Goal: Task Accomplishment & Management: Complete application form

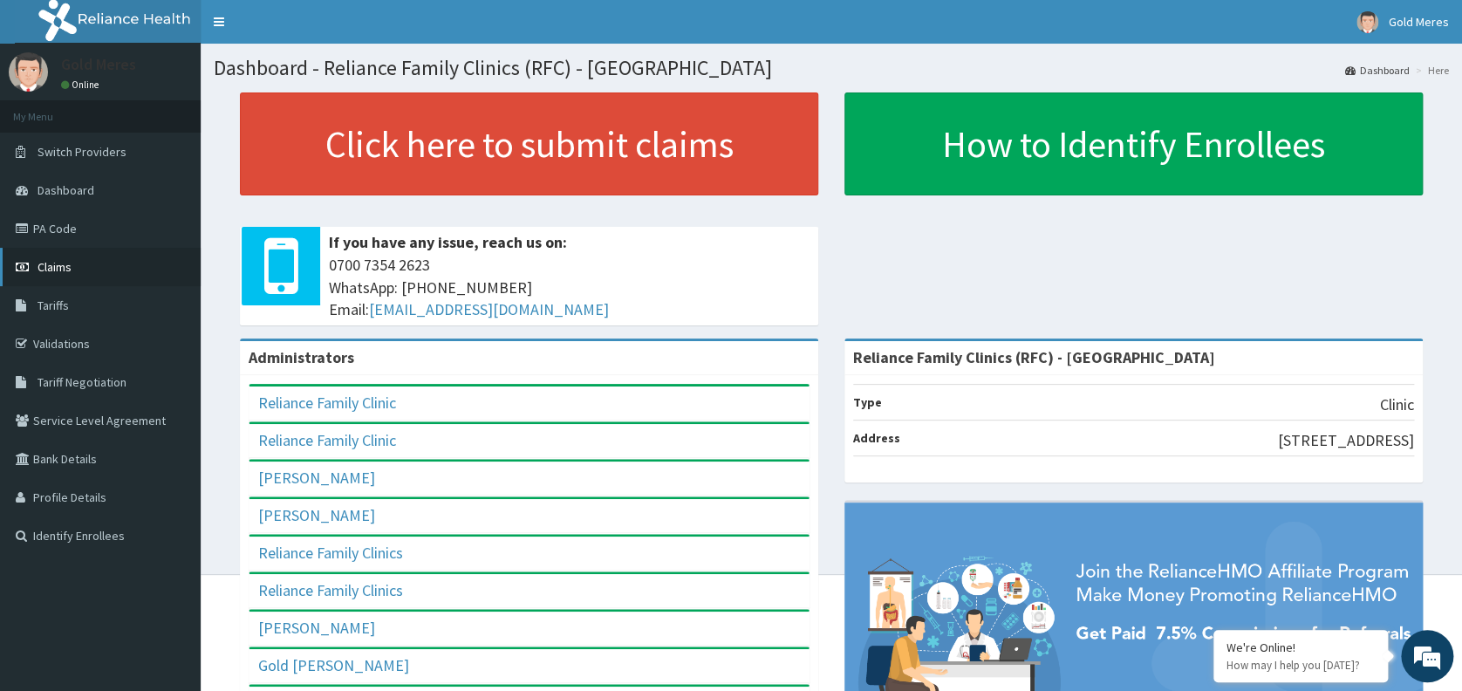
click at [58, 264] on span "Claims" at bounding box center [55, 267] width 34 height 16
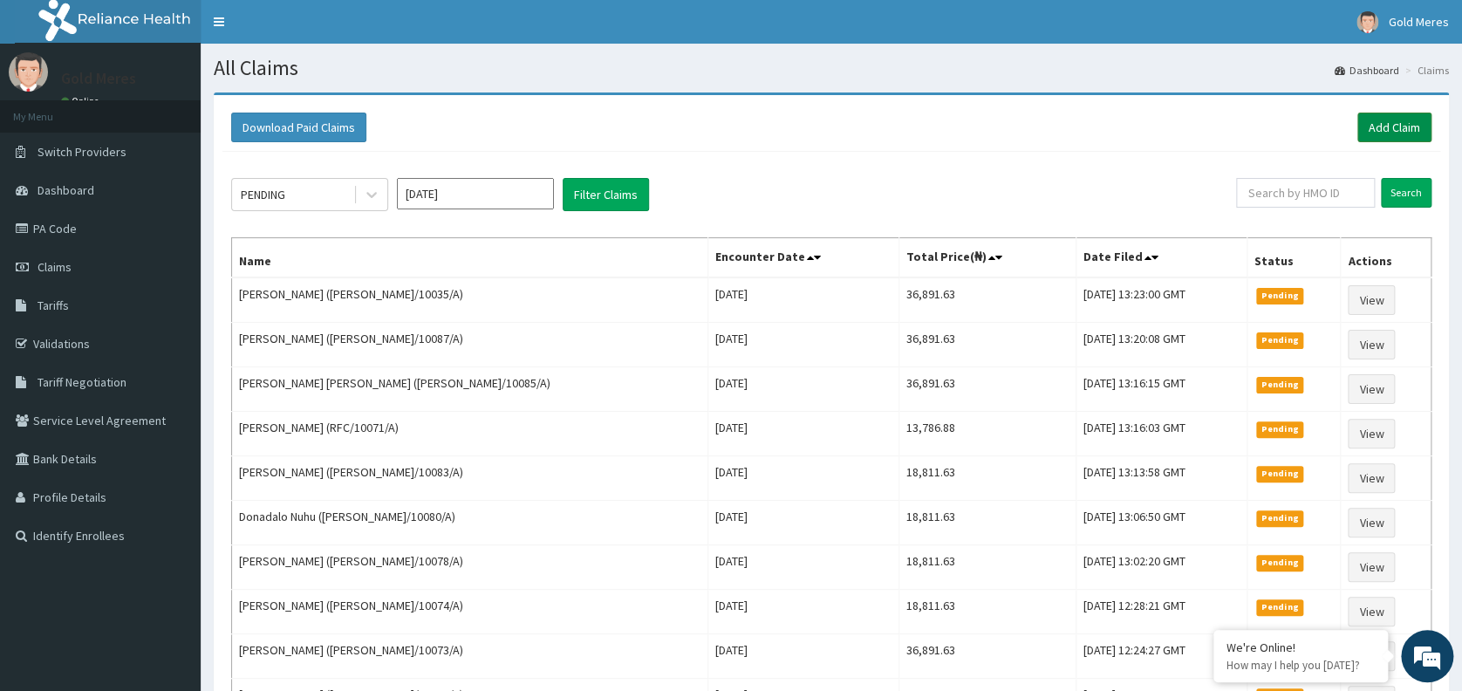
click at [1395, 119] on link "Add Claim" at bounding box center [1394, 128] width 74 height 30
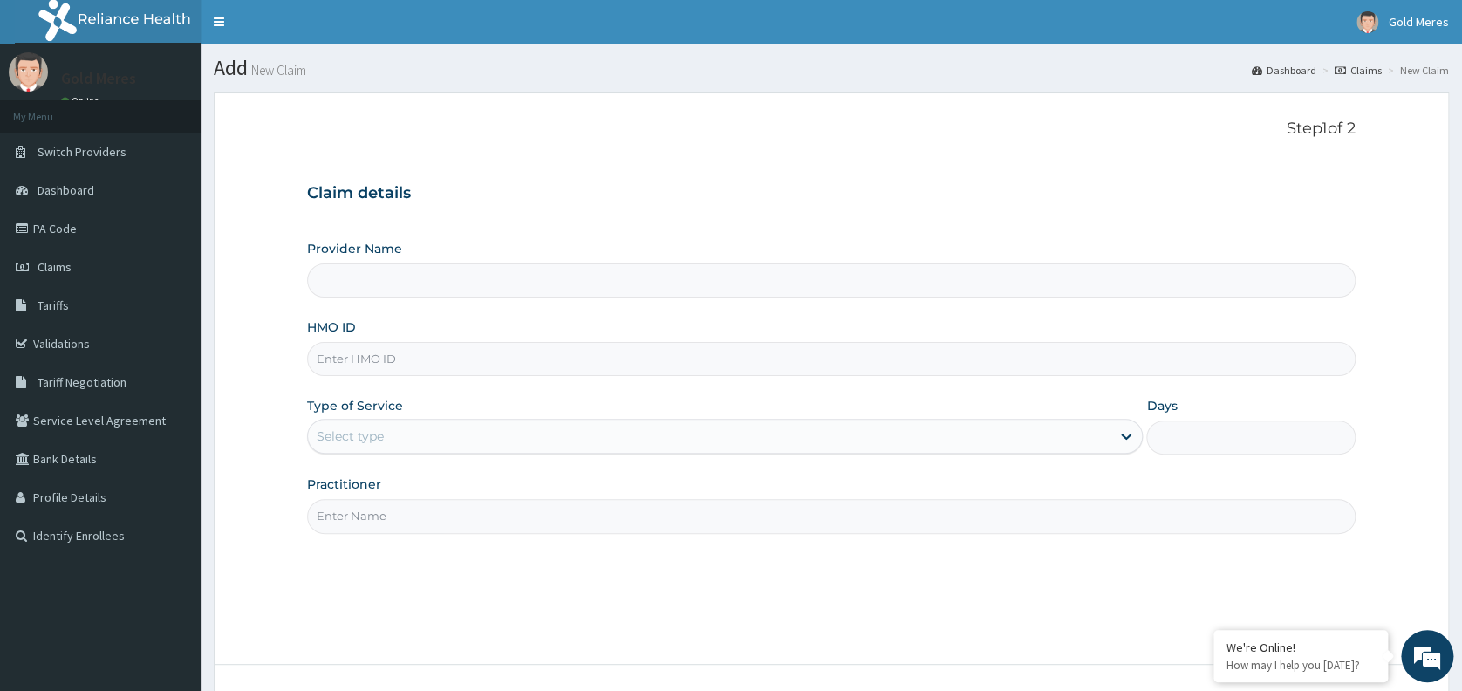
type input "Reliance Family Clinics (RFC) - [GEOGRAPHIC_DATA]"
click at [821, 365] on input "HMO ID" at bounding box center [831, 359] width 1048 height 34
type input "ANH/10041/A"
click at [622, 433] on div "Select type" at bounding box center [709, 436] width 802 height 28
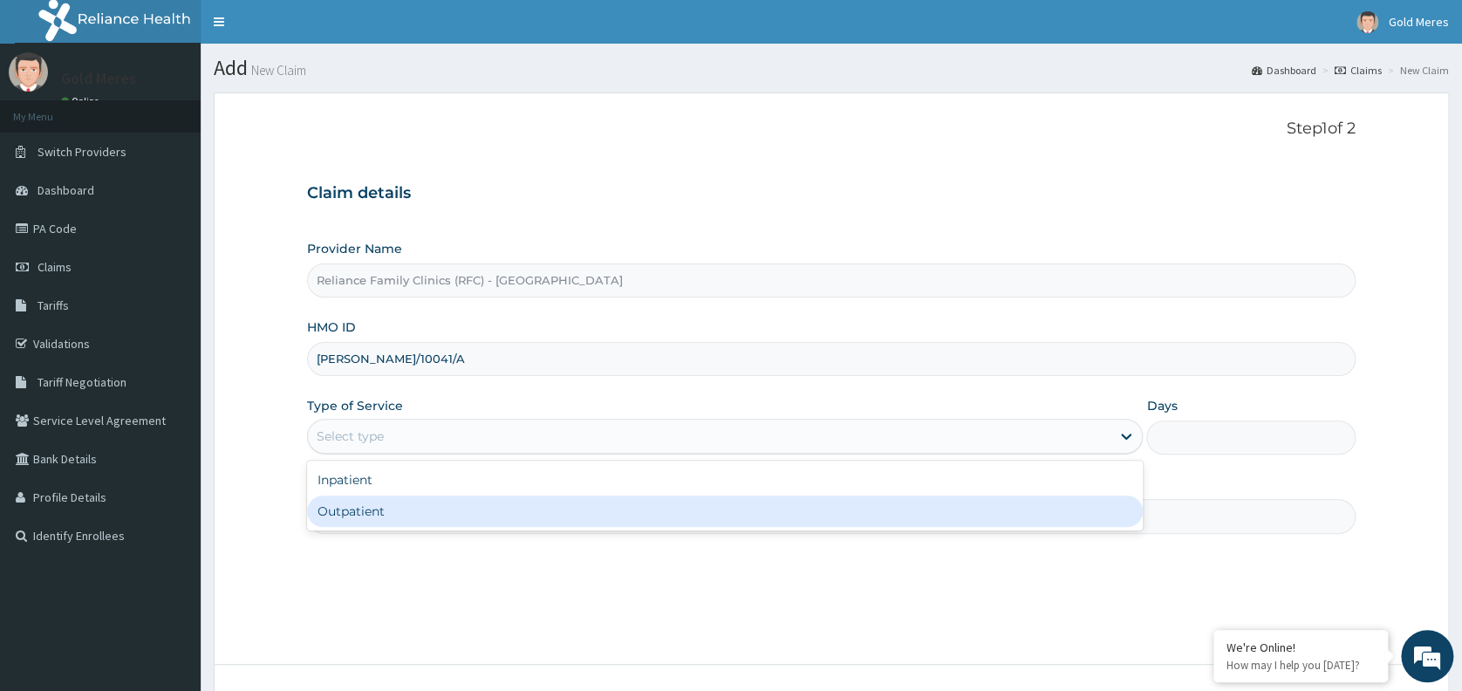
click at [500, 512] on div "Outpatient" at bounding box center [724, 510] width 835 height 31
type input "1"
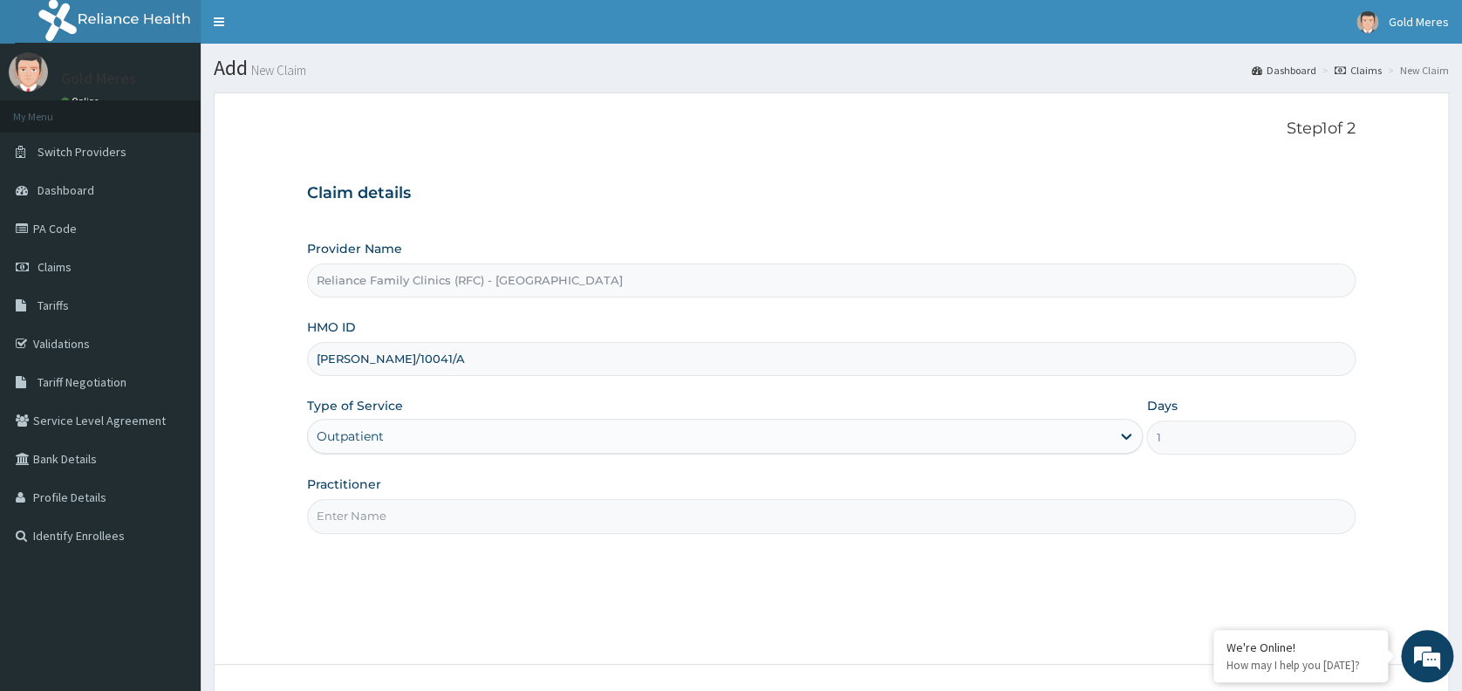
click at [500, 512] on input "Practitioner" at bounding box center [831, 516] width 1048 height 34
type input "dr wini"
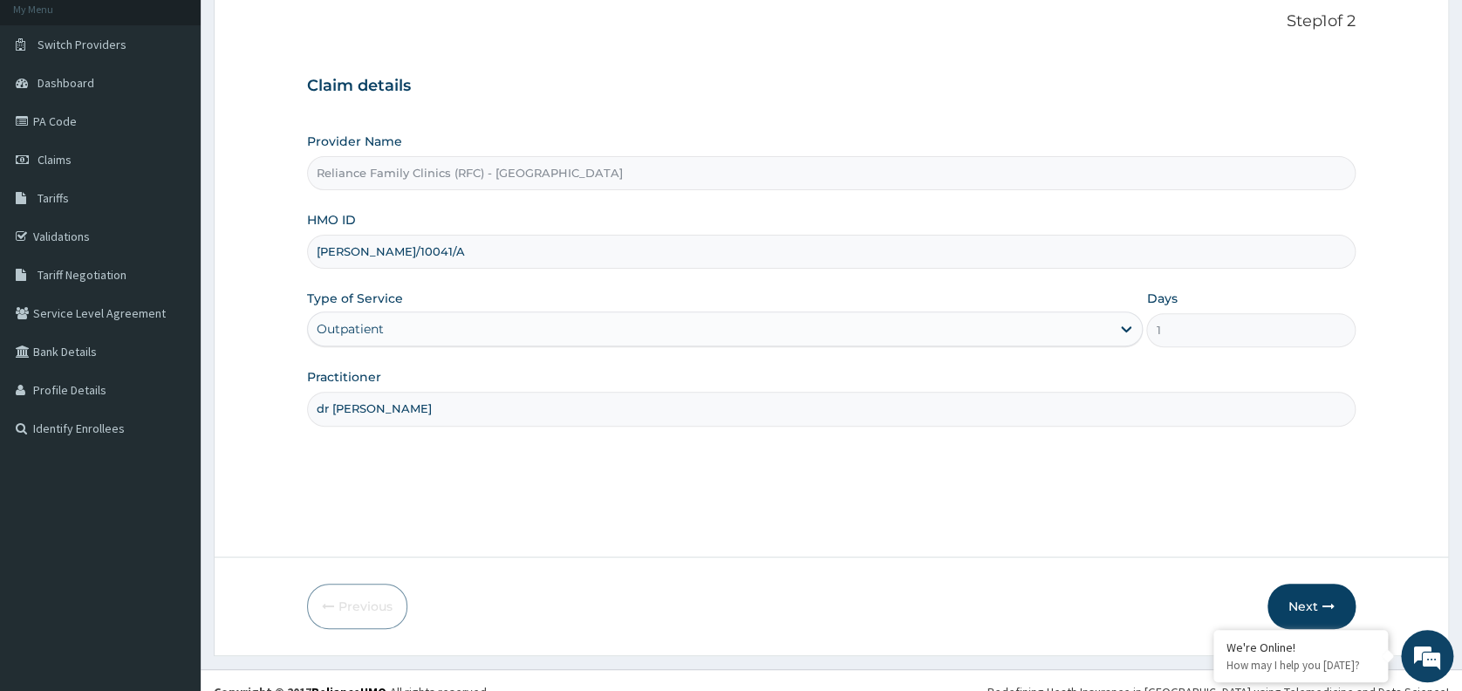
scroll to position [130, 0]
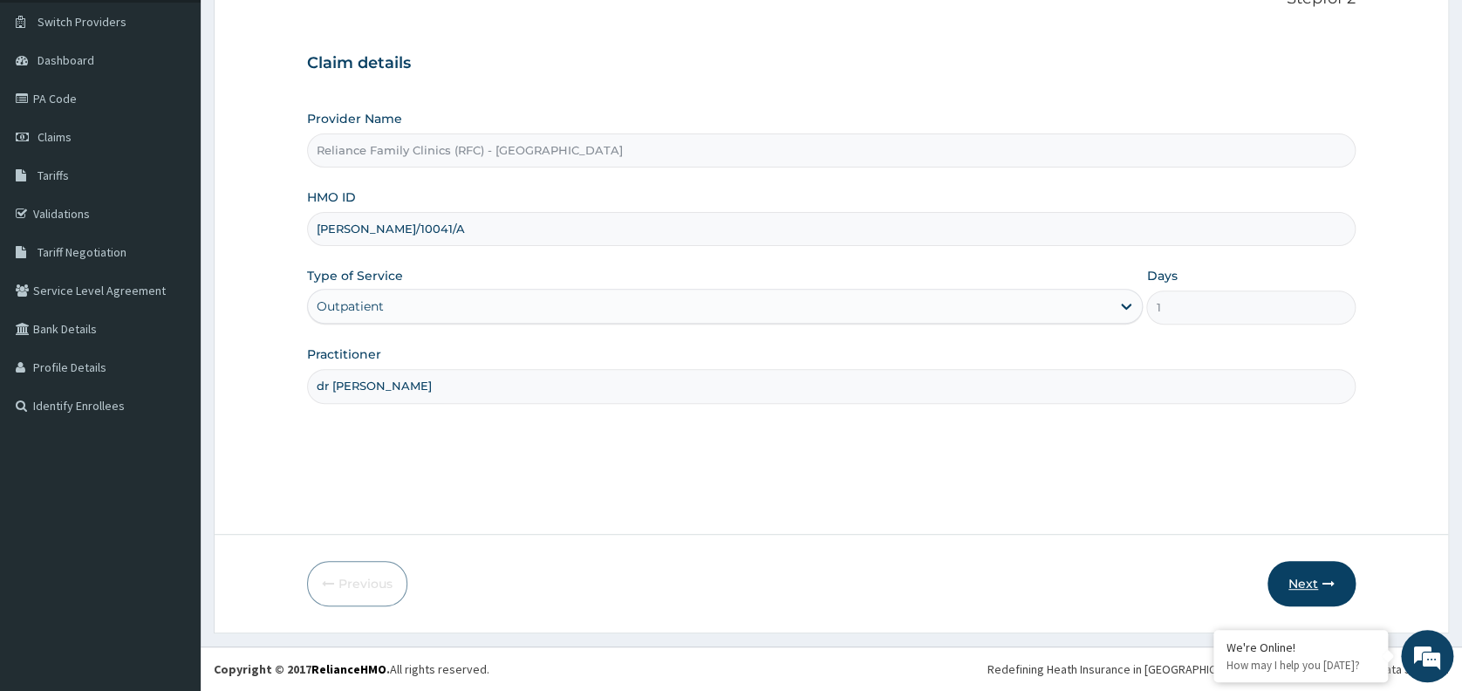
click at [1312, 583] on button "Next" at bounding box center [1311, 583] width 88 height 45
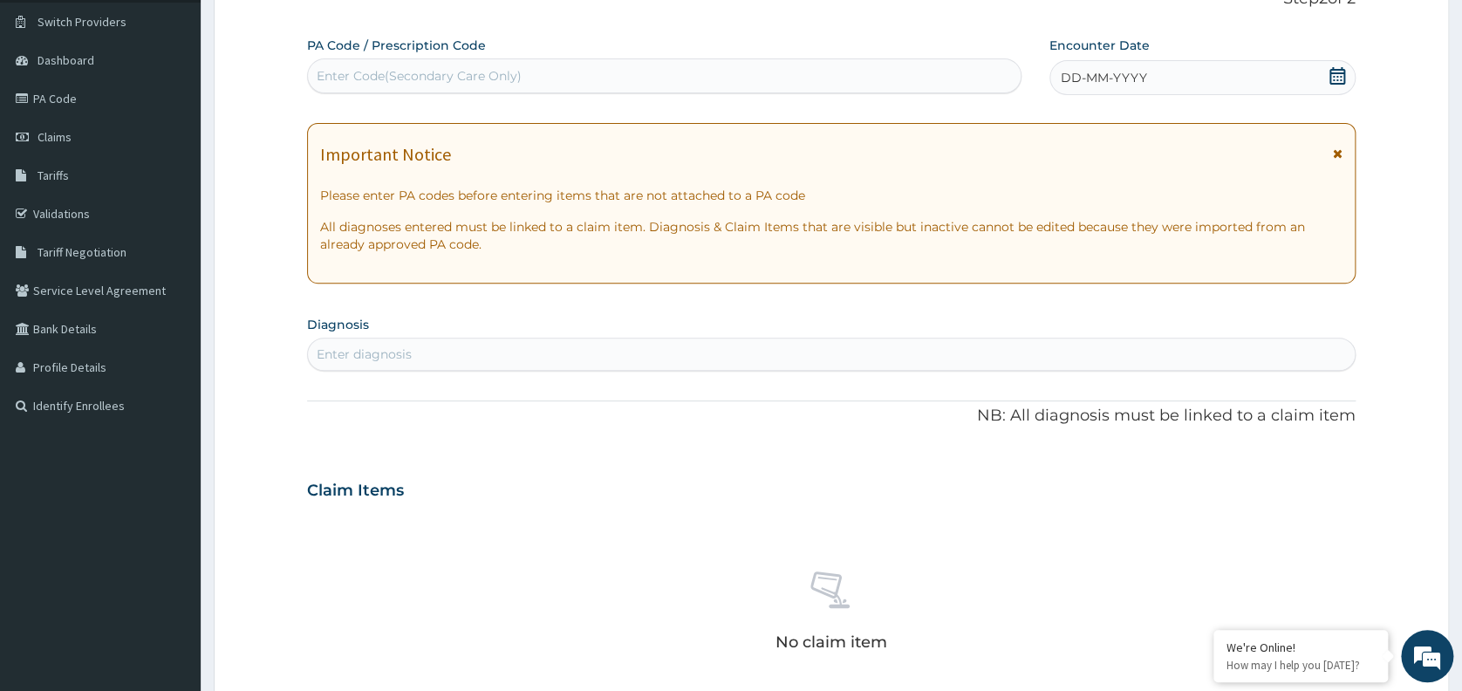
click at [1163, 78] on div "DD-MM-YYYY" at bounding box center [1202, 77] width 306 height 35
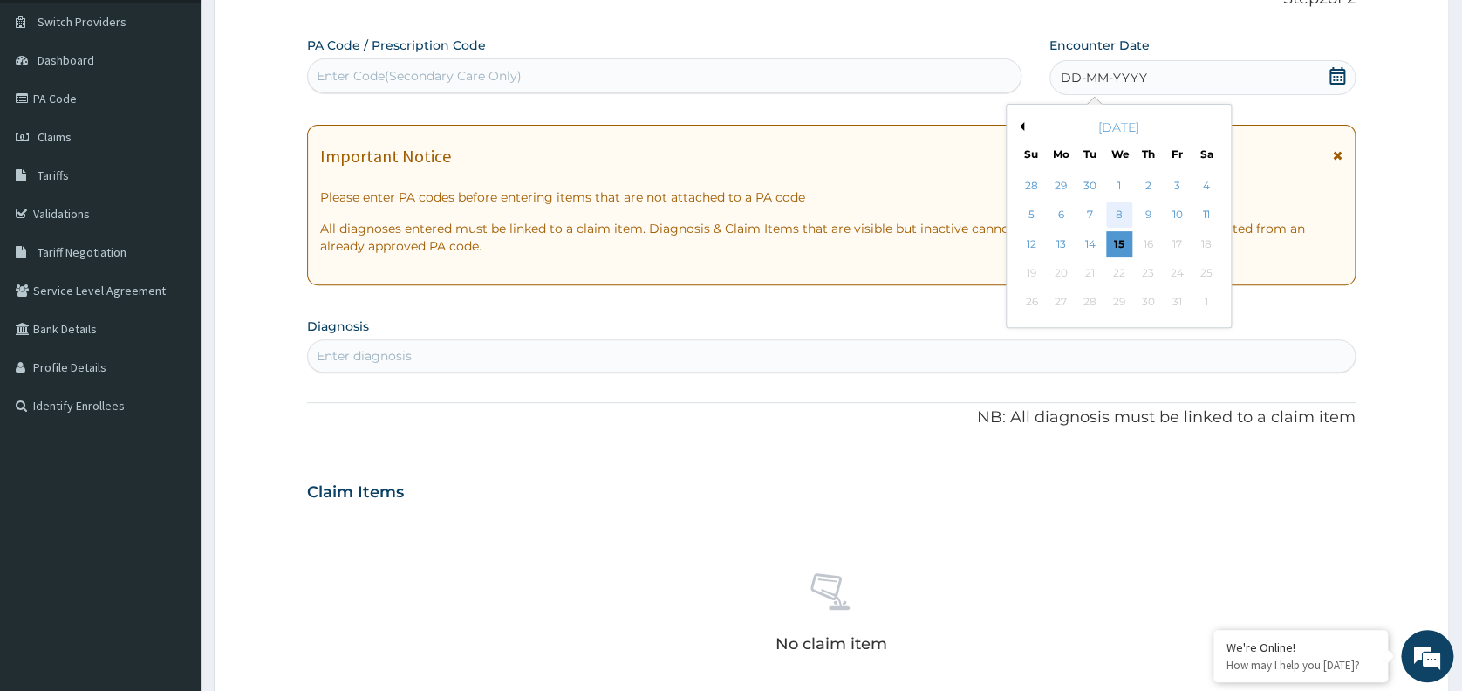
click at [1121, 215] on div "8" at bounding box center [1119, 215] width 26 height 26
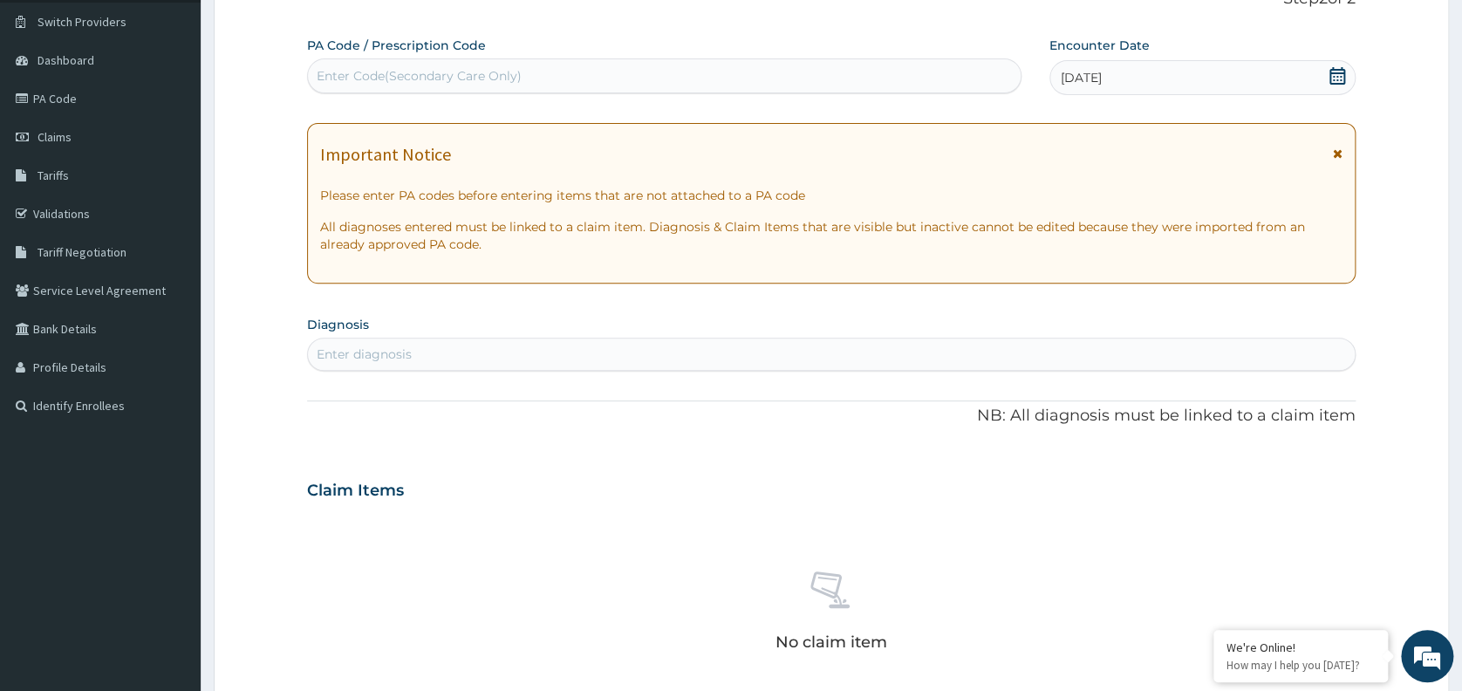
click at [679, 356] on div "Enter diagnosis" at bounding box center [831, 354] width 1047 height 28
type input "WELL"
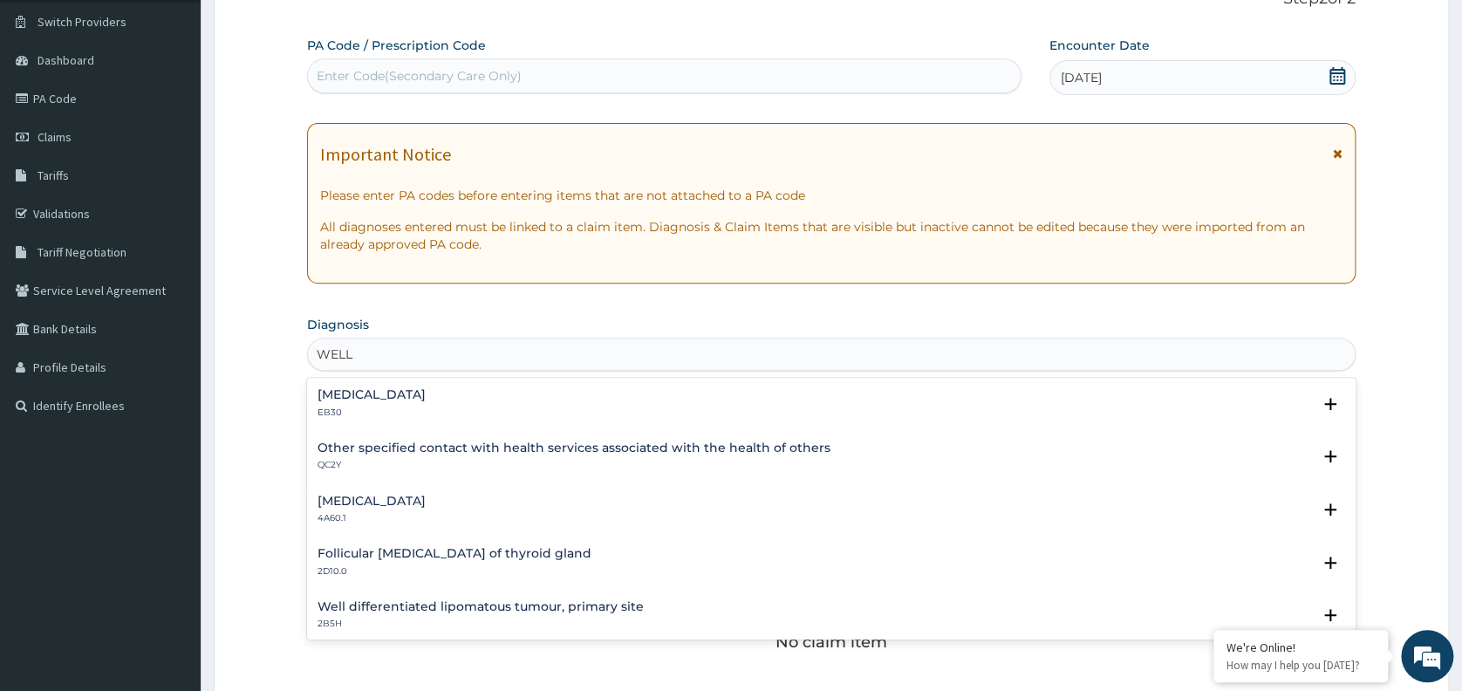
click at [460, 450] on h4 "Other specified contact with health services associated with the health of othe…" at bounding box center [573, 447] width 513 height 13
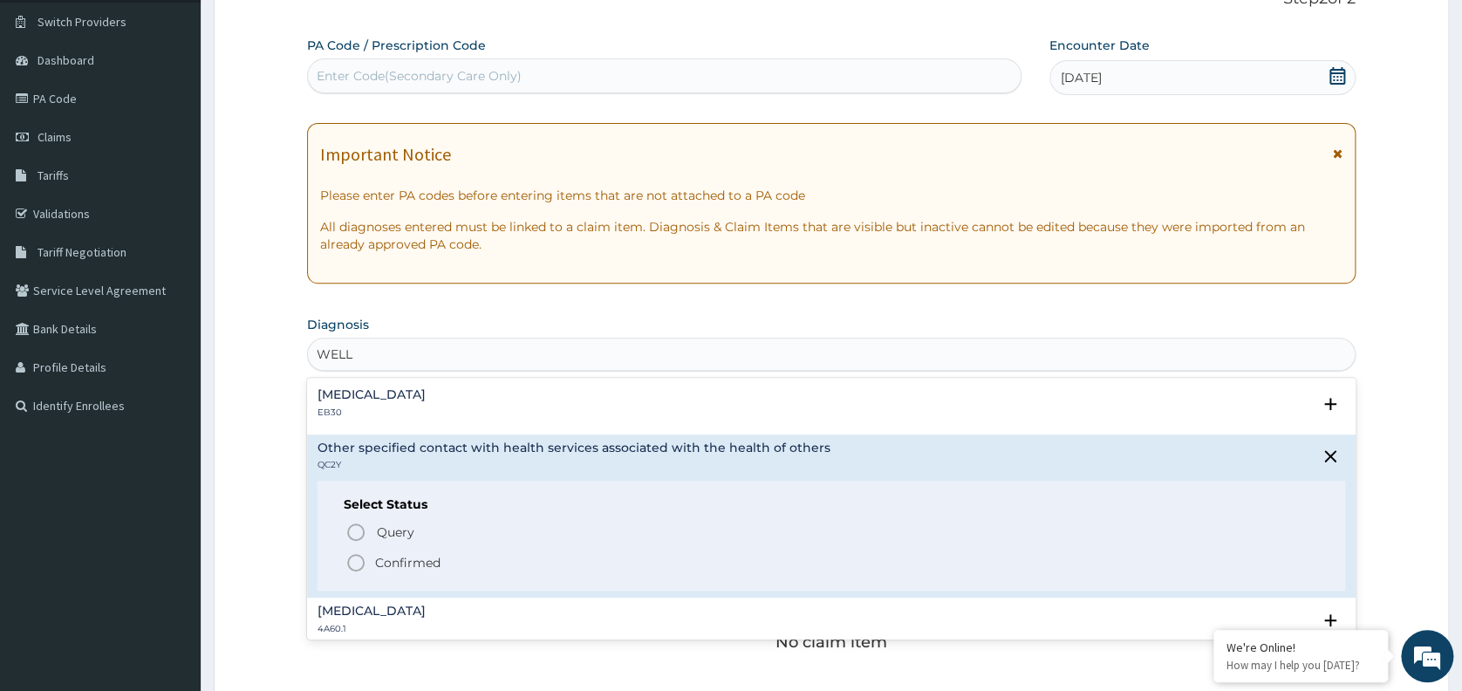
click at [398, 565] on p "Confirmed" at bounding box center [407, 562] width 65 height 17
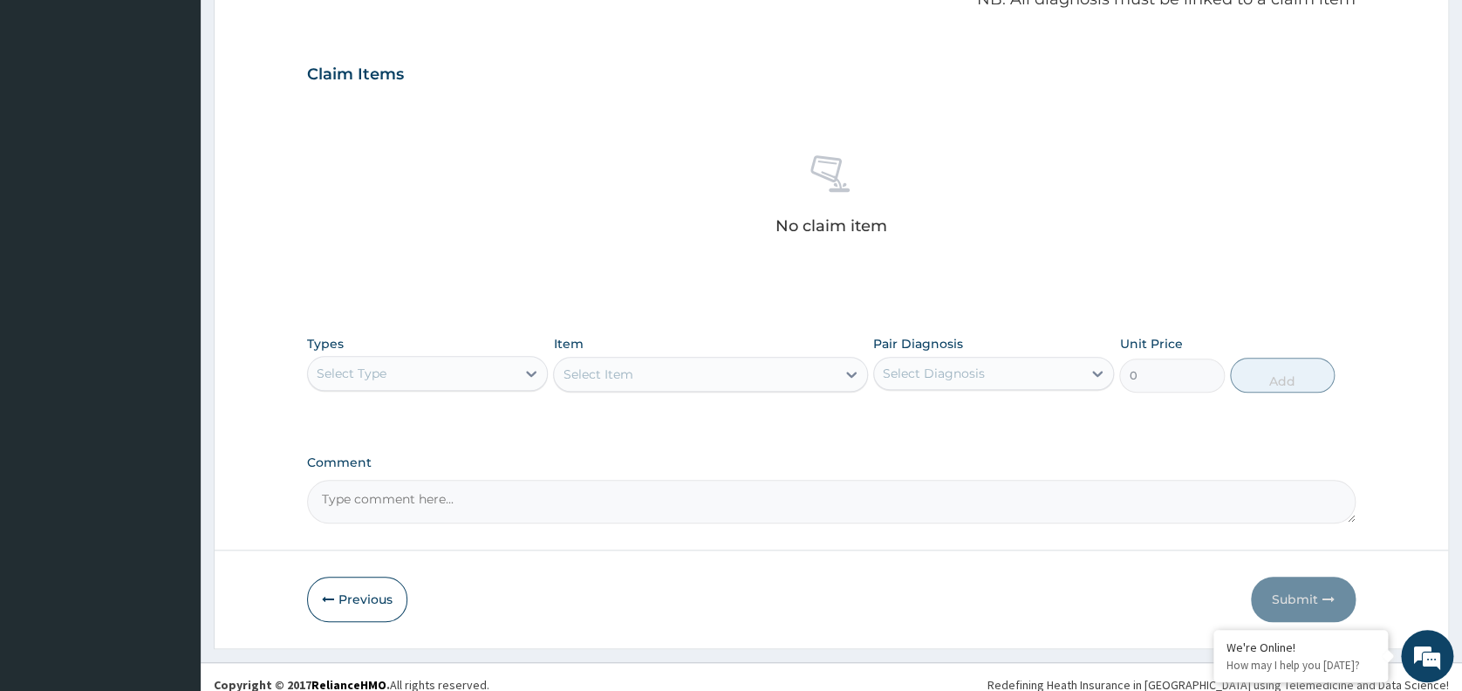
scroll to position [565, 0]
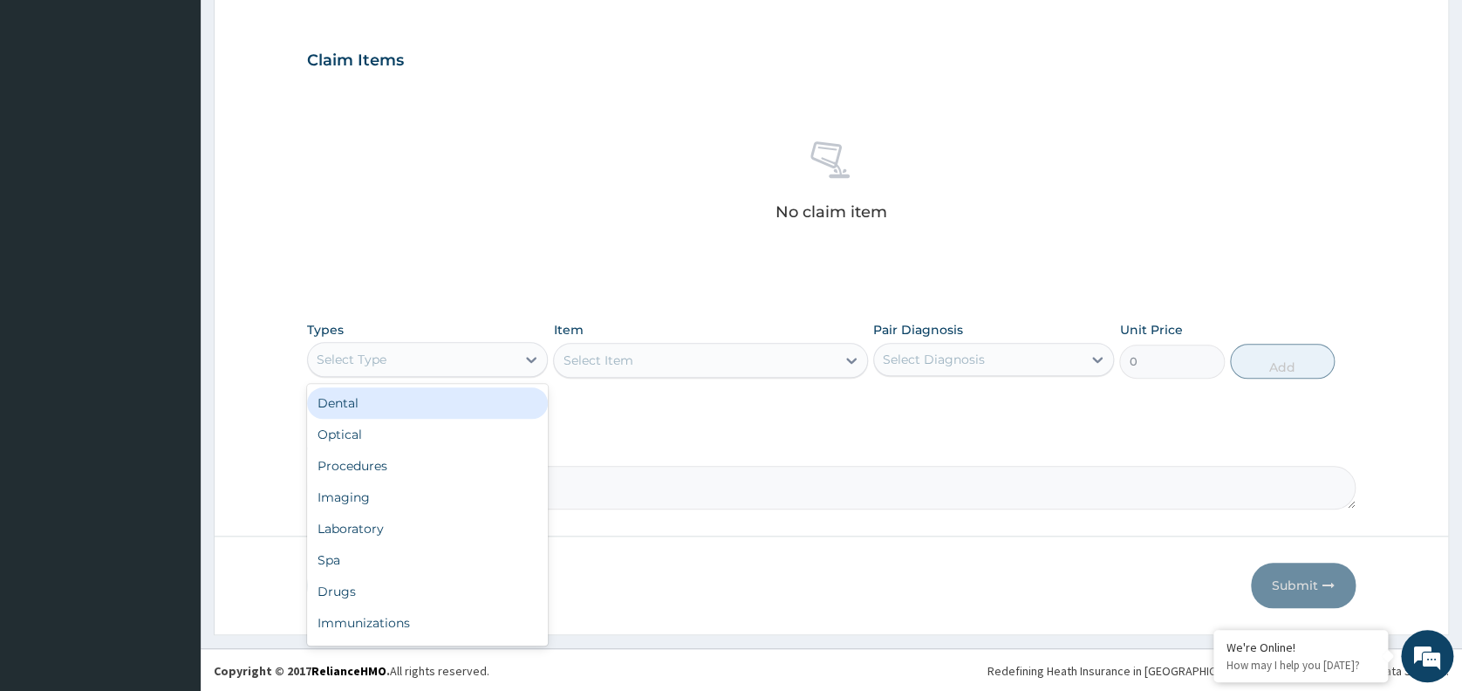
click at [447, 474] on div "Procedures" at bounding box center [427, 465] width 241 height 31
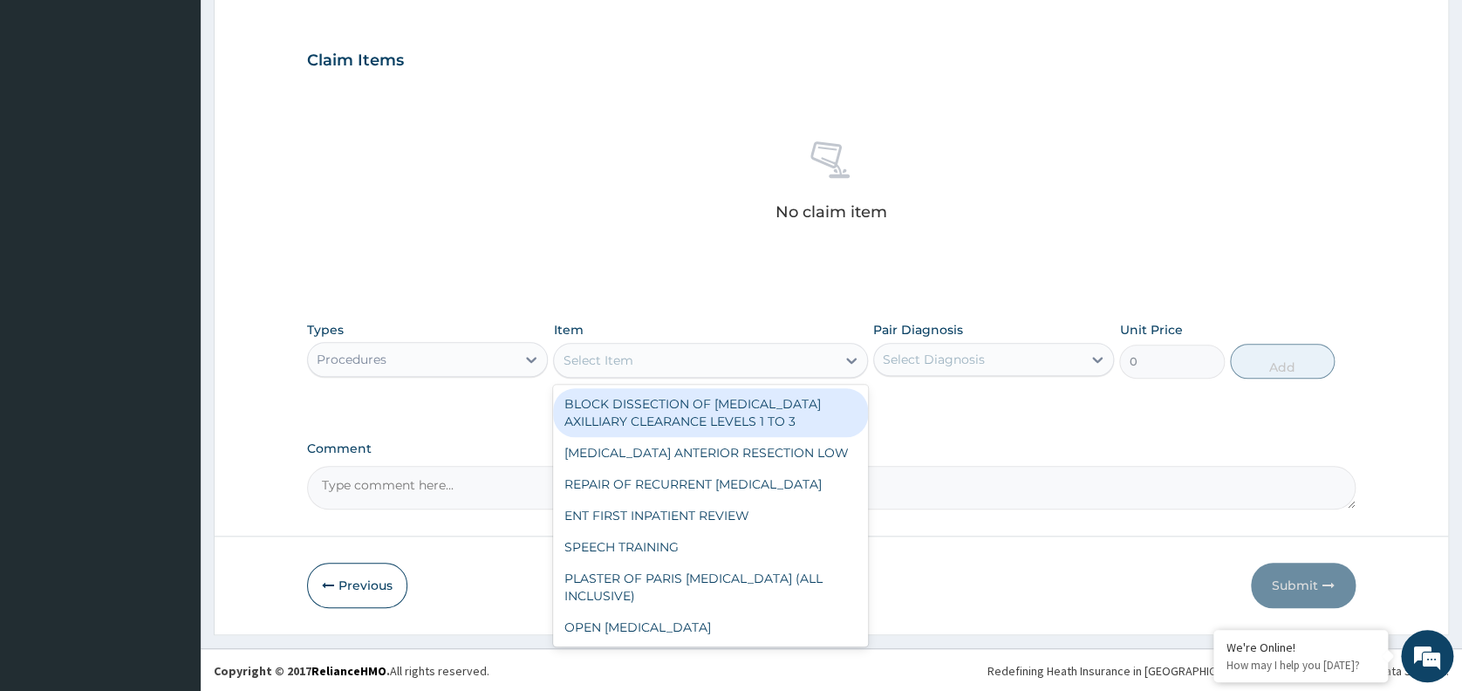
click at [673, 366] on div "Select Item" at bounding box center [695, 360] width 282 height 28
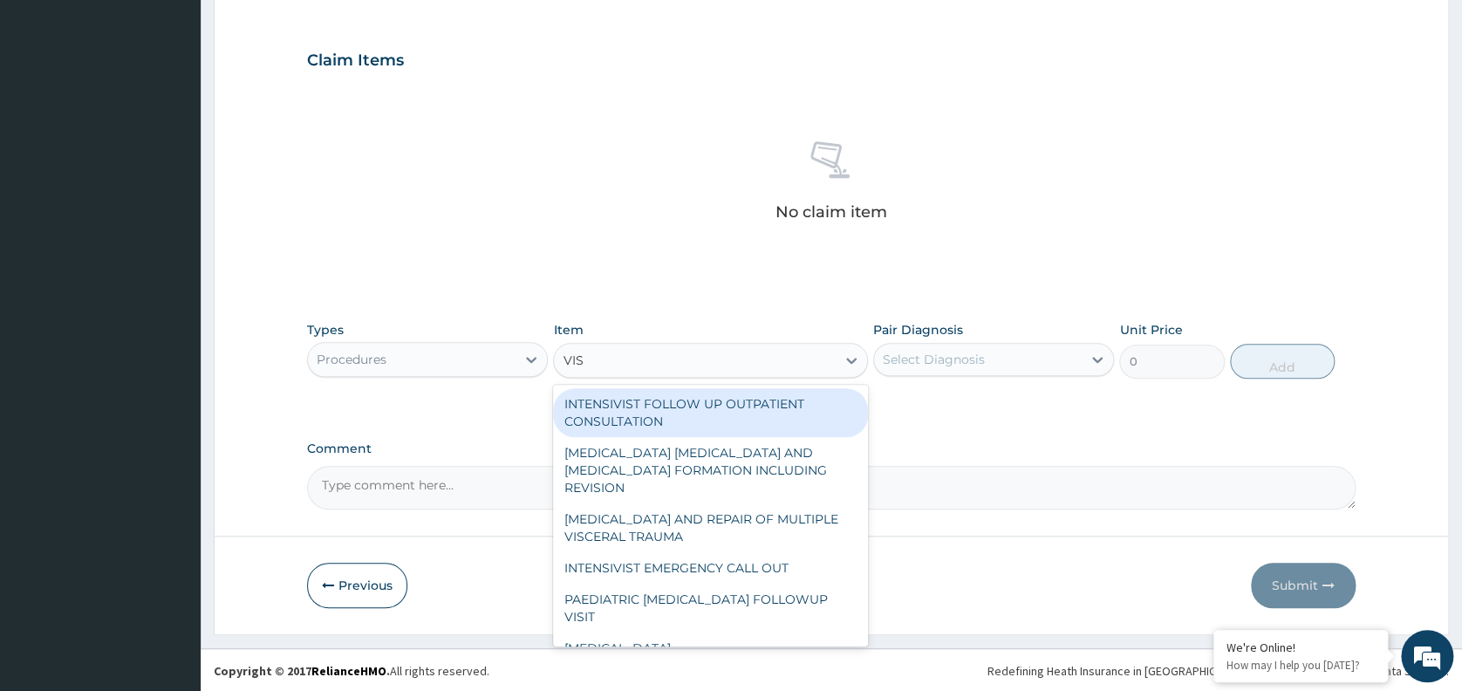
type input "VISU"
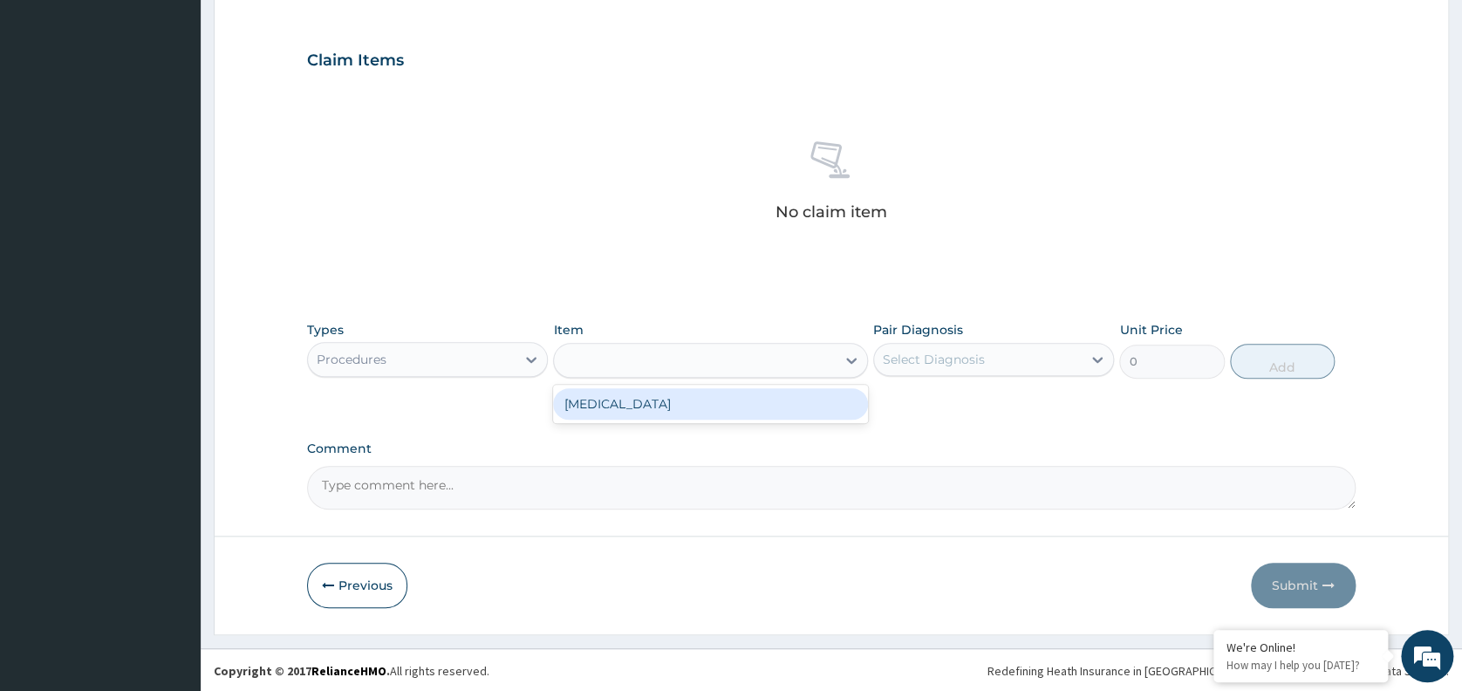
type input "3000"
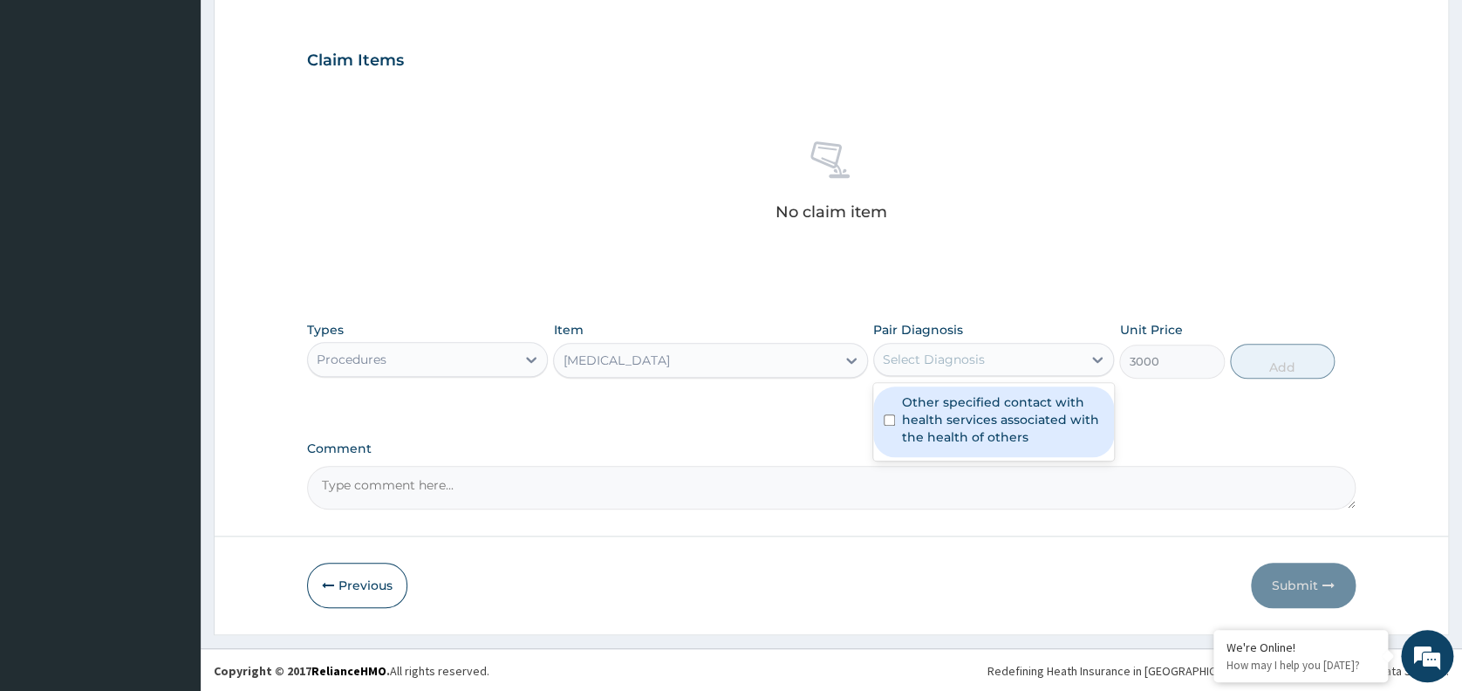
click at [968, 355] on div "Select Diagnosis" at bounding box center [934, 359] width 102 height 17
click at [964, 405] on label "Other specified contact with health services associated with the health of othe…" at bounding box center [1002, 419] width 201 height 52
checkbox input "true"
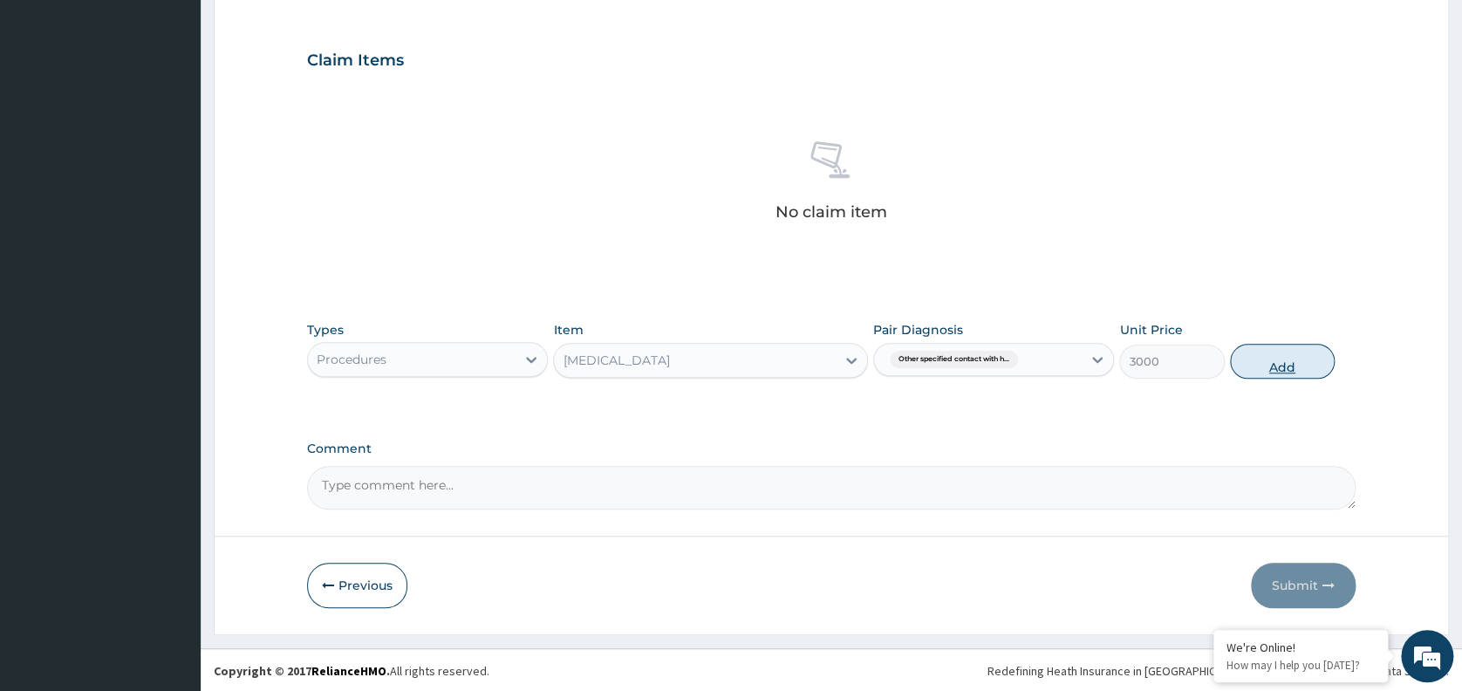
click at [1281, 365] on button "Add" at bounding box center [1282, 361] width 105 height 35
type input "0"
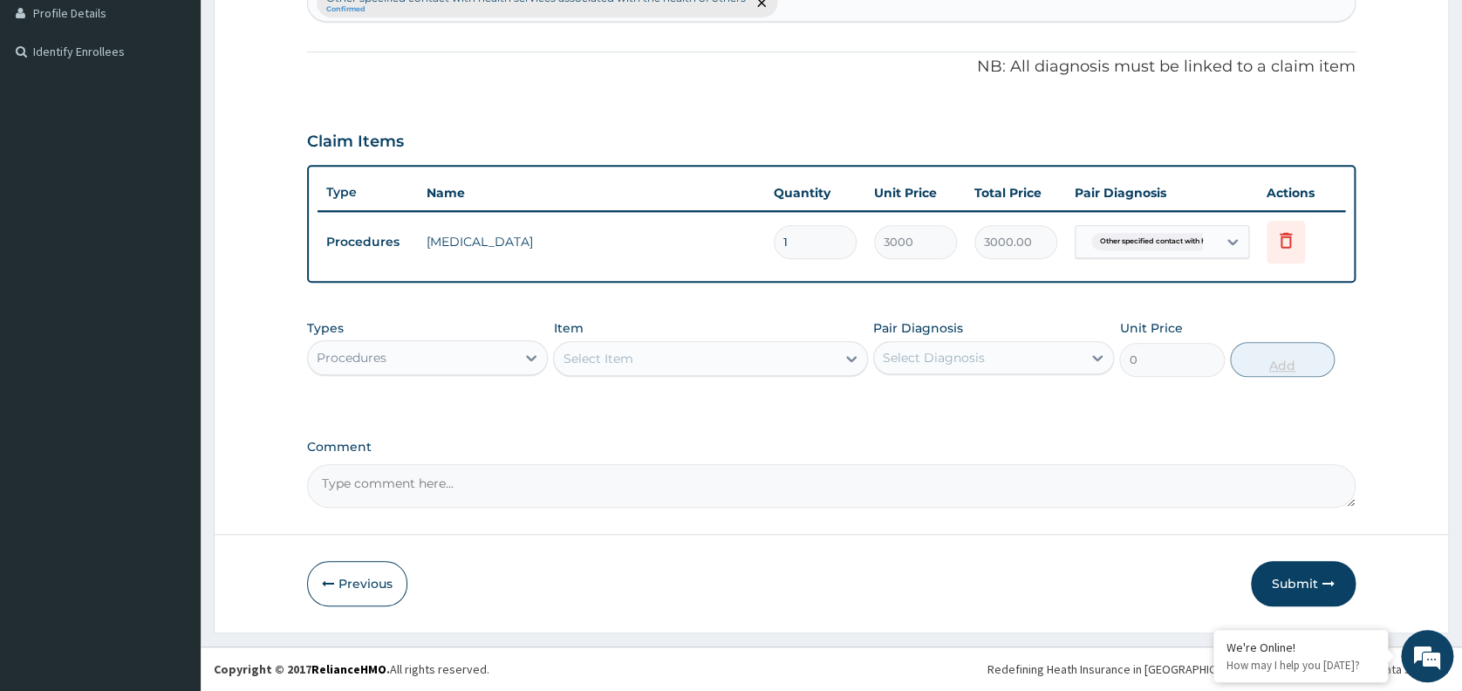
scroll to position [482, 0]
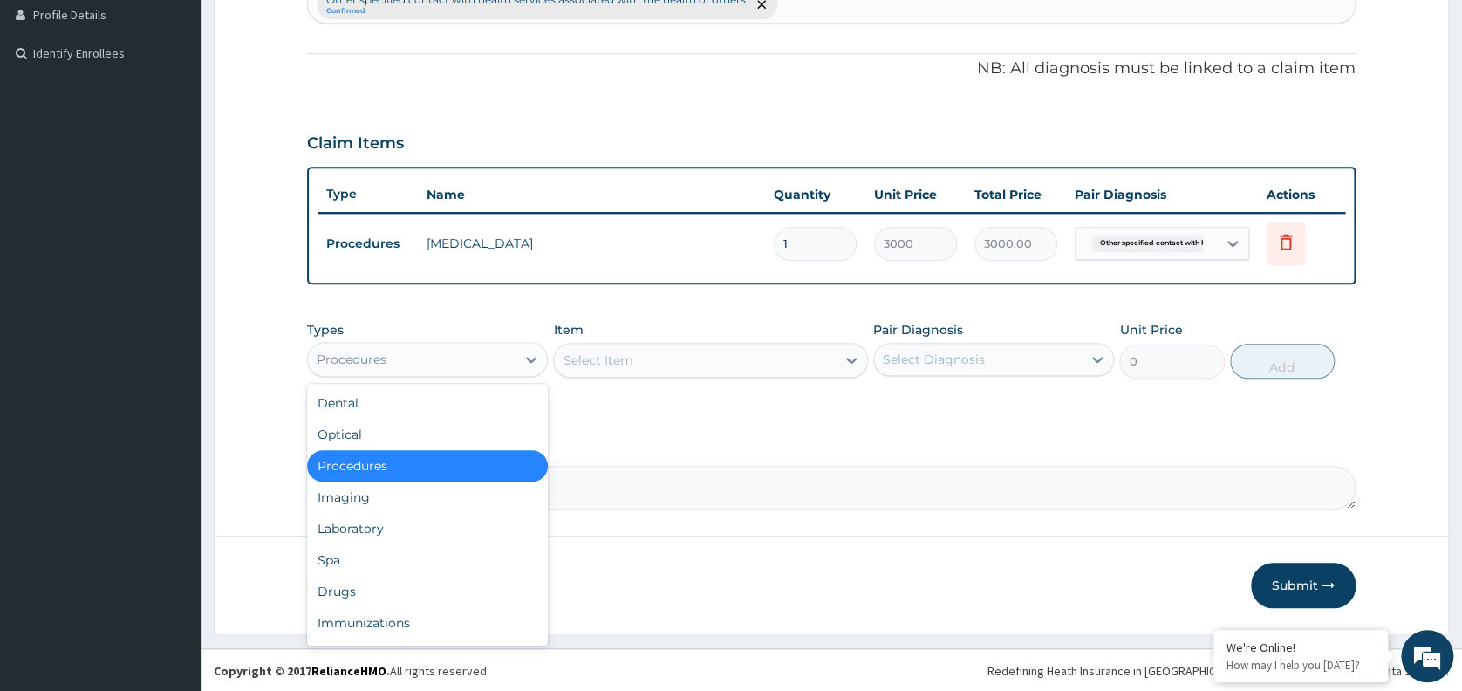
click at [438, 365] on div "Procedures" at bounding box center [412, 359] width 208 height 28
click at [377, 521] on div "Laboratory" at bounding box center [427, 528] width 241 height 31
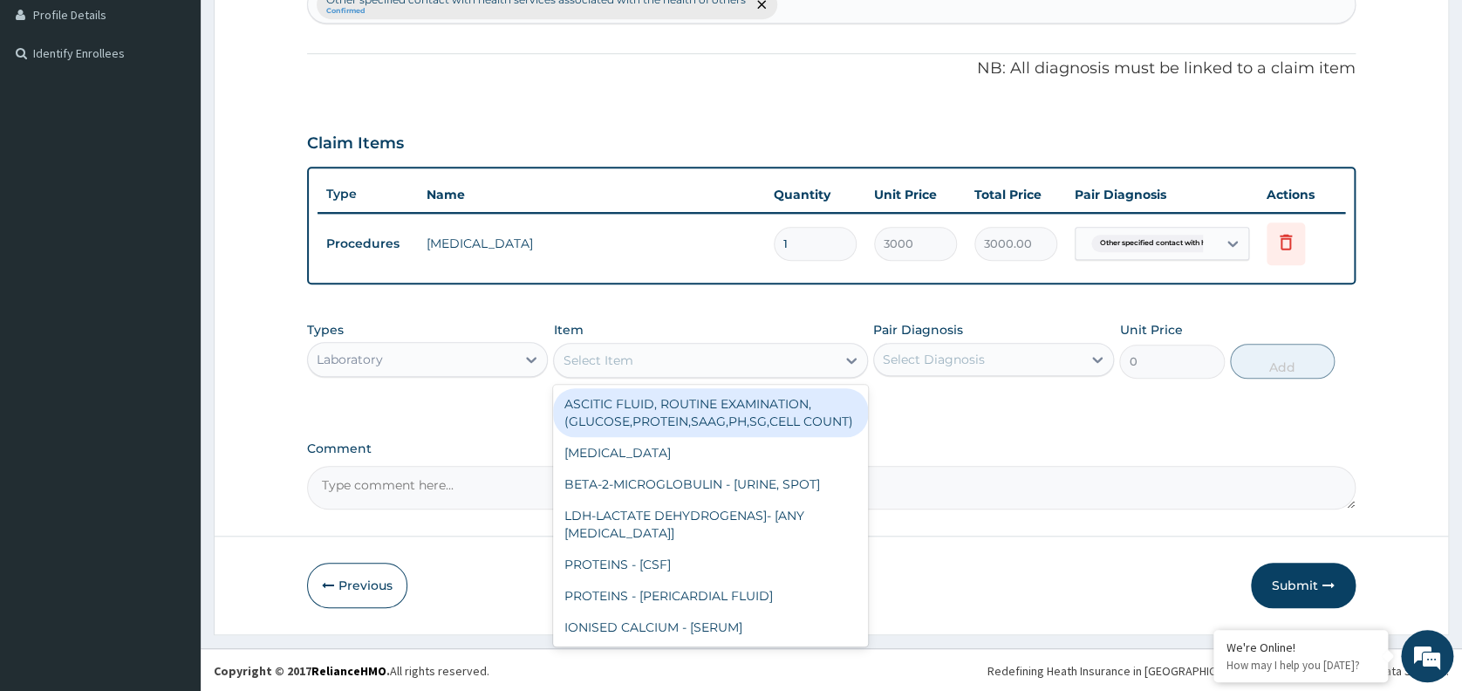
click at [685, 354] on div "Select Item" at bounding box center [695, 360] width 282 height 28
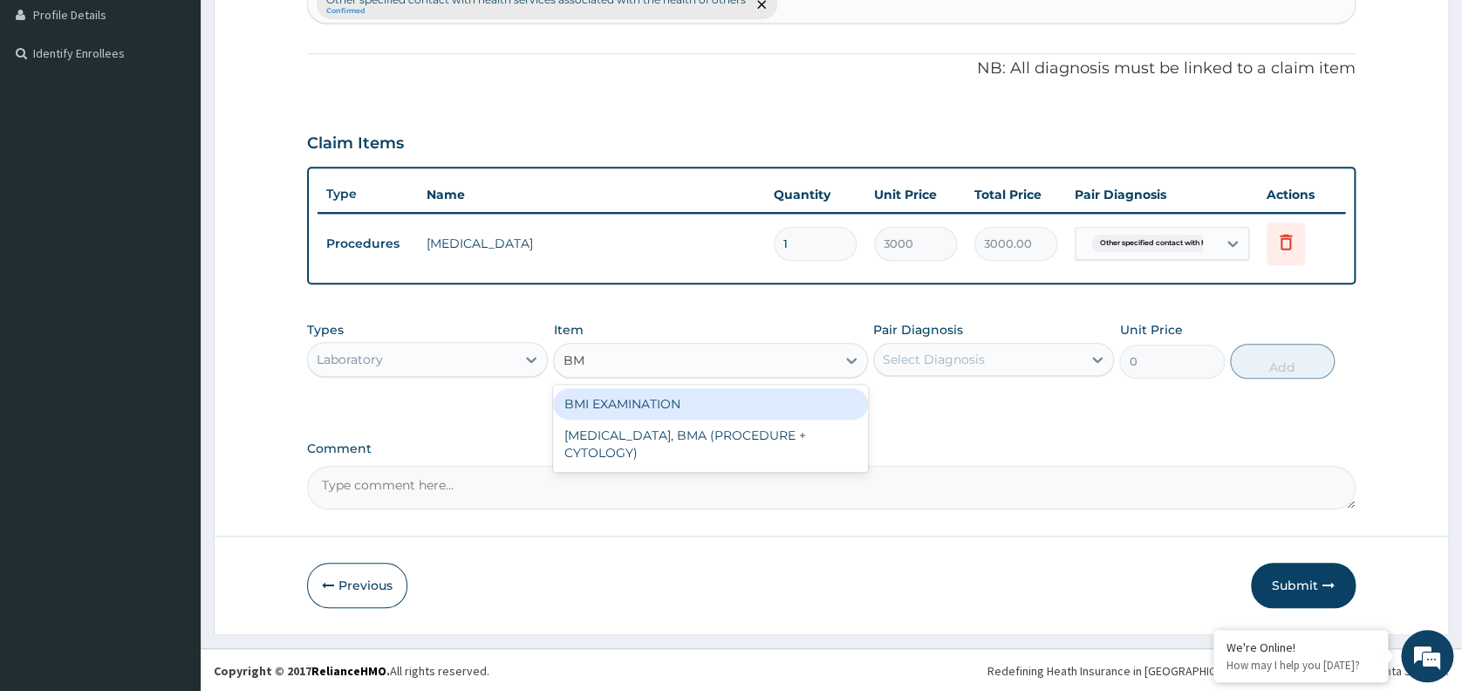
type input "BMI"
type input "1225.5"
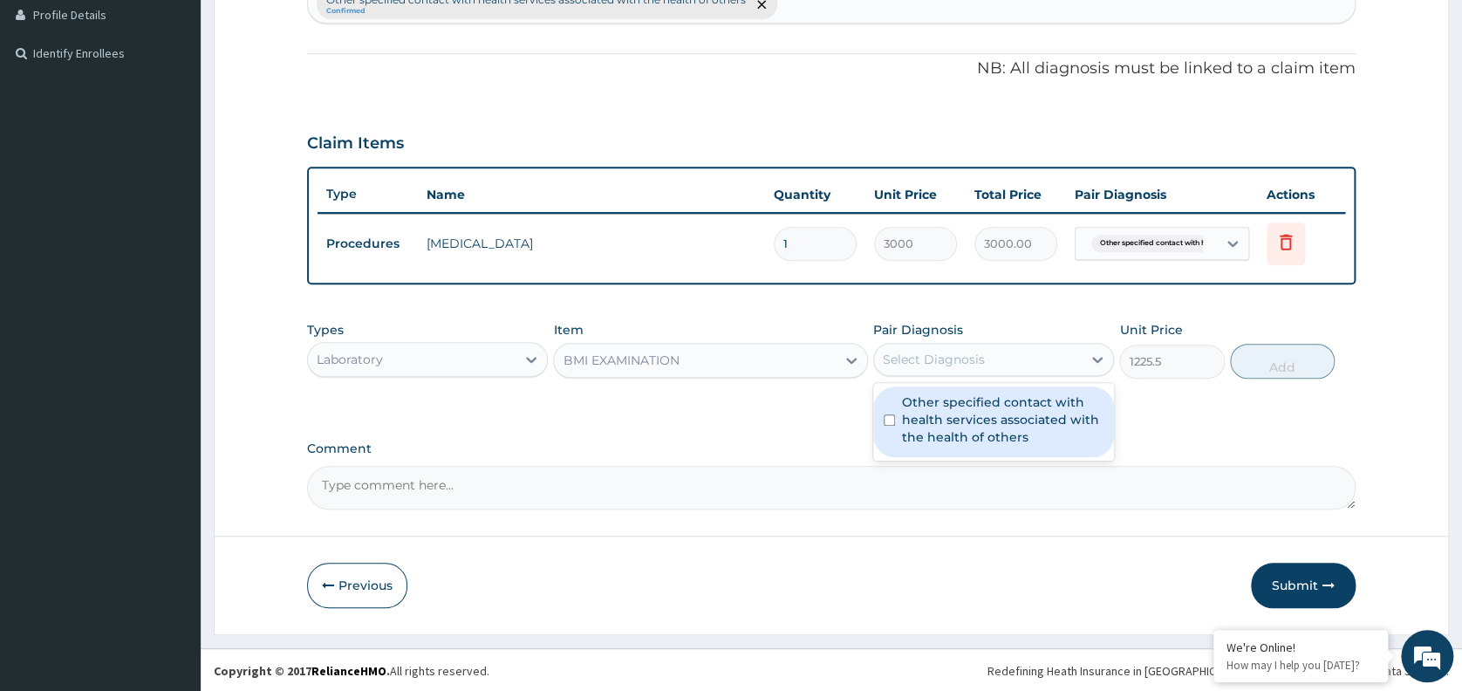
click at [933, 356] on div "Select Diagnosis" at bounding box center [934, 359] width 102 height 17
click at [956, 420] on label "Other specified contact with health services associated with the health of othe…" at bounding box center [1002, 419] width 201 height 52
checkbox input "true"
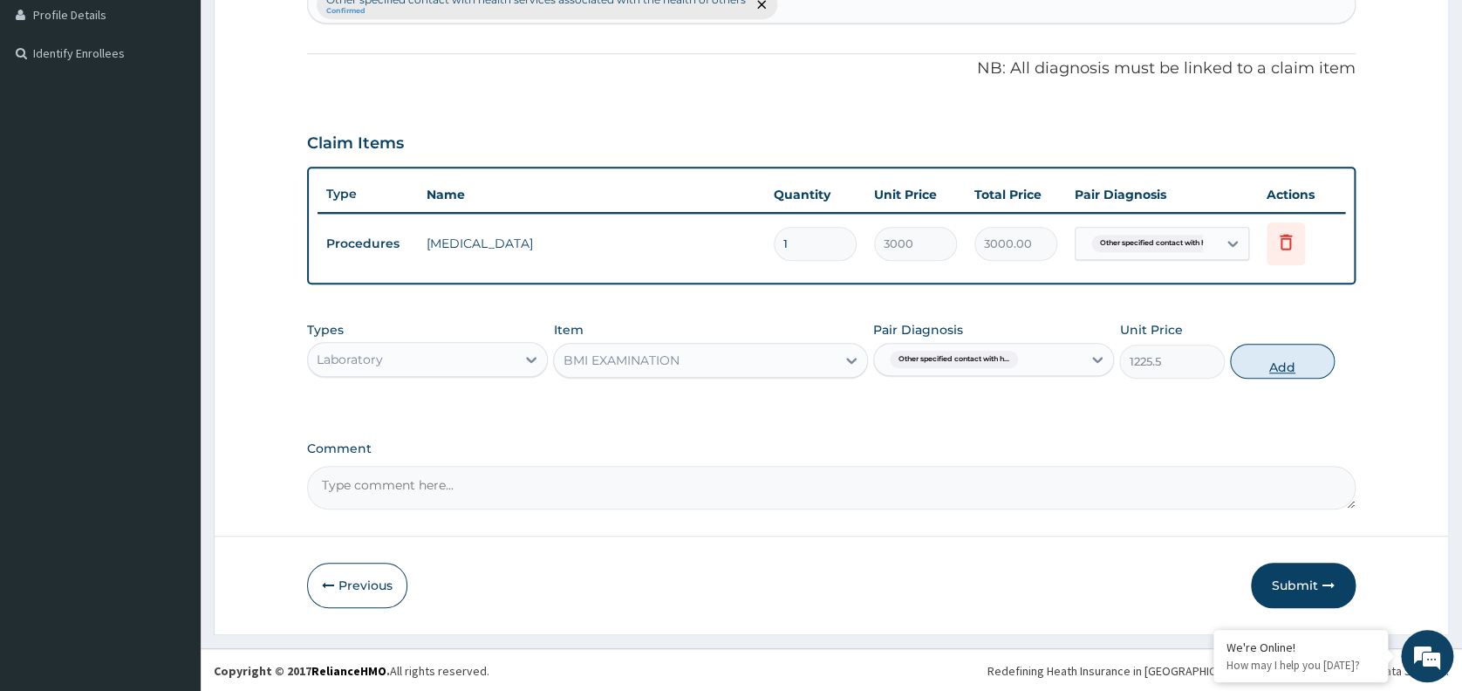
click at [1278, 360] on button "Add" at bounding box center [1282, 361] width 105 height 35
type input "0"
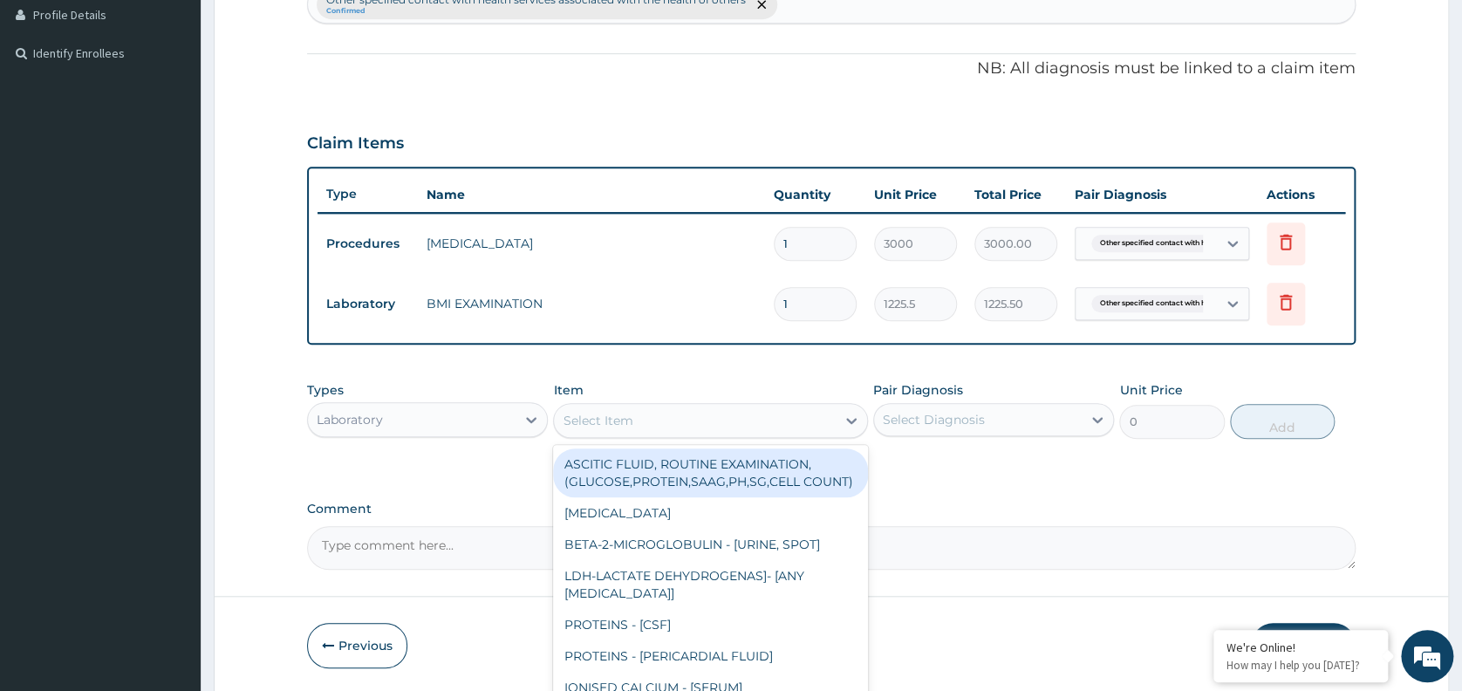
click at [593, 426] on div "Select Item" at bounding box center [598, 420] width 70 height 17
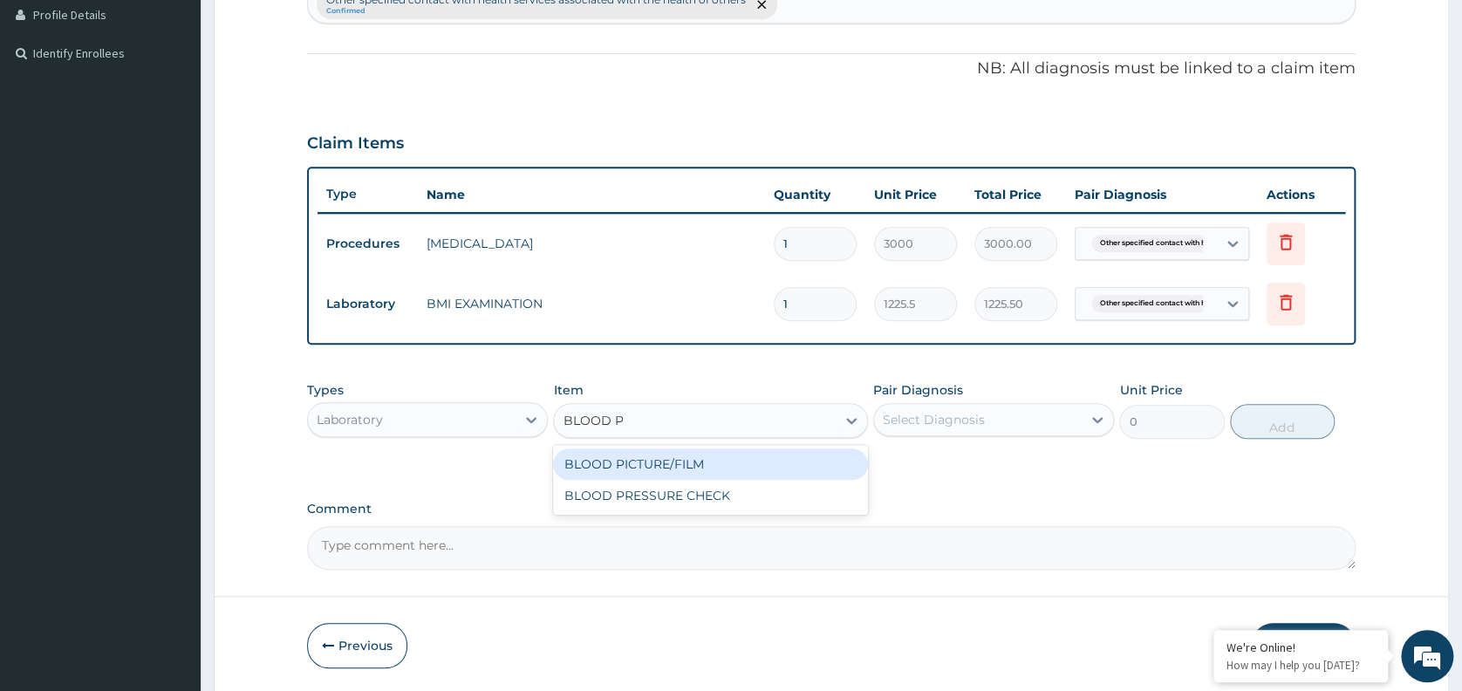
type input "BLOOD PRE"
type input "1225.5"
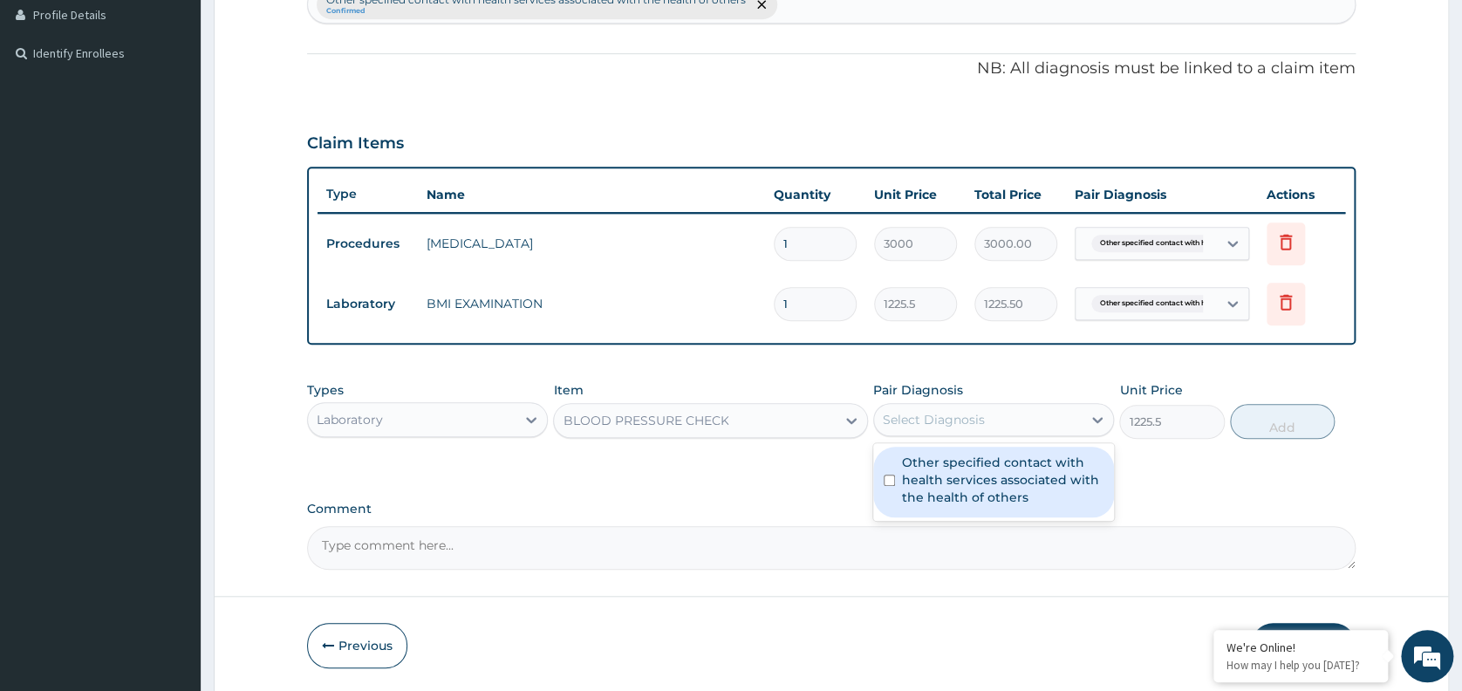
click at [925, 413] on div "Select Diagnosis" at bounding box center [934, 419] width 102 height 17
click at [971, 467] on label "Other specified contact with health services associated with the health of othe…" at bounding box center [1002, 479] width 201 height 52
checkbox input "true"
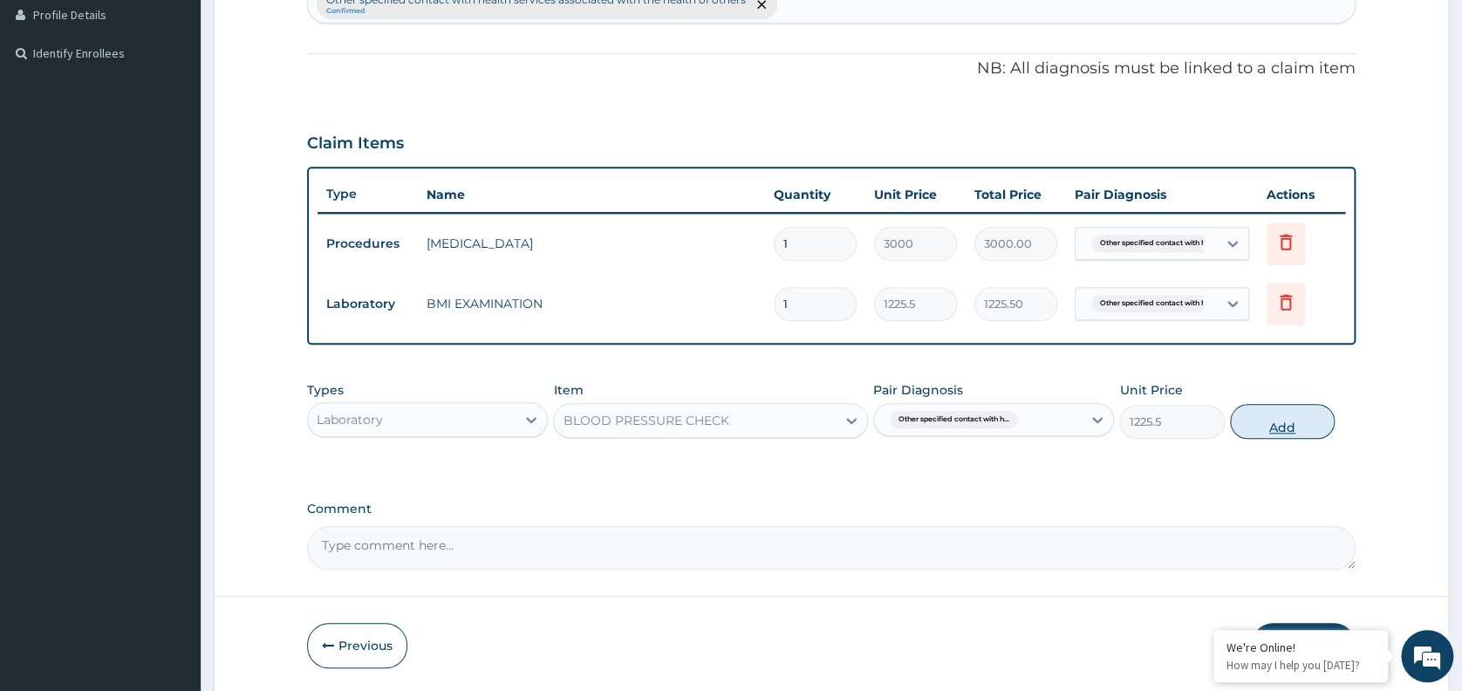
click at [1269, 419] on button "Add" at bounding box center [1282, 421] width 105 height 35
type input "0"
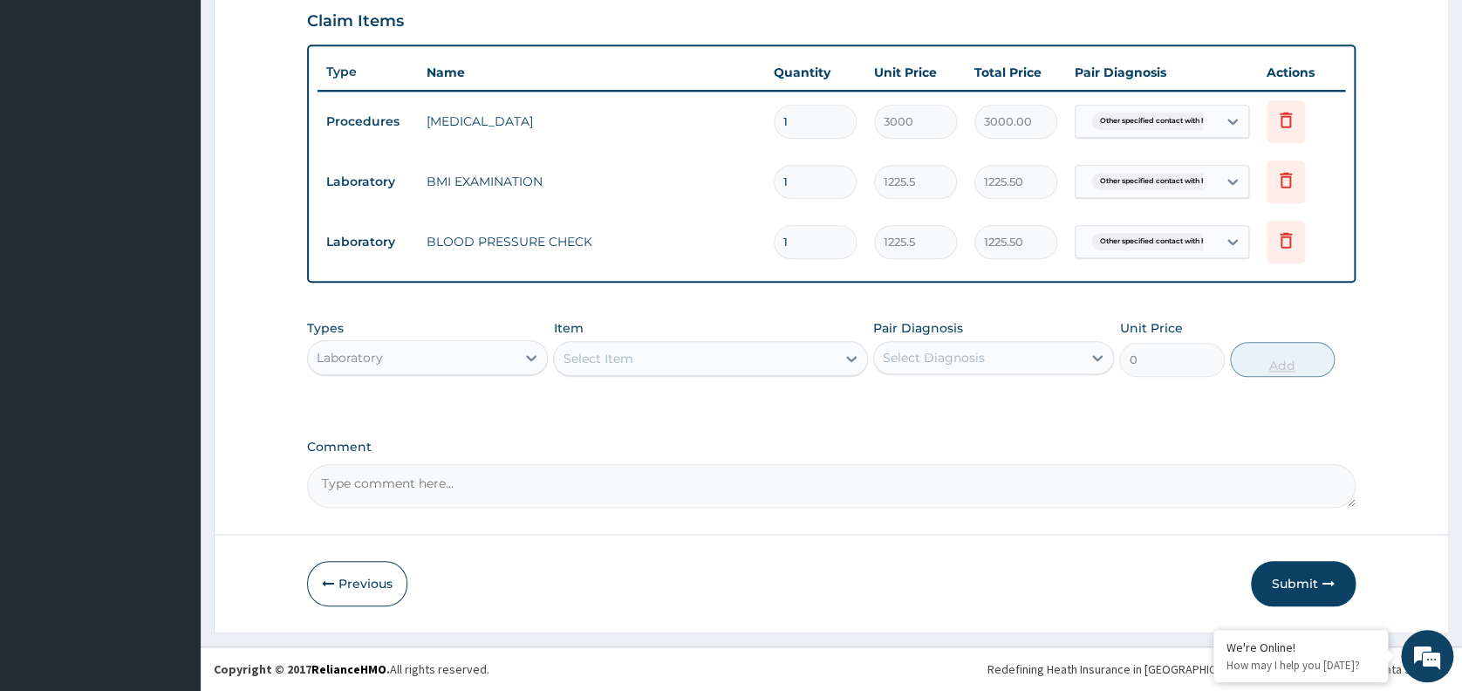
scroll to position [604, 0]
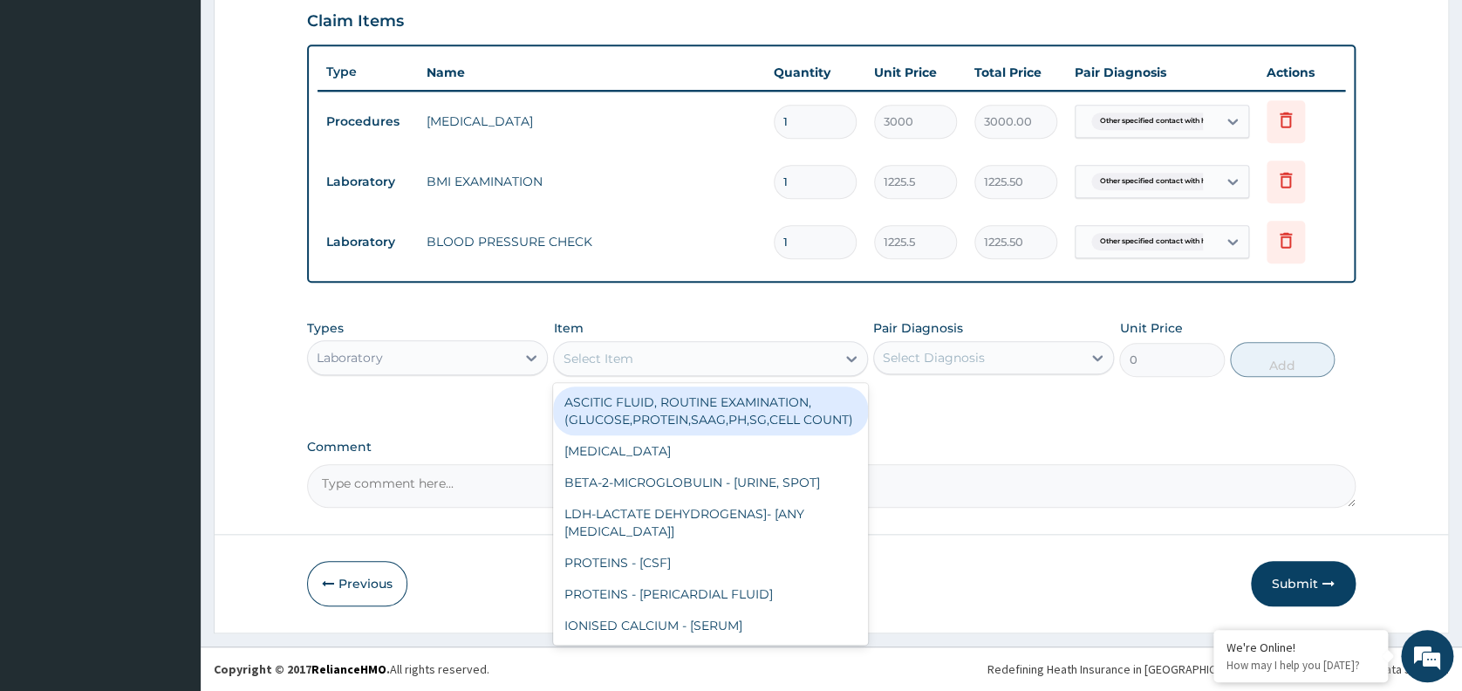
click at [652, 356] on div "Select Item" at bounding box center [695, 358] width 282 height 28
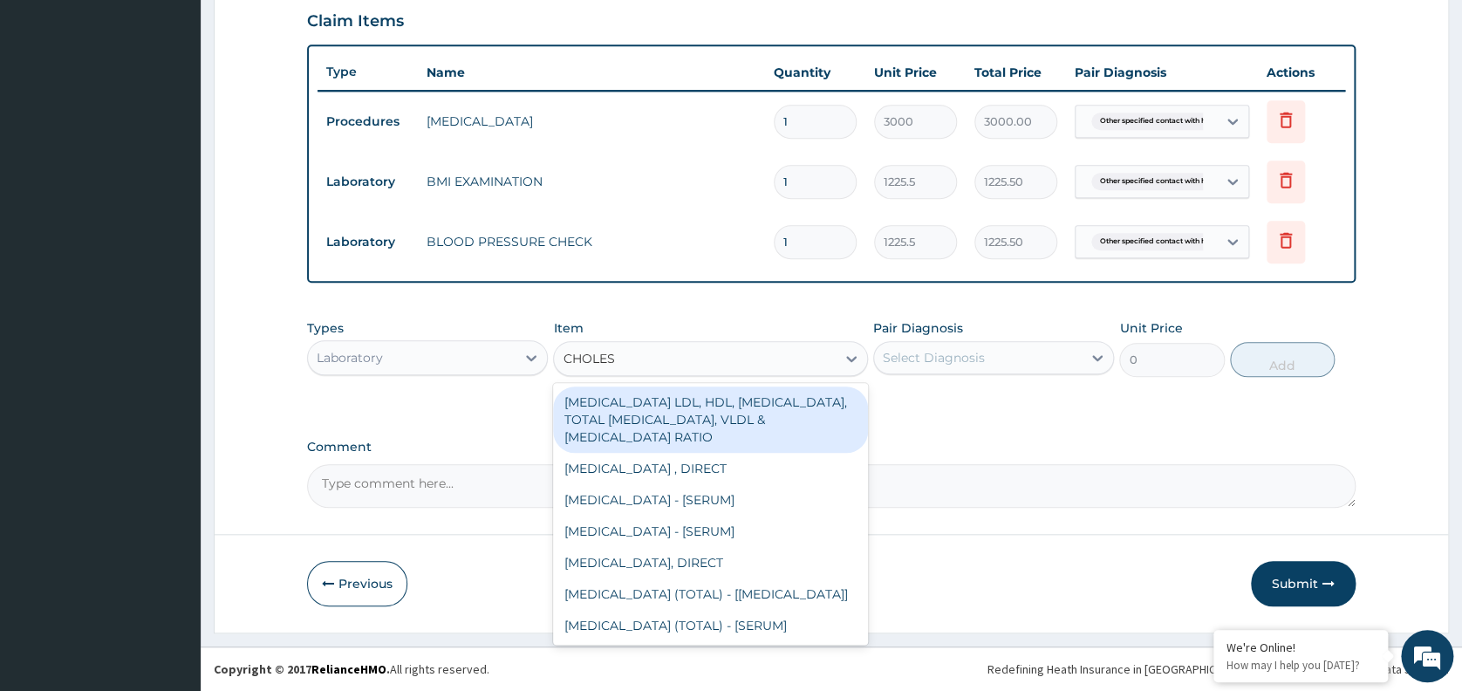
type input "CHOLEST"
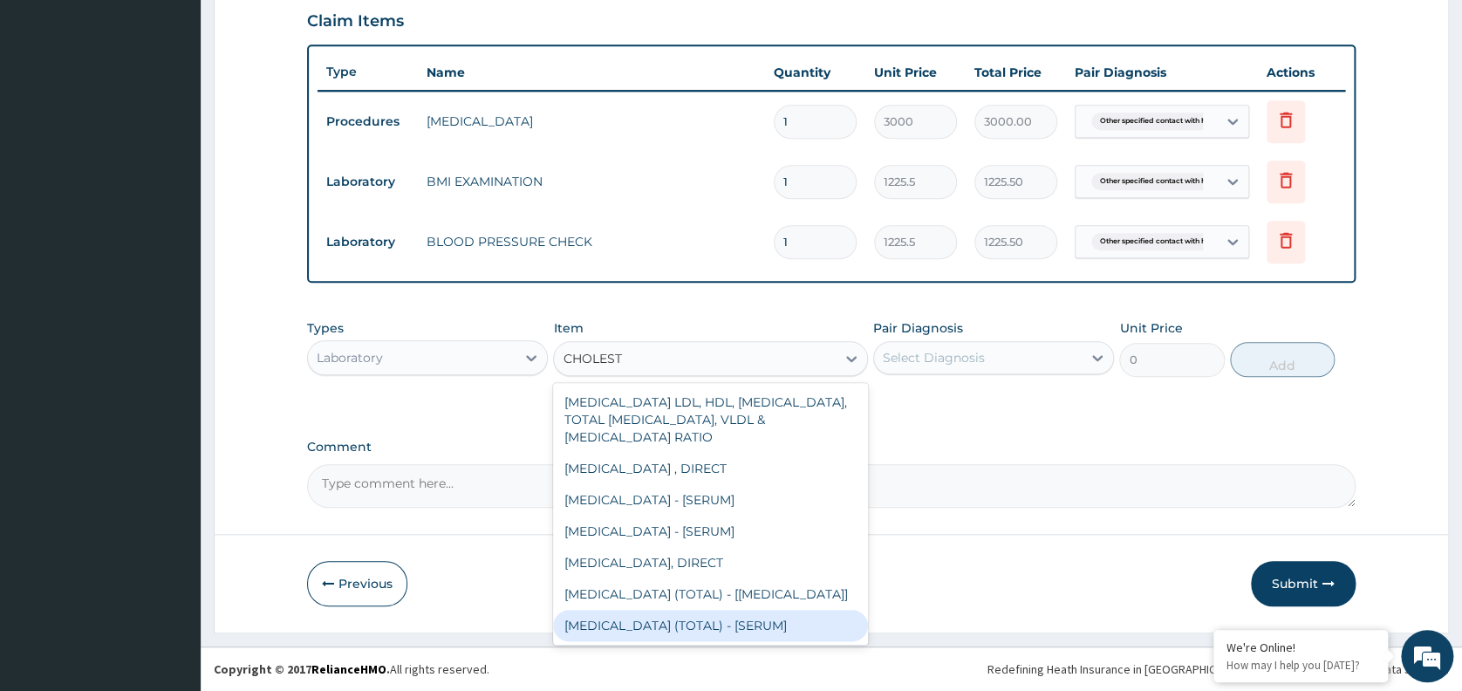
click at [666, 621] on div "[MEDICAL_DATA] (TOTAL) - [SERUM]" at bounding box center [710, 625] width 315 height 31
type input "2880"
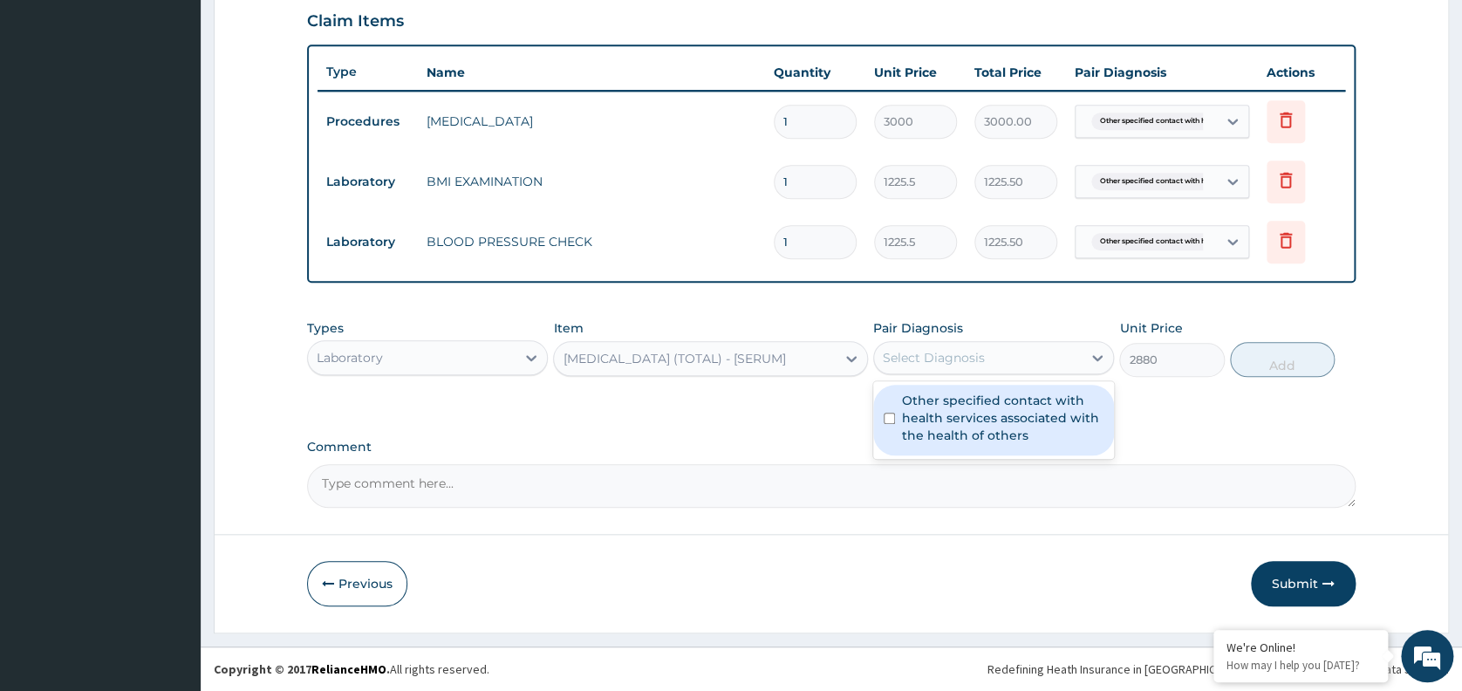
click at [991, 358] on div "Select Diagnosis" at bounding box center [978, 358] width 208 height 28
click at [1009, 416] on label "Other specified contact with health services associated with the health of othe…" at bounding box center [1002, 418] width 201 height 52
checkbox input "true"
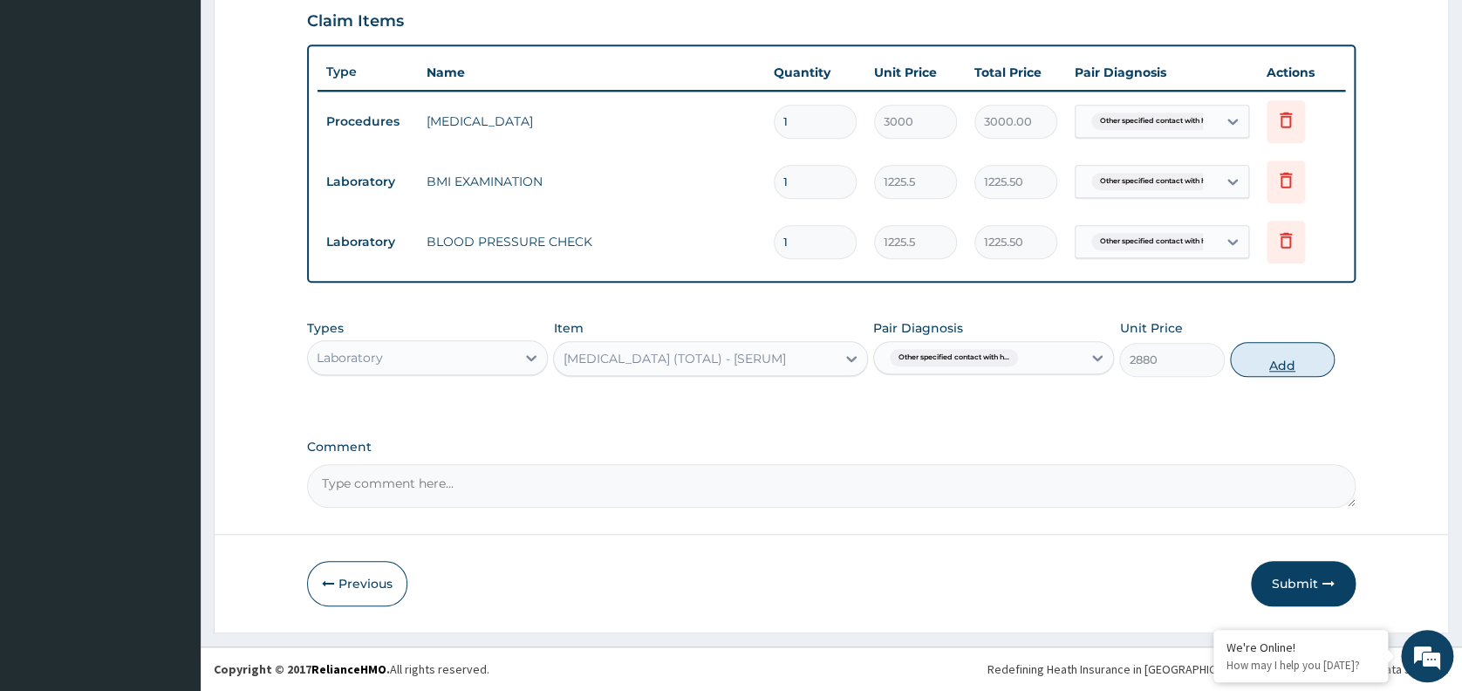
click at [1258, 357] on button "Add" at bounding box center [1282, 359] width 105 height 35
type input "0"
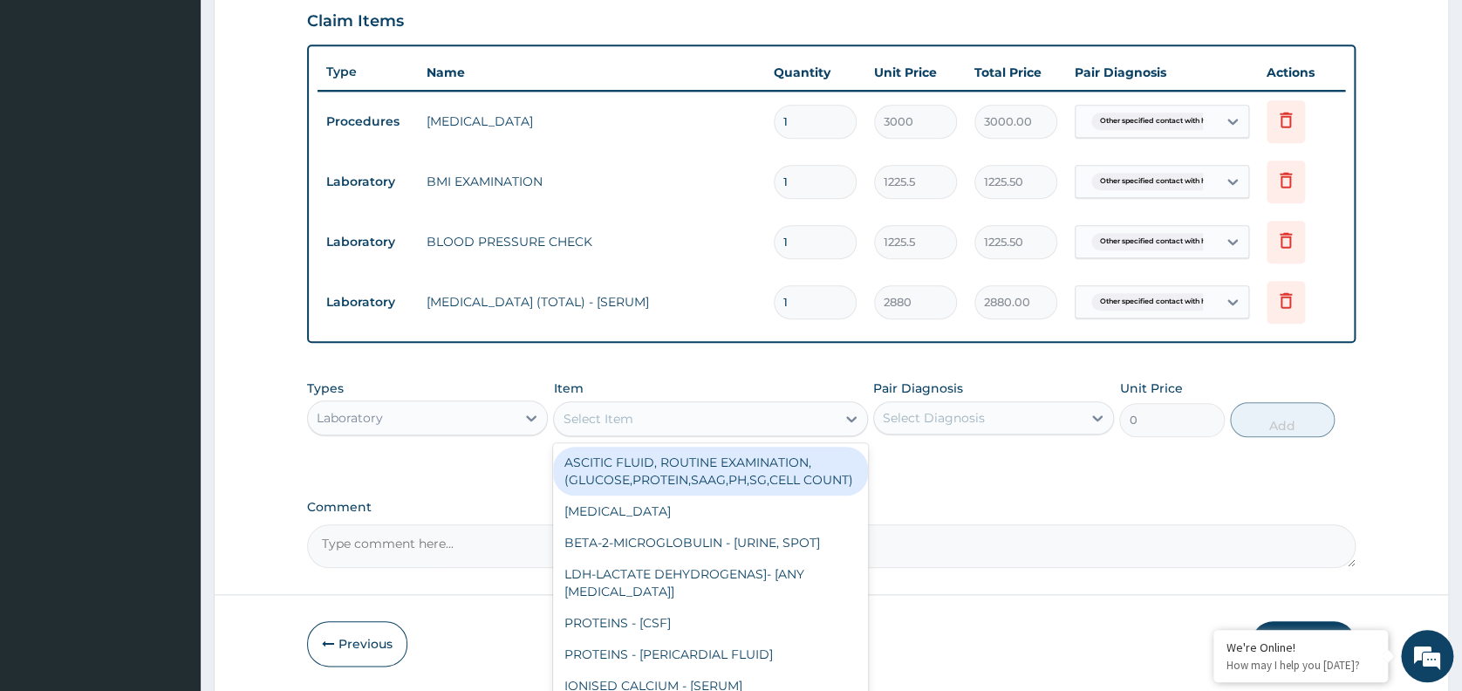
click at [698, 414] on div "Select Item" at bounding box center [695, 419] width 282 height 28
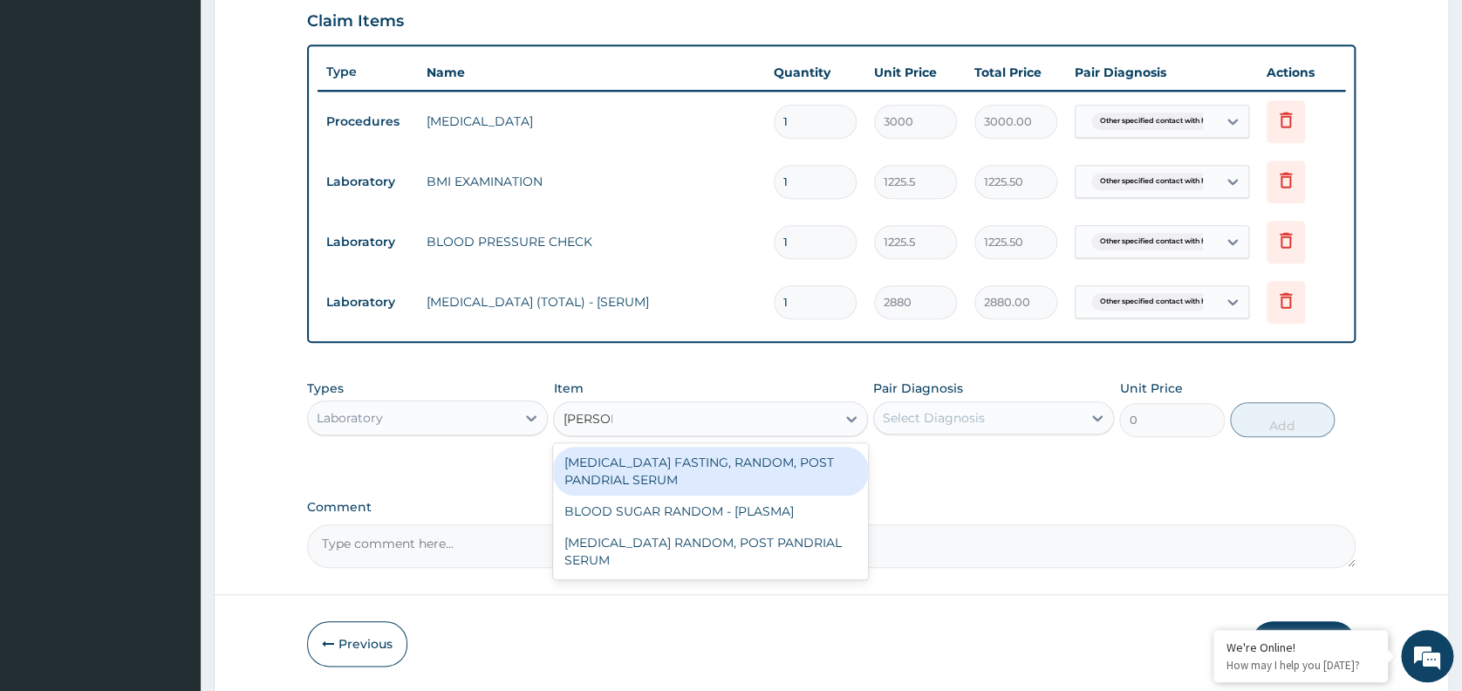
type input "RANDOM"
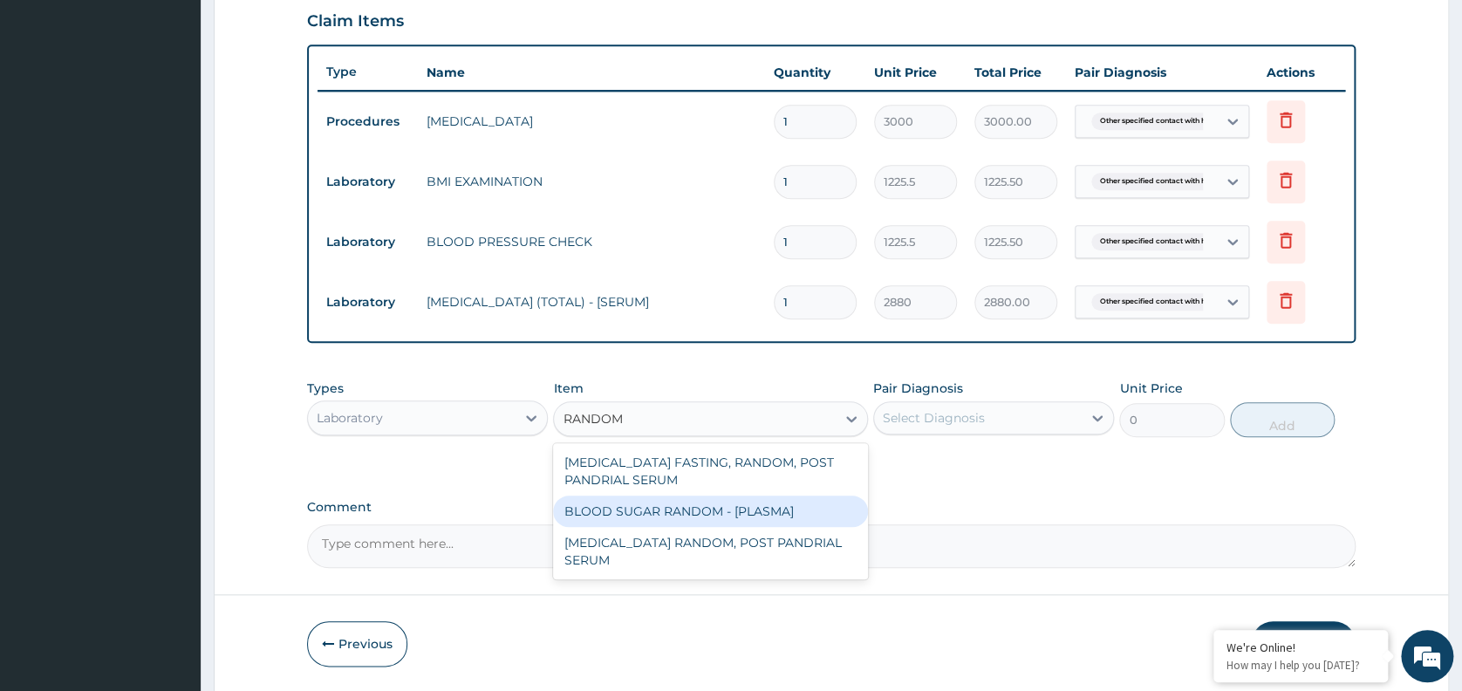
click at [698, 506] on div "BLOOD SUGAR RANDOM - [PLASMA]" at bounding box center [710, 510] width 315 height 31
type input "1800"
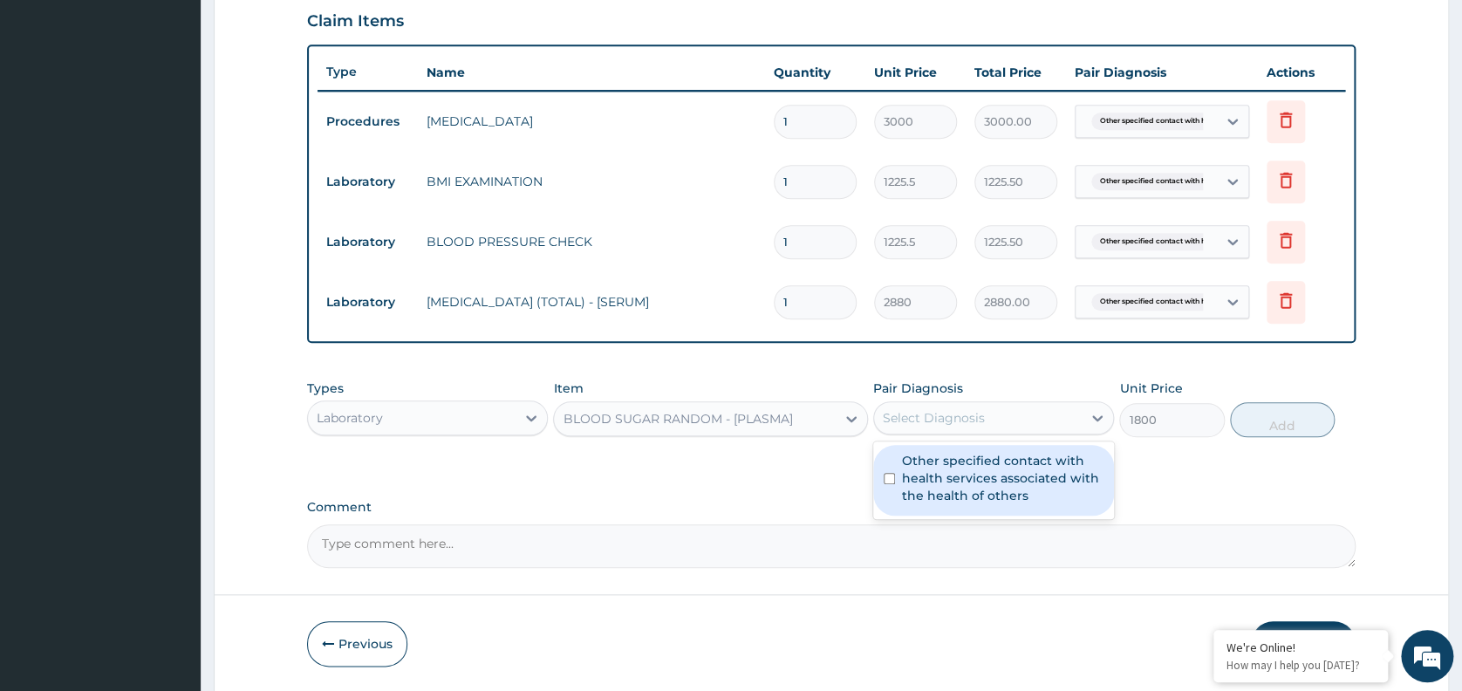
click at [960, 419] on div "Select Diagnosis" at bounding box center [934, 417] width 102 height 17
click at [958, 494] on label "Other specified contact with health services associated with the health of othe…" at bounding box center [1002, 478] width 201 height 52
checkbox input "true"
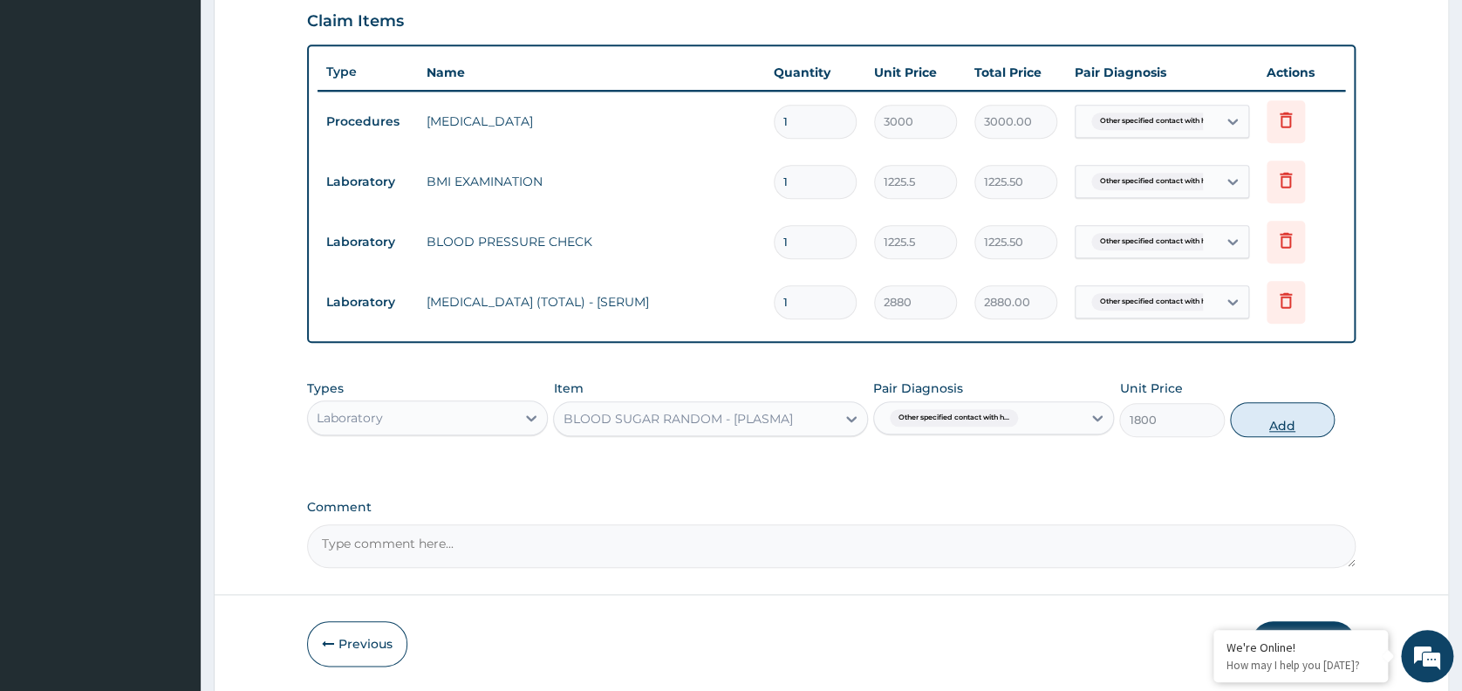
click at [1268, 413] on button "Add" at bounding box center [1282, 419] width 105 height 35
type input "0"
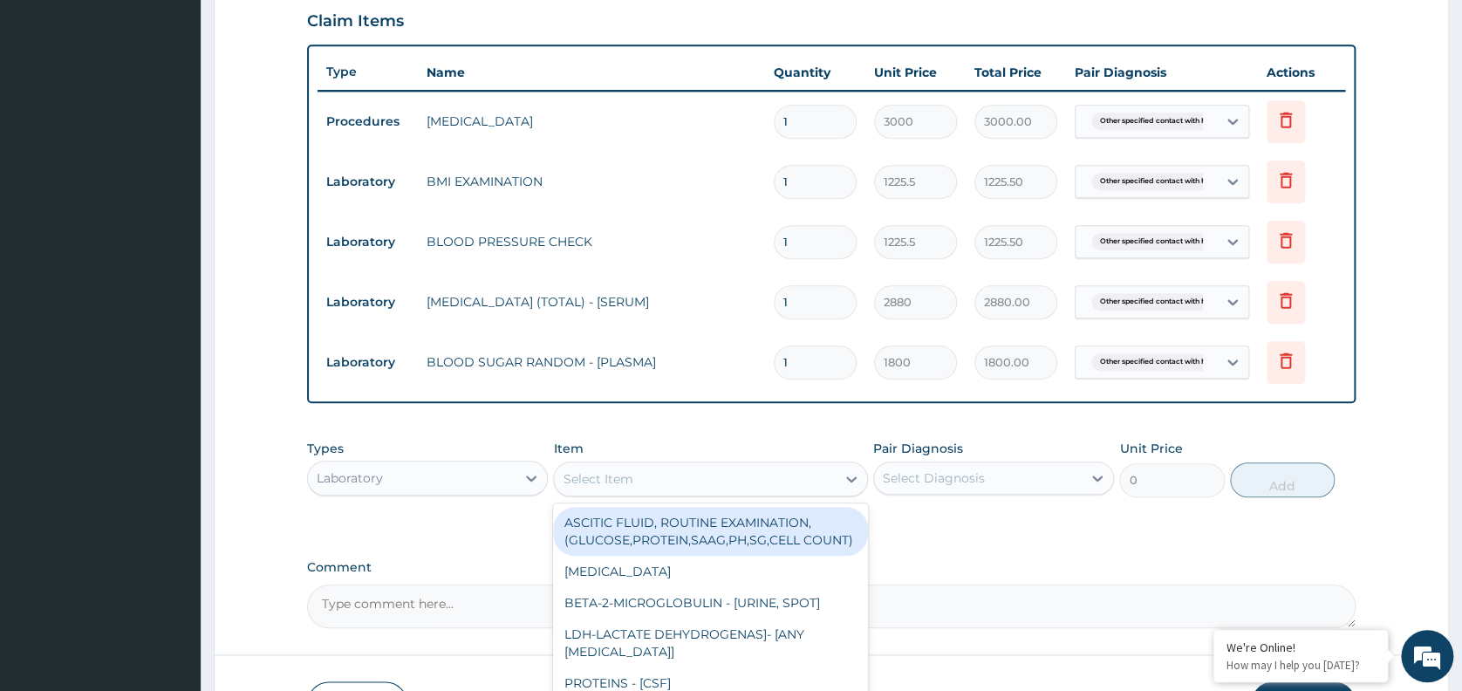
click at [614, 493] on div "Select Item" at bounding box center [695, 479] width 282 height 28
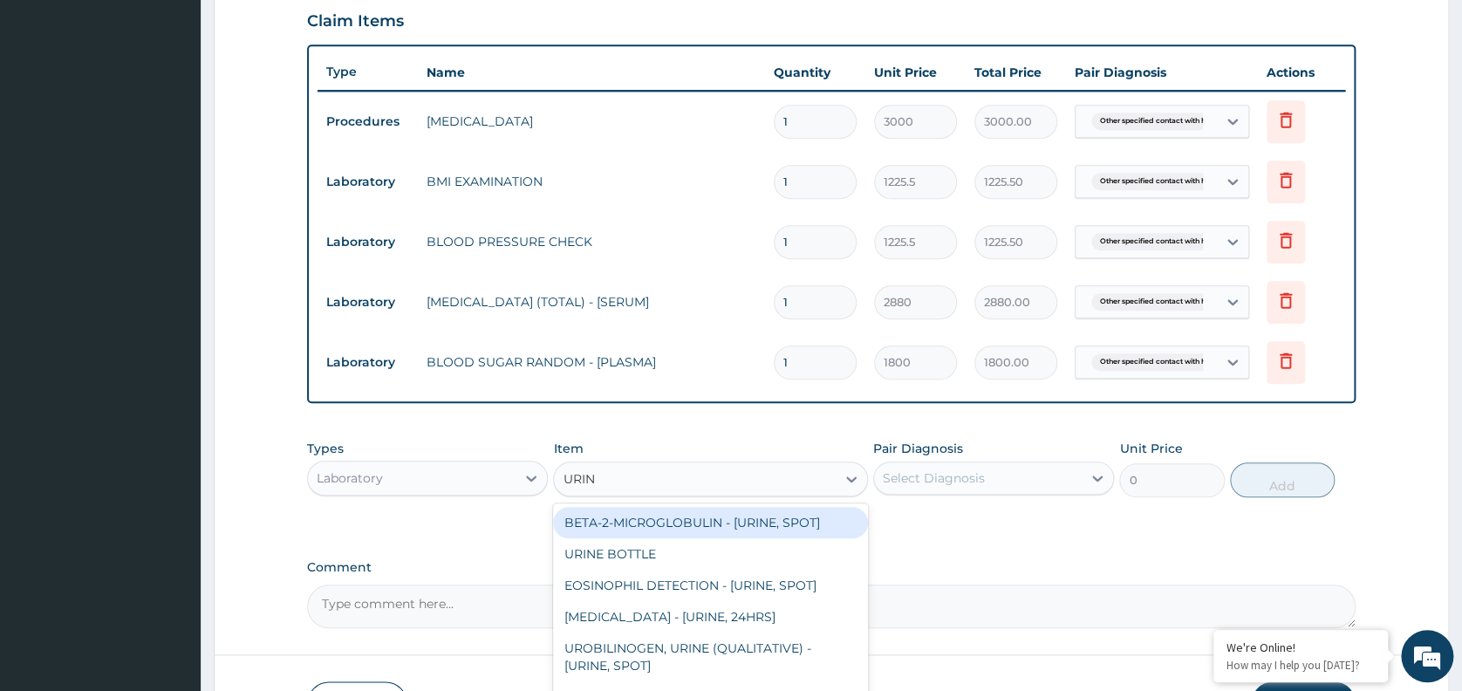
type input "URINA"
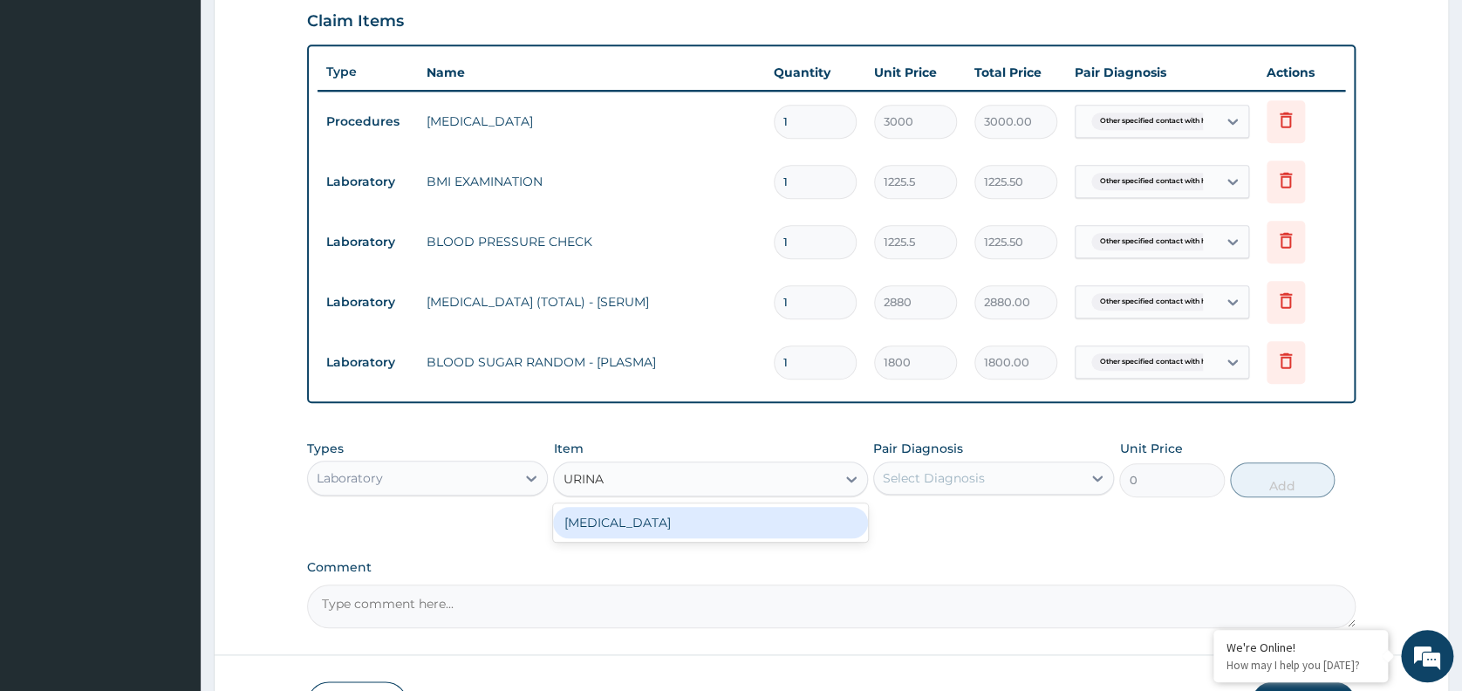
type input "1531.875"
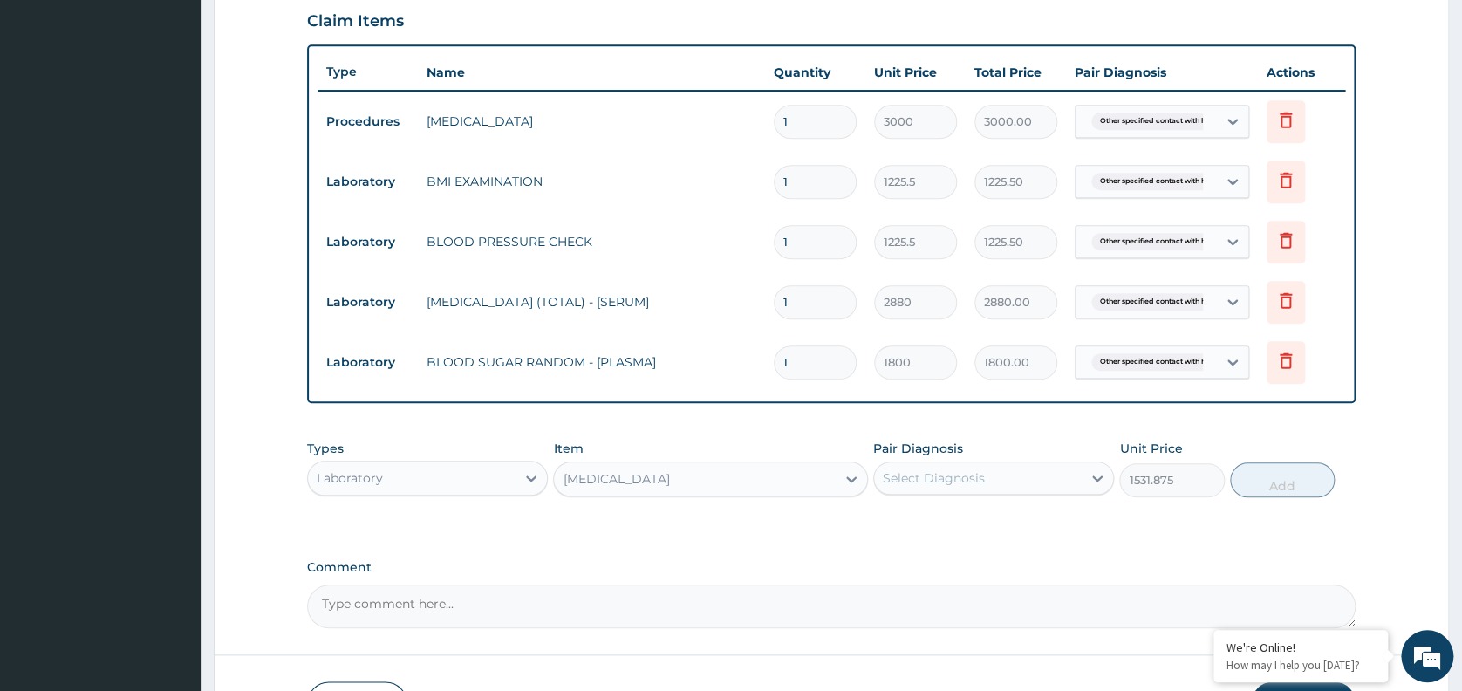
click at [953, 473] on div "Select Diagnosis" at bounding box center [934, 477] width 102 height 17
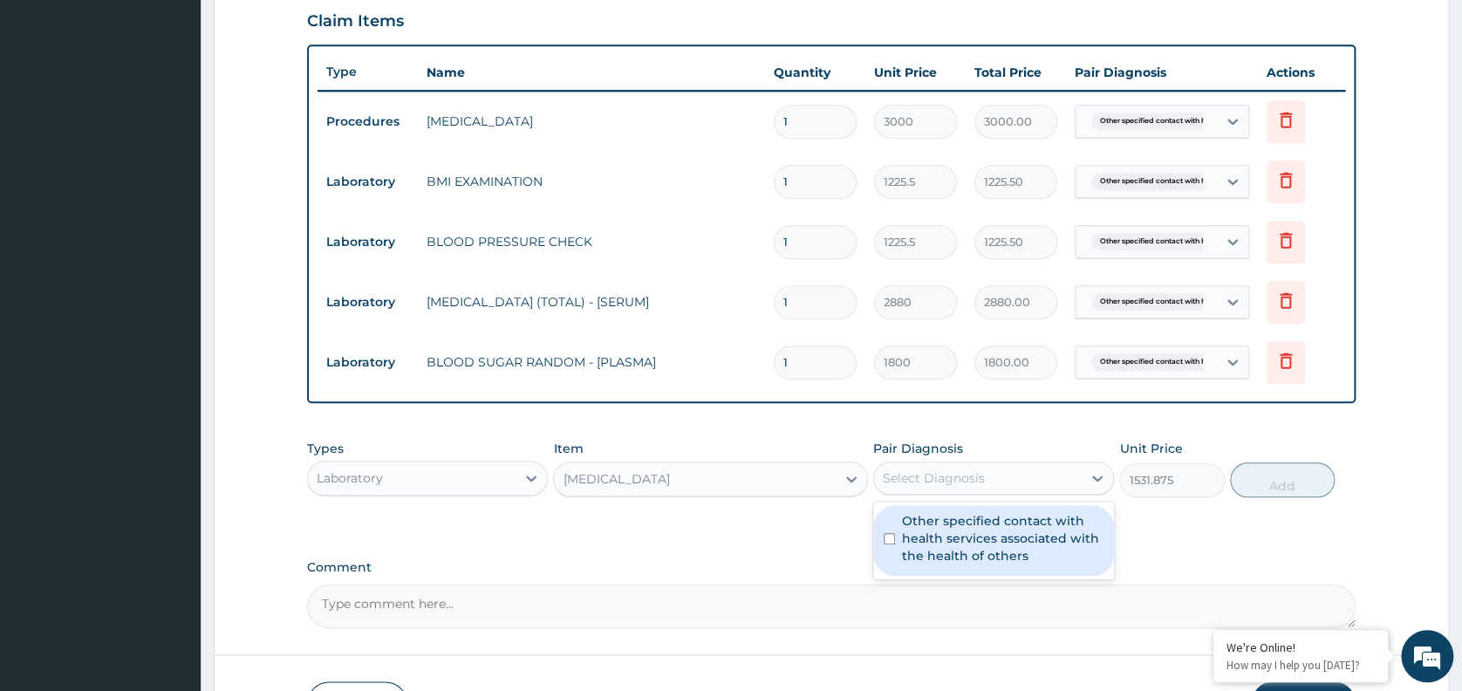
click at [983, 561] on label "Other specified contact with health services associated with the health of othe…" at bounding box center [1002, 538] width 201 height 52
checkbox input "true"
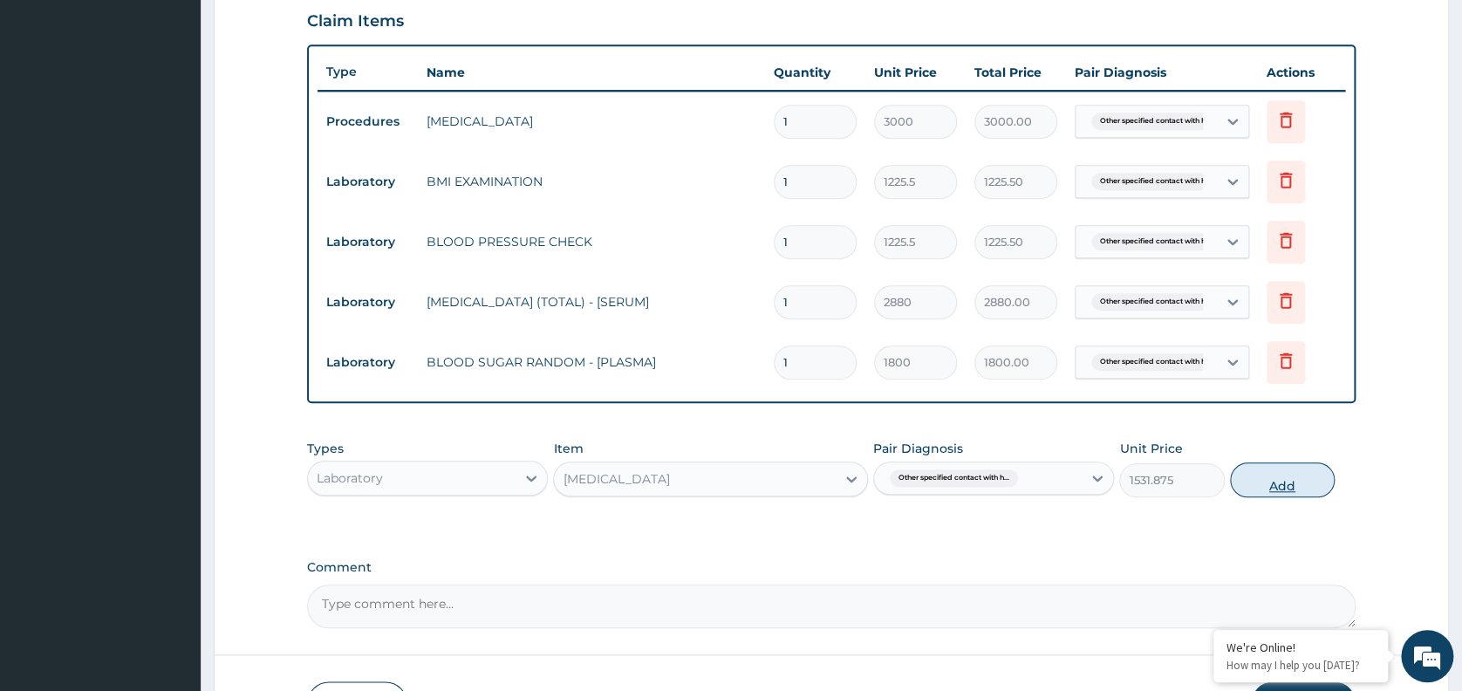
click at [1277, 484] on button "Add" at bounding box center [1282, 479] width 105 height 35
type input "0"
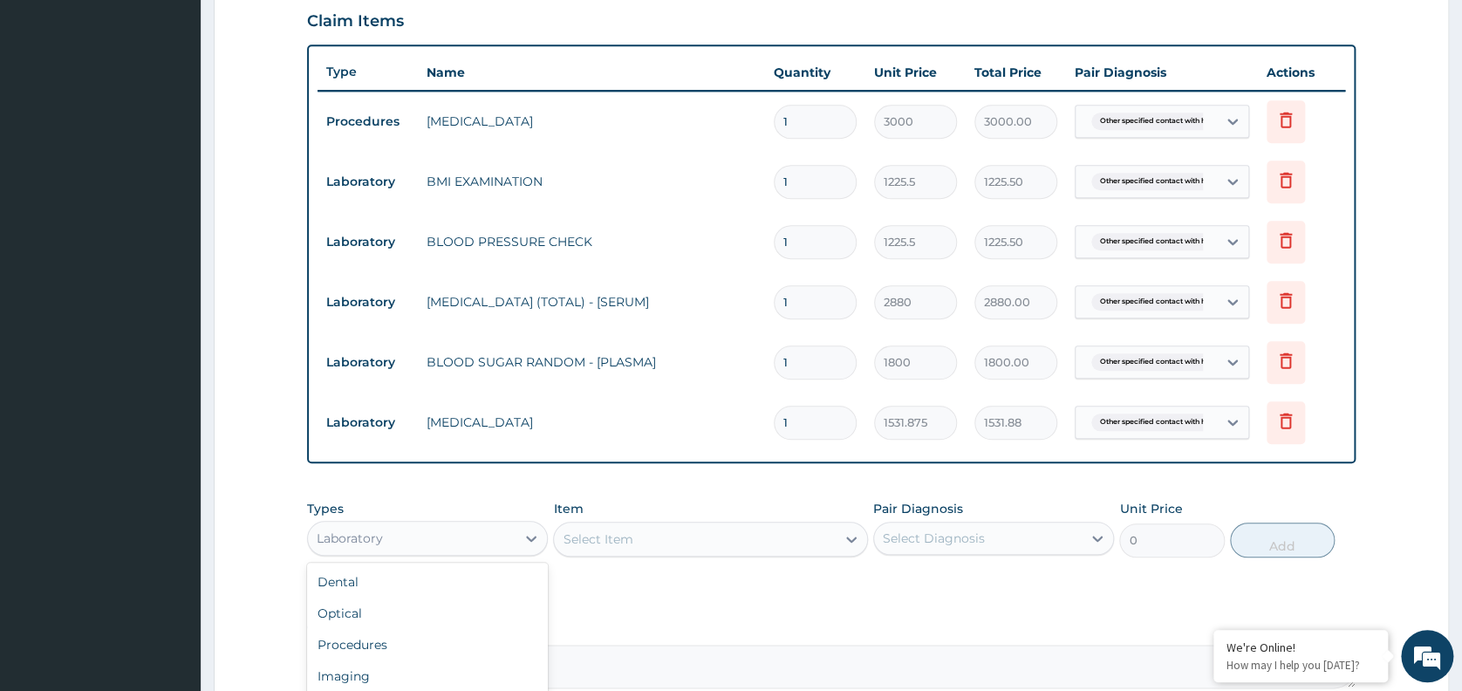
click at [488, 549] on div "Laboratory" at bounding box center [412, 538] width 208 height 28
click at [387, 671] on div "Imaging" at bounding box center [427, 675] width 241 height 31
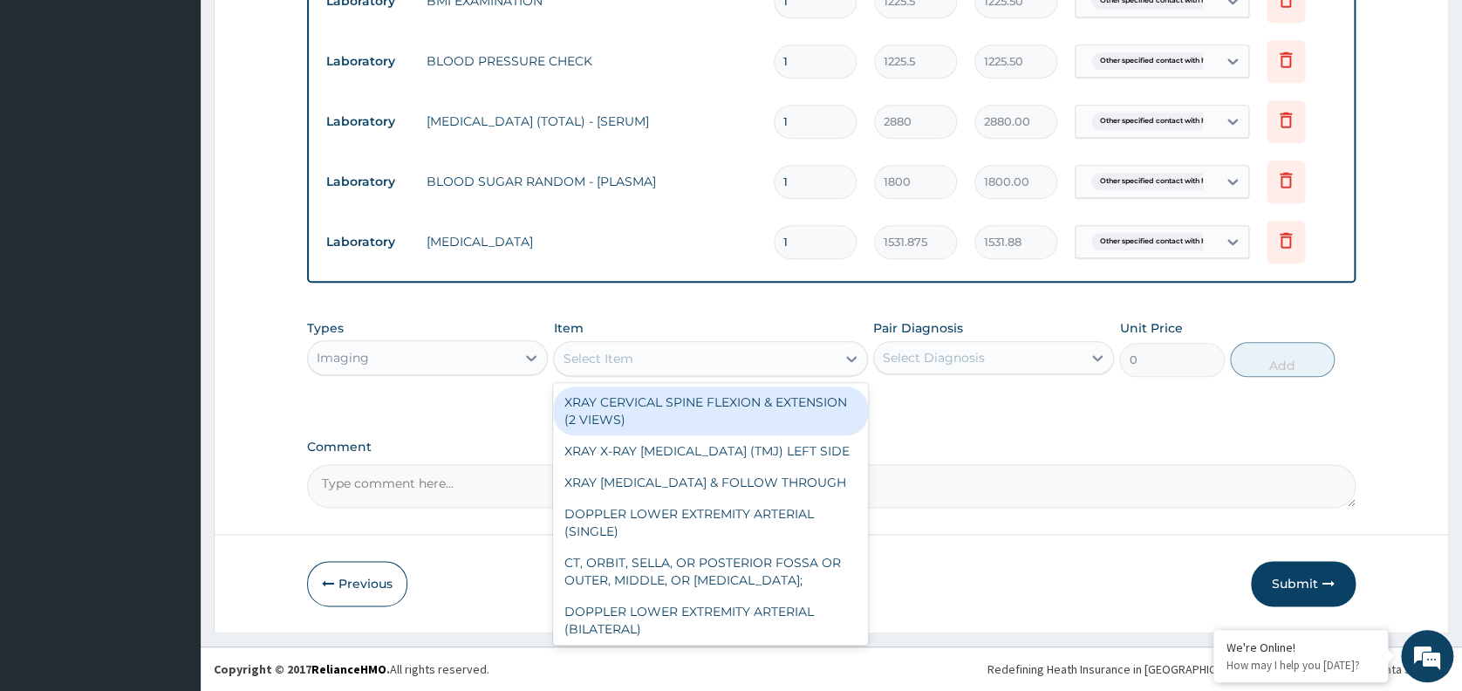
click at [721, 356] on div "Select Item" at bounding box center [695, 358] width 282 height 28
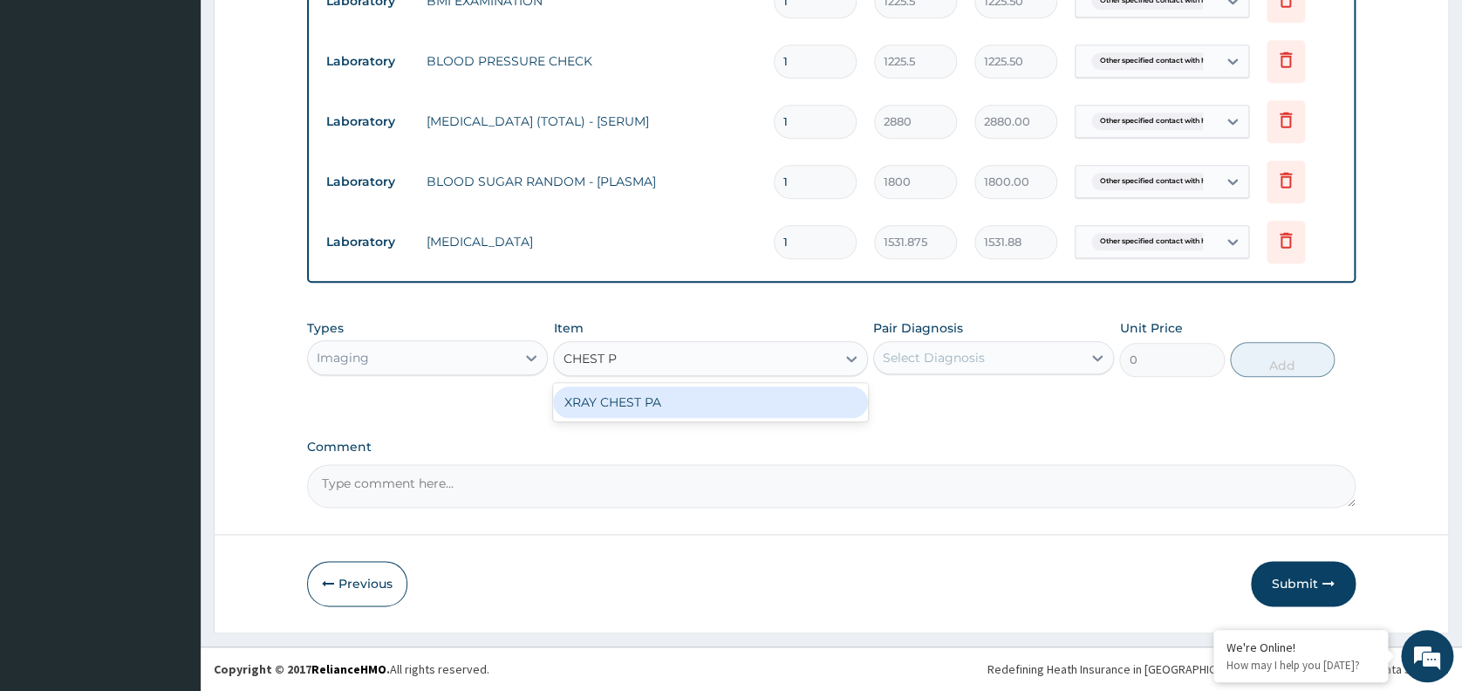
type input "CHEST PA"
click at [684, 407] on div "XRAY CHEST PA" at bounding box center [710, 401] width 315 height 31
type input "7148.75"
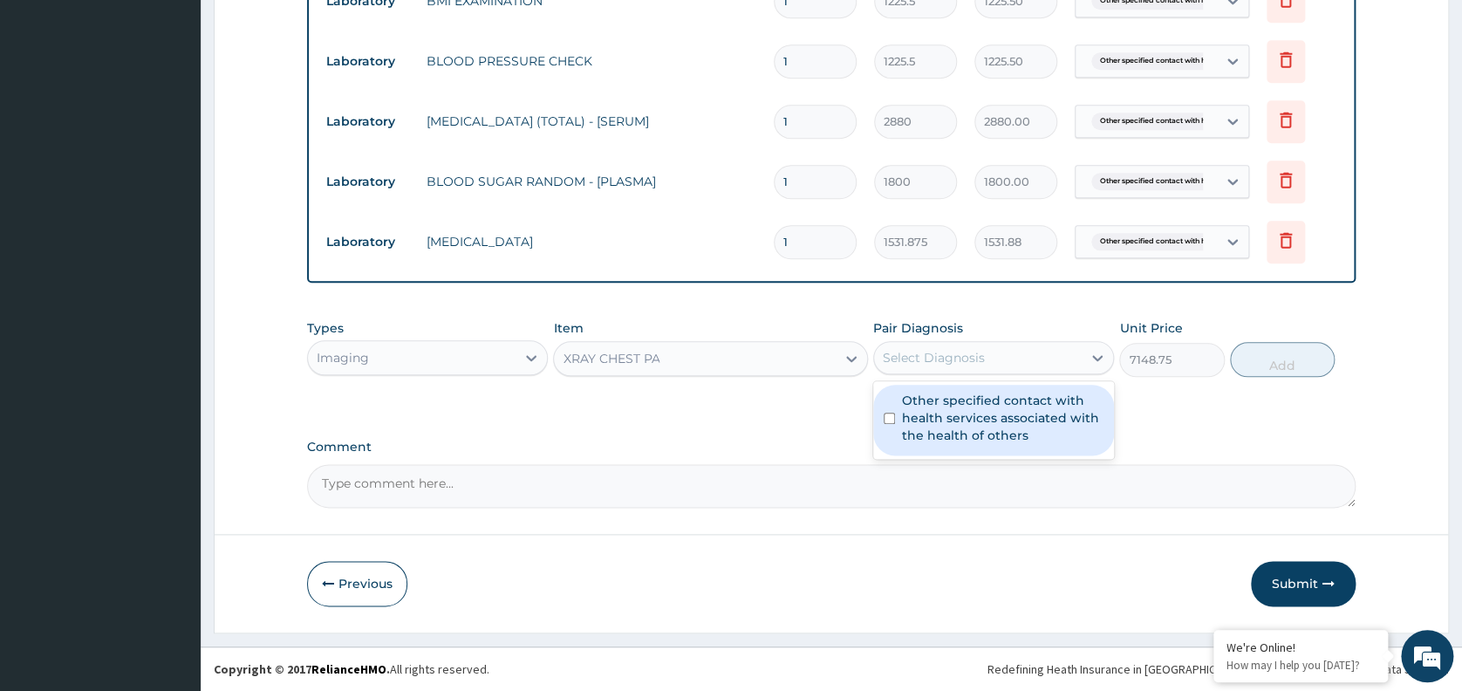
click at [1005, 356] on div "Select Diagnosis" at bounding box center [978, 358] width 208 height 28
click at [1004, 412] on label "Other specified contact with health services associated with the health of othe…" at bounding box center [1002, 418] width 201 height 52
checkbox input "true"
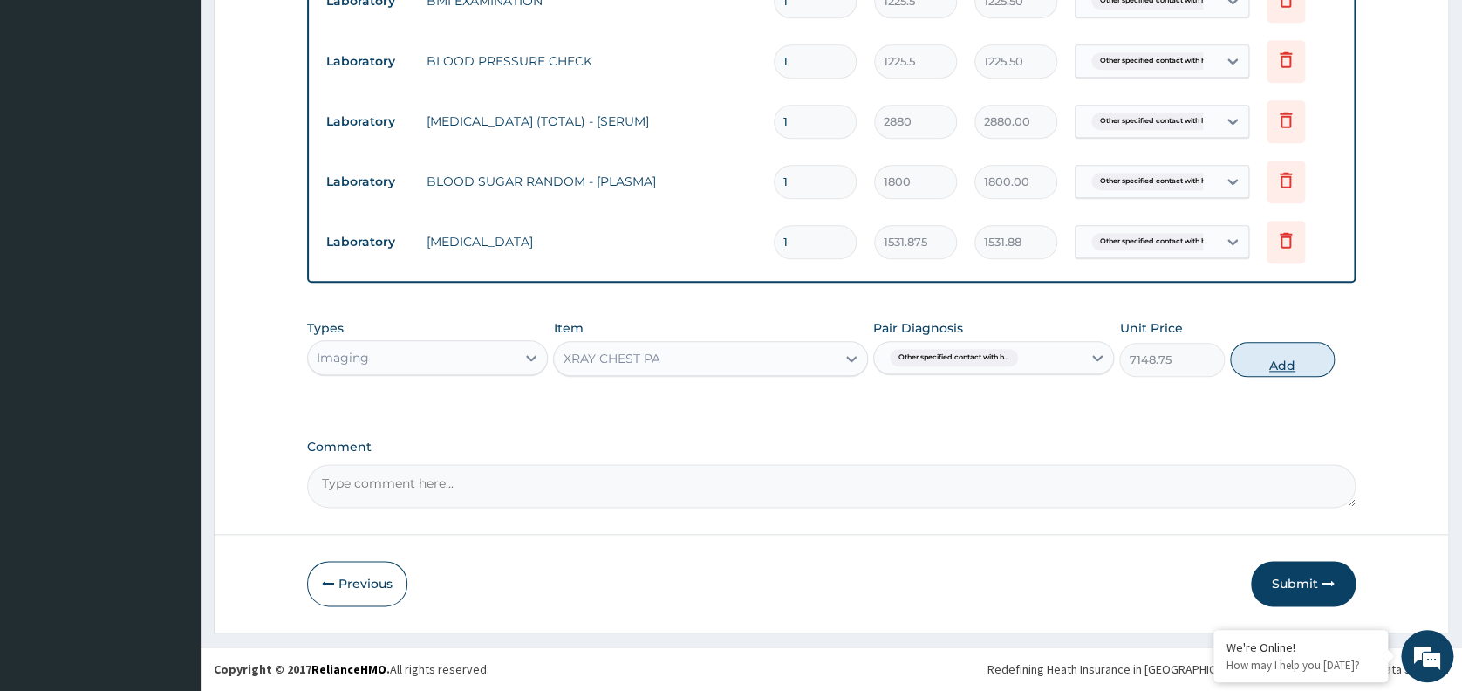
click at [1269, 359] on button "Add" at bounding box center [1282, 359] width 105 height 35
type input "0"
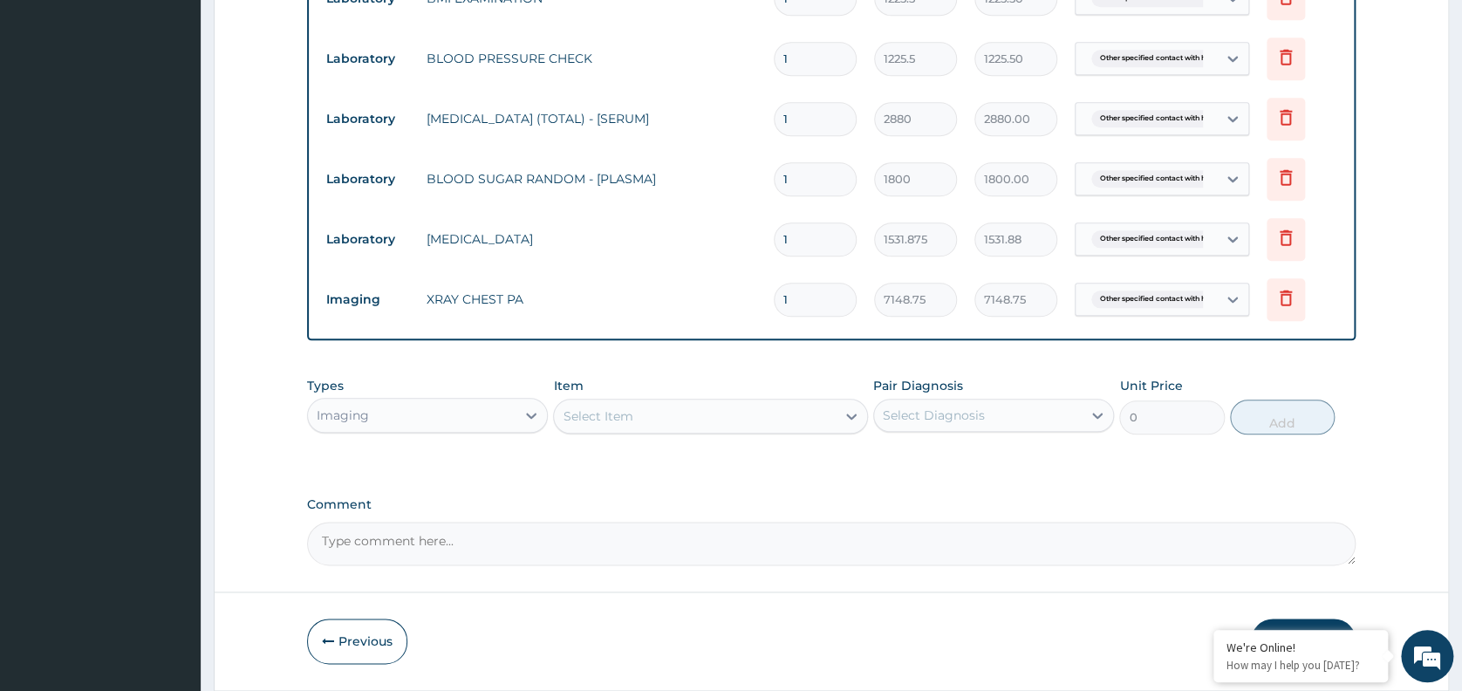
click at [1279, 621] on button "Submit" at bounding box center [1303, 640] width 105 height 45
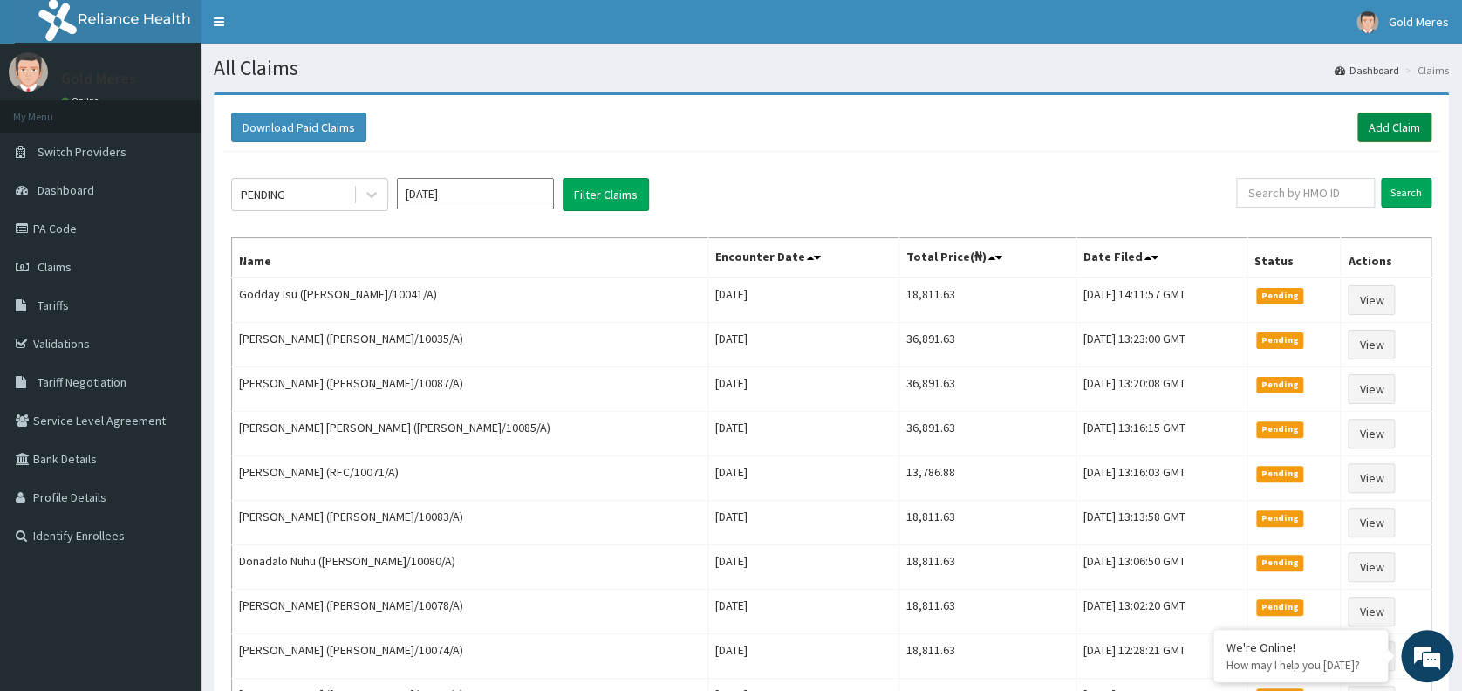
click at [1400, 126] on link "Add Claim" at bounding box center [1394, 128] width 74 height 30
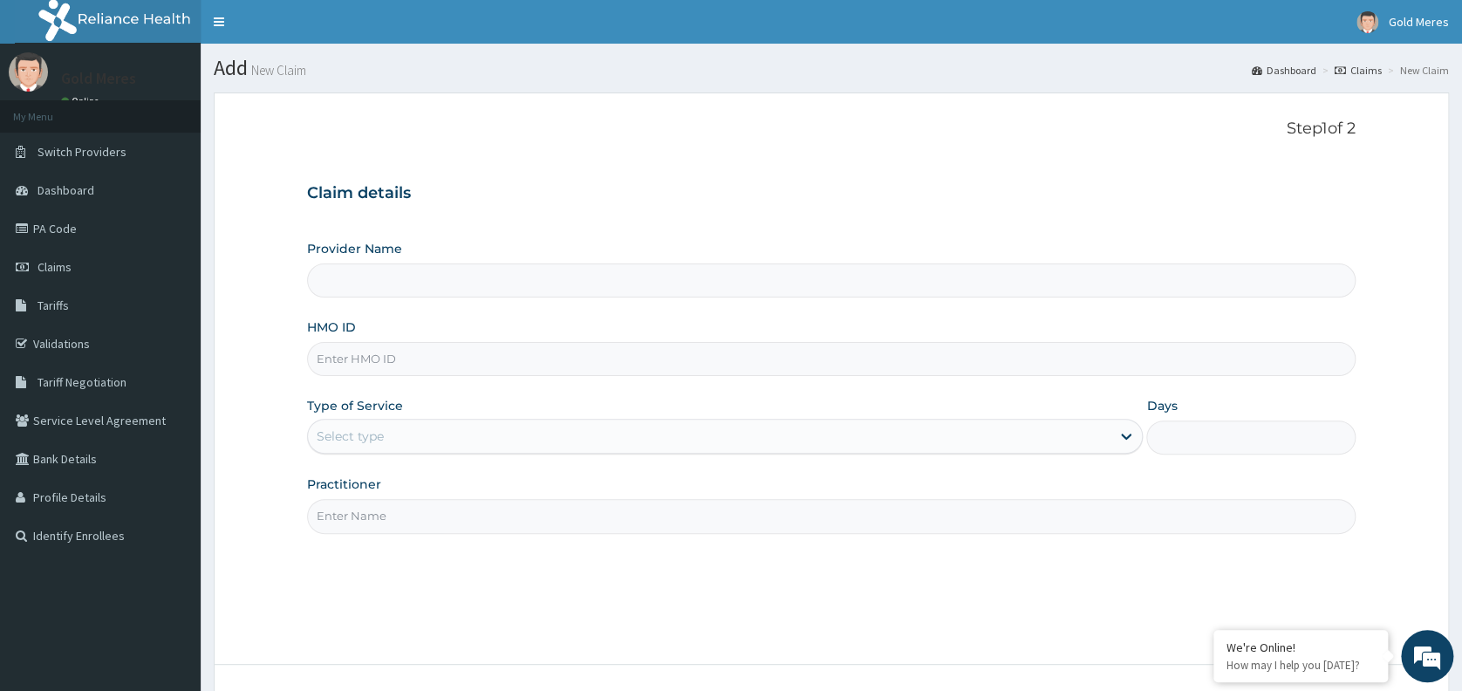
type input "Reliance Family Clinics (RFC) - [GEOGRAPHIC_DATA]"
click at [382, 367] on input "HMO ID" at bounding box center [831, 359] width 1048 height 34
type input "ANH/10049/A"
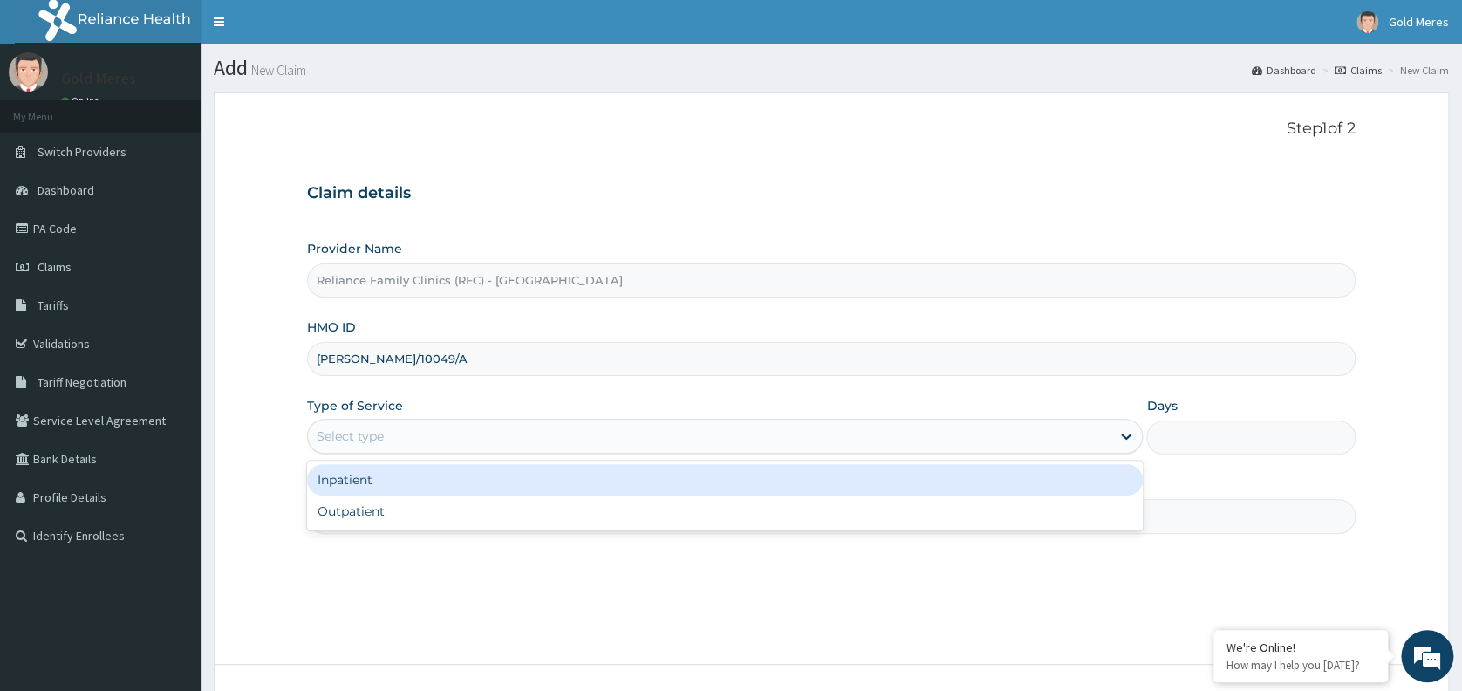
click at [391, 433] on div "Select type" at bounding box center [709, 436] width 802 height 28
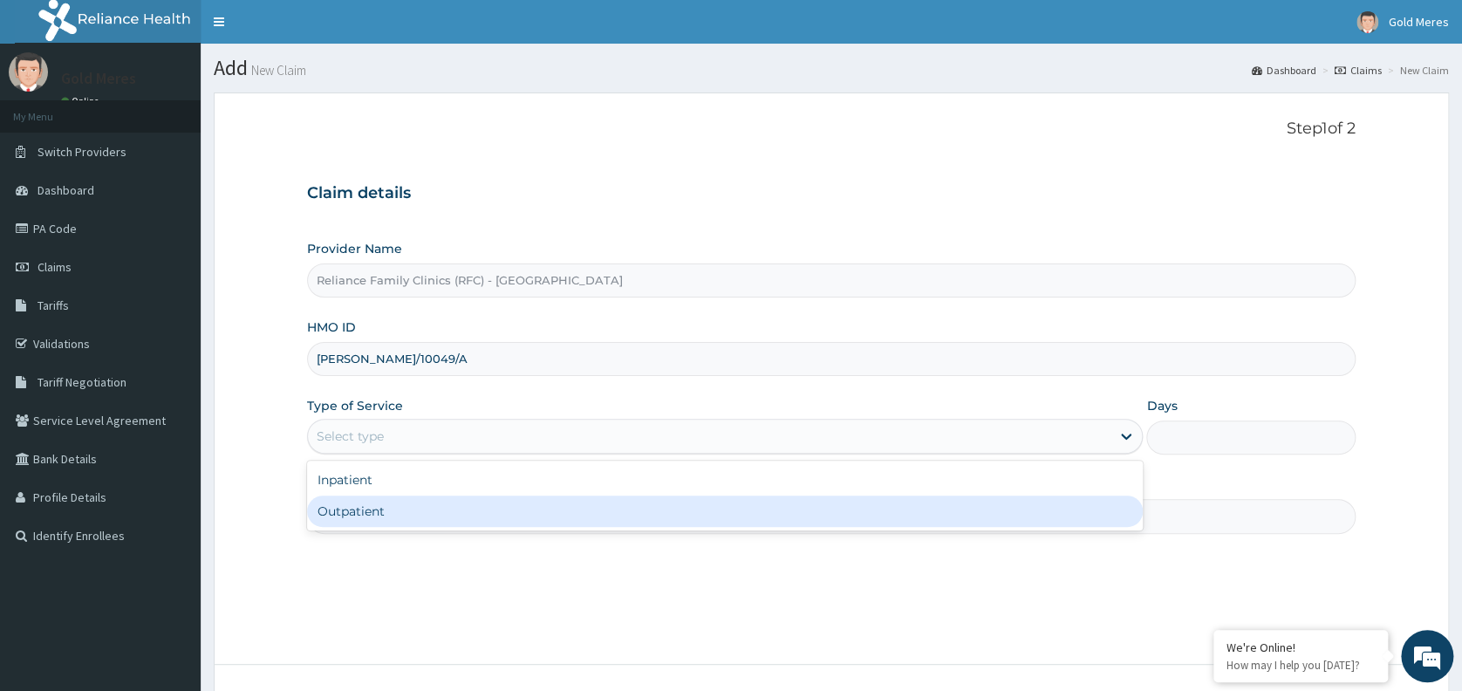
click at [390, 513] on div "Outpatient" at bounding box center [724, 510] width 835 height 31
type input "1"
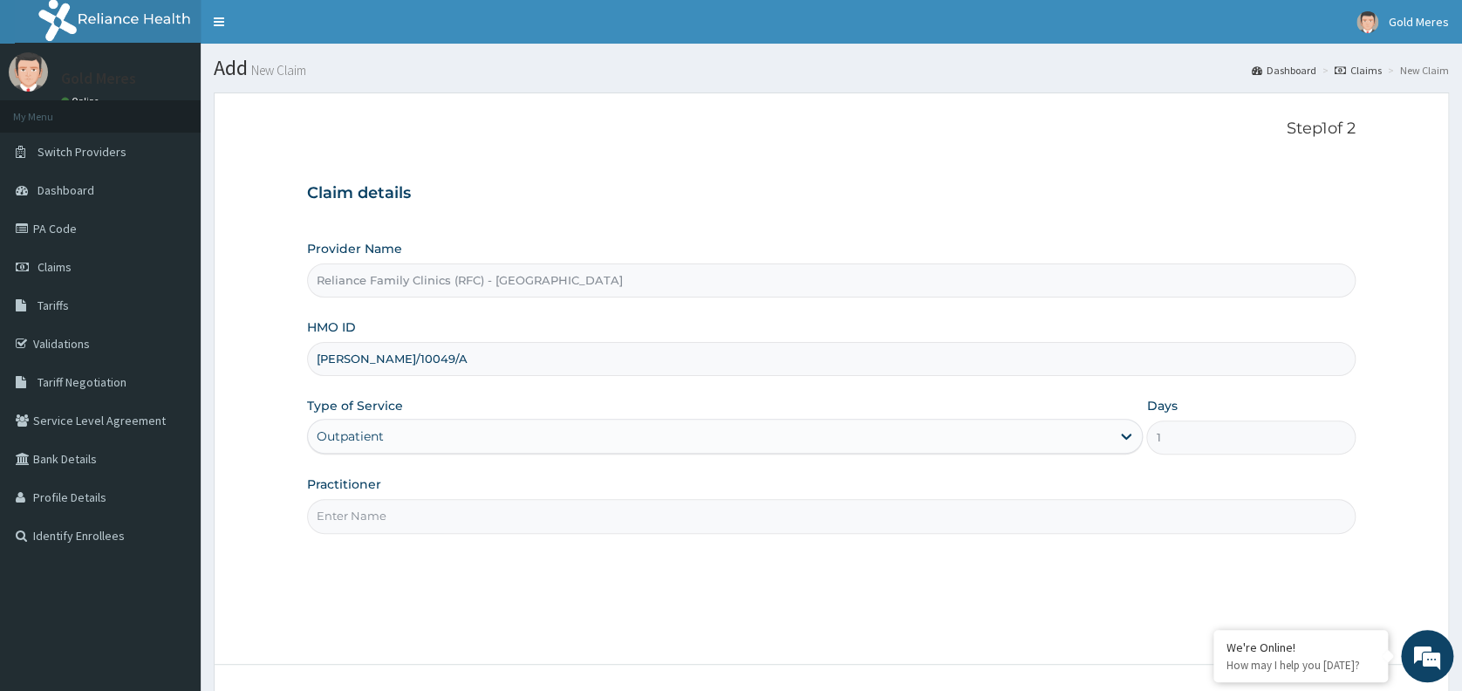
click at [413, 518] on input "Practitioner" at bounding box center [831, 516] width 1048 height 34
type input "dr wini"
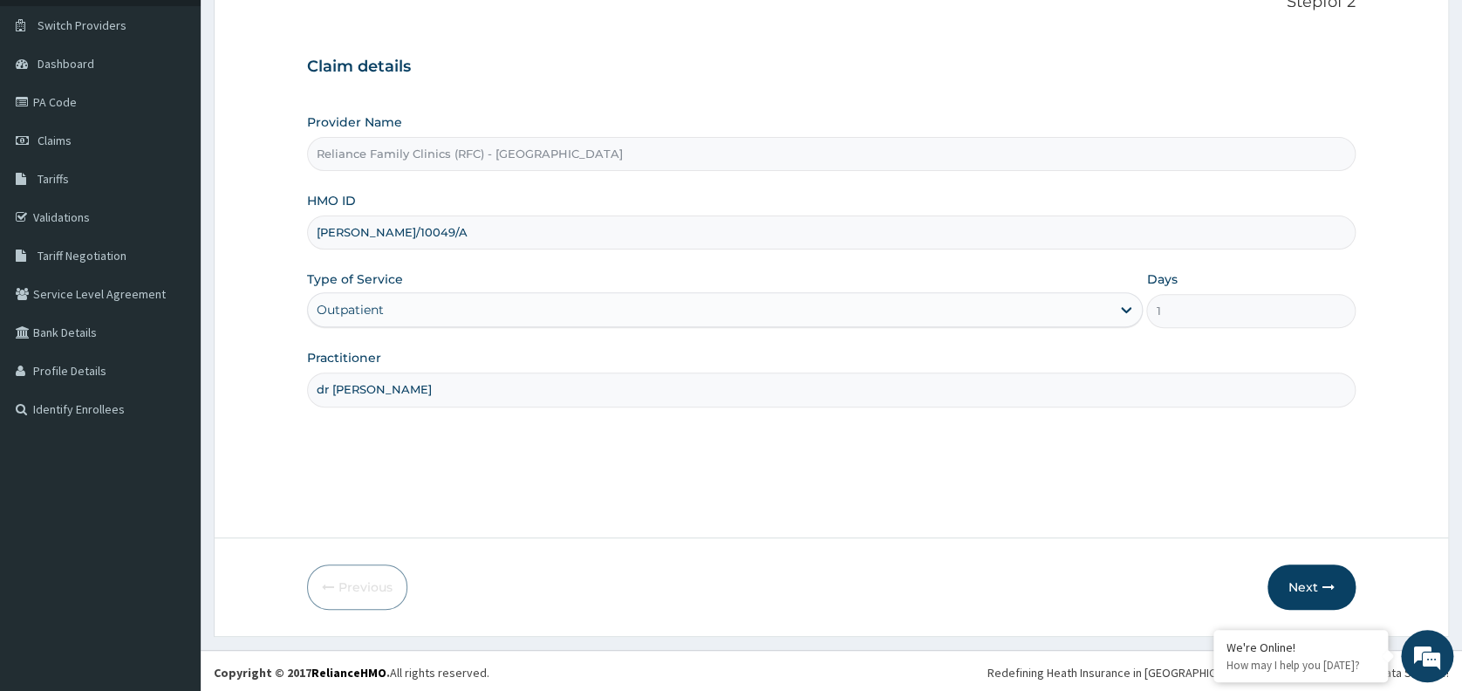
scroll to position [126, 0]
click at [1306, 593] on button "Next" at bounding box center [1311, 587] width 88 height 45
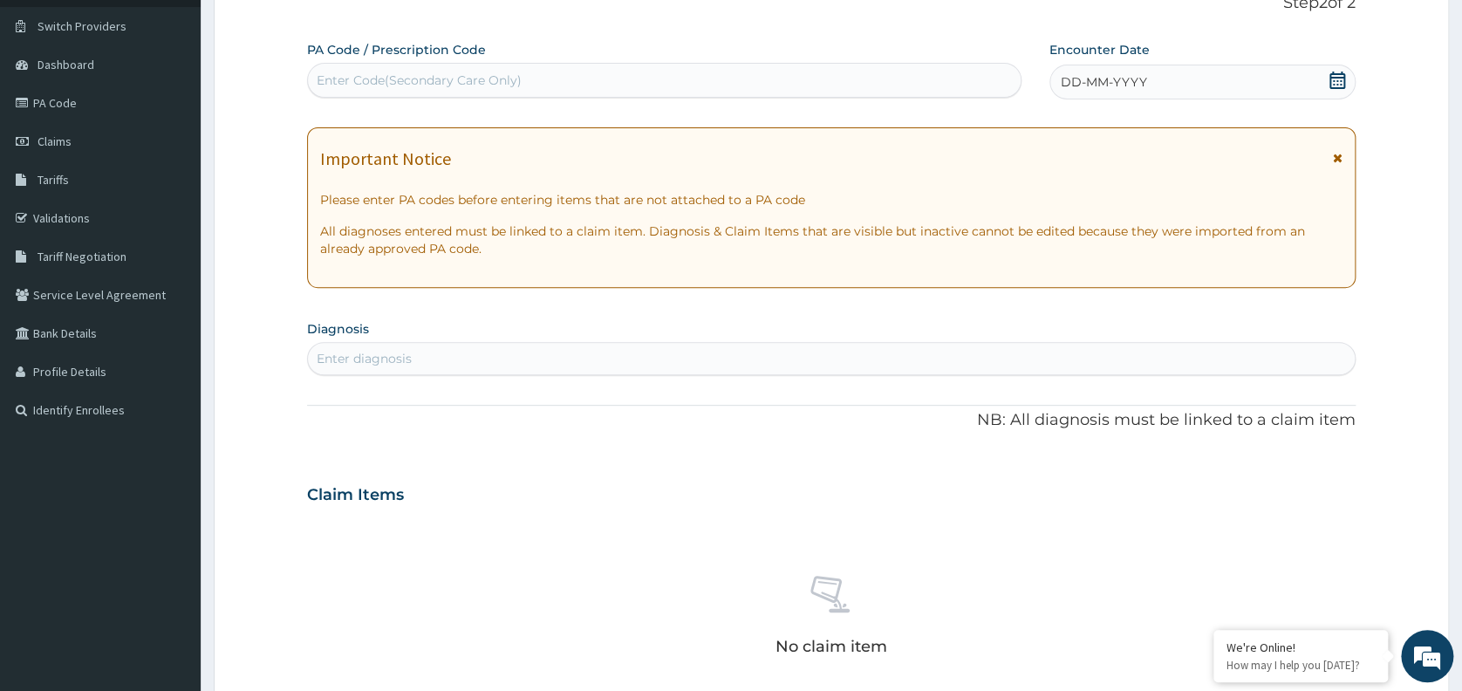
click at [1172, 91] on div "DD-MM-YYYY" at bounding box center [1202, 82] width 306 height 35
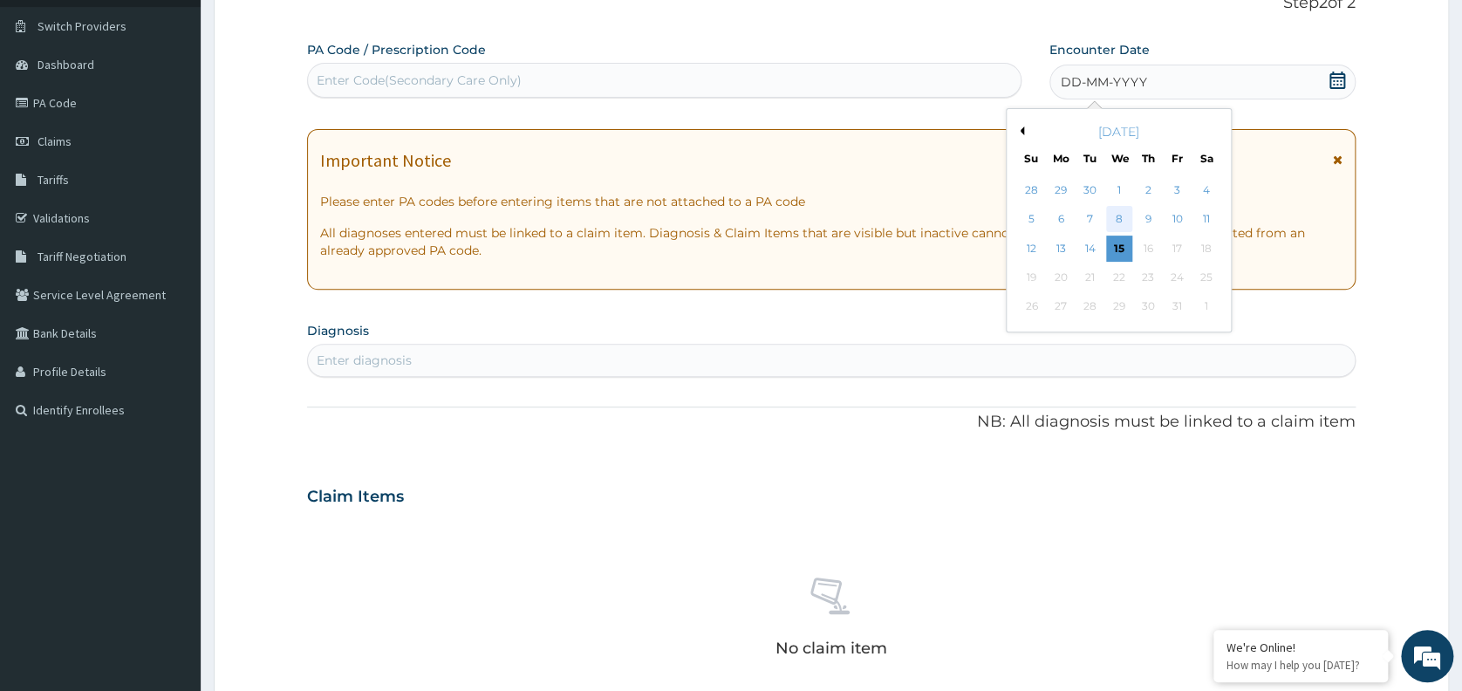
click at [1123, 216] on div "8" at bounding box center [1119, 220] width 26 height 26
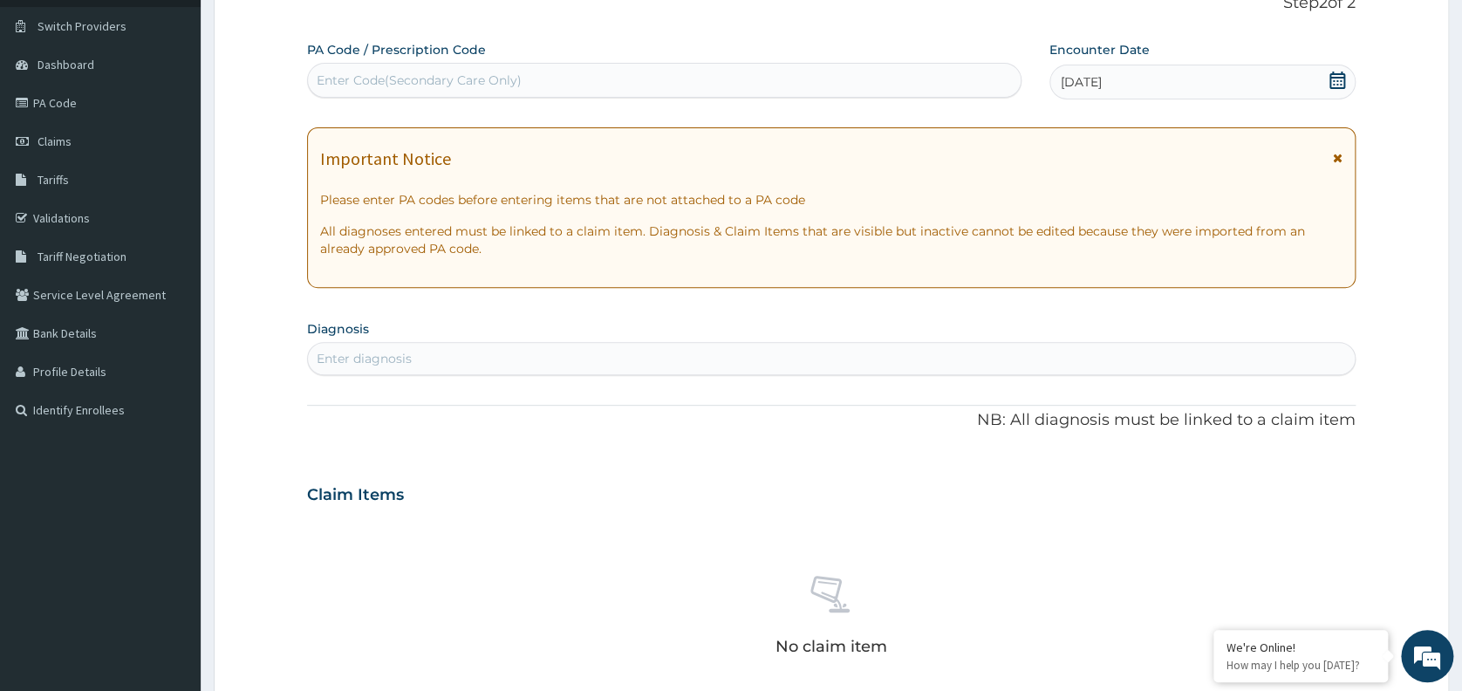
click at [576, 349] on div "Enter diagnosis" at bounding box center [831, 358] width 1047 height 28
type input "WELL"
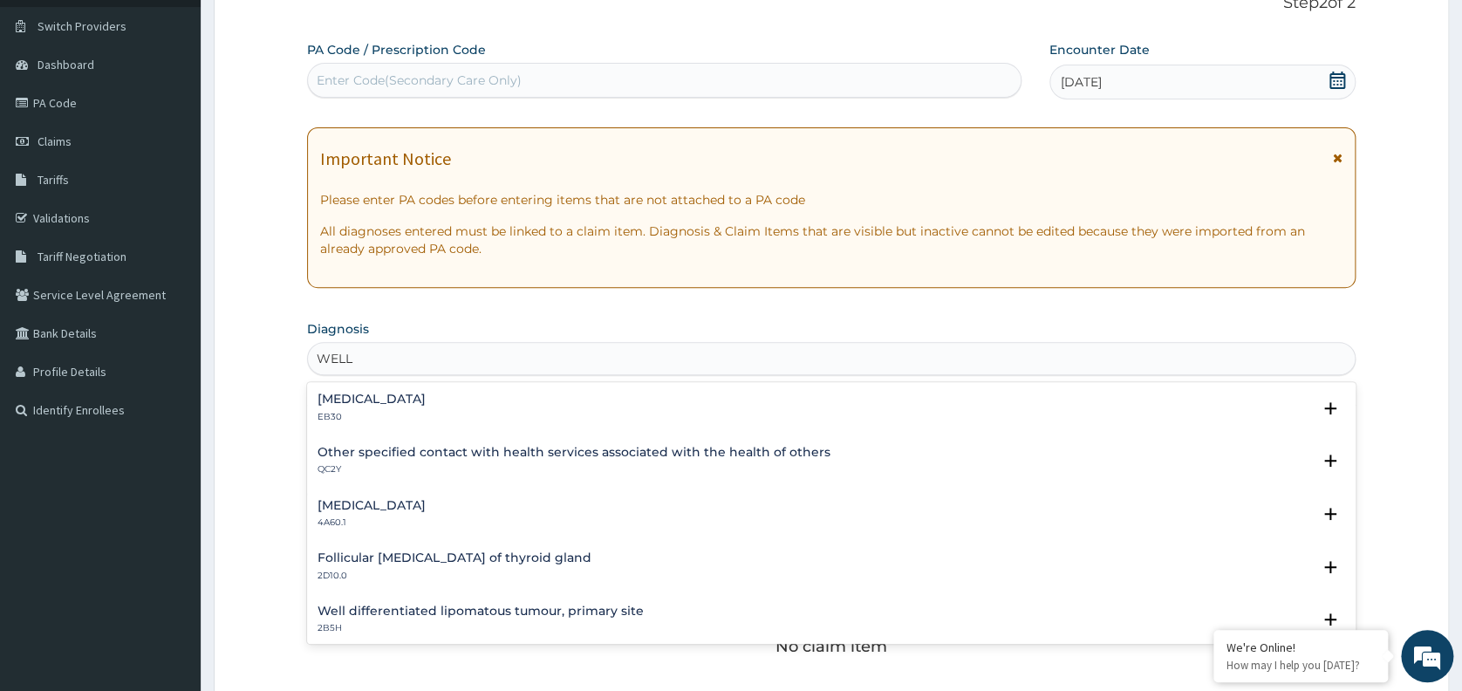
click at [413, 452] on h4 "Other specified contact with health services associated with the health of othe…" at bounding box center [573, 452] width 513 height 13
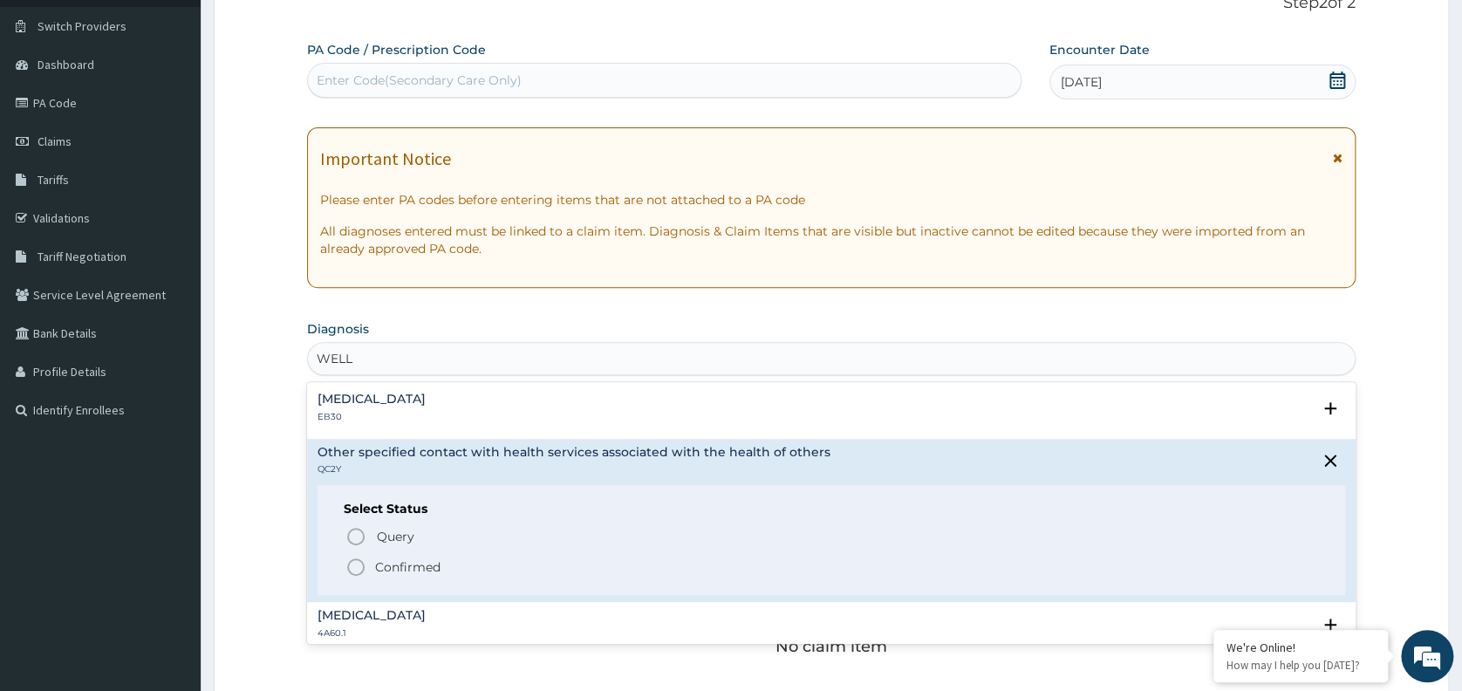
click at [475, 569] on span "Confirmed" at bounding box center [831, 566] width 973 height 21
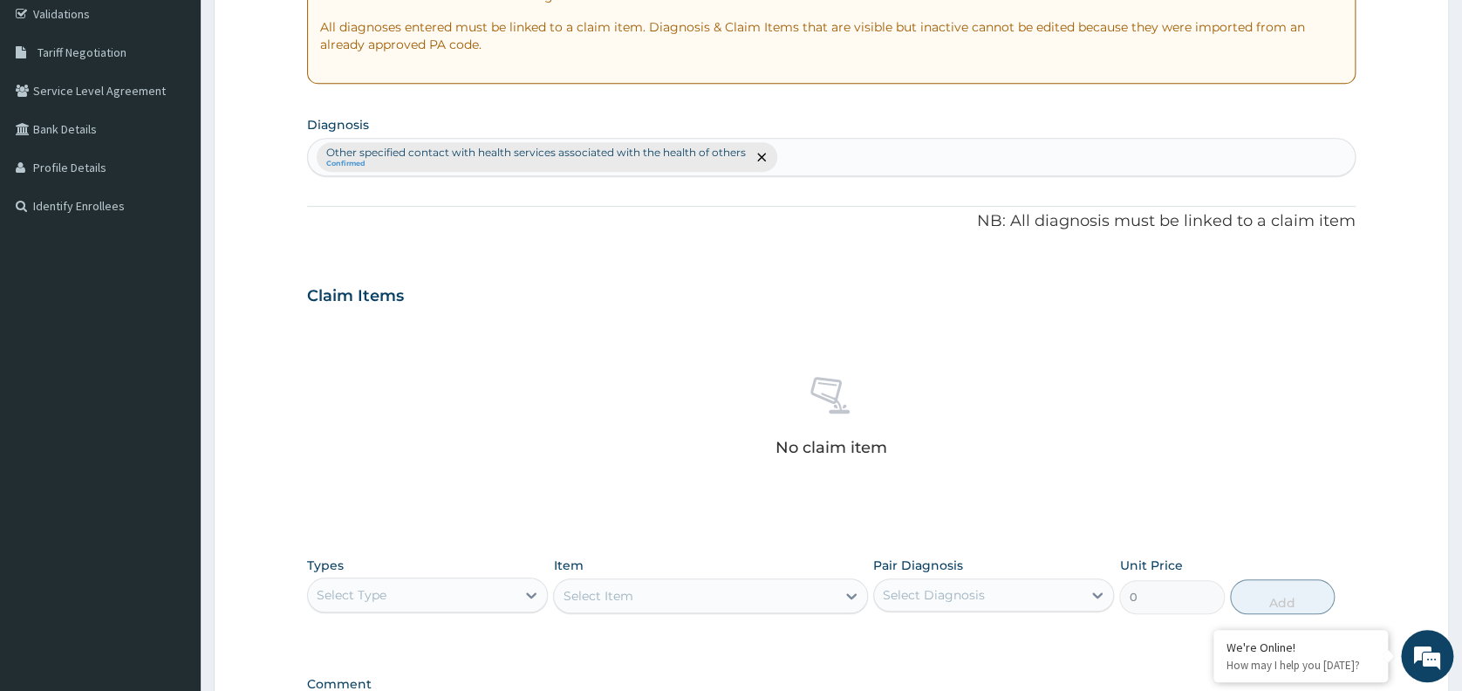
scroll to position [565, 0]
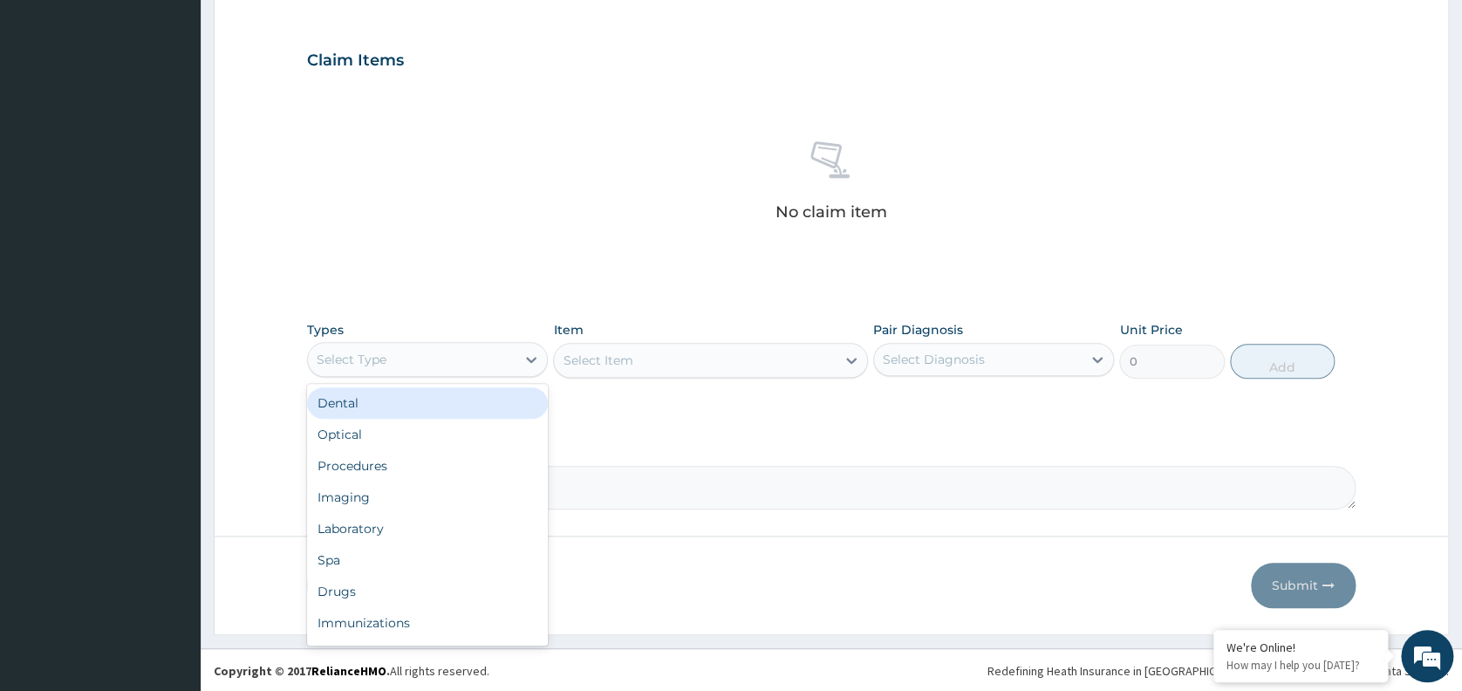
click at [424, 463] on div "Procedures" at bounding box center [427, 465] width 241 height 31
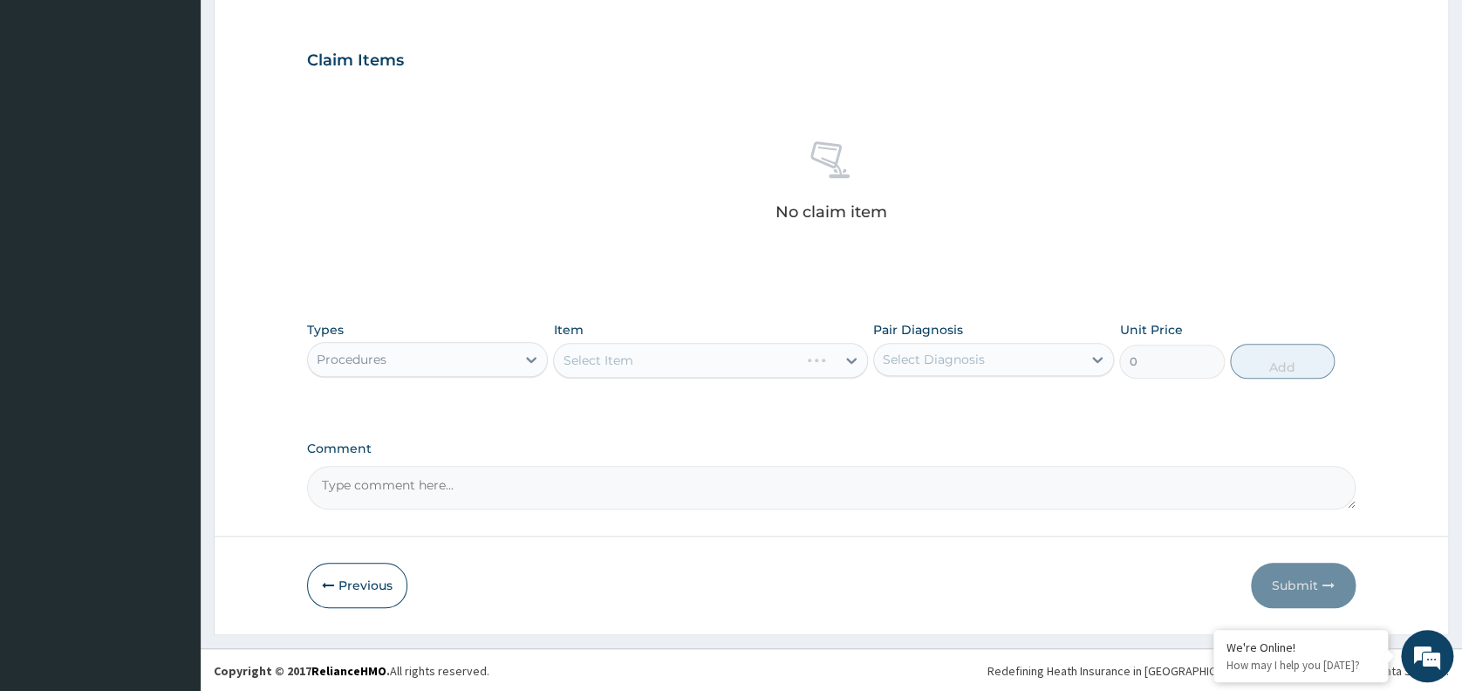
click at [740, 364] on div "Select Item" at bounding box center [710, 360] width 315 height 35
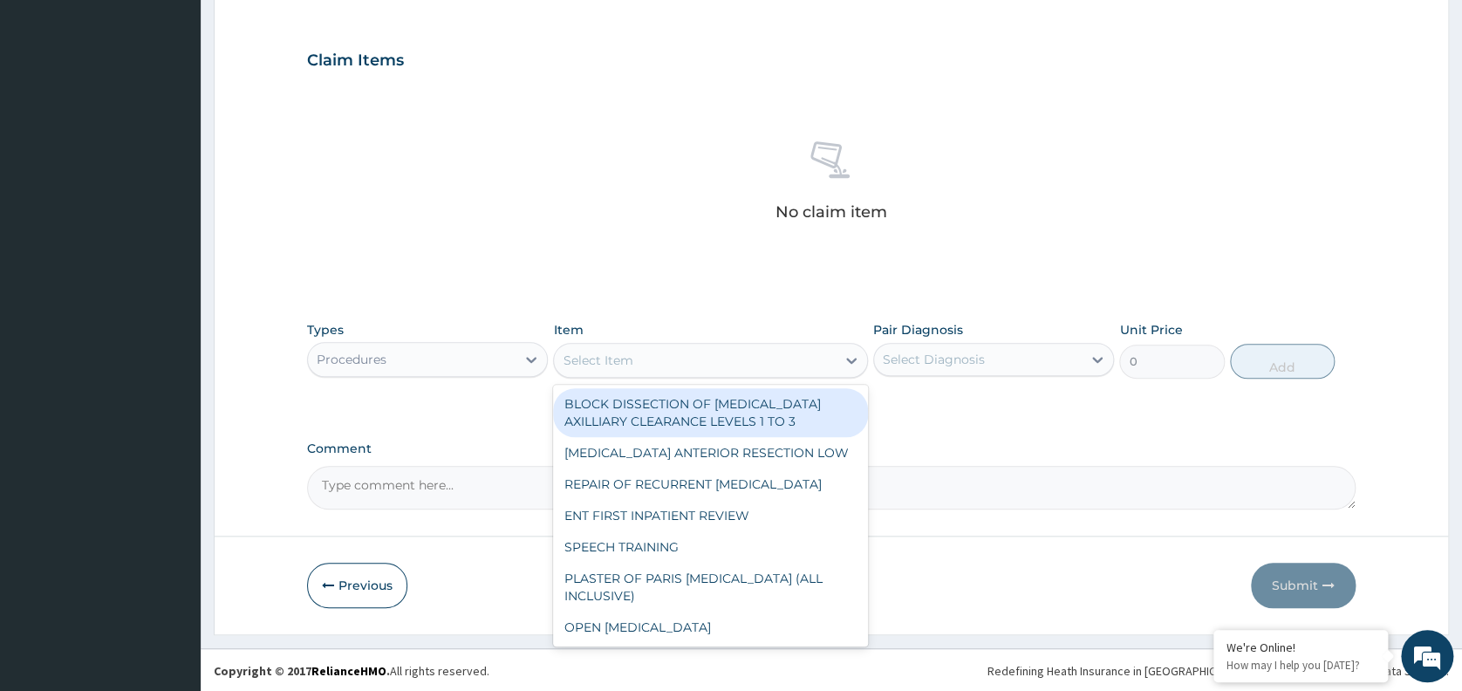
click at [738, 359] on div "Select Item" at bounding box center [695, 360] width 282 height 28
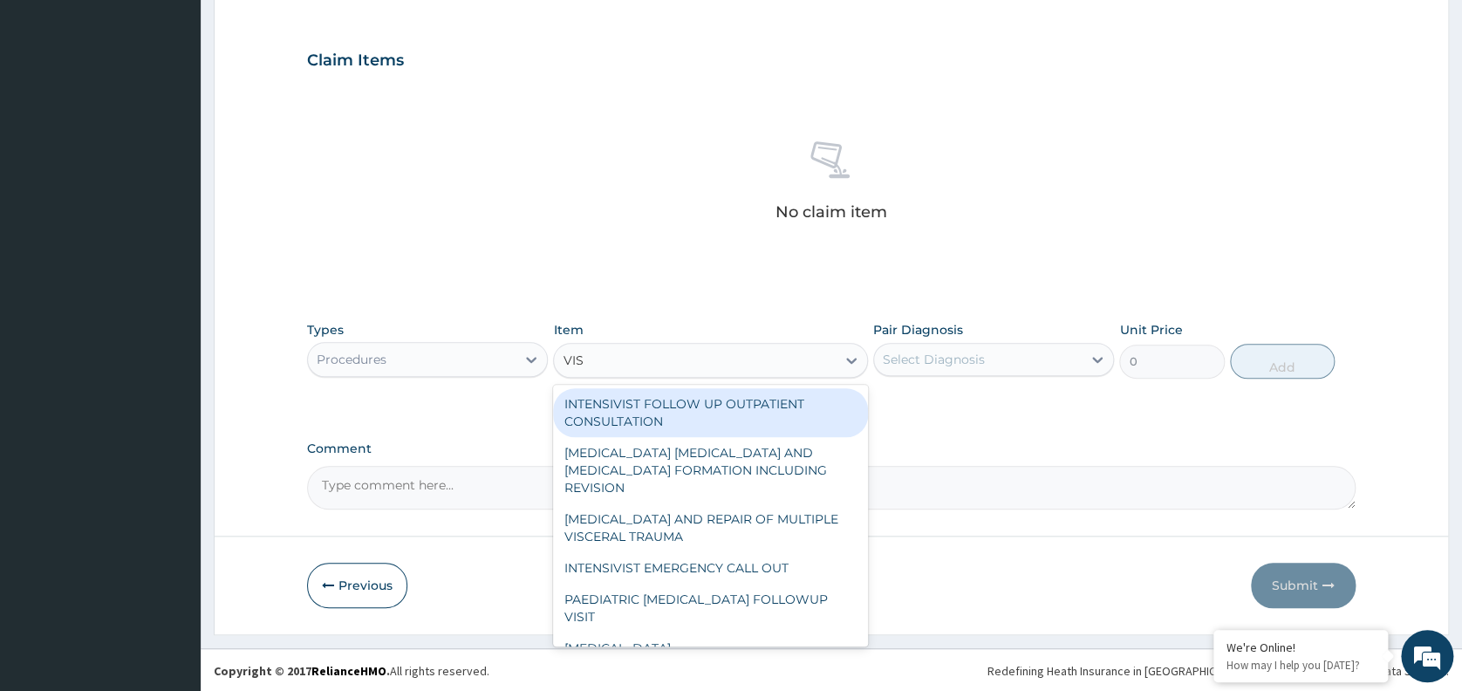
type input "VISU"
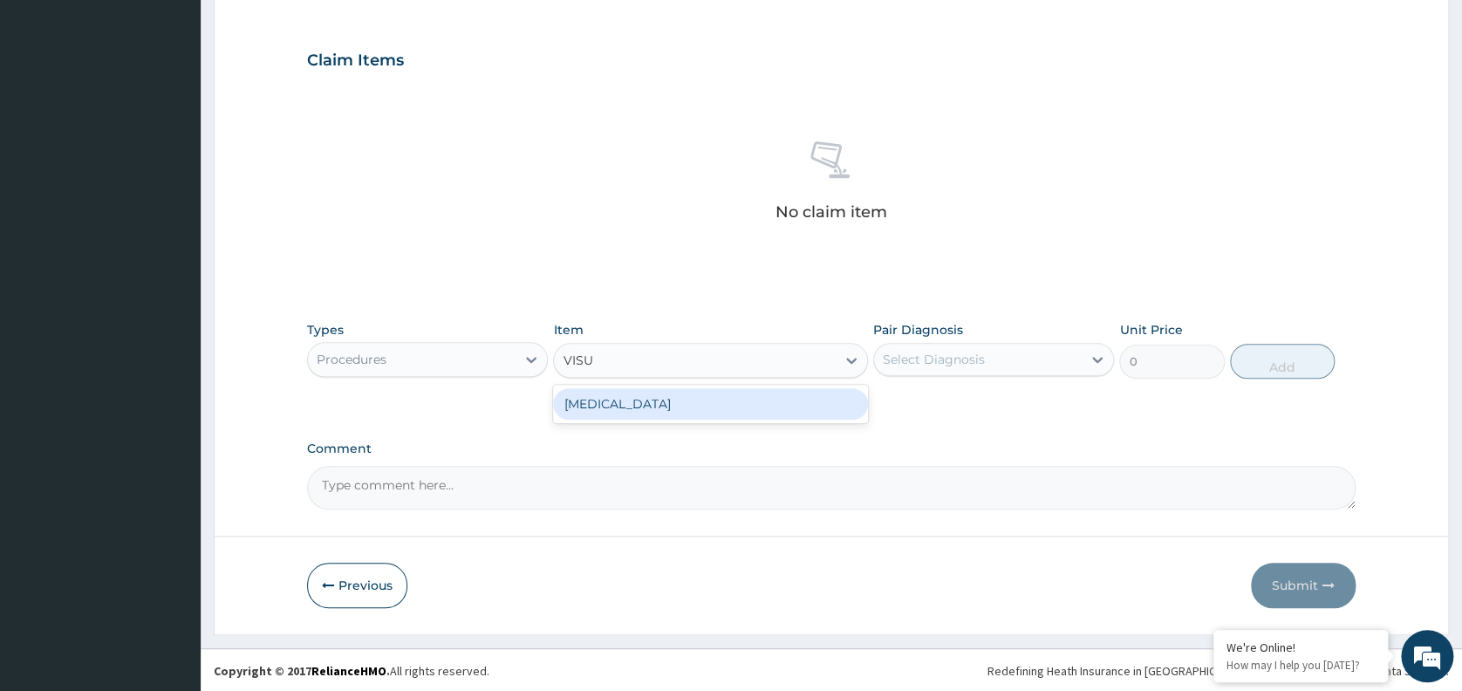
type input "3000"
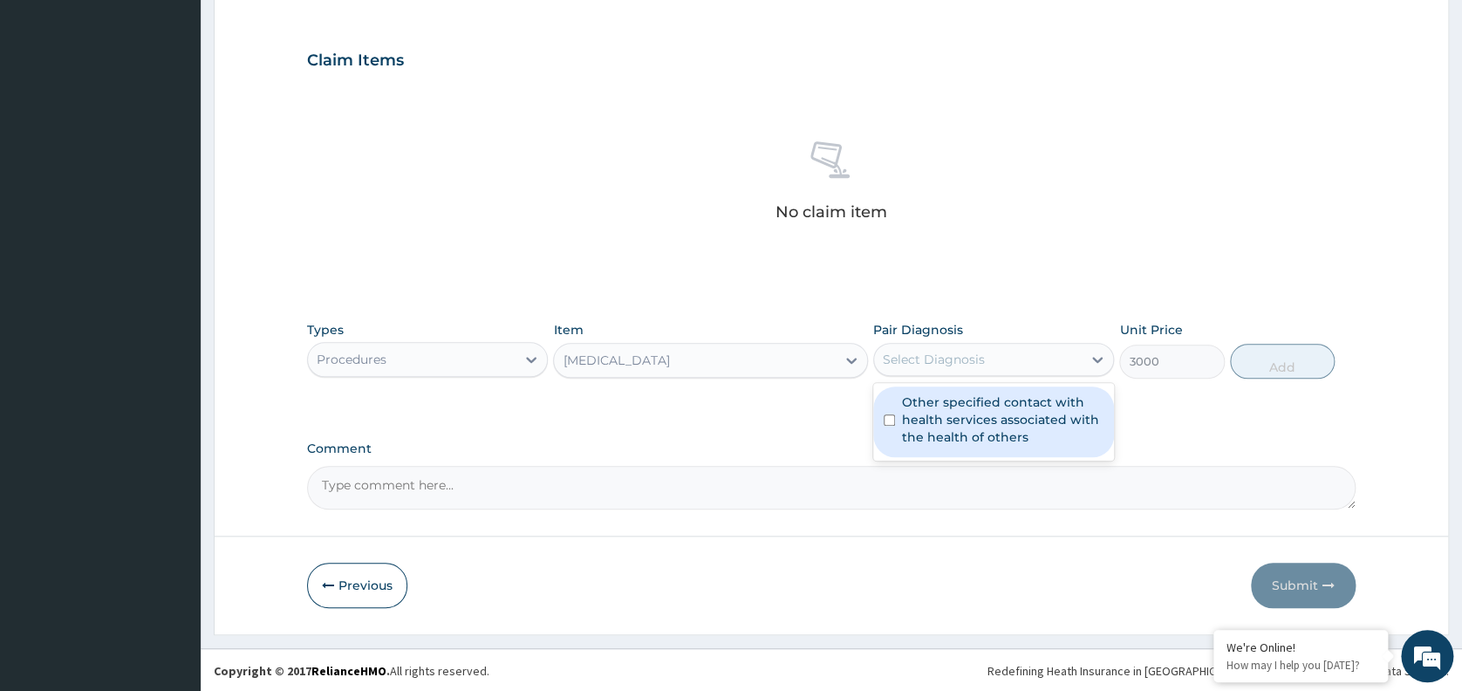
click at [965, 363] on div "Select Diagnosis" at bounding box center [934, 359] width 102 height 17
click at [956, 419] on label "Other specified contact with health services associated with the health of othe…" at bounding box center [1002, 419] width 201 height 52
checkbox input "true"
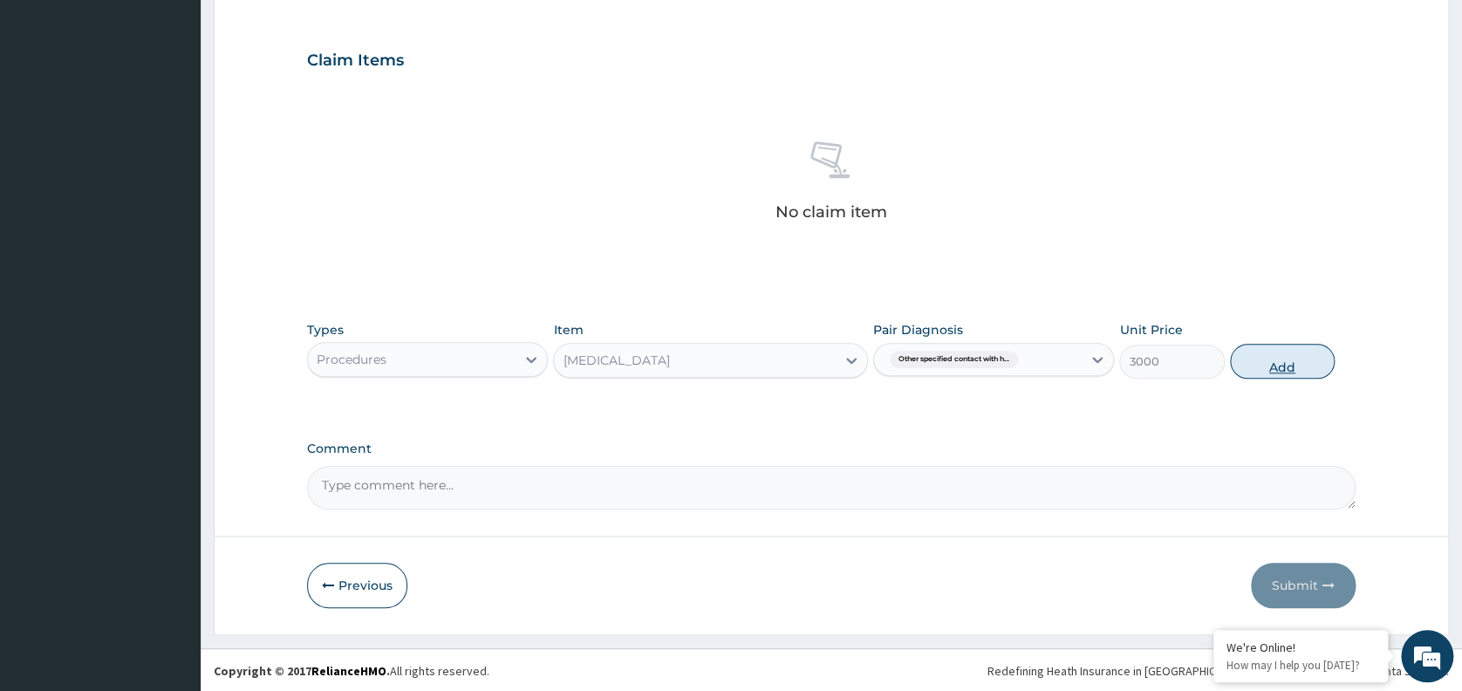
click at [1272, 370] on button "Add" at bounding box center [1282, 361] width 105 height 35
type input "0"
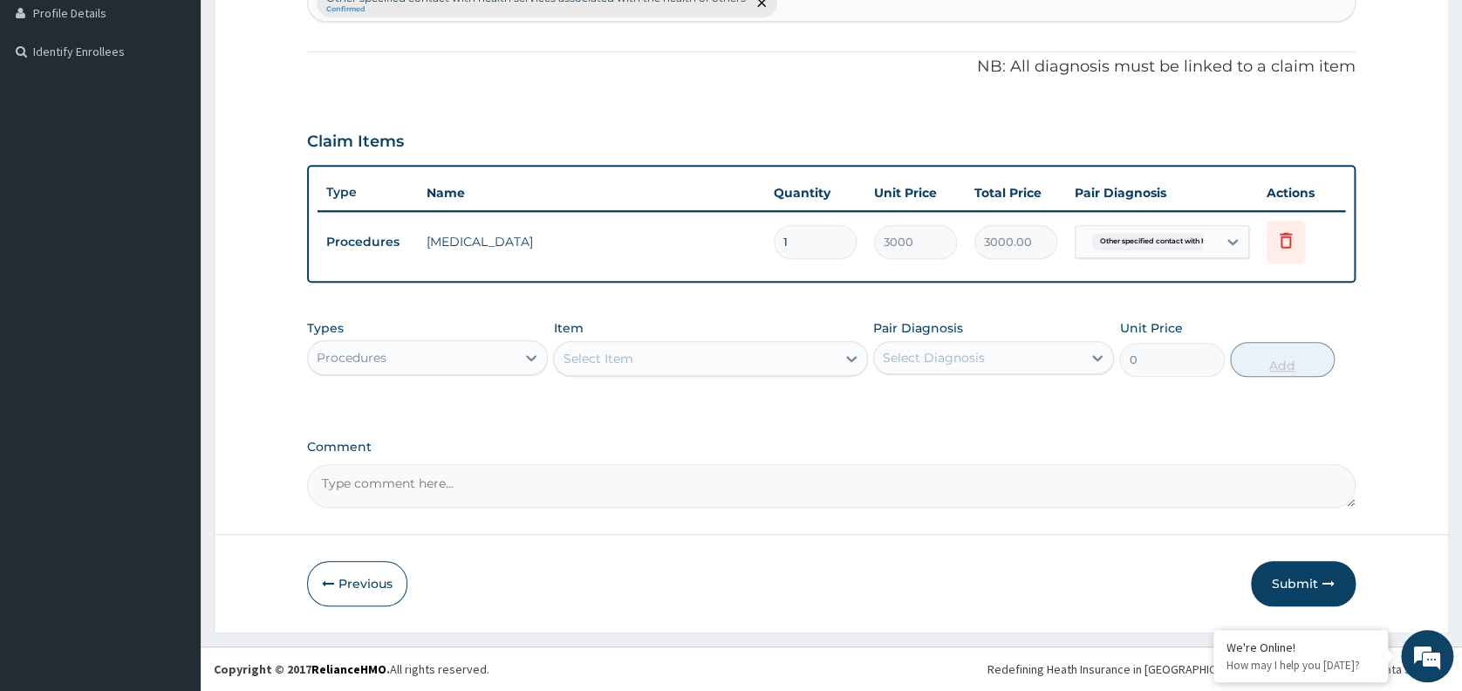
scroll to position [482, 0]
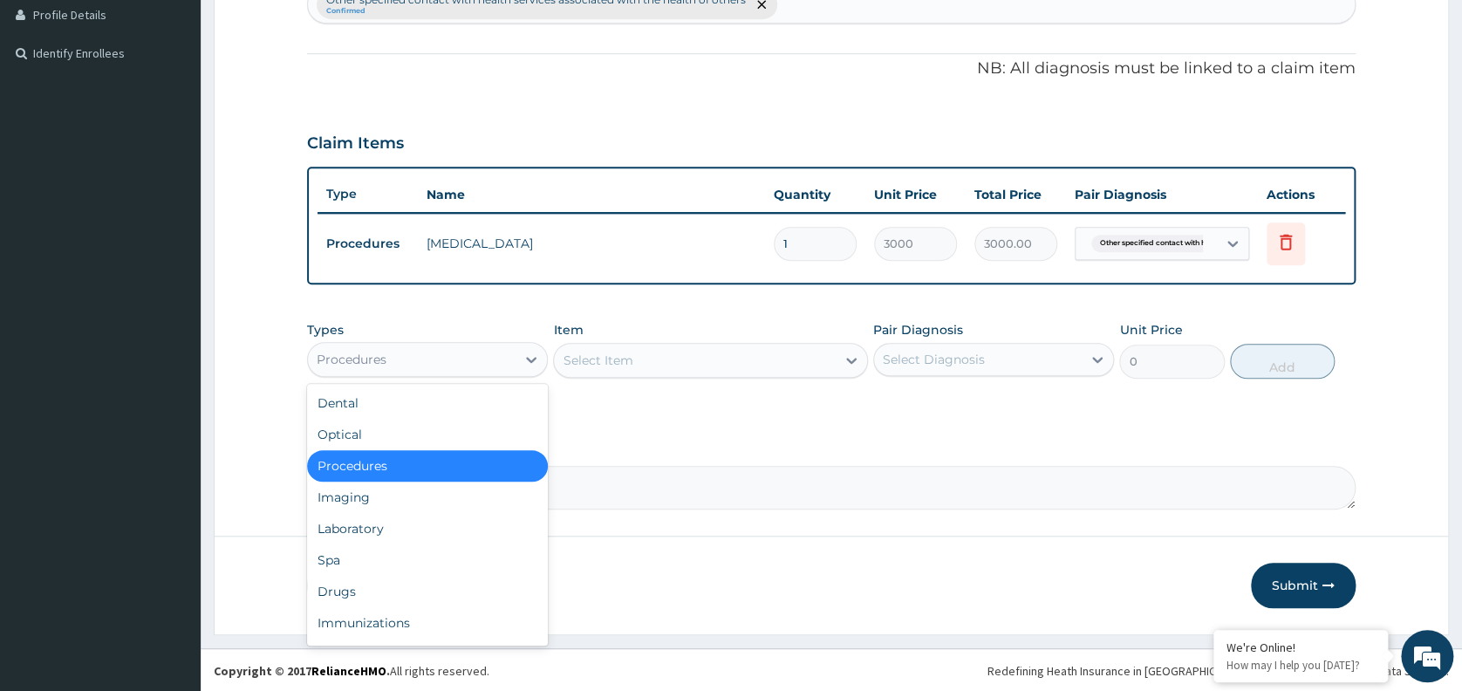
click at [497, 346] on div "Procedures" at bounding box center [412, 359] width 208 height 28
click at [385, 527] on div "Laboratory" at bounding box center [427, 528] width 241 height 31
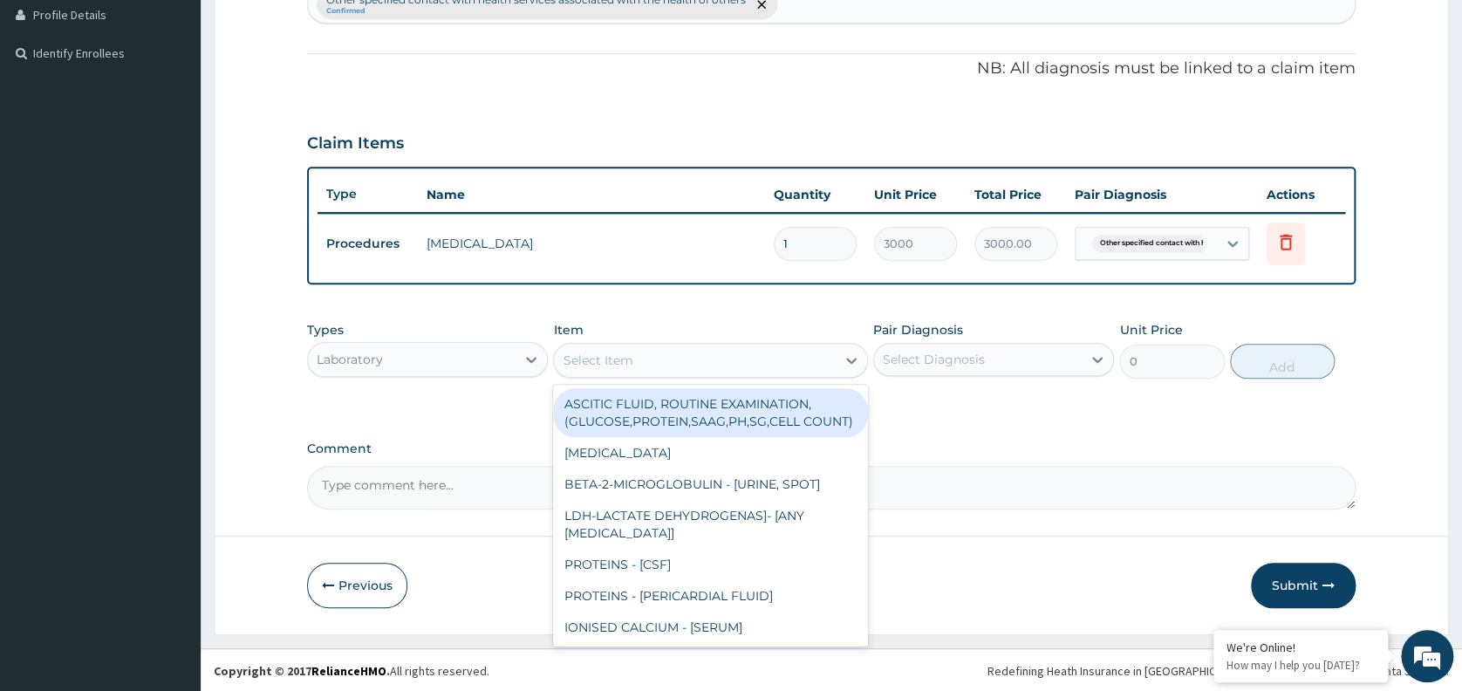
click at [719, 358] on div "Select Item" at bounding box center [695, 360] width 282 height 28
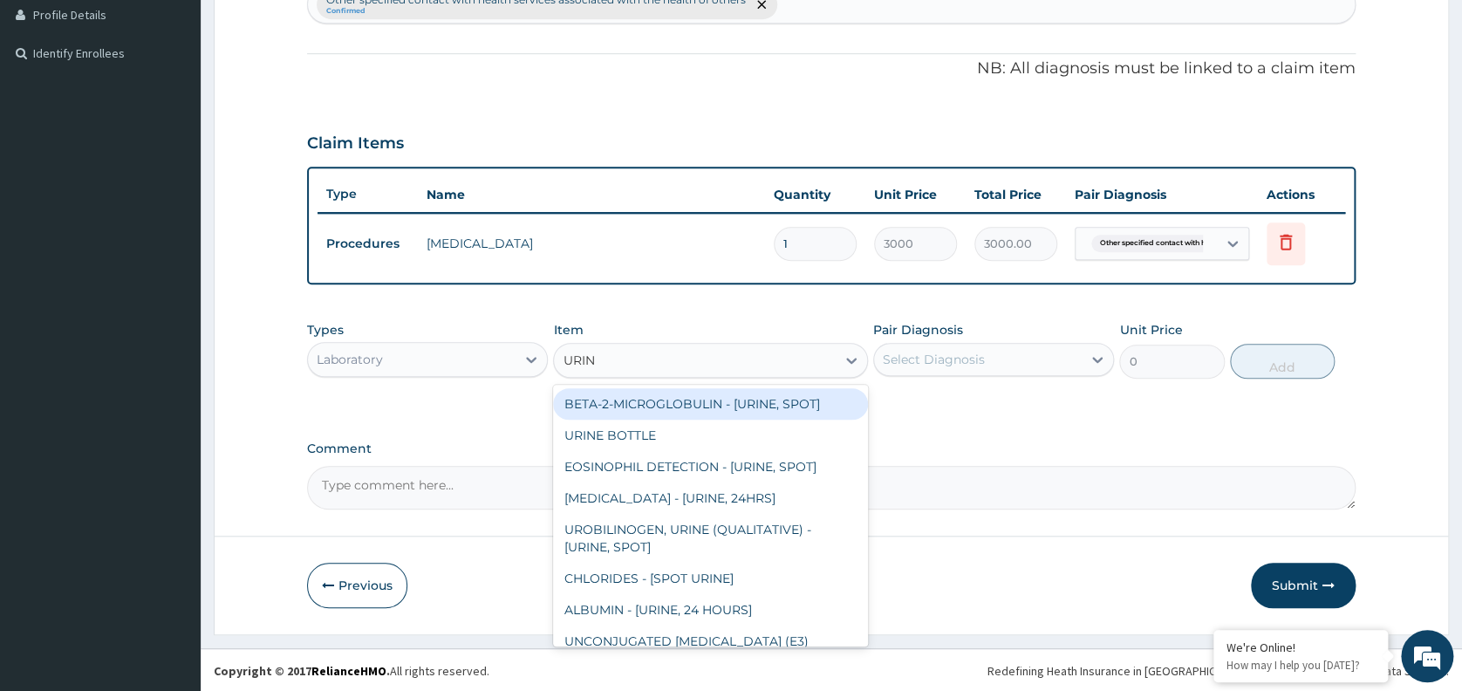
type input "URINA"
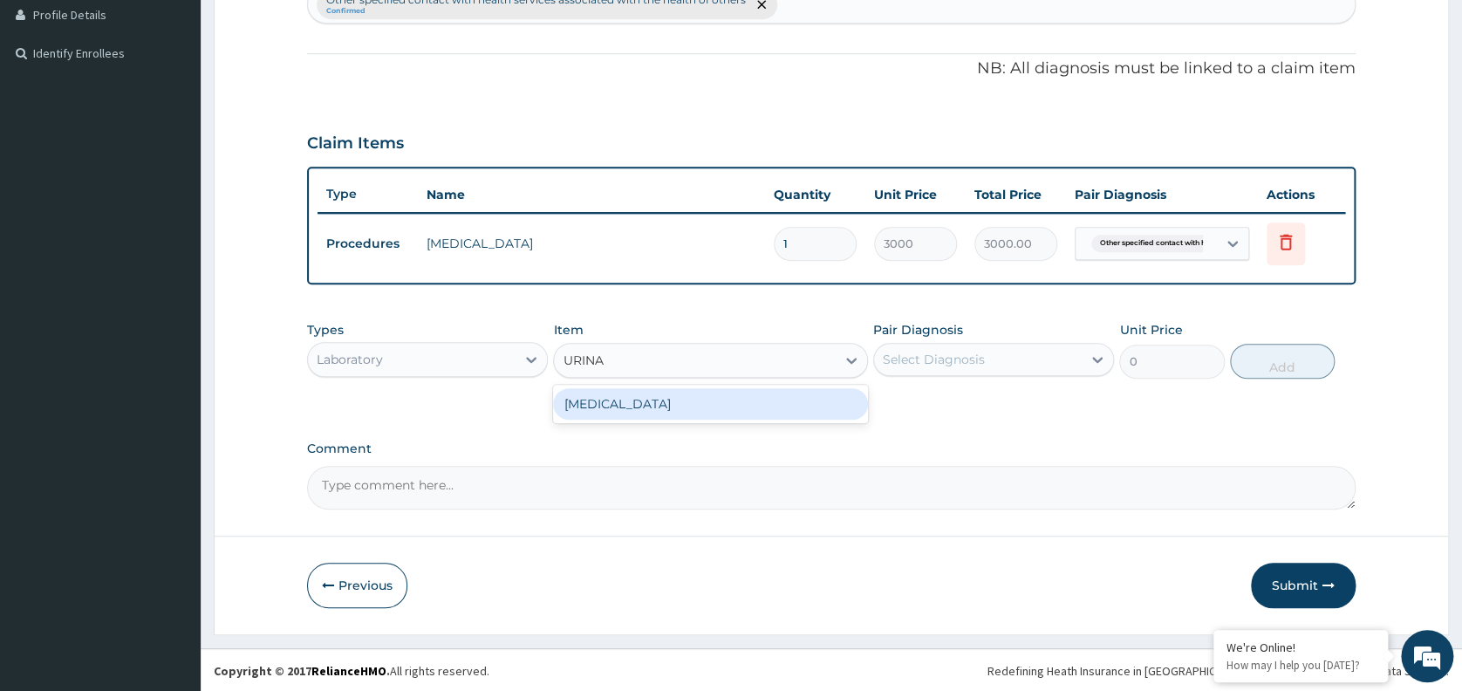
type input "1531.875"
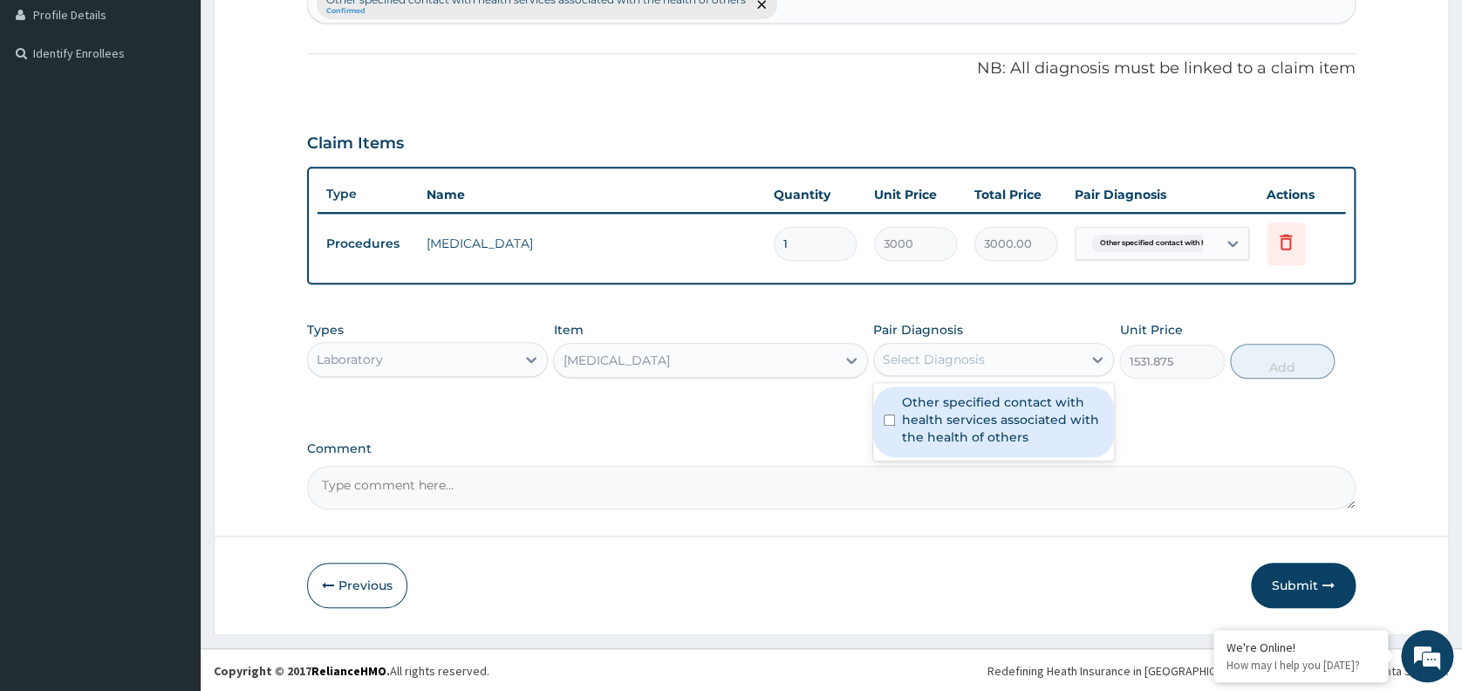
click at [992, 364] on div "Select Diagnosis" at bounding box center [978, 359] width 208 height 28
click at [987, 413] on label "Other specified contact with health services associated with the health of othe…" at bounding box center [1002, 419] width 201 height 52
checkbox input "true"
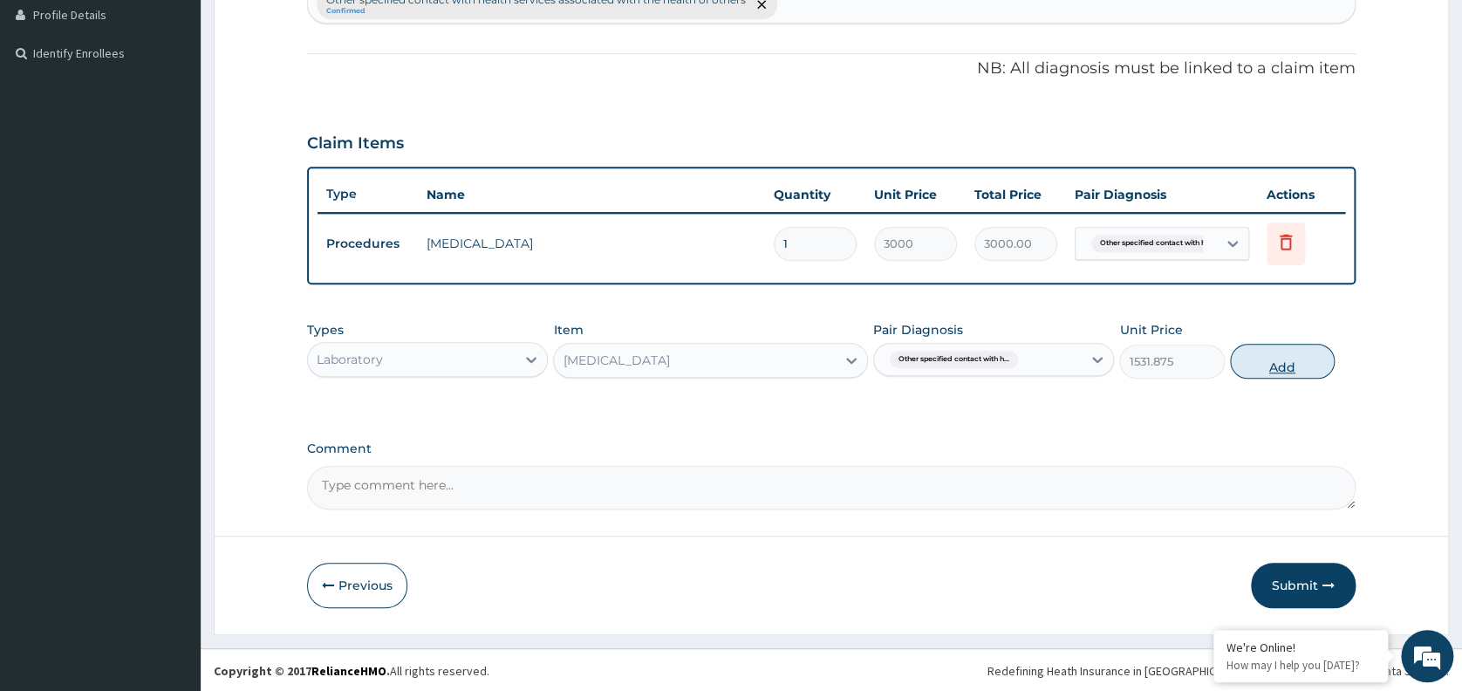
click at [1247, 372] on button "Add" at bounding box center [1282, 361] width 105 height 35
type input "0"
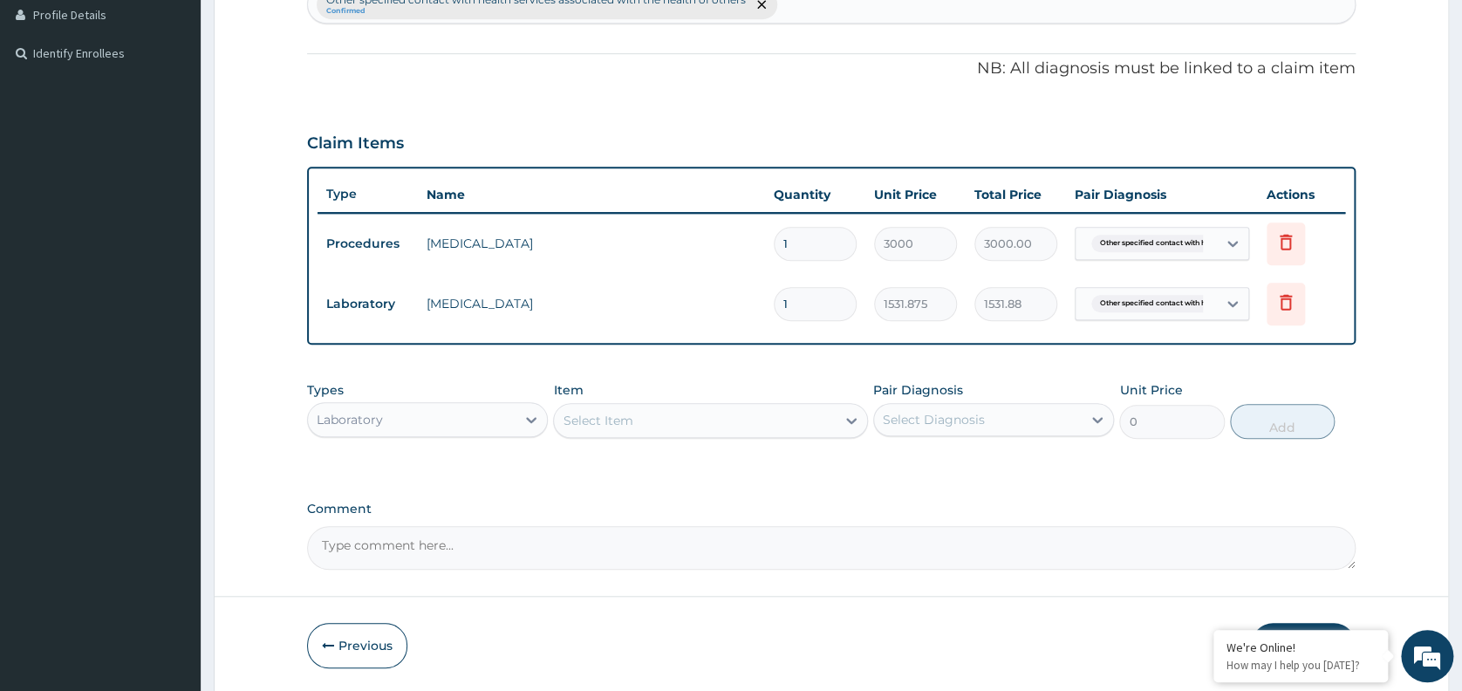
click at [744, 407] on div "Select Item" at bounding box center [695, 420] width 282 height 28
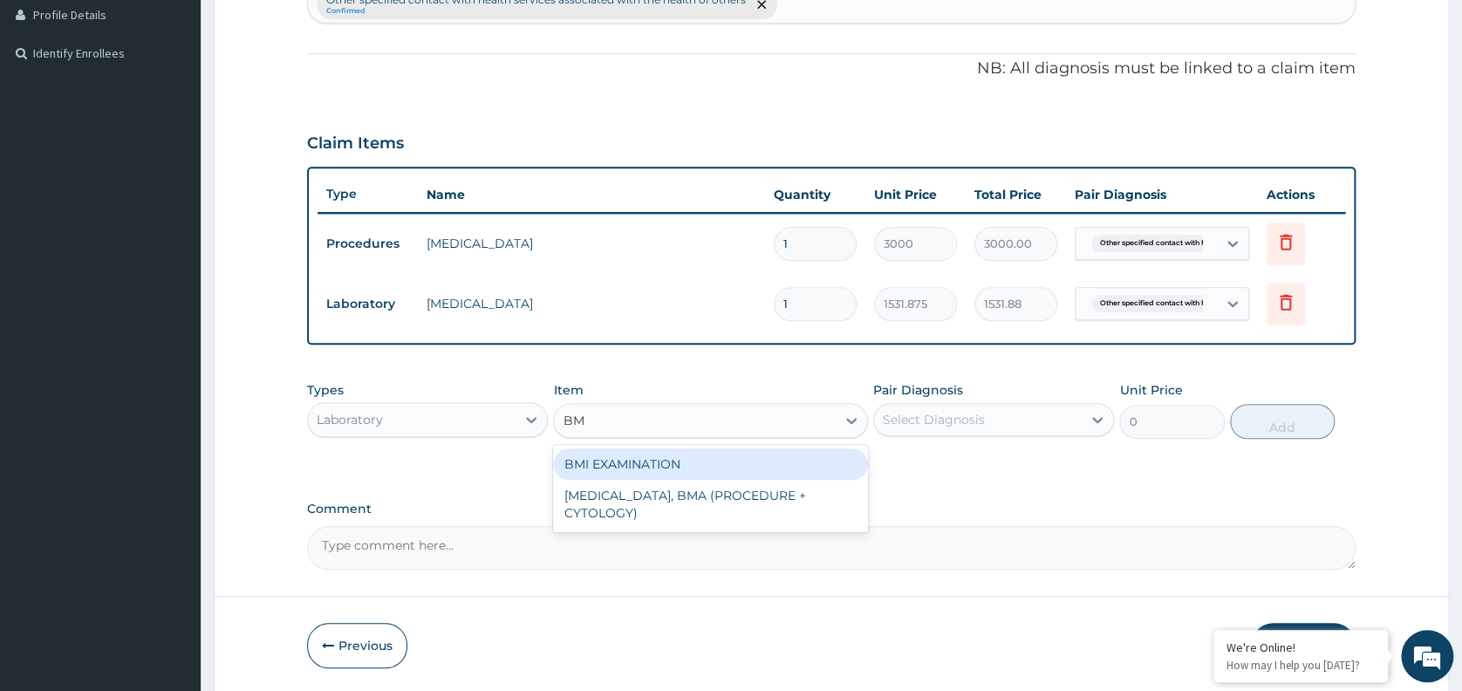
type input "BMI"
type input "1225.5"
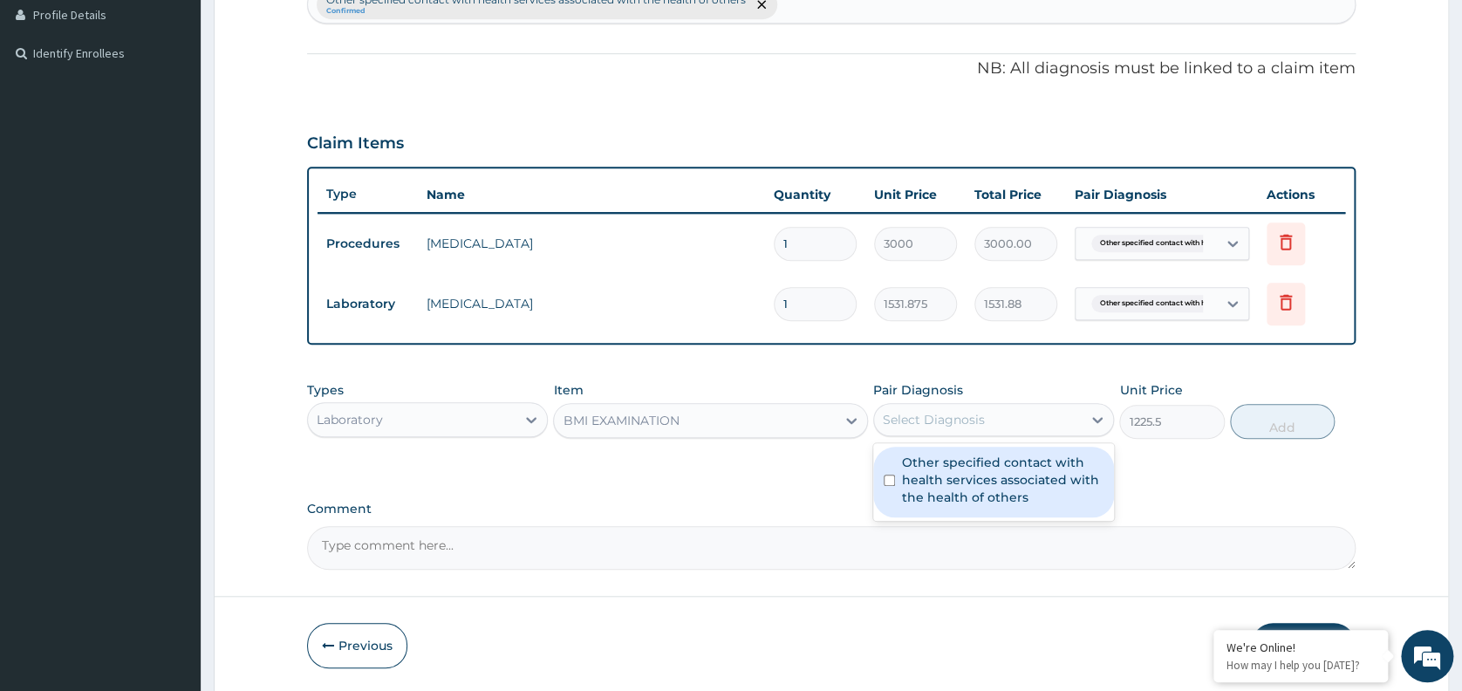
click at [1011, 418] on div "Select Diagnosis" at bounding box center [978, 420] width 208 height 28
click at [981, 470] on label "Other specified contact with health services associated with the health of othe…" at bounding box center [1002, 479] width 201 height 52
checkbox input "true"
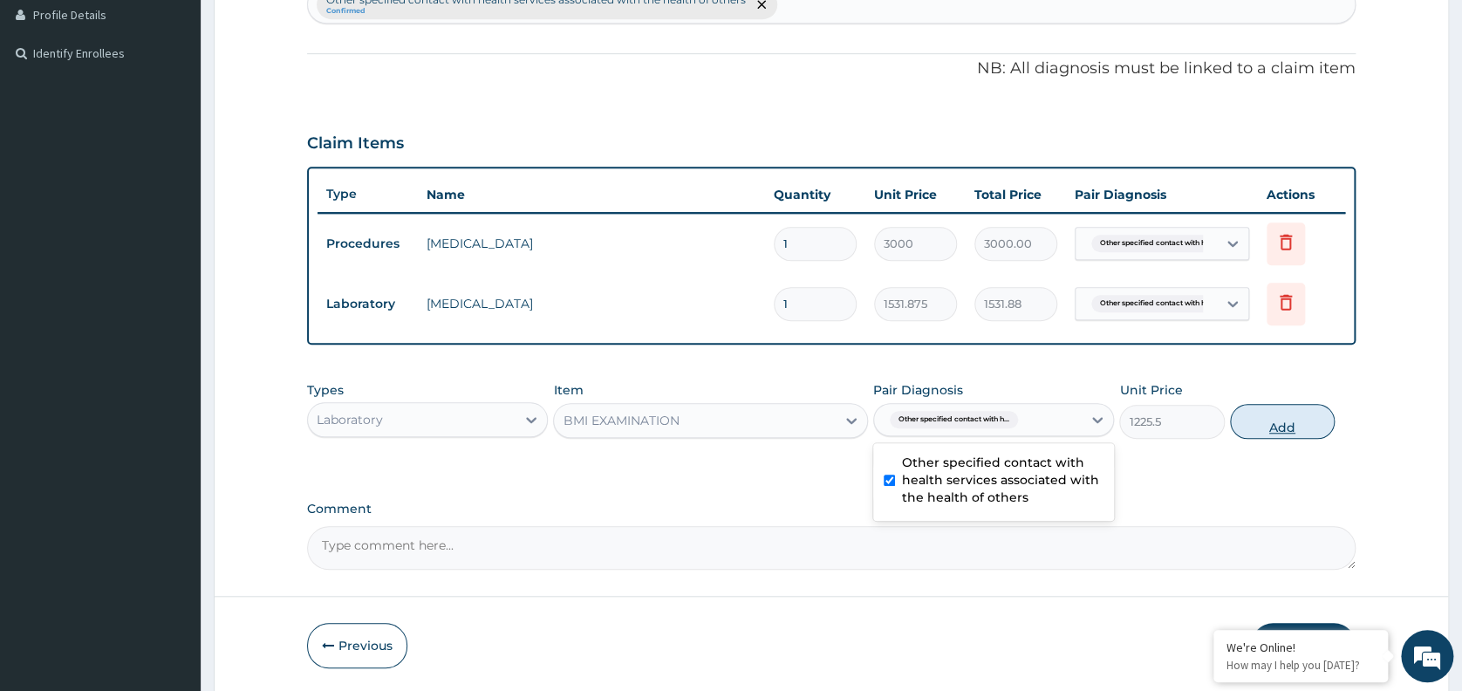
click at [1258, 420] on button "Add" at bounding box center [1282, 421] width 105 height 35
type input "0"
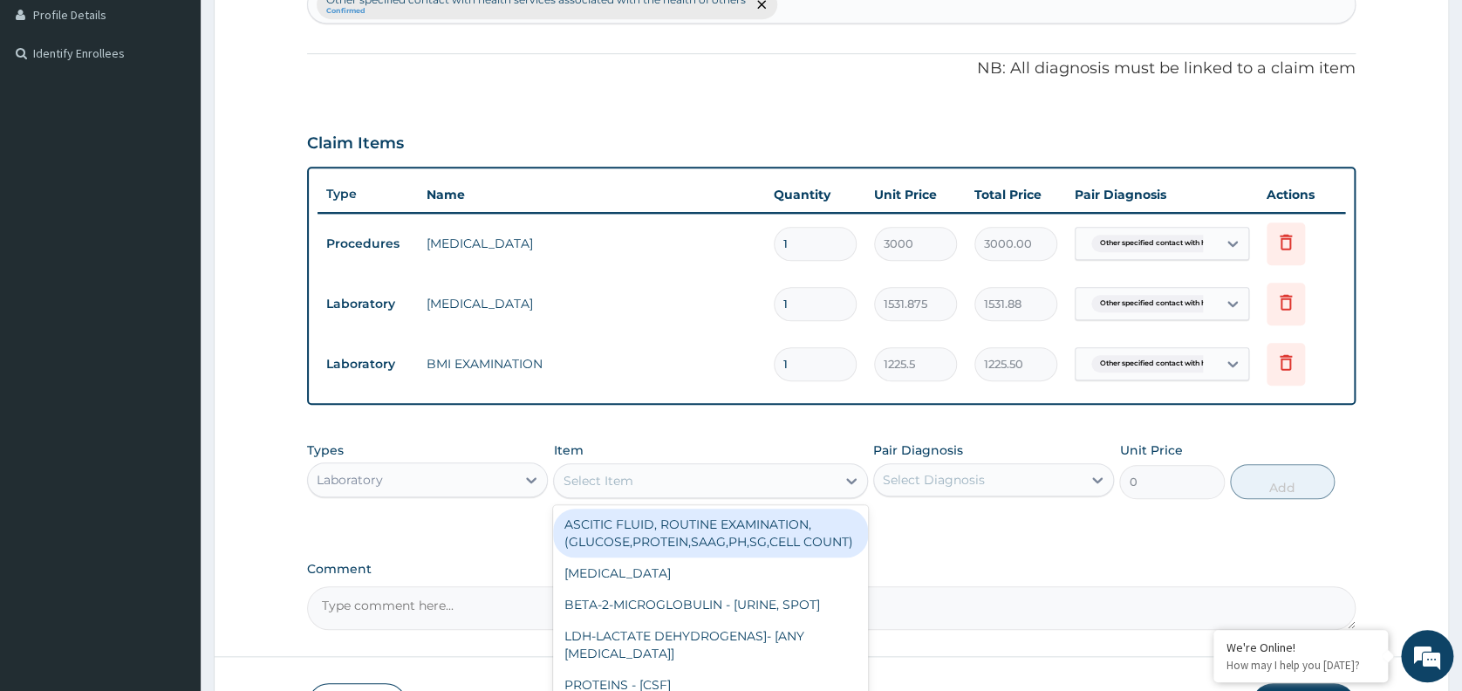
click at [677, 481] on div "Select Item" at bounding box center [695, 481] width 282 height 28
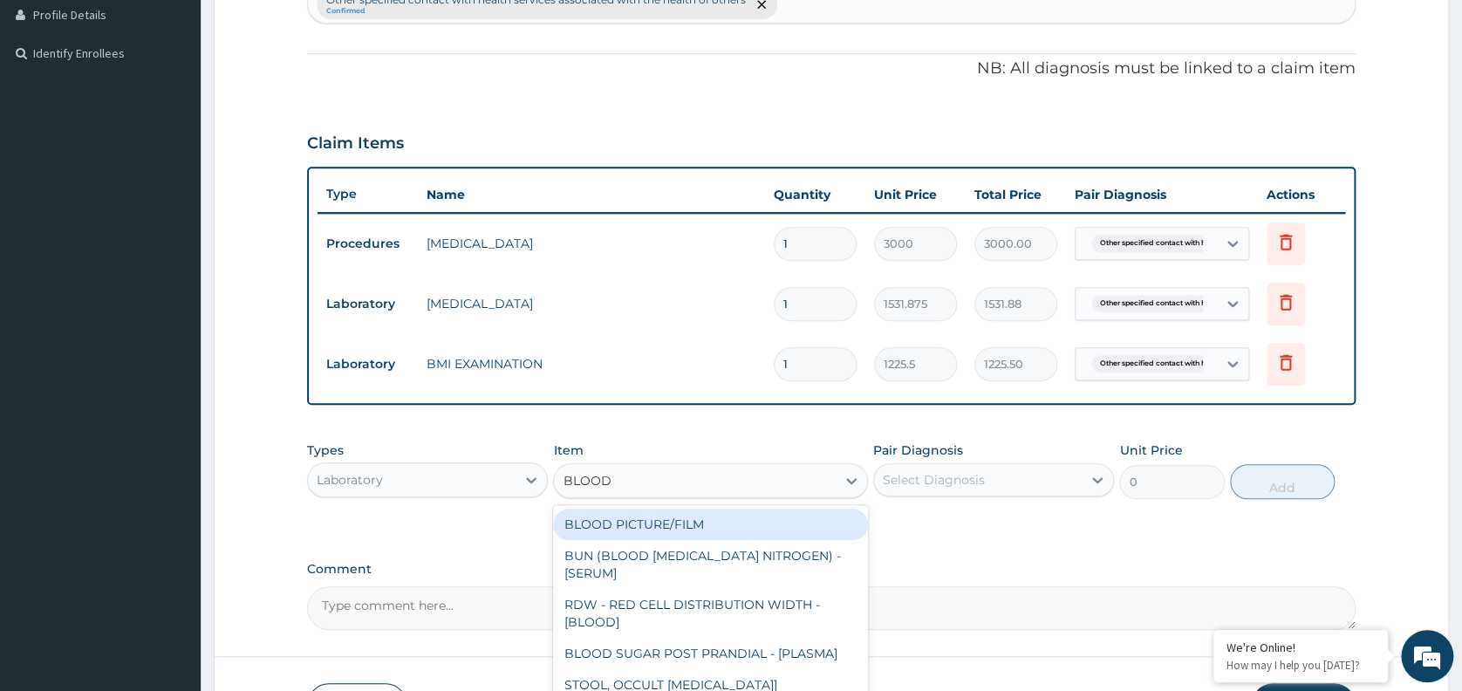
type input "BLOOD PRE"
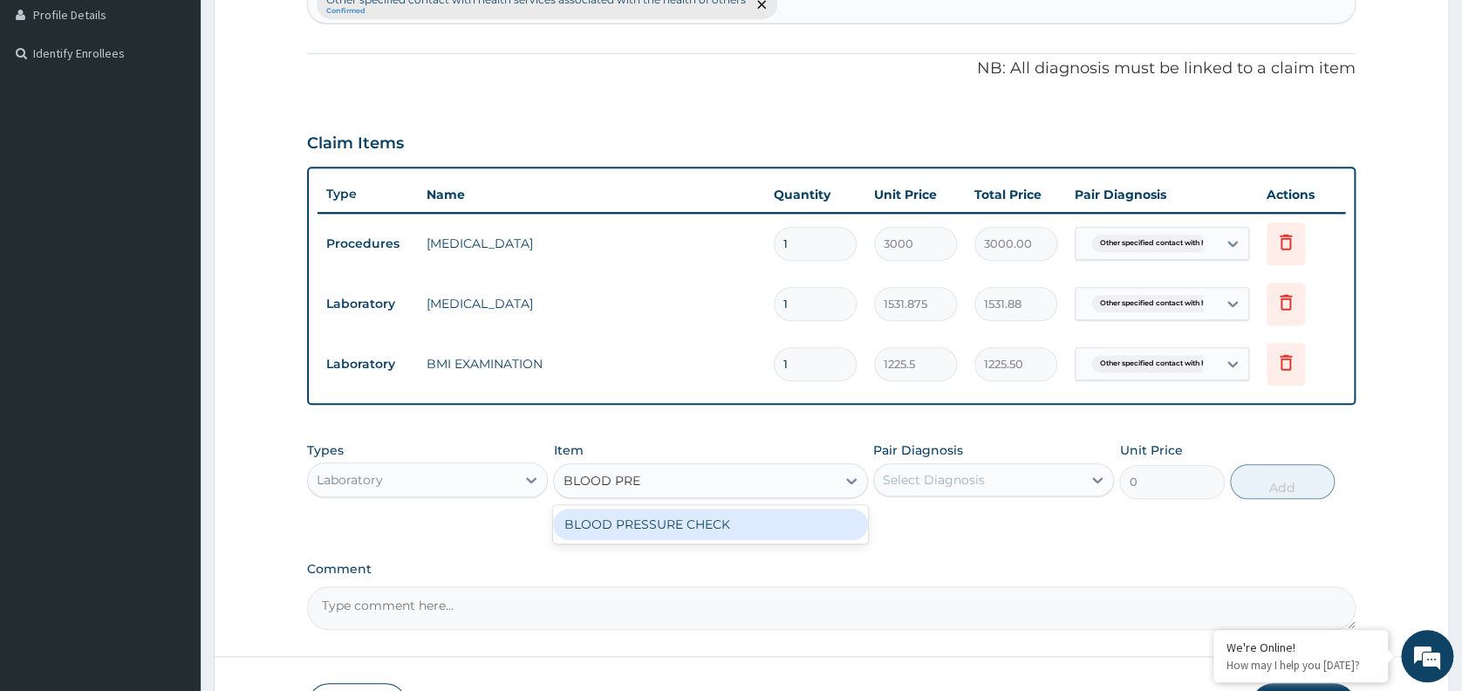
type input "1225.5"
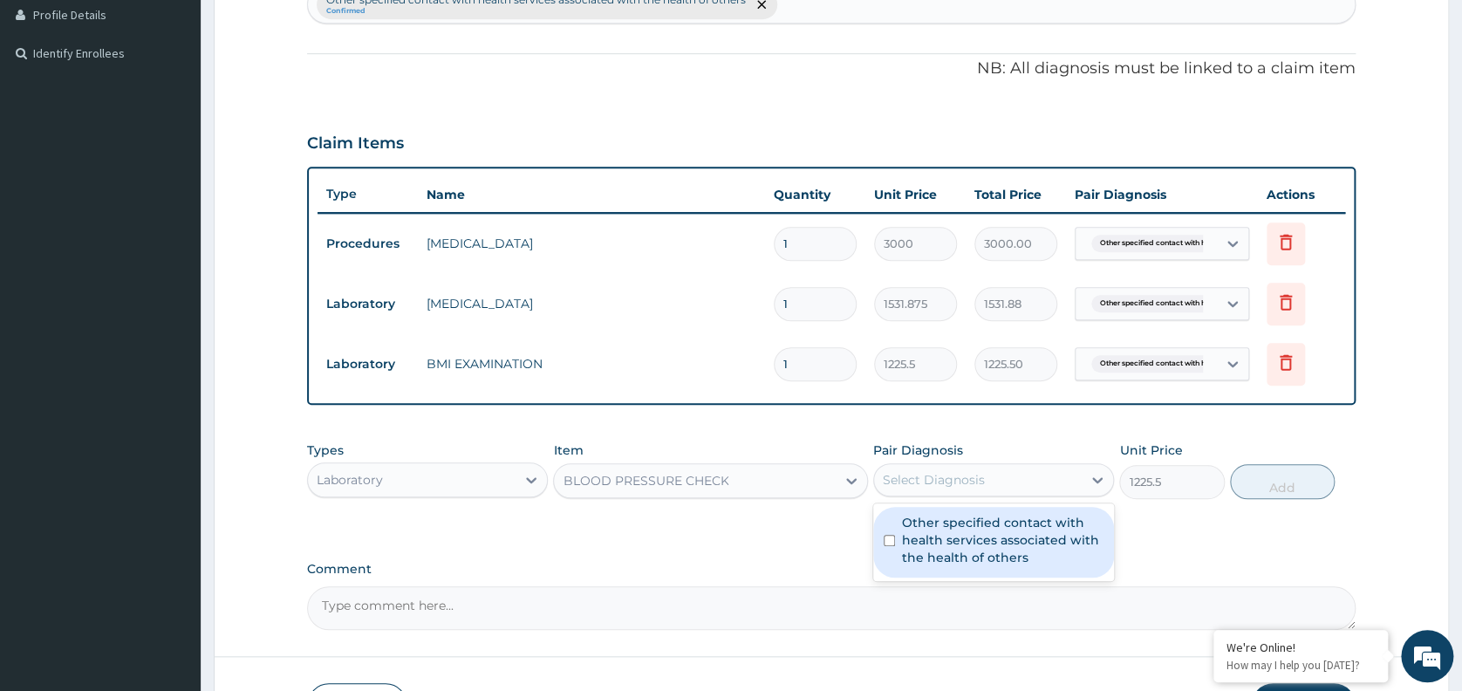
click at [931, 474] on div "Select Diagnosis" at bounding box center [934, 479] width 102 height 17
click at [951, 534] on label "Other specified contact with health services associated with the health of othe…" at bounding box center [1002, 540] width 201 height 52
checkbox input "true"
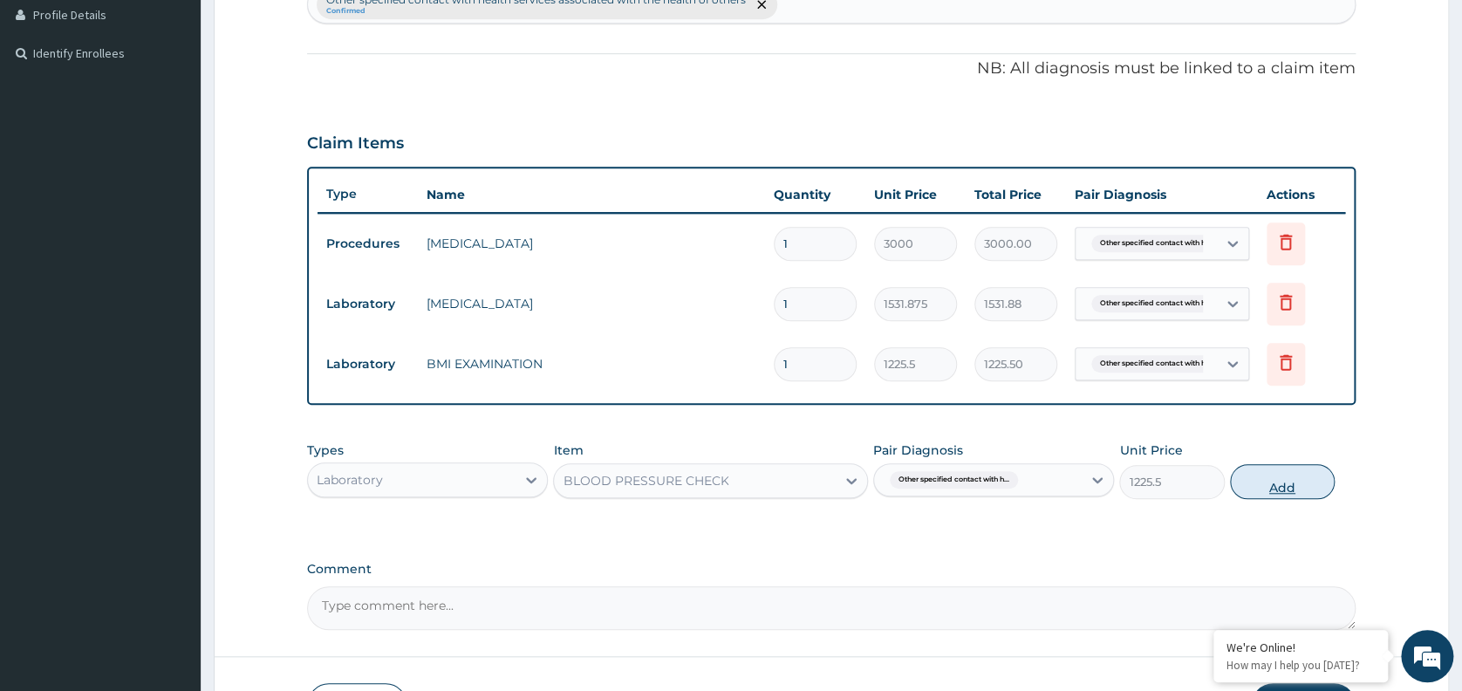
click at [1277, 490] on button "Add" at bounding box center [1282, 481] width 105 height 35
type input "0"
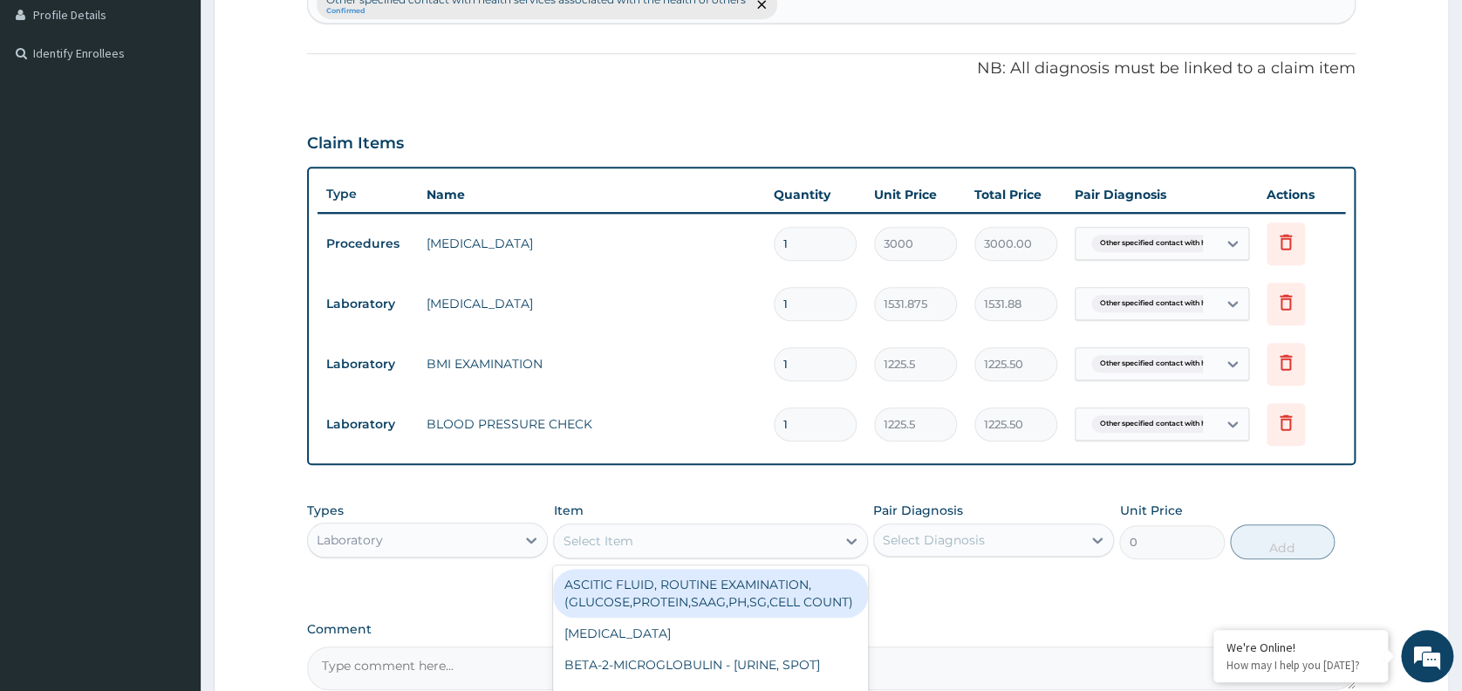
click at [715, 537] on div "Select Item" at bounding box center [695, 541] width 282 height 28
type input "R"
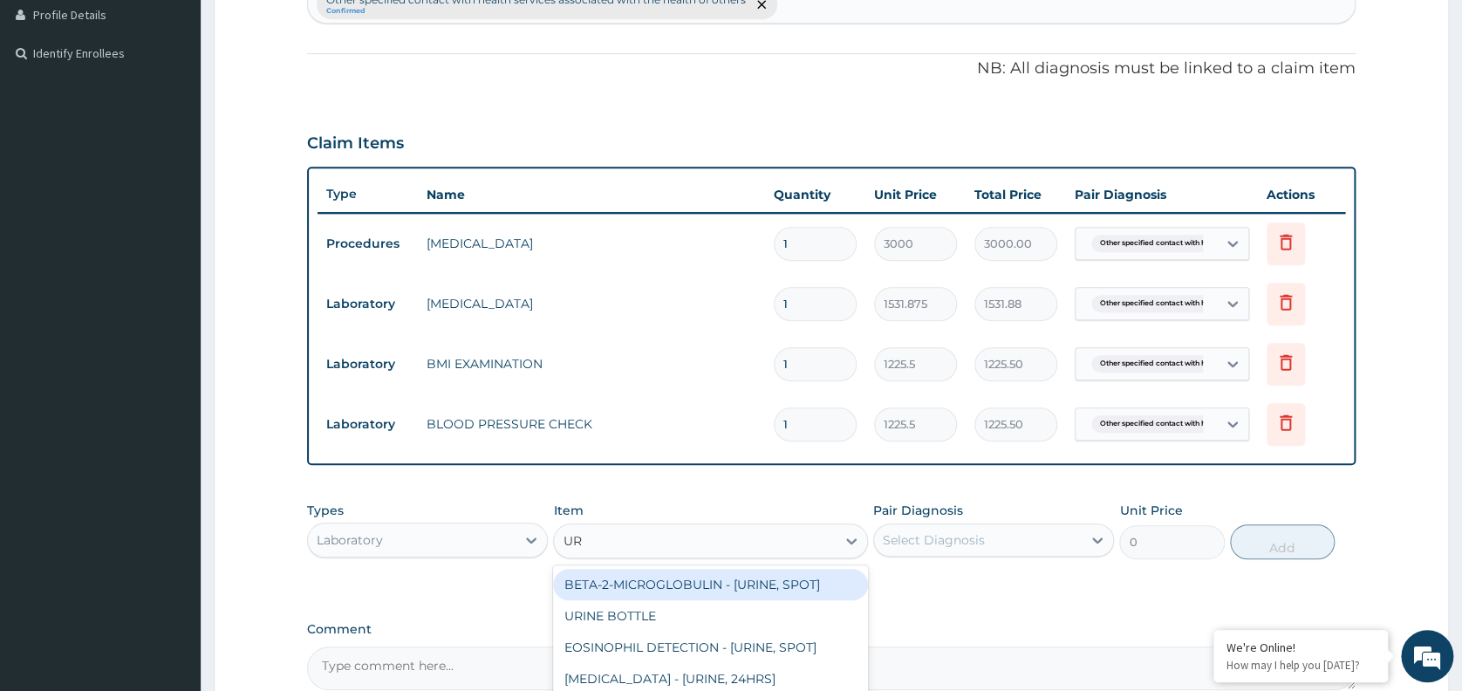
type input "U"
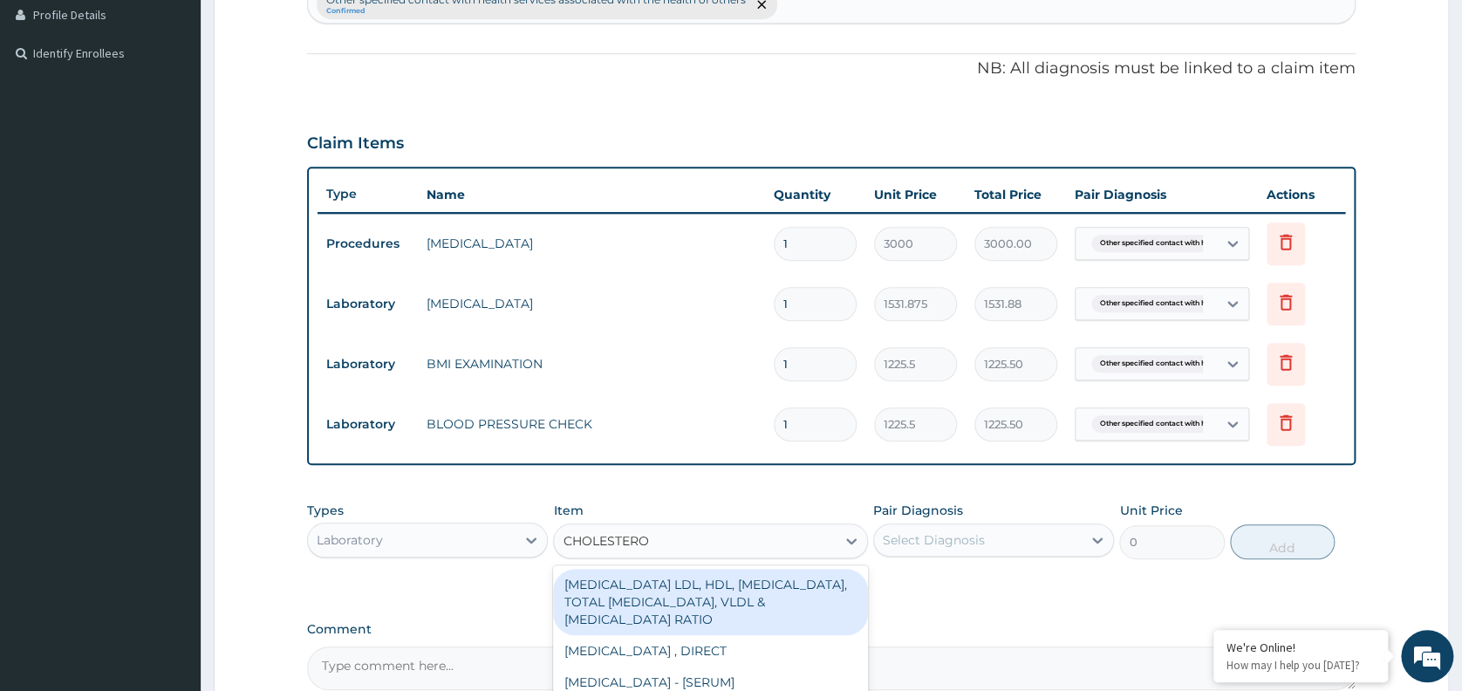
type input "[MEDICAL_DATA]"
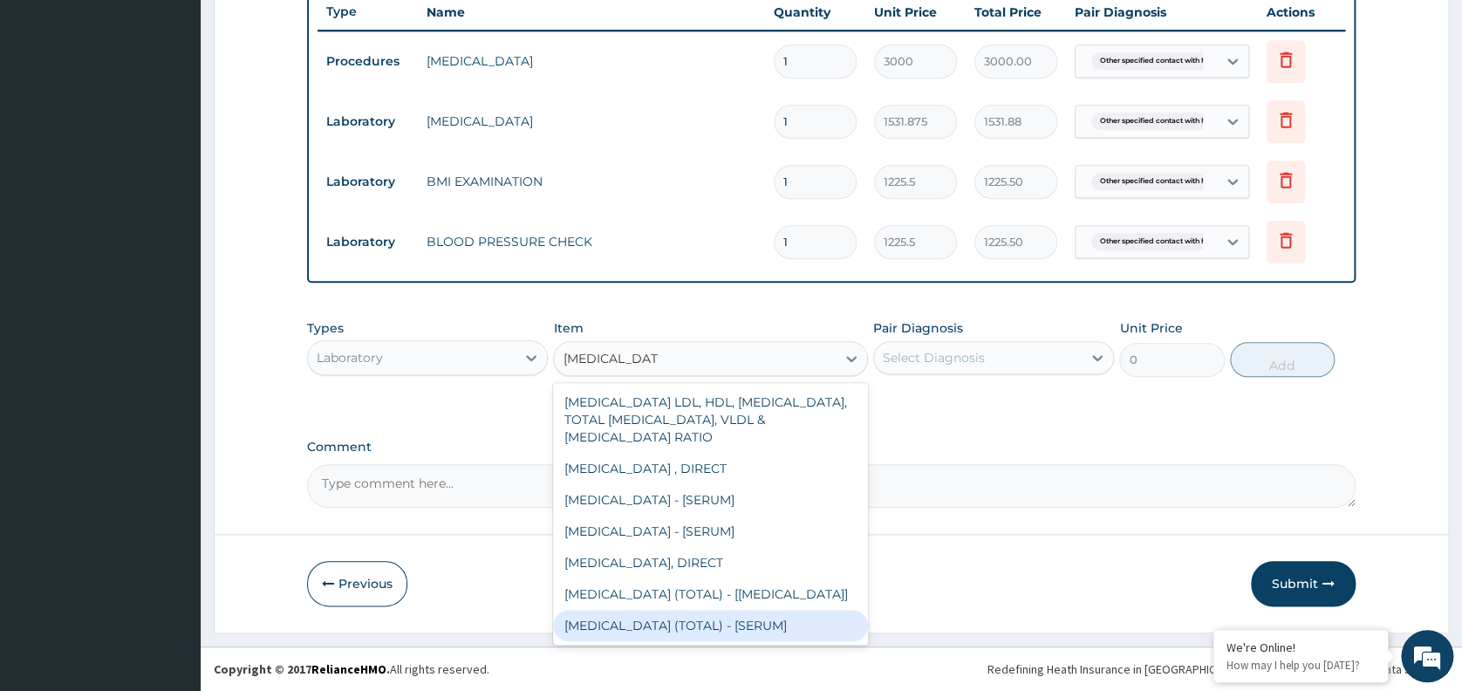
click at [747, 614] on div "[MEDICAL_DATA] (TOTAL) - [SERUM]" at bounding box center [710, 625] width 315 height 31
type input "2880"
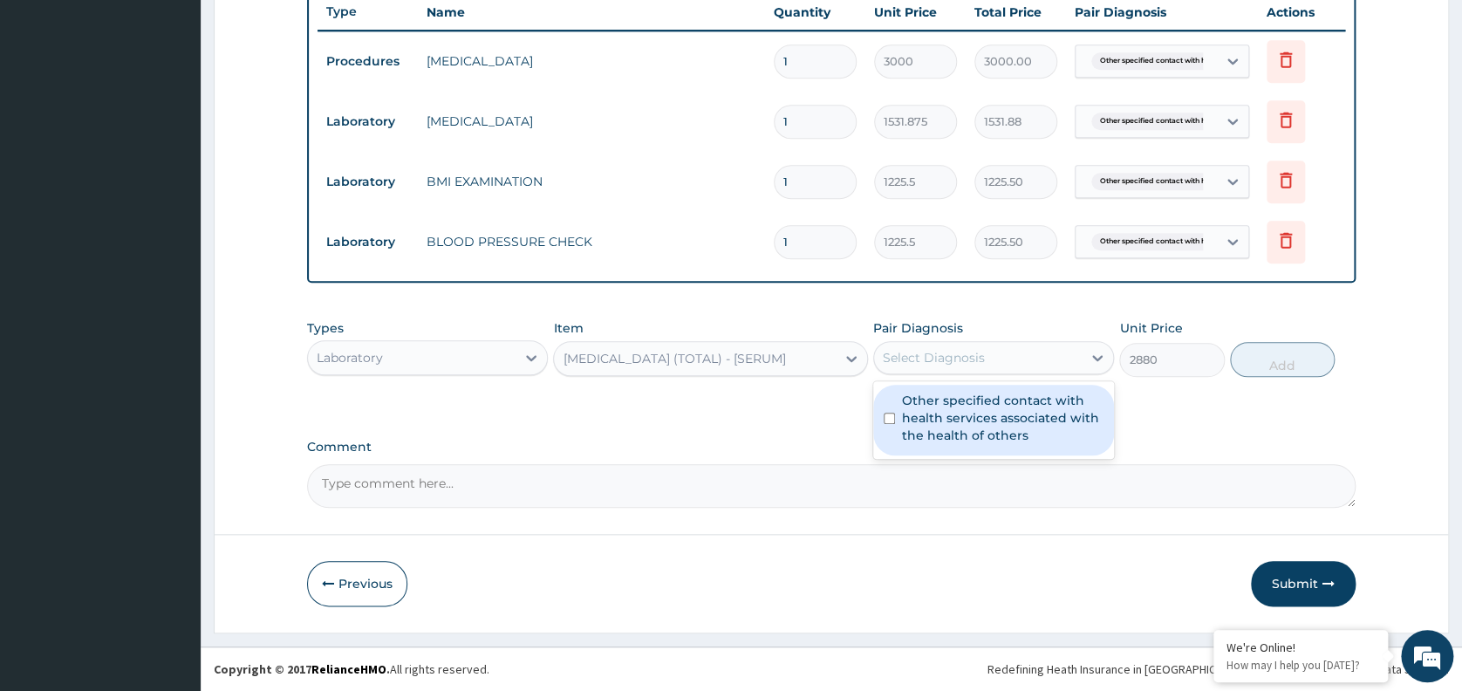
click at [991, 350] on div "Select Diagnosis" at bounding box center [978, 358] width 208 height 28
click at [969, 402] on label "Other specified contact with health services associated with the health of othe…" at bounding box center [1002, 418] width 201 height 52
checkbox input "true"
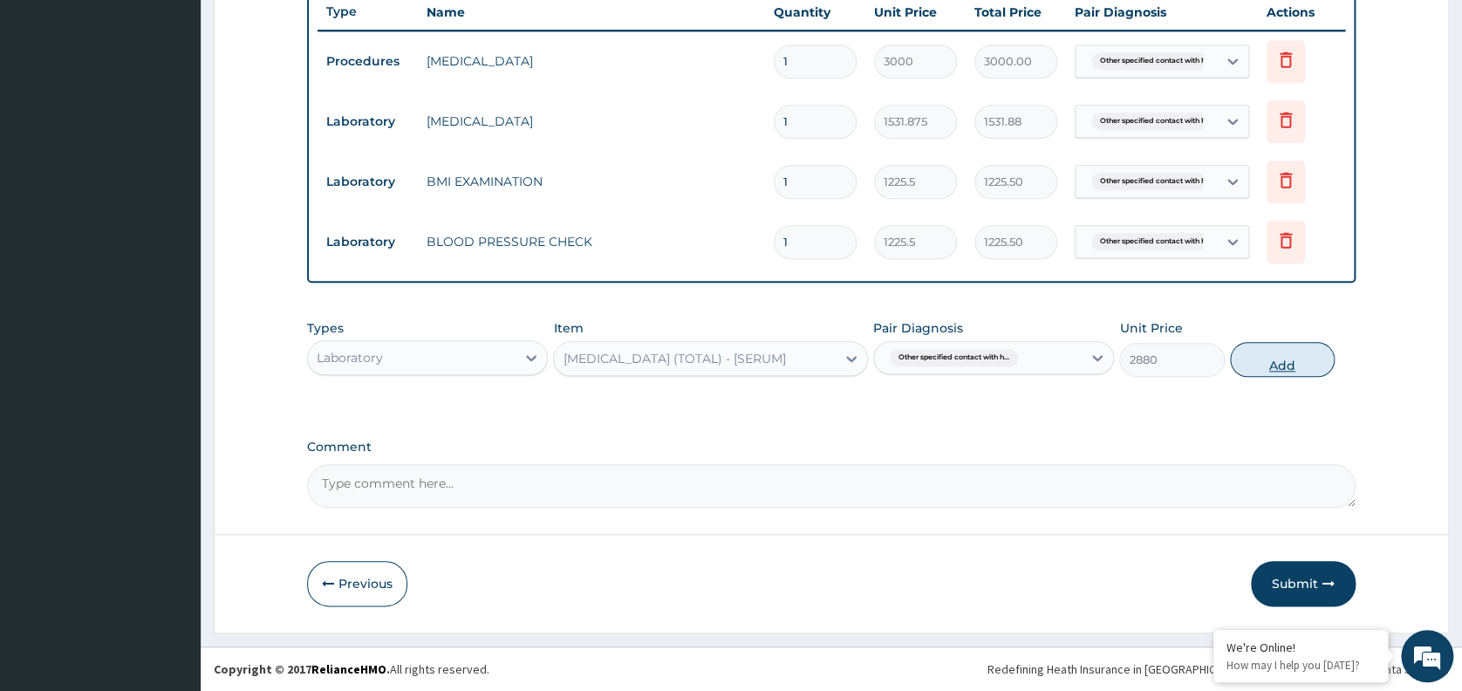
click at [1251, 352] on button "Add" at bounding box center [1282, 359] width 105 height 35
type input "0"
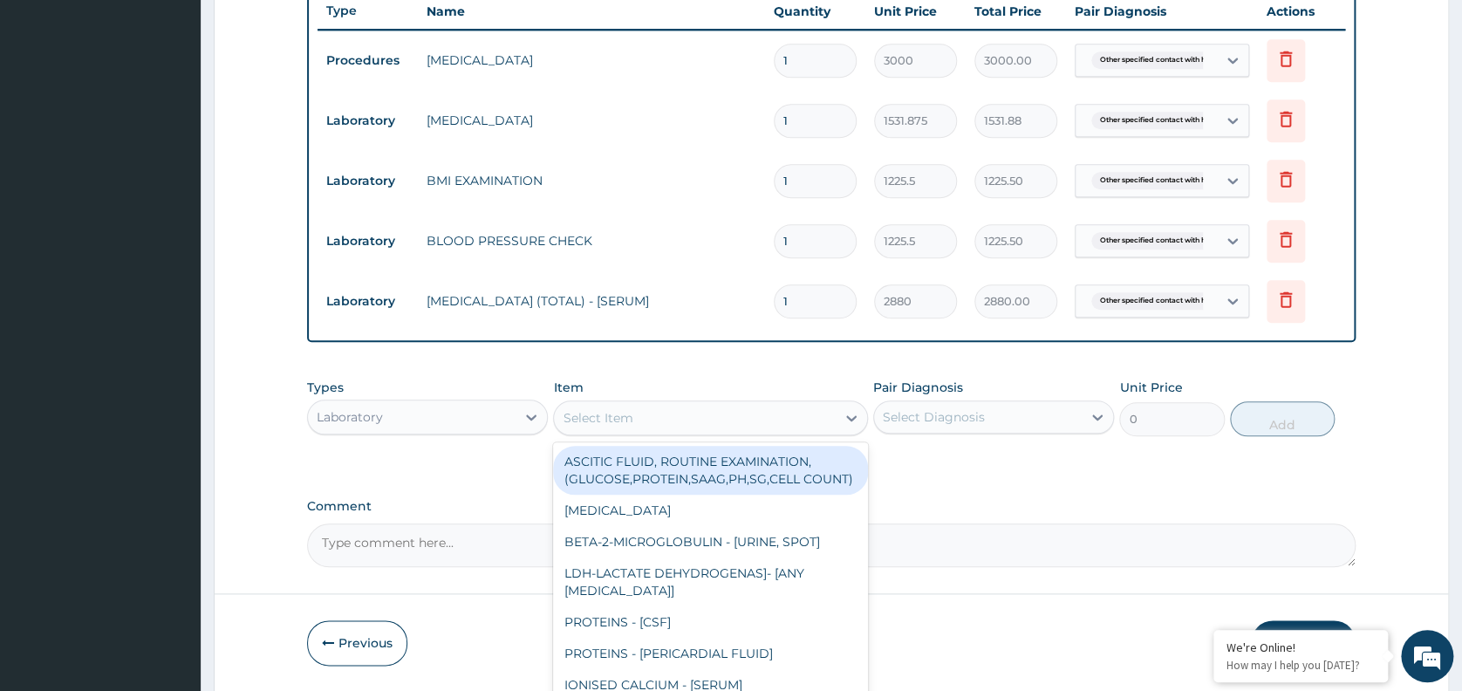
click at [669, 413] on div "Select Item" at bounding box center [695, 418] width 282 height 28
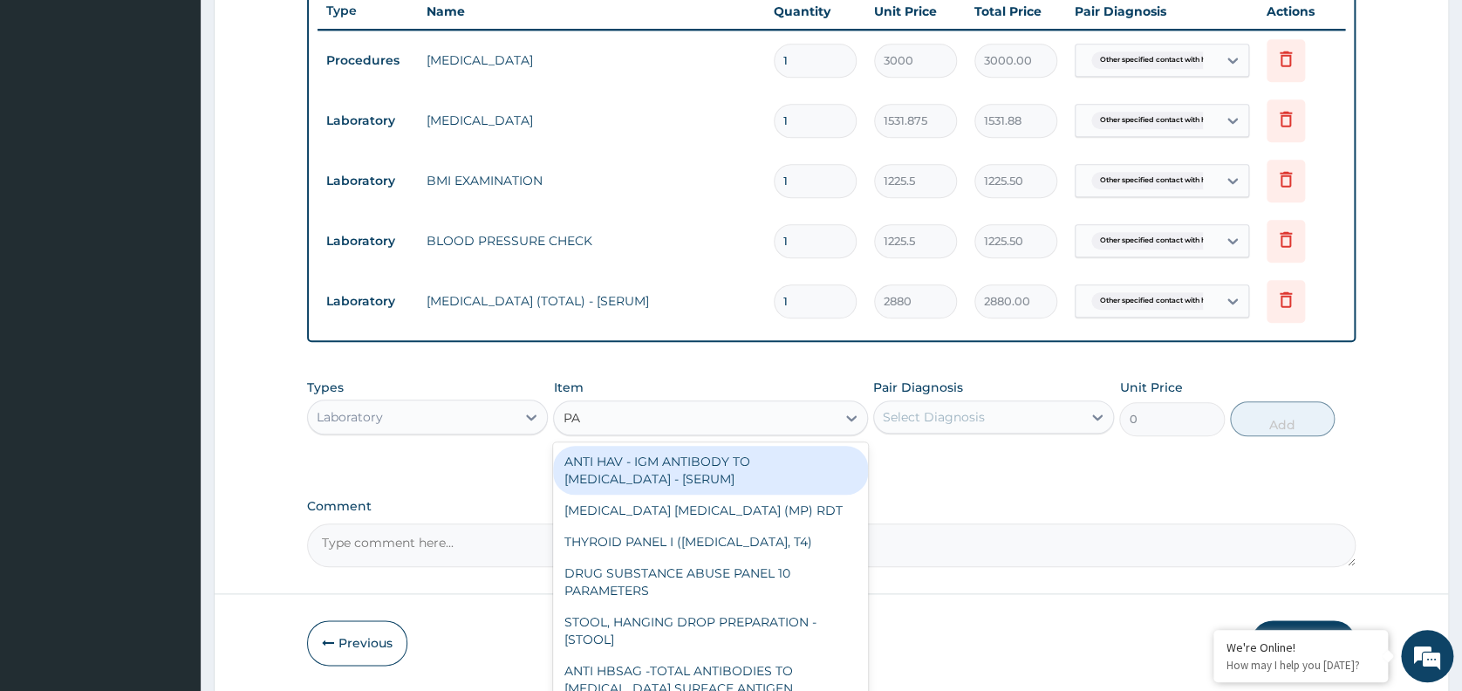
type input "PAP"
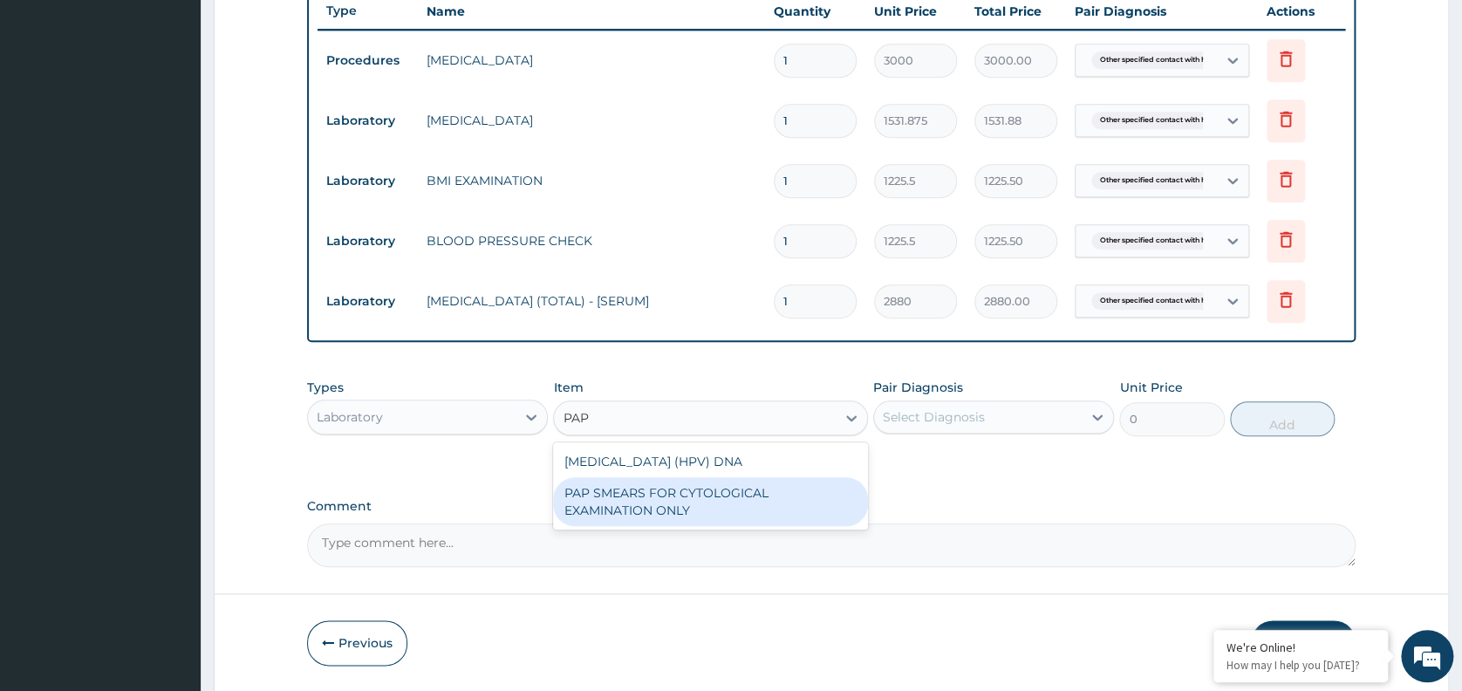
click at [658, 495] on div "PAP SMEARS FOR CYTOLOGICAL EXAMINATION ONLY" at bounding box center [710, 501] width 315 height 49
type input "18080"
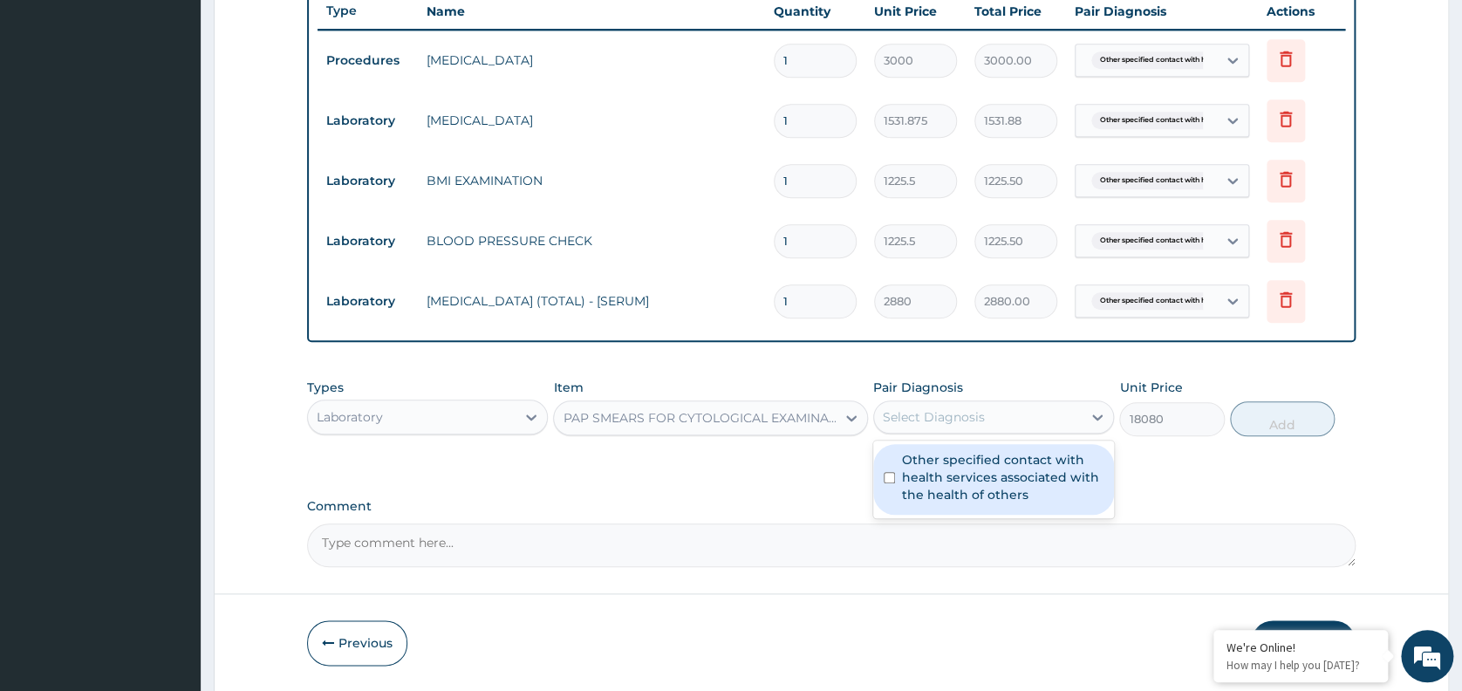
click at [975, 425] on div "Select Diagnosis" at bounding box center [934, 416] width 102 height 17
click at [949, 487] on label "Other specified contact with health services associated with the health of othe…" at bounding box center [1002, 477] width 201 height 52
checkbox input "true"
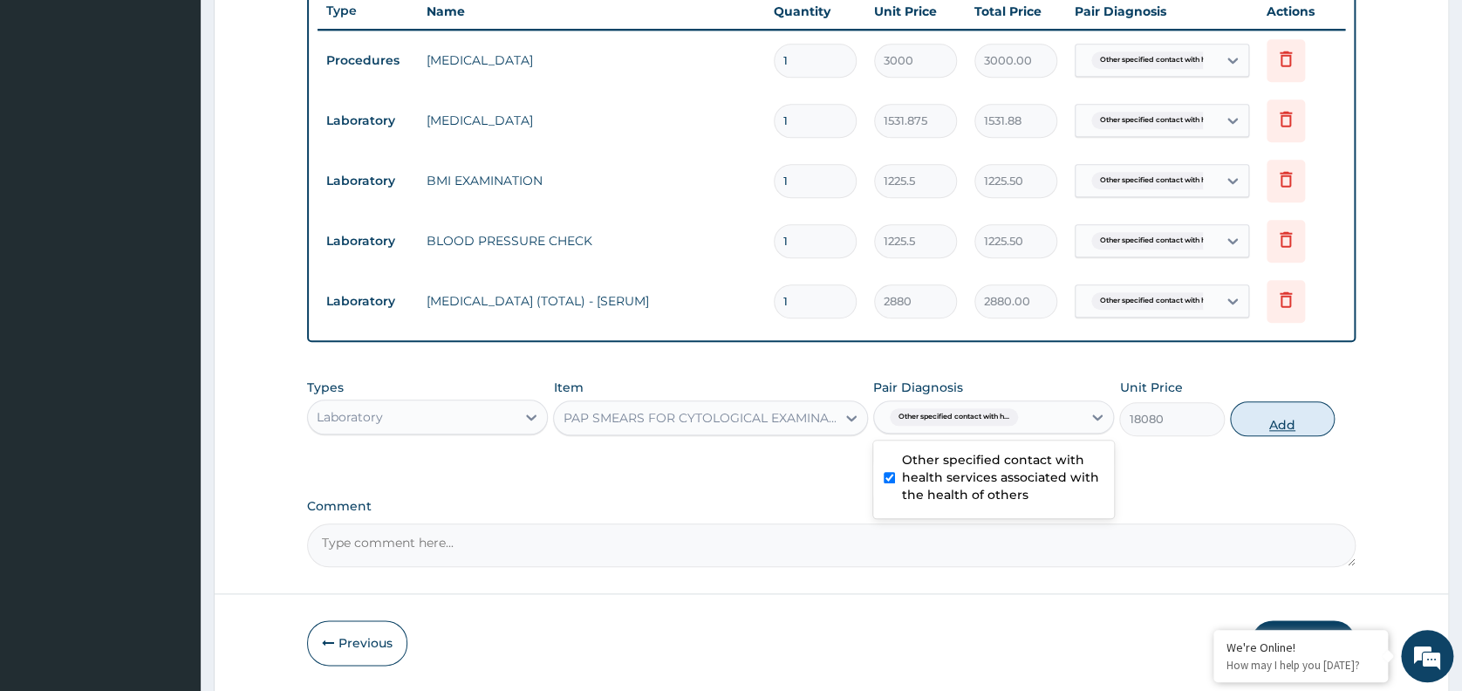
click at [1281, 410] on button "Add" at bounding box center [1282, 418] width 105 height 35
type input "0"
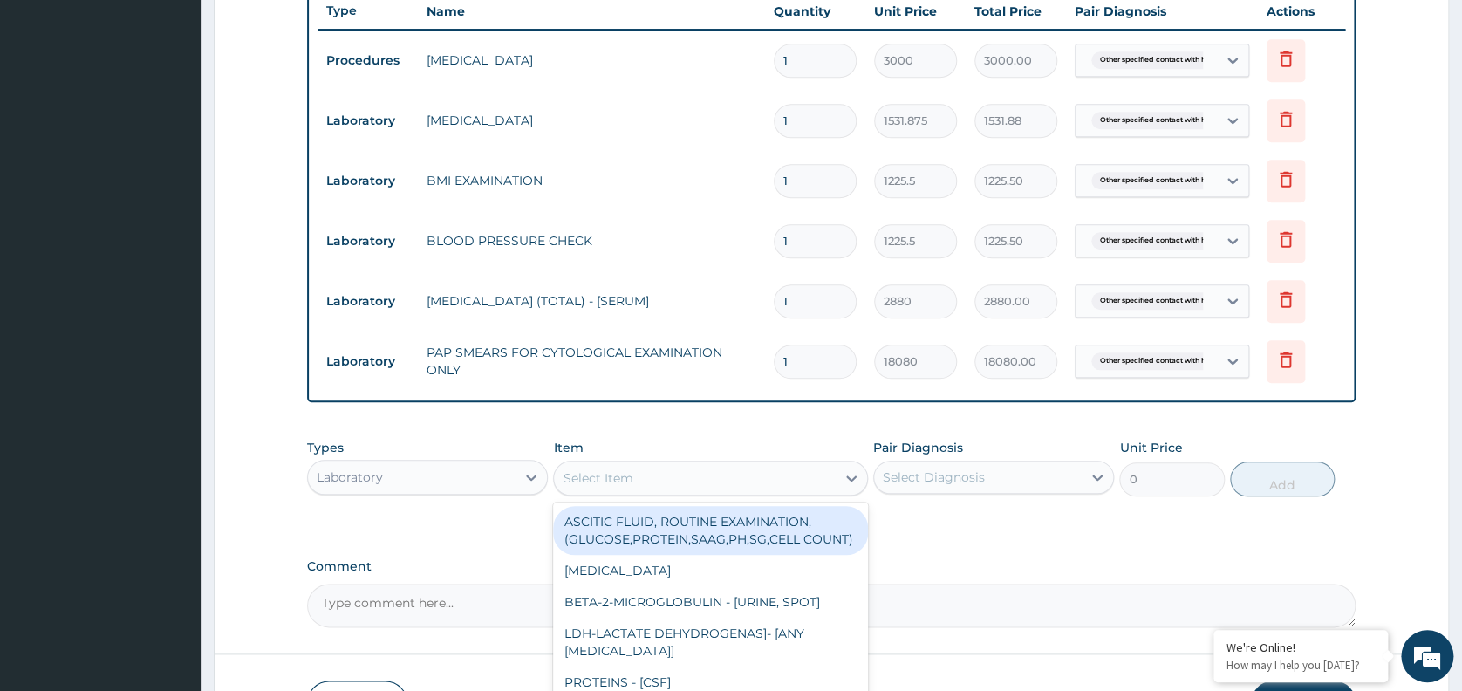
click at [649, 474] on div "Select Item" at bounding box center [695, 478] width 282 height 28
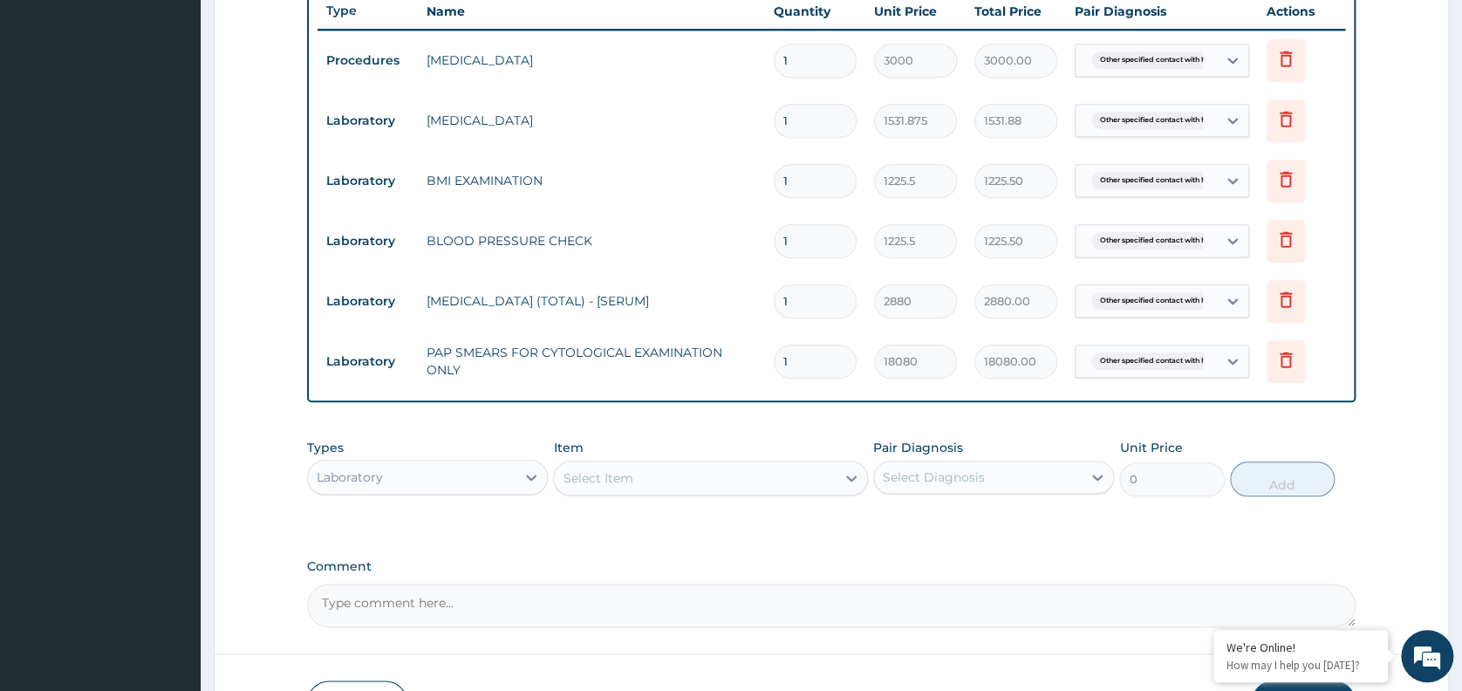
click at [649, 474] on div "Select Item" at bounding box center [695, 478] width 282 height 28
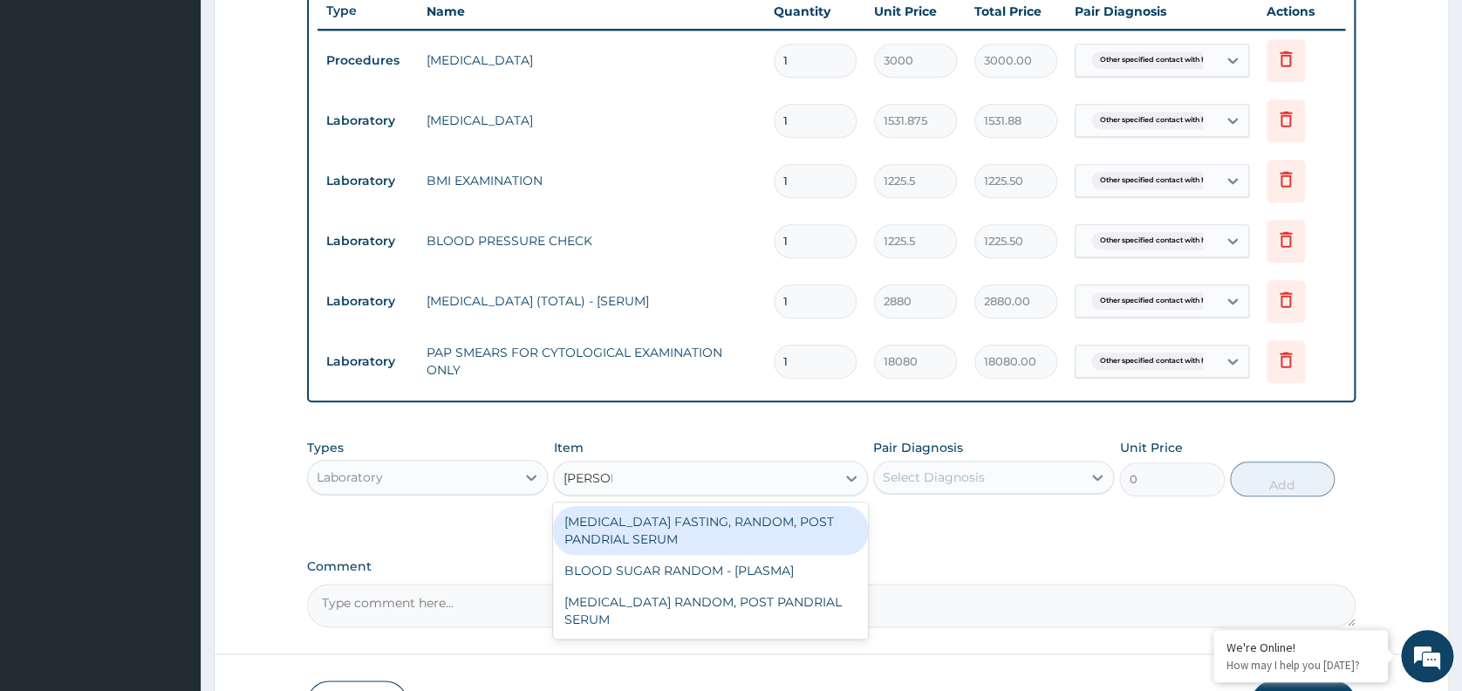
type input "RANDOM"
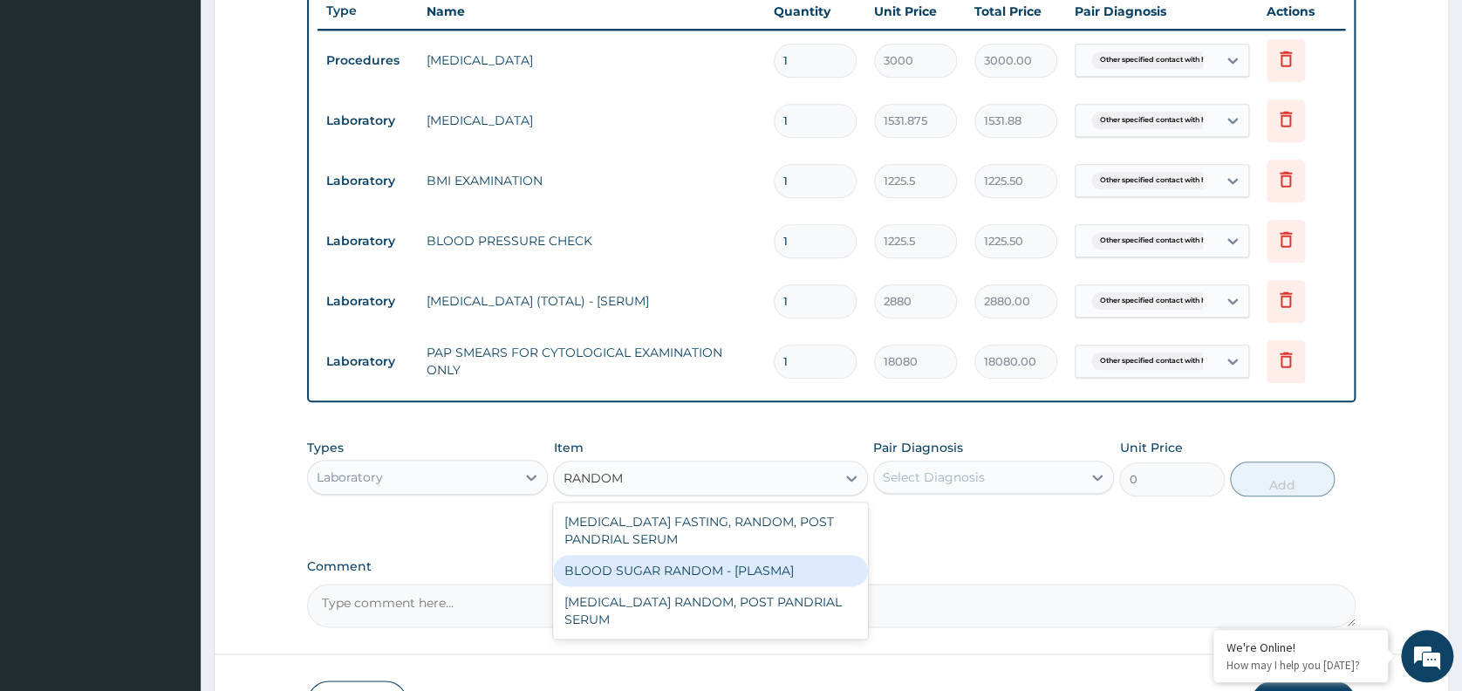
click at [678, 559] on div "BLOOD SUGAR RANDOM - [PLASMA]" at bounding box center [710, 570] width 315 height 31
type input "1800"
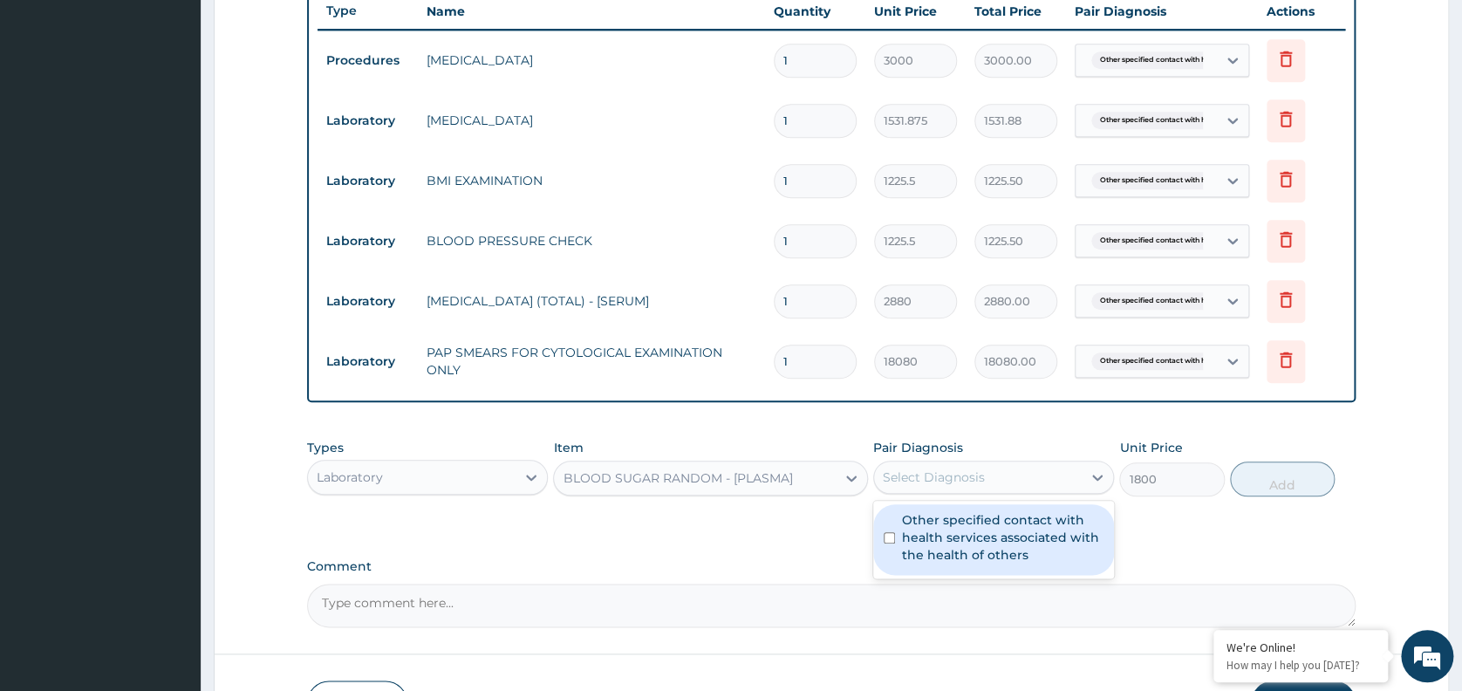
click at [979, 489] on div "Select Diagnosis" at bounding box center [978, 477] width 208 height 28
click at [981, 554] on label "Other specified contact with health services associated with the health of othe…" at bounding box center [1002, 537] width 201 height 52
checkbox input "true"
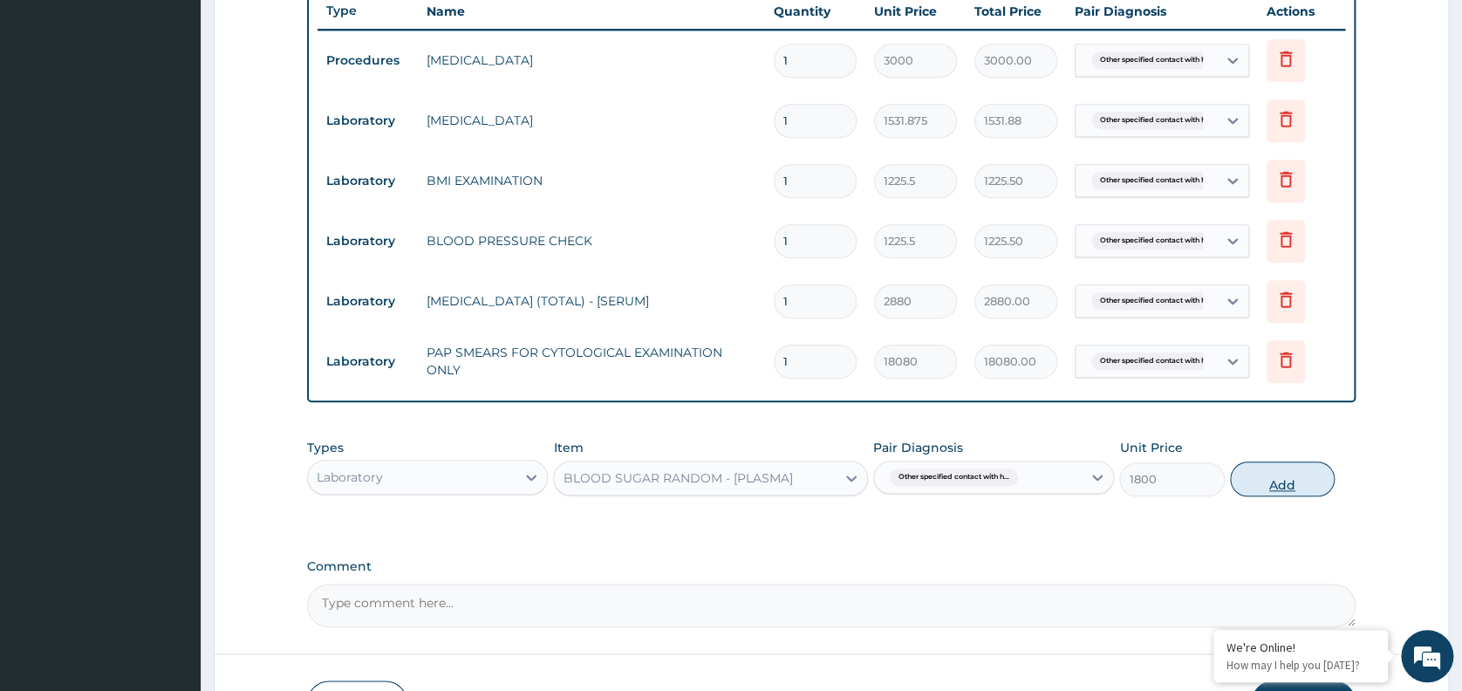
click at [1285, 478] on button "Add" at bounding box center [1282, 478] width 105 height 35
type input "0"
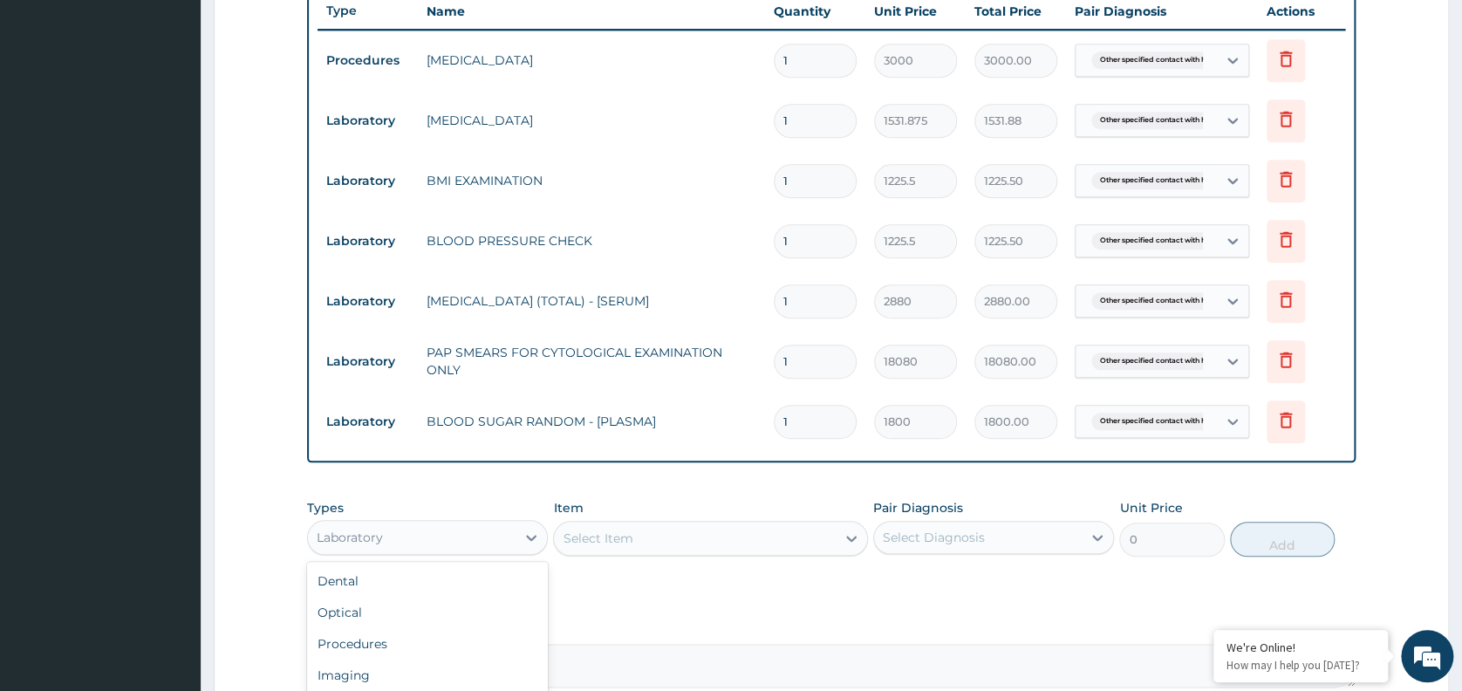
click at [501, 535] on div "Laboratory" at bounding box center [412, 537] width 208 height 28
click at [398, 667] on div "Imaging" at bounding box center [427, 674] width 241 height 31
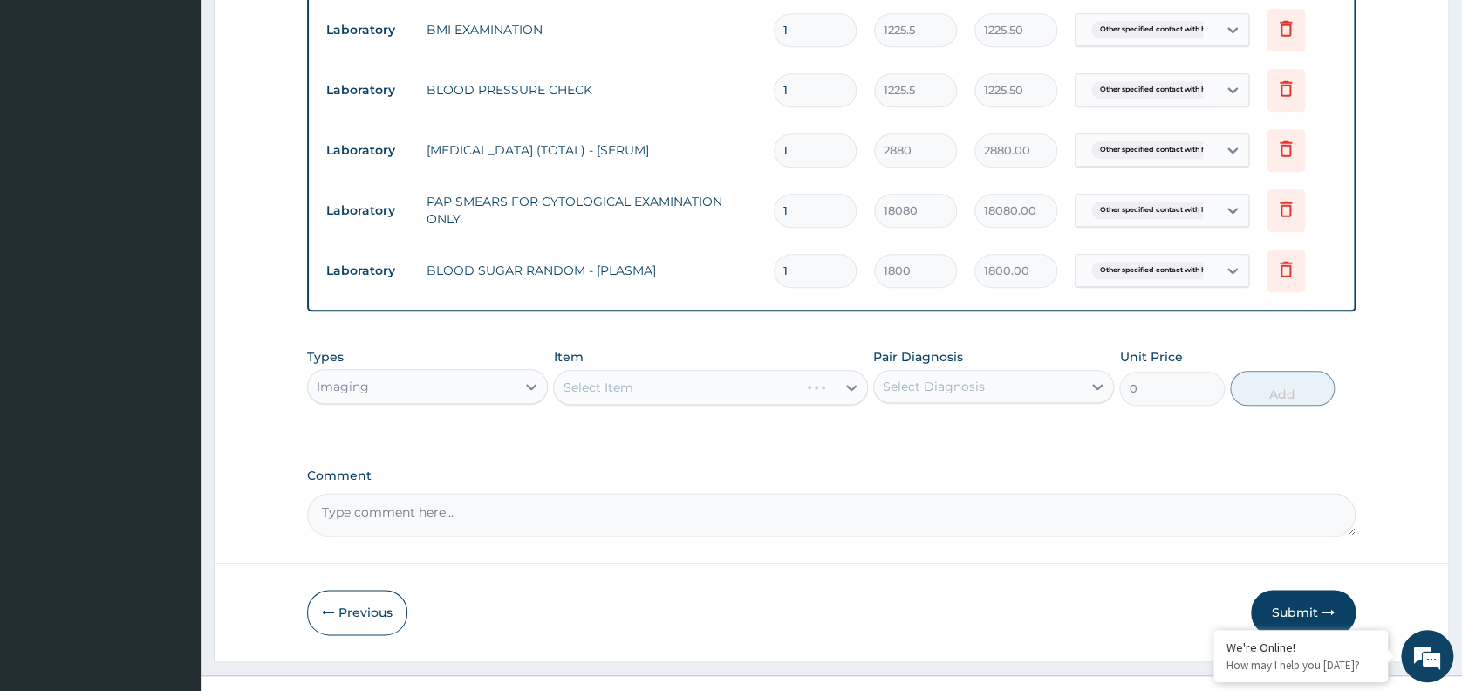
scroll to position [848, 0]
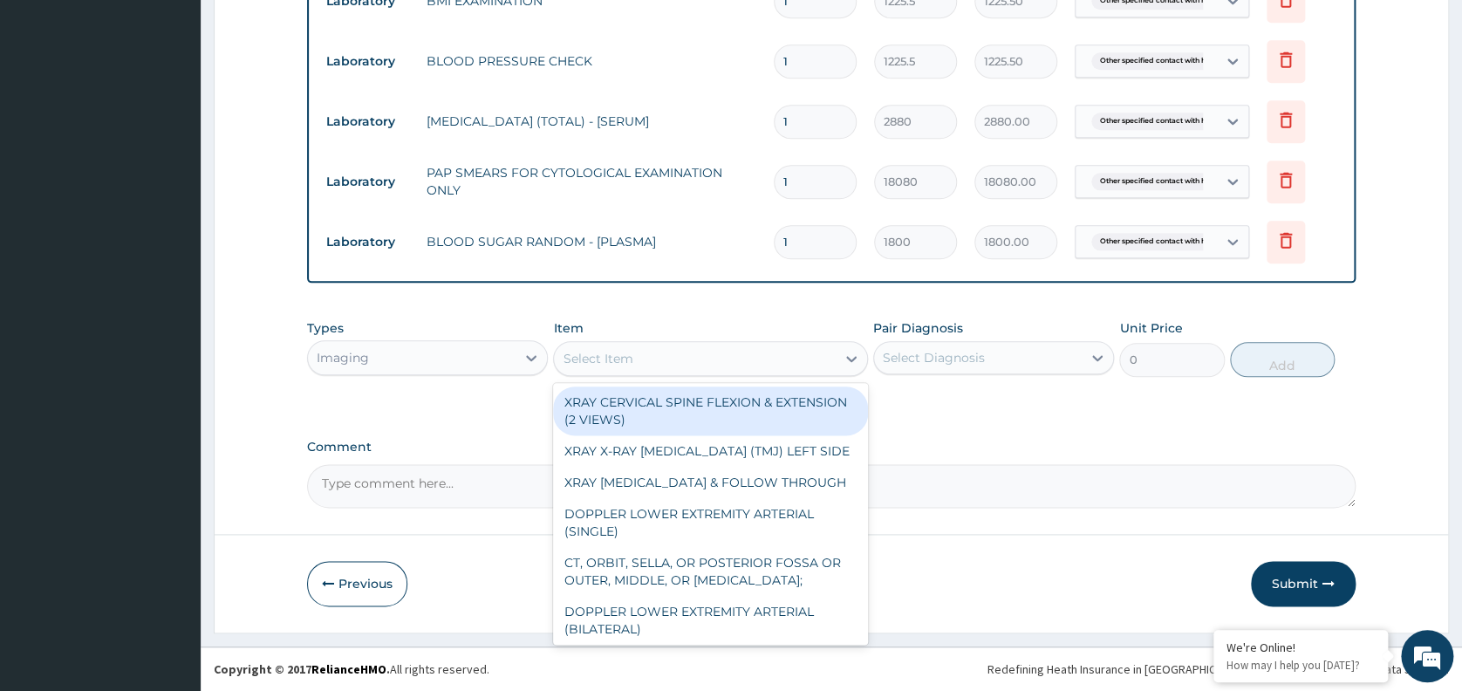
click at [725, 354] on div "Select Item" at bounding box center [695, 358] width 282 height 28
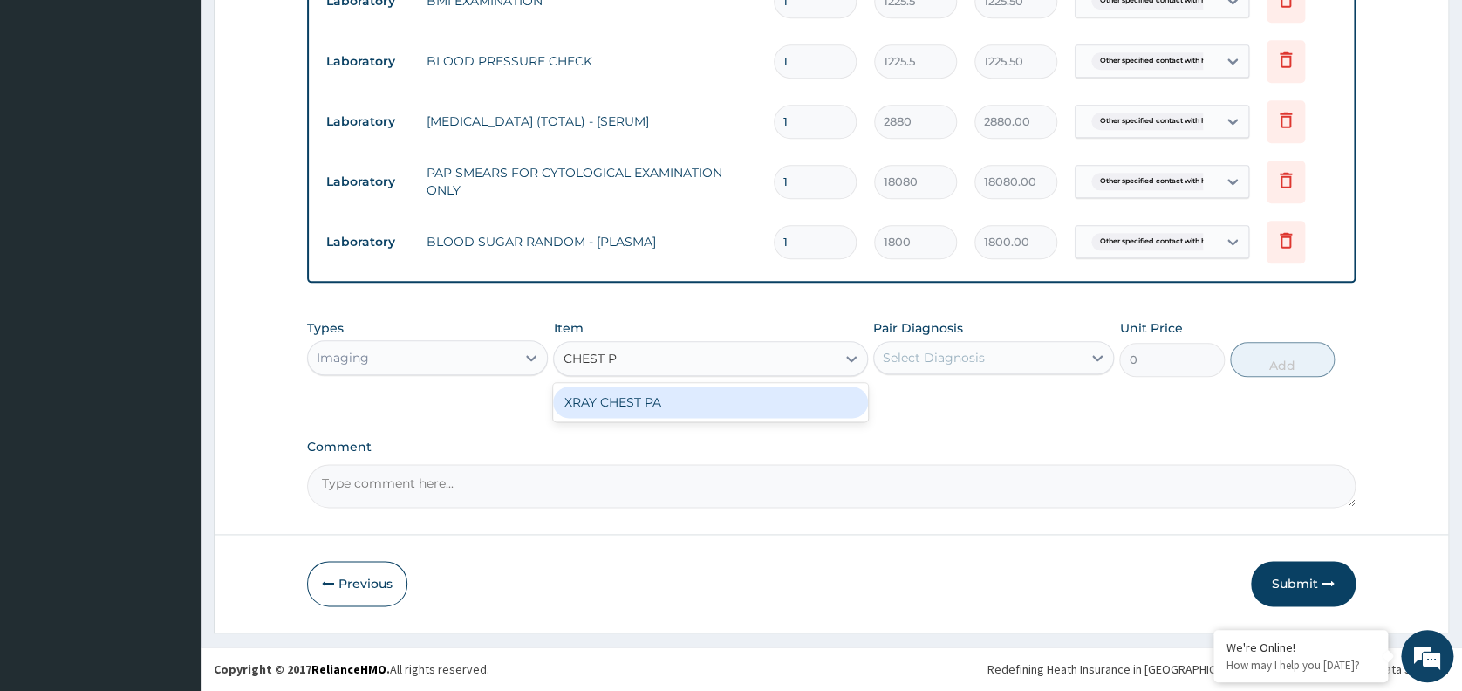
type input "CHEST PA"
click at [715, 411] on div "XRAY CHEST PA" at bounding box center [710, 401] width 315 height 31
type input "7148.75"
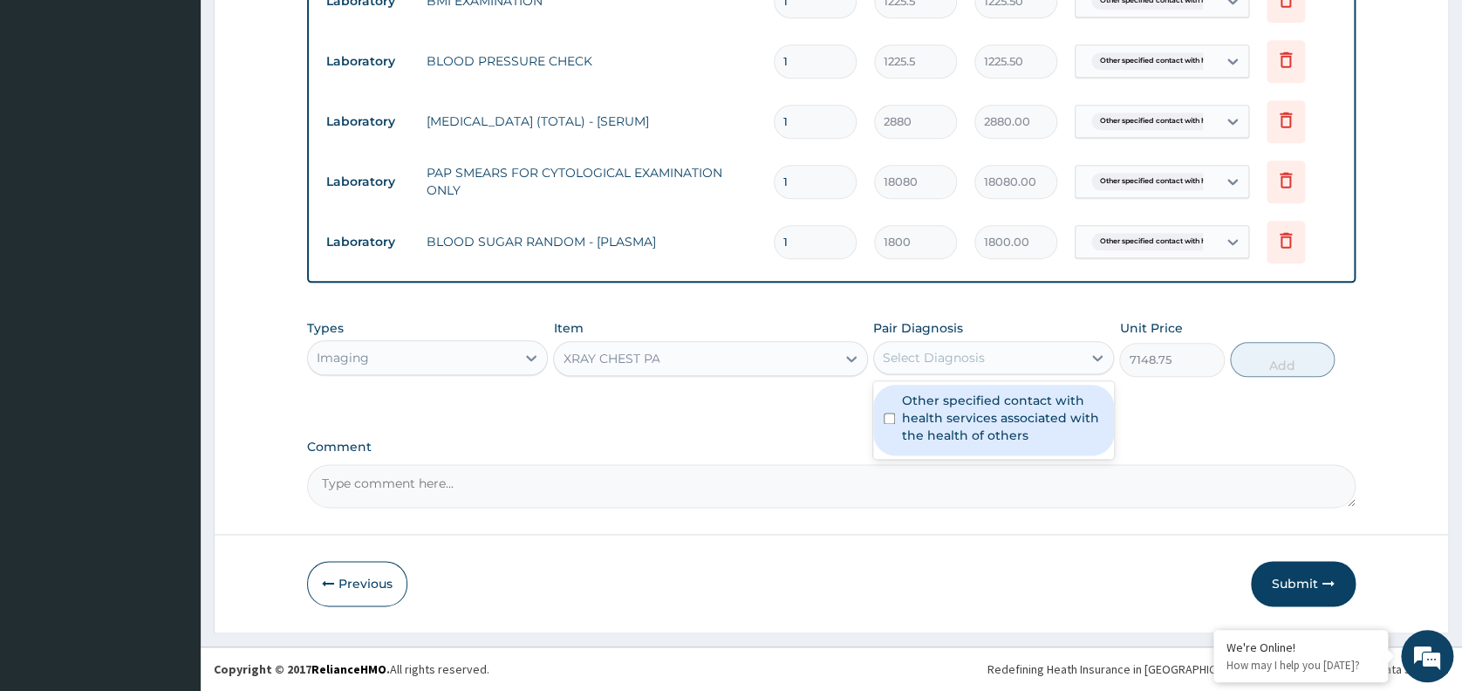
drag, startPoint x: 946, startPoint y: 357, endPoint x: 989, endPoint y: 413, distance: 70.3
click at [989, 374] on div "option Other specified contact with health services associated with the health …" at bounding box center [993, 357] width 241 height 33
click at [989, 413] on label "Other specified contact with health services associated with the health of othe…" at bounding box center [1002, 418] width 201 height 52
checkbox input "true"
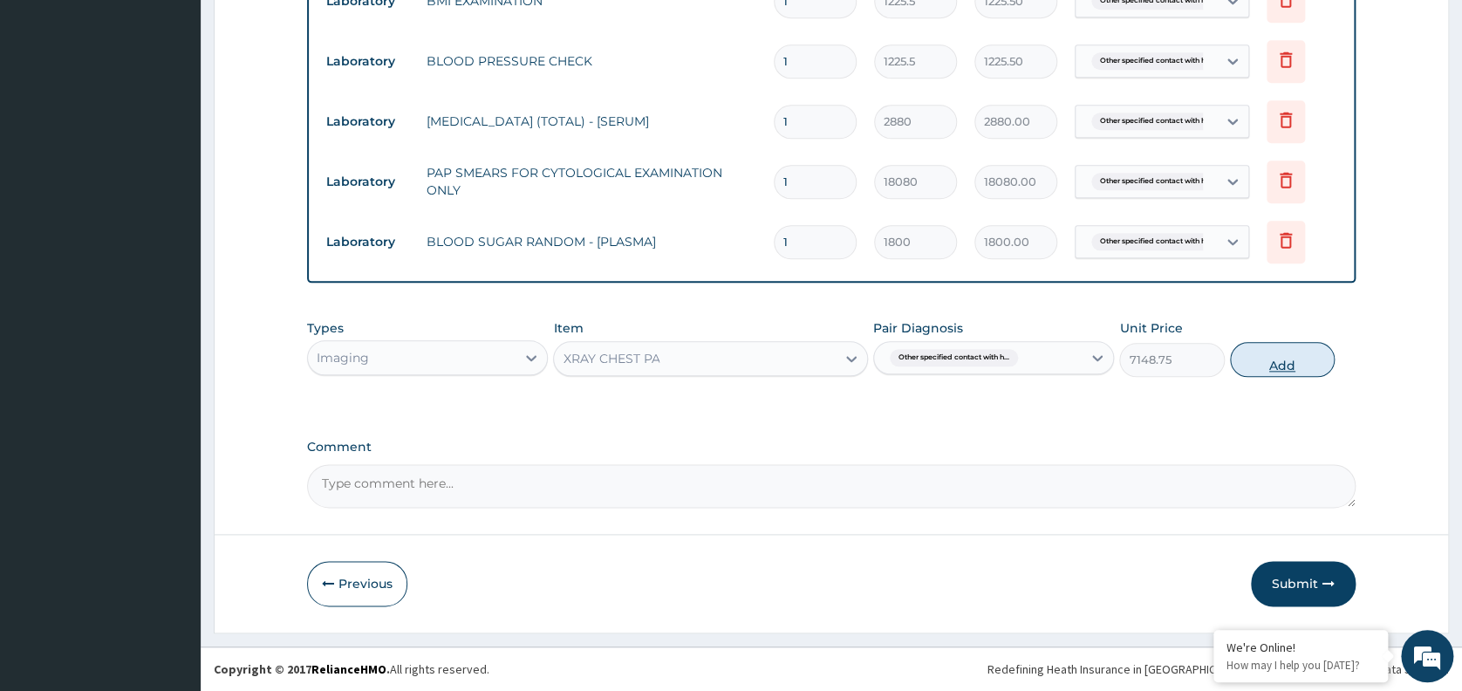
click at [1269, 365] on button "Add" at bounding box center [1282, 359] width 105 height 35
type input "0"
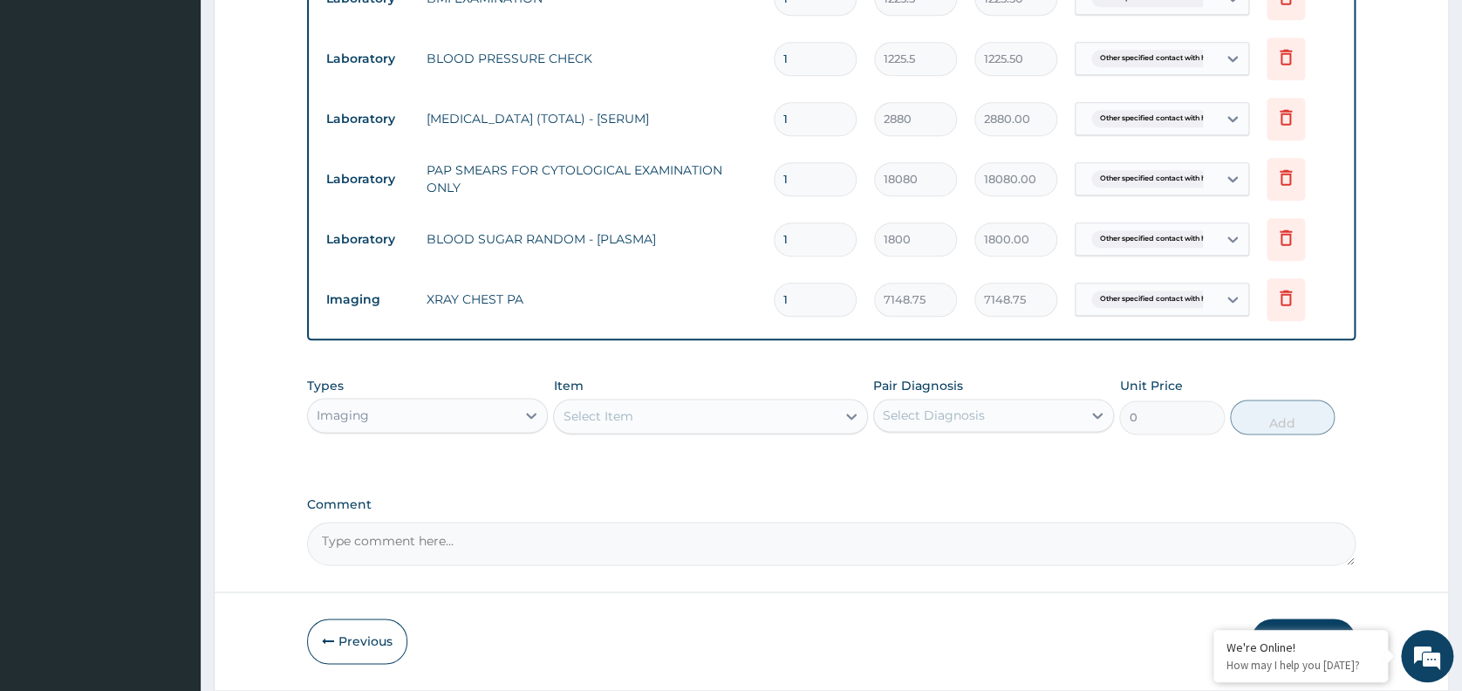
click at [1300, 624] on button "Submit" at bounding box center [1303, 640] width 105 height 45
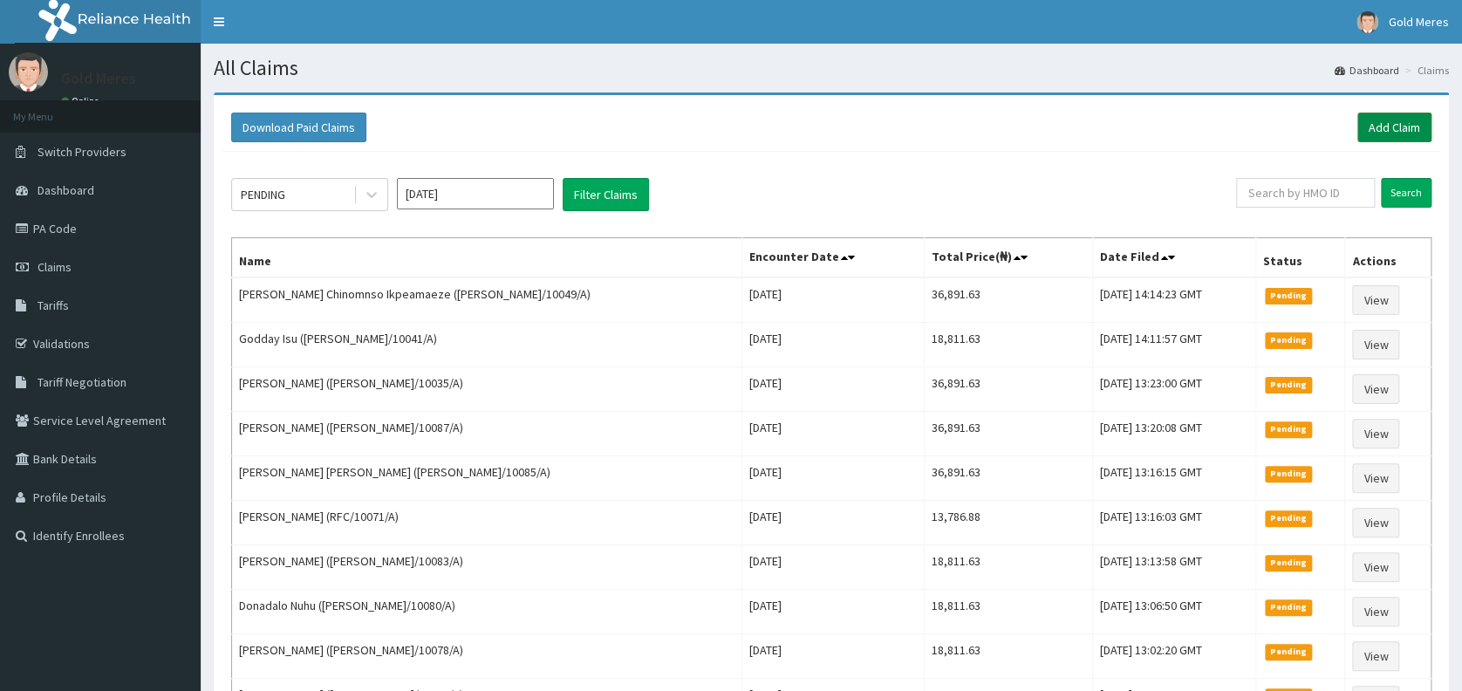
click at [1384, 136] on link "Add Claim" at bounding box center [1394, 128] width 74 height 30
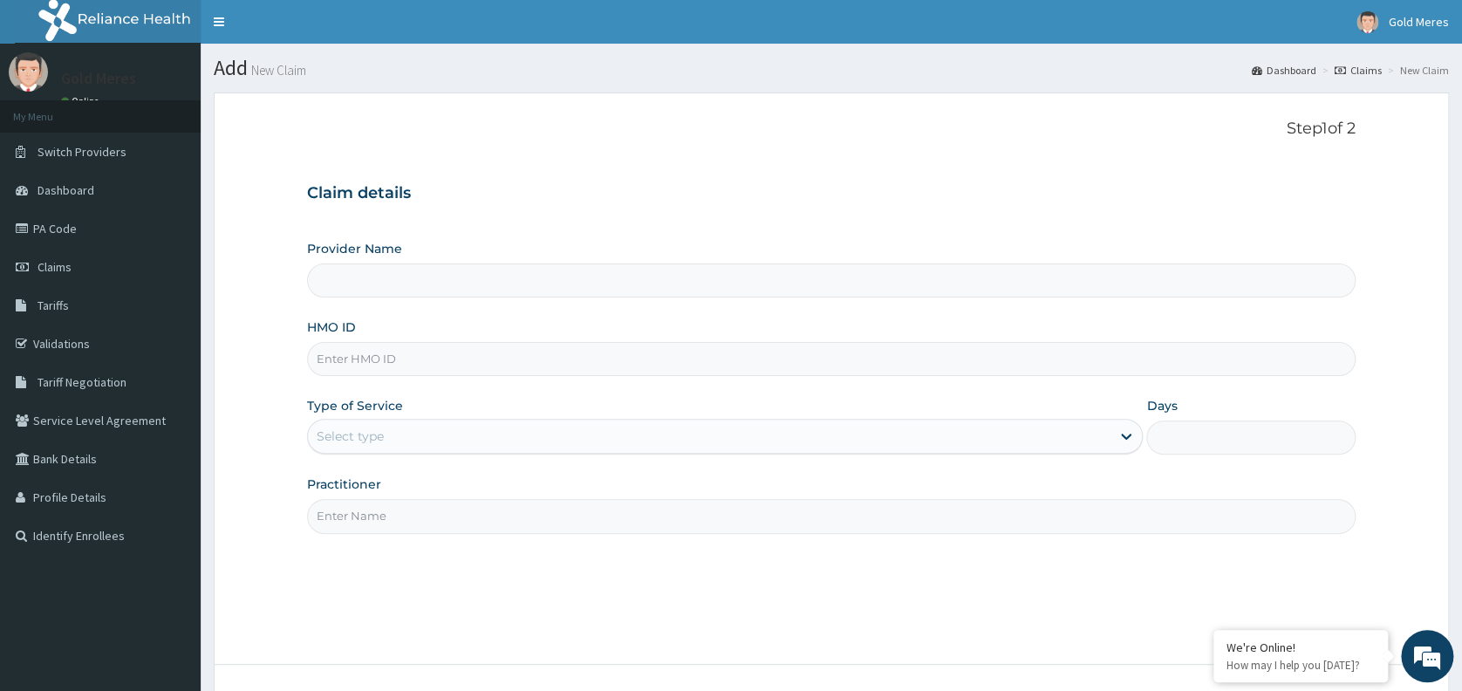
click at [384, 364] on input "HMO ID" at bounding box center [831, 359] width 1048 height 34
type input "ANH/1"
type input "Reliance Family Clinics (RFC) - Abuja"
type input "ANH/10060/A"
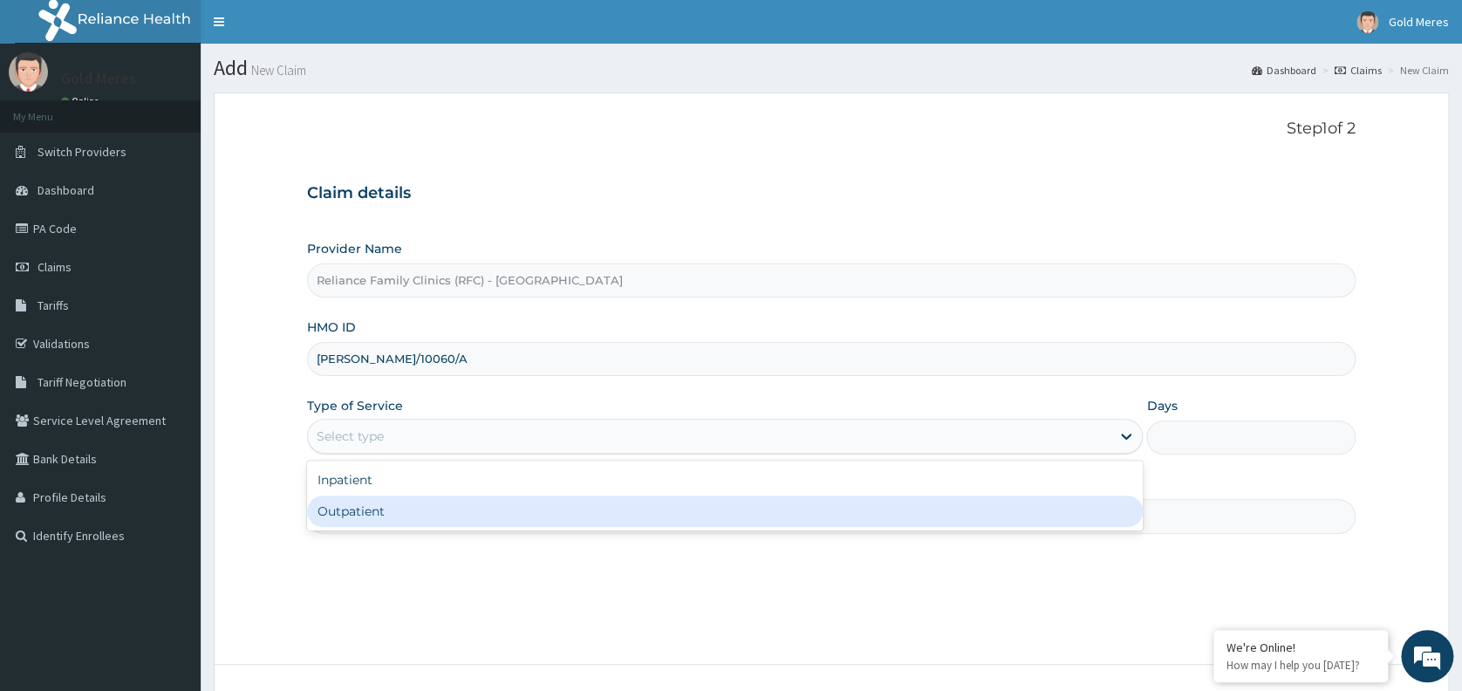
drag, startPoint x: 405, startPoint y: 426, endPoint x: 370, endPoint y: 515, distance: 95.6
click at [370, 453] on div "option Outpatient focused, 2 of 2. 2 results available. Use Up and Down to choo…" at bounding box center [724, 436] width 835 height 35
click at [370, 515] on div "Outpatient" at bounding box center [724, 510] width 835 height 31
type input "1"
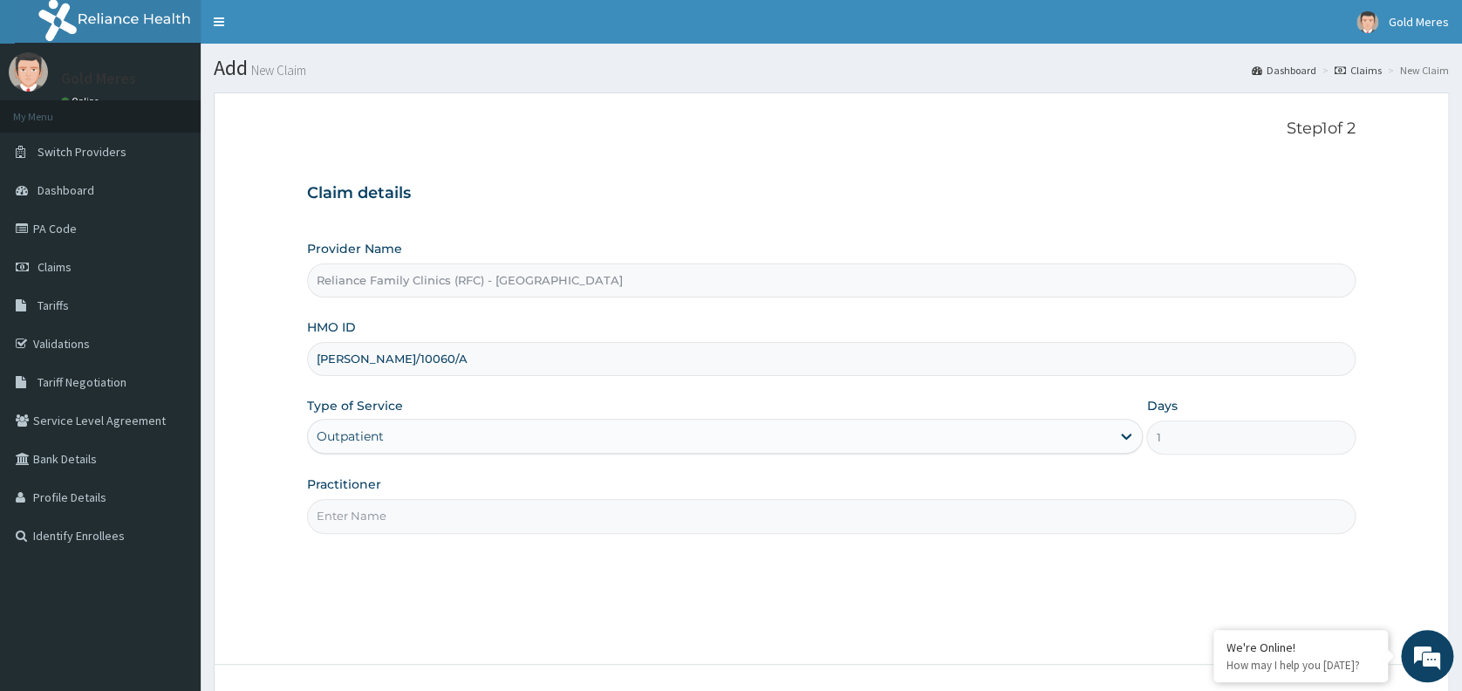
click at [370, 515] on input "Practitioner" at bounding box center [831, 516] width 1048 height 34
type input "dr wini"
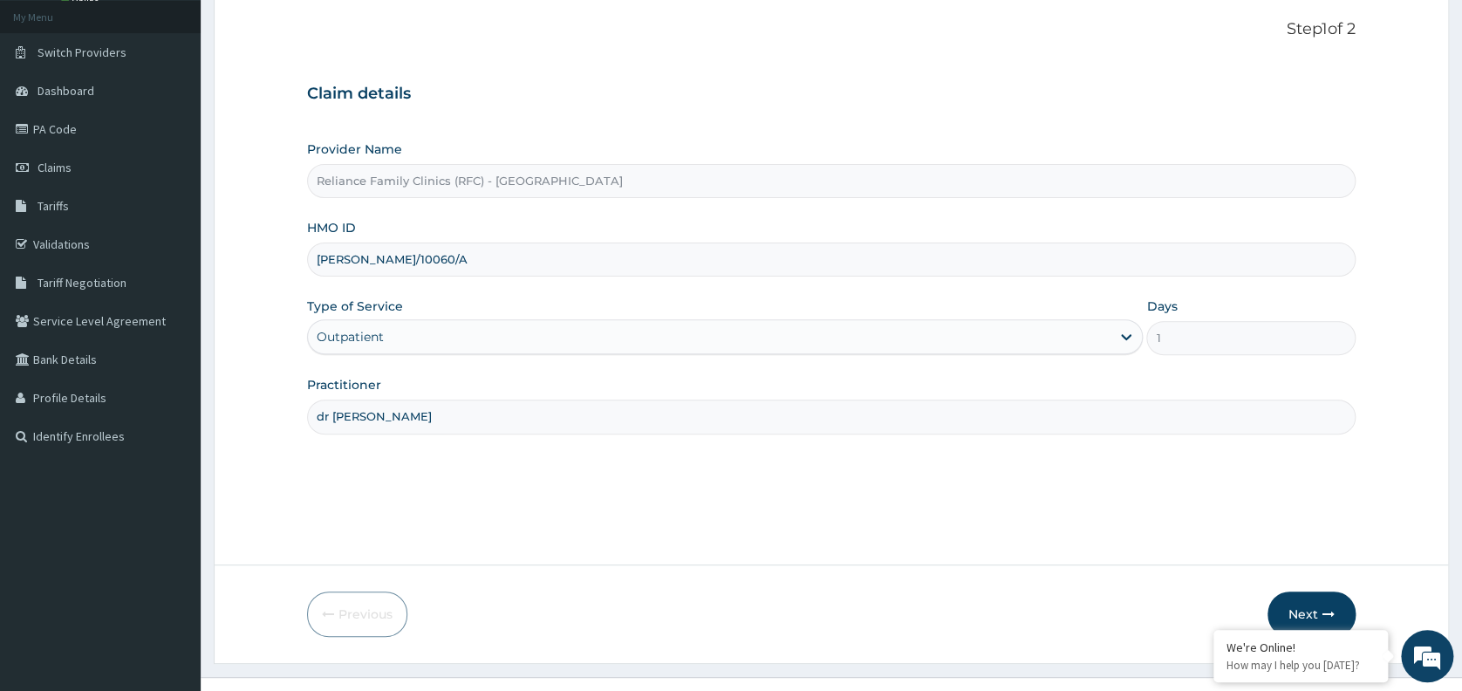
scroll to position [130, 0]
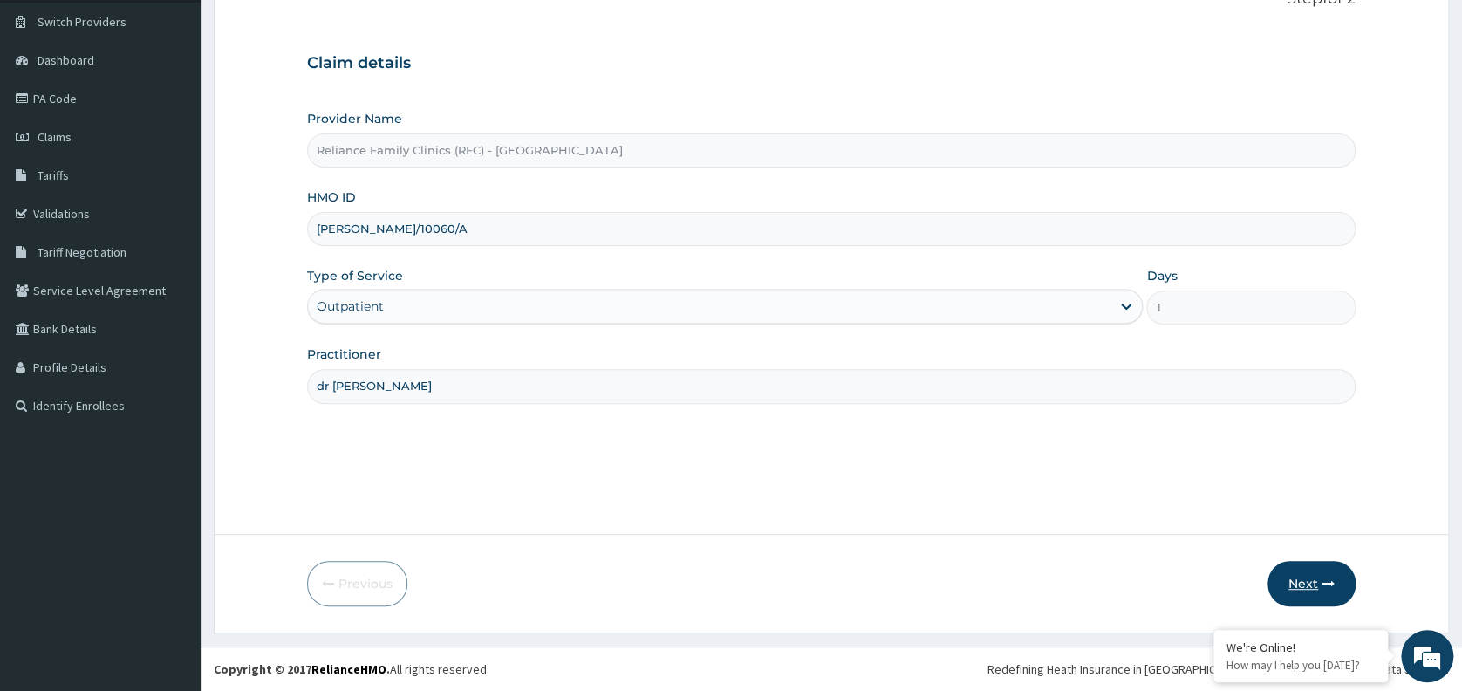
click at [1323, 577] on icon "button" at bounding box center [1328, 583] width 12 height 12
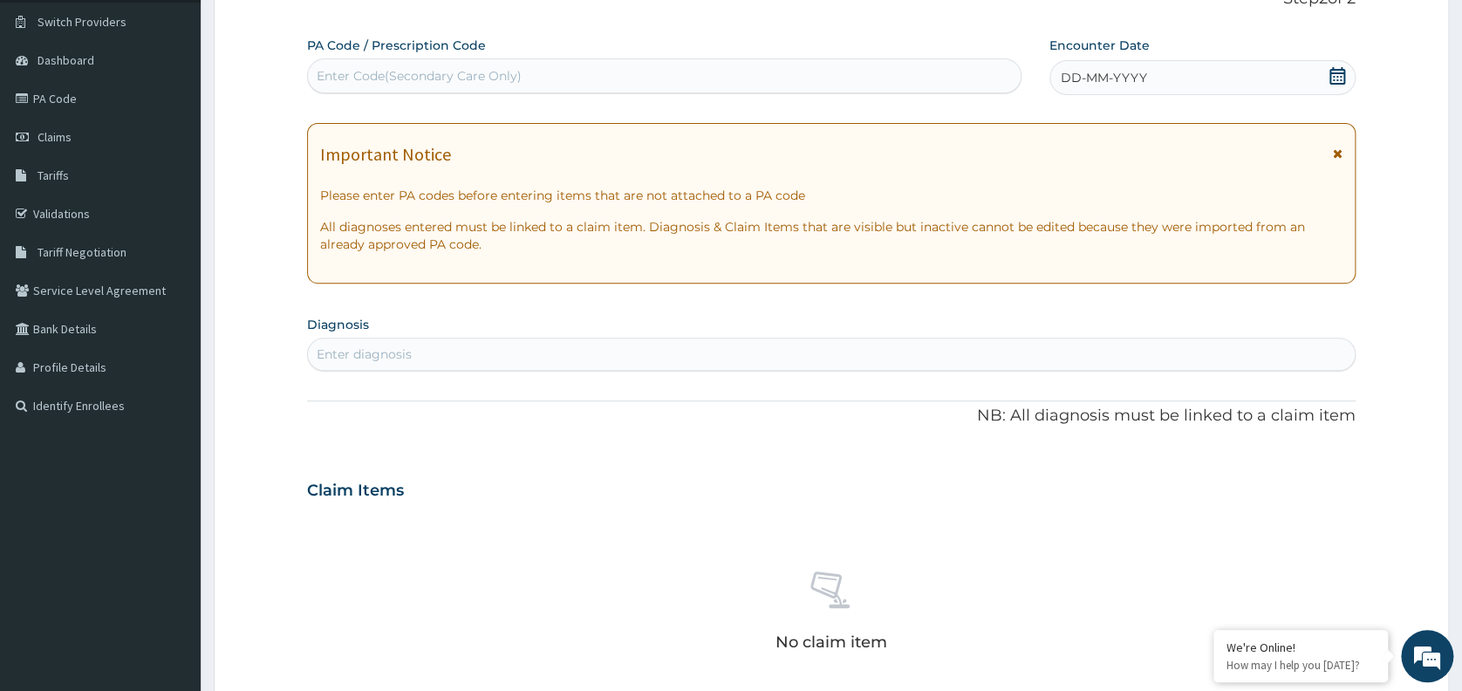
click at [1215, 72] on div "DD-MM-YYYY" at bounding box center [1202, 77] width 306 height 35
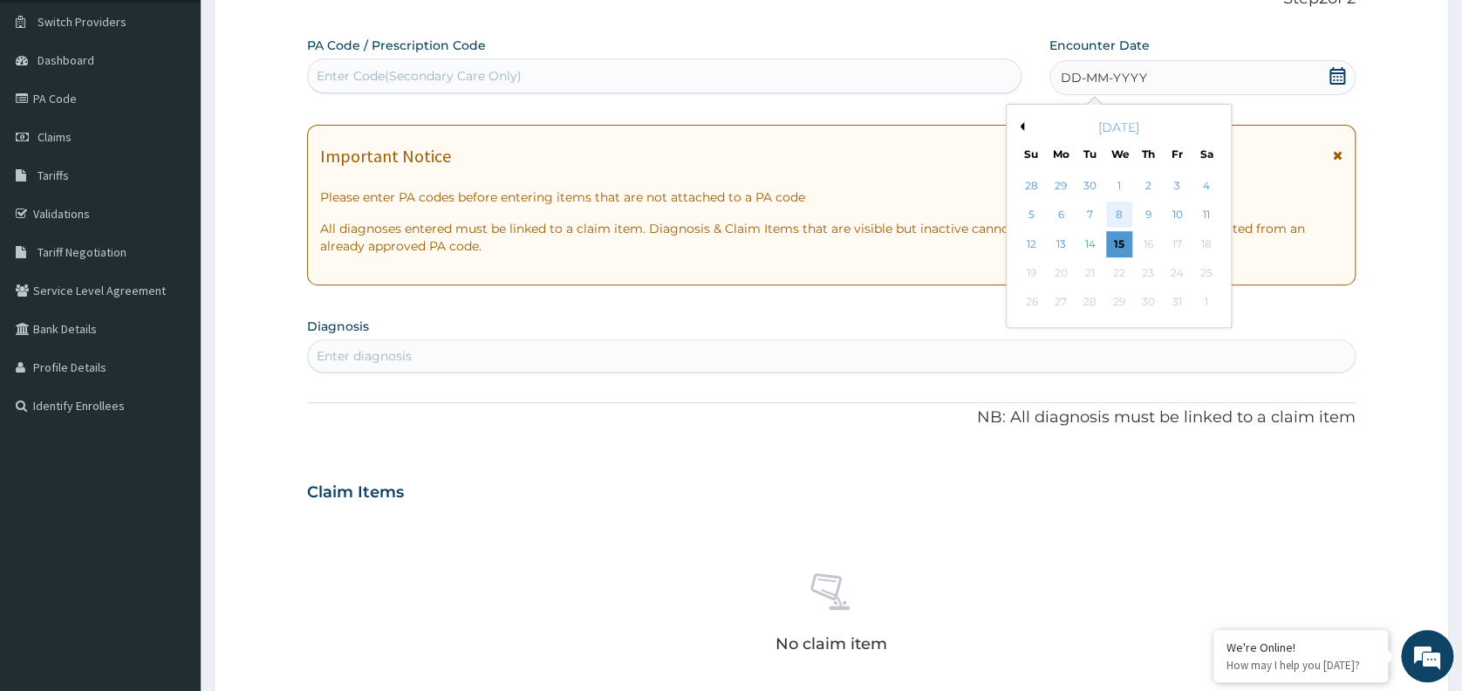
click at [1110, 215] on div "8" at bounding box center [1119, 215] width 26 height 26
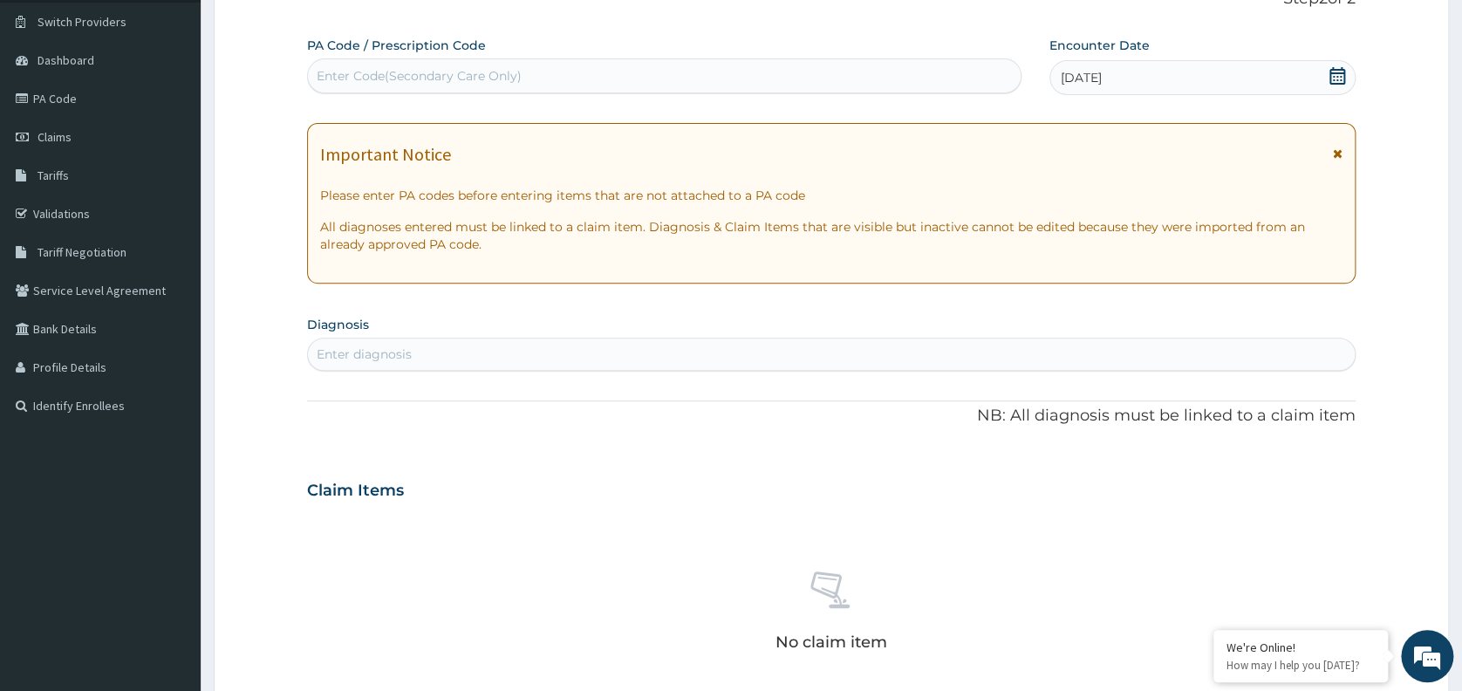
click at [679, 345] on div "Enter diagnosis" at bounding box center [831, 354] width 1047 height 28
type input "WELL"
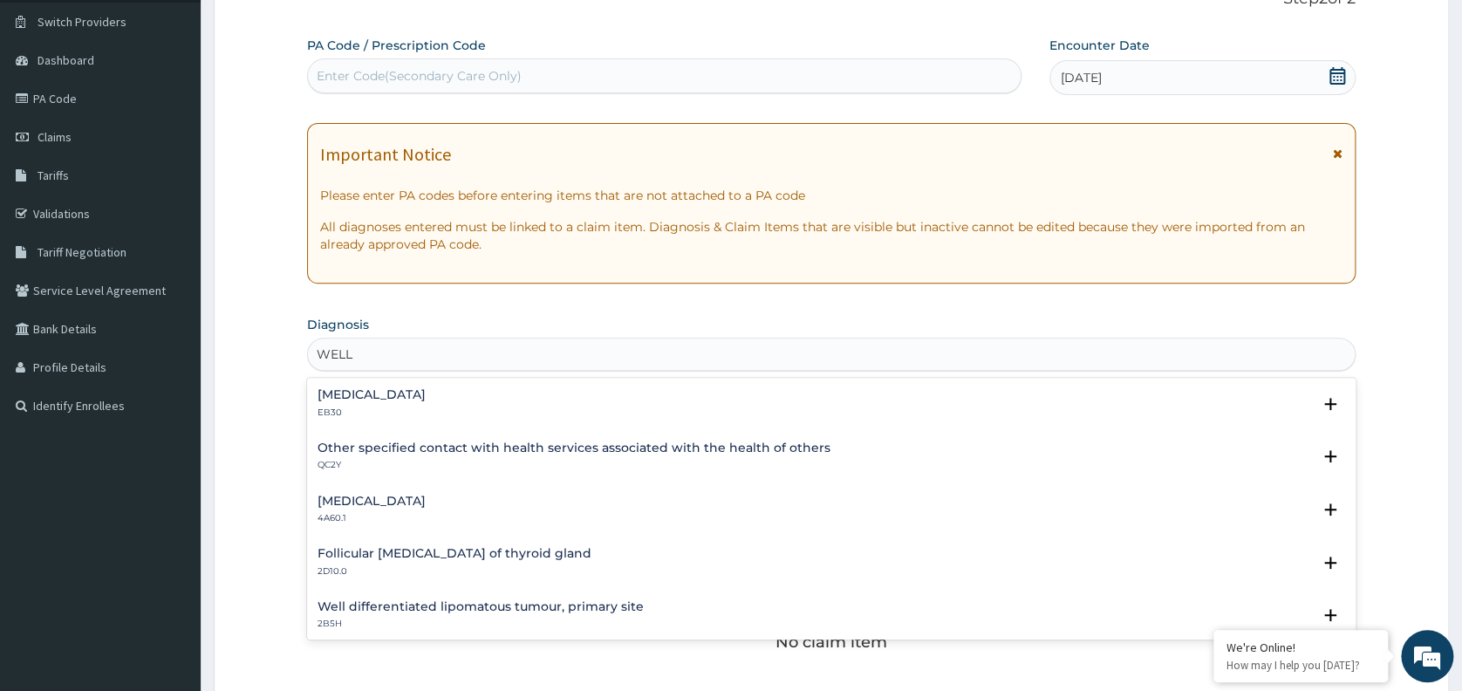
click at [508, 447] on h4 "Other specified contact with health services associated with the health of othe…" at bounding box center [573, 447] width 513 height 13
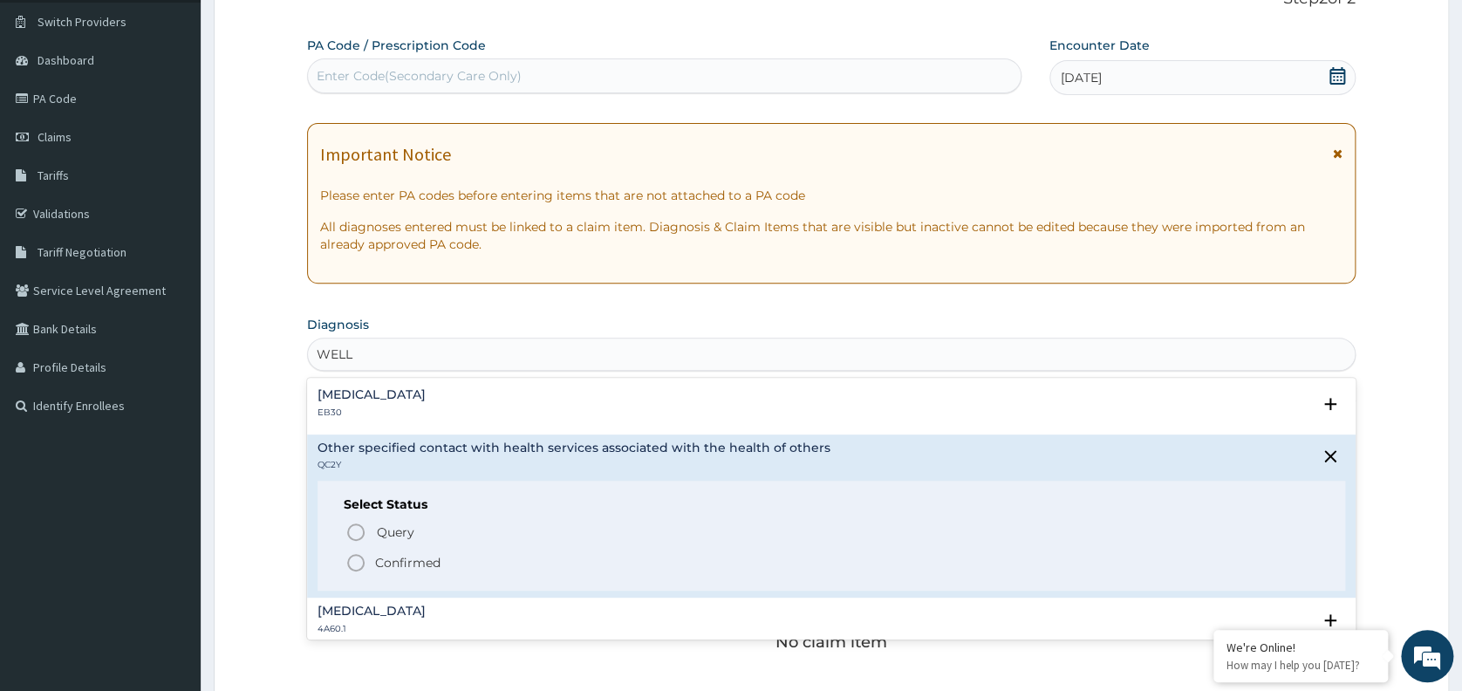
click at [410, 566] on p "Confirmed" at bounding box center [407, 562] width 65 height 17
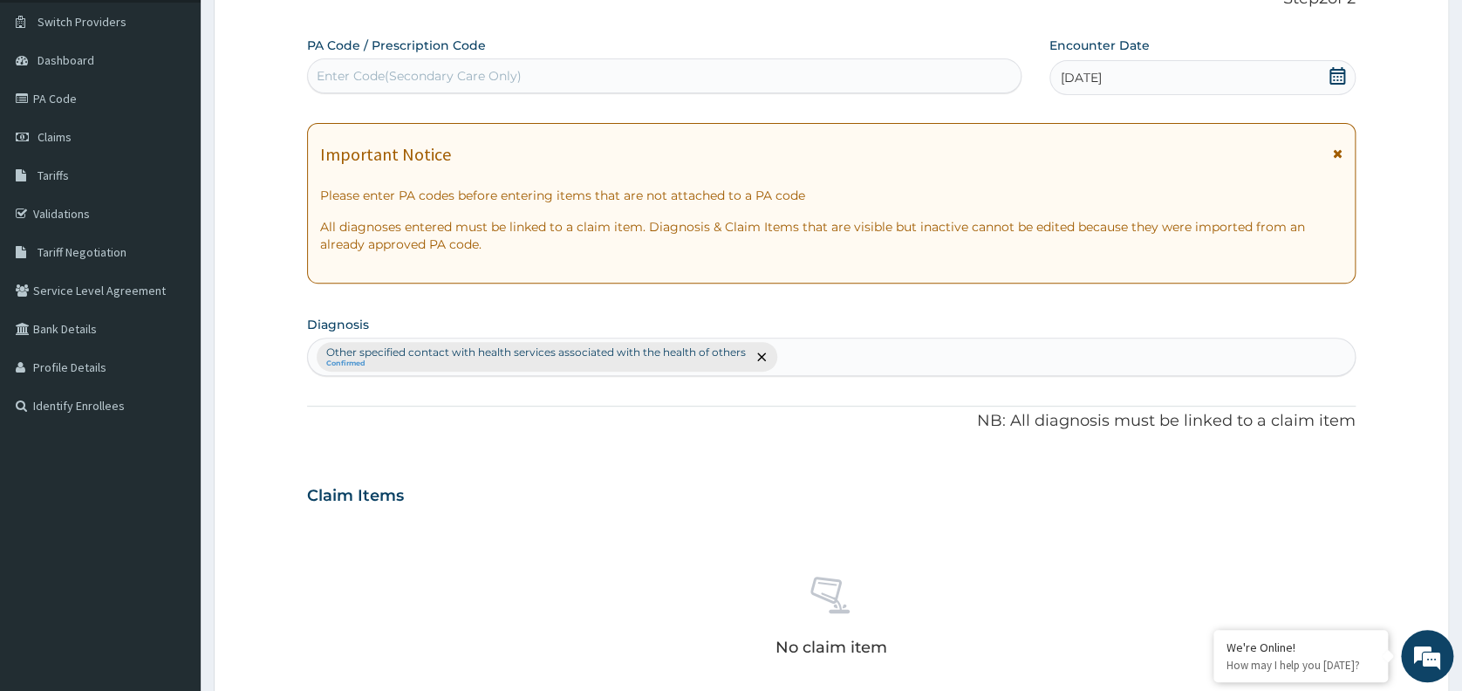
scroll to position [565, 0]
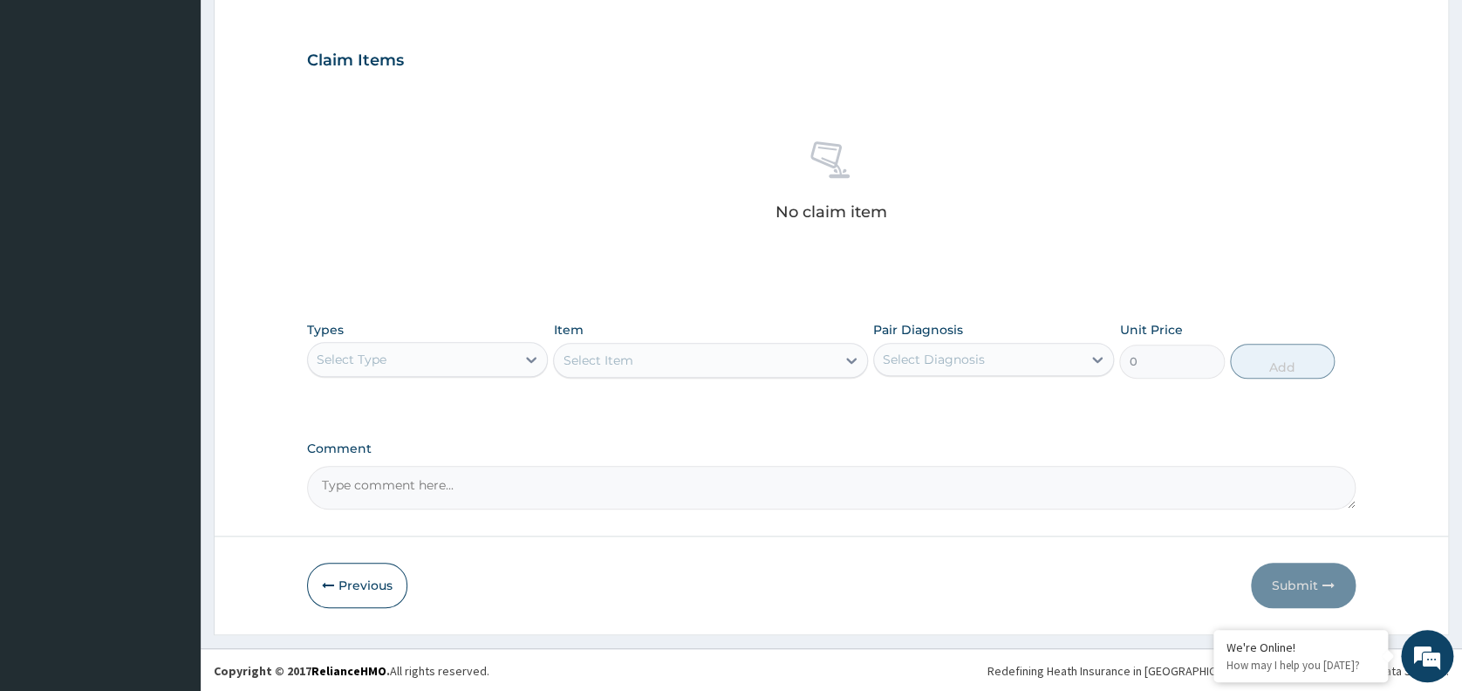
click at [492, 356] on div "Select Type" at bounding box center [412, 359] width 208 height 28
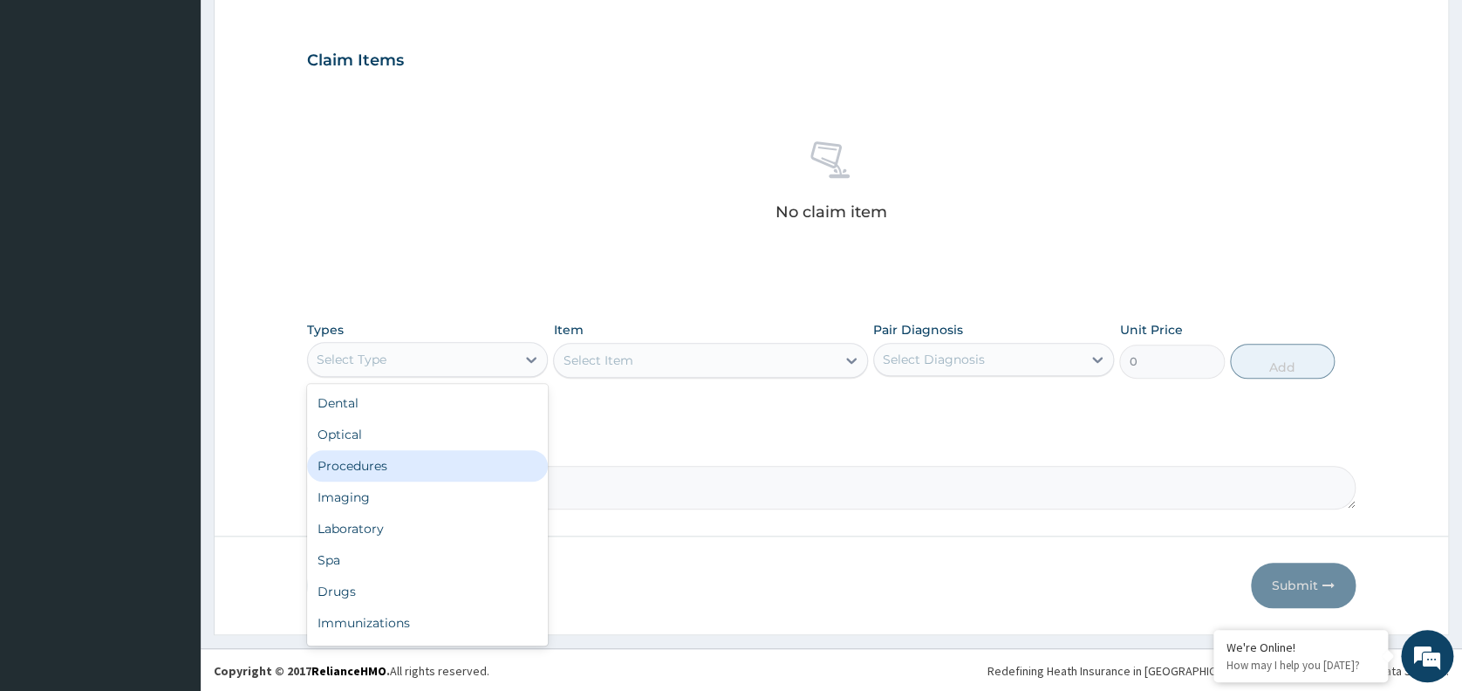
click at [376, 462] on div "Procedures" at bounding box center [427, 465] width 241 height 31
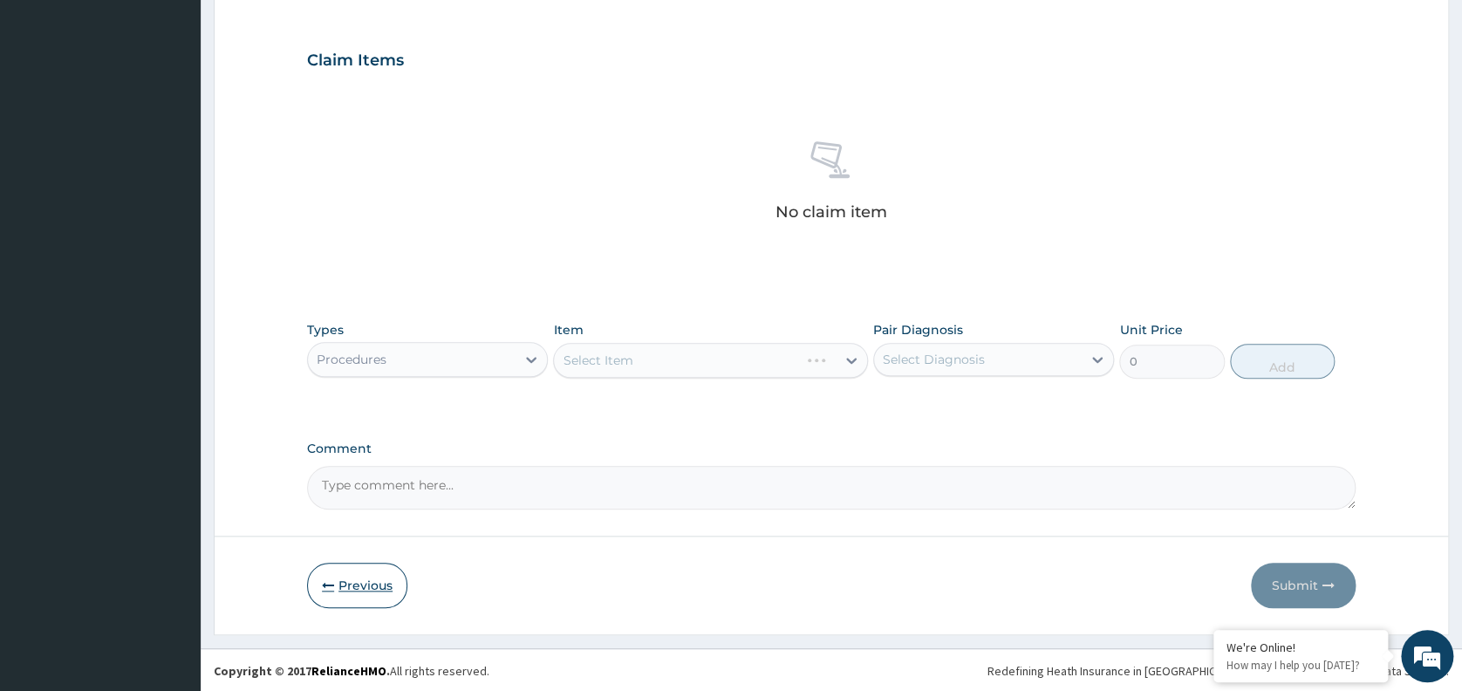
click at [332, 591] on button "Previous" at bounding box center [357, 585] width 100 height 45
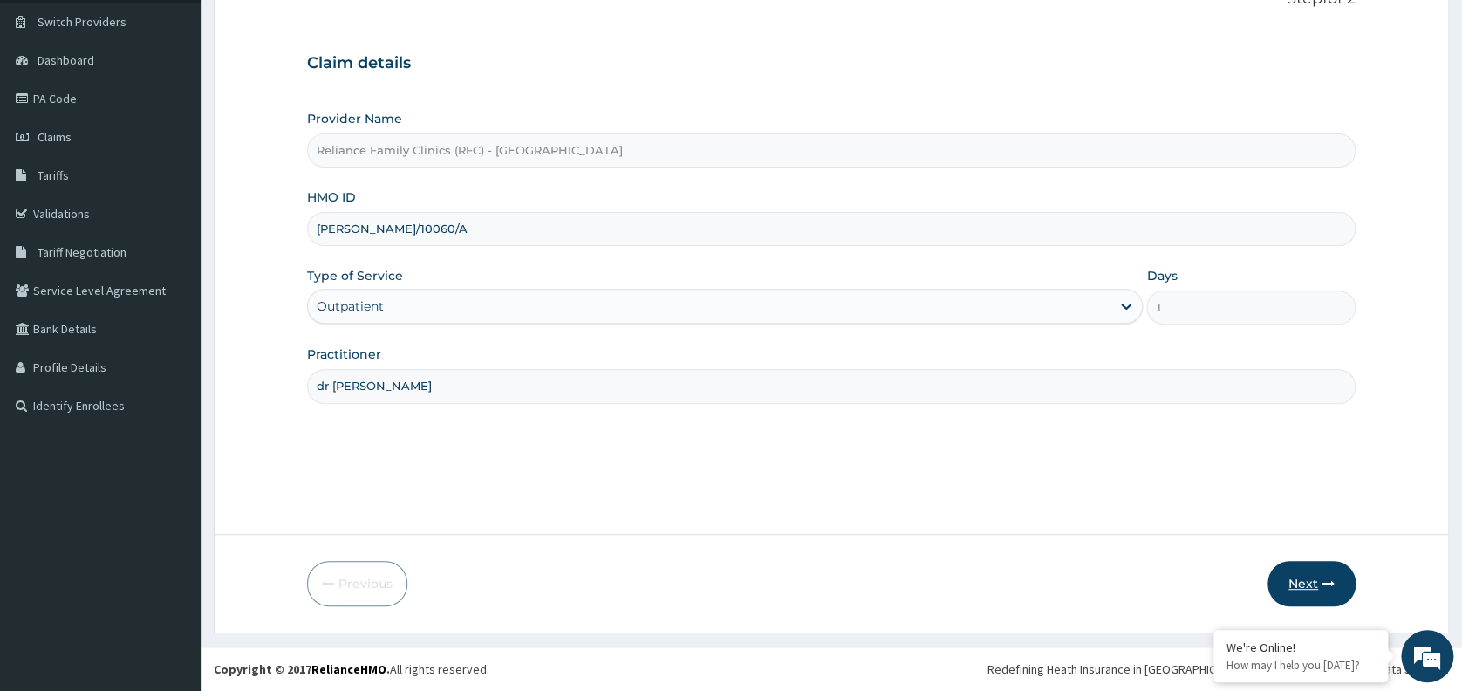
click at [1299, 575] on button "Next" at bounding box center [1311, 583] width 88 height 45
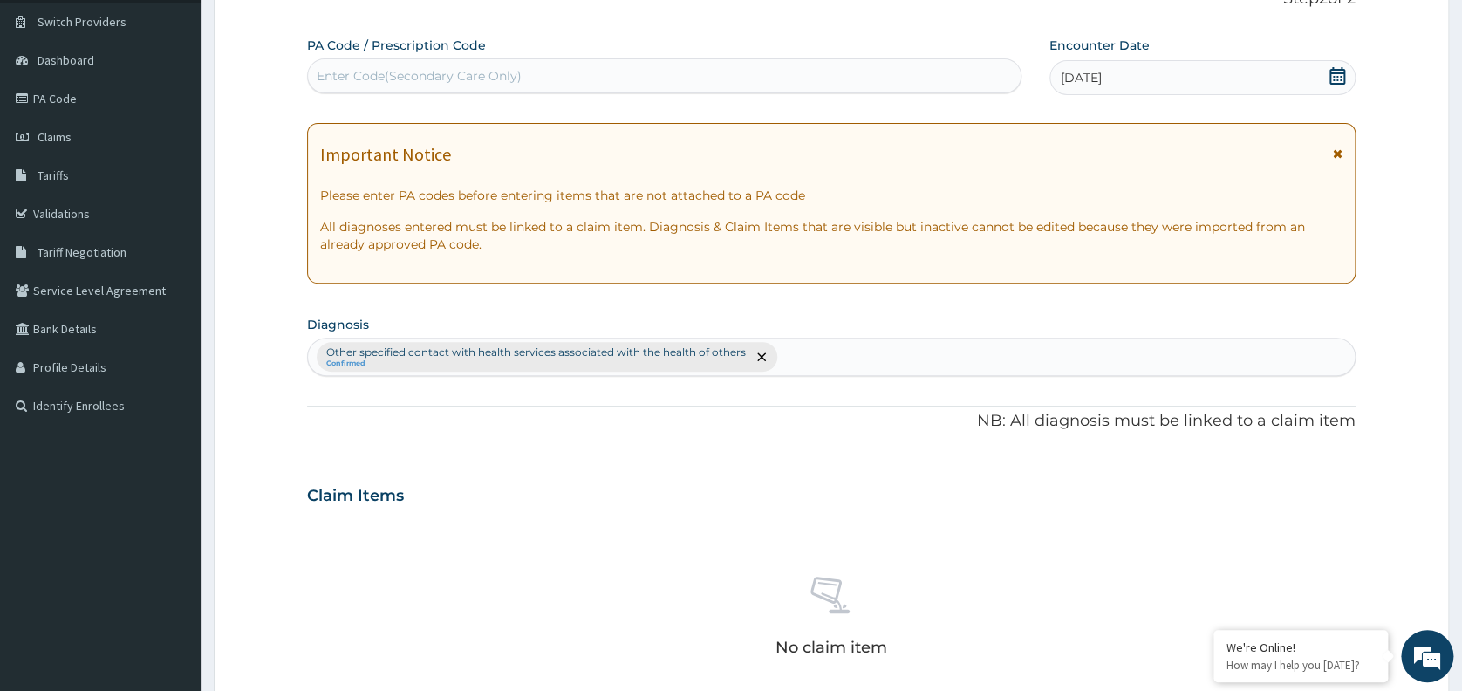
scroll to position [565, 0]
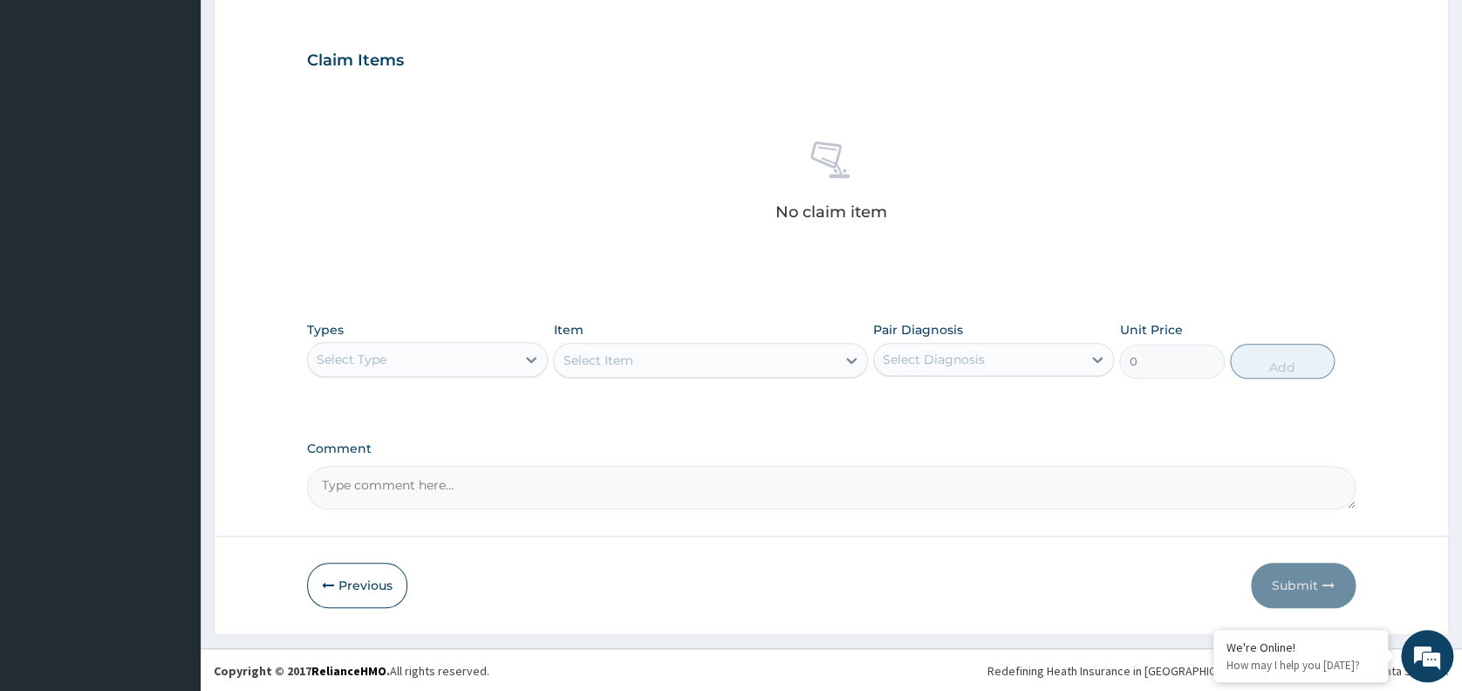
click at [734, 352] on div "Select Item" at bounding box center [710, 360] width 315 height 35
click at [712, 356] on div "Select Item" at bounding box center [710, 360] width 315 height 35
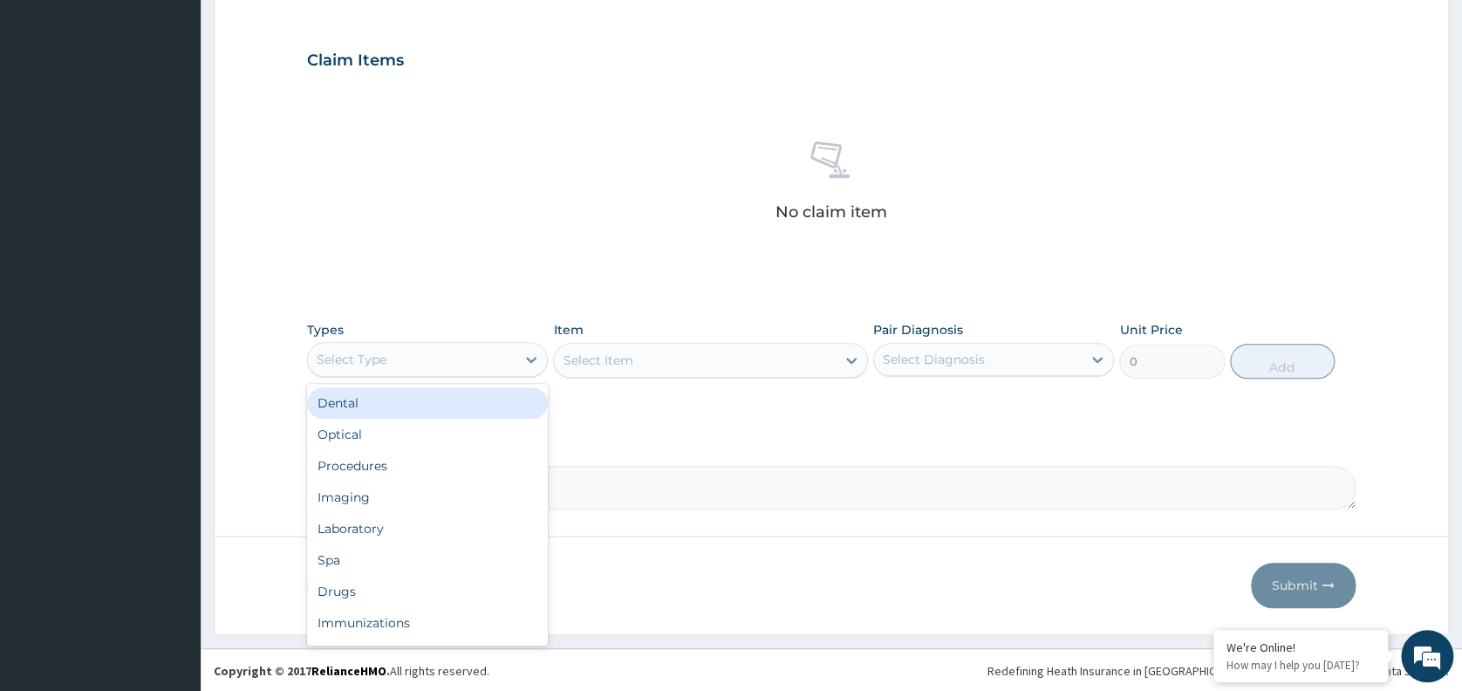
click at [501, 342] on div "Select Type" at bounding box center [427, 359] width 241 height 35
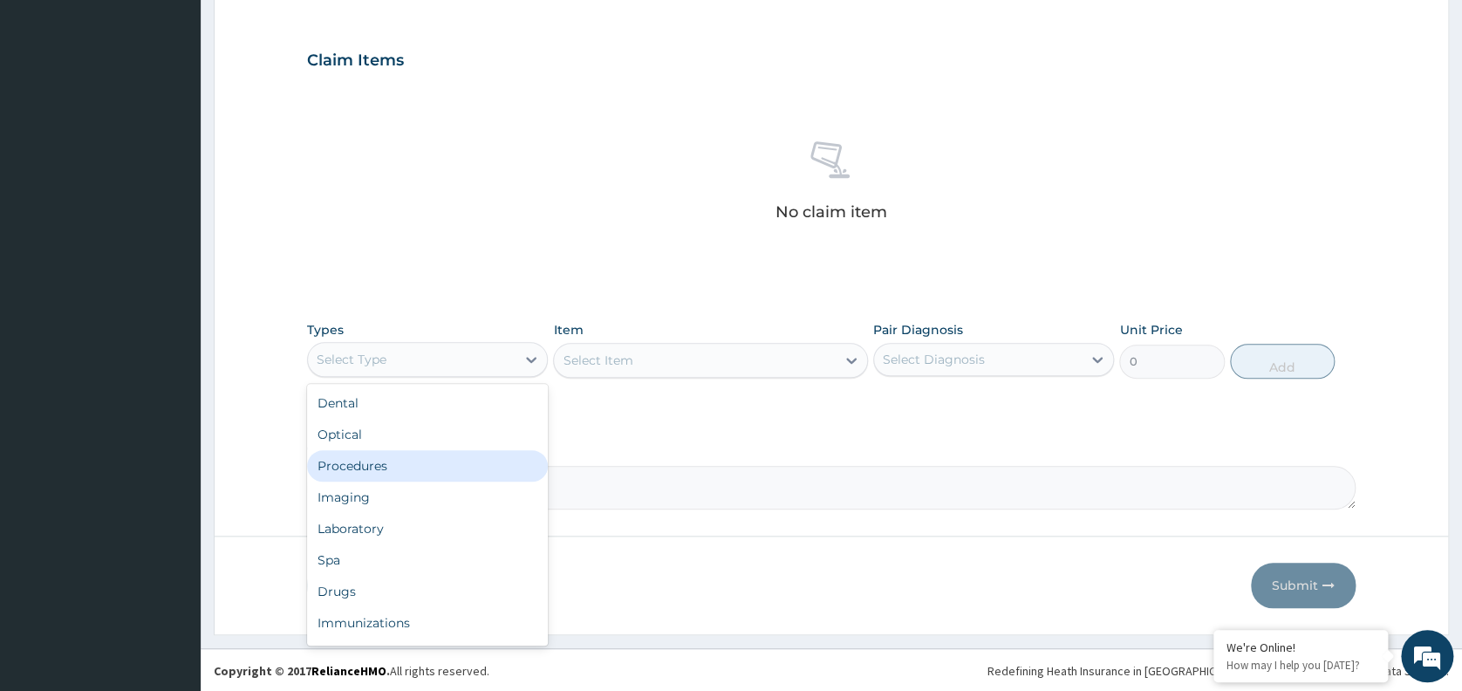
click at [364, 464] on div "Procedures" at bounding box center [427, 465] width 241 height 31
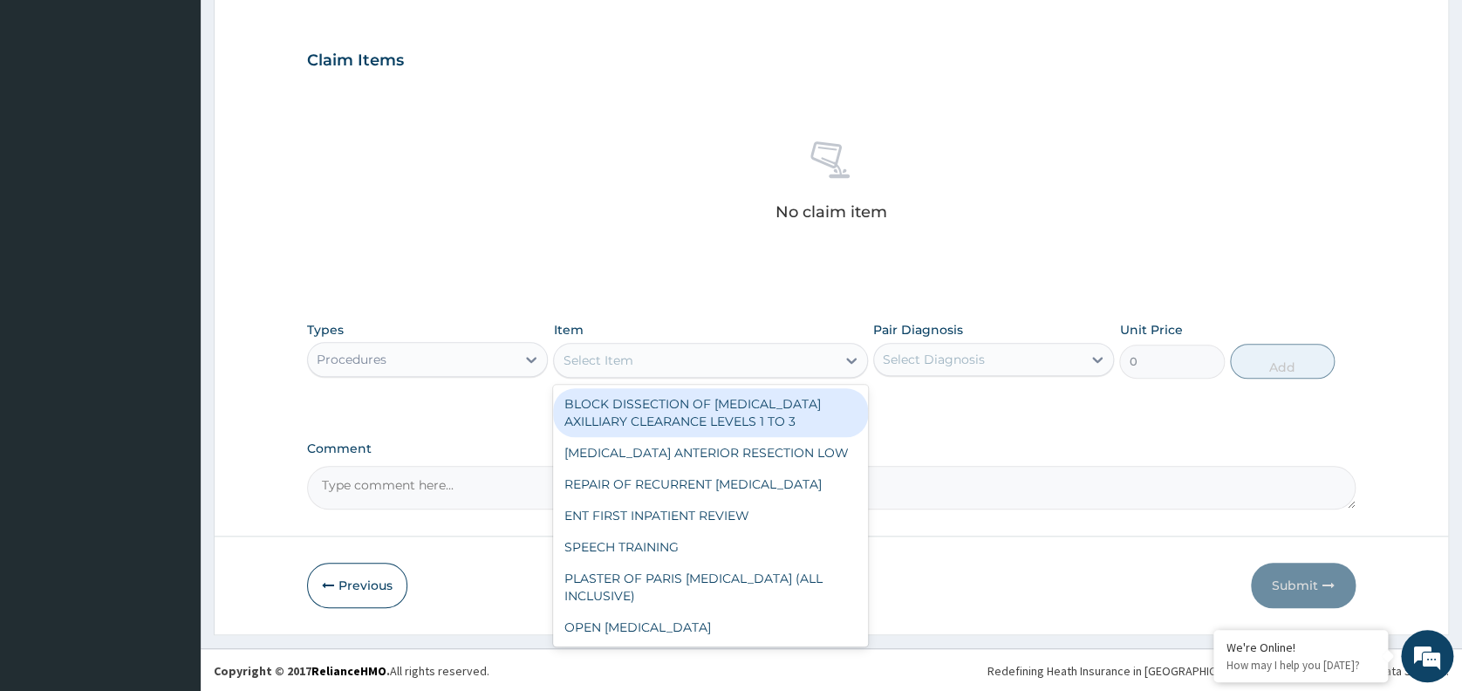
click at [635, 346] on div "Select Item" at bounding box center [695, 360] width 282 height 28
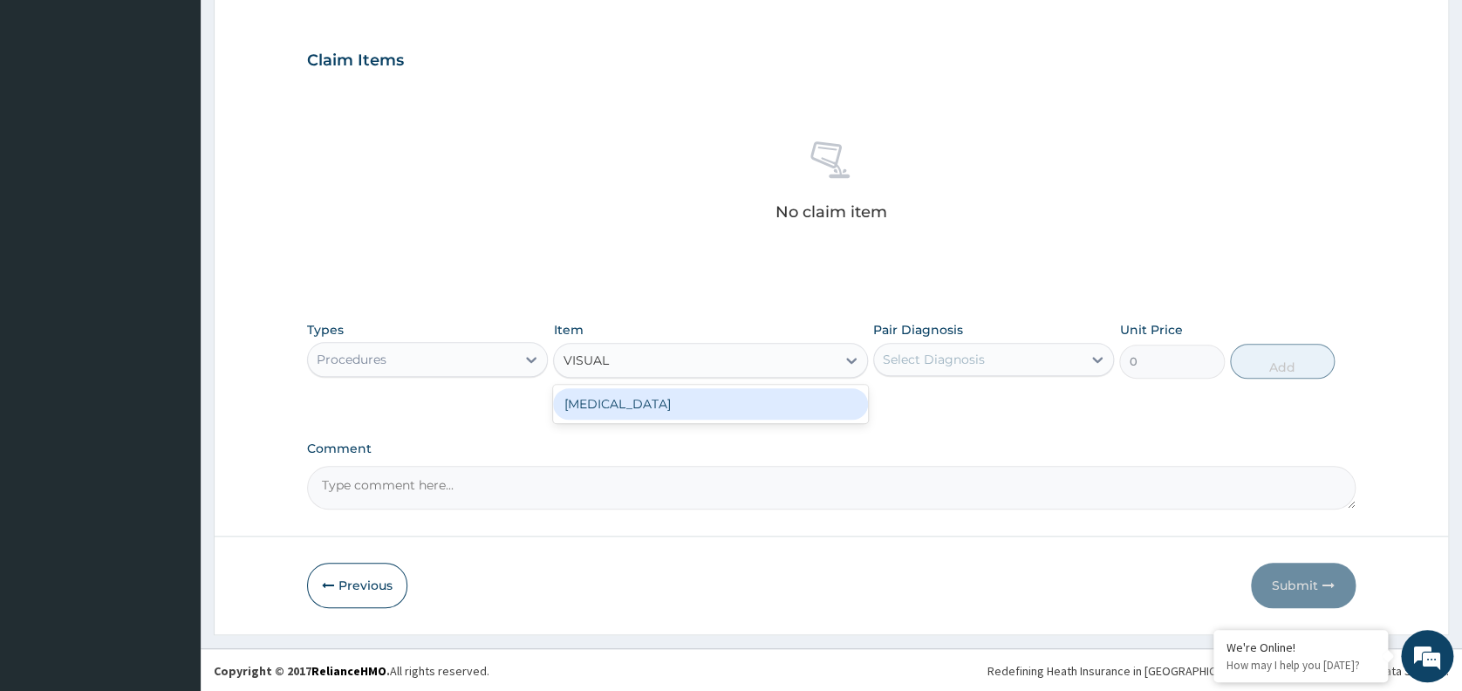
type input "VISUAL"
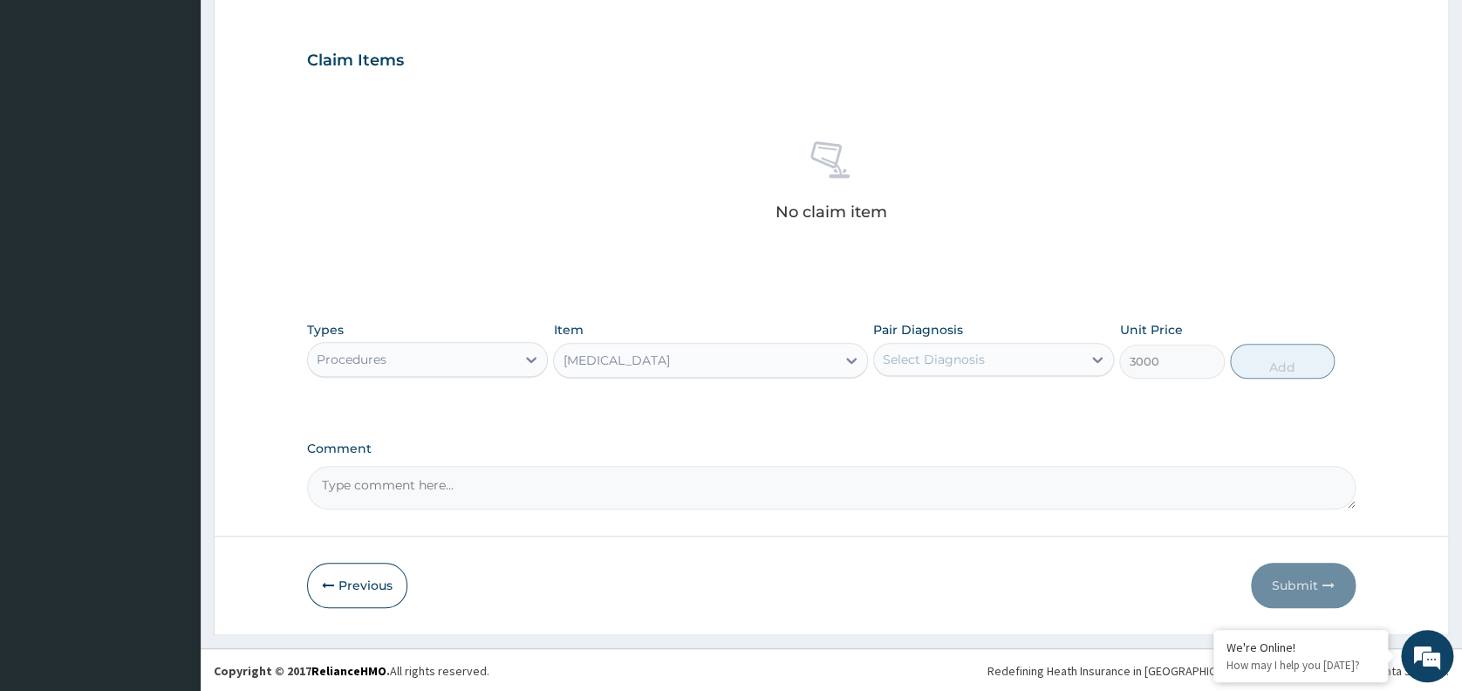
type input "3000"
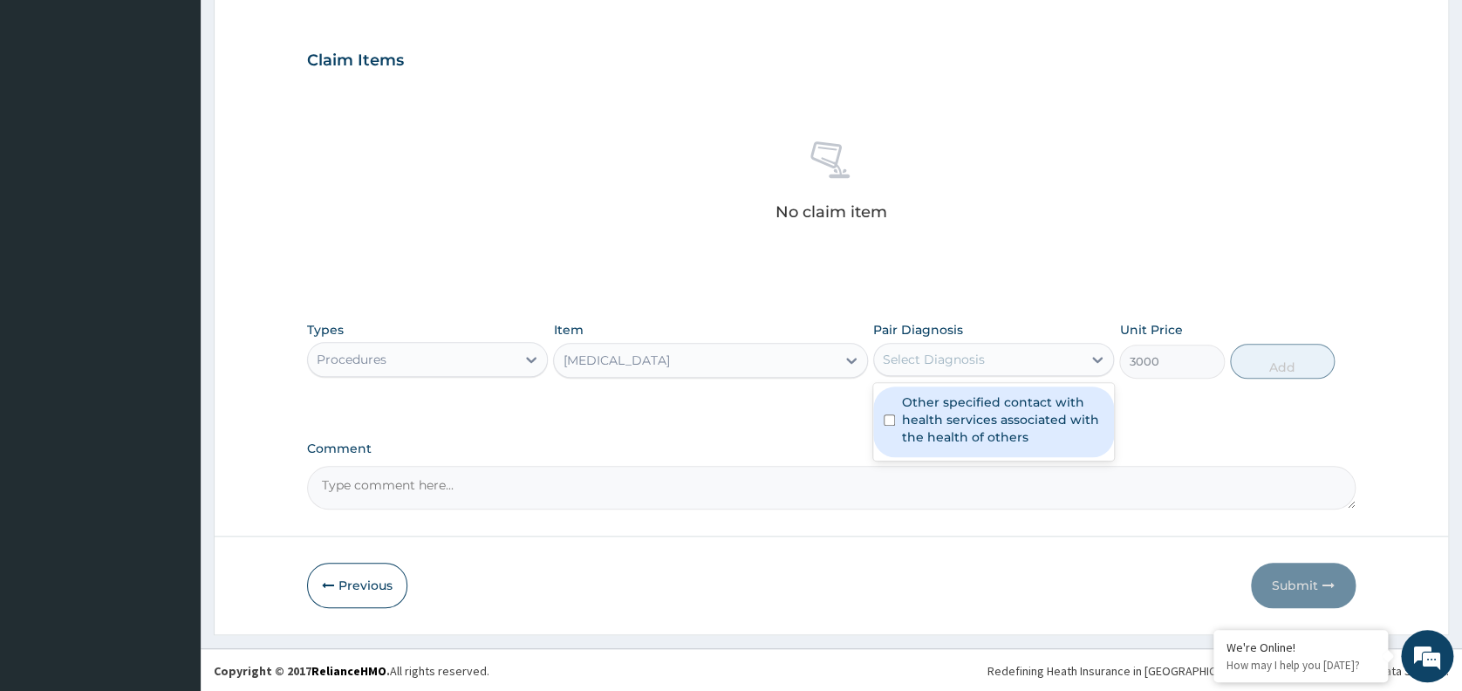
click at [938, 355] on div "Select Diagnosis" at bounding box center [934, 359] width 102 height 17
click at [955, 414] on label "Other specified contact with health services associated with the health of othe…" at bounding box center [1002, 419] width 201 height 52
checkbox input "true"
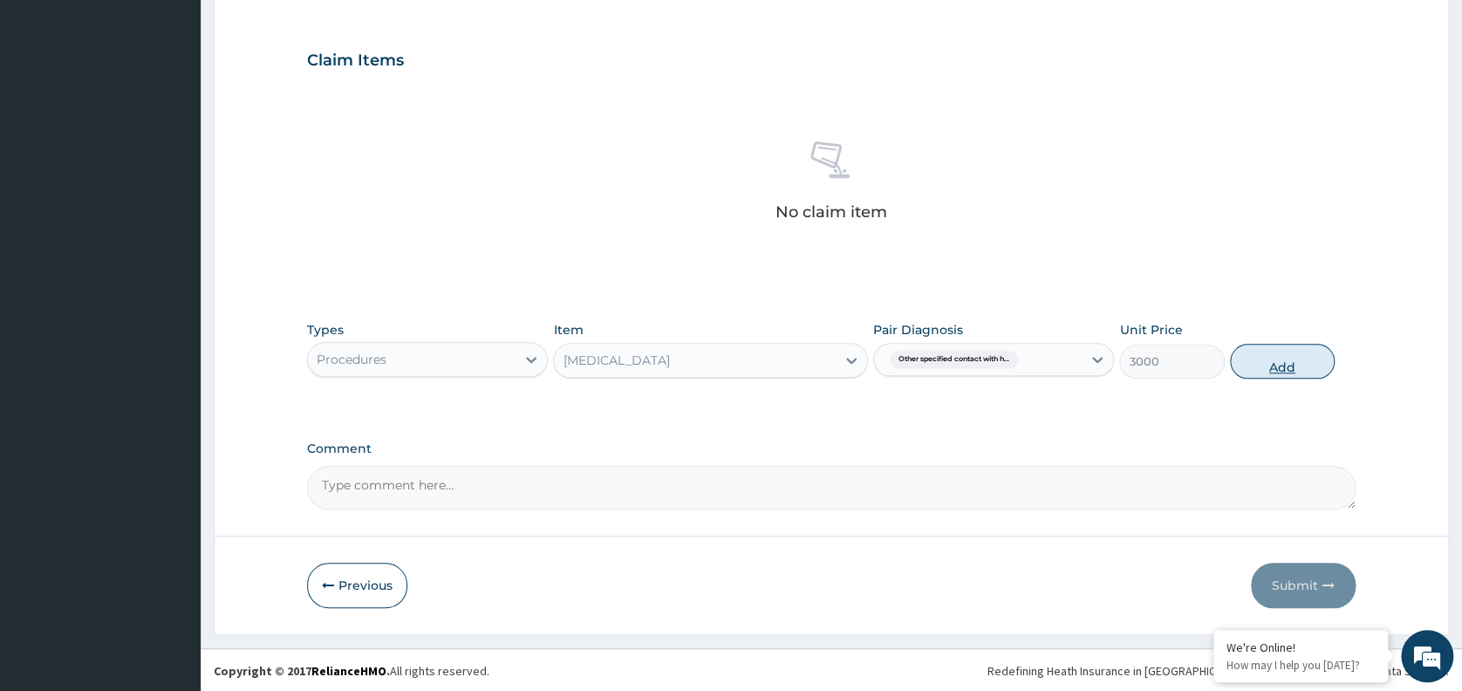
click at [1266, 361] on button "Add" at bounding box center [1282, 361] width 105 height 35
type input "0"
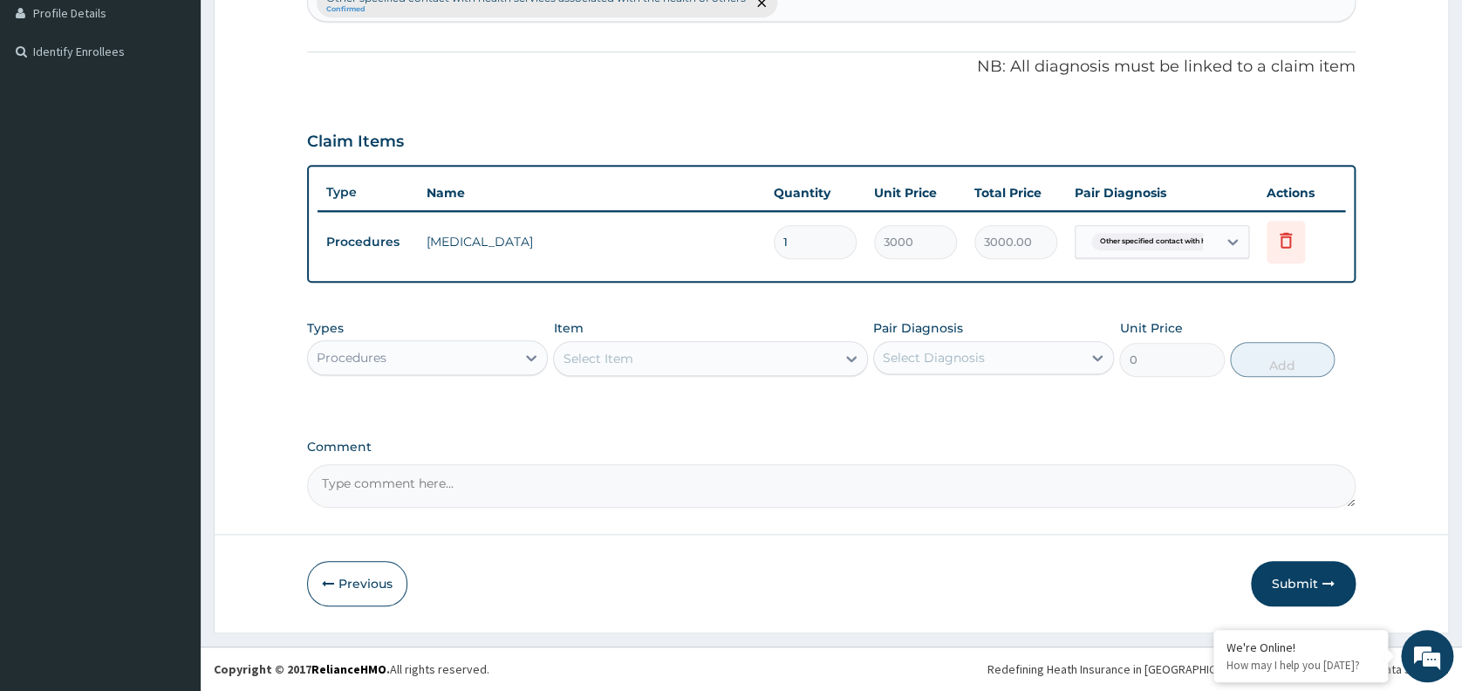
scroll to position [482, 0]
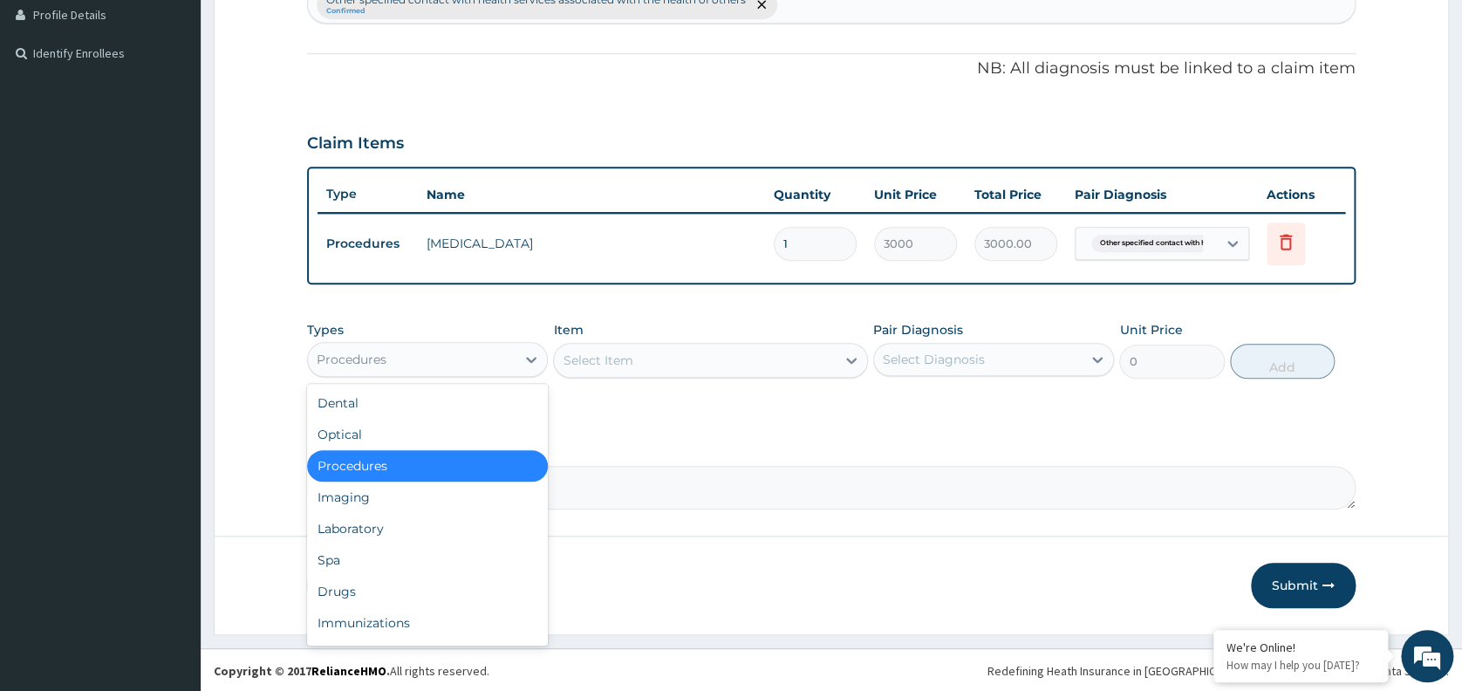
click at [417, 354] on div "Procedures" at bounding box center [412, 359] width 208 height 28
click at [391, 518] on div "Laboratory" at bounding box center [427, 528] width 241 height 31
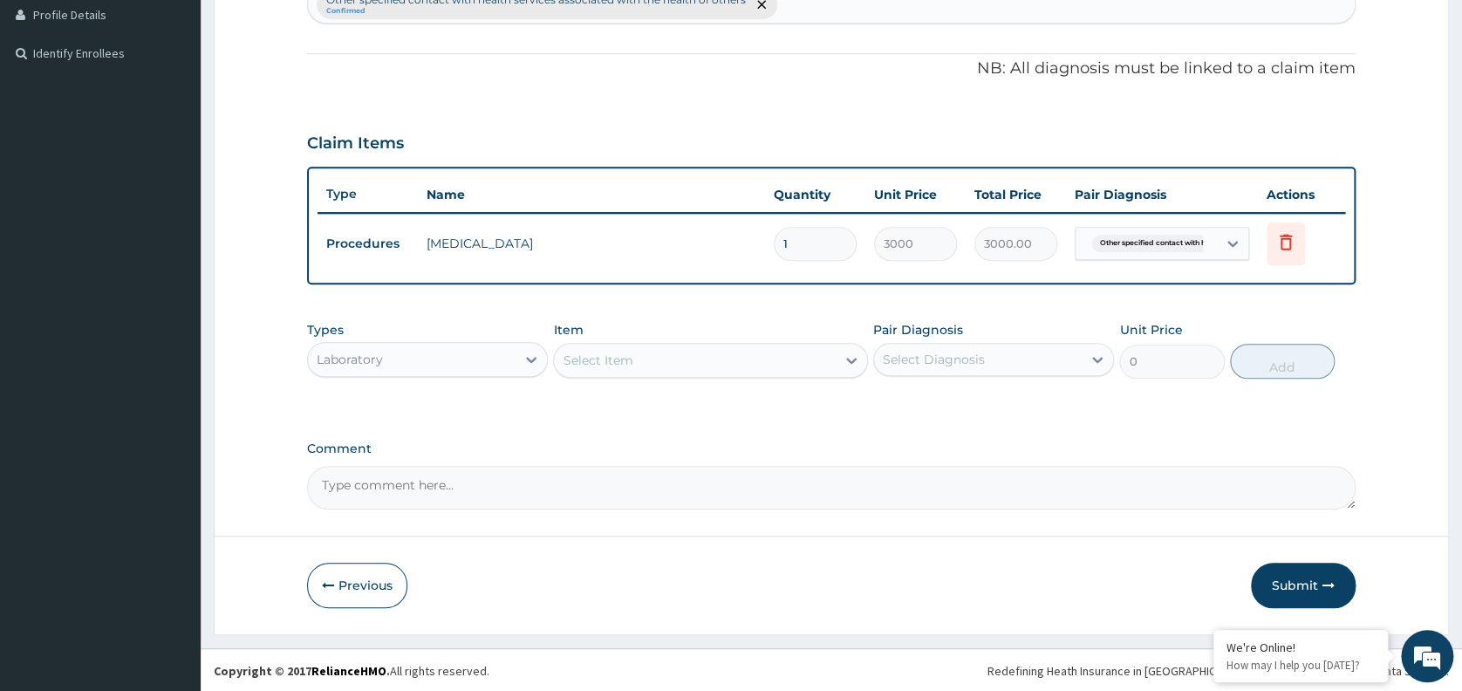
click at [687, 359] on div "Select Item" at bounding box center [695, 360] width 282 height 28
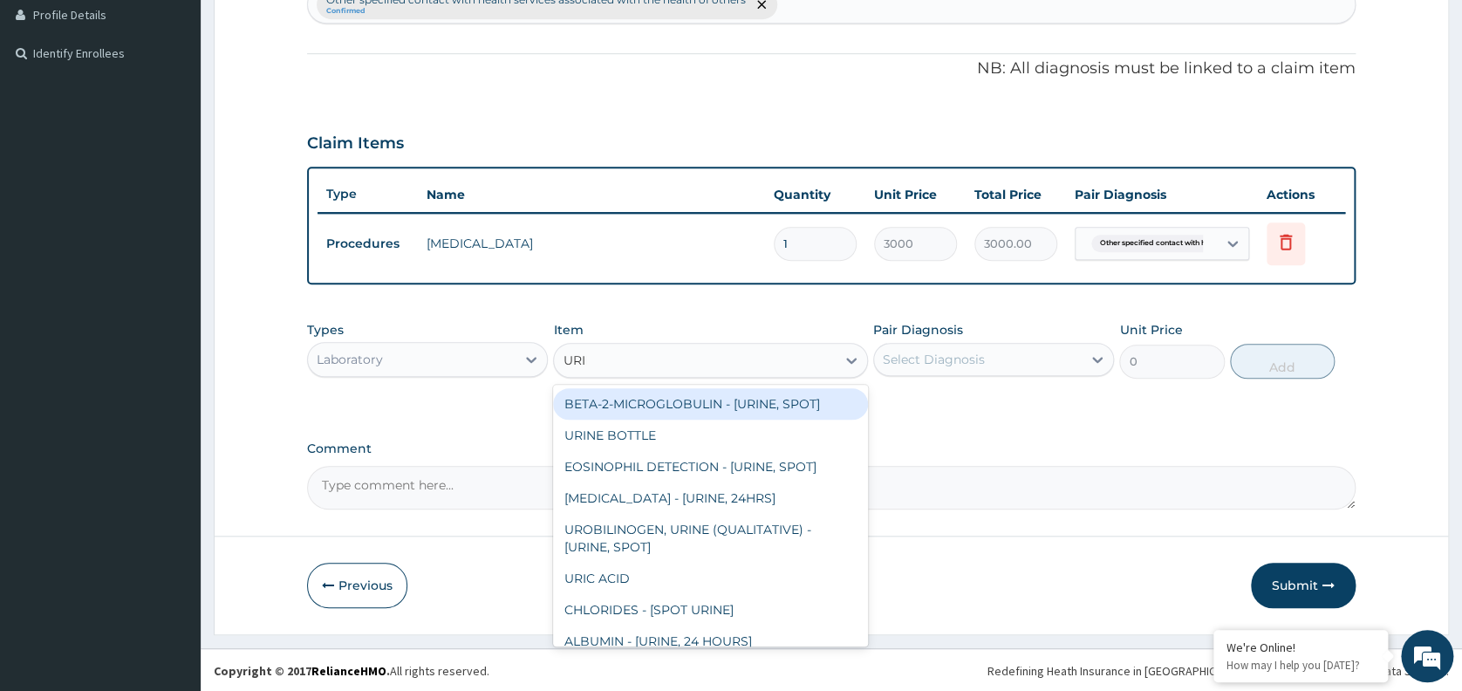
type input "URINA"
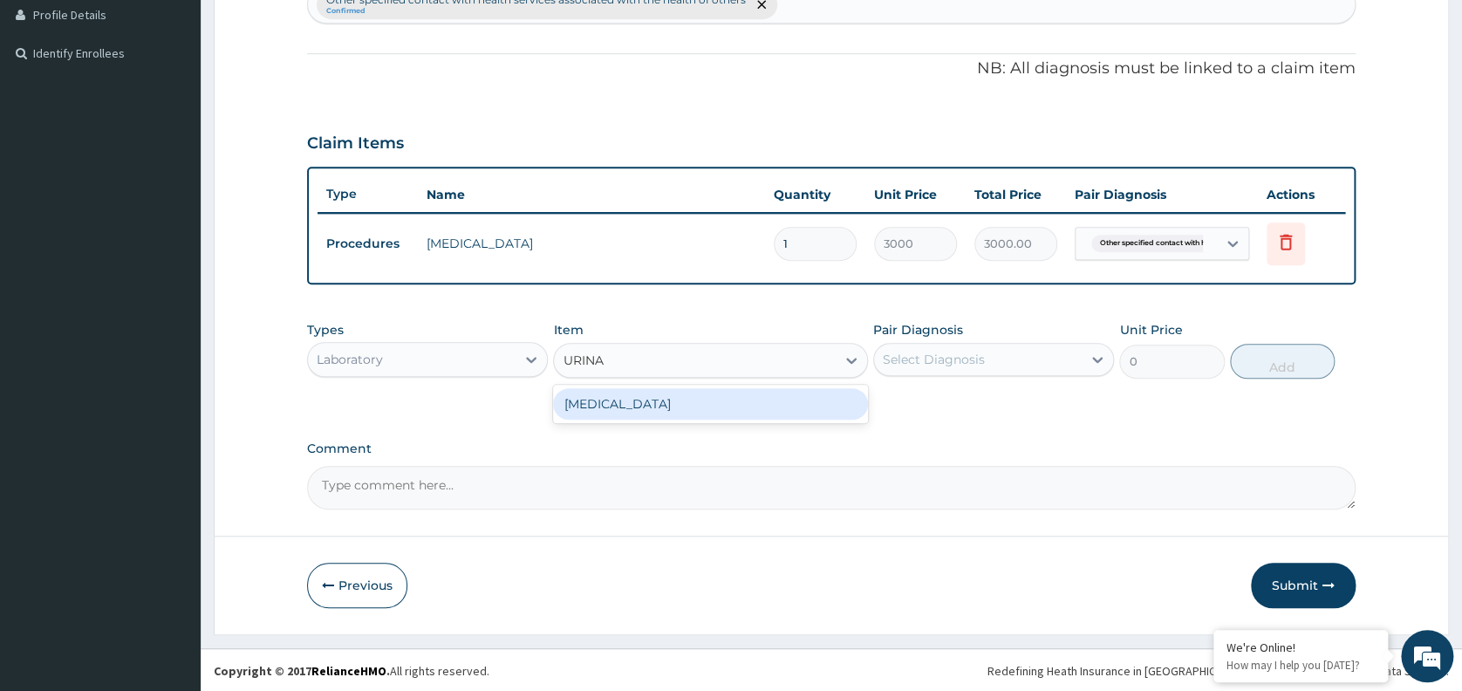
type input "1531.875"
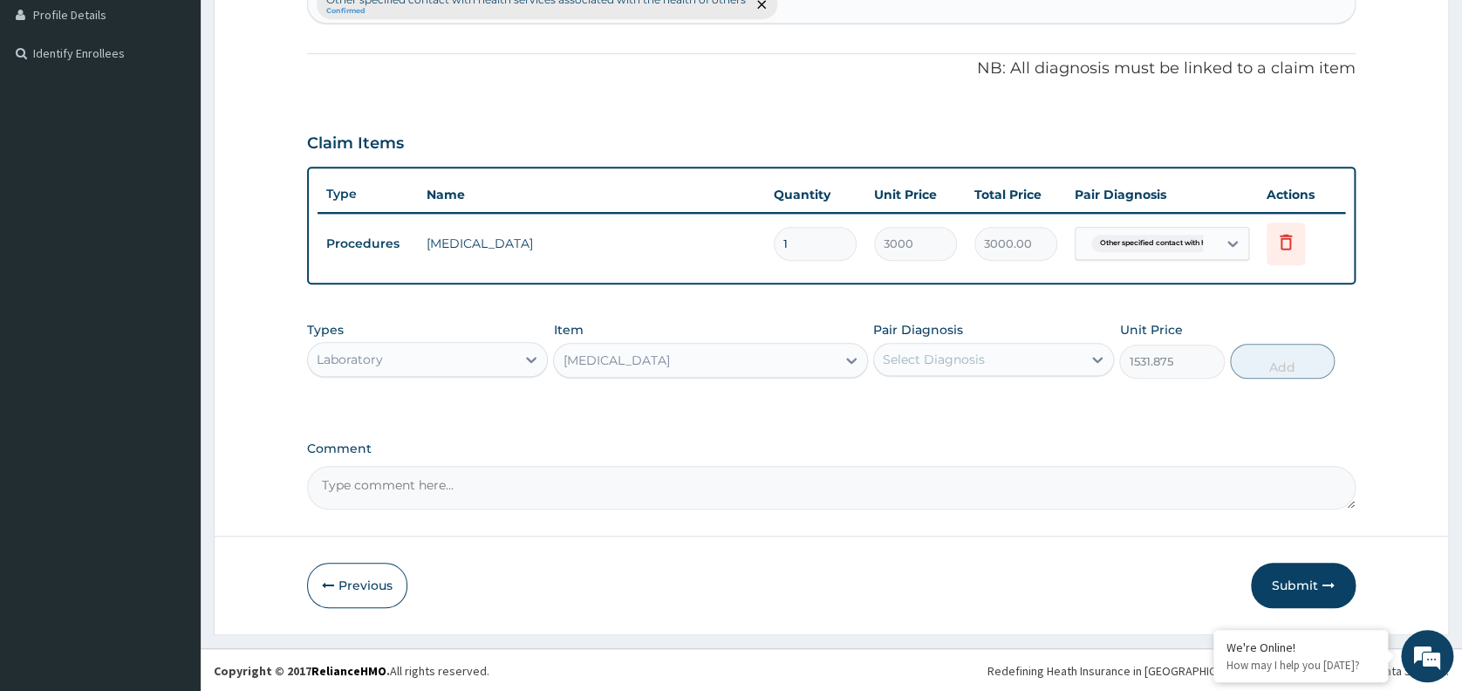
click at [924, 375] on div "Pair Diagnosis Select Diagnosis" at bounding box center [993, 350] width 241 height 58
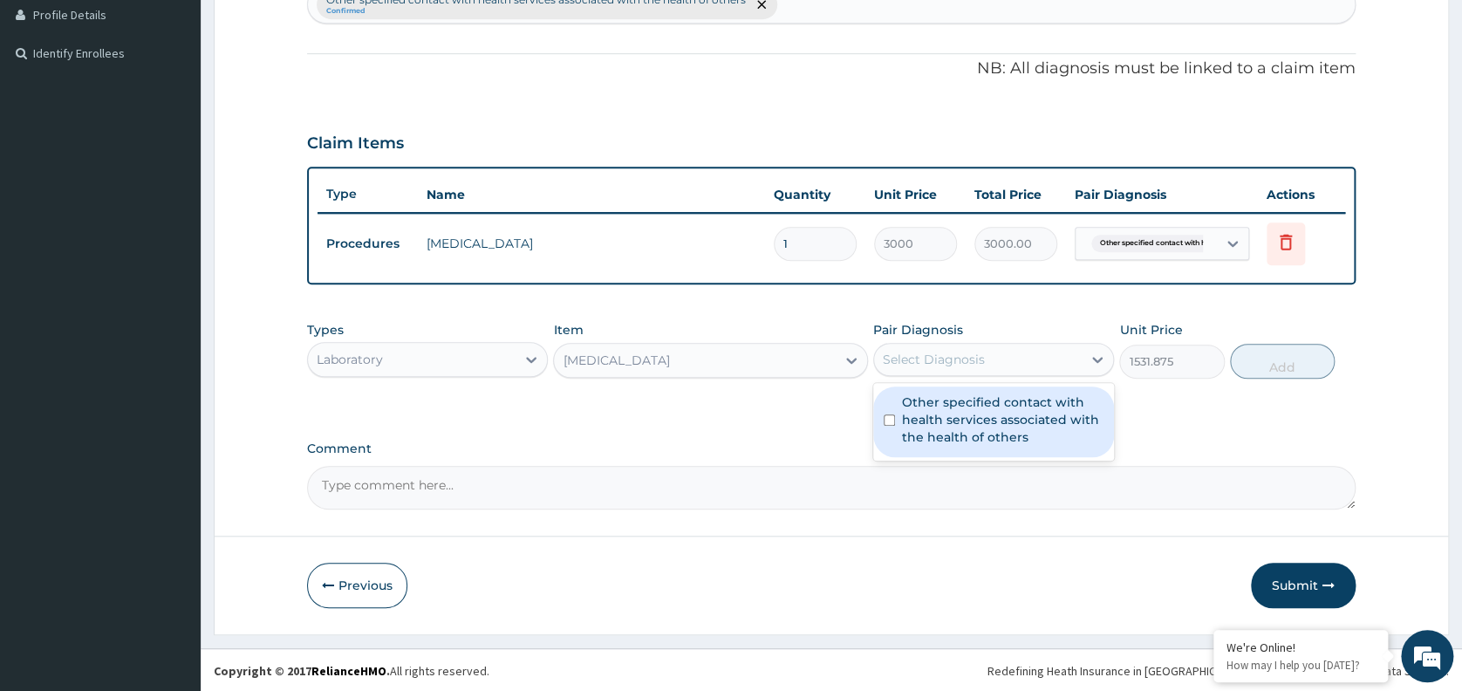
click at [972, 367] on div "Select Diagnosis" at bounding box center [978, 359] width 208 height 28
click at [961, 404] on label "Other specified contact with health services associated with the health of othe…" at bounding box center [1002, 419] width 201 height 52
checkbox input "true"
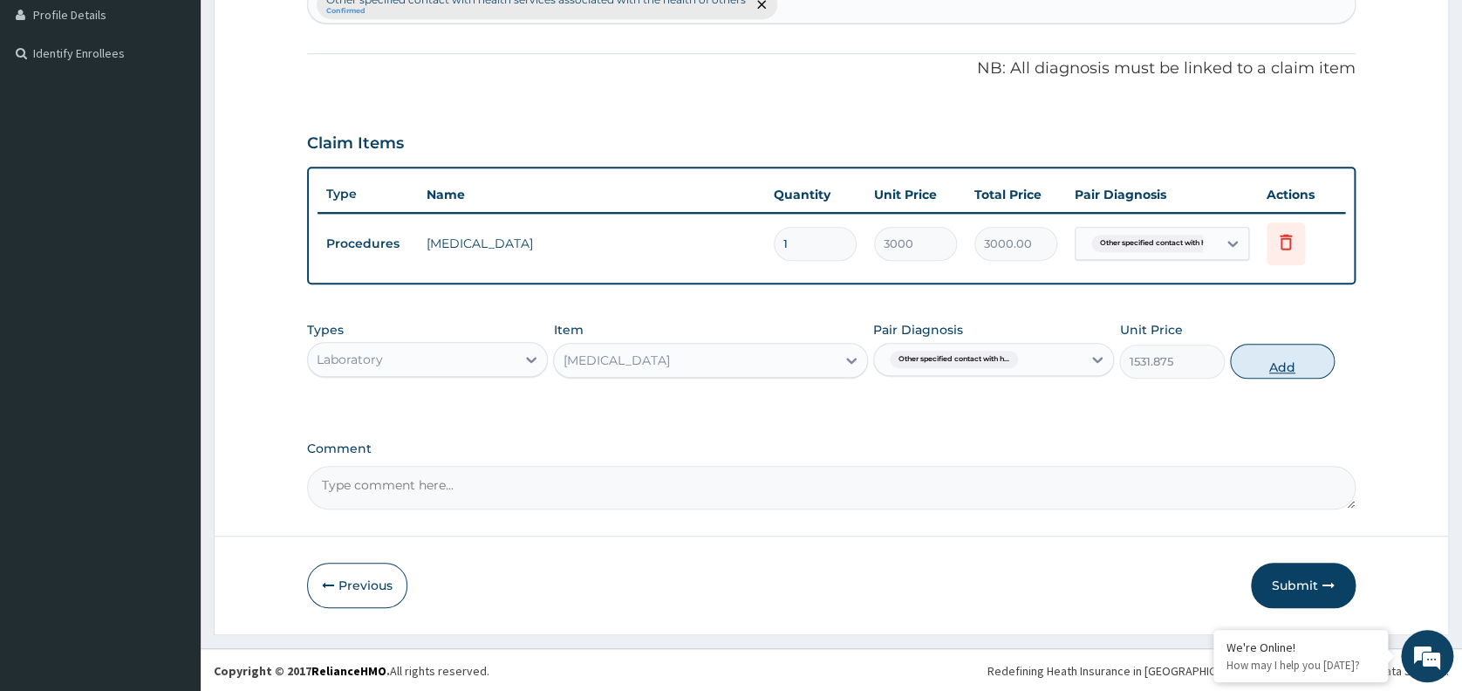
click at [1285, 356] on button "Add" at bounding box center [1282, 361] width 105 height 35
type input "0"
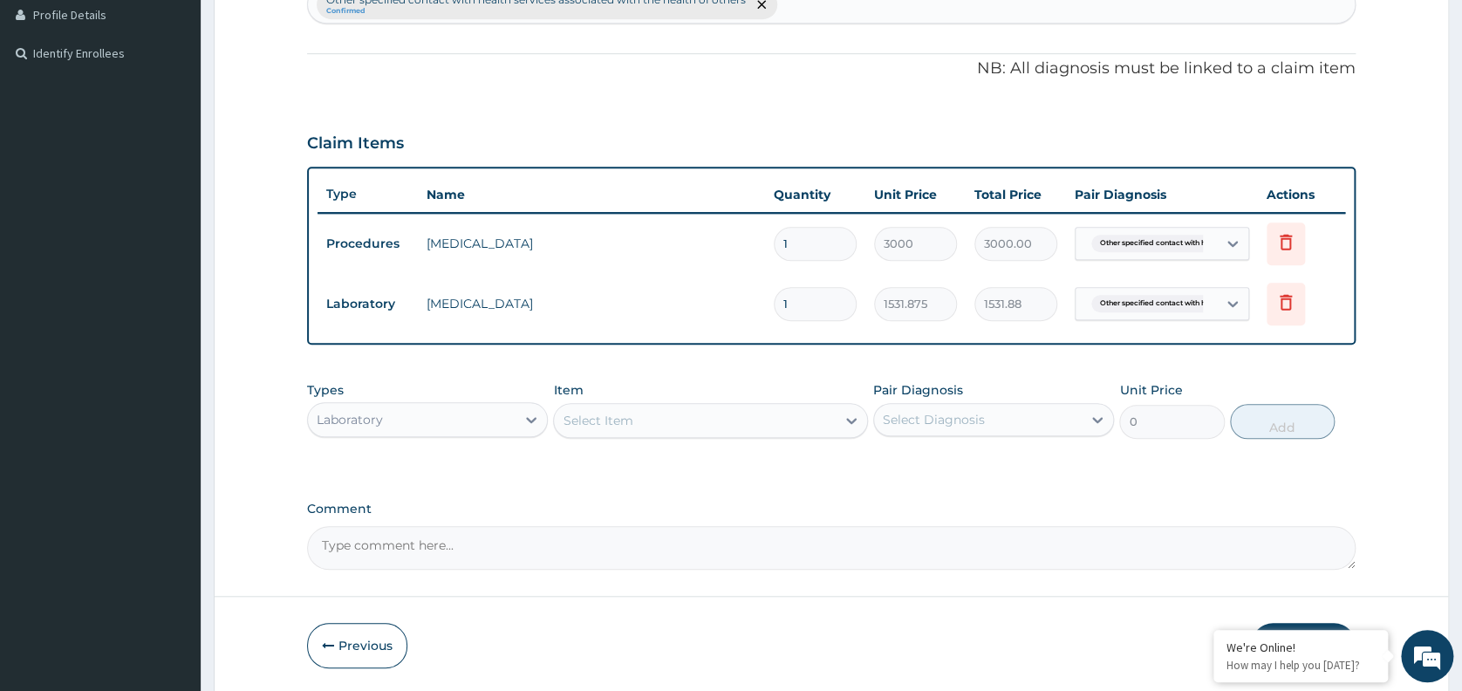
click at [642, 415] on div "Select Item" at bounding box center [695, 420] width 282 height 28
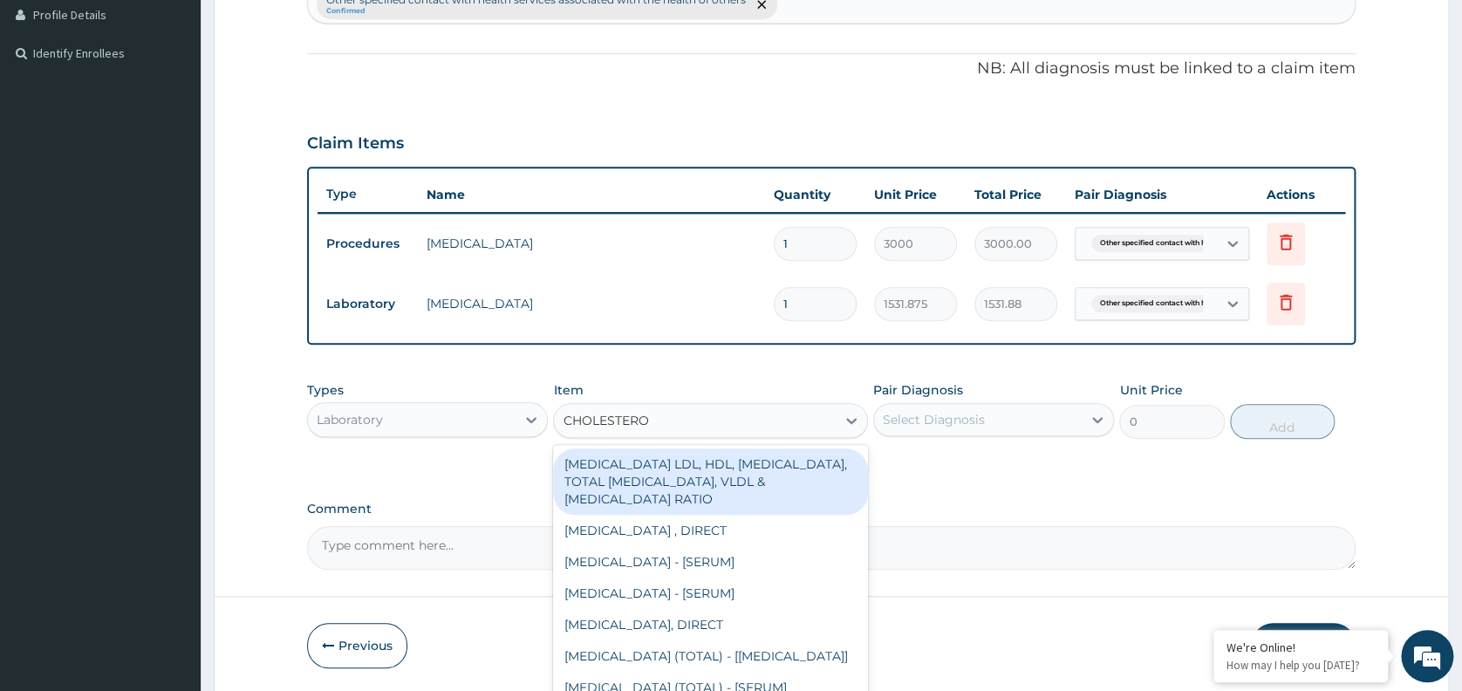
type input "[MEDICAL_DATA]"
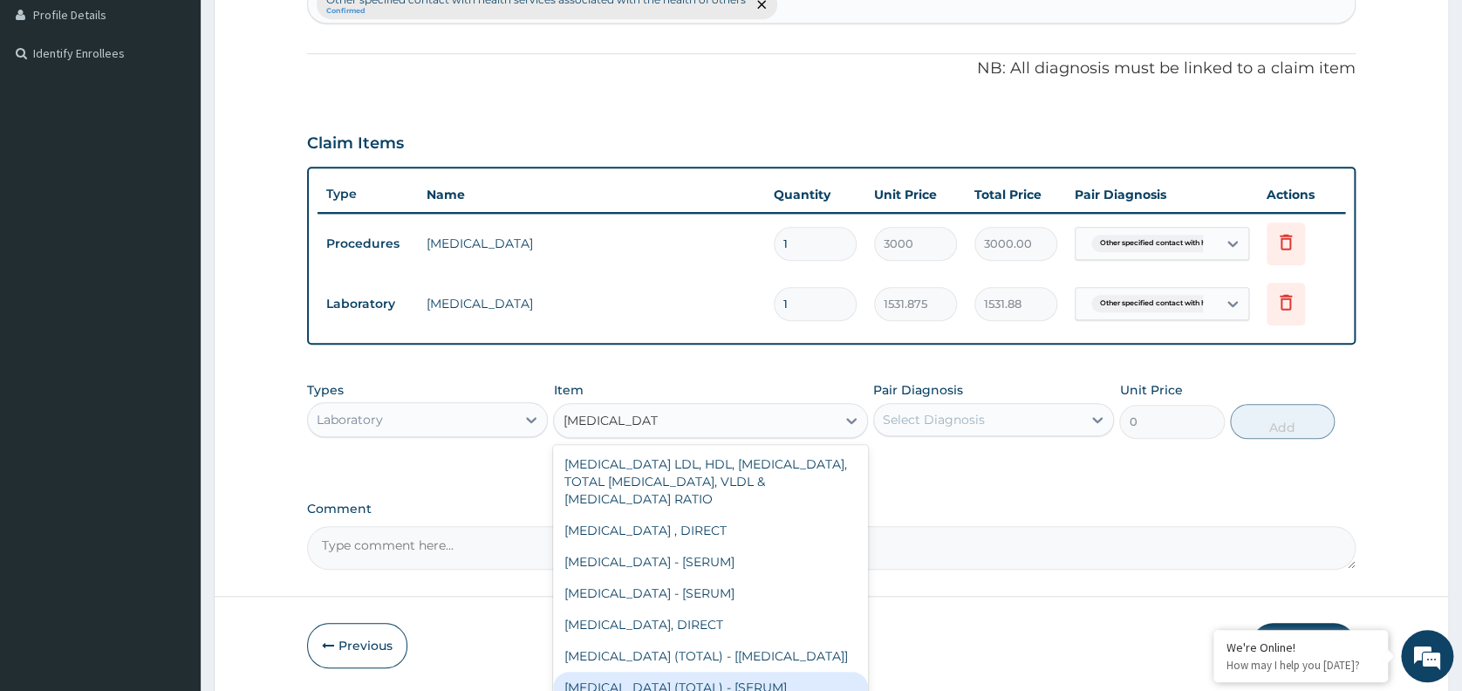
click at [691, 679] on div "[MEDICAL_DATA] (TOTAL) - [SERUM]" at bounding box center [710, 687] width 315 height 31
type input "2880"
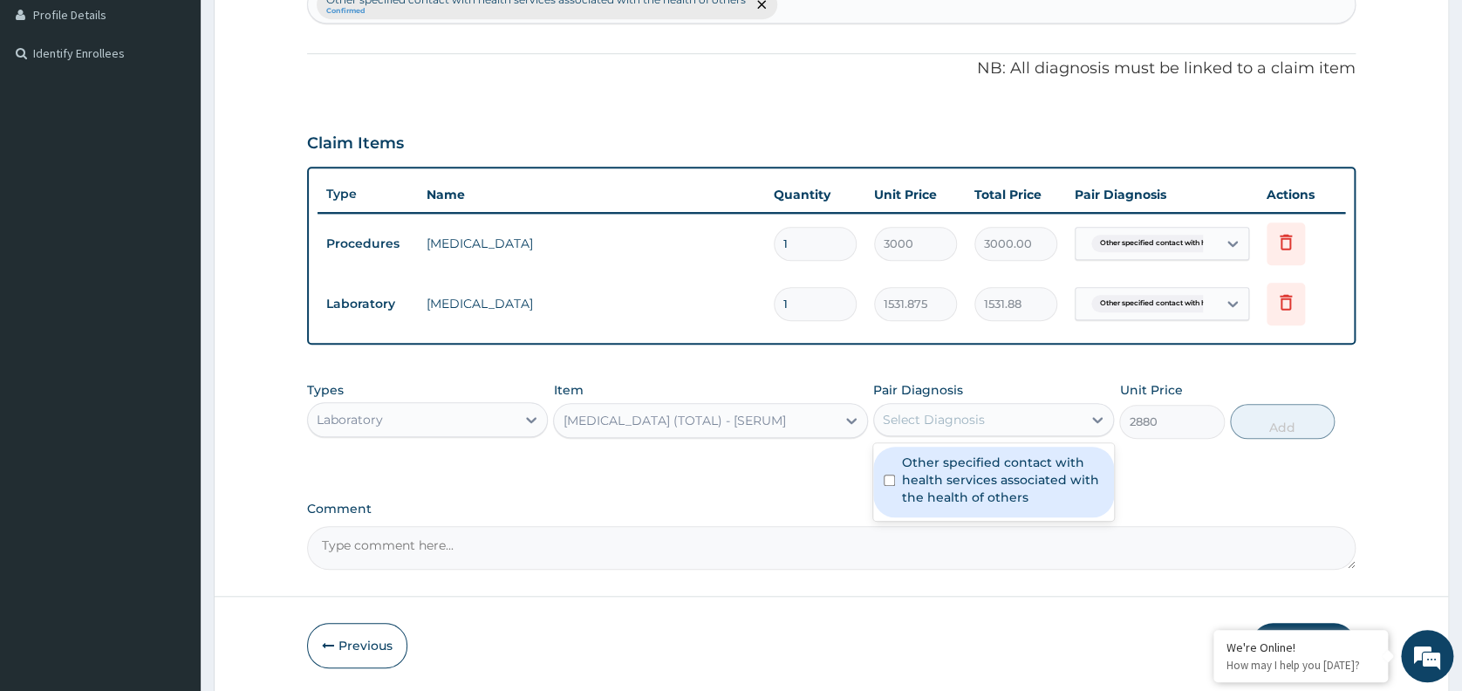
drag, startPoint x: 1042, startPoint y: 411, endPoint x: 1015, endPoint y: 485, distance: 78.9
click at [1015, 436] on div "option Other specified contact with health services associated with the health …" at bounding box center [993, 419] width 241 height 33
click at [1015, 485] on label "Other specified contact with health services associated with the health of othe…" at bounding box center [1002, 479] width 201 height 52
checkbox input "true"
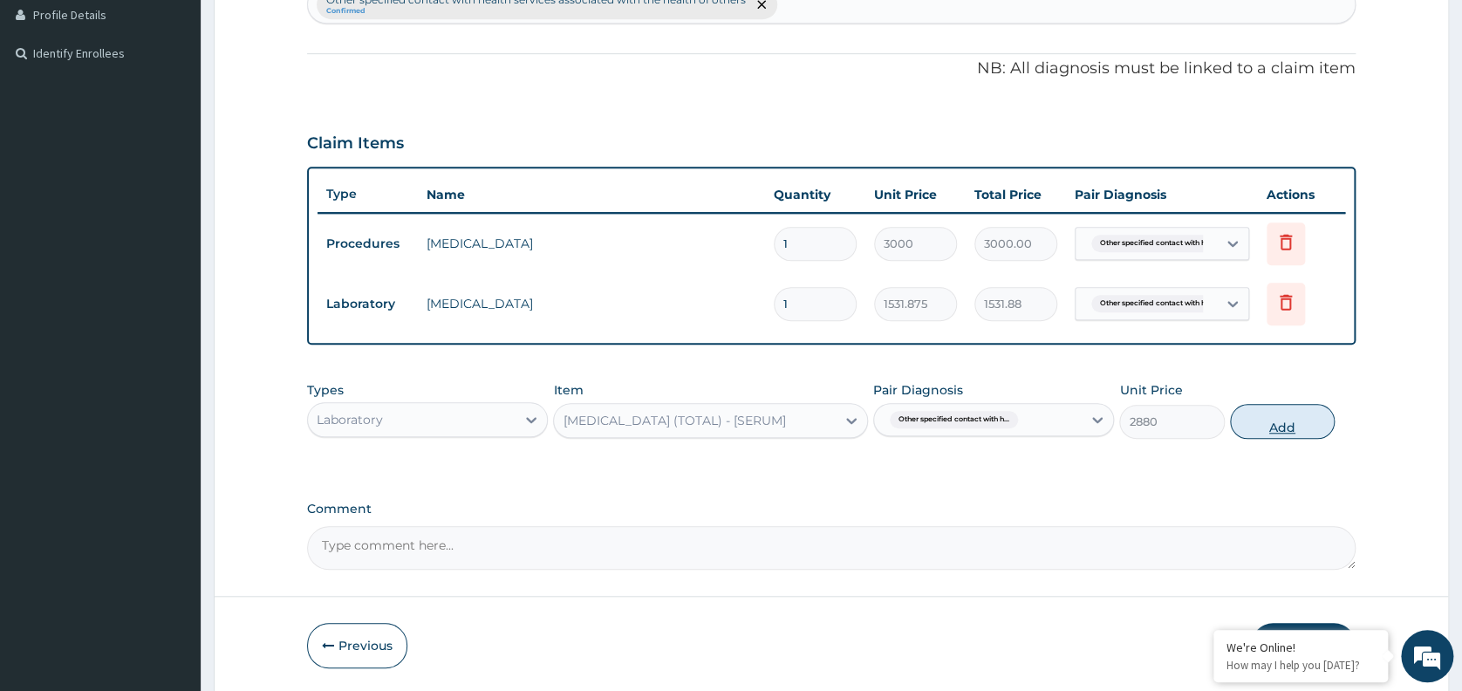
click at [1299, 418] on button "Add" at bounding box center [1282, 421] width 105 height 35
type input "0"
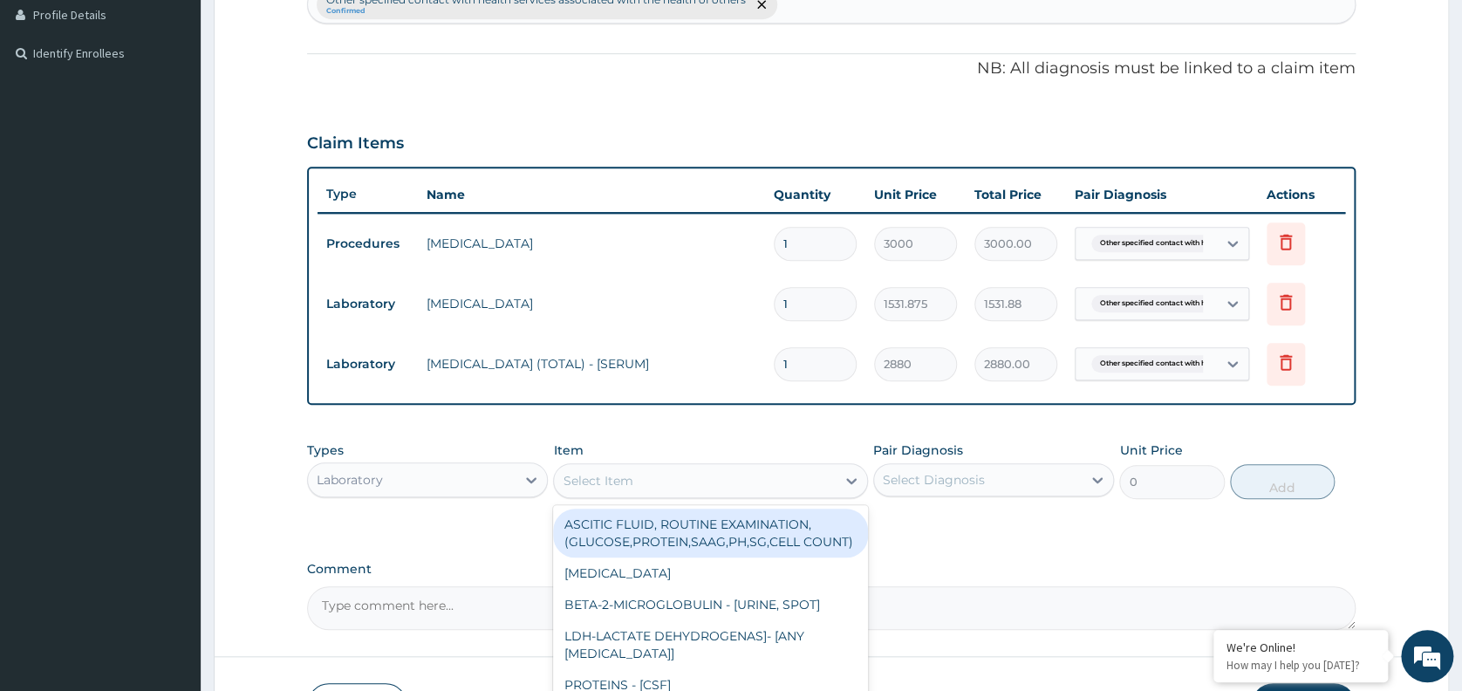
click at [740, 482] on div "Select Item" at bounding box center [695, 481] width 282 height 28
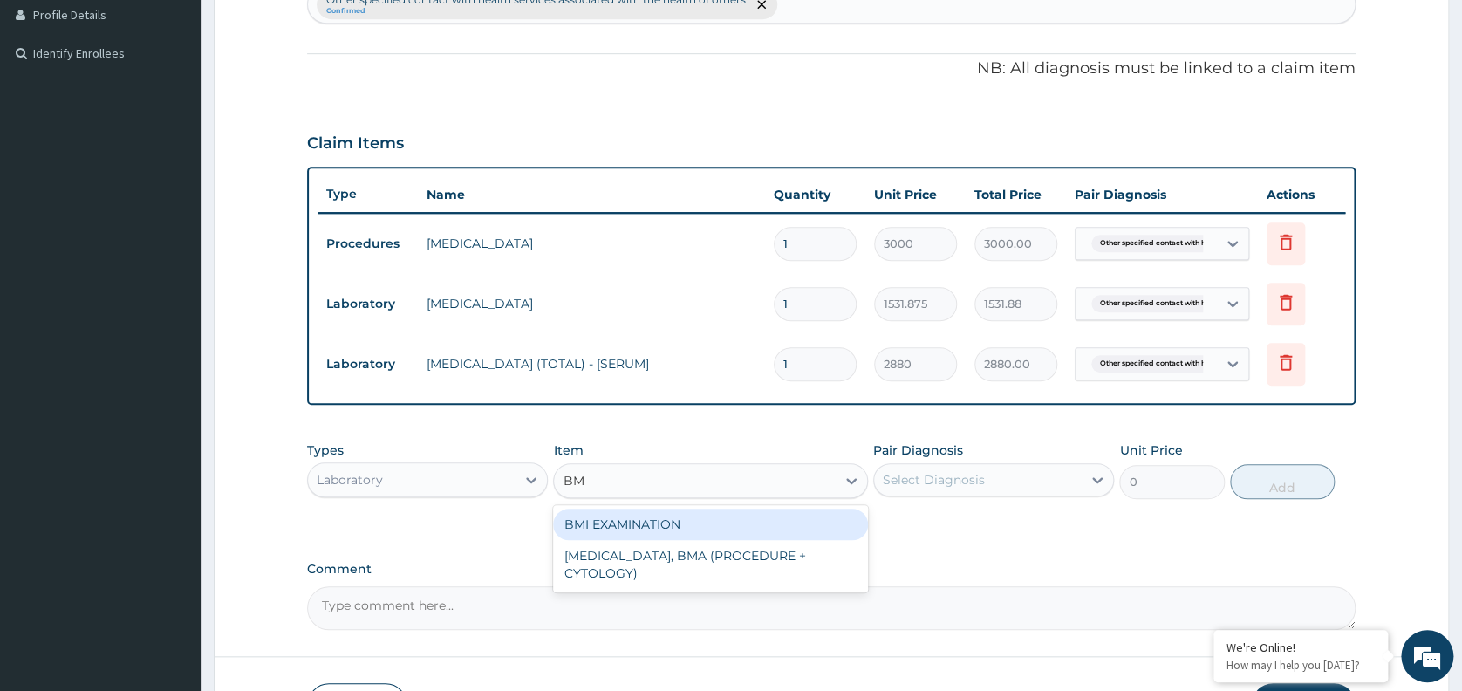
type input "BMI"
type input "1225.5"
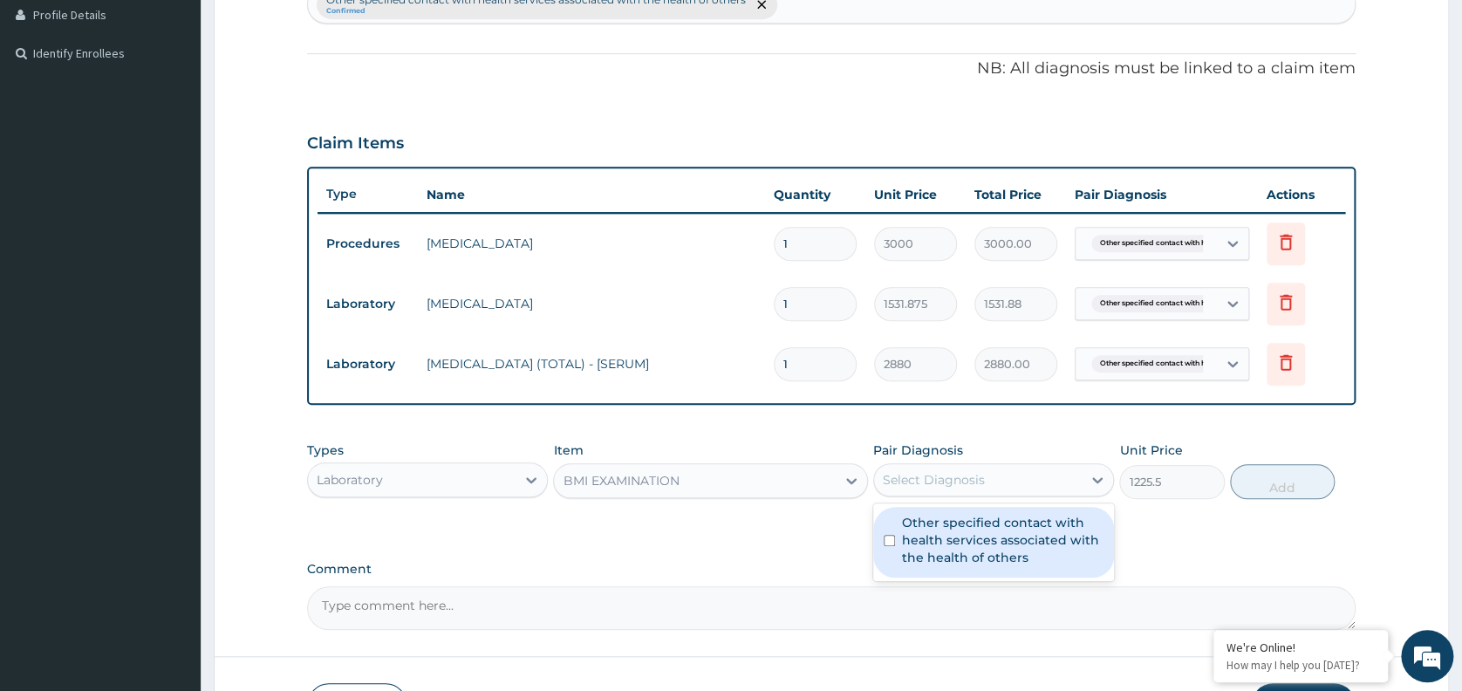
drag, startPoint x: 1005, startPoint y: 488, endPoint x: 958, endPoint y: 585, distance: 107.3
click at [958, 585] on div "PA Code / Prescription Code Enter Code(Secondary Care Only) Encounter Date 08-1…" at bounding box center [831, 156] width 1048 height 945
click at [938, 542] on label "Other specified contact with health services associated with the health of othe…" at bounding box center [1002, 540] width 201 height 52
checkbox input "true"
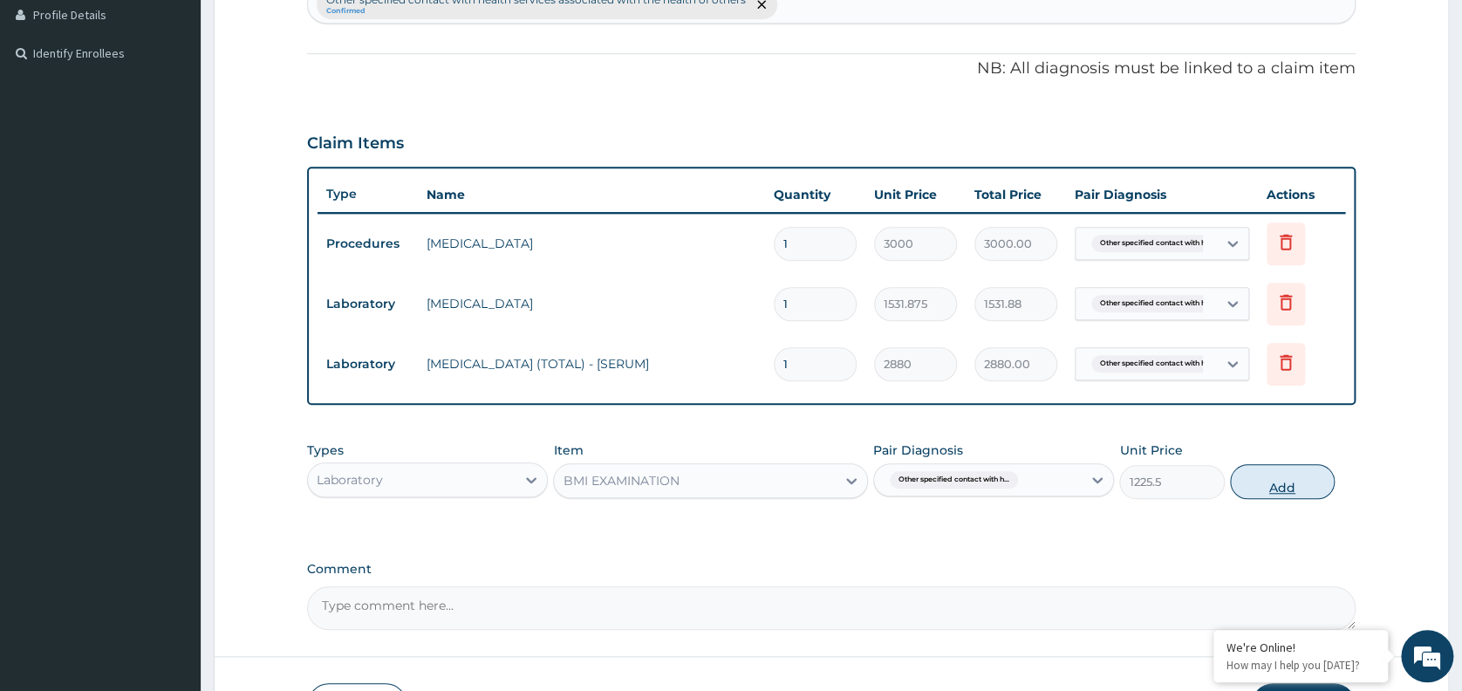
click at [1275, 474] on button "Add" at bounding box center [1282, 481] width 105 height 35
type input "0"
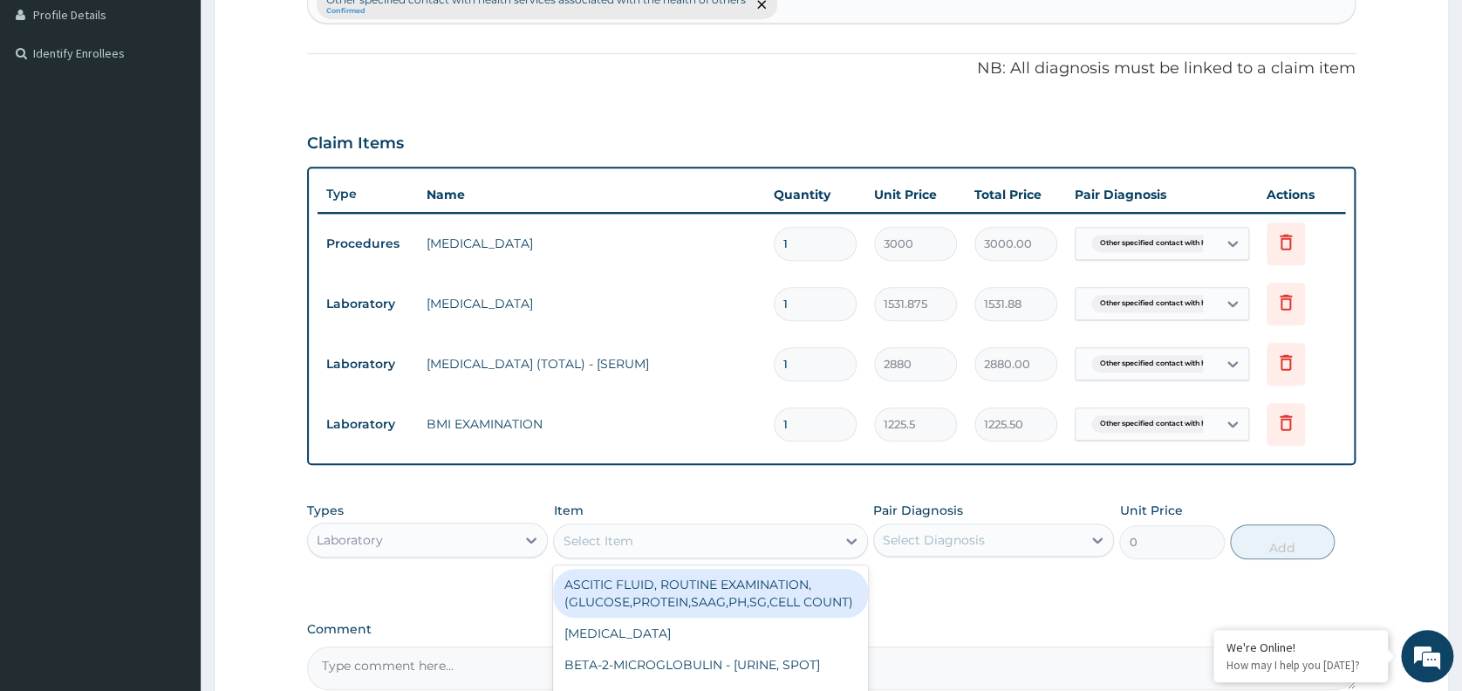
click at [726, 539] on div "Select Item" at bounding box center [695, 541] width 282 height 28
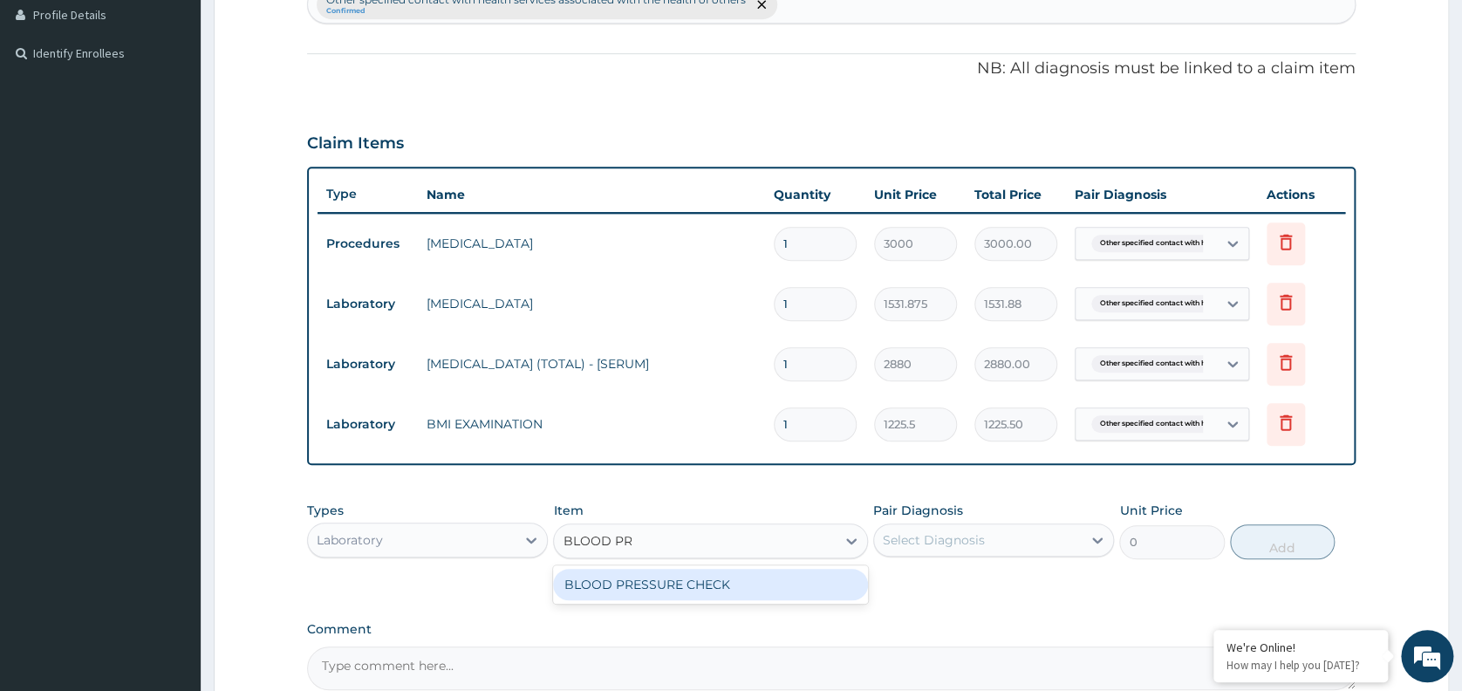
type input "BLOOD PRE"
click at [740, 580] on div "BLOOD PRESSURE CHECK" at bounding box center [710, 584] width 315 height 31
type input "1225.5"
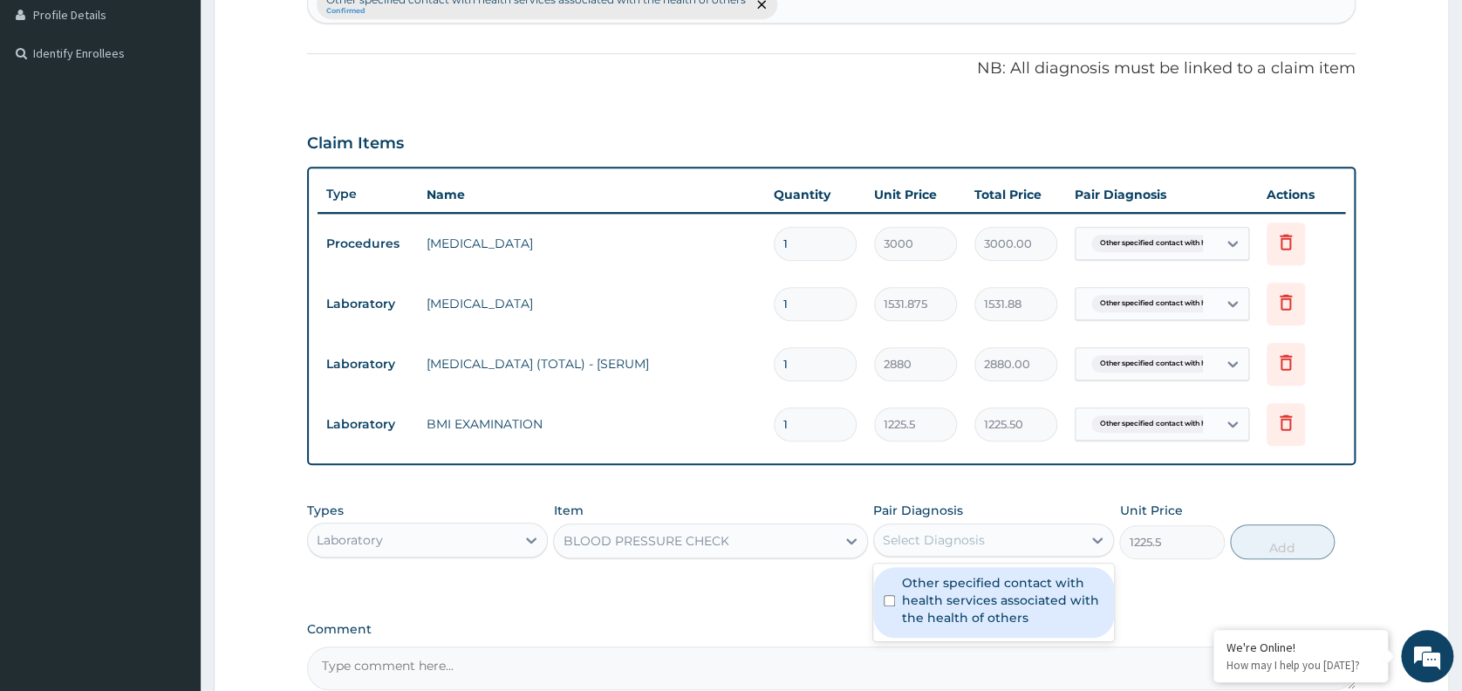
click at [1006, 543] on div "Select Diagnosis" at bounding box center [978, 540] width 208 height 28
click at [979, 623] on label "Other specified contact with health services associated with the health of othe…" at bounding box center [1002, 600] width 201 height 52
checkbox input "true"
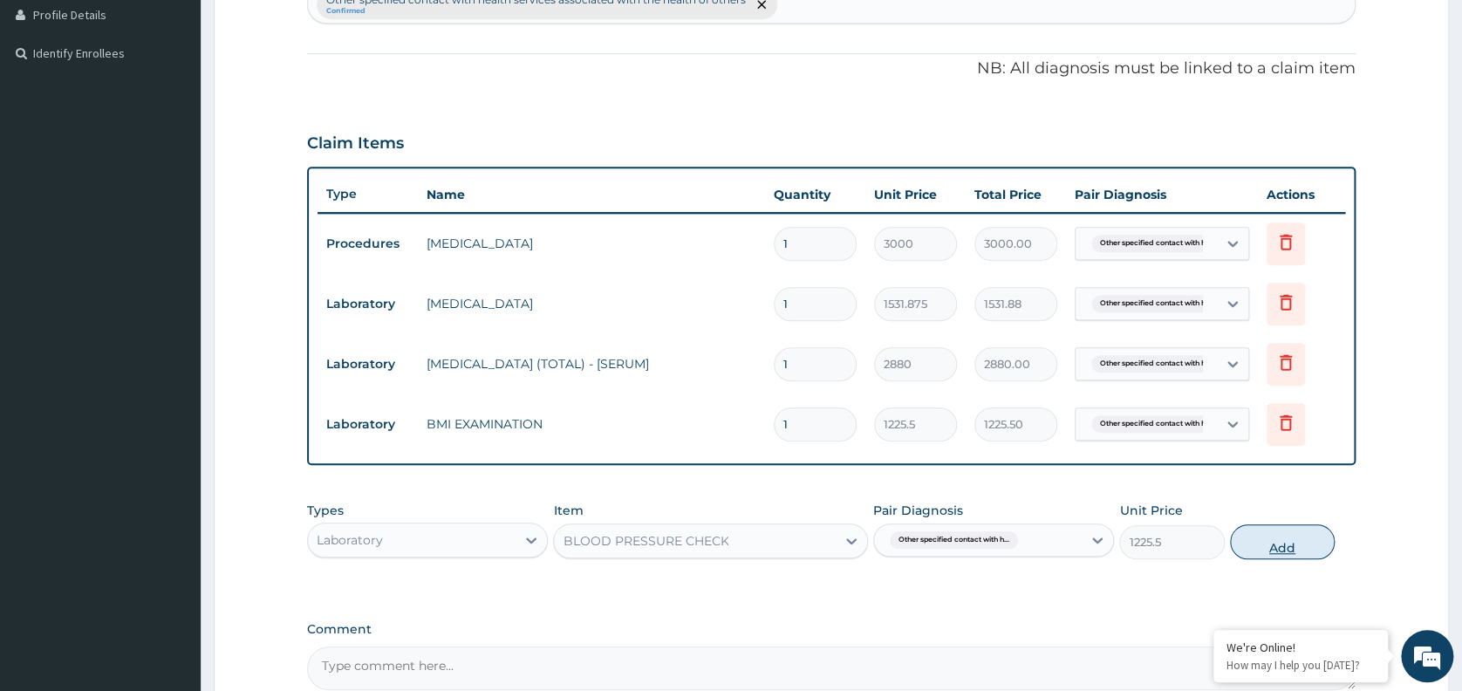
click at [1291, 545] on button "Add" at bounding box center [1282, 541] width 105 height 35
type input "0"
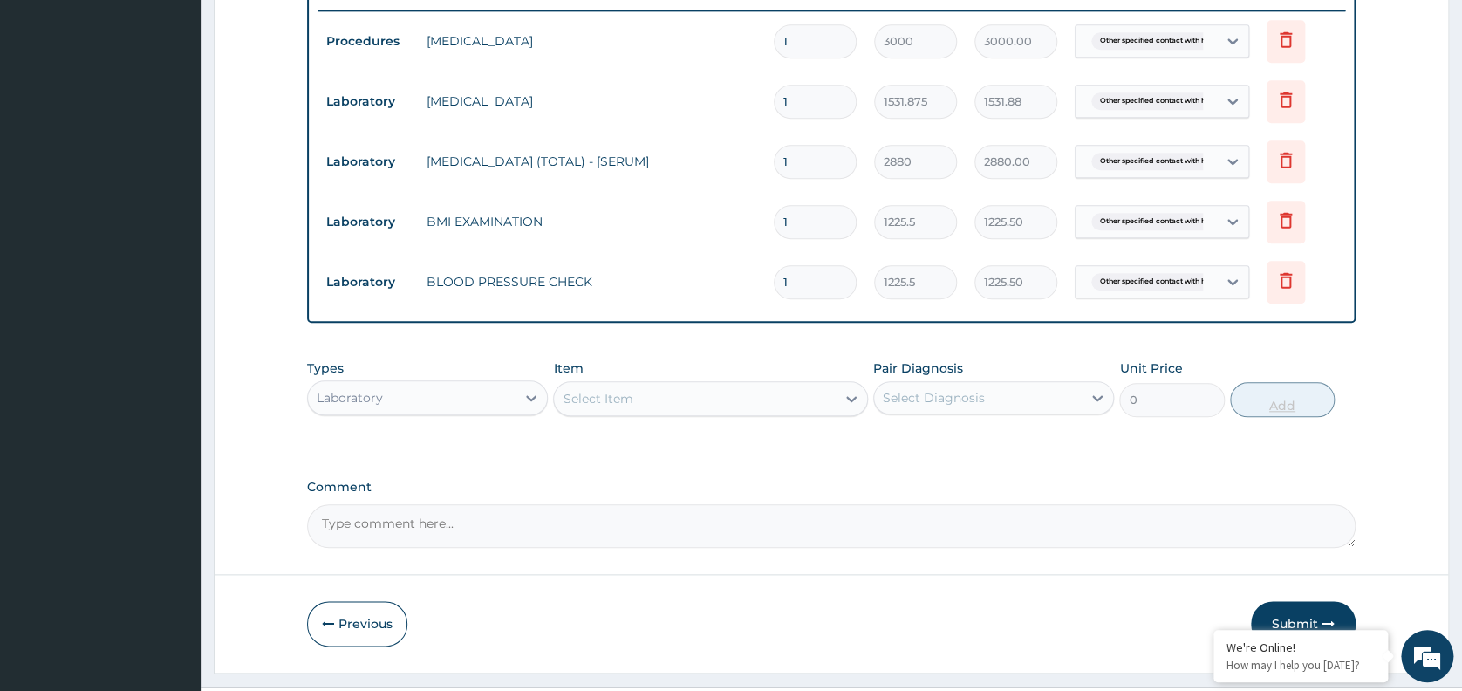
scroll to position [690, 0]
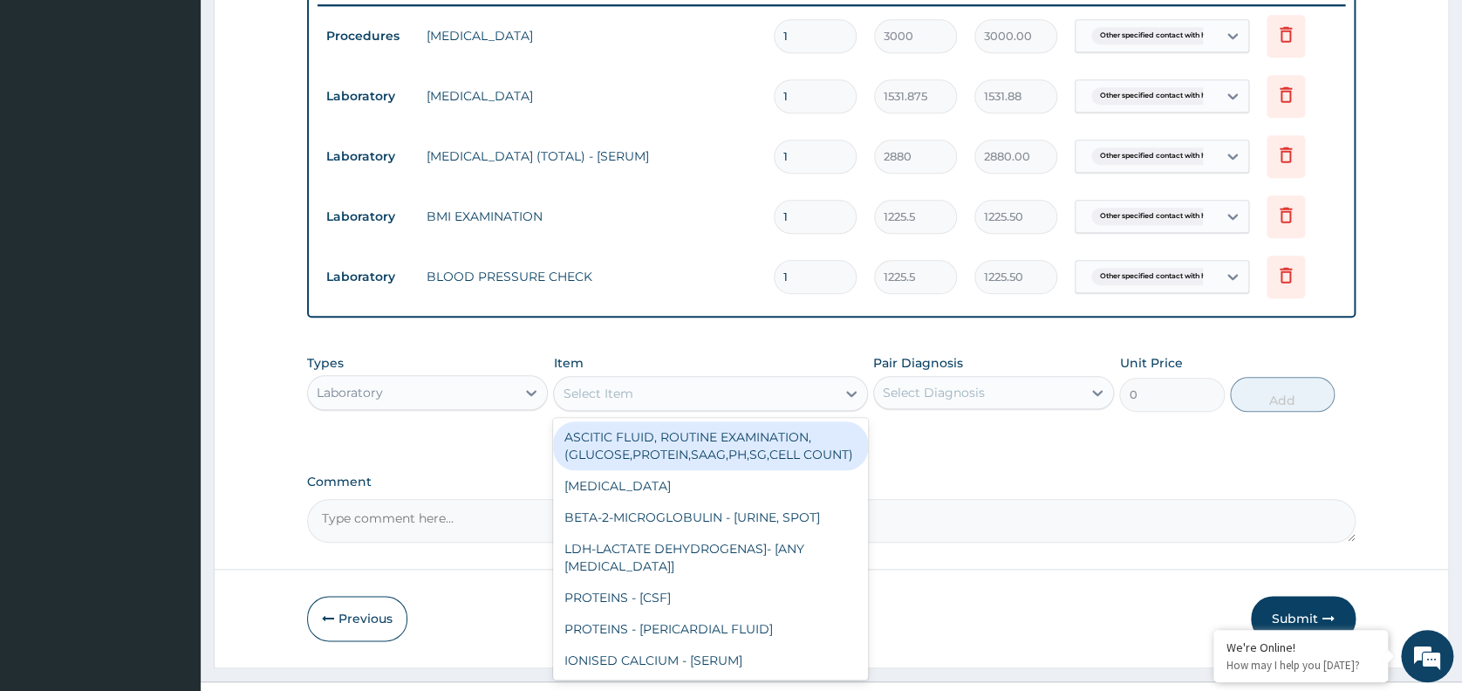
click at [603, 392] on div "Select Item" at bounding box center [598, 393] width 70 height 17
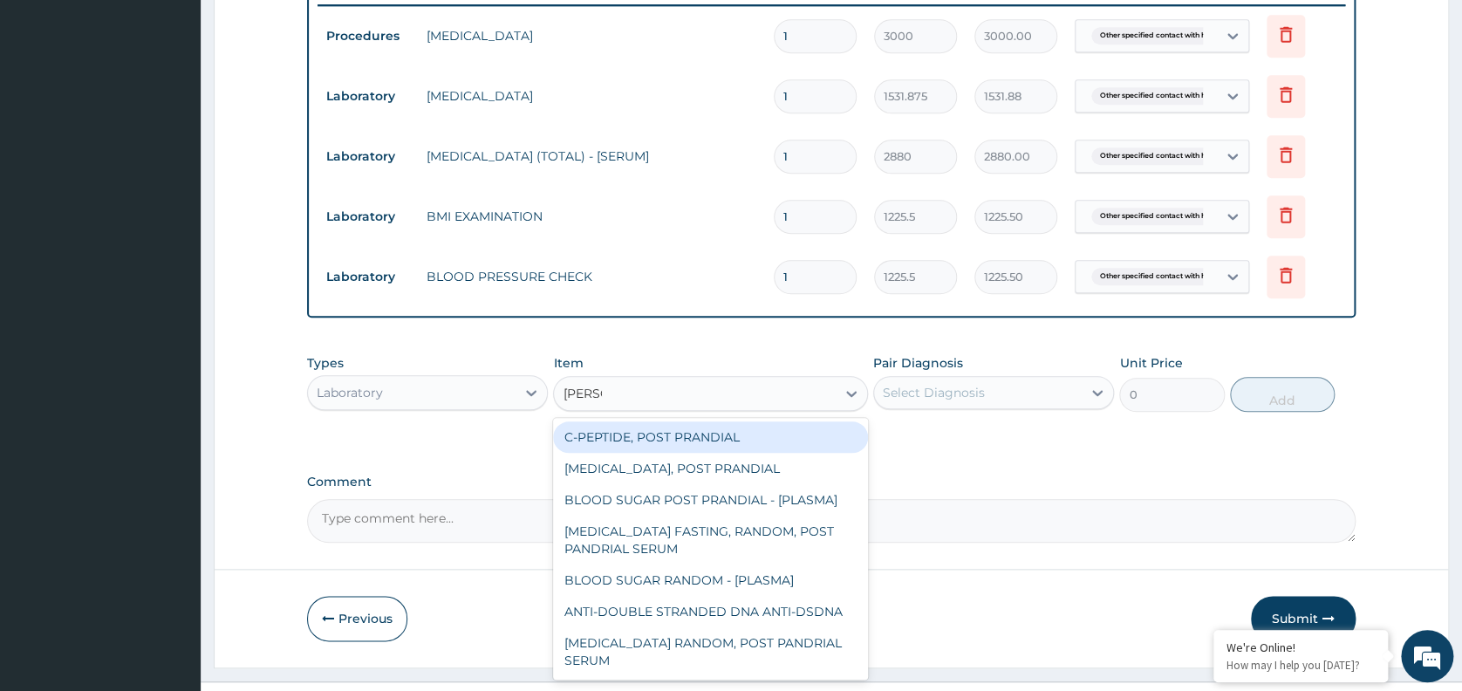
type input "RANDOM"
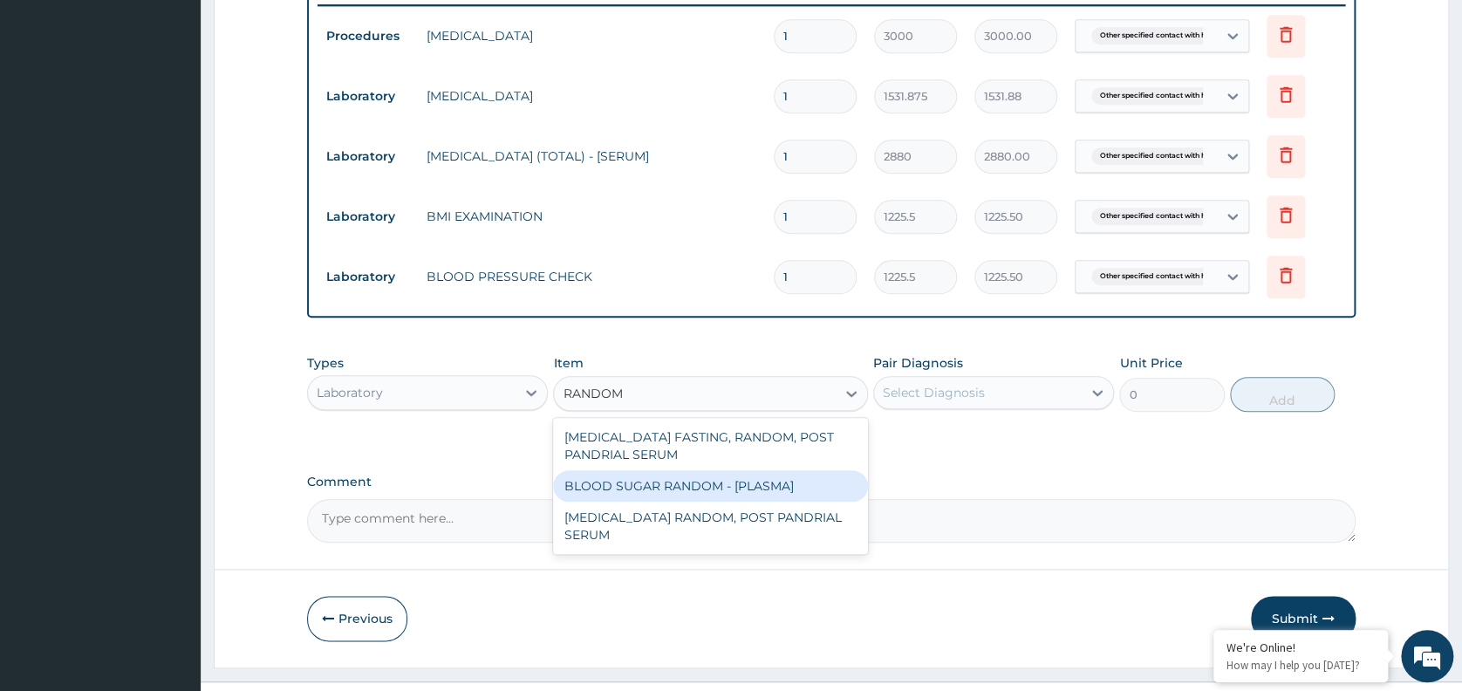
click at [661, 492] on div "BLOOD SUGAR RANDOM - [PLASMA]" at bounding box center [710, 485] width 315 height 31
type input "1800"
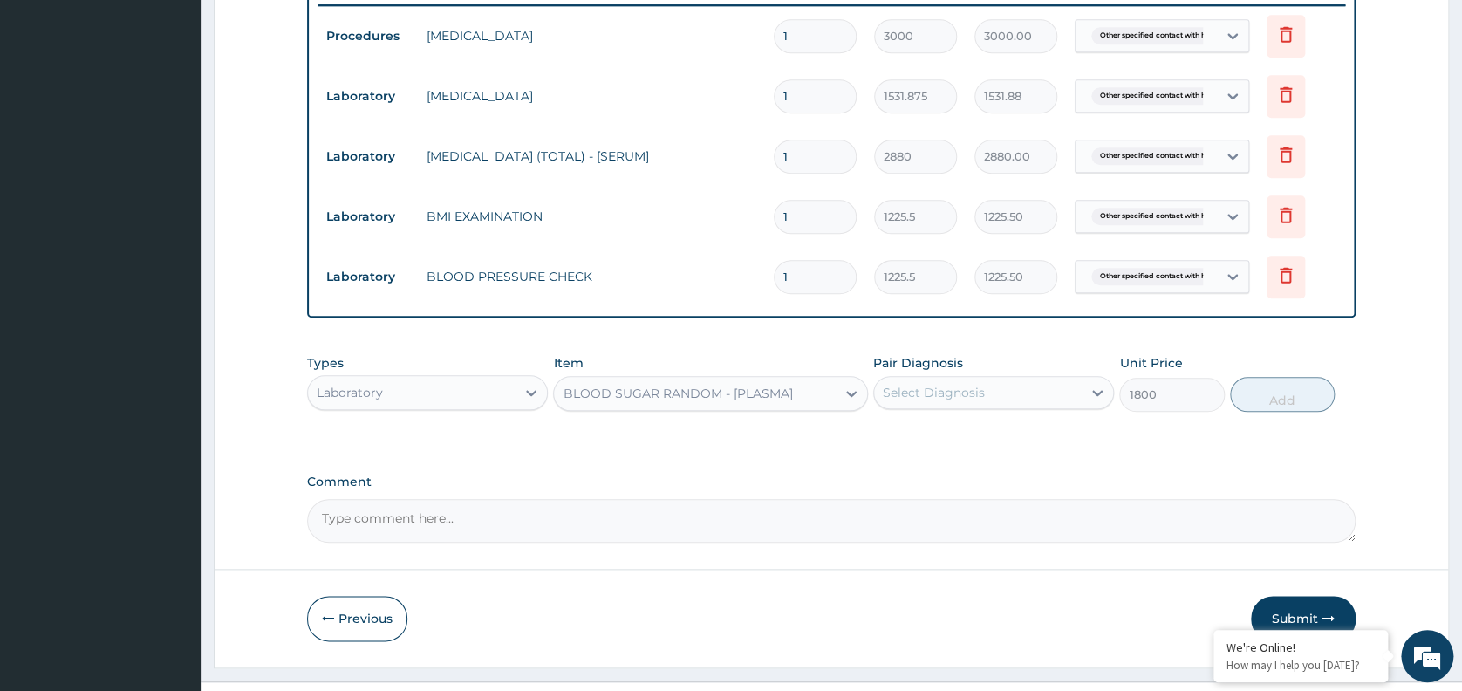
click at [949, 409] on div "Select Diagnosis" at bounding box center [993, 392] width 241 height 33
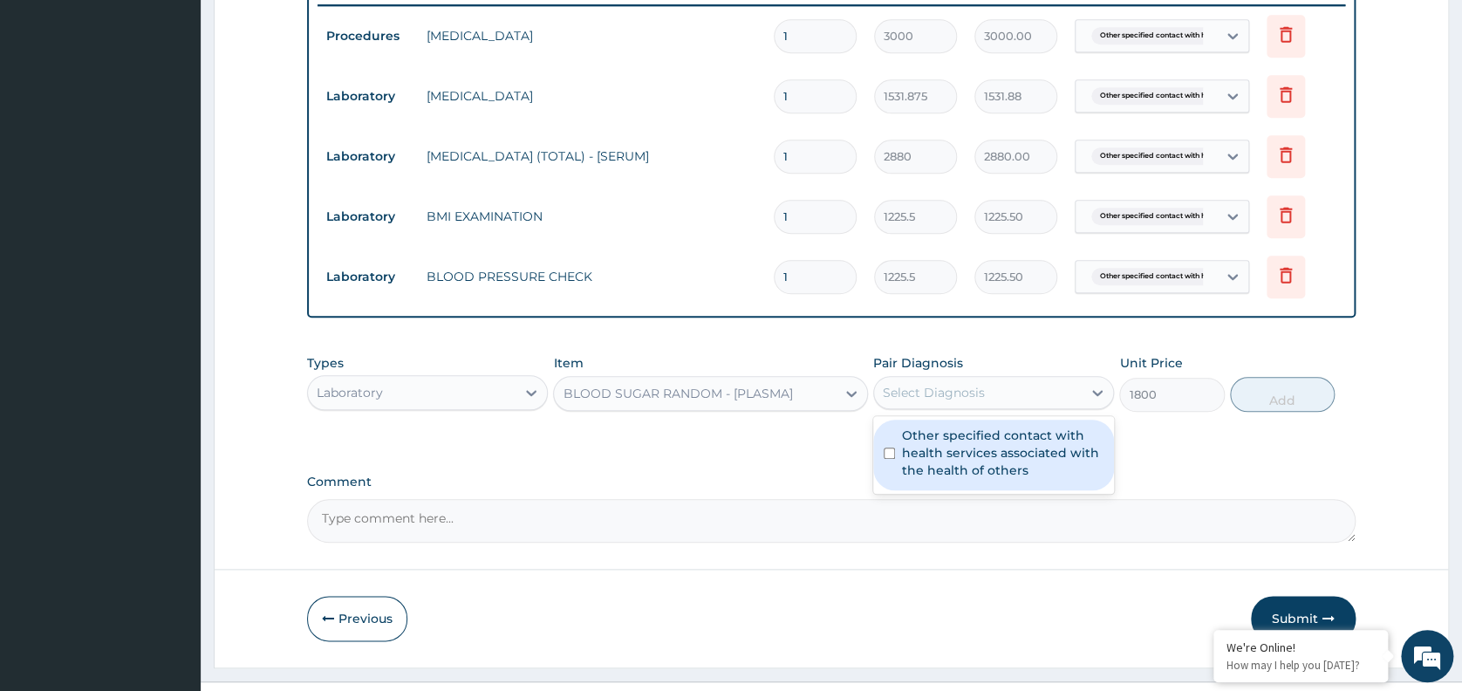
click at [937, 465] on label "Other specified contact with health services associated with the health of othe…" at bounding box center [1002, 452] width 201 height 52
checkbox input "true"
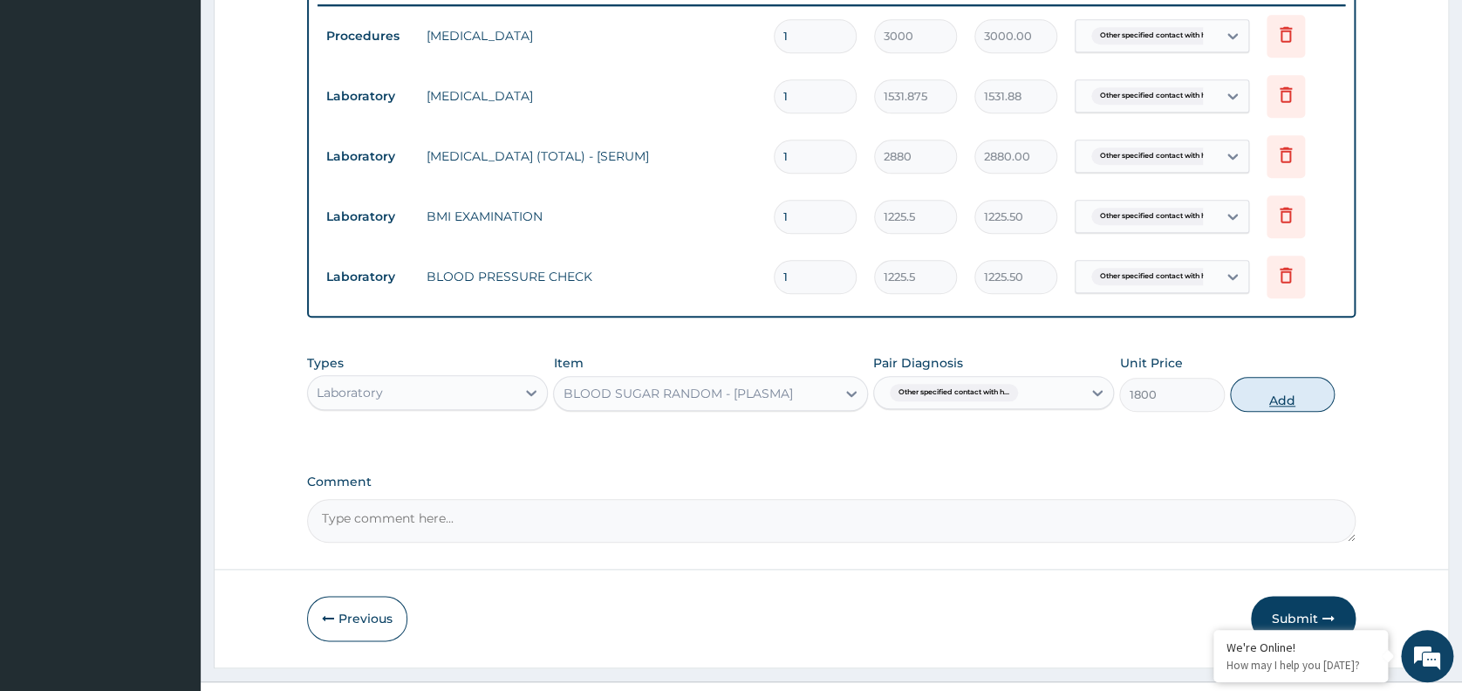
click at [1301, 394] on button "Add" at bounding box center [1282, 394] width 105 height 35
type input "0"
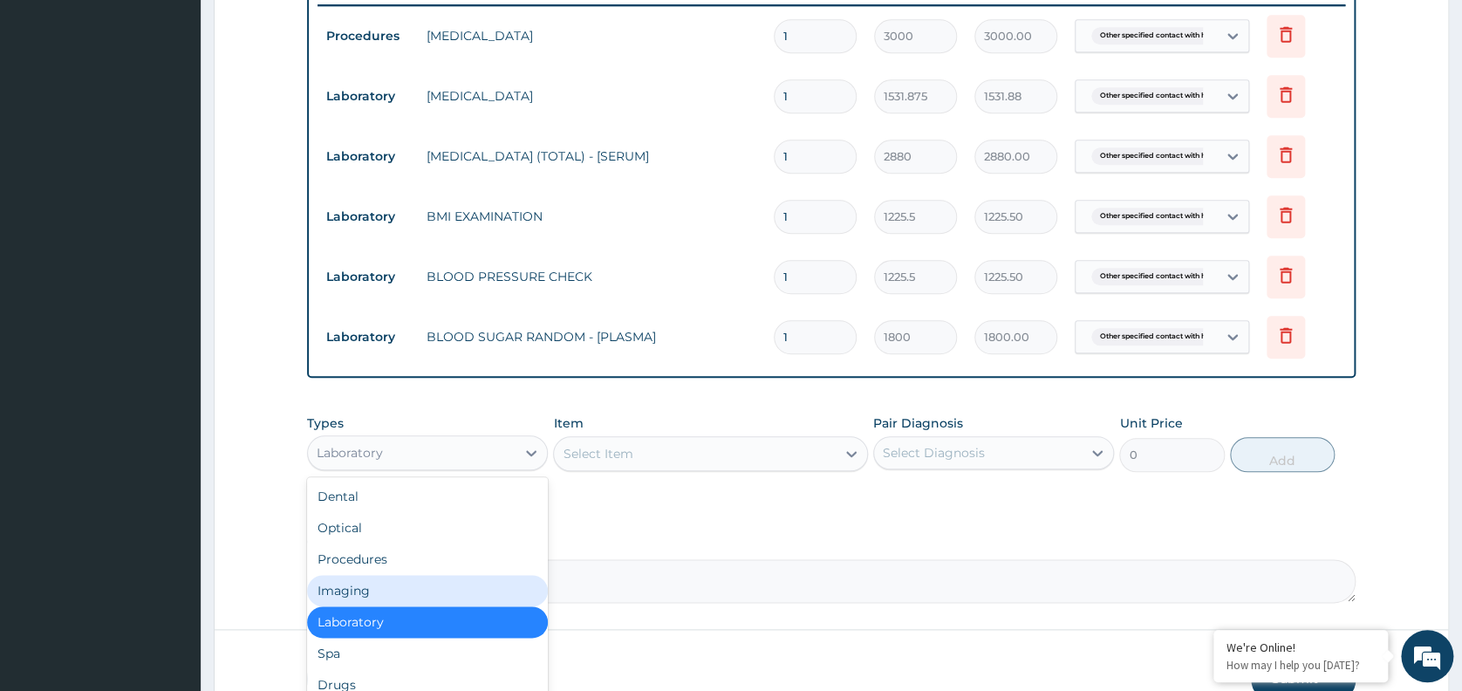
drag, startPoint x: 497, startPoint y: 453, endPoint x: 351, endPoint y: 590, distance: 200.5
click at [351, 470] on div "option Laboratory, selected. option Imaging focused, 4 of 10. 10 results availa…" at bounding box center [427, 452] width 241 height 35
click at [351, 590] on div "Imaging" at bounding box center [427, 590] width 241 height 31
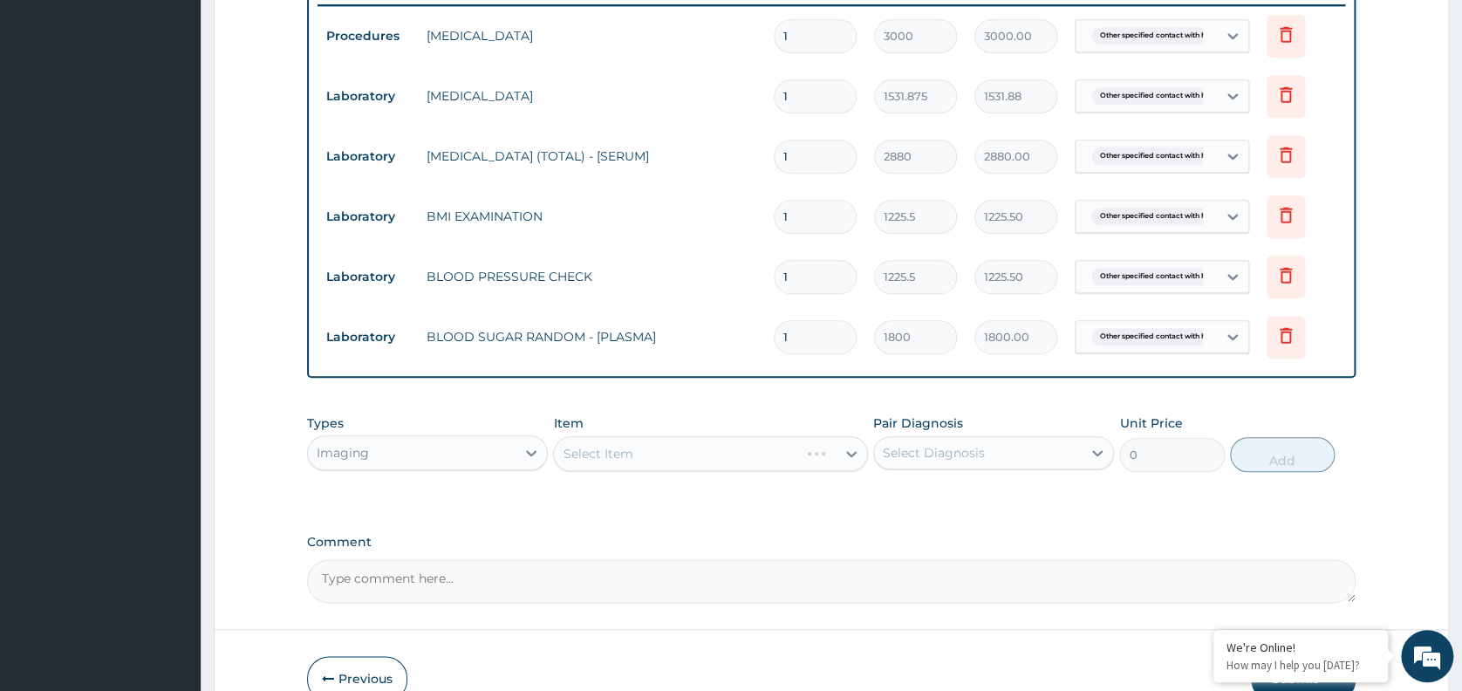
scroll to position [788, 0]
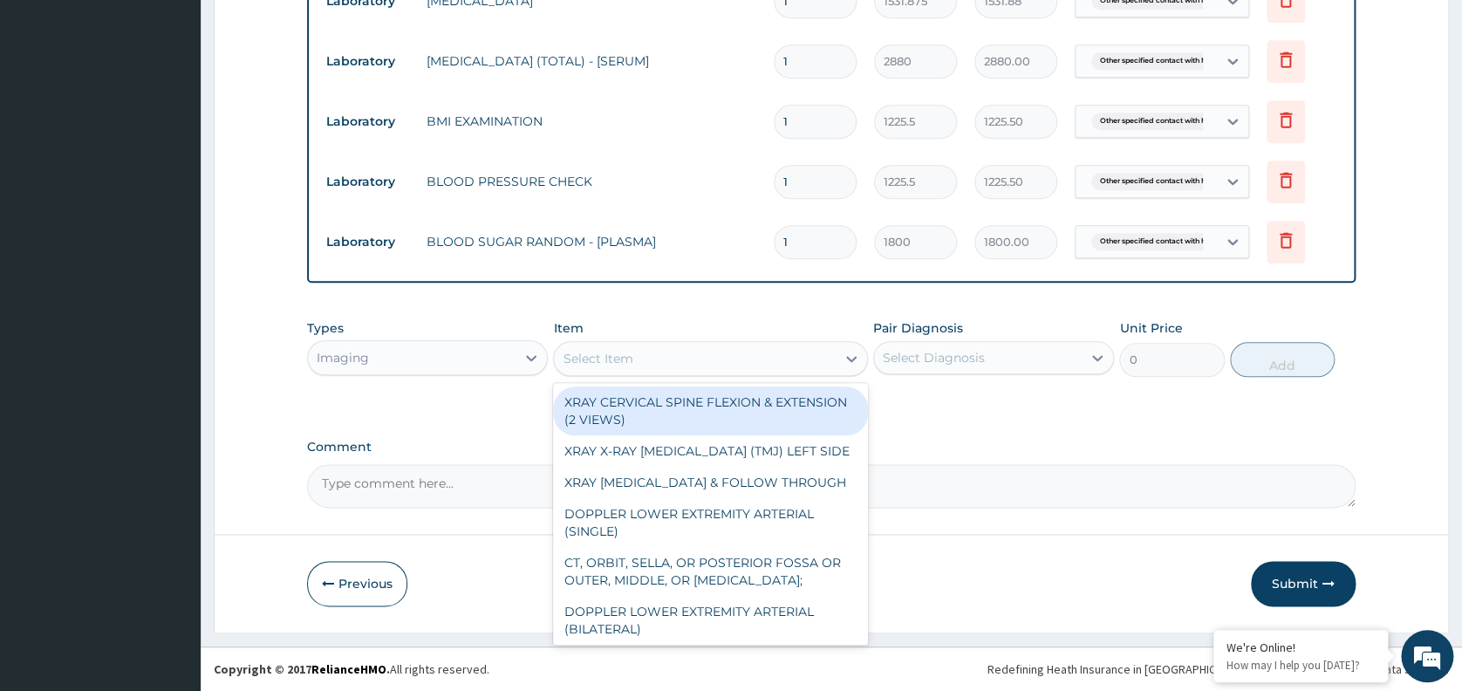
click at [762, 360] on div "Select Item" at bounding box center [695, 358] width 282 height 28
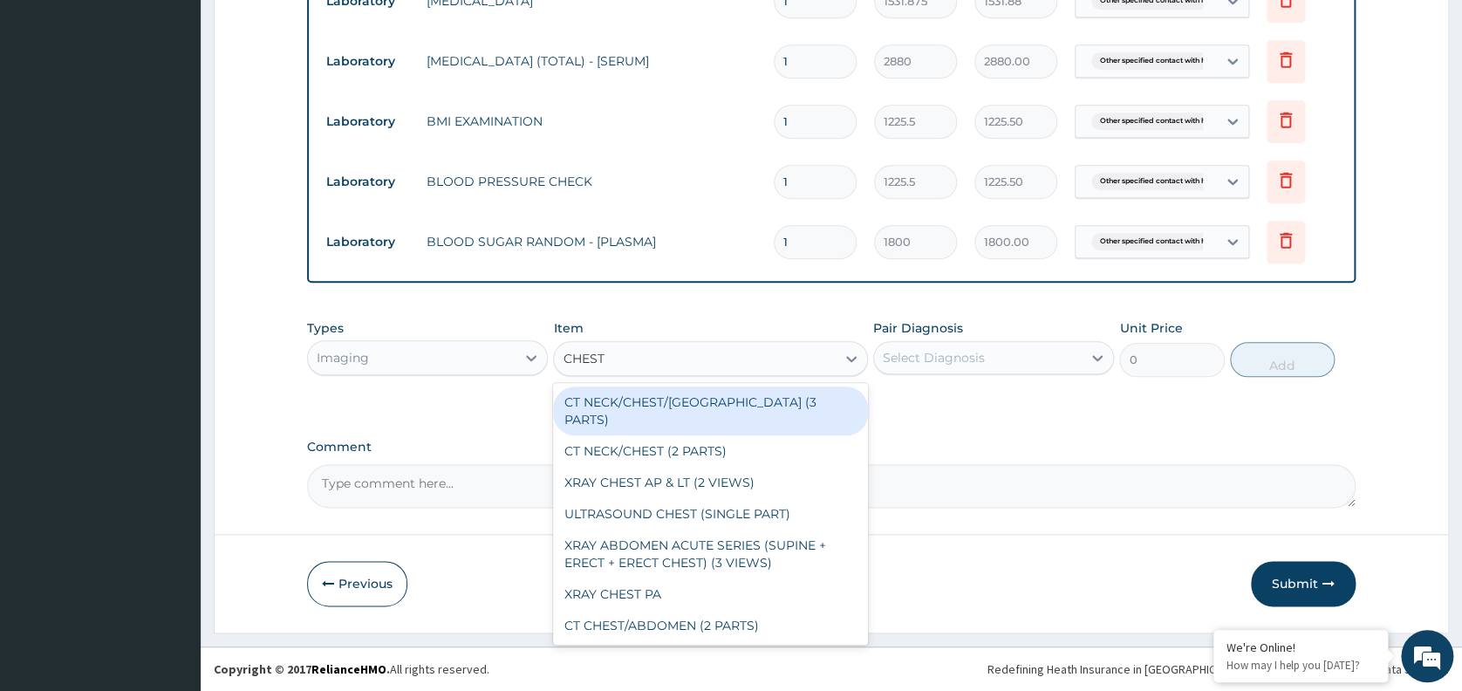
type input "CHEST P"
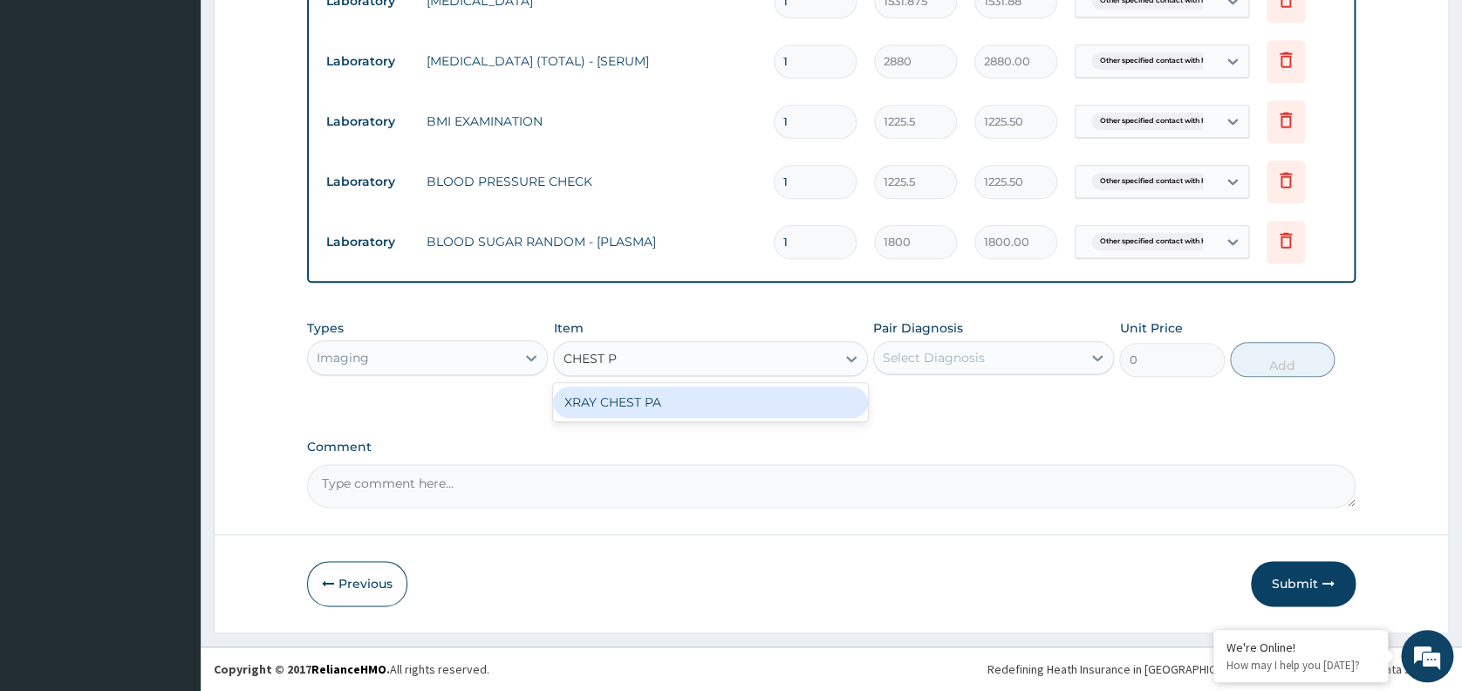
click at [720, 398] on div "XRAY CHEST PA" at bounding box center [710, 401] width 315 height 31
type input "7148.75"
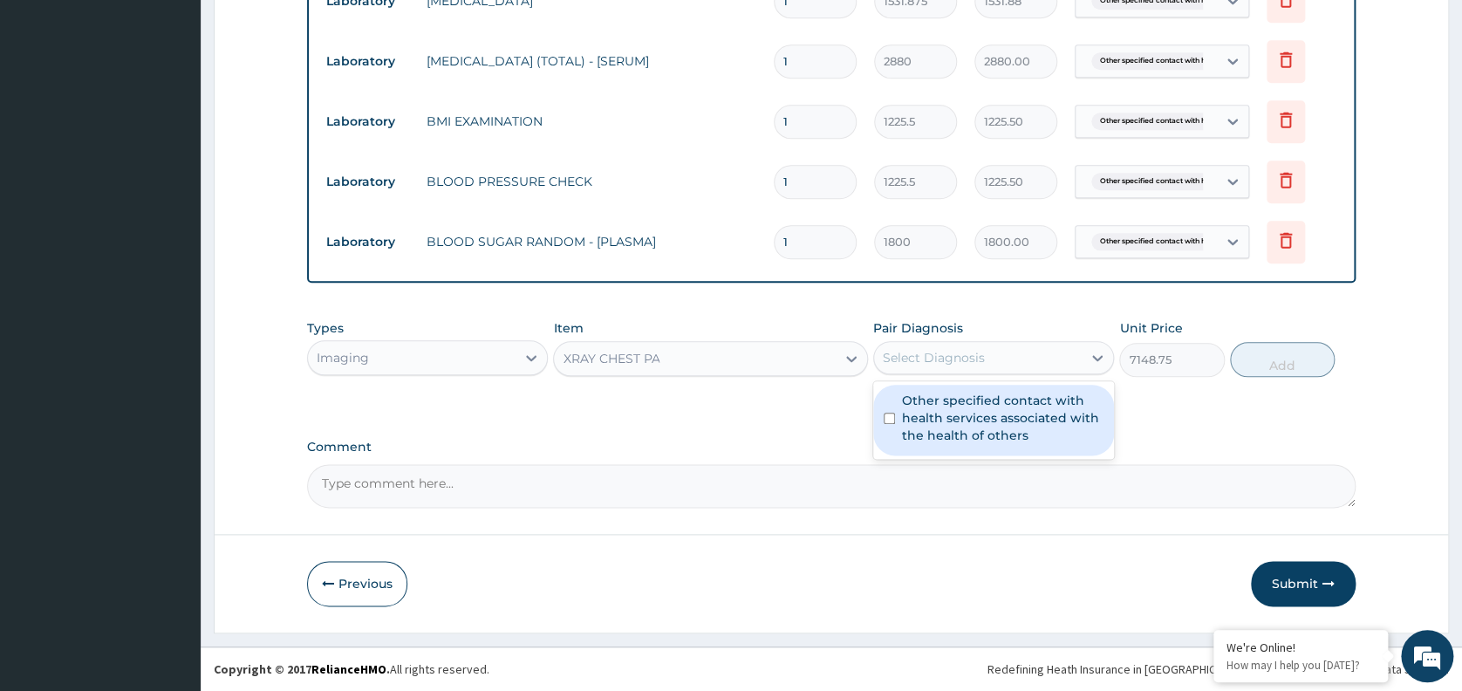
click at [949, 363] on div "Select Diagnosis" at bounding box center [934, 357] width 102 height 17
click at [958, 416] on label "Other specified contact with health services associated with the health of othe…" at bounding box center [1002, 418] width 201 height 52
checkbox input "true"
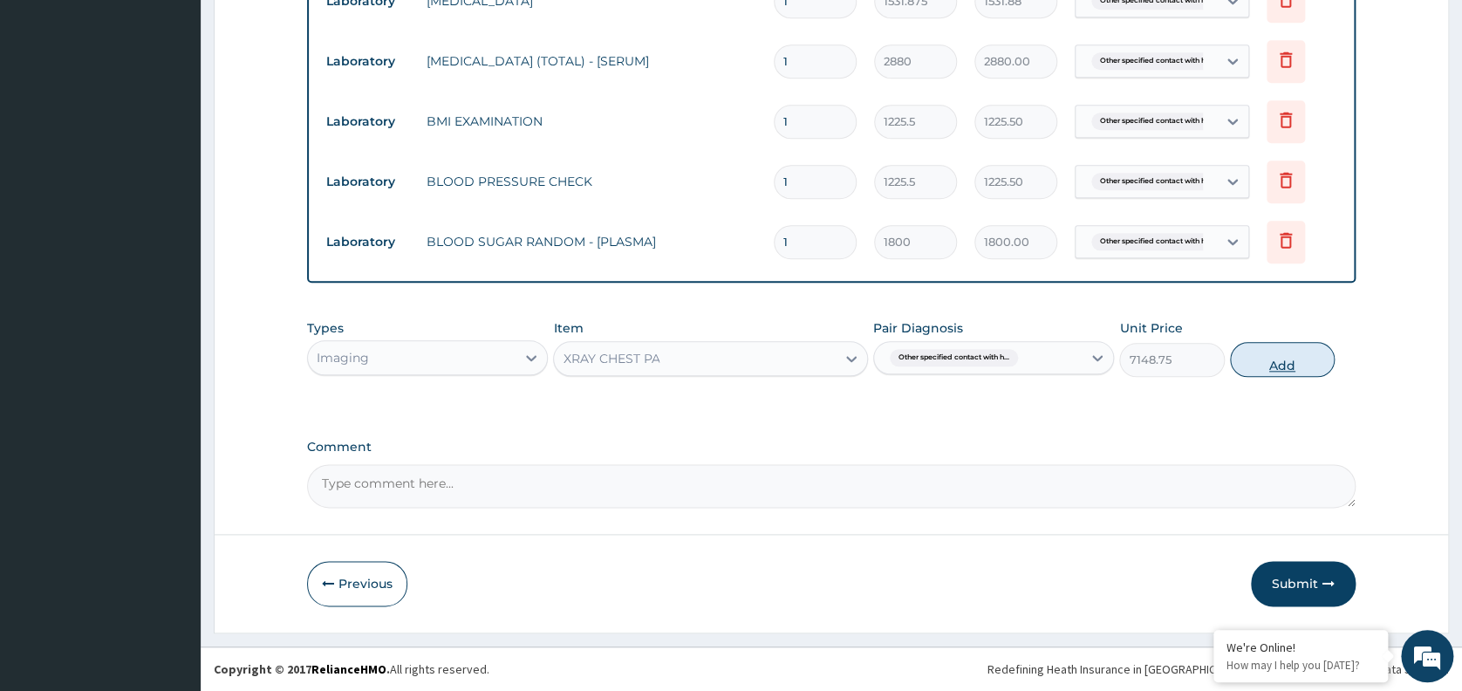
click at [1291, 348] on button "Add" at bounding box center [1282, 359] width 105 height 35
type input "0"
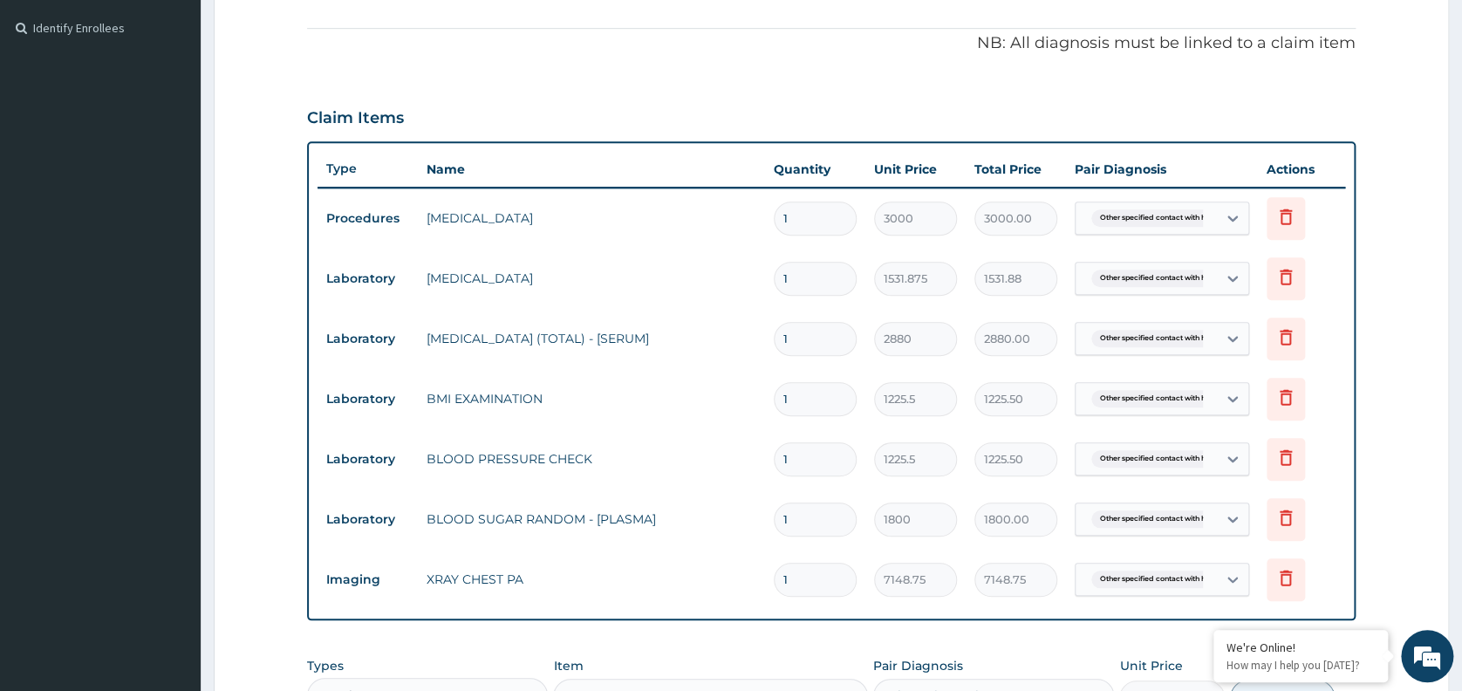
scroll to position [848, 0]
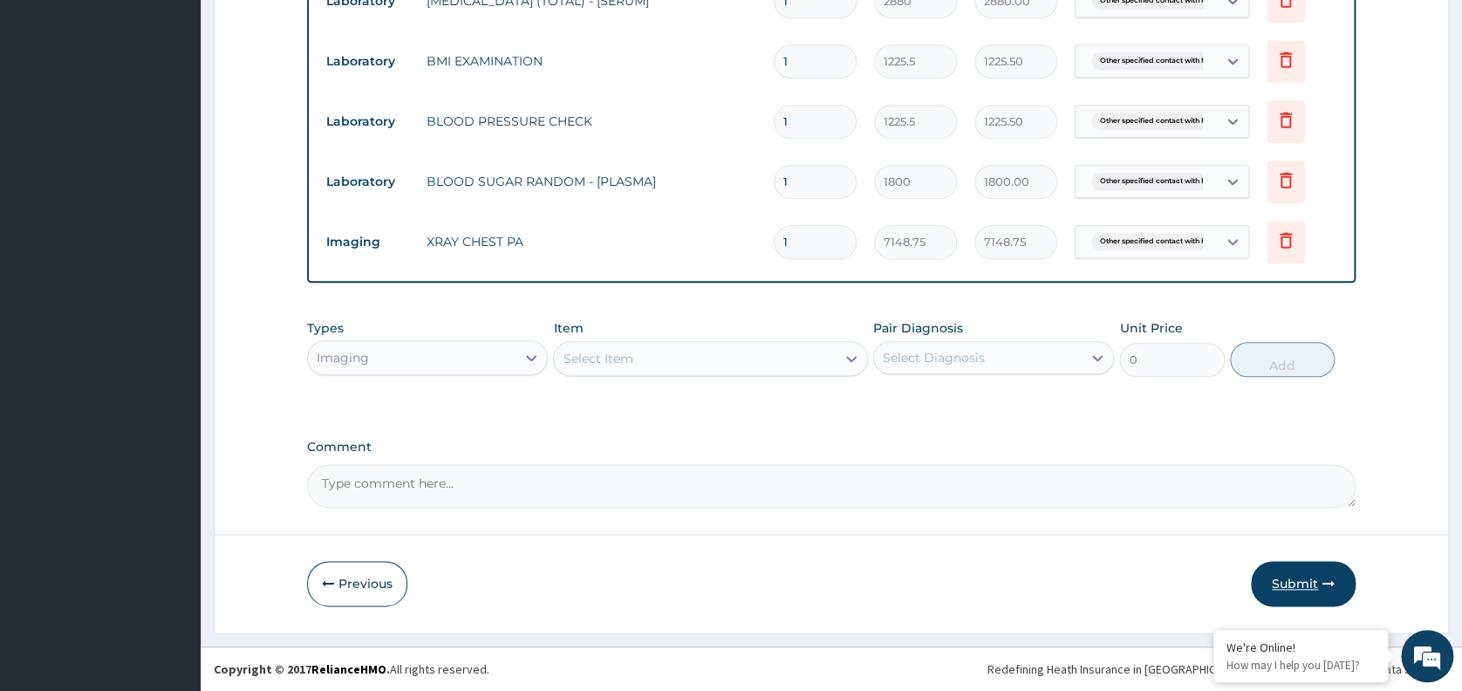
click at [1295, 591] on button "Submit" at bounding box center [1303, 583] width 105 height 45
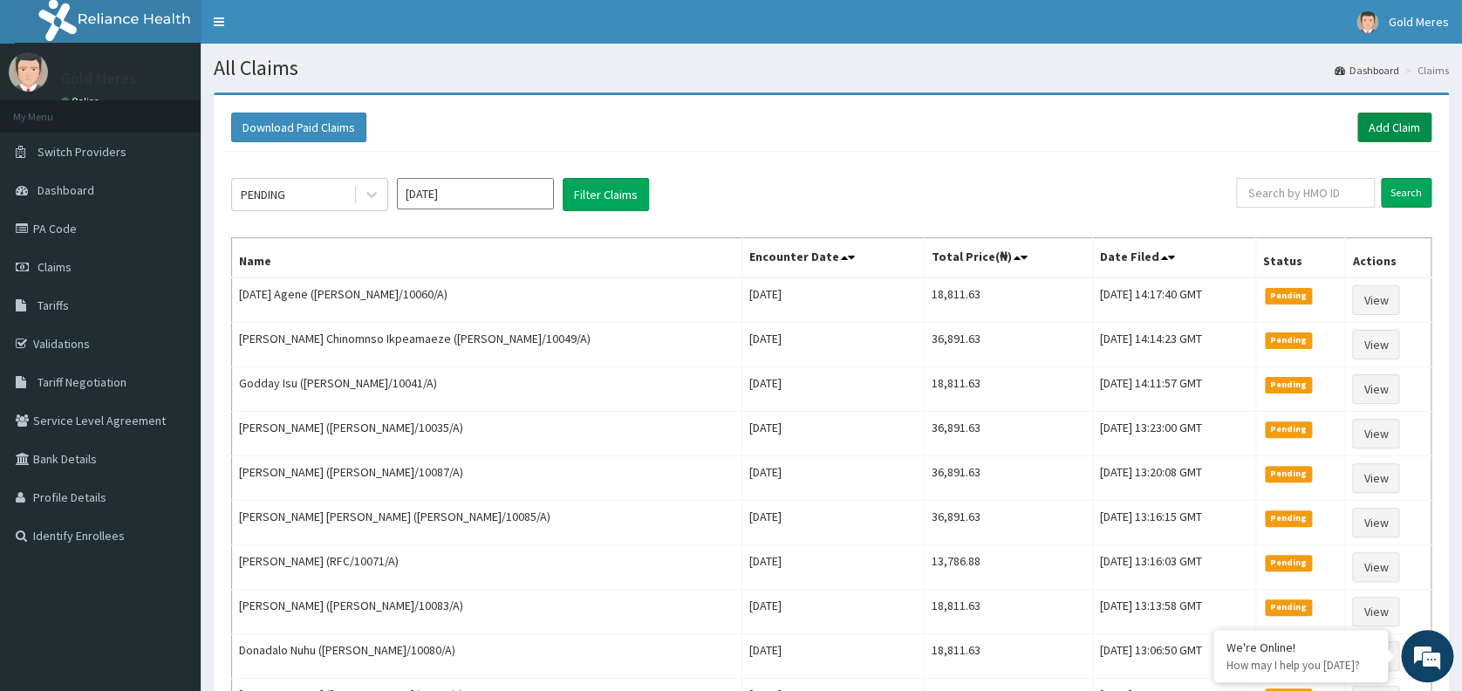
click at [1376, 123] on link "Add Claim" at bounding box center [1394, 128] width 74 height 30
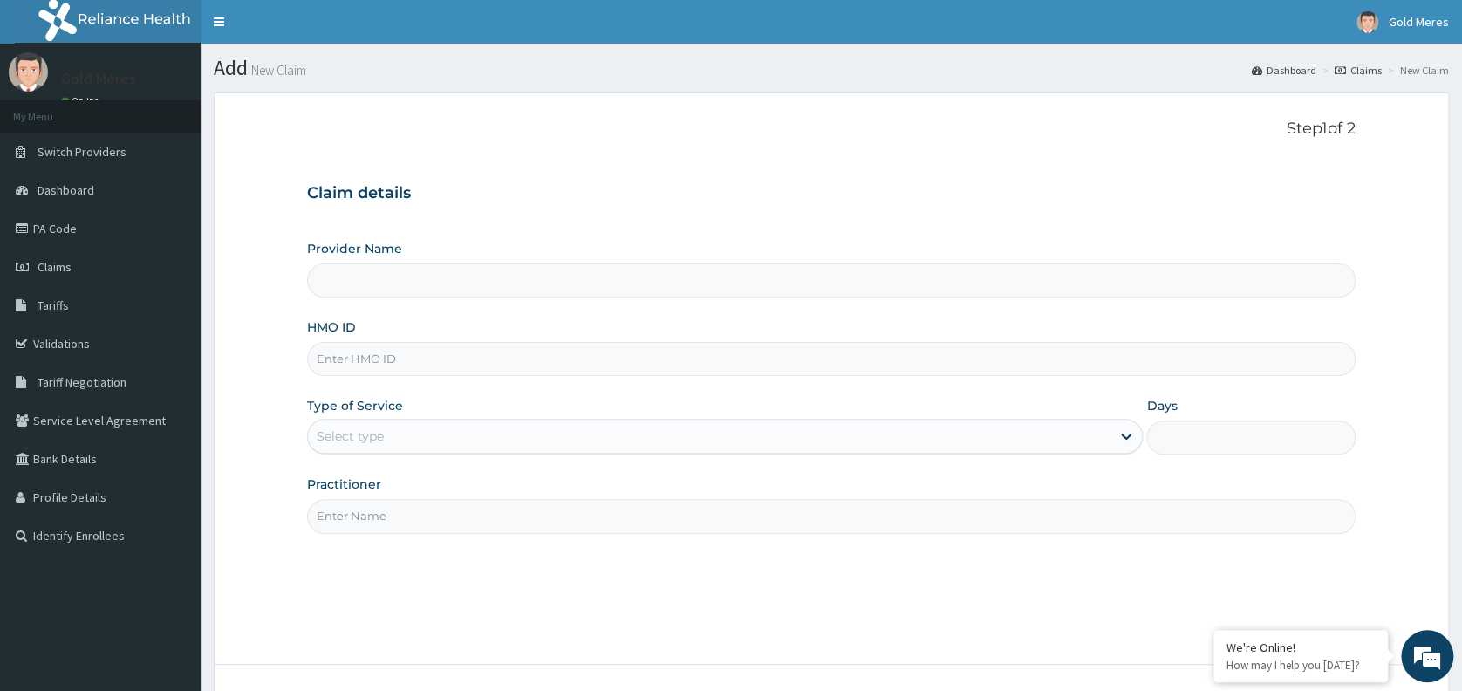
type input "Reliance Family Clinics (RFC) - [GEOGRAPHIC_DATA]"
click at [365, 363] on input "HMO ID" at bounding box center [831, 359] width 1048 height 34
type input "[PERSON_NAME]/10071/A"
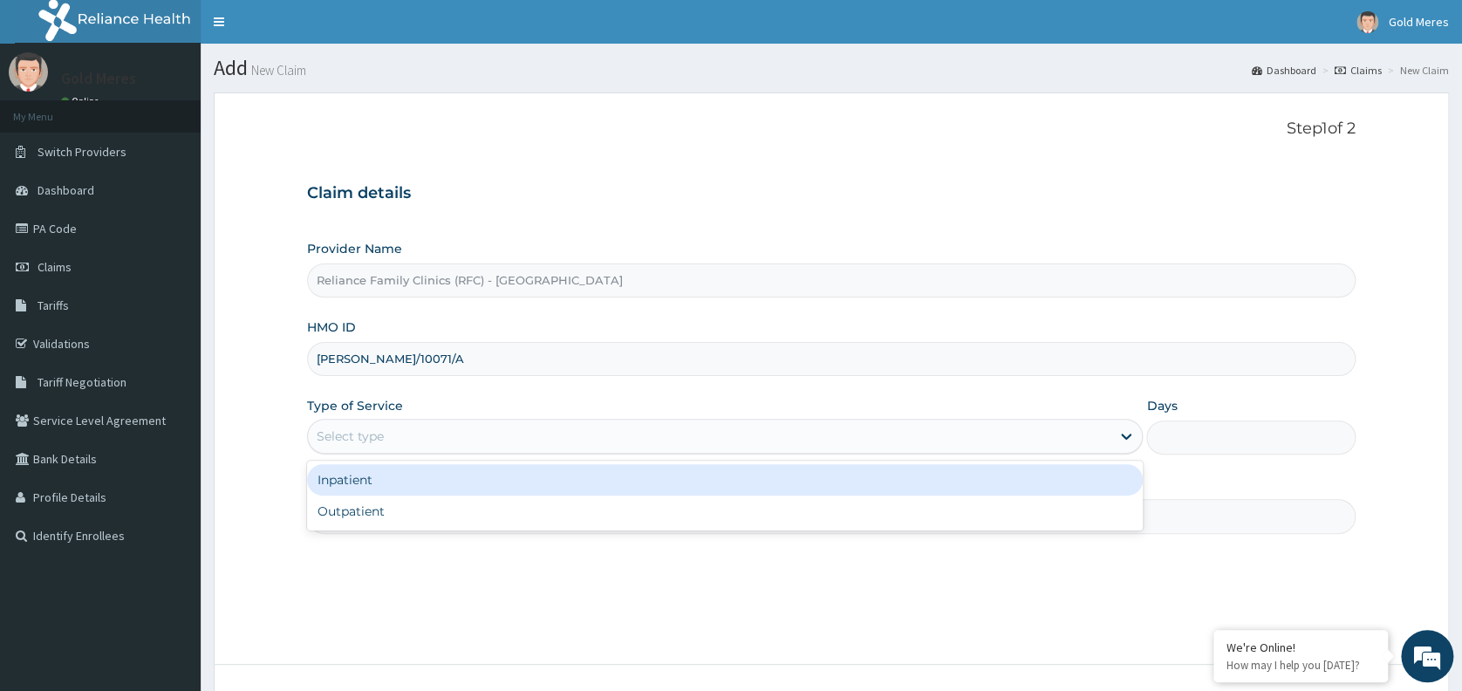
click at [394, 433] on div "Select type" at bounding box center [709, 436] width 802 height 28
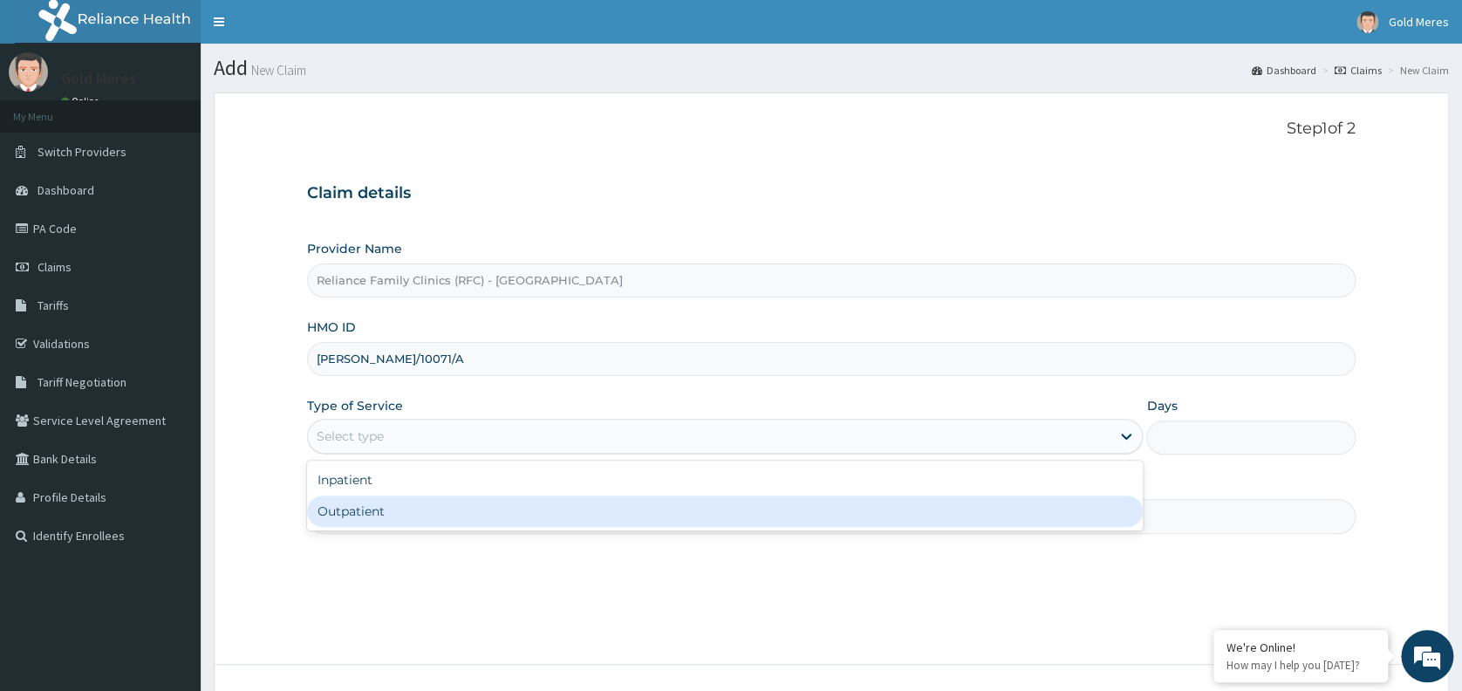
click at [391, 509] on div "Outpatient" at bounding box center [724, 510] width 835 height 31
type input "1"
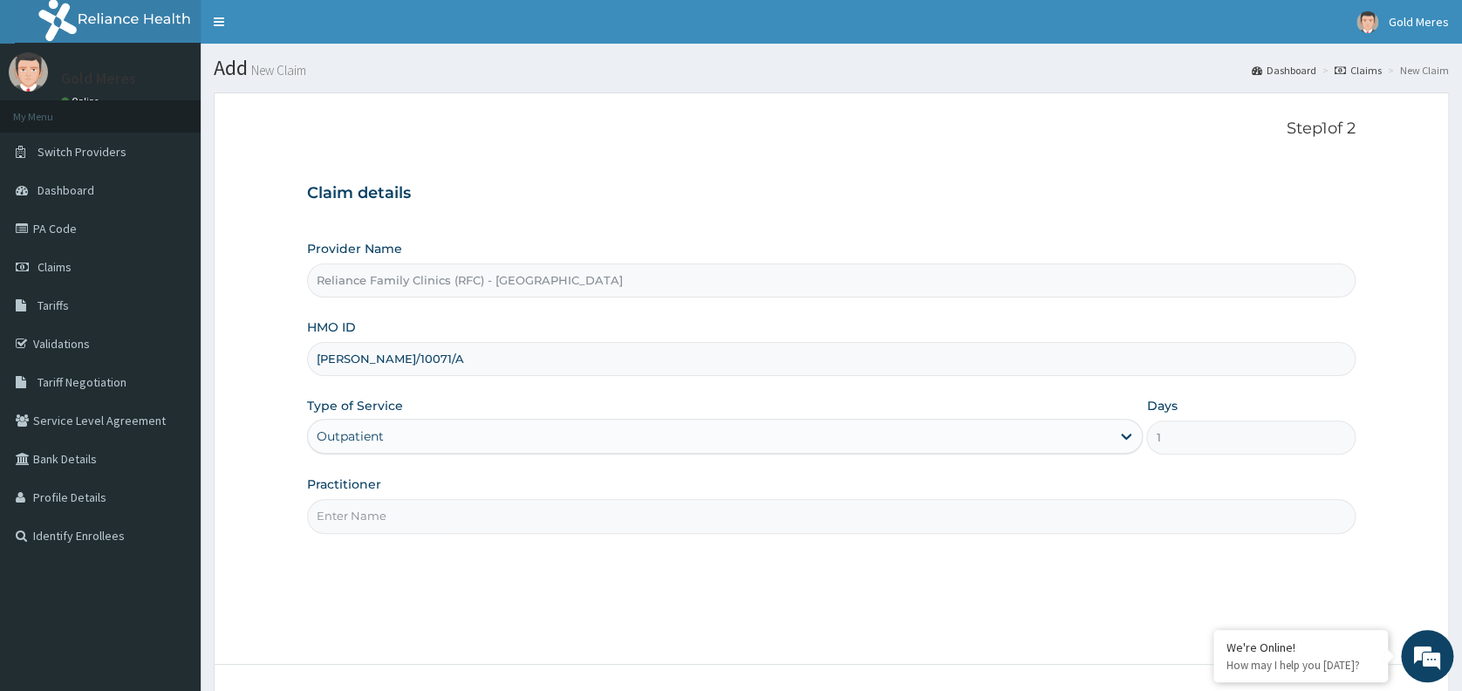
click at [405, 514] on input "Practitioner" at bounding box center [831, 516] width 1048 height 34
type input "dr [PERSON_NAME]"
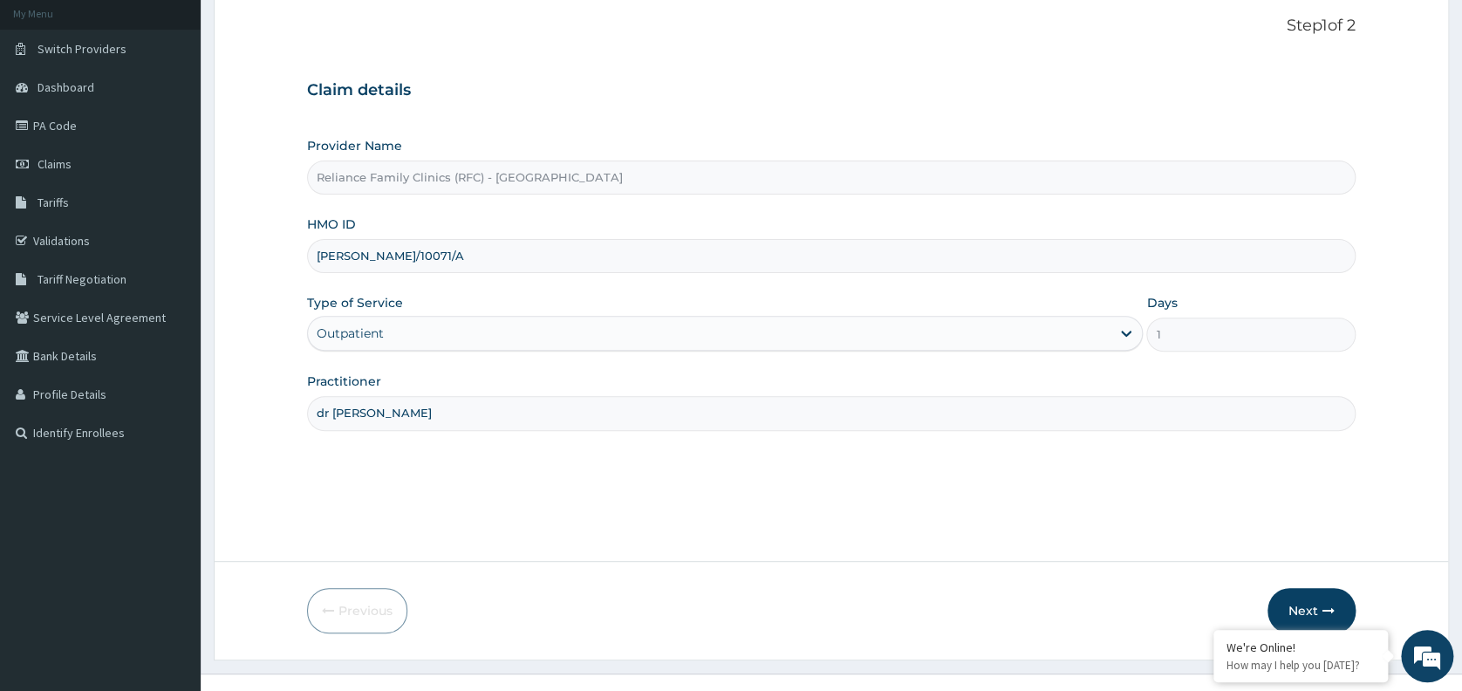
scroll to position [130, 0]
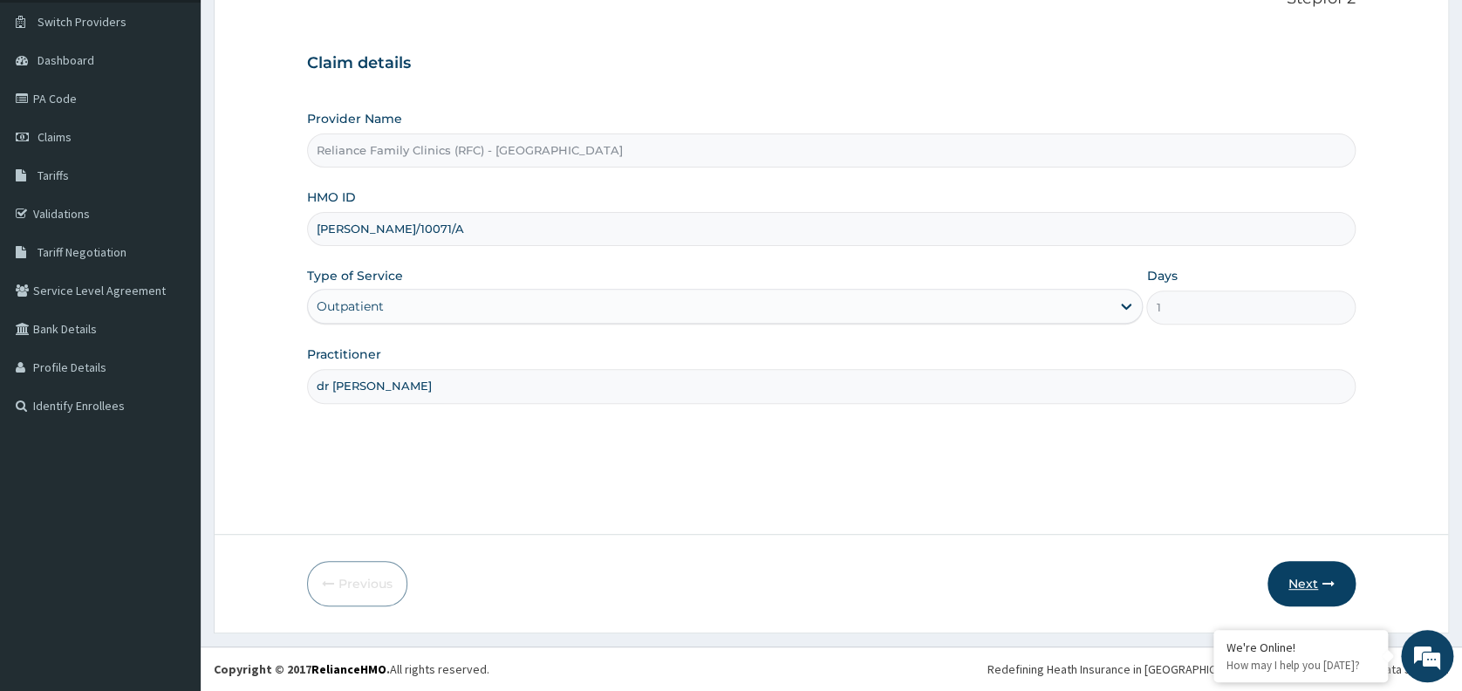
click at [1291, 577] on button "Next" at bounding box center [1311, 583] width 88 height 45
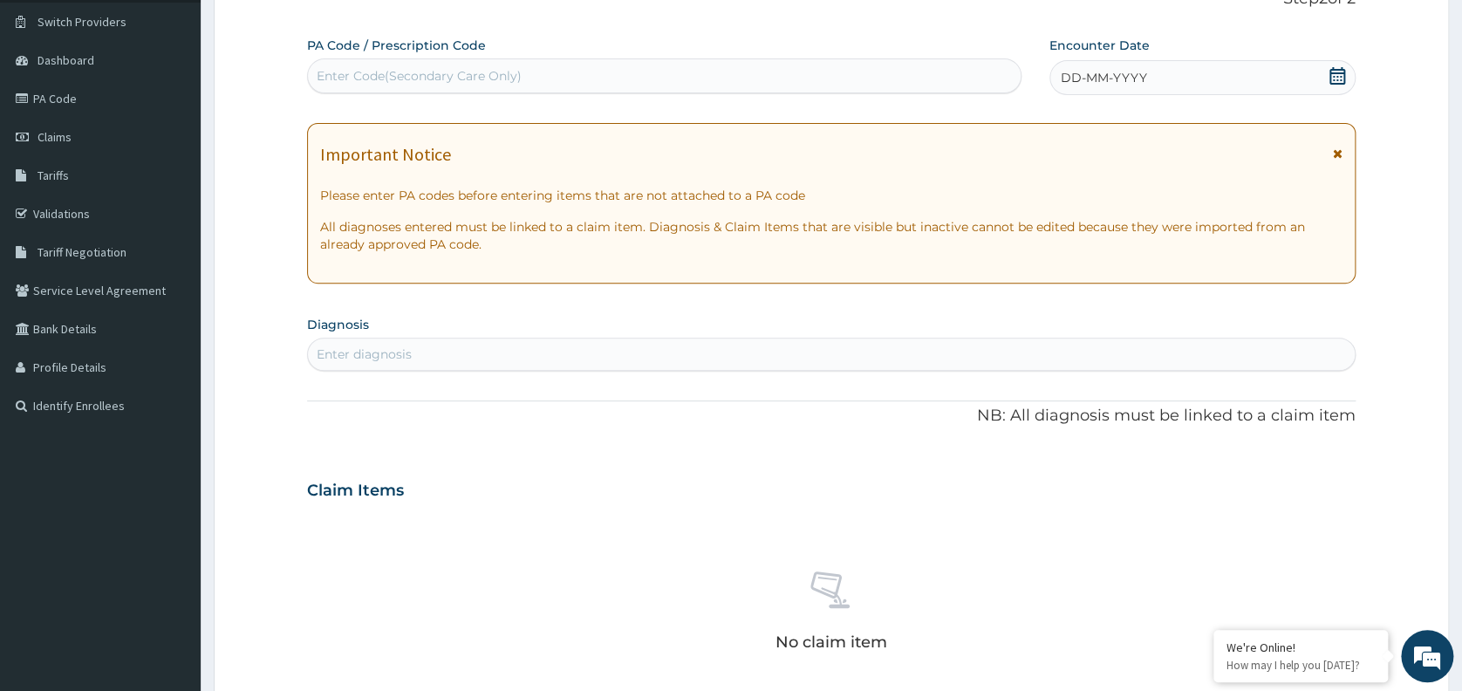
click at [1172, 80] on div "DD-MM-YYYY" at bounding box center [1202, 77] width 306 height 35
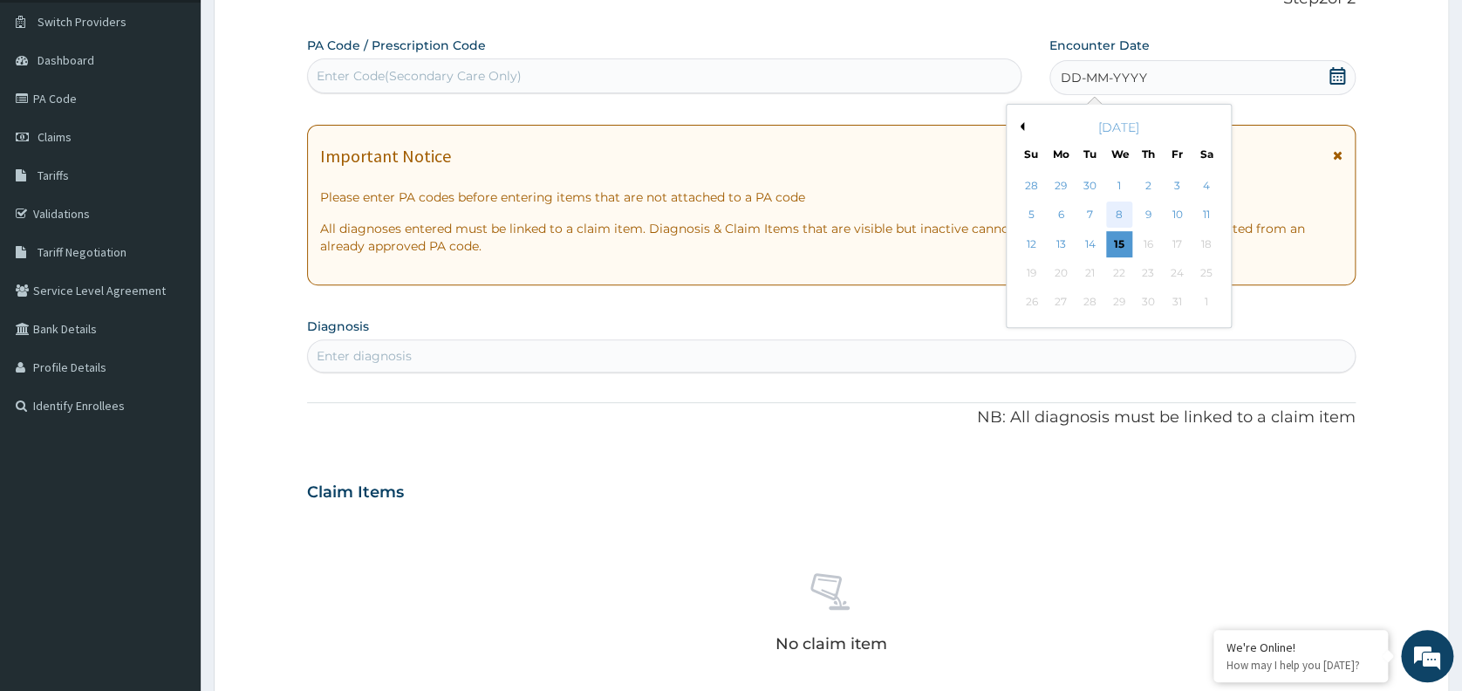
click at [1117, 212] on div "8" at bounding box center [1119, 215] width 26 height 26
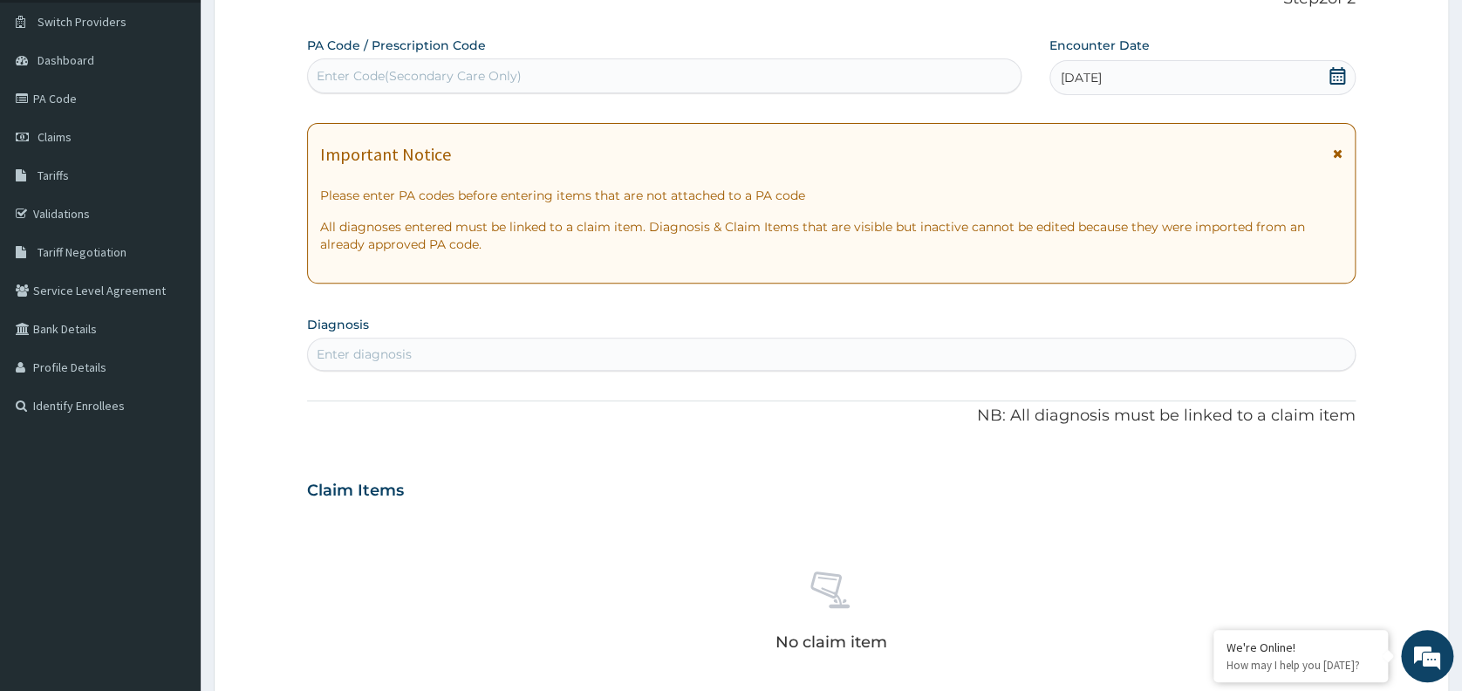
click at [802, 338] on div "Enter diagnosis" at bounding box center [831, 354] width 1048 height 33
type input "WELL"
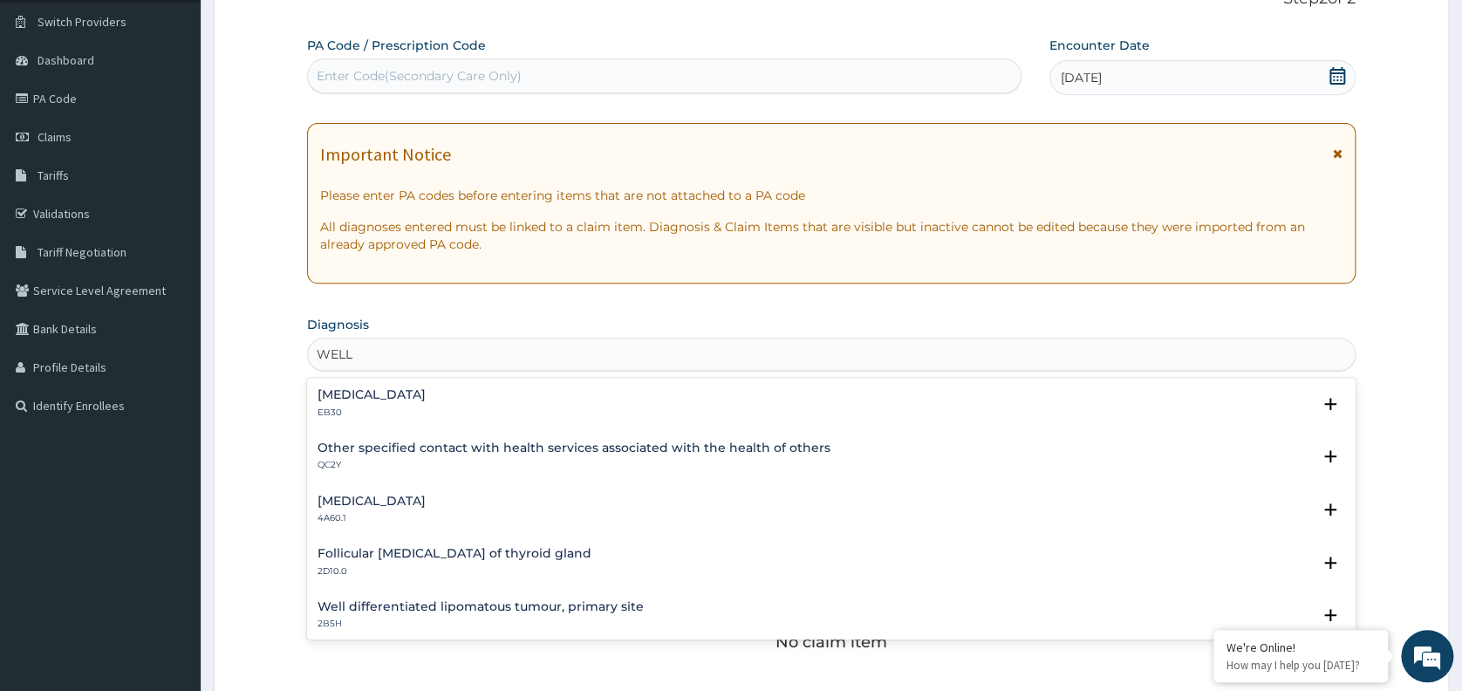
click at [610, 450] on h4 "Other specified contact with health services associated with the health of othe…" at bounding box center [573, 447] width 513 height 13
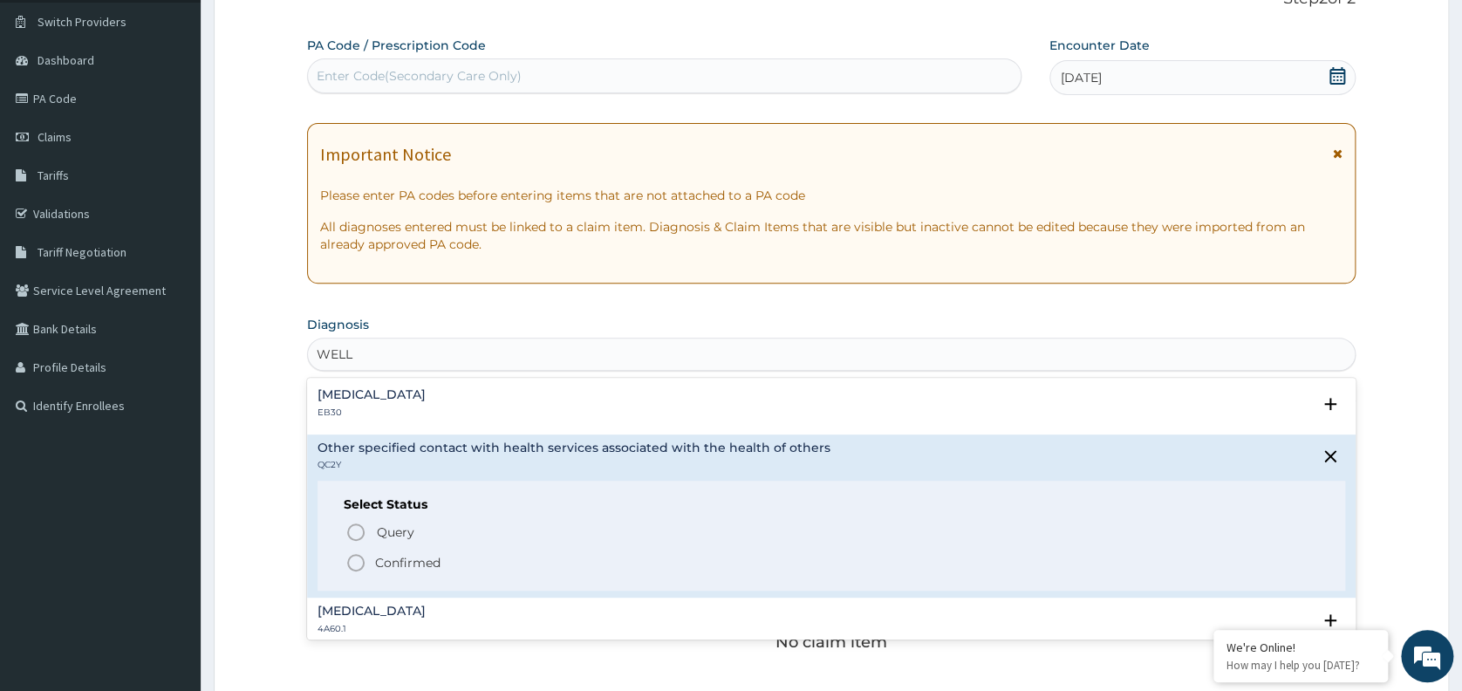
click at [404, 554] on p "Confirmed" at bounding box center [407, 562] width 65 height 17
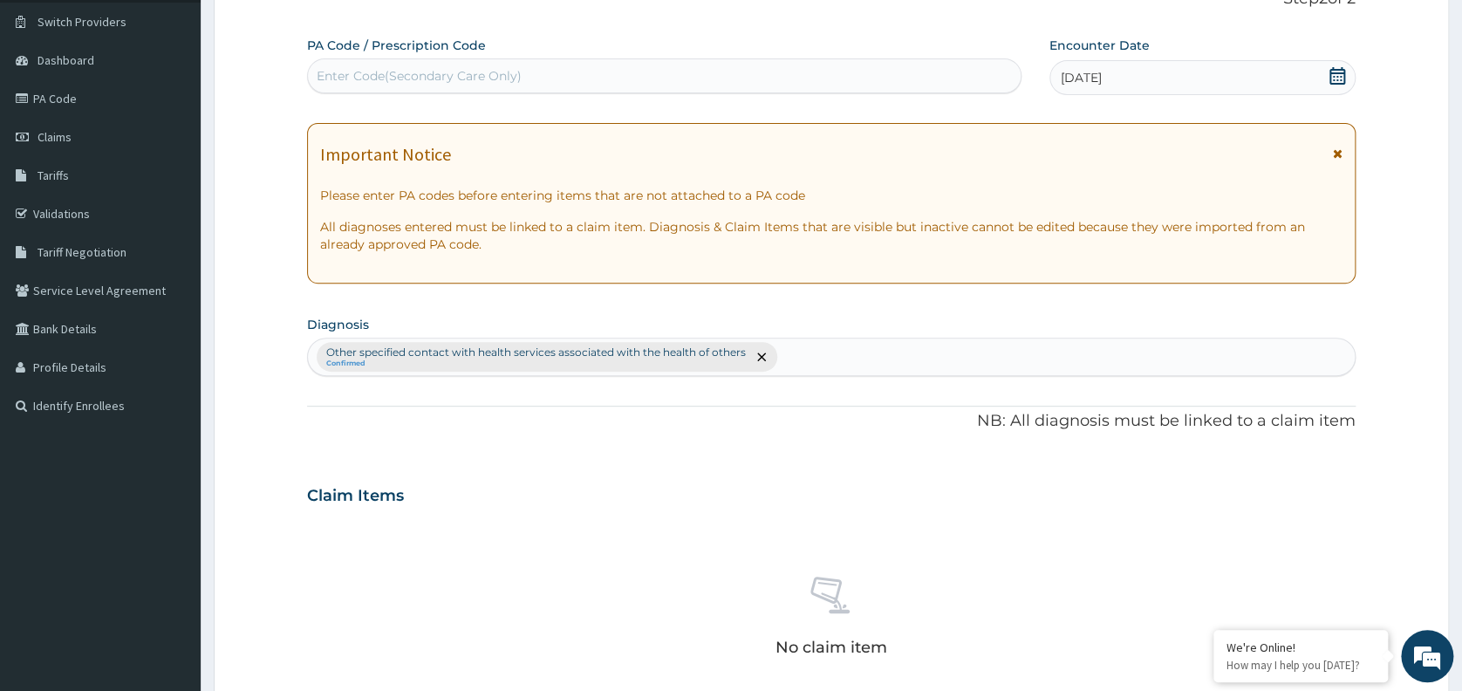
scroll to position [565, 0]
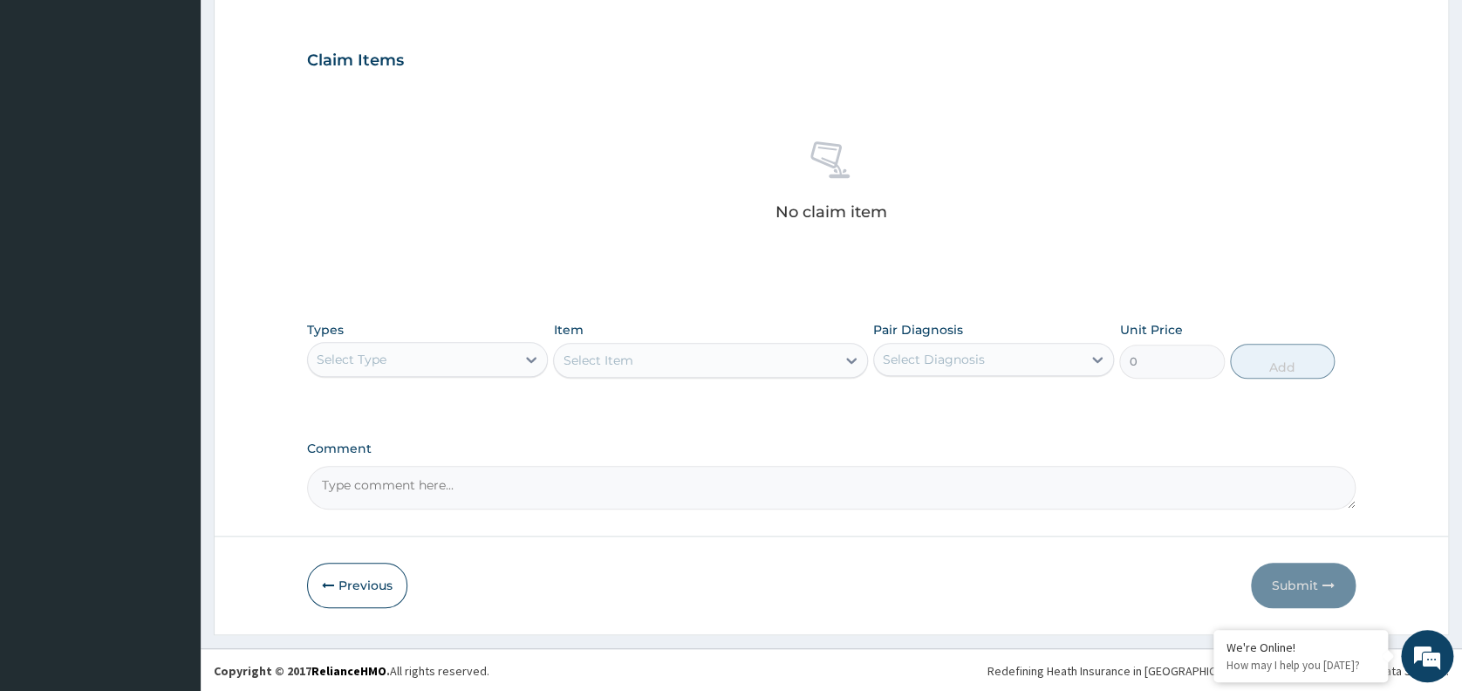
click at [453, 360] on div "Select Type" at bounding box center [412, 359] width 208 height 28
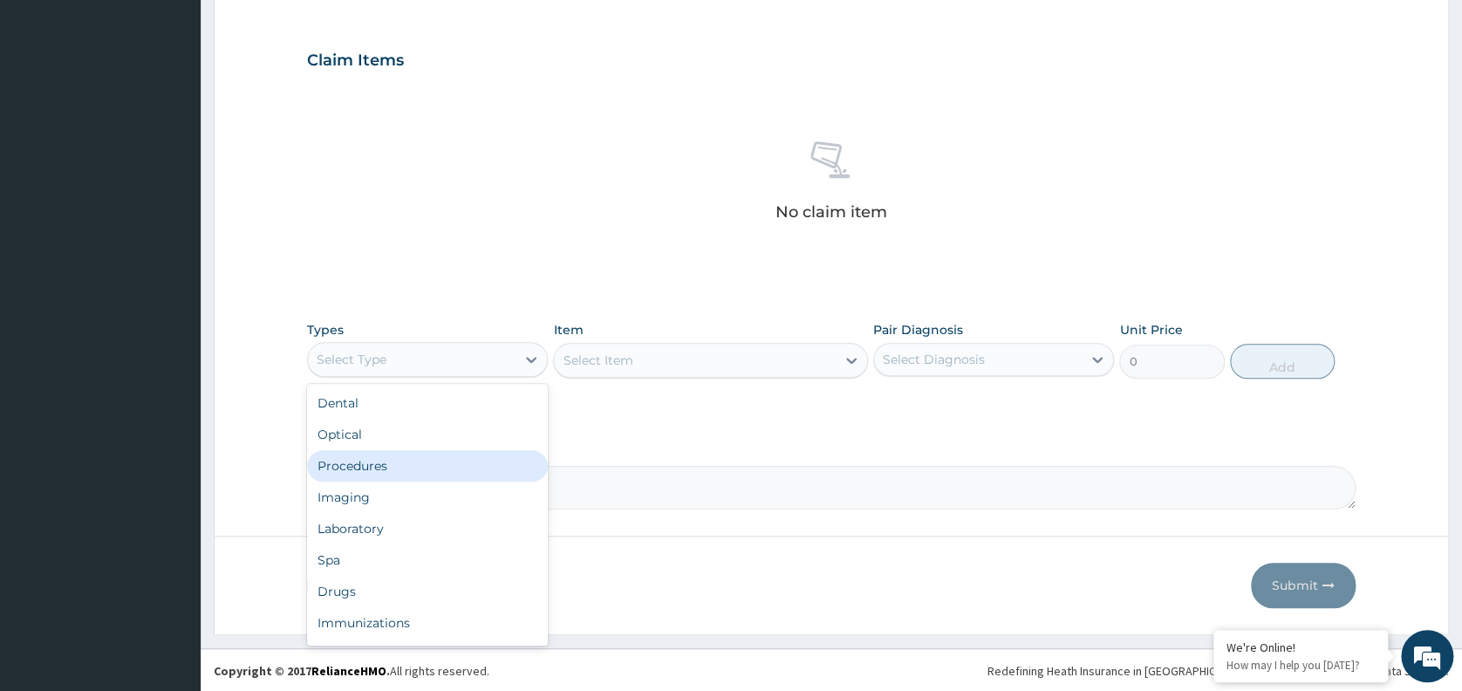
click at [383, 459] on div "Procedures" at bounding box center [427, 465] width 241 height 31
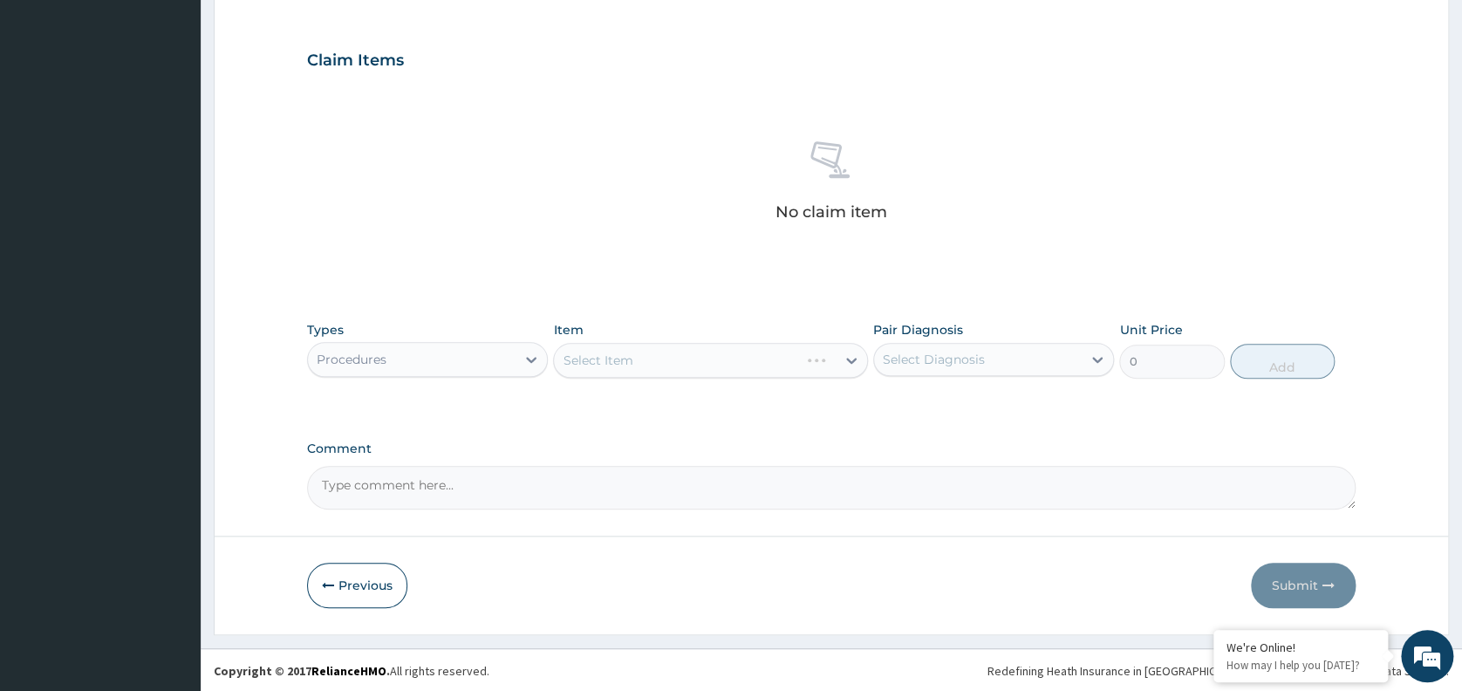
click at [624, 366] on div "Select Item" at bounding box center [710, 360] width 315 height 35
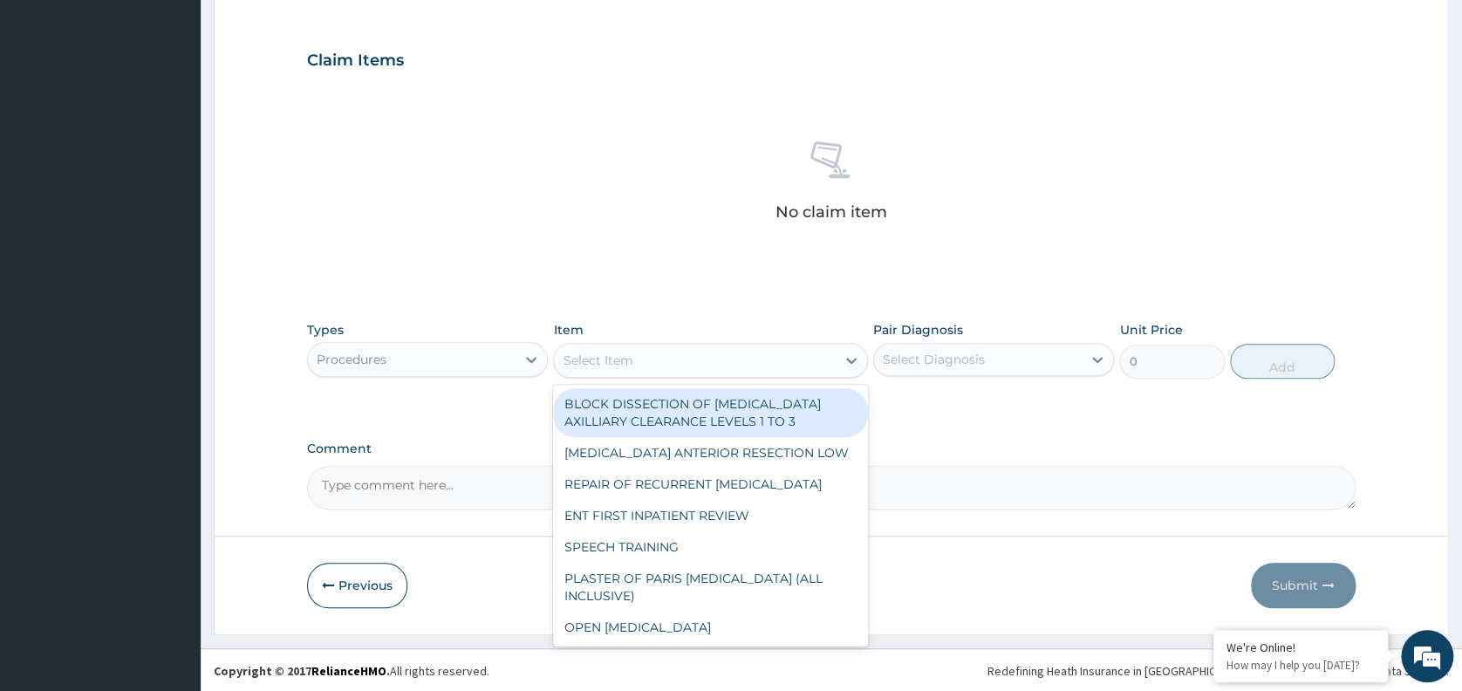
click at [657, 360] on div "Select Item" at bounding box center [695, 360] width 282 height 28
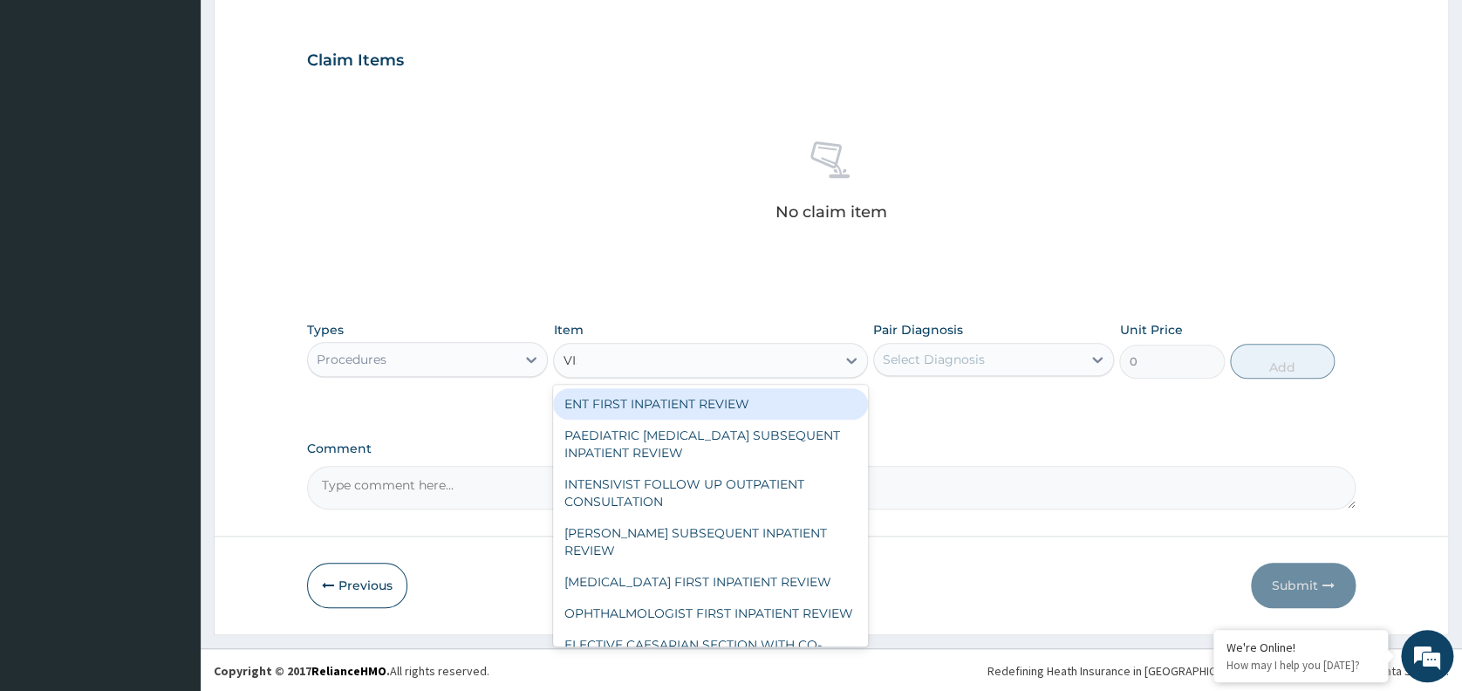
type input "VISU"
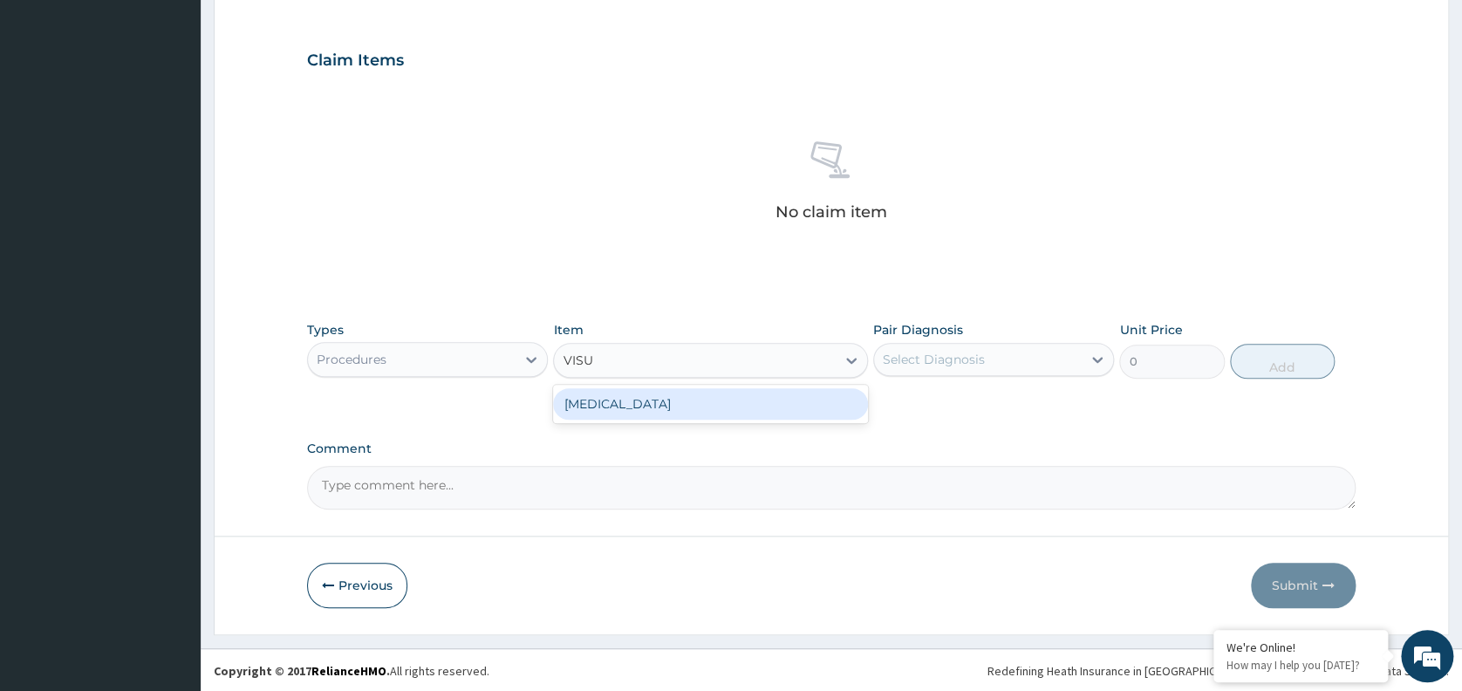
type input "3000"
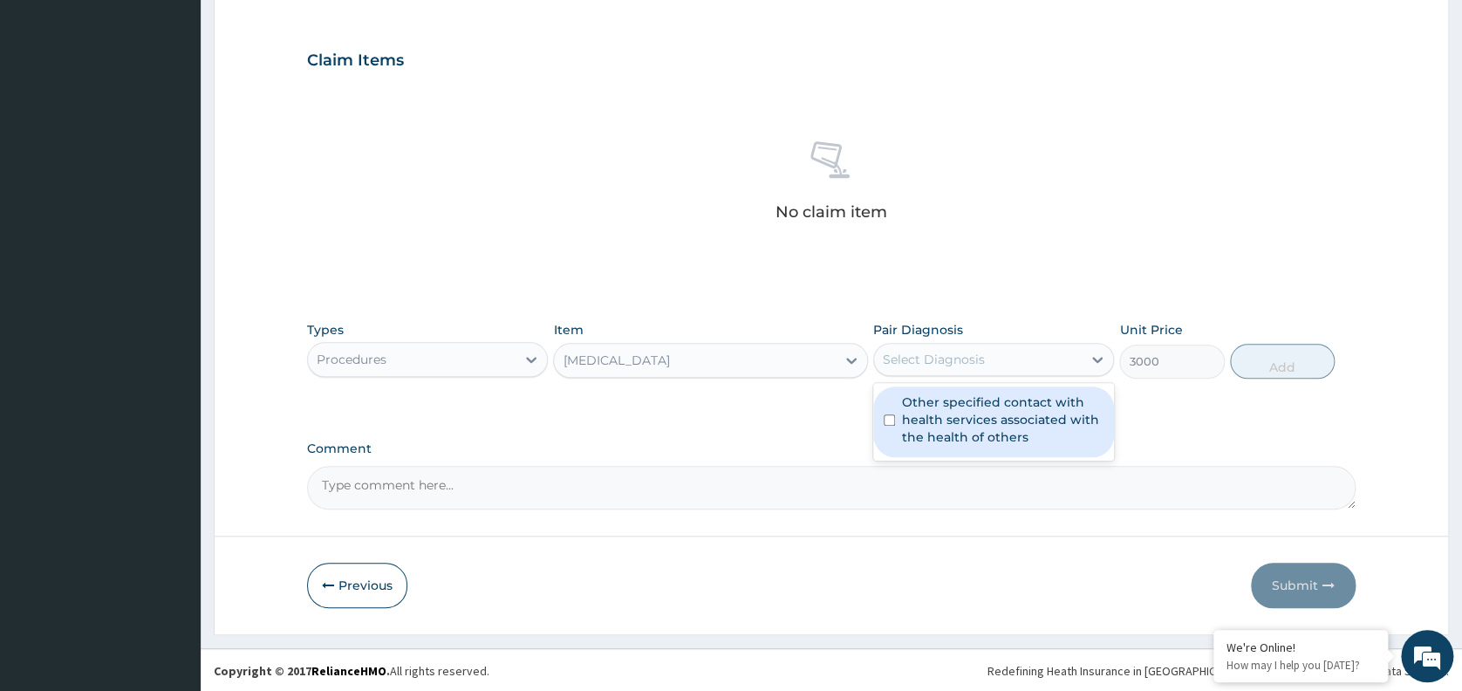
click at [943, 345] on div "Select Diagnosis" at bounding box center [978, 359] width 208 height 28
click at [973, 419] on label "Other specified contact with health services associated with the health of othe…" at bounding box center [1002, 419] width 201 height 52
checkbox input "true"
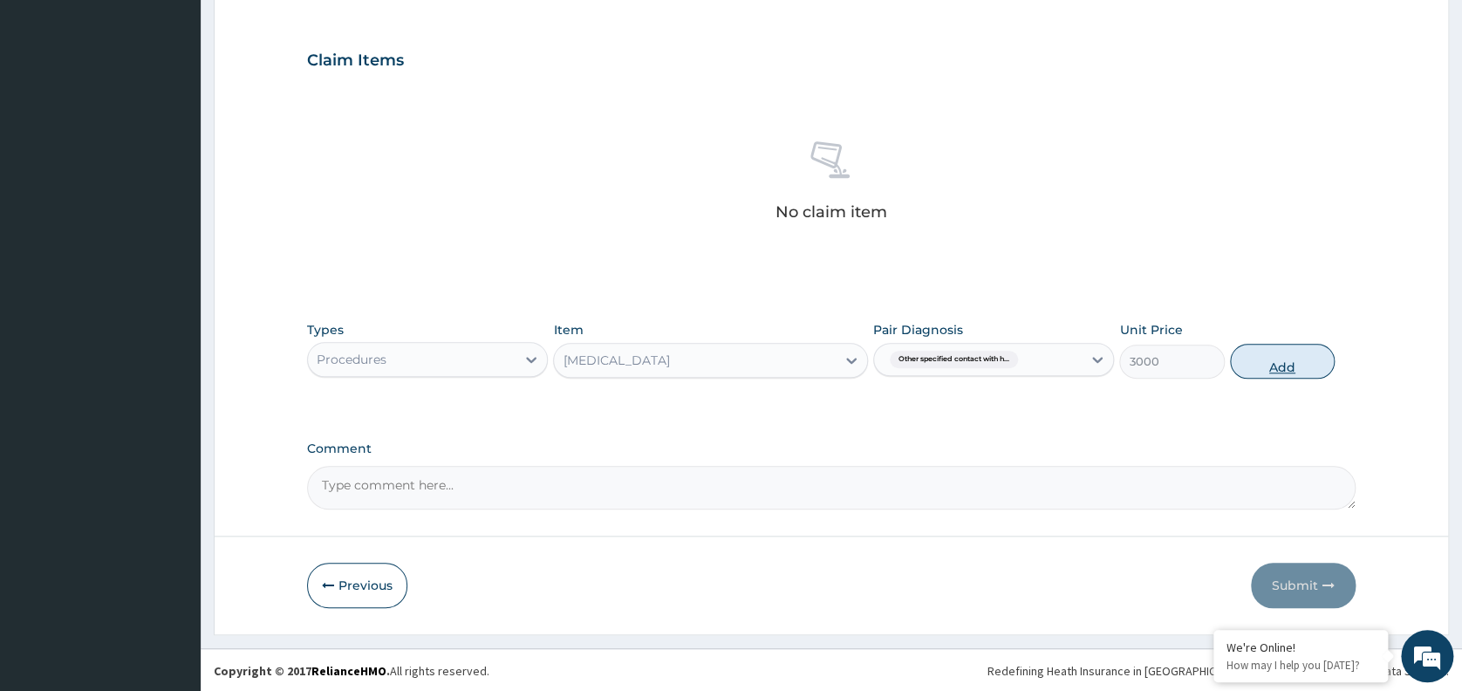
click at [1279, 363] on button "Add" at bounding box center [1282, 361] width 105 height 35
type input "0"
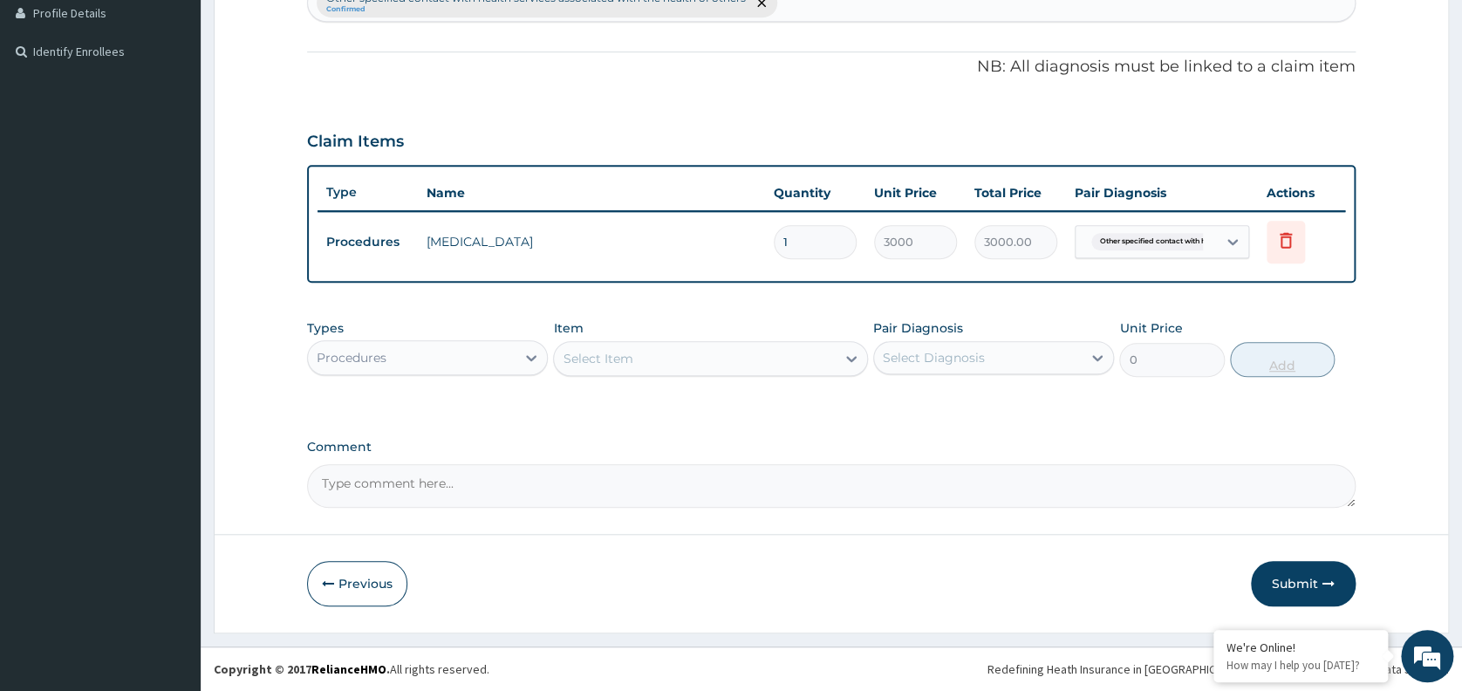
scroll to position [482, 0]
click at [501, 351] on div "Procedures" at bounding box center [412, 359] width 208 height 28
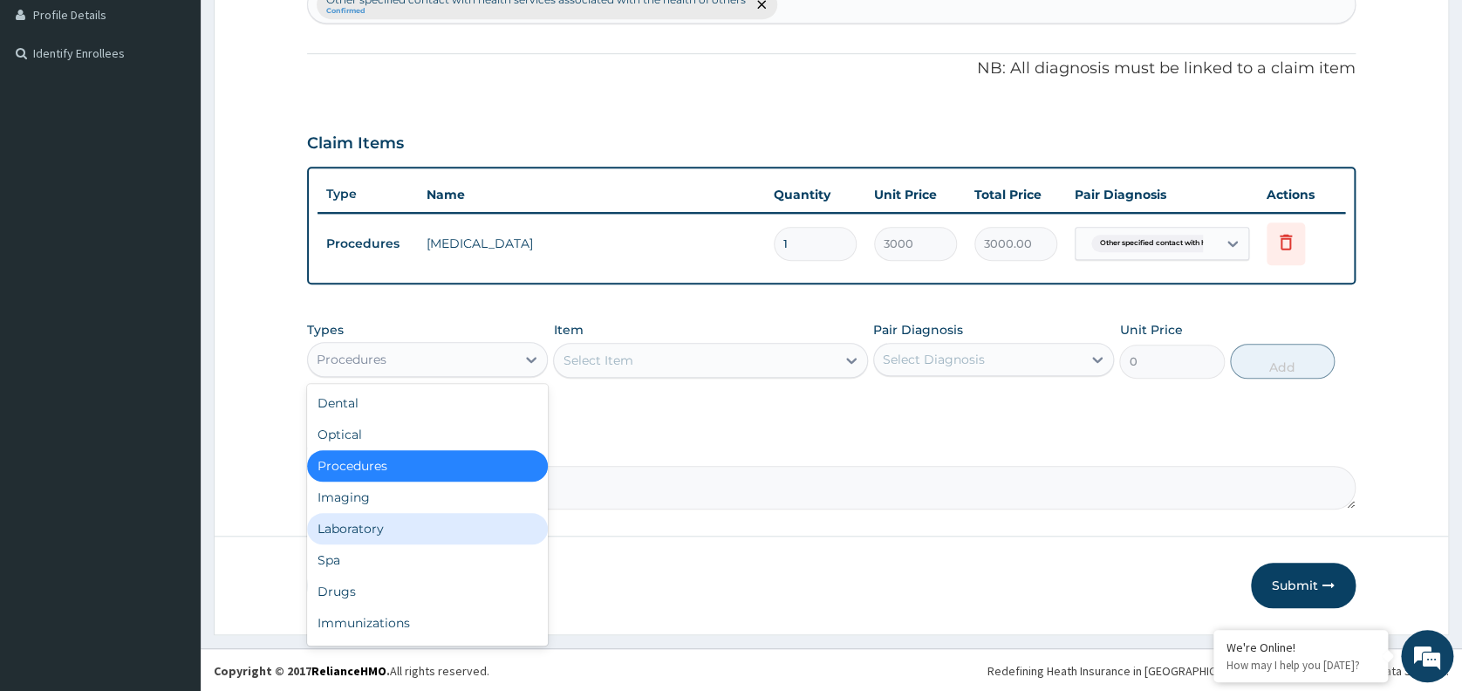
click at [382, 520] on div "Laboratory" at bounding box center [427, 528] width 241 height 31
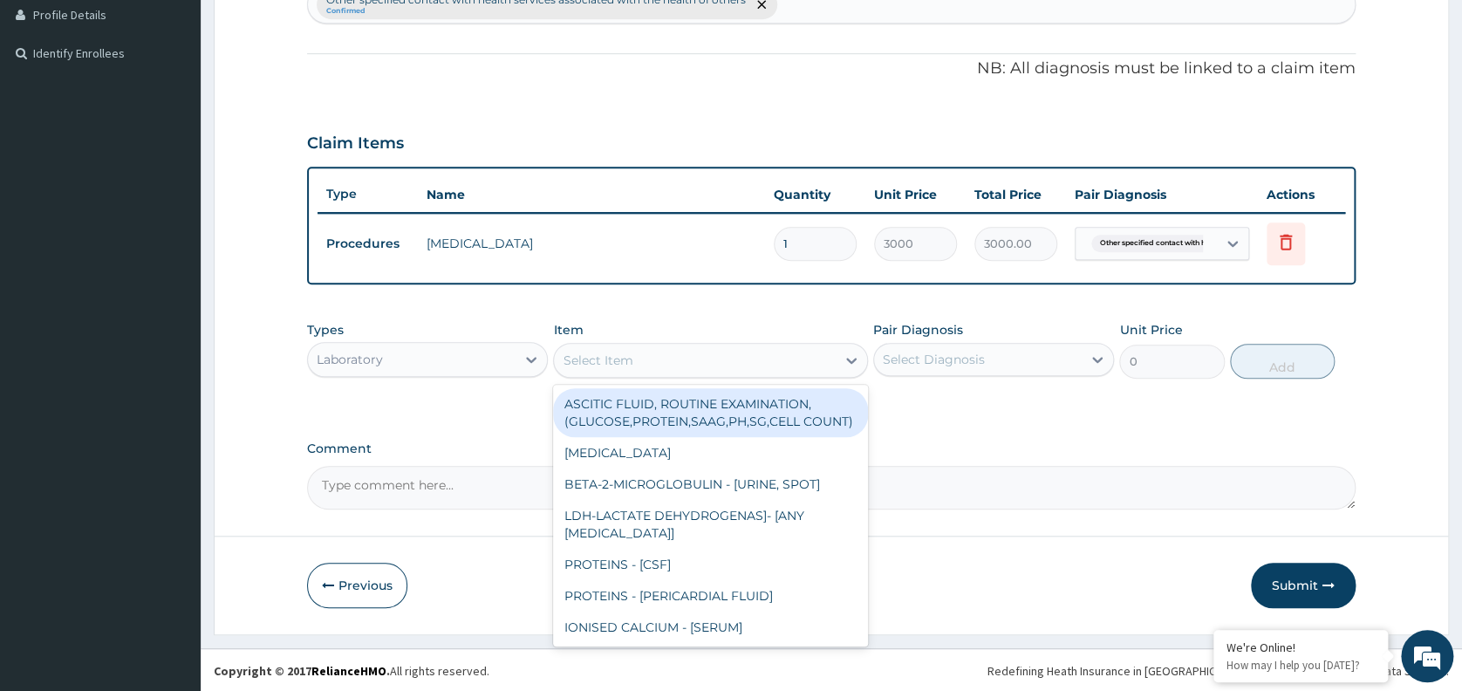
click at [585, 358] on div "Select Item" at bounding box center [598, 359] width 70 height 17
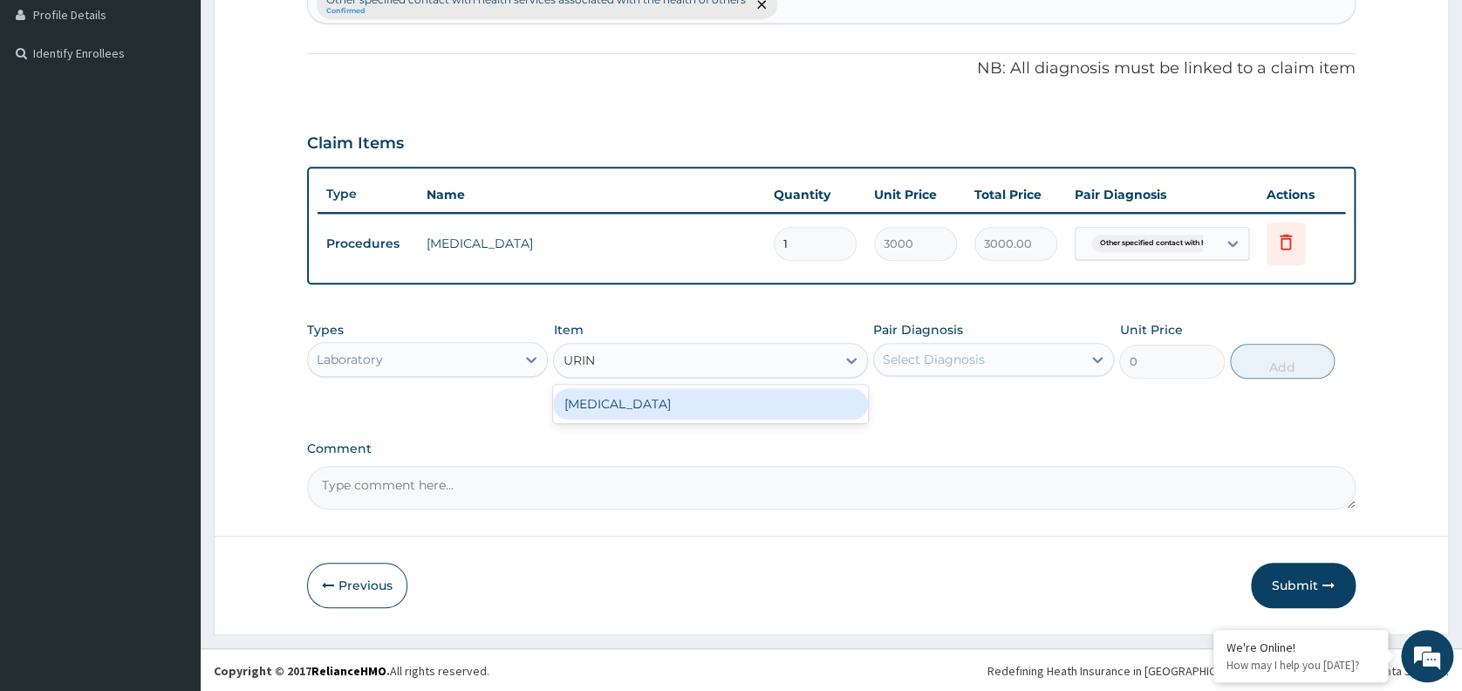
type input "URINA"
type input "1531.875"
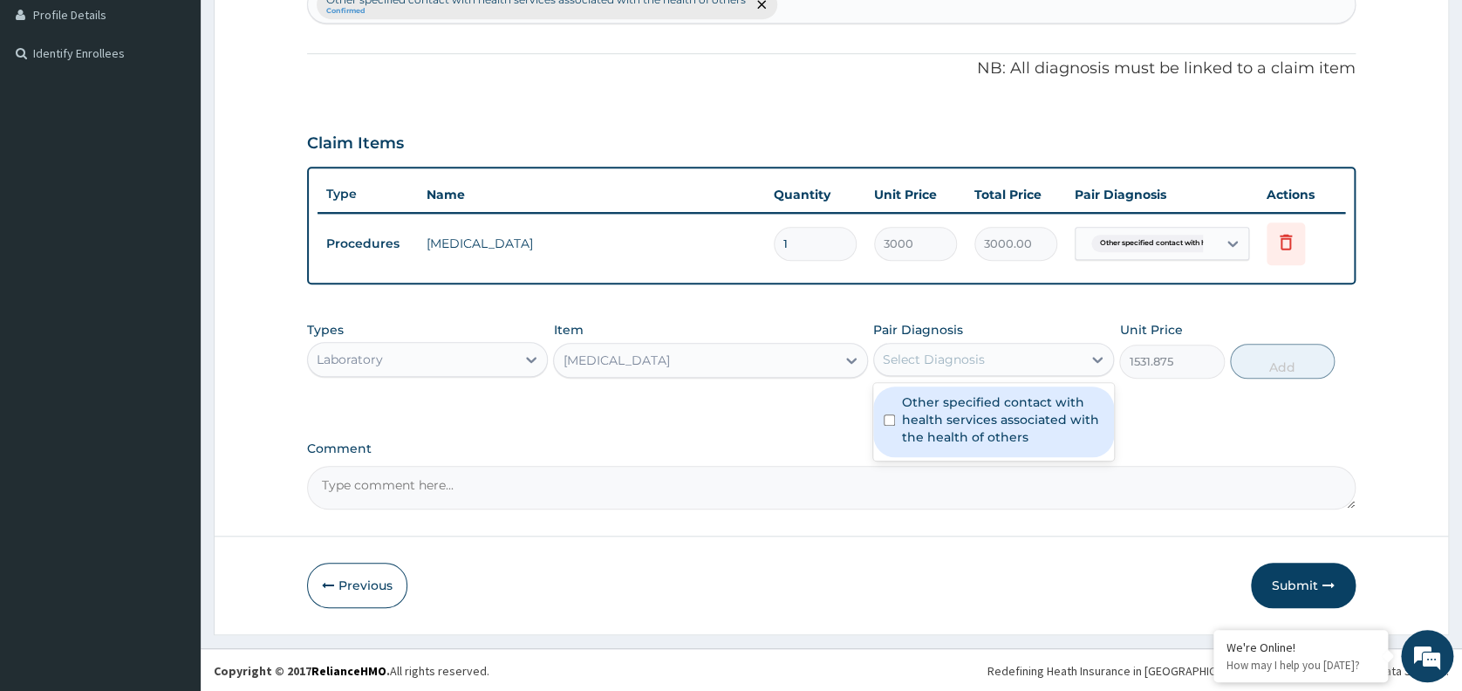
click at [935, 351] on div "Select Diagnosis" at bounding box center [934, 359] width 102 height 17
click at [942, 412] on label "Other specified contact with health services associated with the health of othe…" at bounding box center [1002, 419] width 201 height 52
checkbox input "true"
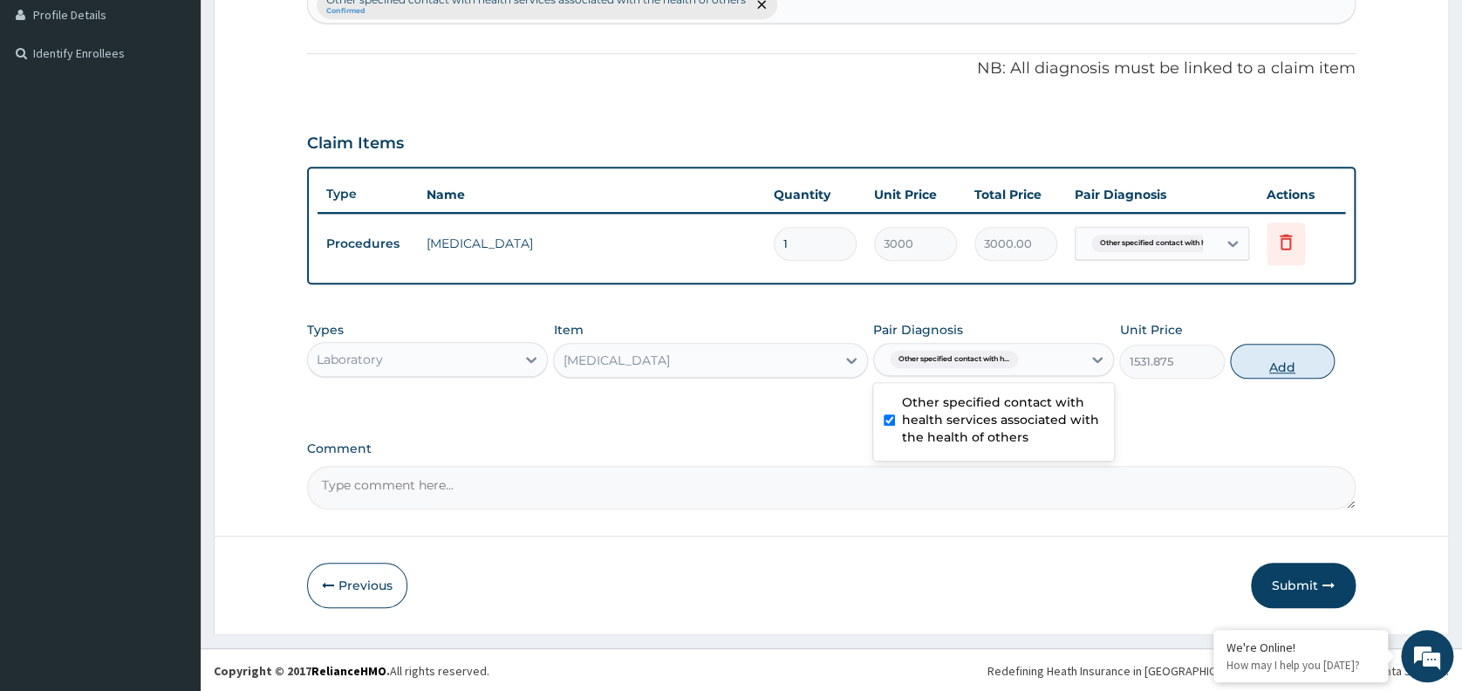
click at [1271, 344] on button "Add" at bounding box center [1282, 361] width 105 height 35
type input "0"
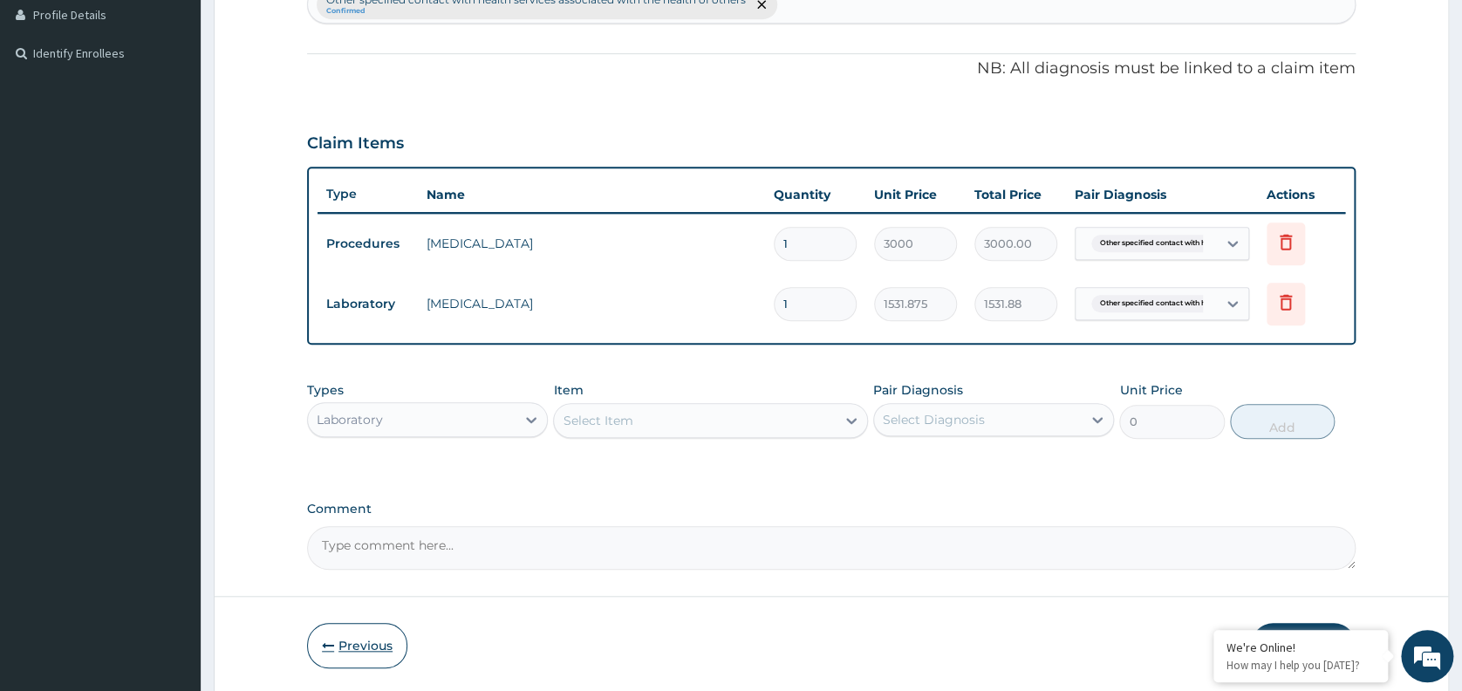
click at [363, 653] on button "Previous" at bounding box center [357, 645] width 100 height 45
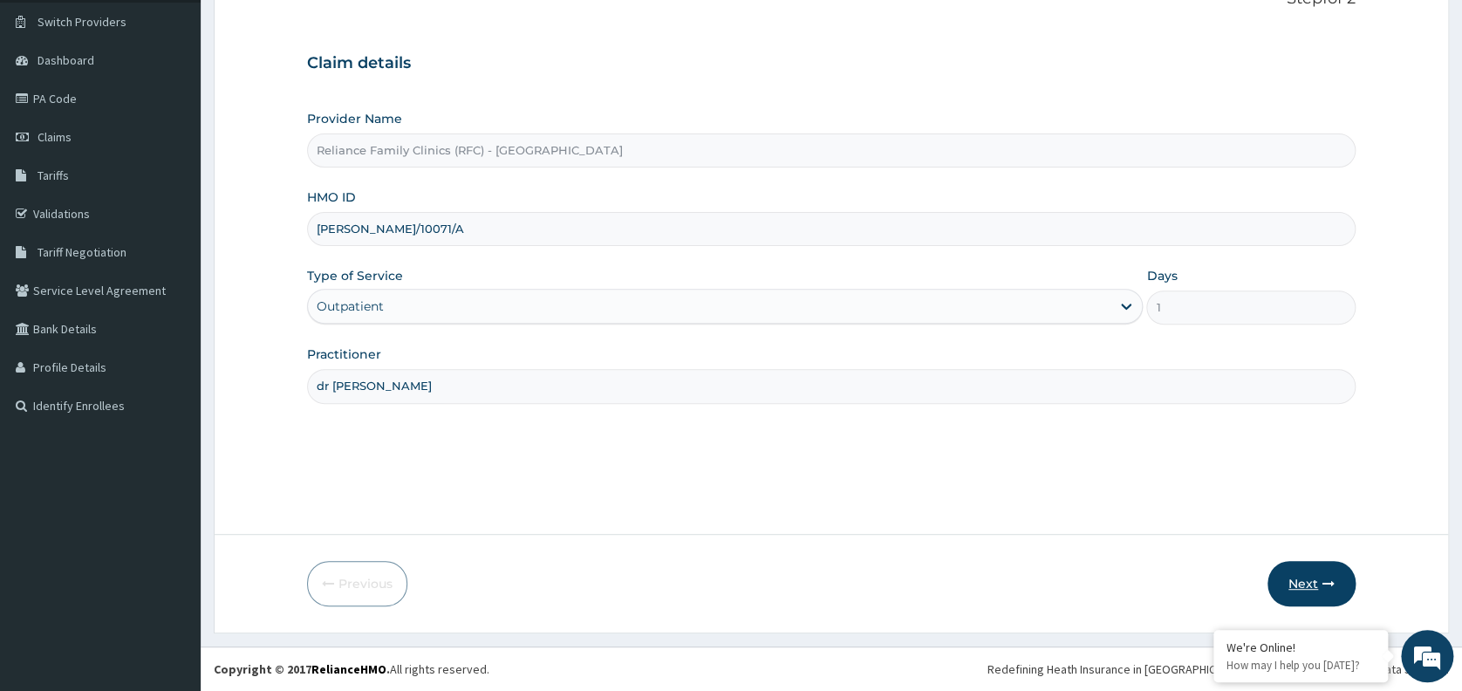
click at [1307, 578] on button "Next" at bounding box center [1311, 583] width 88 height 45
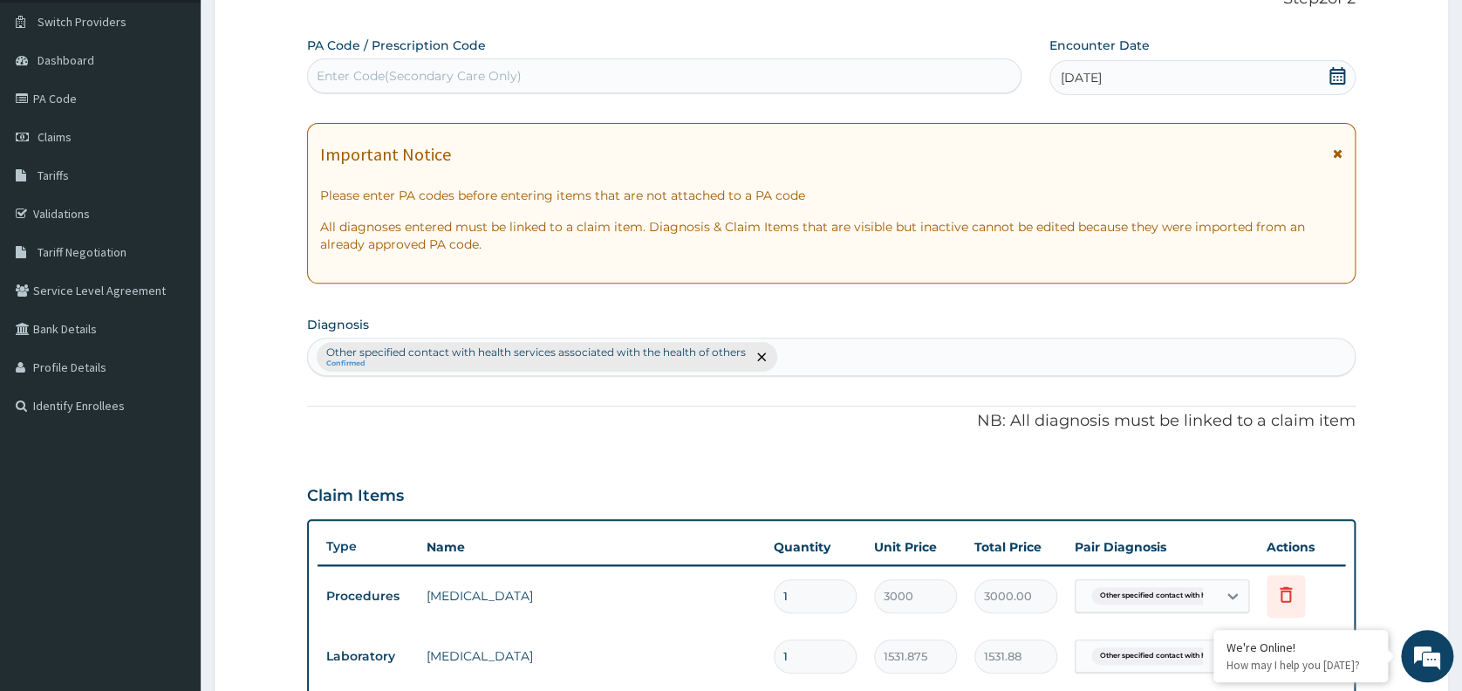
scroll to position [544, 0]
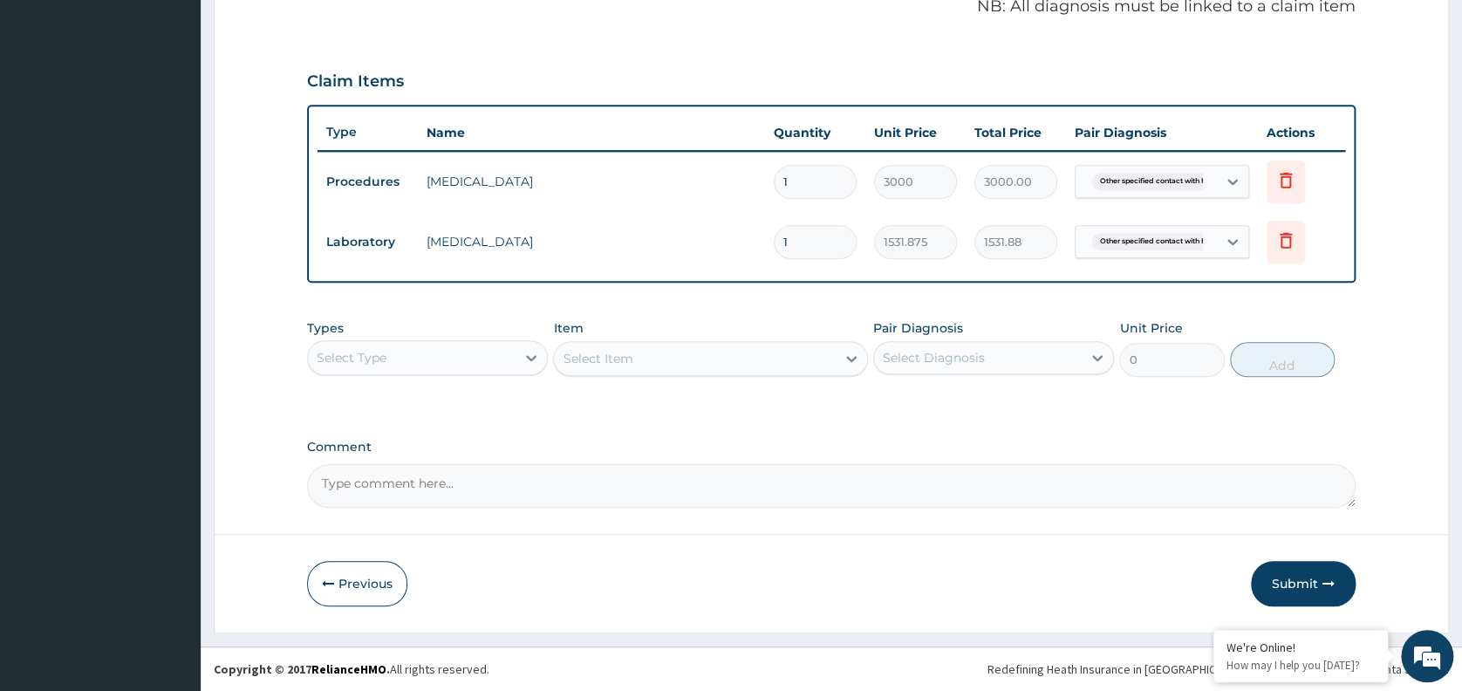
click at [642, 343] on div "Select Item" at bounding box center [710, 358] width 315 height 35
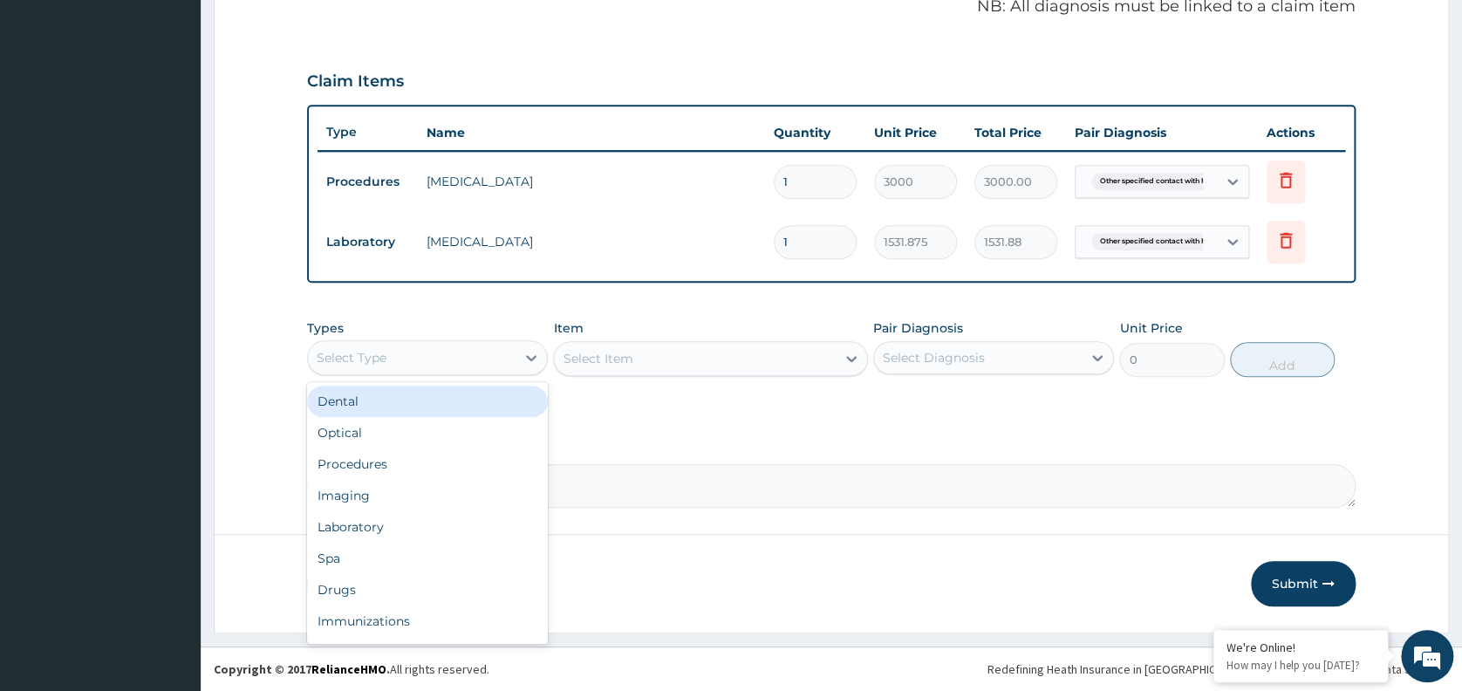
click at [473, 353] on div "Select Type" at bounding box center [412, 358] width 208 height 28
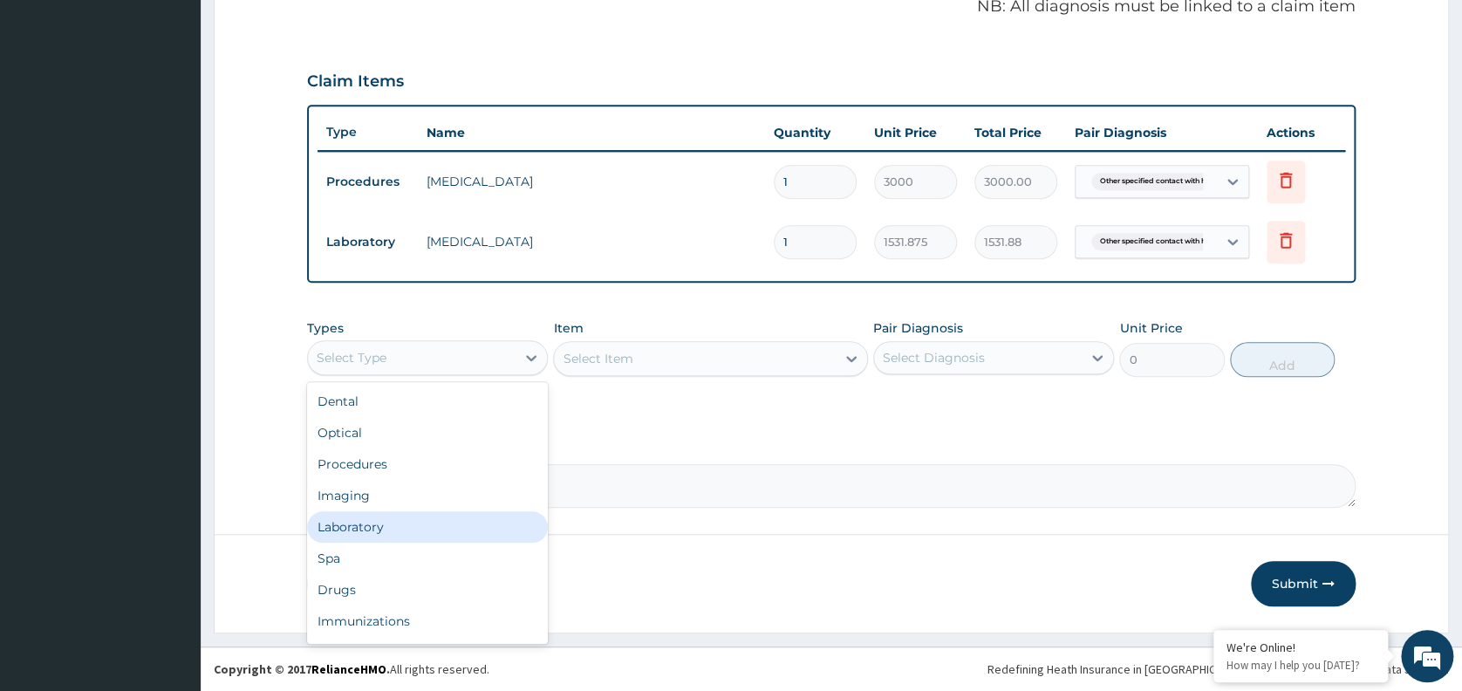
click at [353, 524] on div "Laboratory" at bounding box center [427, 526] width 241 height 31
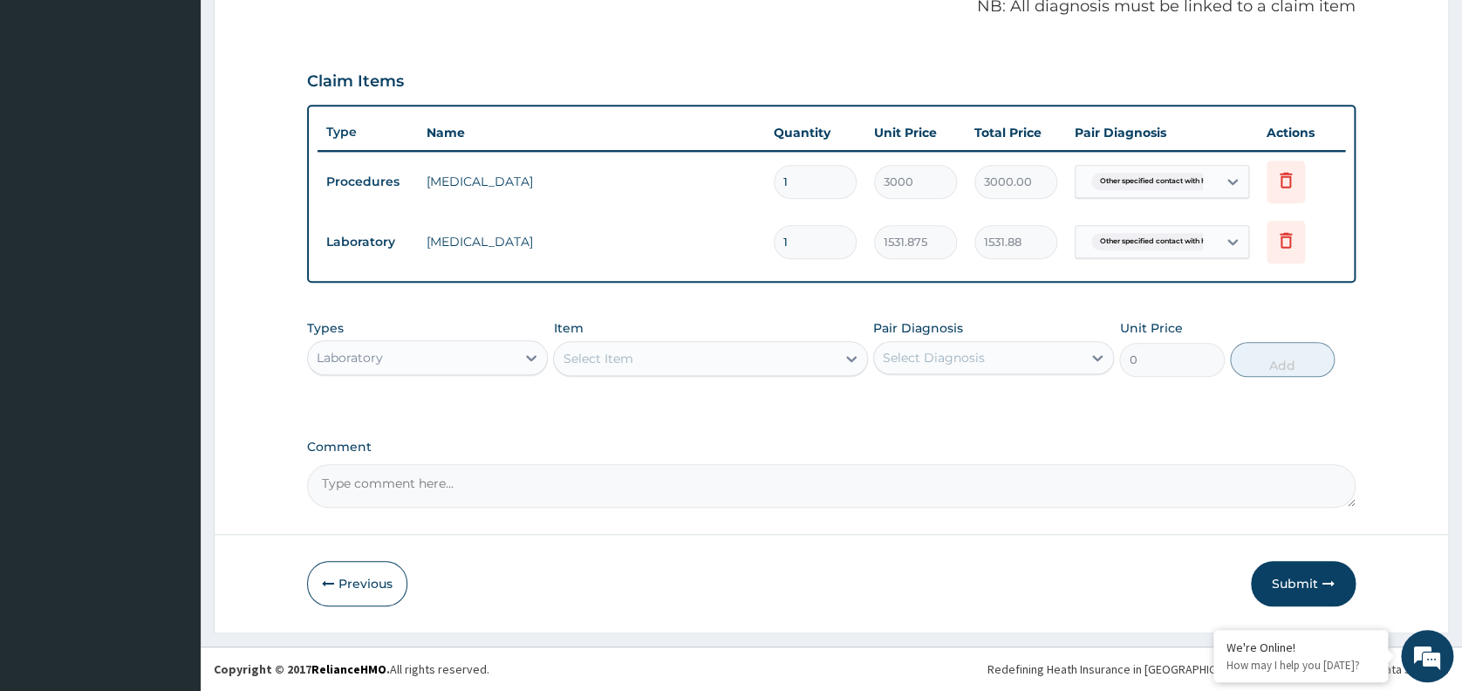
click at [658, 363] on div "Select Item" at bounding box center [710, 358] width 315 height 35
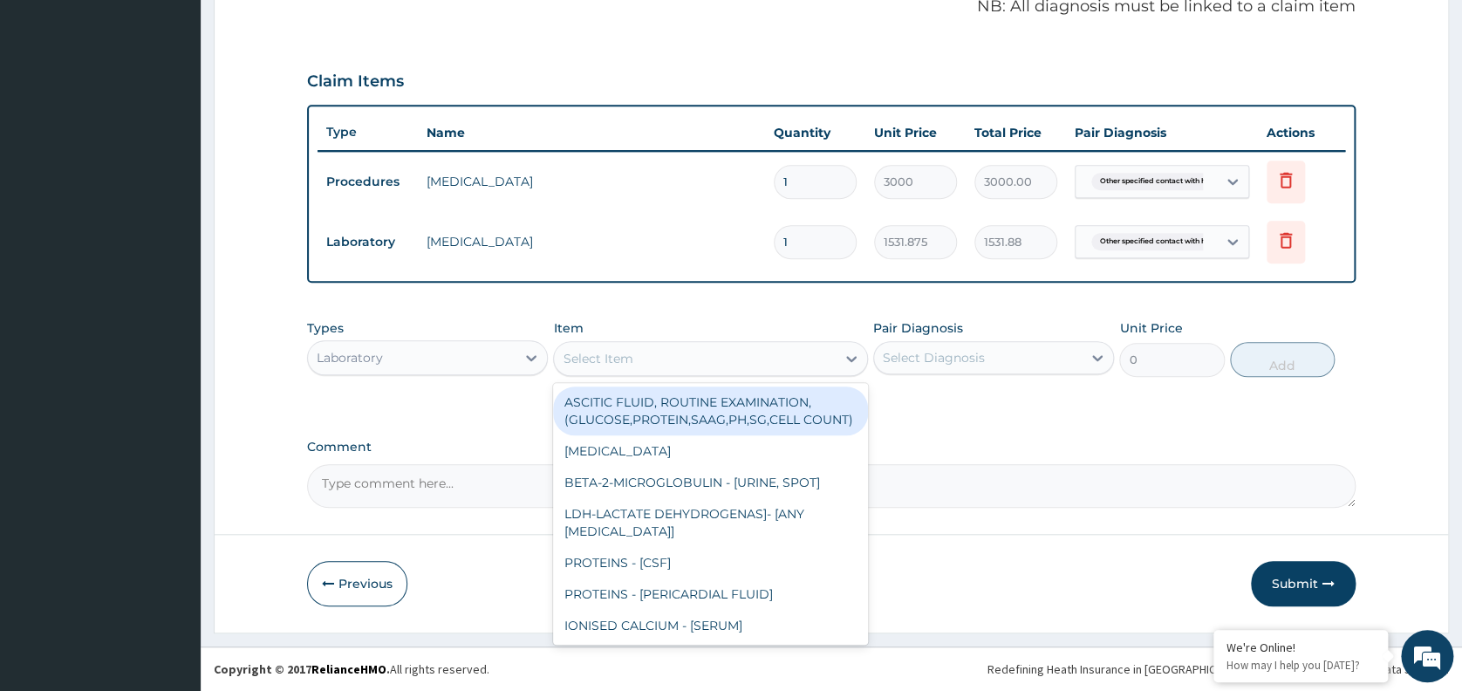
click at [658, 363] on div "Select Item" at bounding box center [695, 358] width 282 height 28
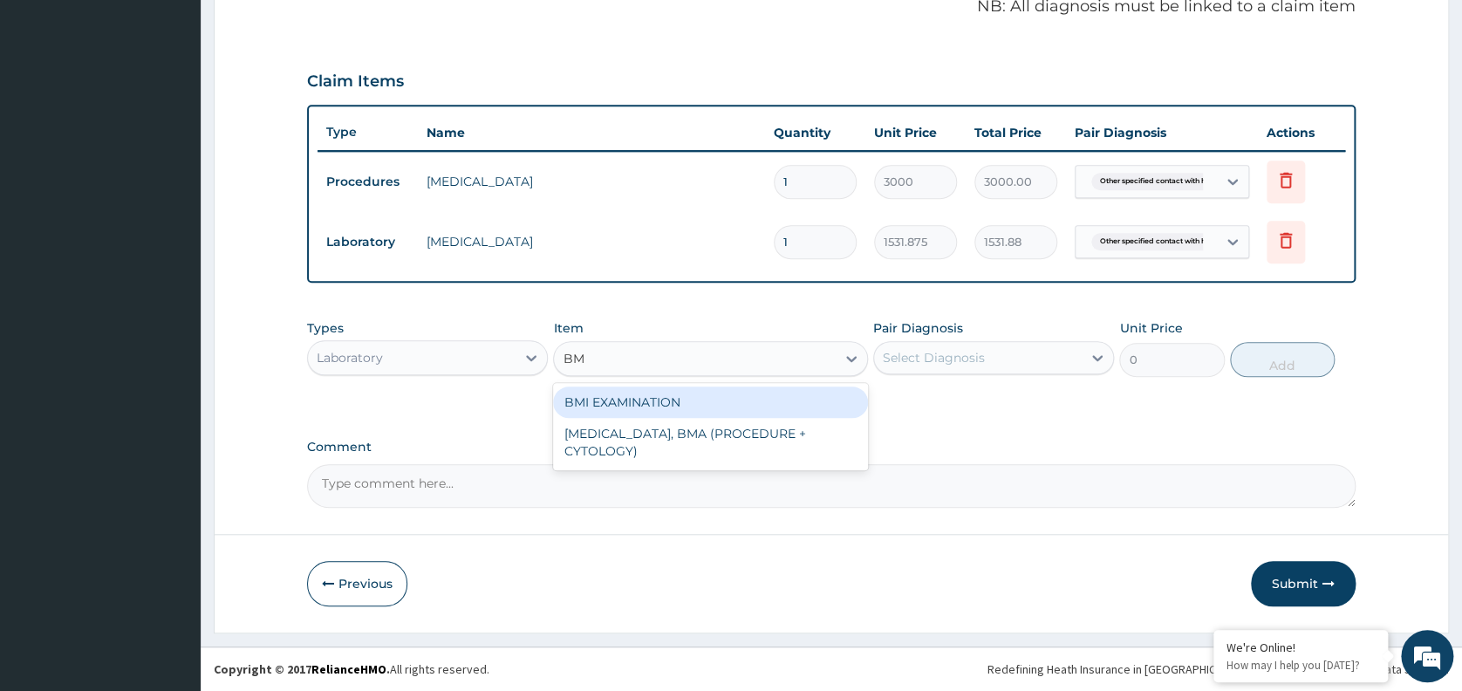
type input "BMI"
type input "1225.5"
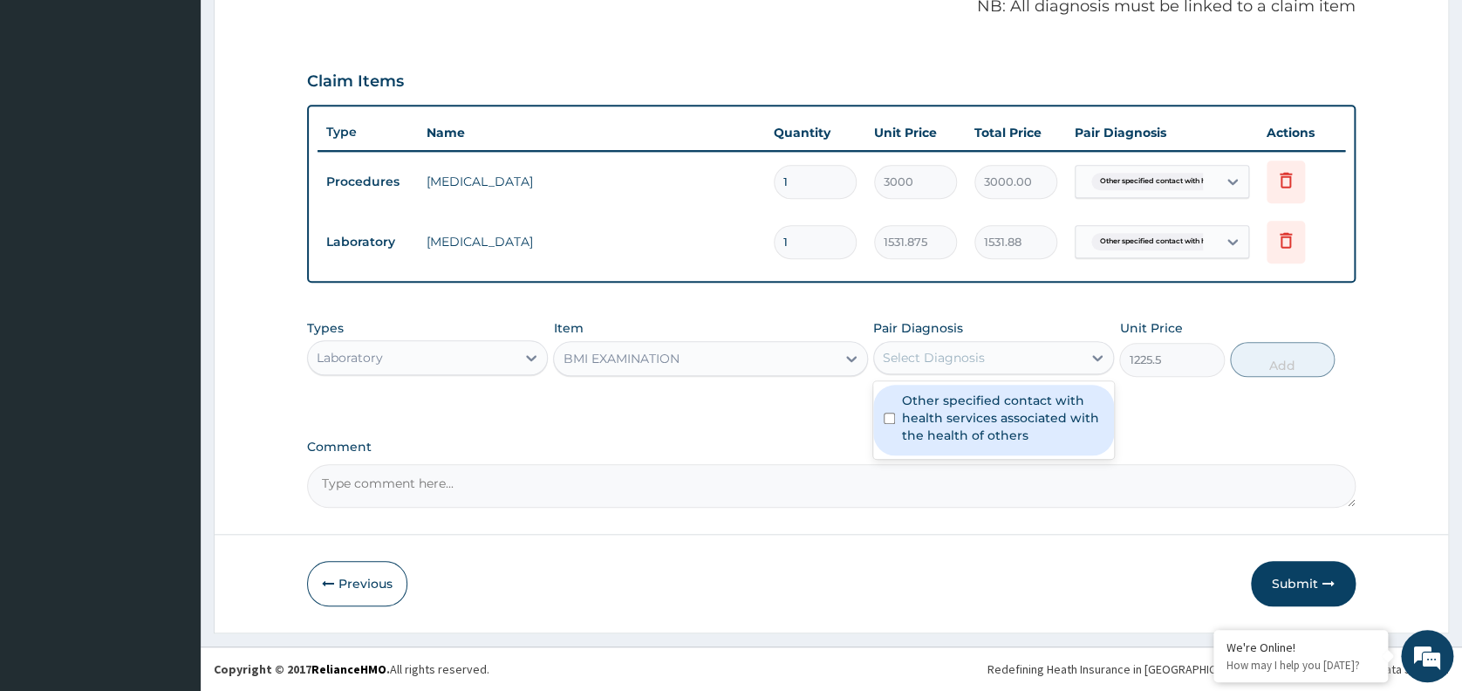
click at [1017, 356] on div "Select Diagnosis" at bounding box center [978, 358] width 208 height 28
click at [970, 432] on label "Other specified contact with health services associated with the health of othe…" at bounding box center [1002, 418] width 201 height 52
checkbox input "true"
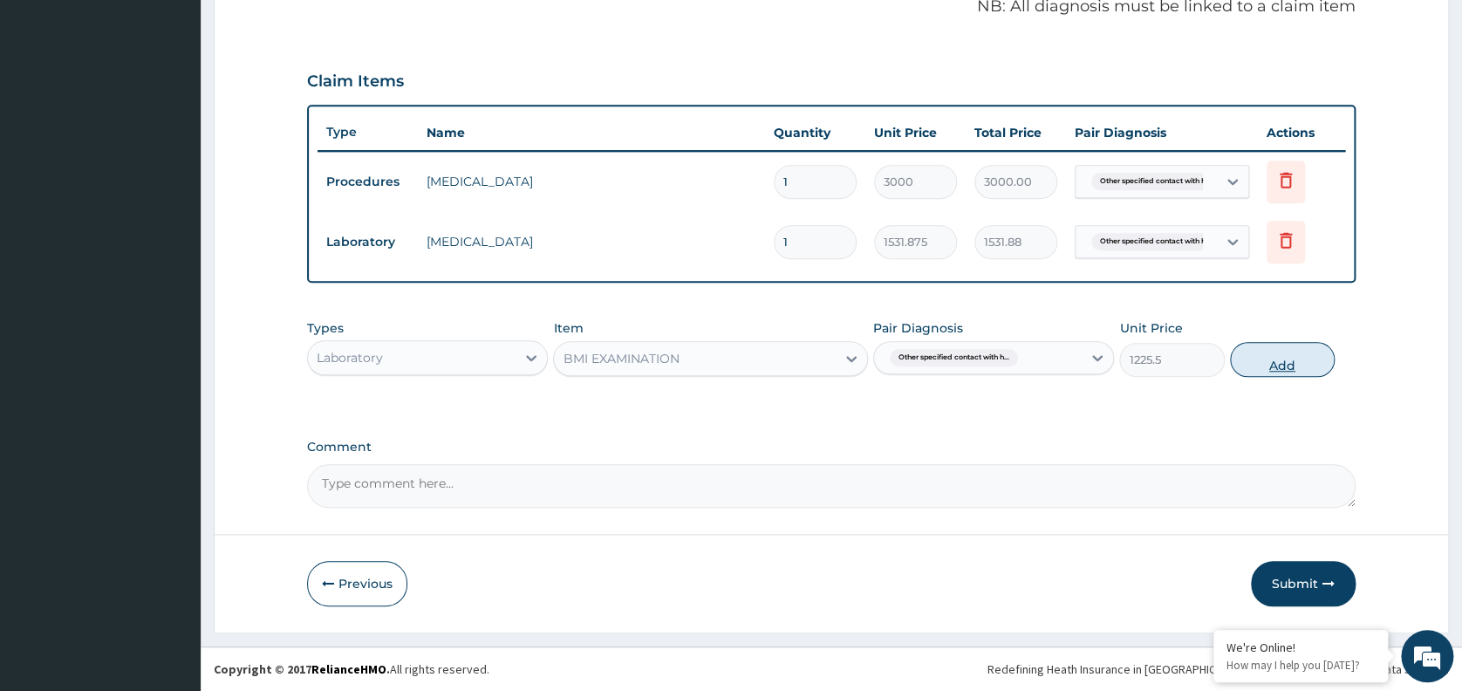
click at [1292, 357] on button "Add" at bounding box center [1282, 359] width 105 height 35
type input "0"
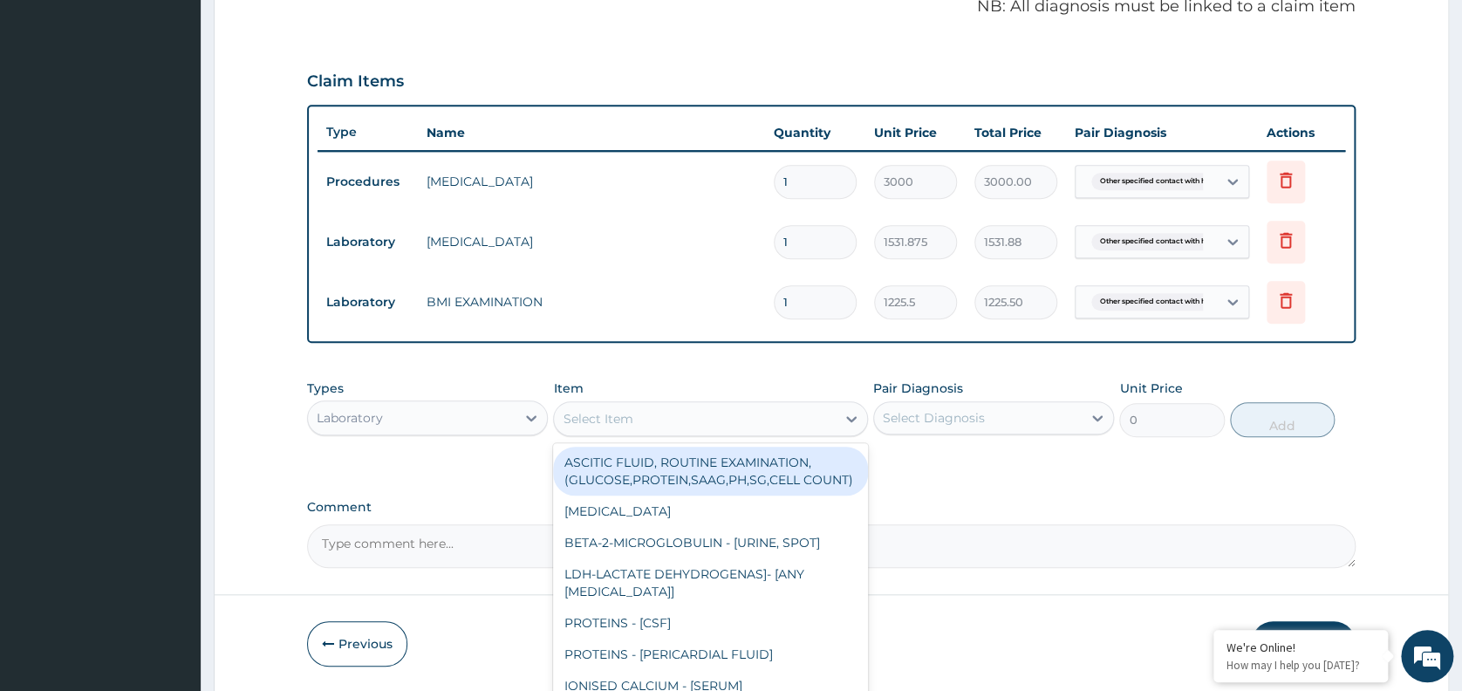
click at [623, 415] on div "Select Item" at bounding box center [598, 418] width 70 height 17
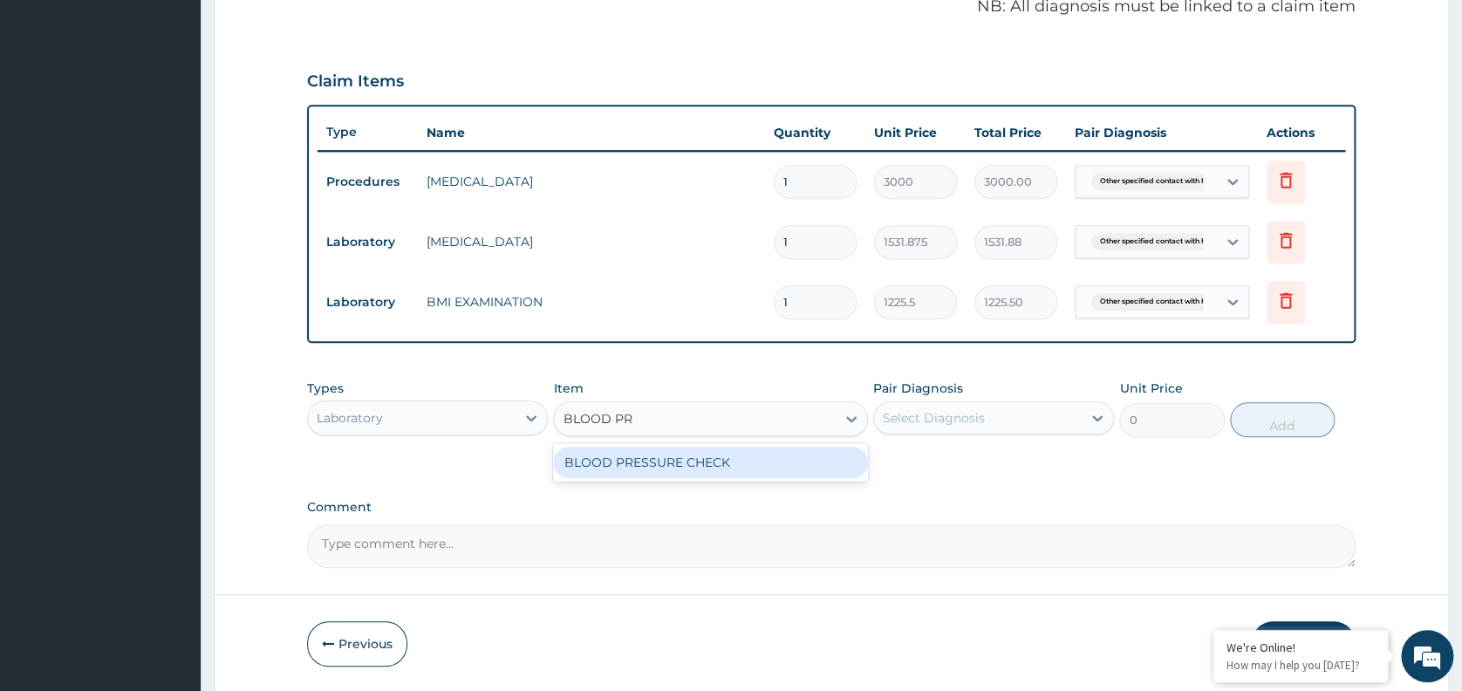
type input "BLOOD PRE"
type input "1225.5"
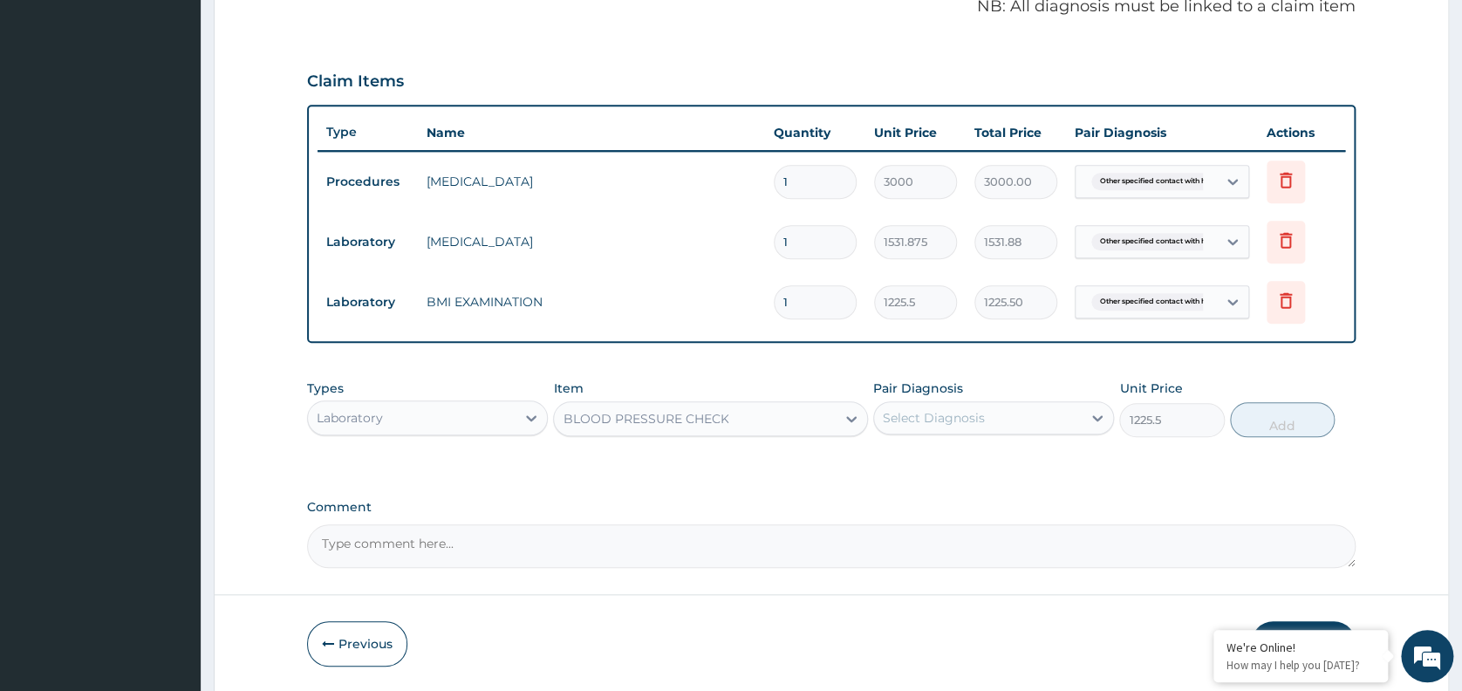
click at [899, 412] on div "Select Diagnosis" at bounding box center [934, 417] width 102 height 17
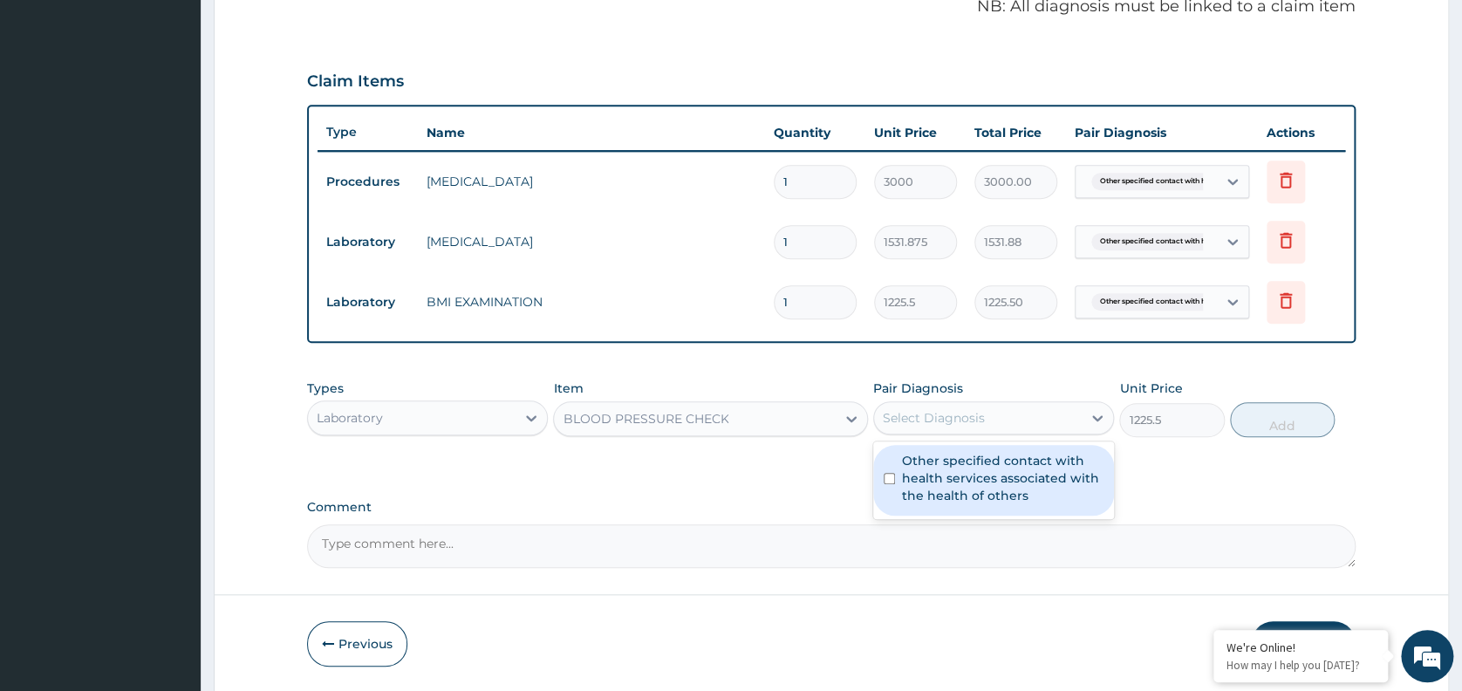
click at [968, 479] on label "Other specified contact with health services associated with the health of othe…" at bounding box center [1002, 478] width 201 height 52
checkbox input "true"
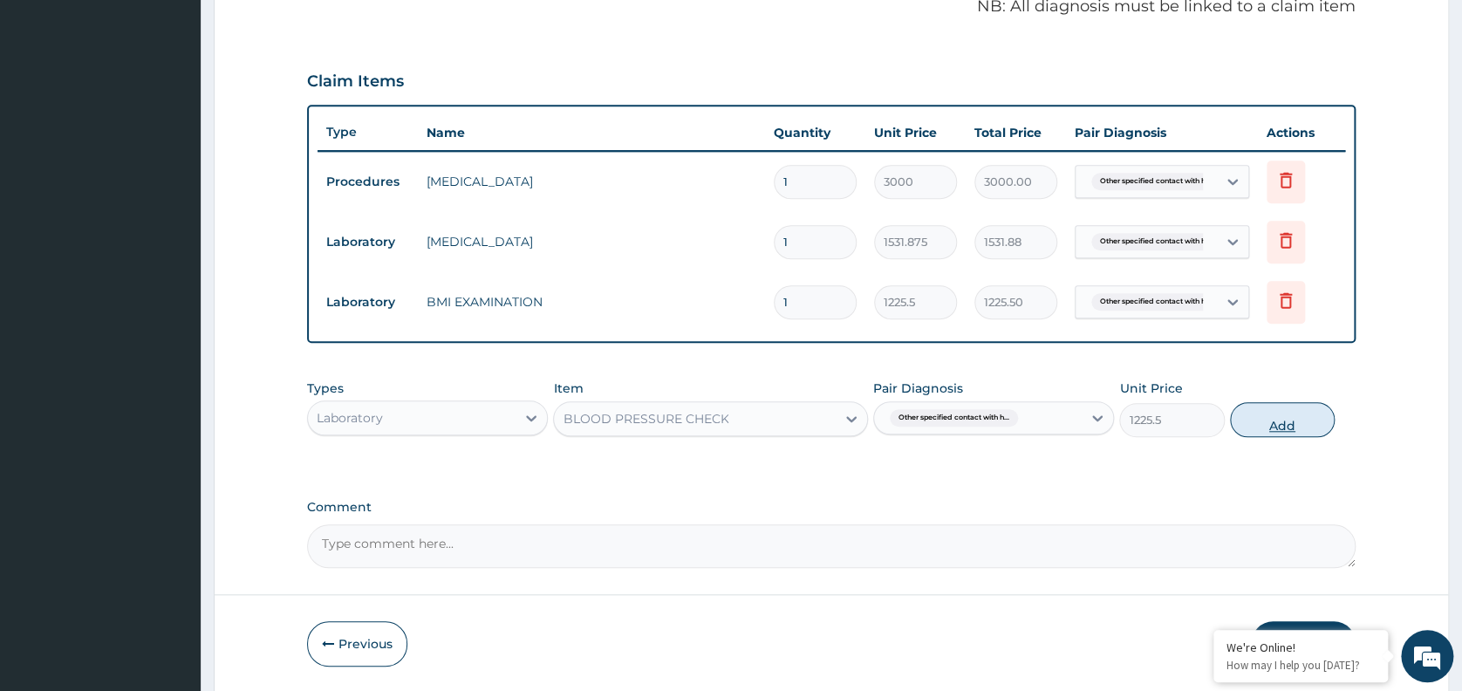
click at [1284, 419] on button "Add" at bounding box center [1282, 419] width 105 height 35
type input "0"
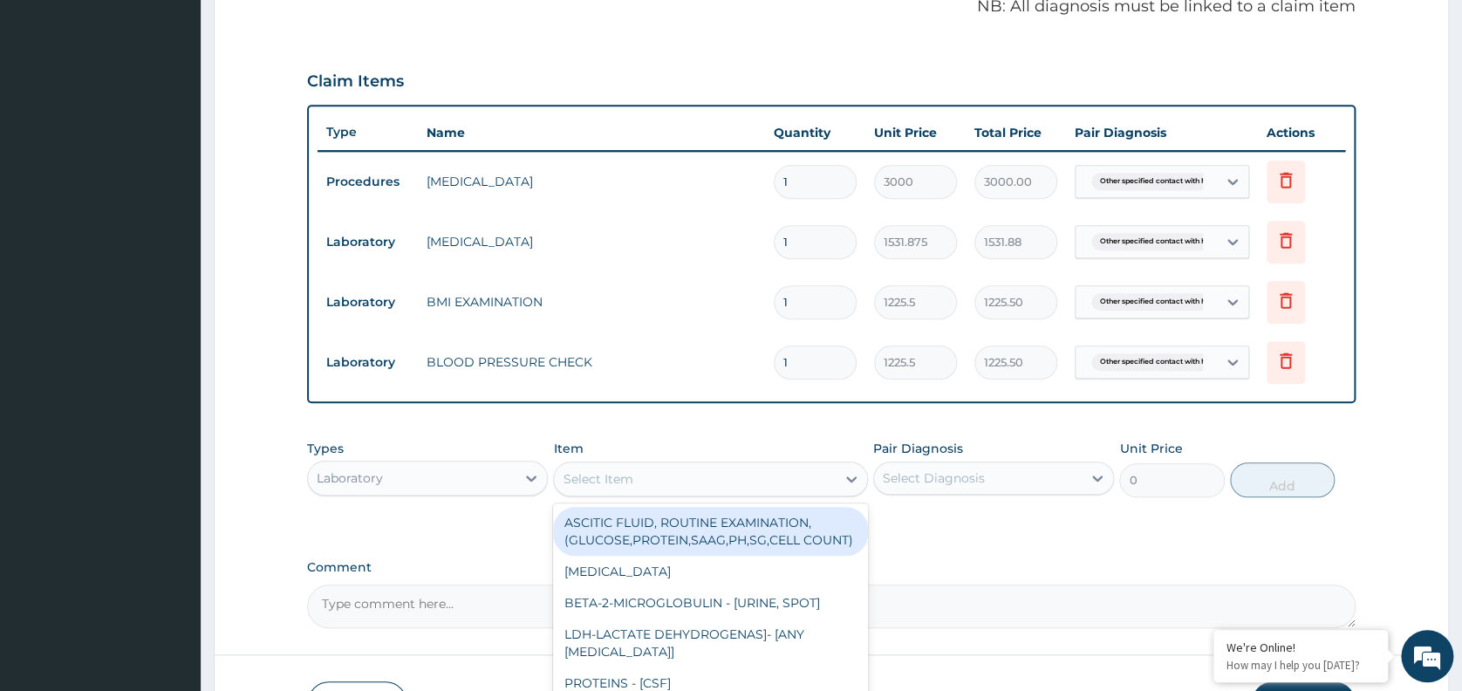
click at [657, 481] on div "Select Item" at bounding box center [695, 479] width 282 height 28
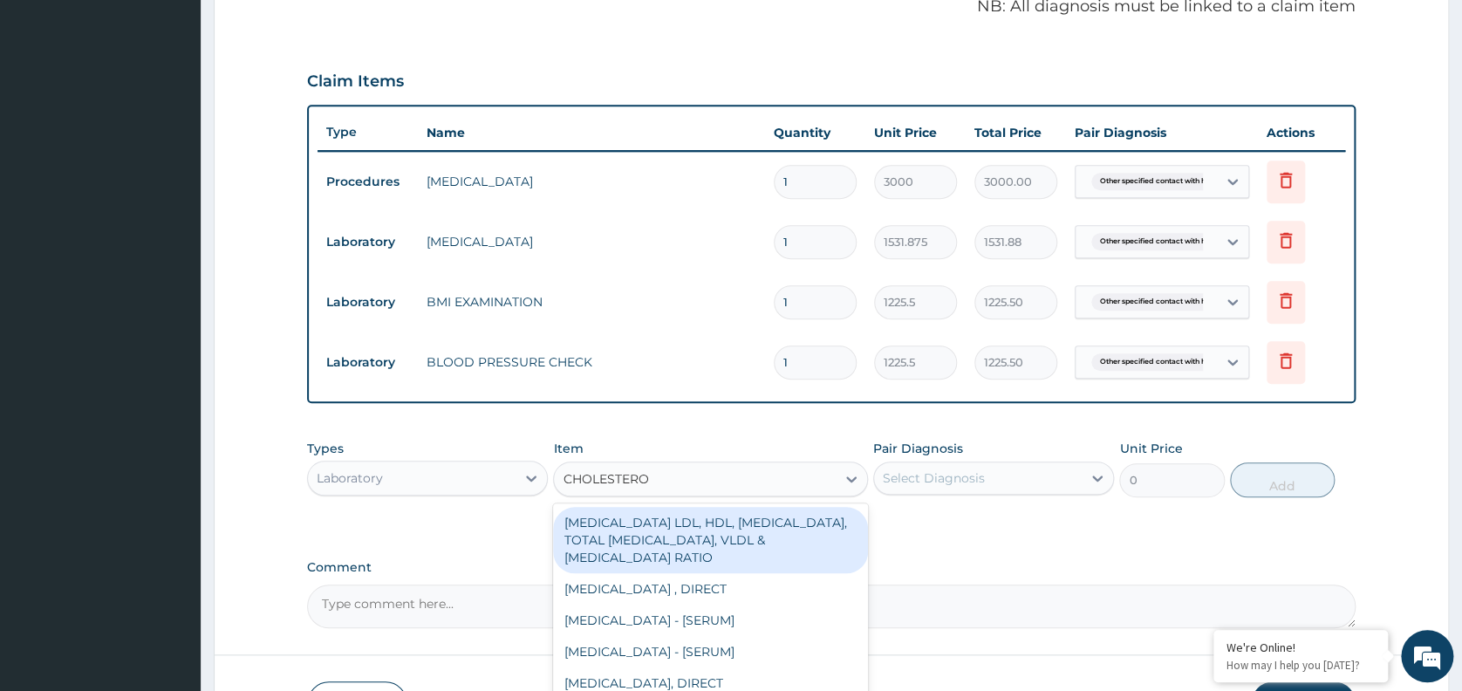
type input "[MEDICAL_DATA]"
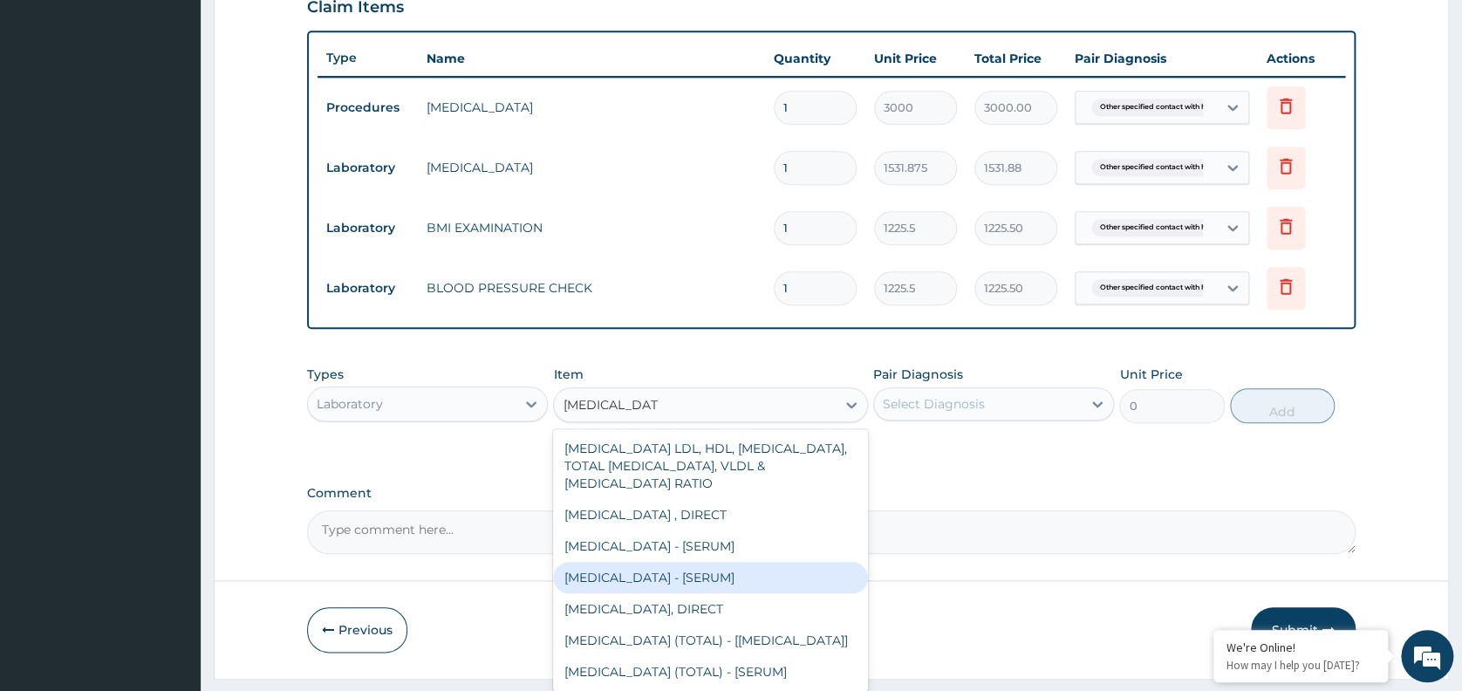
scroll to position [665, 0]
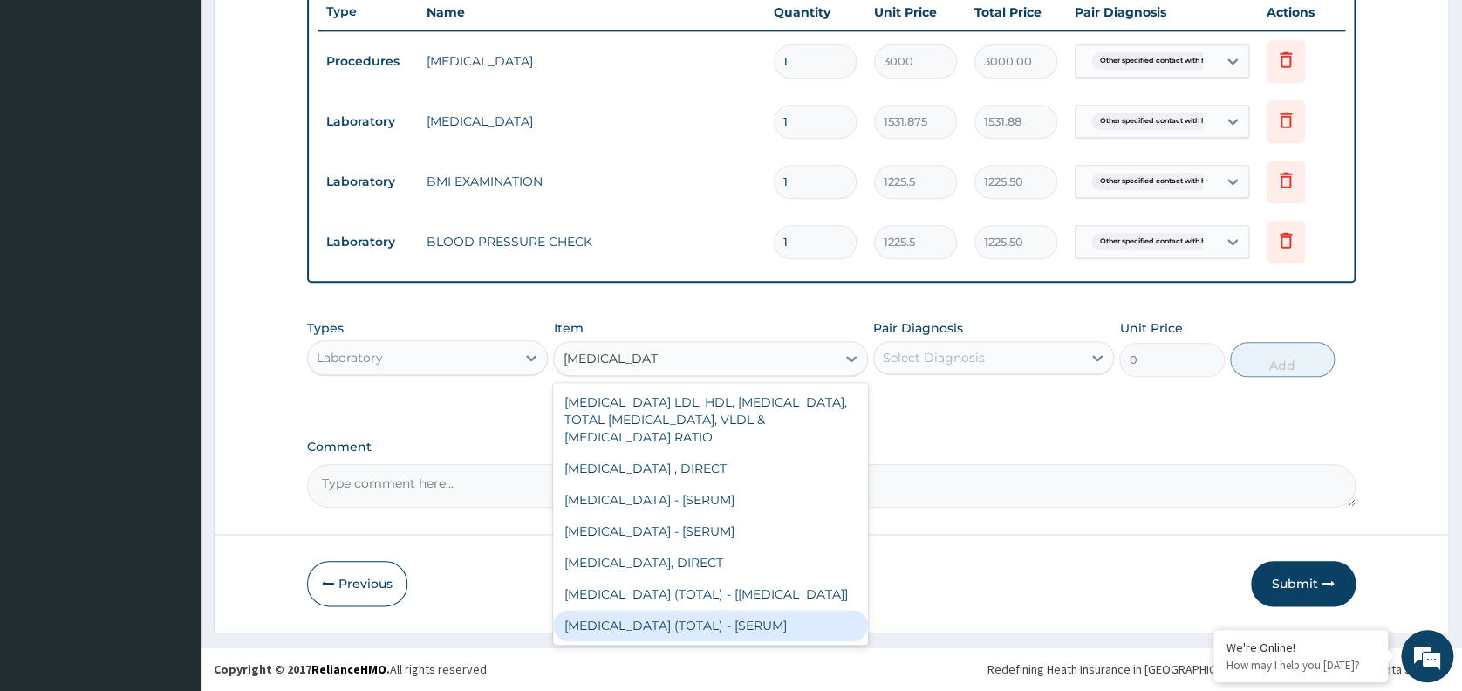
click at [733, 627] on div "[MEDICAL_DATA] (TOTAL) - [SERUM]" at bounding box center [710, 625] width 315 height 31
type input "2880"
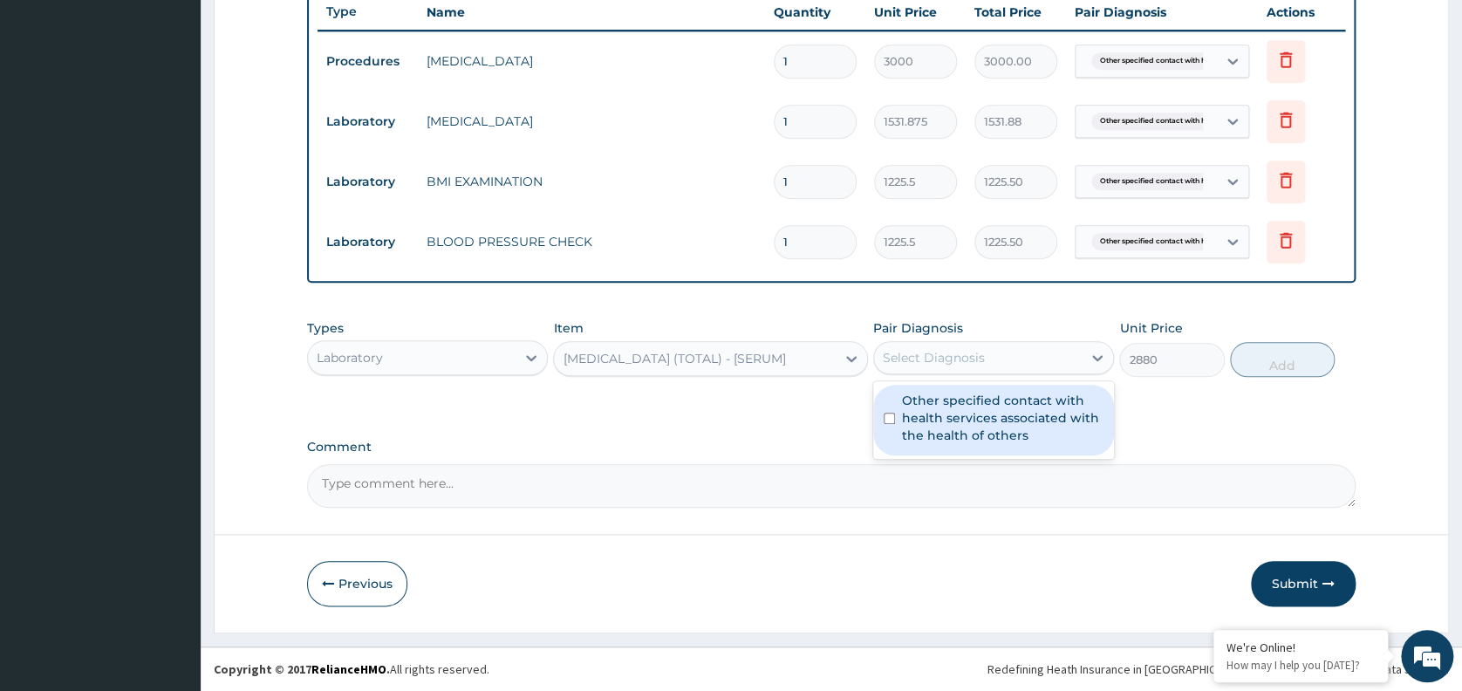
click at [992, 350] on div "Select Diagnosis" at bounding box center [978, 358] width 208 height 28
click at [982, 440] on label "Other specified contact with health services associated with the health of othe…" at bounding box center [1002, 418] width 201 height 52
checkbox input "true"
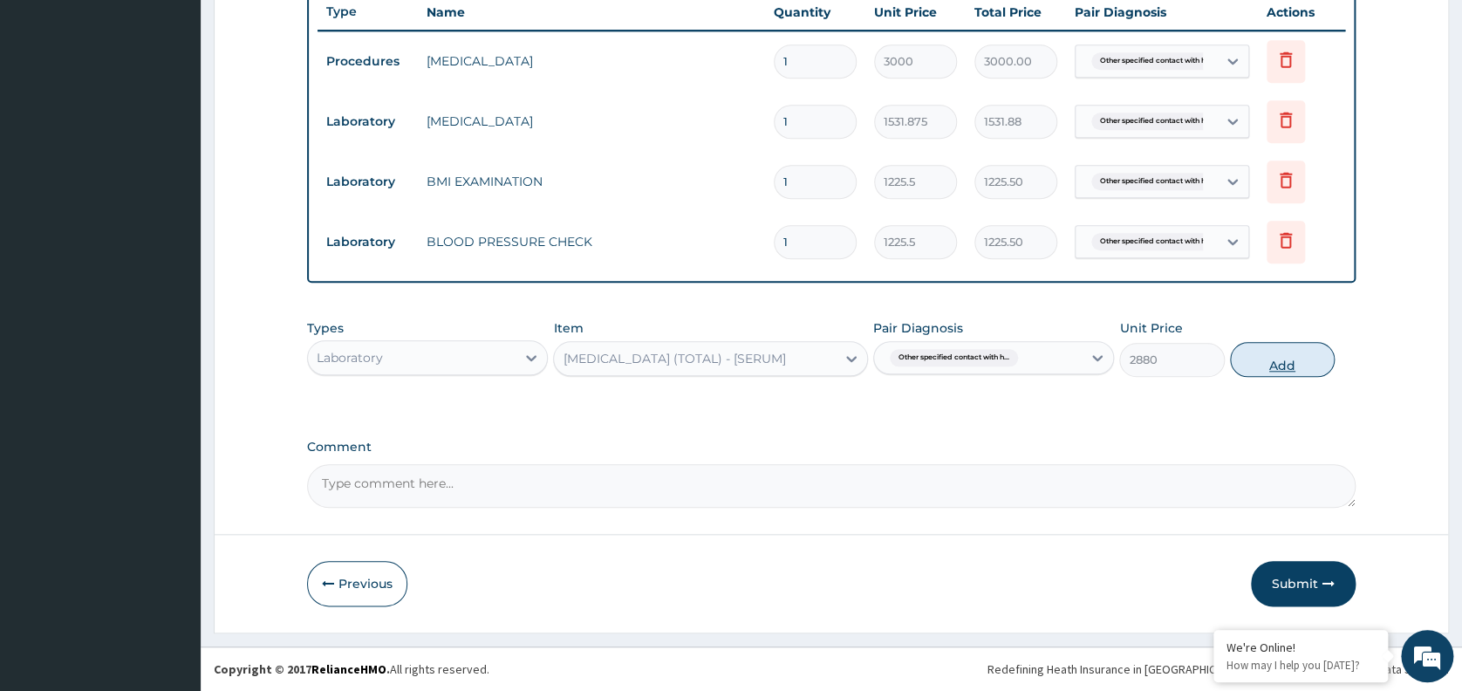
click at [1279, 359] on button "Add" at bounding box center [1282, 359] width 105 height 35
type input "0"
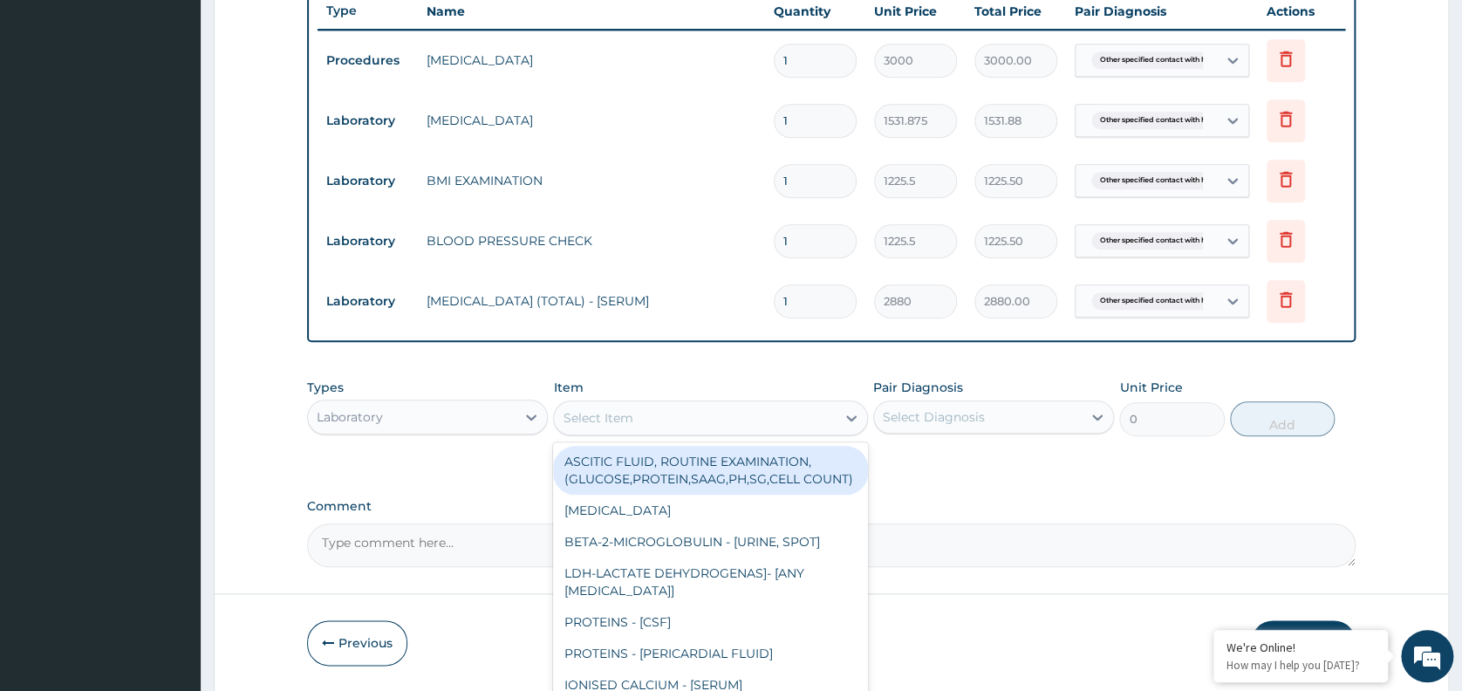
click at [656, 418] on div "Select Item" at bounding box center [695, 418] width 282 height 28
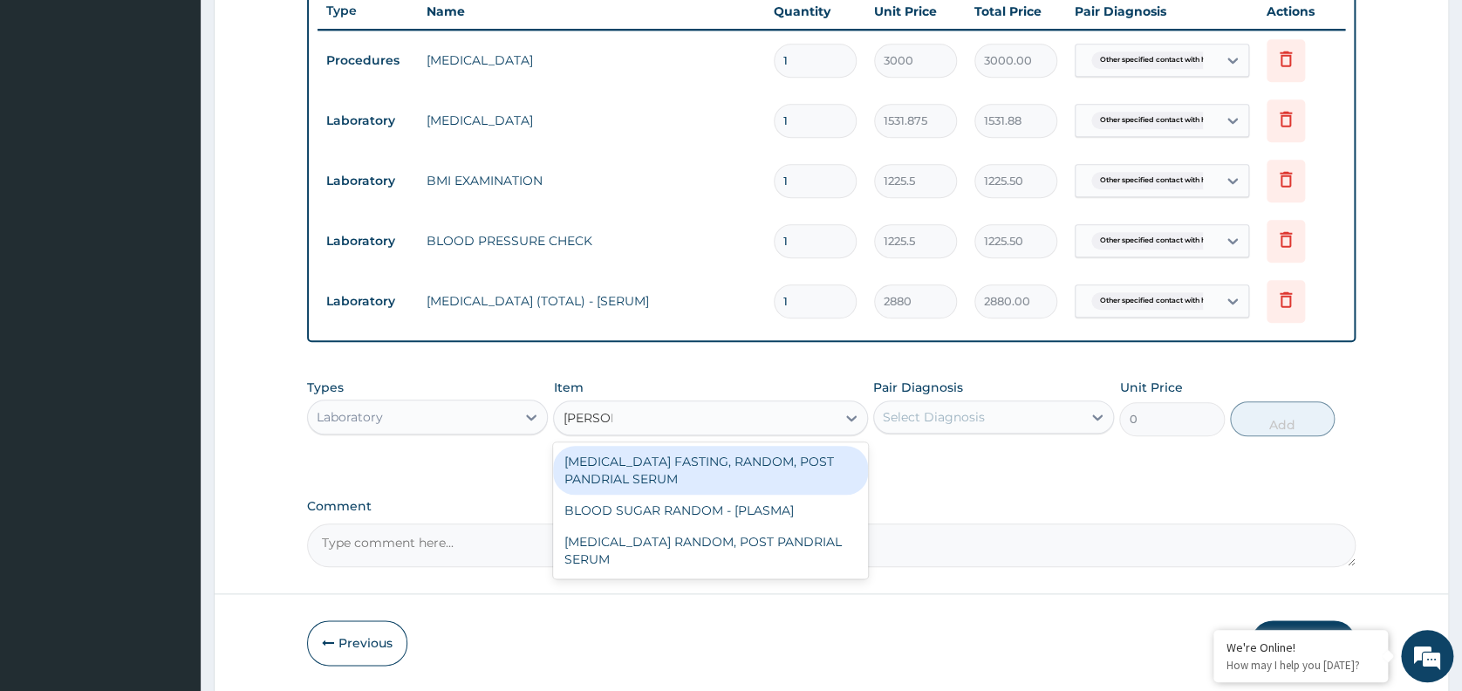
type input "RANDOM"
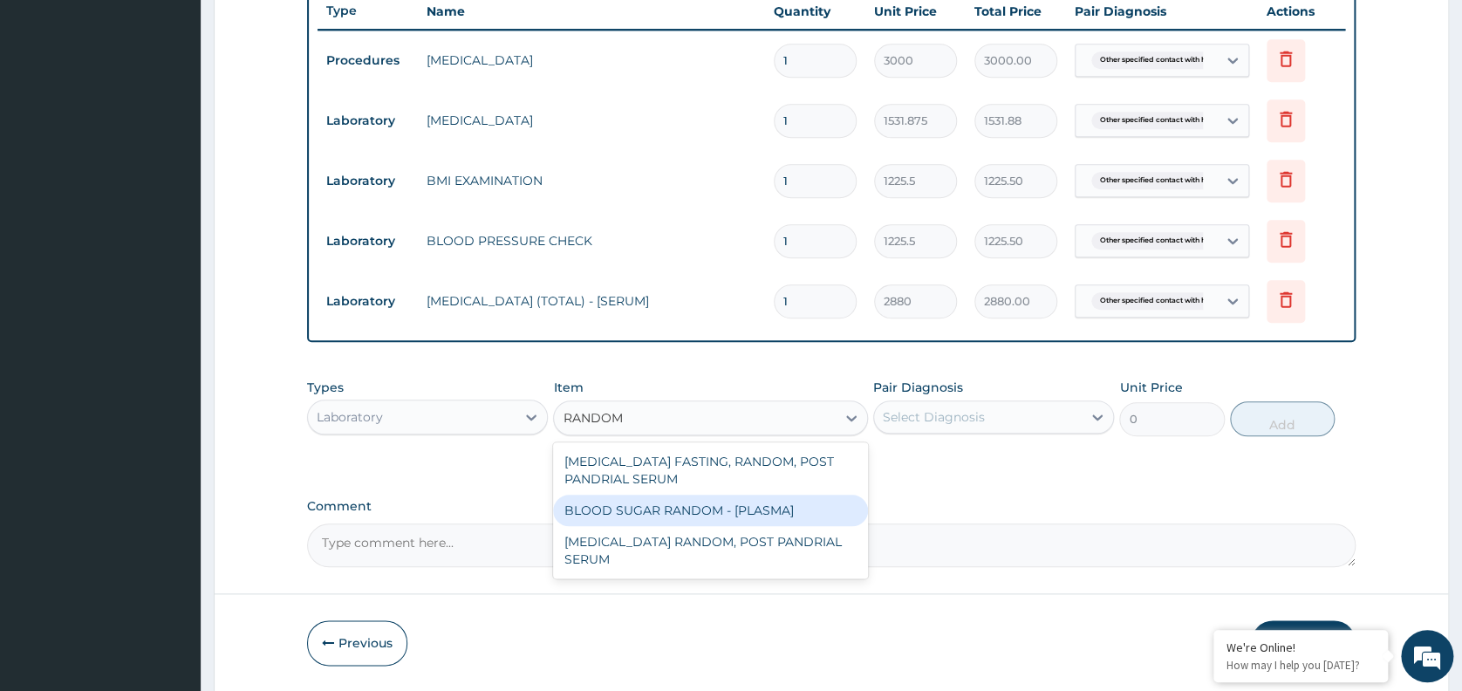
click at [672, 495] on div "BLOOD SUGAR RANDOM - [PLASMA]" at bounding box center [710, 509] width 315 height 31
type input "1800"
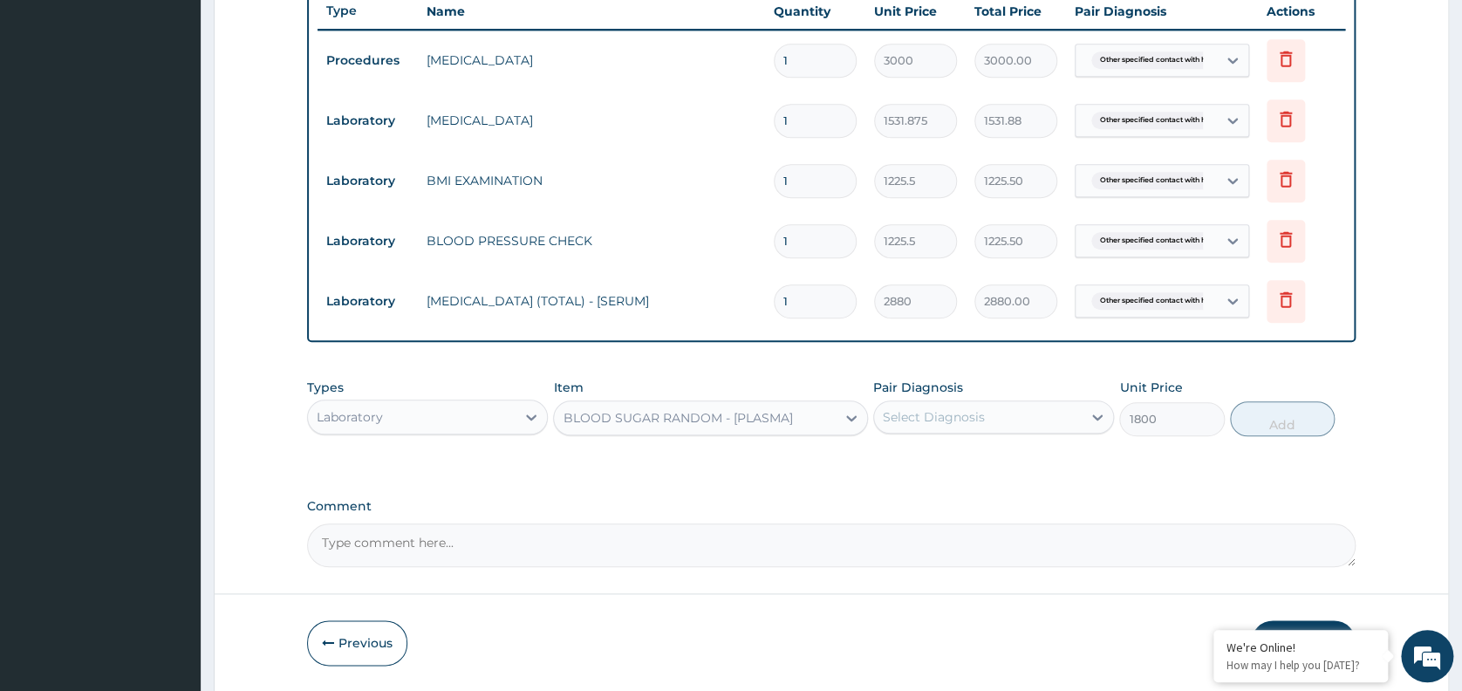
click at [924, 416] on div "Select Diagnosis" at bounding box center [934, 416] width 102 height 17
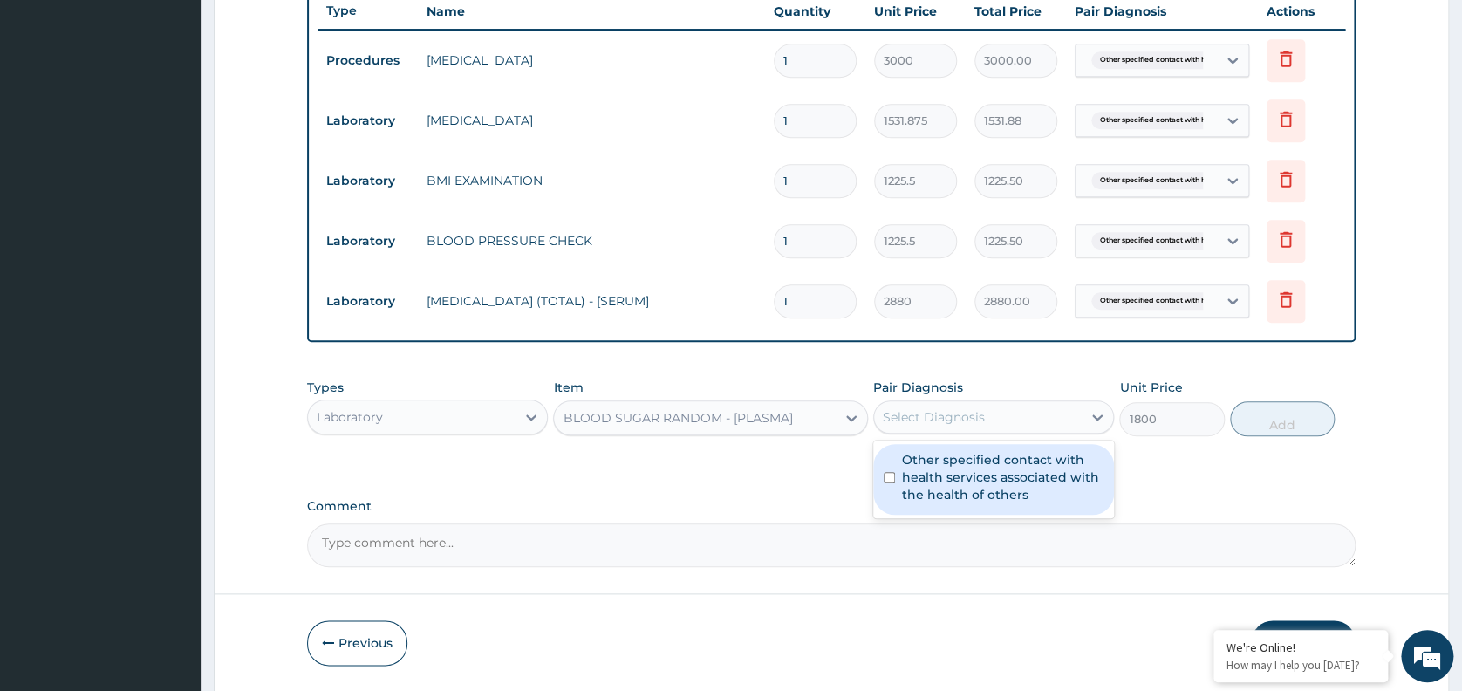
click at [959, 467] on label "Other specified contact with health services associated with the health of othe…" at bounding box center [1002, 477] width 201 height 52
checkbox input "true"
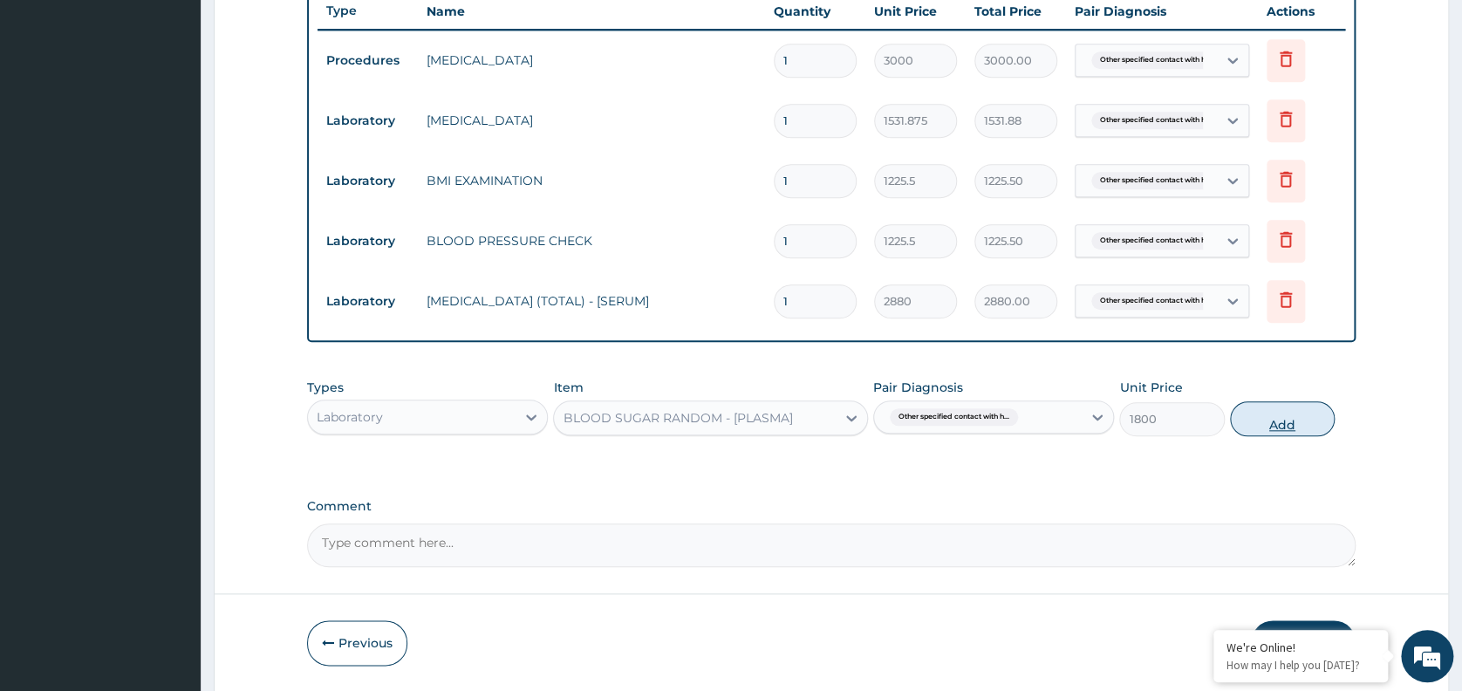
click at [1265, 415] on button "Add" at bounding box center [1282, 418] width 105 height 35
type input "0"
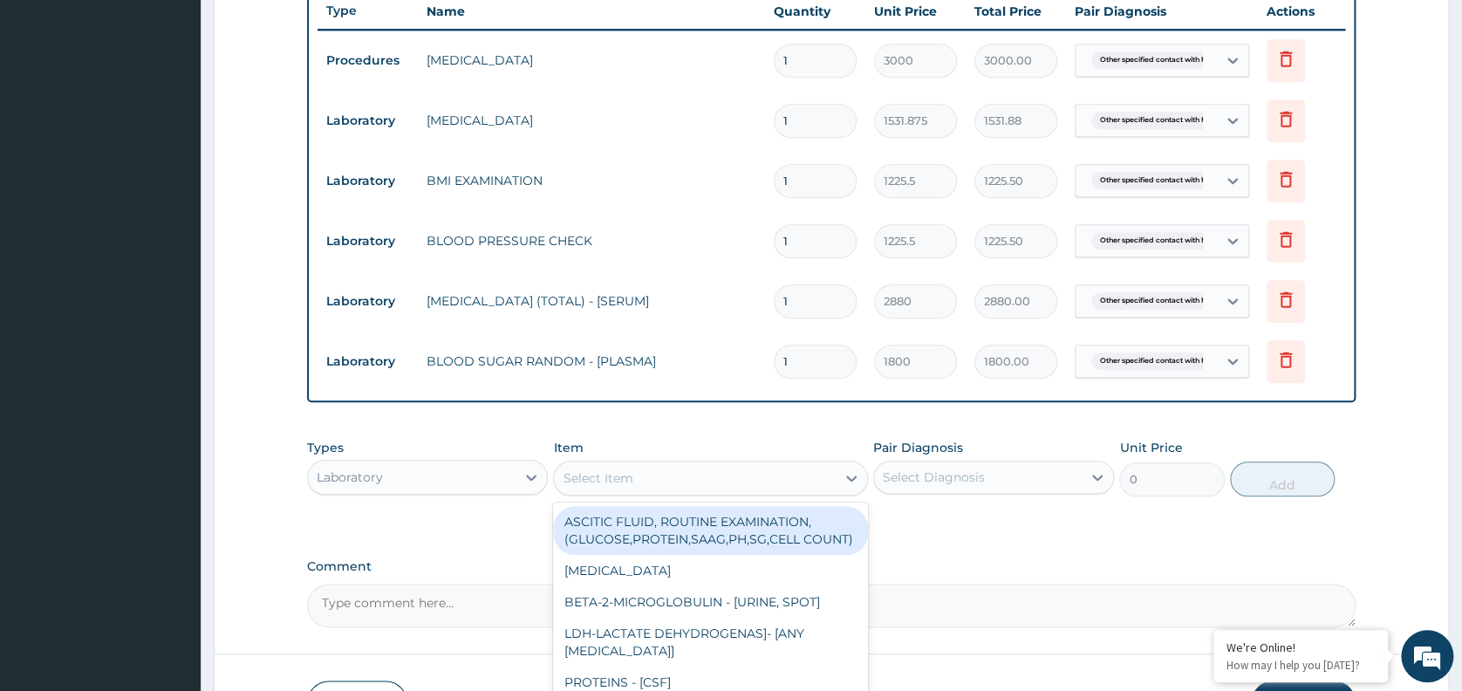
click at [733, 481] on div "Select Item" at bounding box center [695, 478] width 282 height 28
type input "PAP"
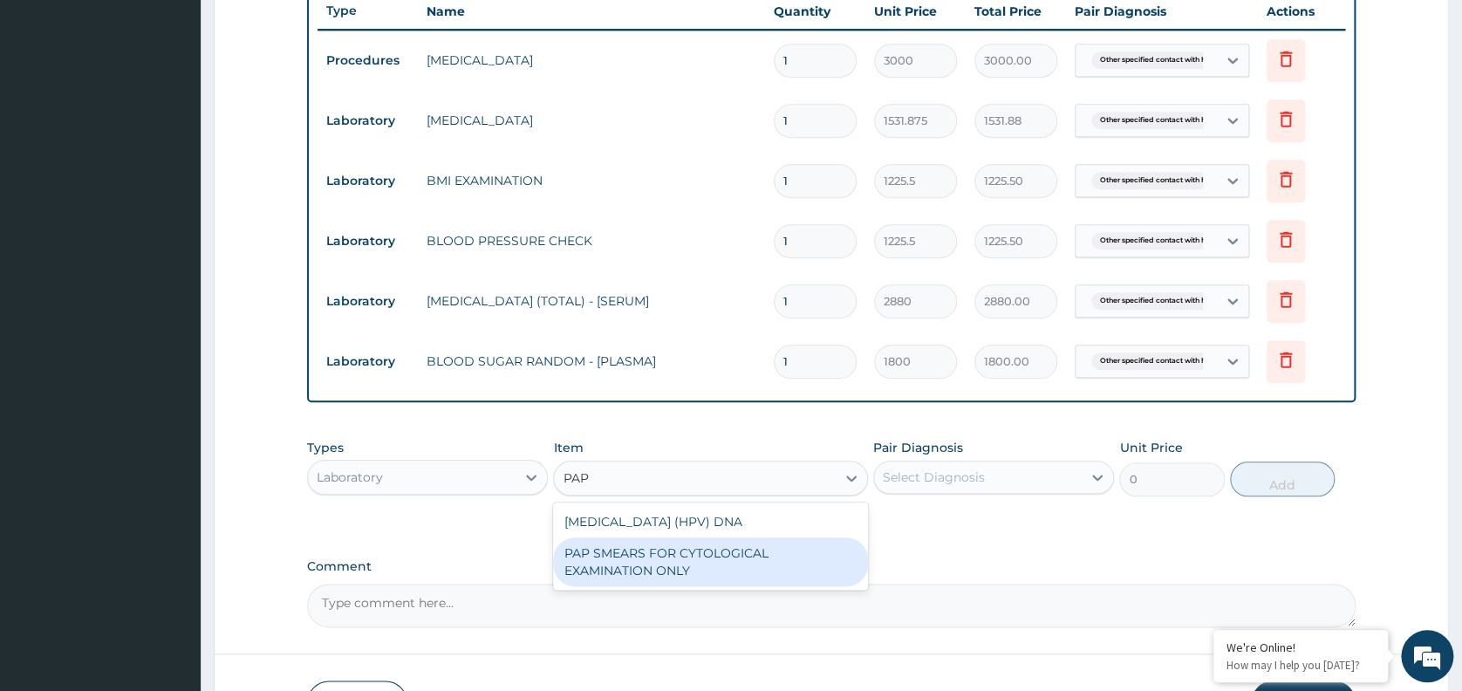
click at [645, 558] on div "PAP SMEARS FOR CYTOLOGICAL EXAMINATION ONLY" at bounding box center [710, 561] width 315 height 49
type input "18080"
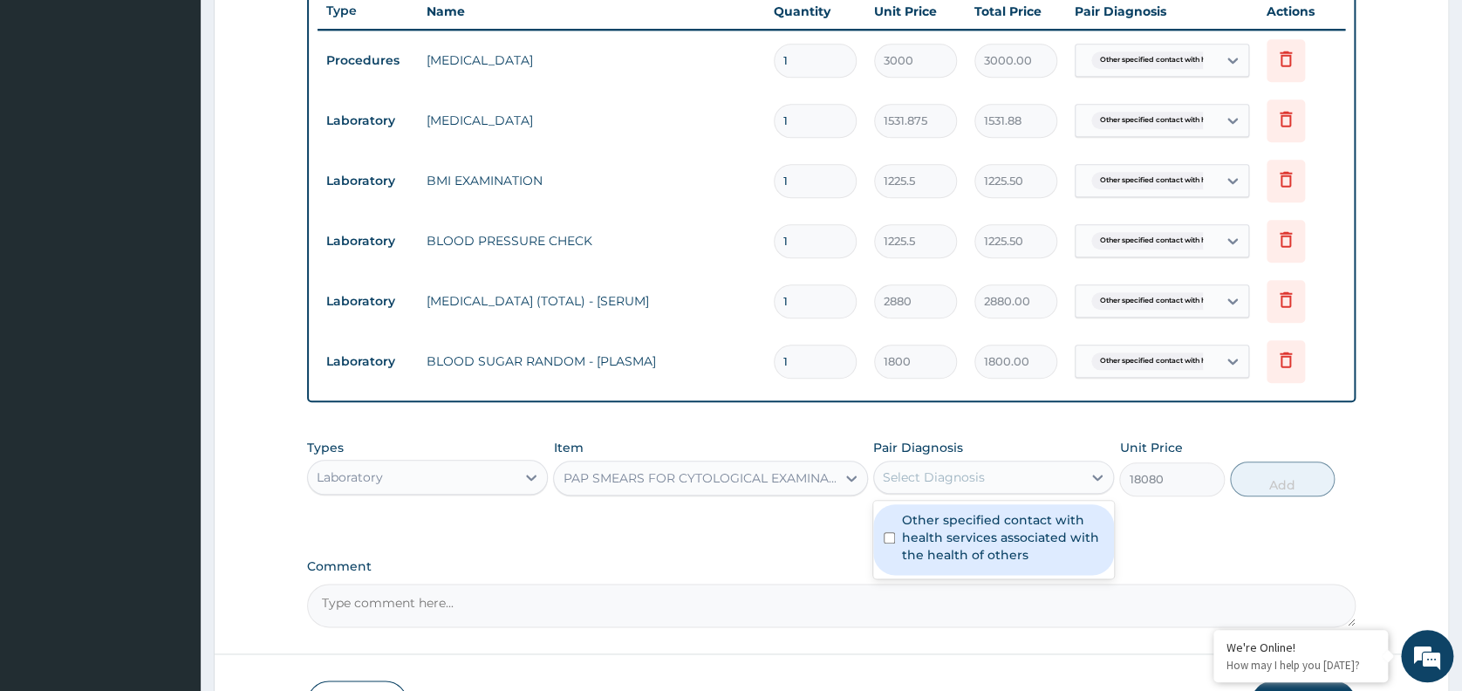
click at [959, 485] on div "Select Diagnosis" at bounding box center [934, 476] width 102 height 17
click at [985, 538] on label "Other specified contact with health services associated with the health of othe…" at bounding box center [1002, 537] width 201 height 52
checkbox input "true"
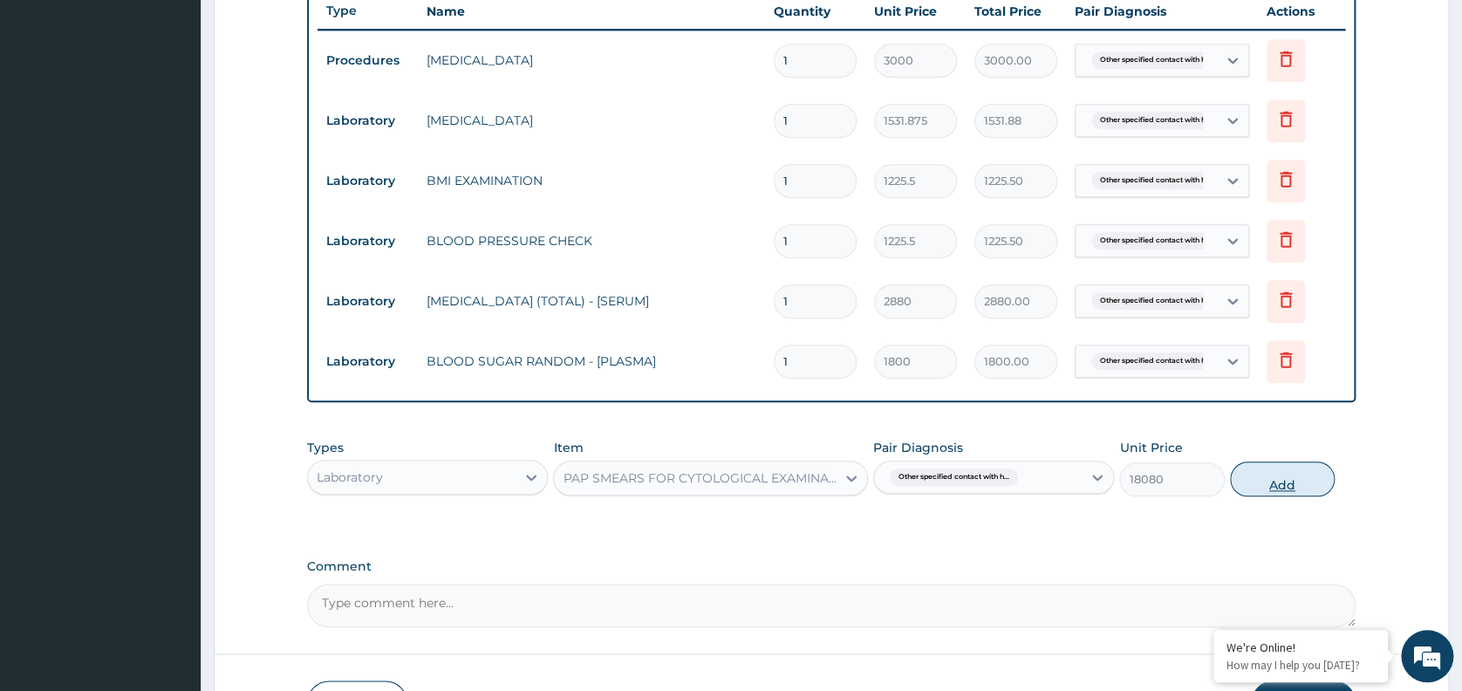
click at [1265, 479] on button "Add" at bounding box center [1282, 478] width 105 height 35
type input "0"
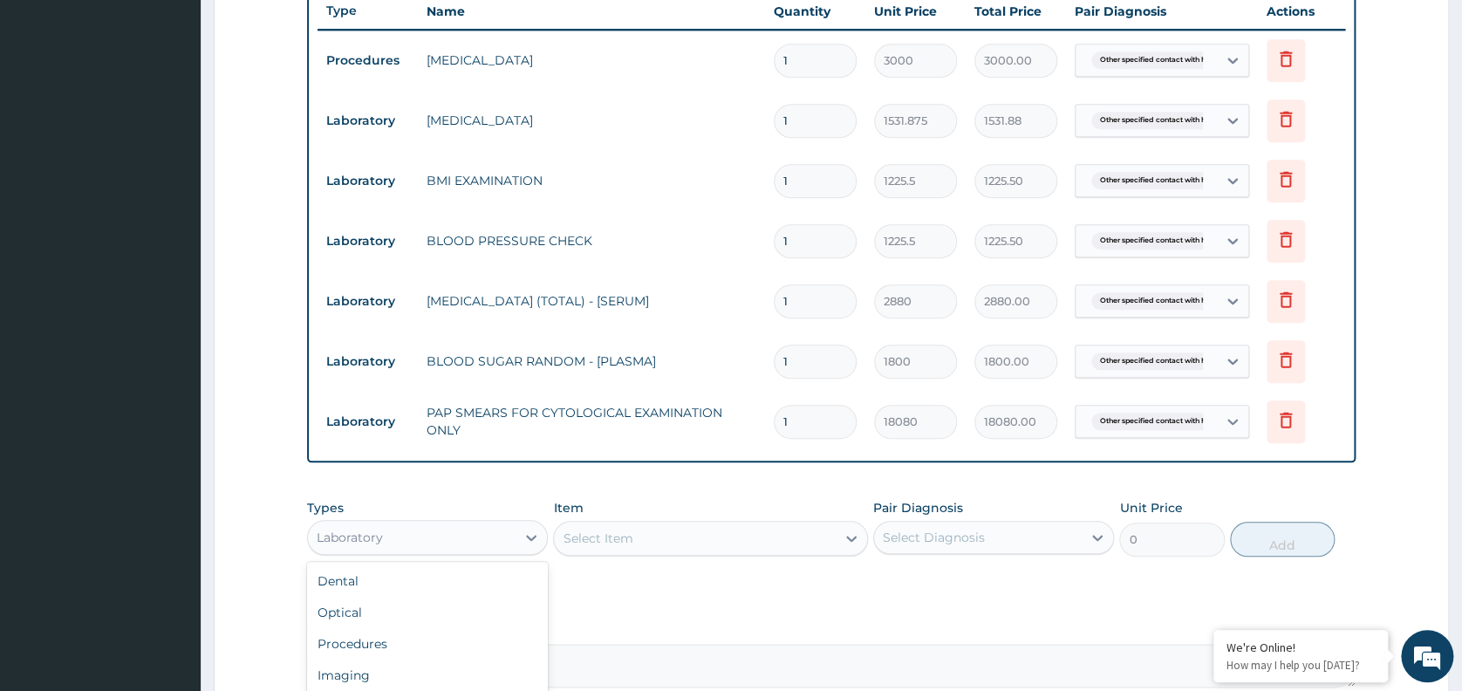
click at [473, 543] on div "Laboratory" at bounding box center [412, 537] width 208 height 28
click at [406, 680] on div "Imaging" at bounding box center [427, 674] width 241 height 31
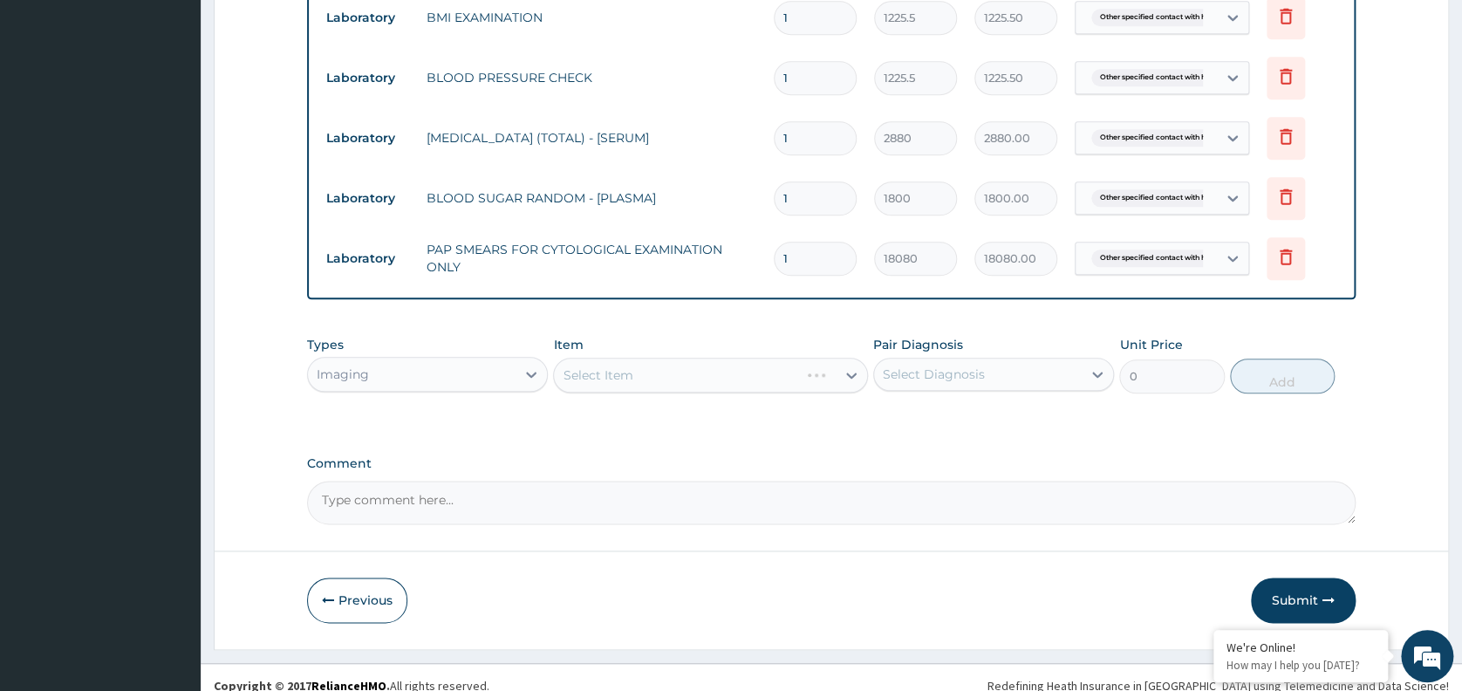
scroll to position [848, 0]
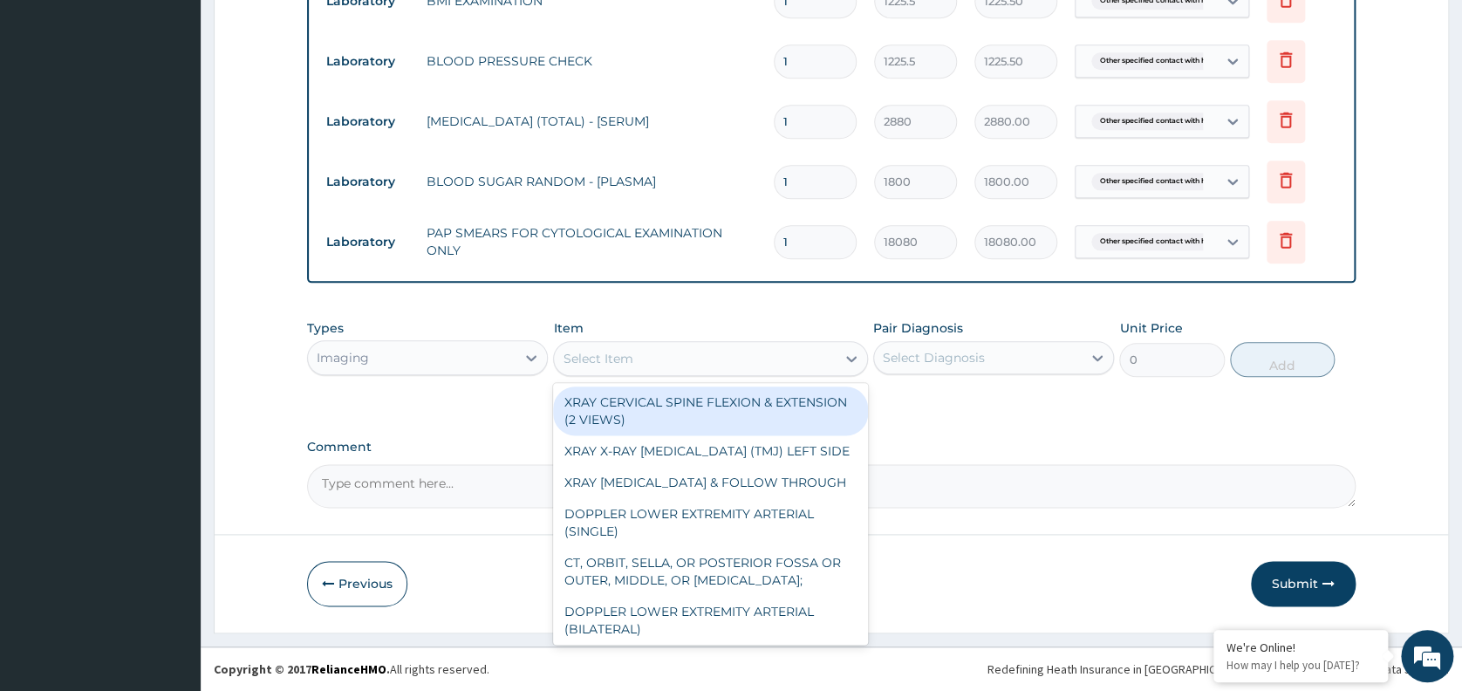
click at [620, 352] on div "Select Item" at bounding box center [598, 358] width 70 height 17
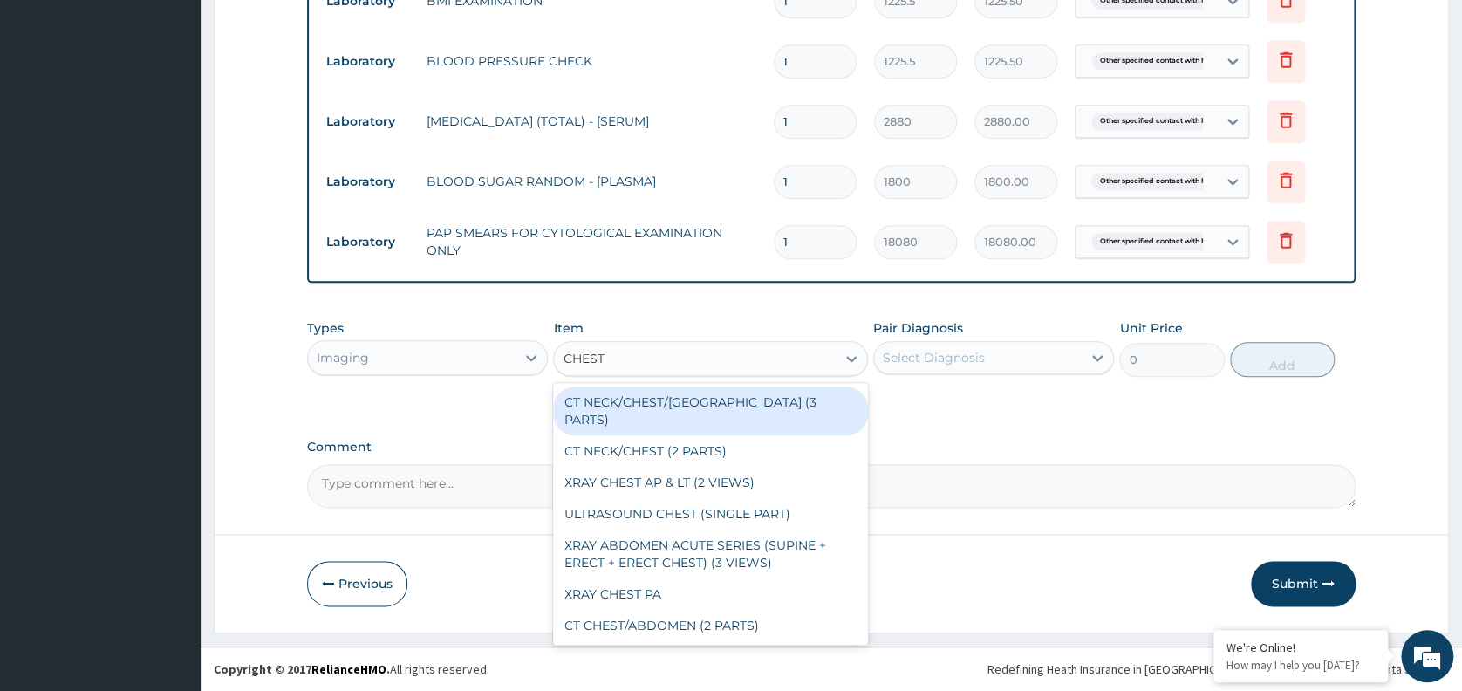
type input "CHEST PA"
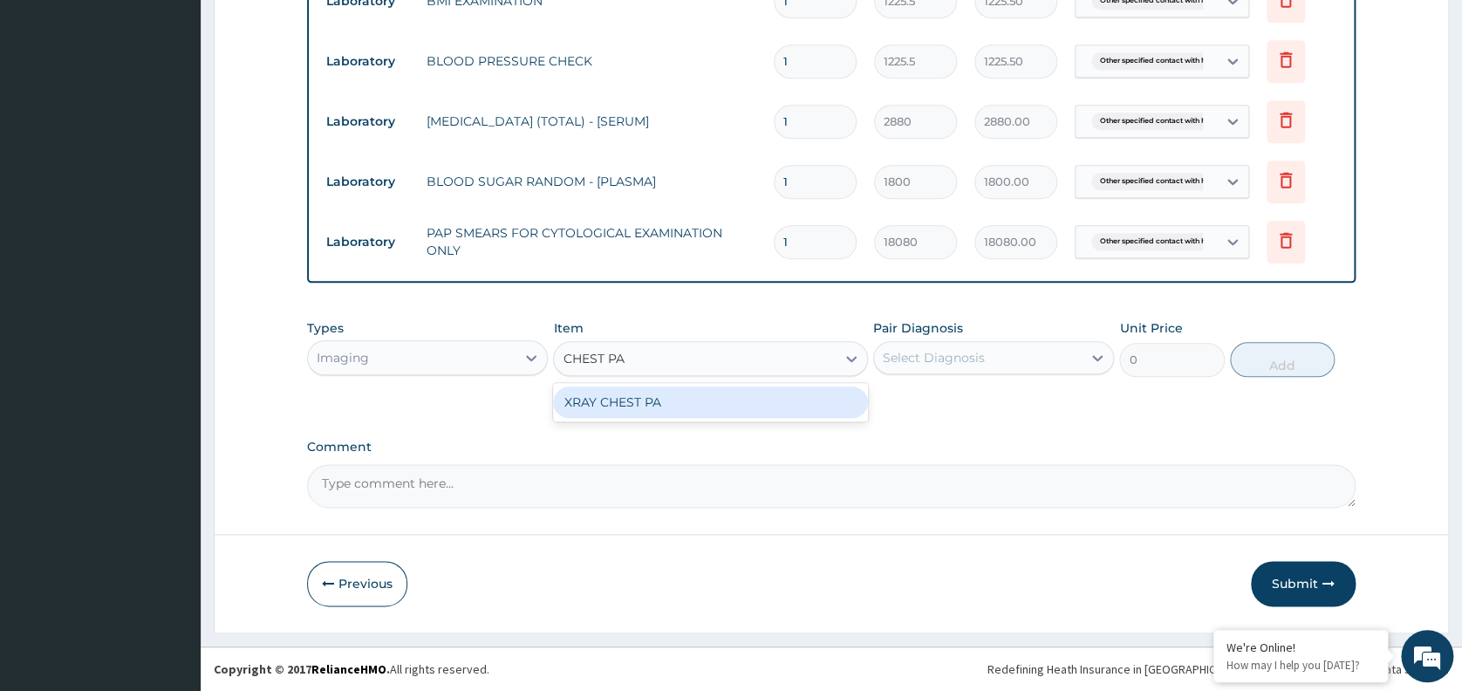
type input "7148.75"
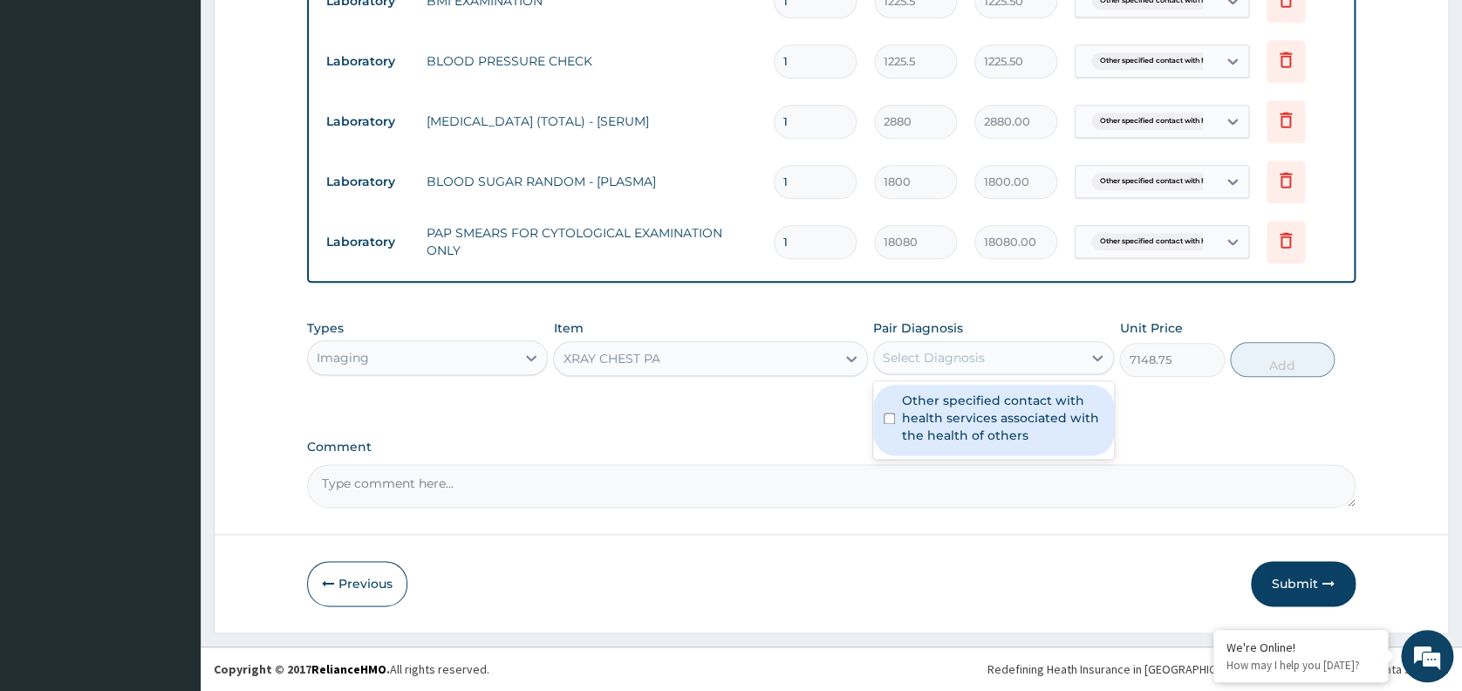
click at [956, 359] on div "Select Diagnosis" at bounding box center [934, 357] width 102 height 17
click at [980, 412] on label "Other specified contact with health services associated with the health of othe…" at bounding box center [1002, 418] width 201 height 52
checkbox input "true"
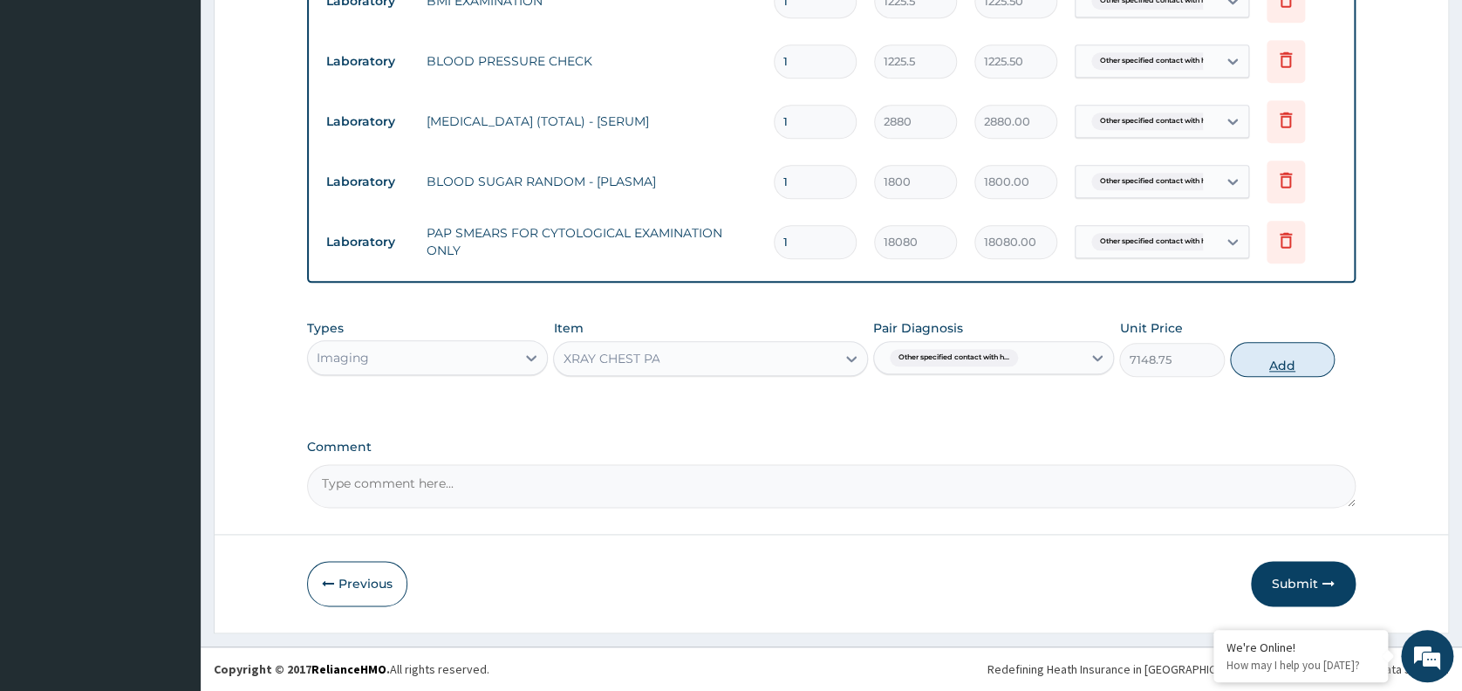
click at [1278, 369] on button "Add" at bounding box center [1282, 359] width 105 height 35
type input "0"
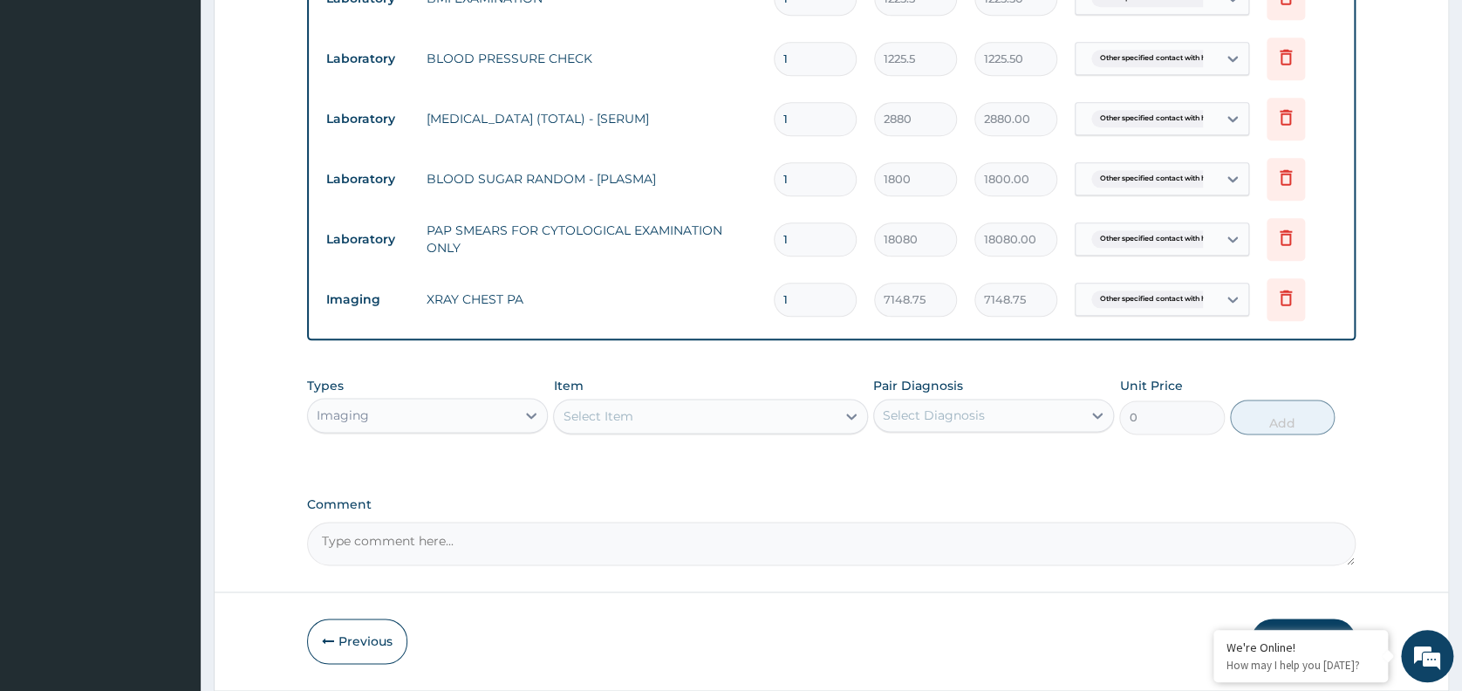
click at [1304, 624] on button "Submit" at bounding box center [1303, 640] width 105 height 45
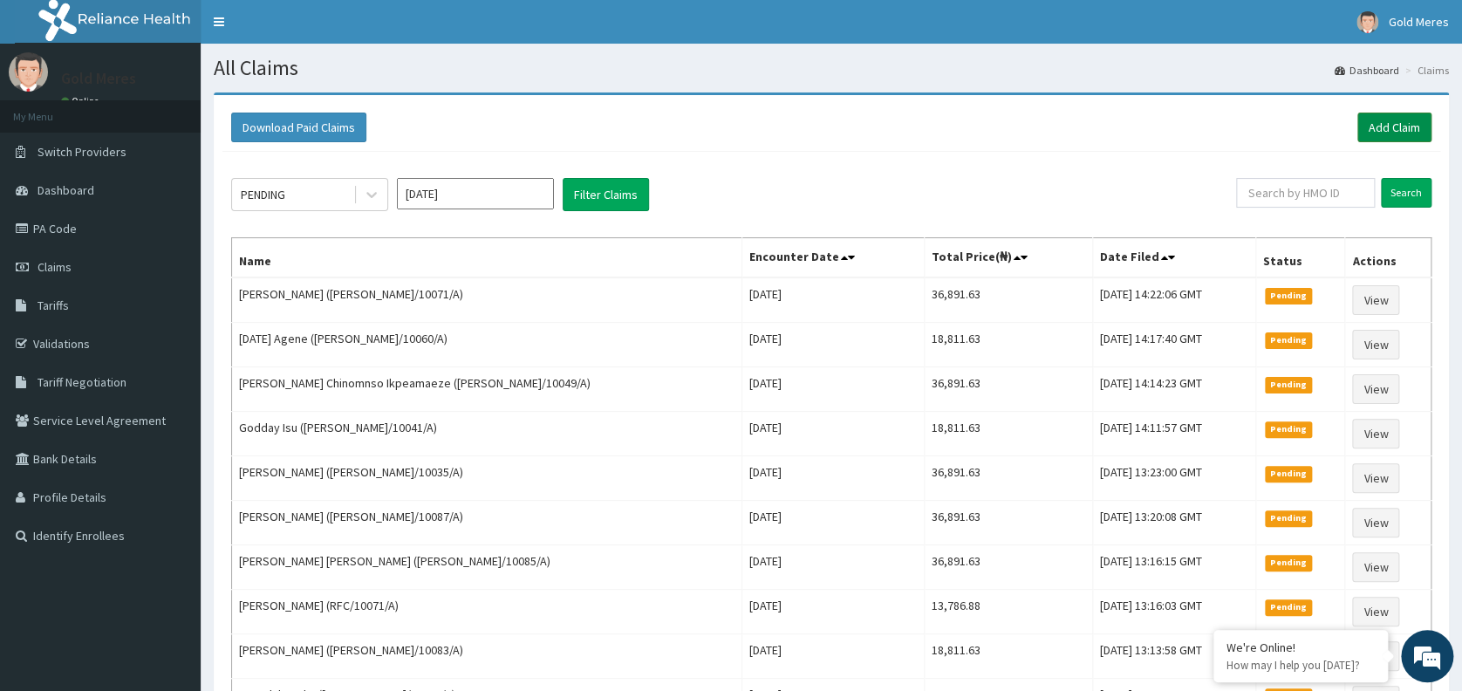
click at [1395, 120] on link "Add Claim" at bounding box center [1394, 128] width 74 height 30
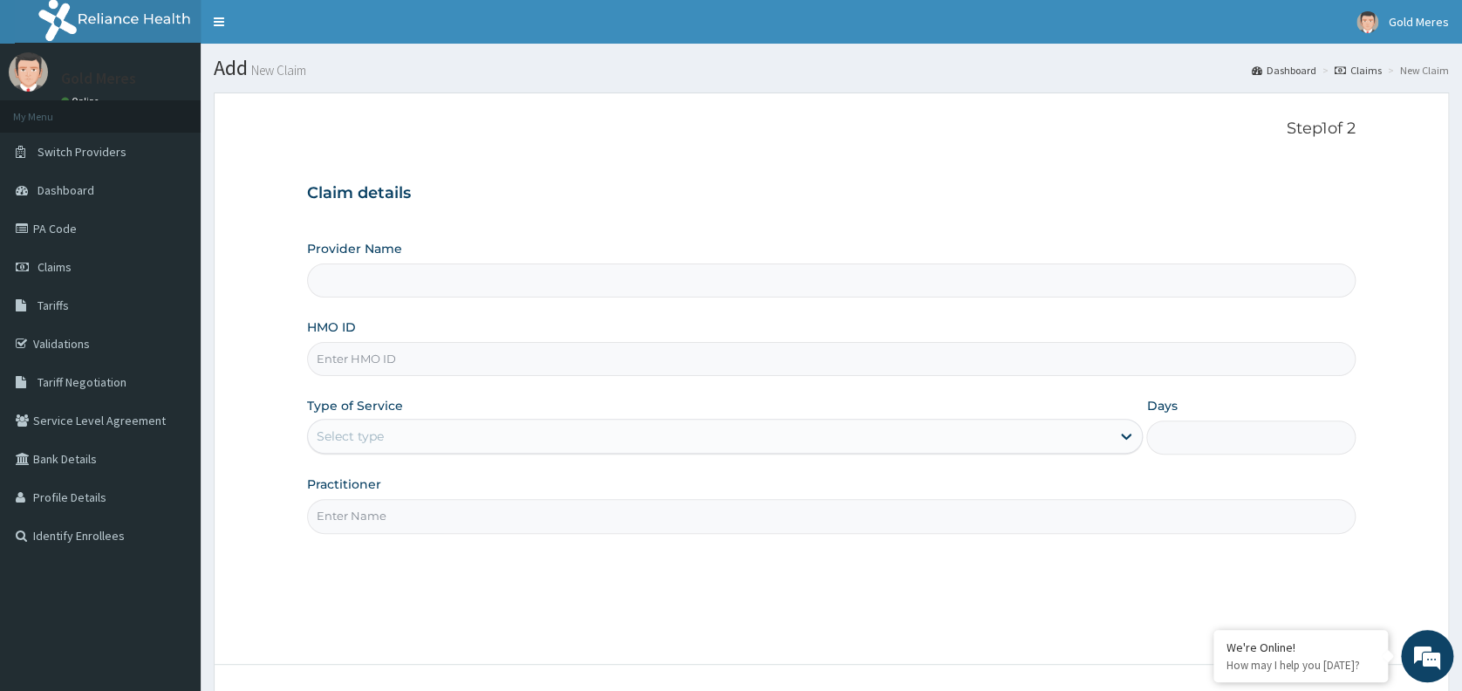
type input "Reliance Family Clinics (RFC) - [GEOGRAPHIC_DATA]"
click at [783, 364] on input "HMO ID" at bounding box center [831, 359] width 1048 height 34
type input "ANH/10091/A"
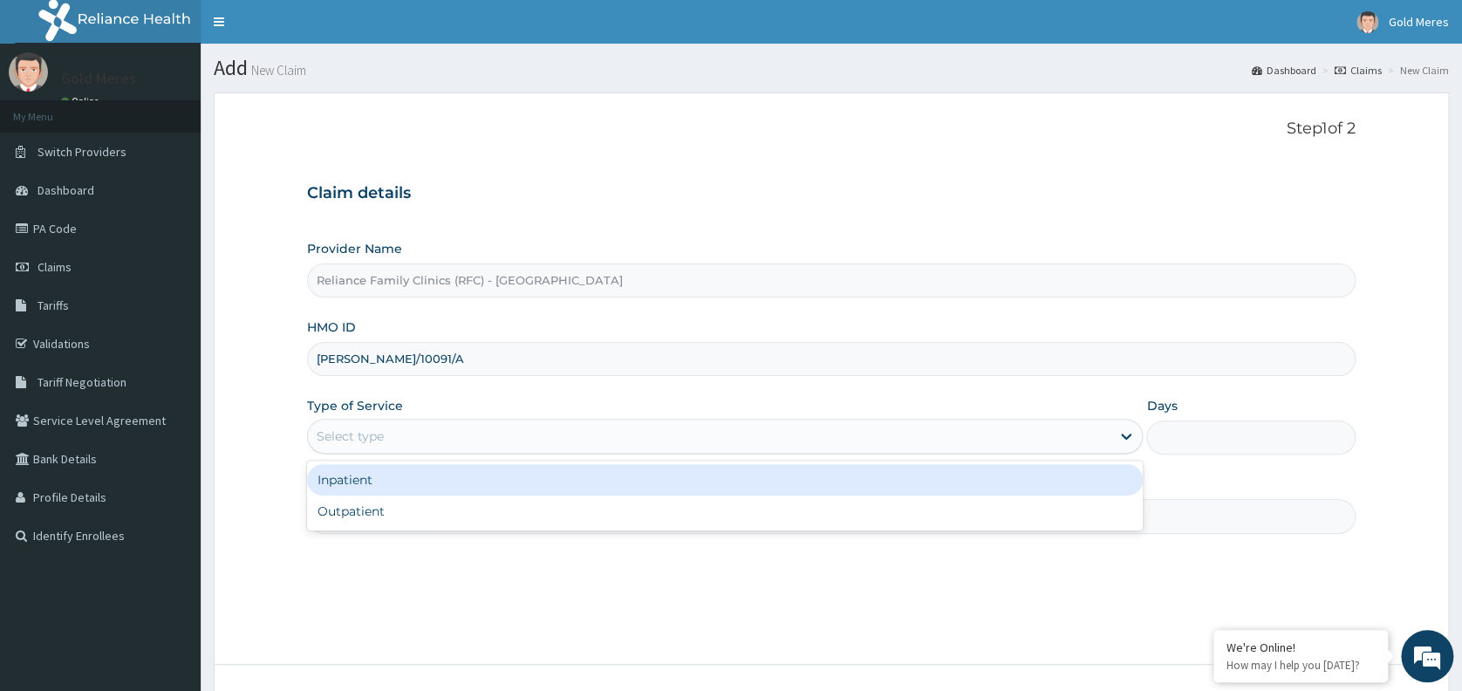
click at [734, 441] on div "Select type" at bounding box center [709, 436] width 802 height 28
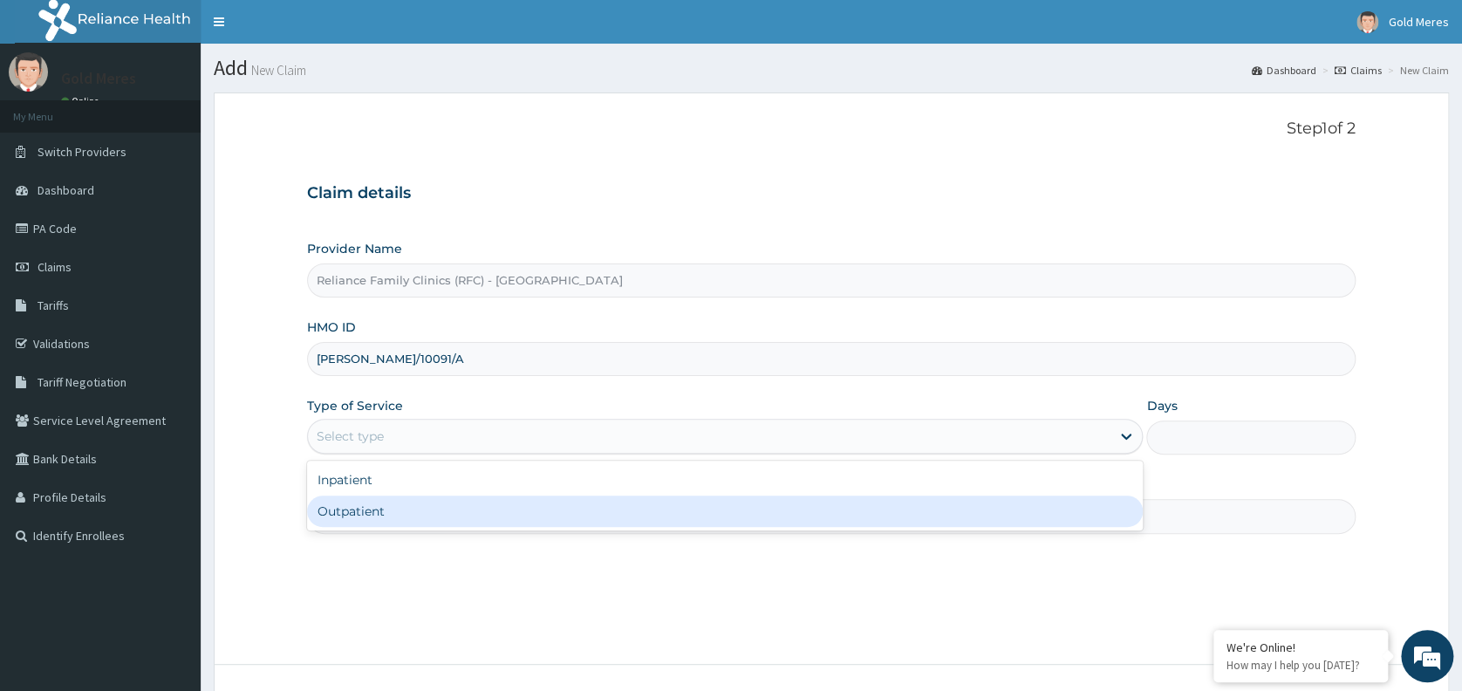
click at [672, 505] on div "Outpatient" at bounding box center [724, 510] width 835 height 31
type input "1"
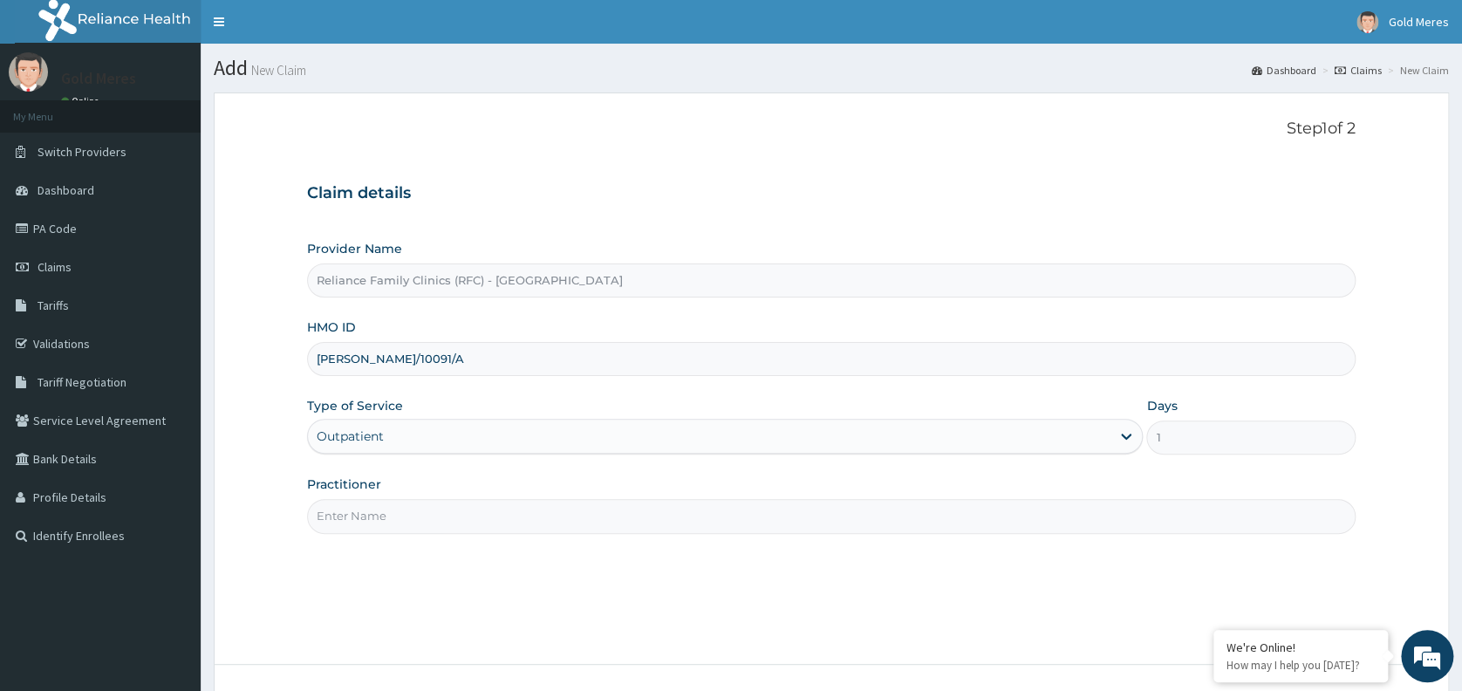
click at [672, 505] on input "Practitioner" at bounding box center [831, 516] width 1048 height 34
type input "dr wini"
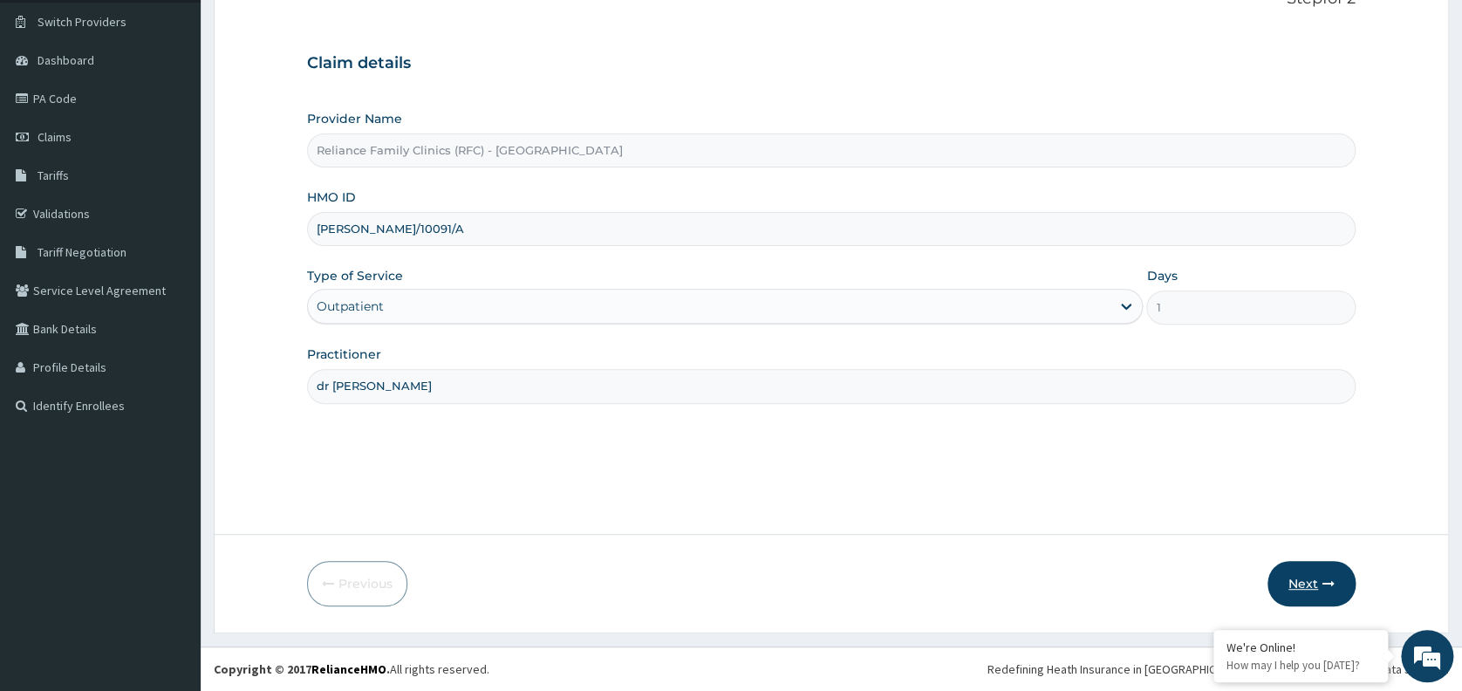
click at [1313, 592] on button "Next" at bounding box center [1311, 583] width 88 height 45
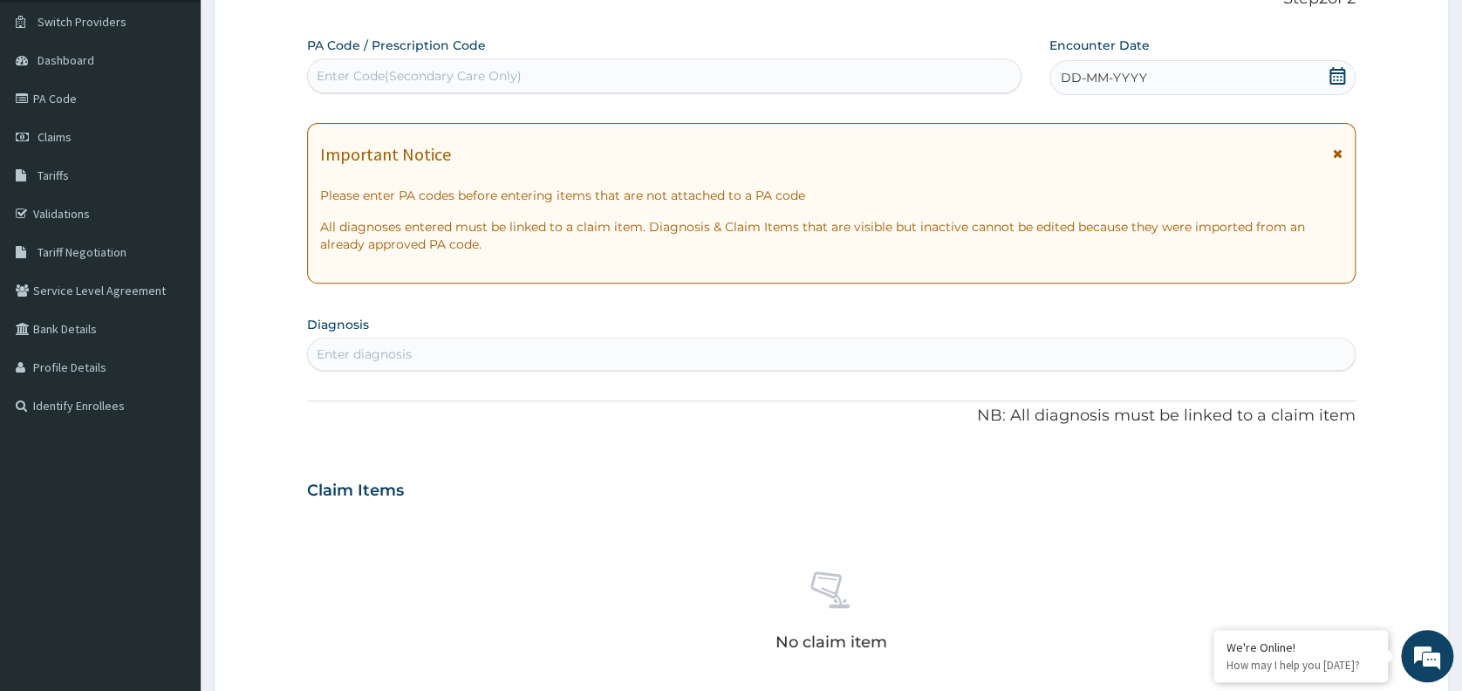
click at [1158, 80] on div "DD-MM-YYYY" at bounding box center [1202, 77] width 306 height 35
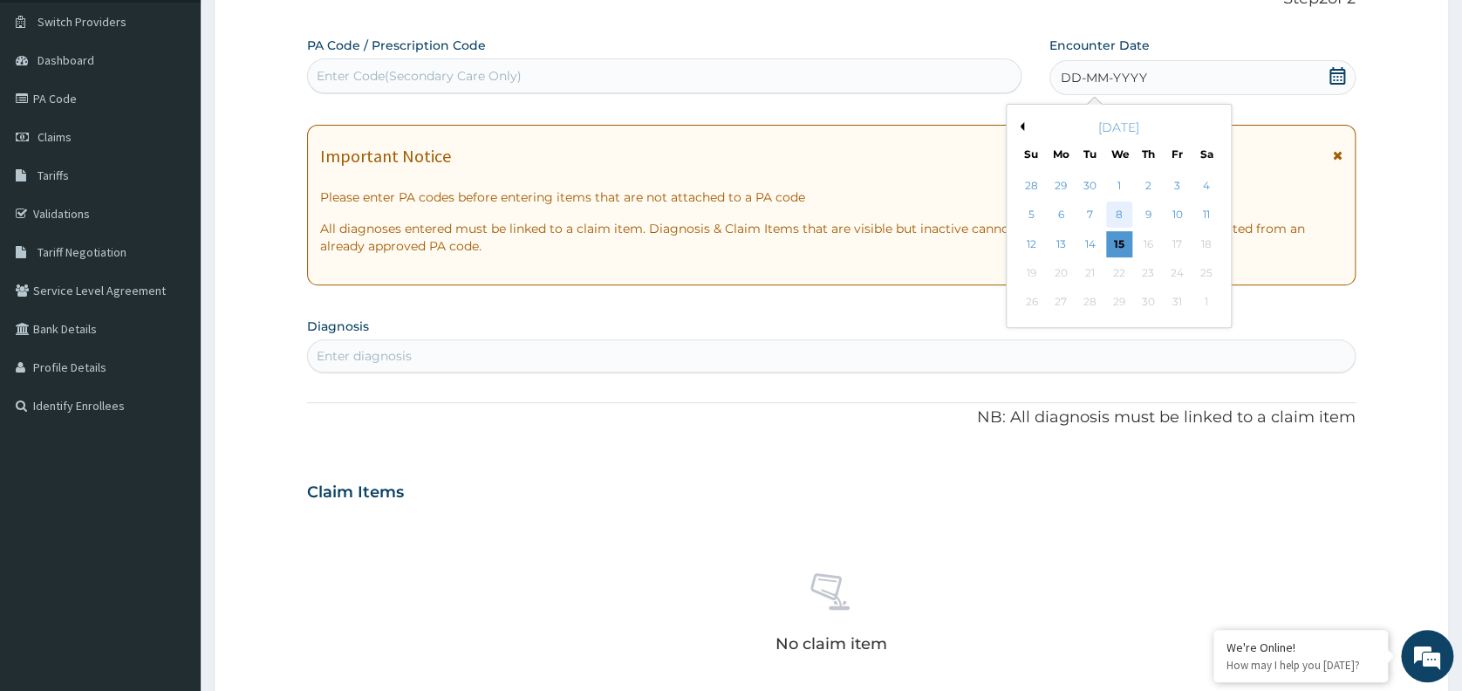
click at [1116, 215] on div "8" at bounding box center [1119, 215] width 26 height 26
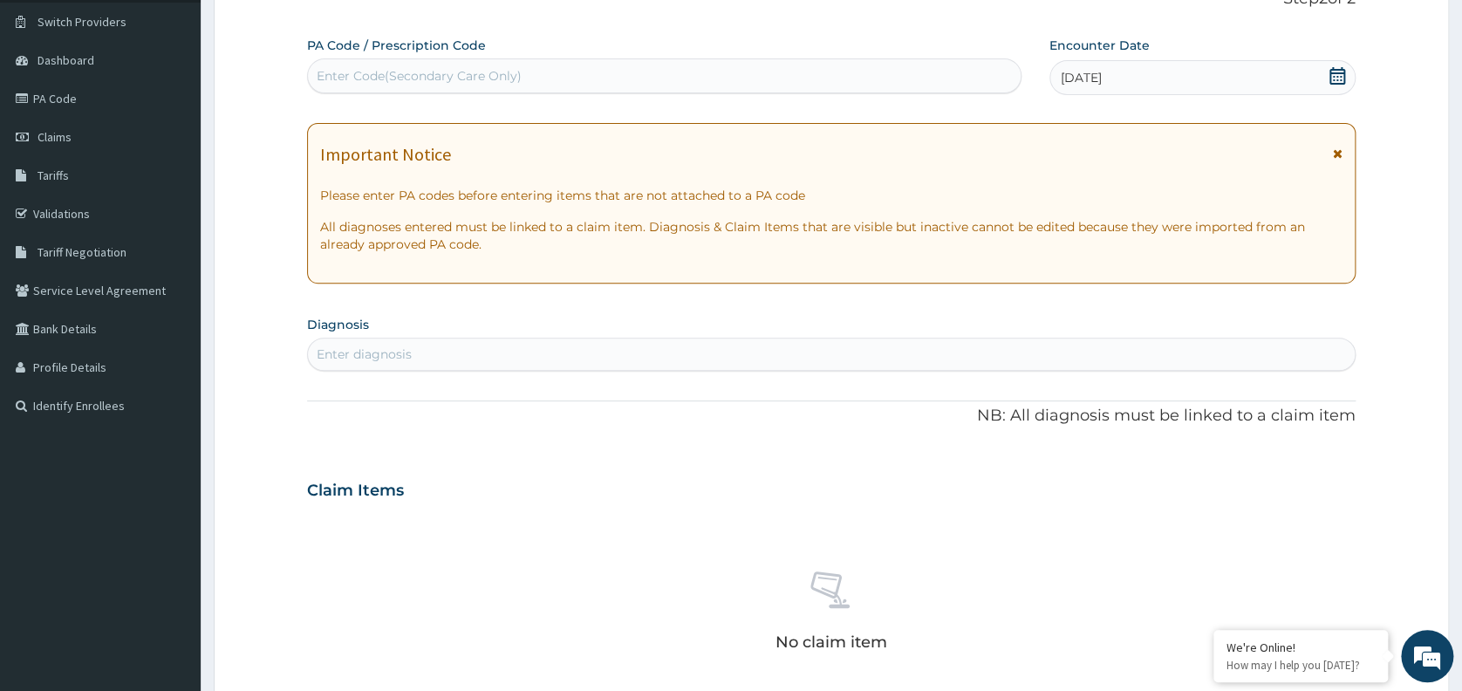
click at [838, 345] on div "Enter diagnosis" at bounding box center [831, 354] width 1047 height 28
type input "WELL"
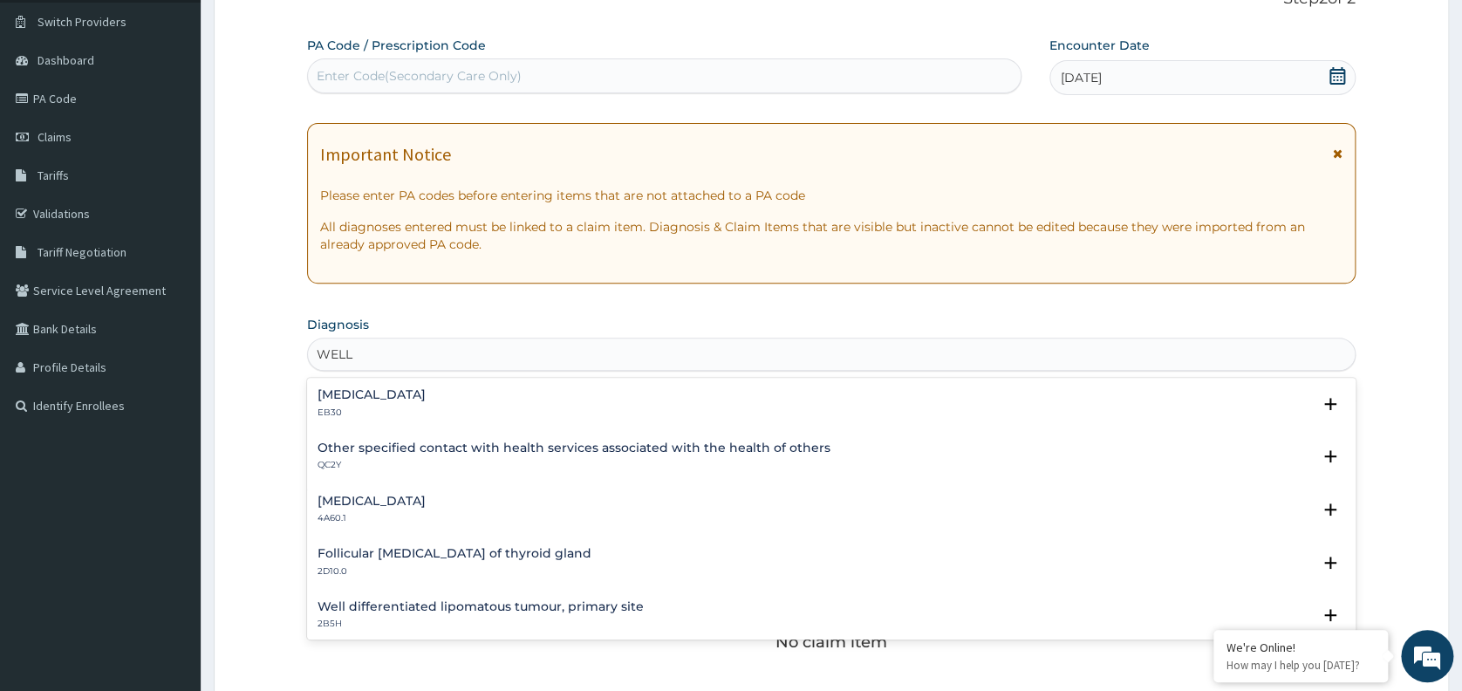
click at [448, 447] on h4 "Other specified contact with health services associated with the health of othe…" at bounding box center [573, 447] width 513 height 13
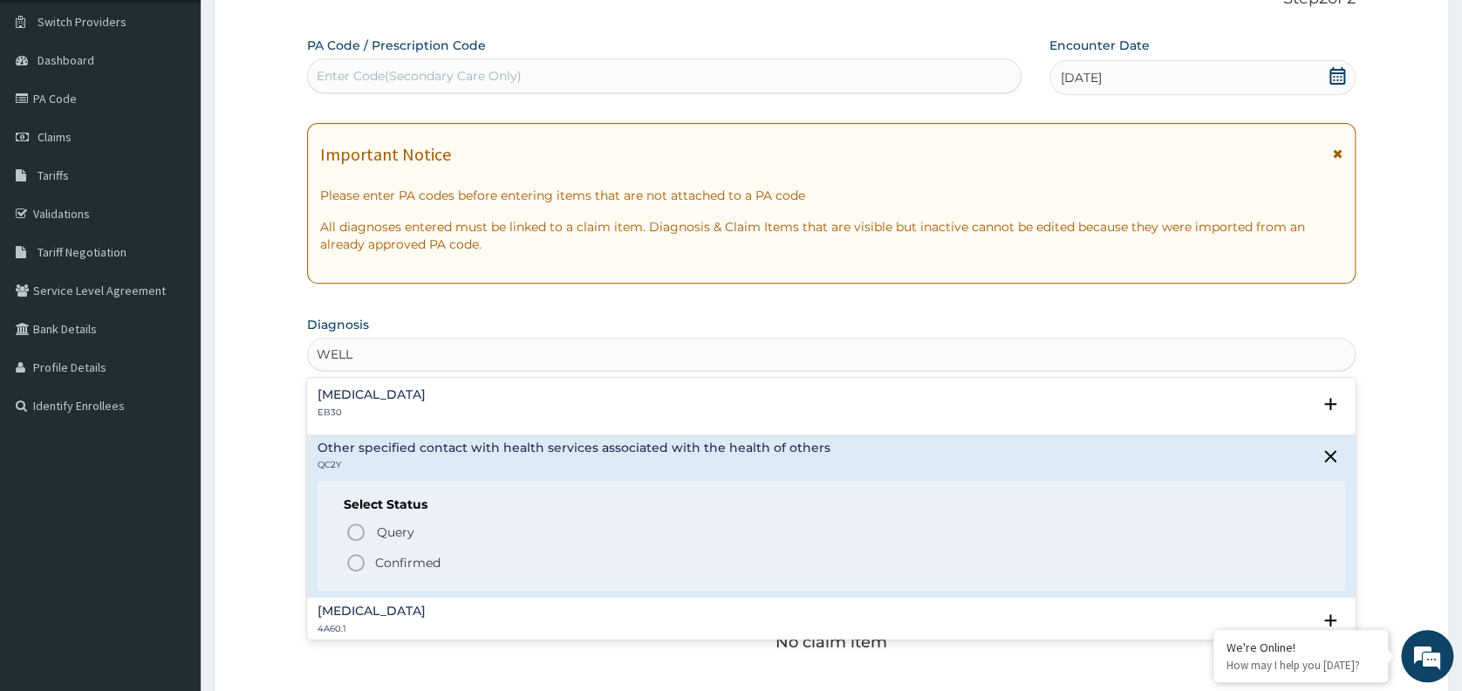
click at [413, 555] on p "Confirmed" at bounding box center [407, 562] width 65 height 17
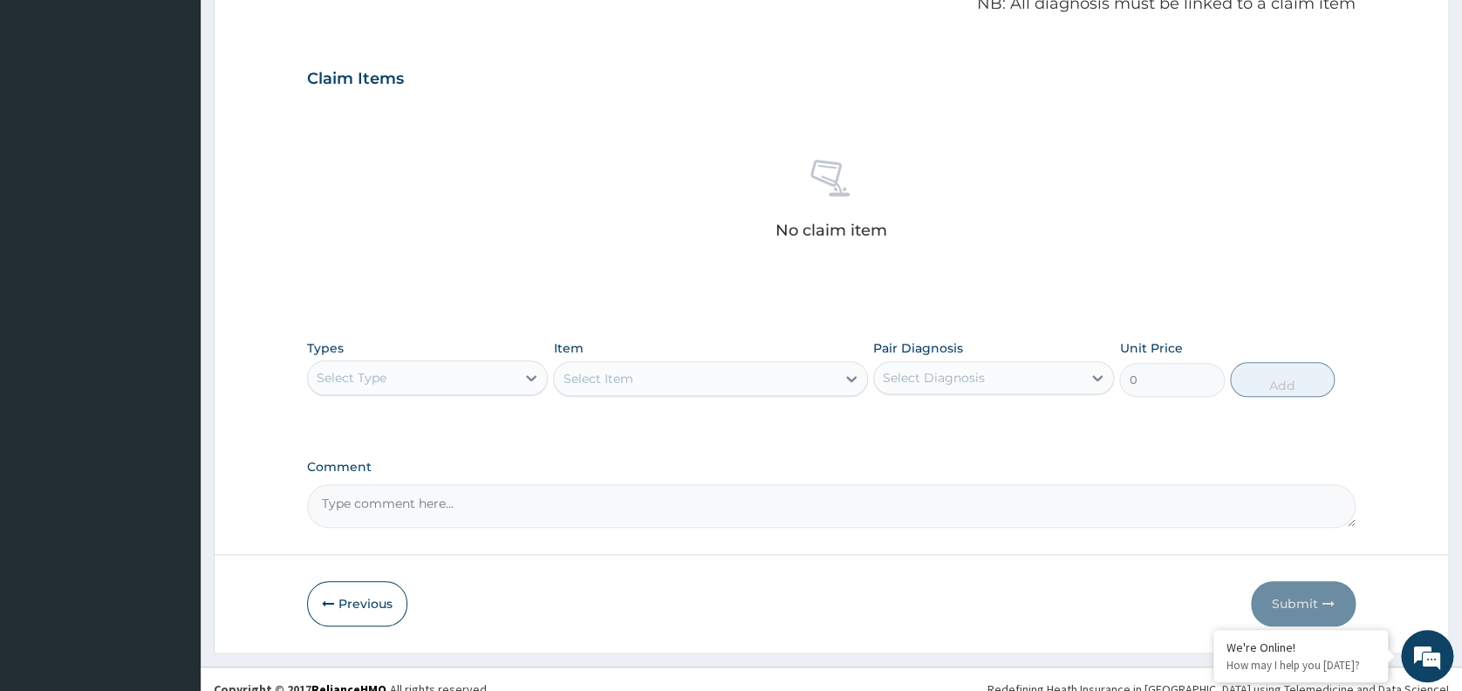
scroll to position [565, 0]
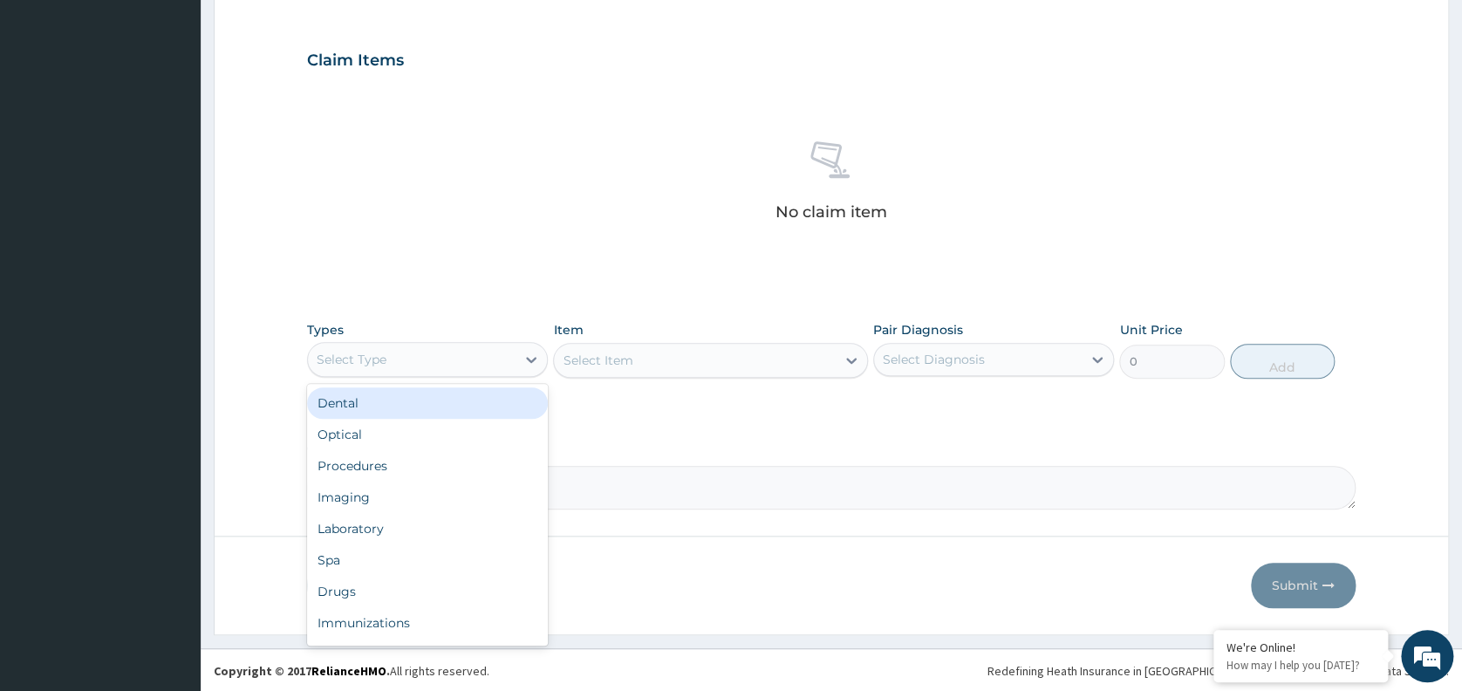
click at [441, 355] on div "Select Type" at bounding box center [412, 359] width 208 height 28
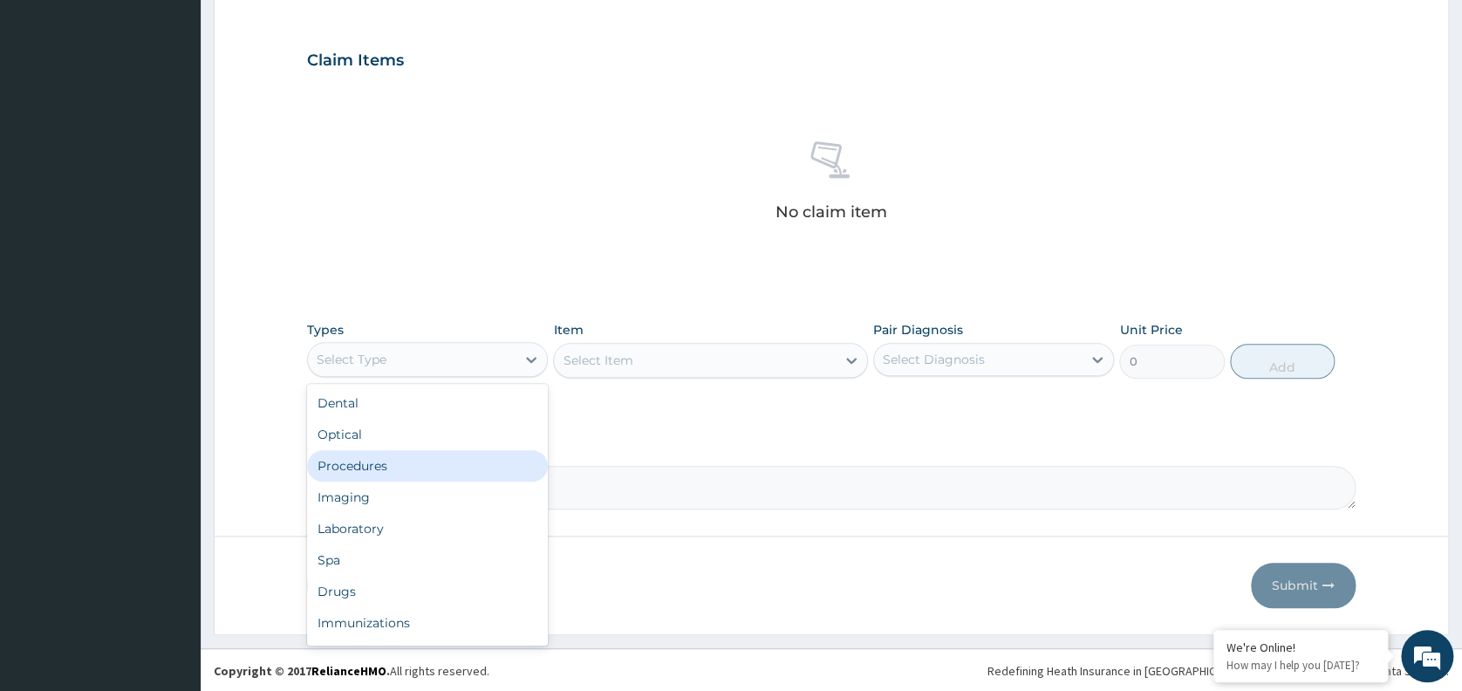
click at [384, 462] on div "Procedures" at bounding box center [427, 465] width 241 height 31
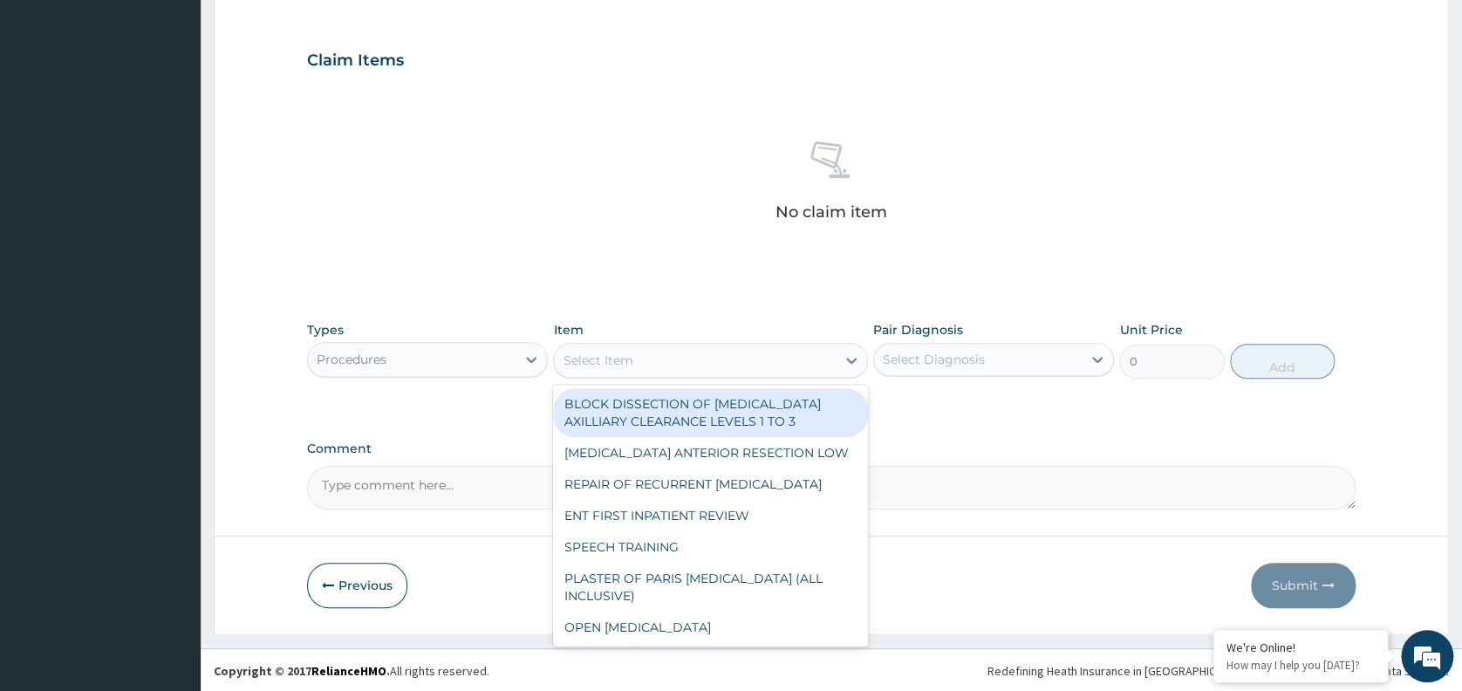
click at [676, 349] on div "Select Item" at bounding box center [695, 360] width 282 height 28
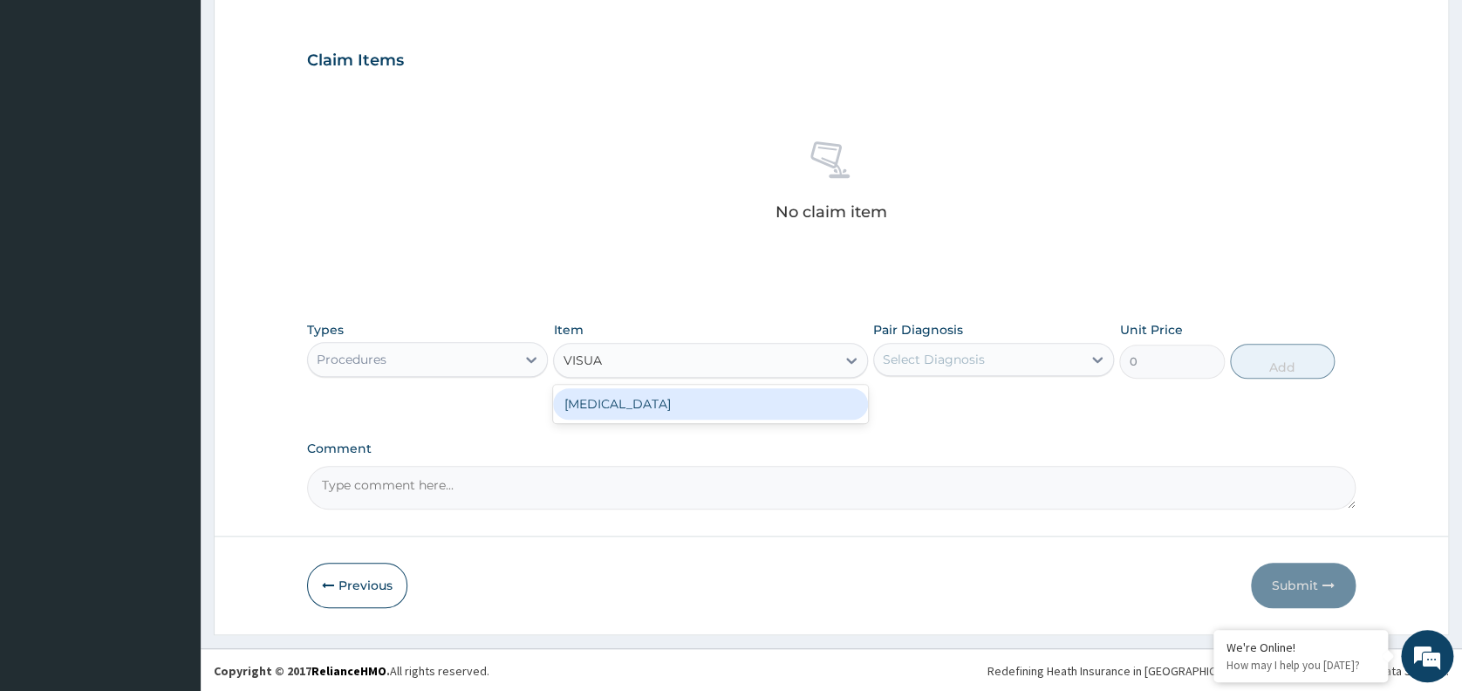
type input "VISUAL"
type input "3000"
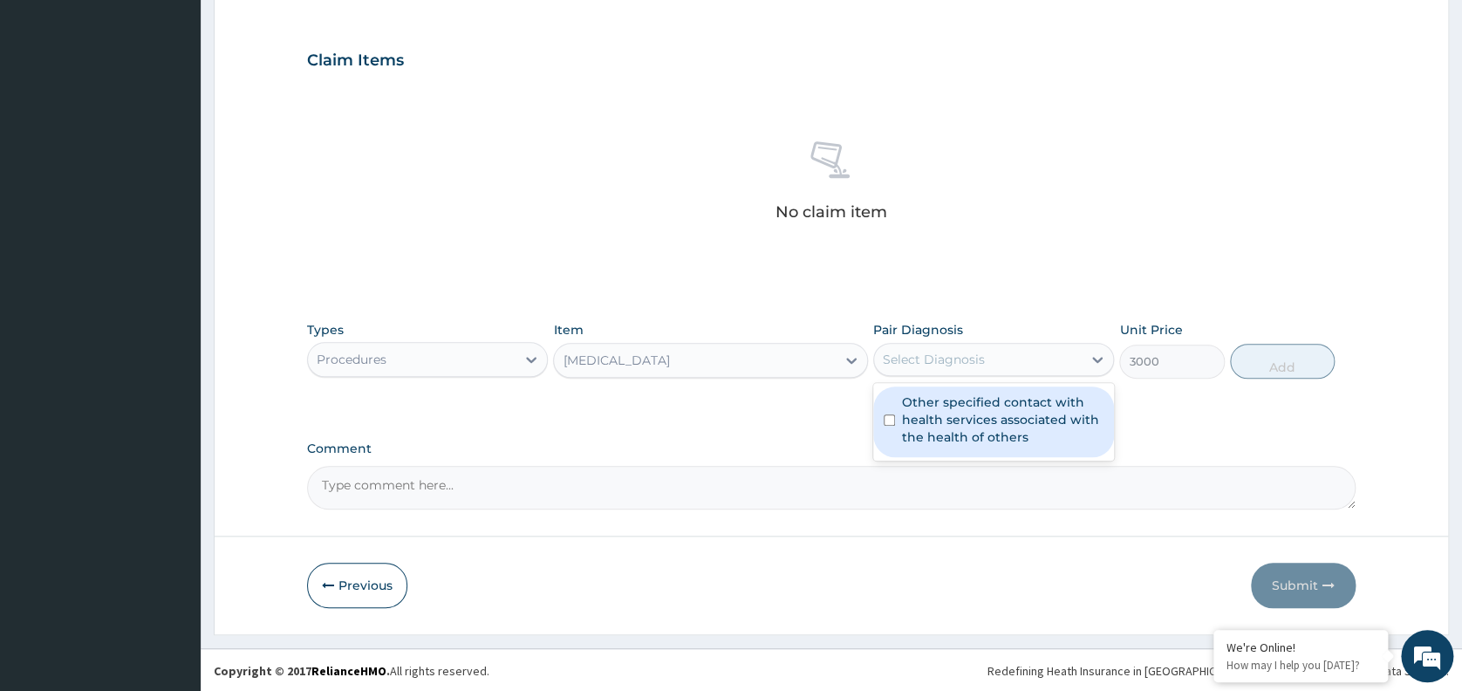
click at [998, 345] on div "Select Diagnosis" at bounding box center [978, 359] width 208 height 28
click at [984, 426] on label "Other specified contact with health services associated with the health of othe…" at bounding box center [1002, 419] width 201 height 52
checkbox input "true"
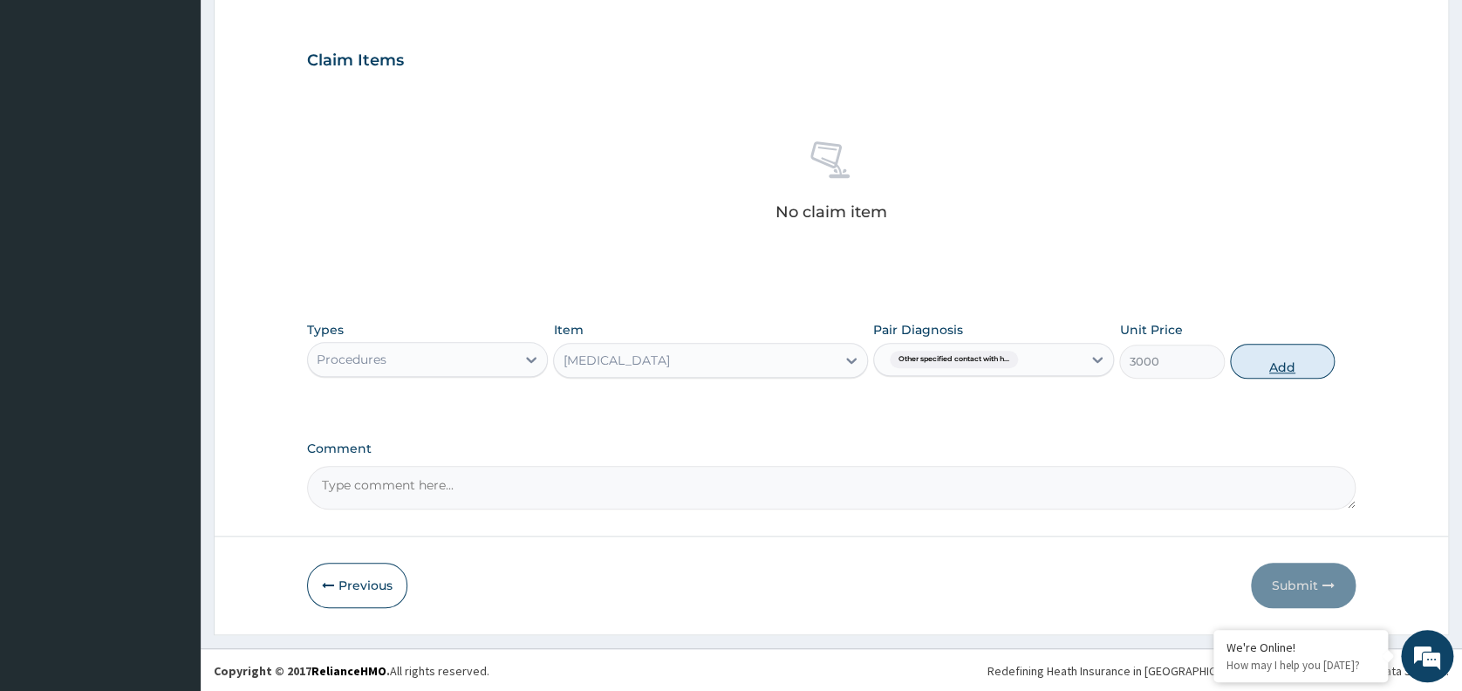
click at [1263, 358] on button "Add" at bounding box center [1282, 361] width 105 height 35
type input "0"
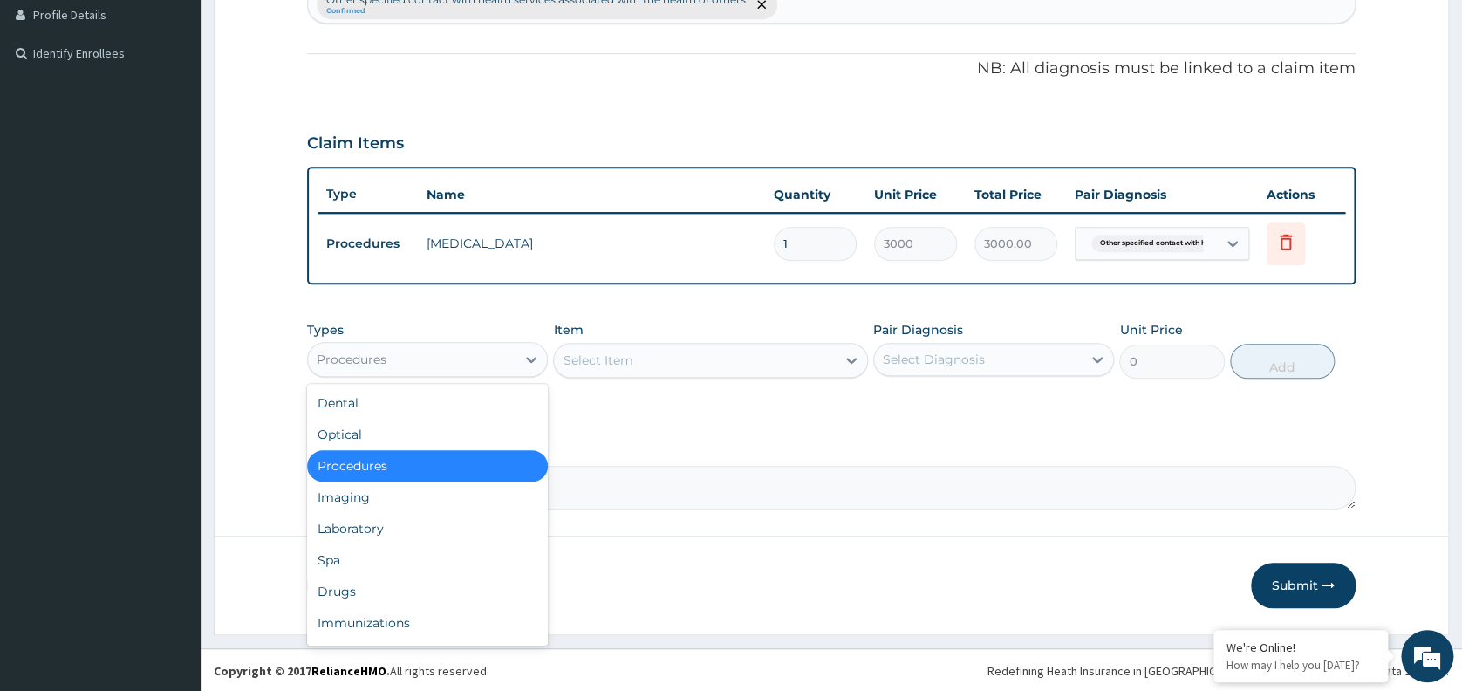
click at [413, 359] on div "Procedures" at bounding box center [412, 359] width 208 height 28
click at [340, 533] on div "Laboratory" at bounding box center [427, 528] width 241 height 31
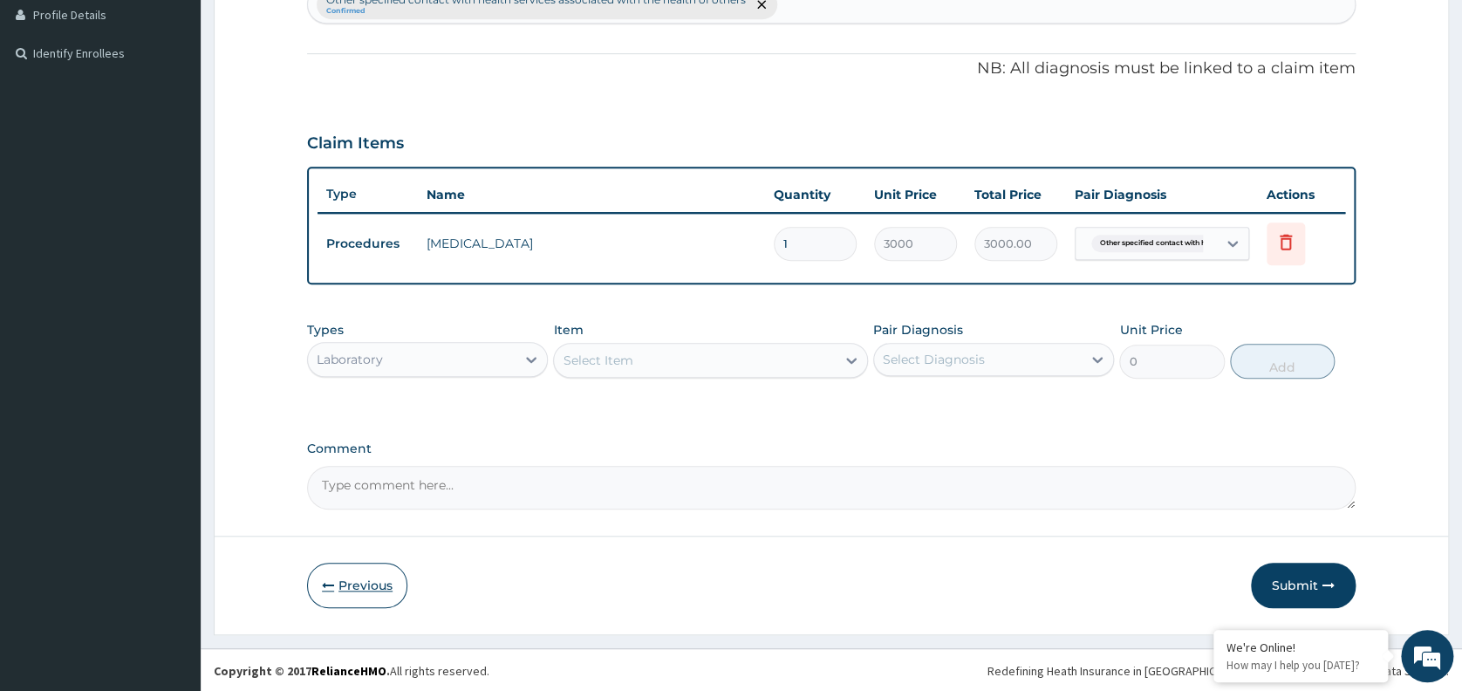
click at [356, 579] on button "Previous" at bounding box center [357, 585] width 100 height 45
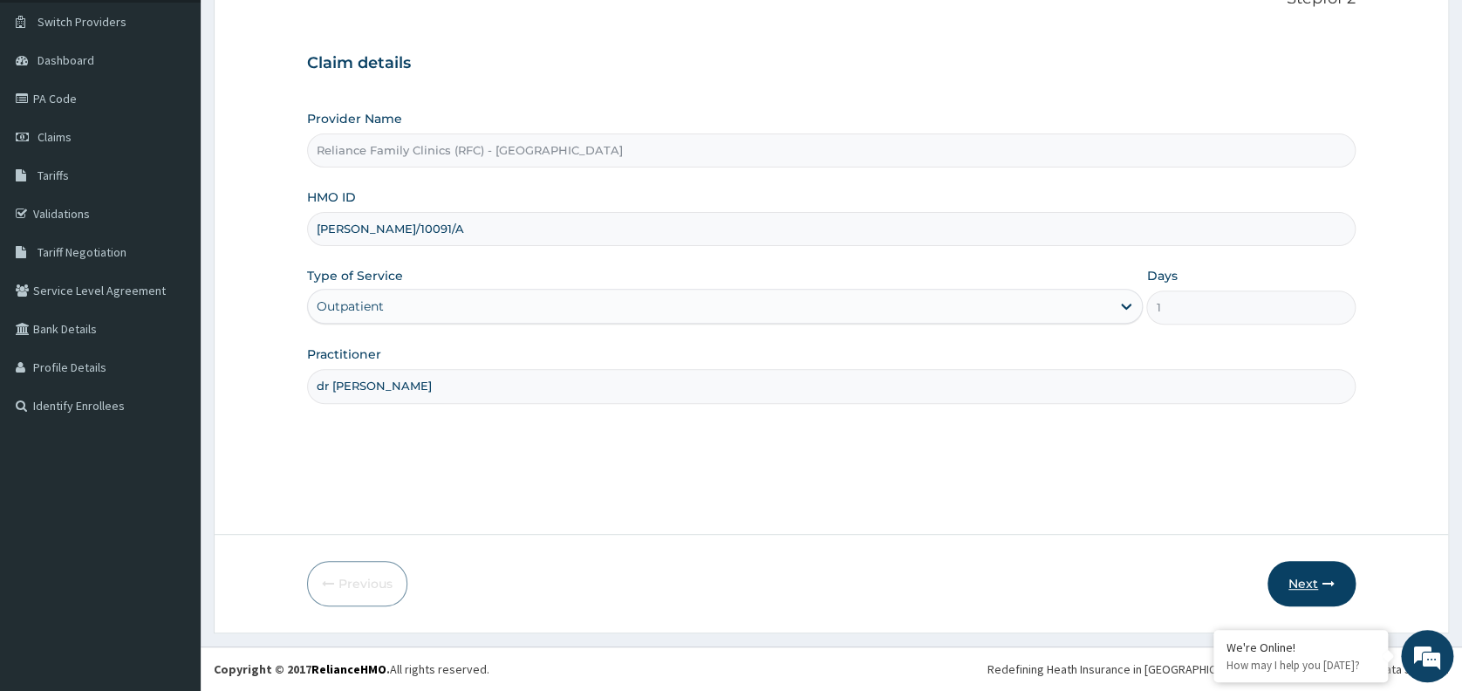
click at [1296, 583] on button "Next" at bounding box center [1311, 583] width 88 height 45
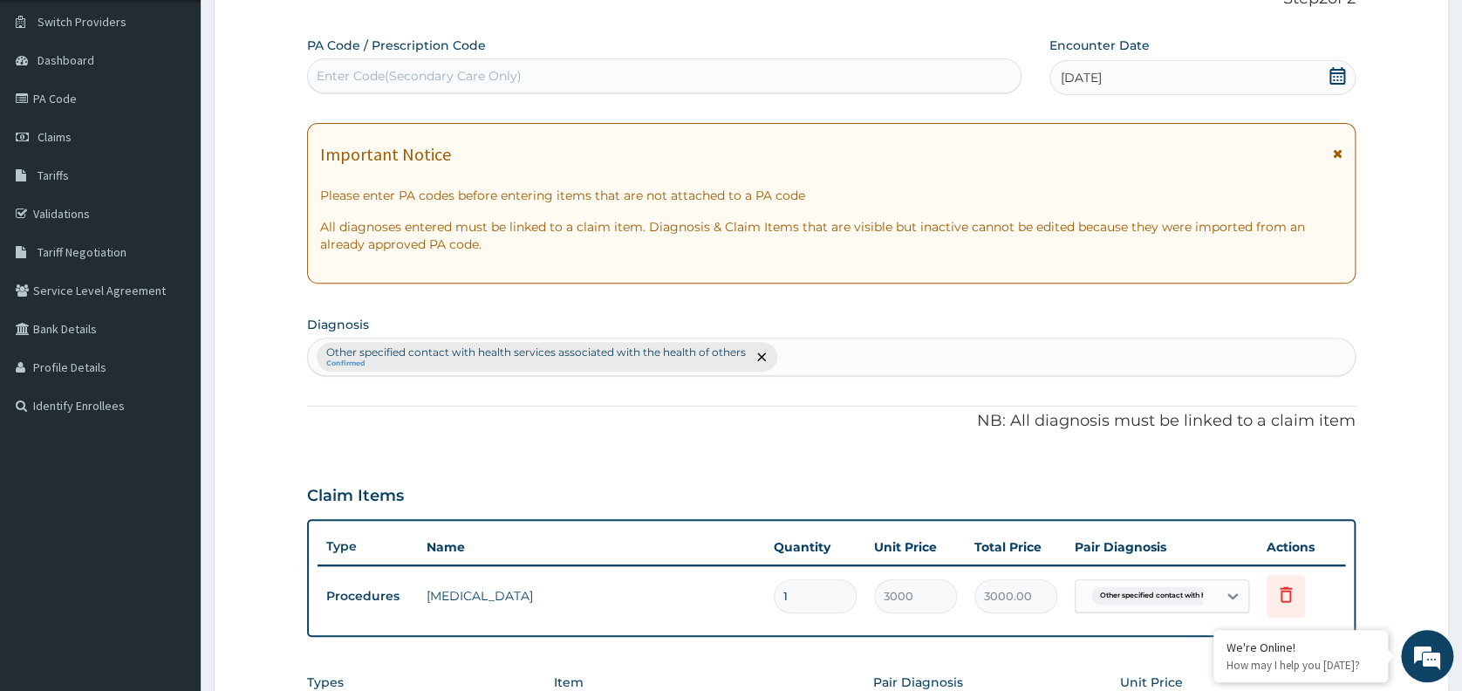
scroll to position [482, 0]
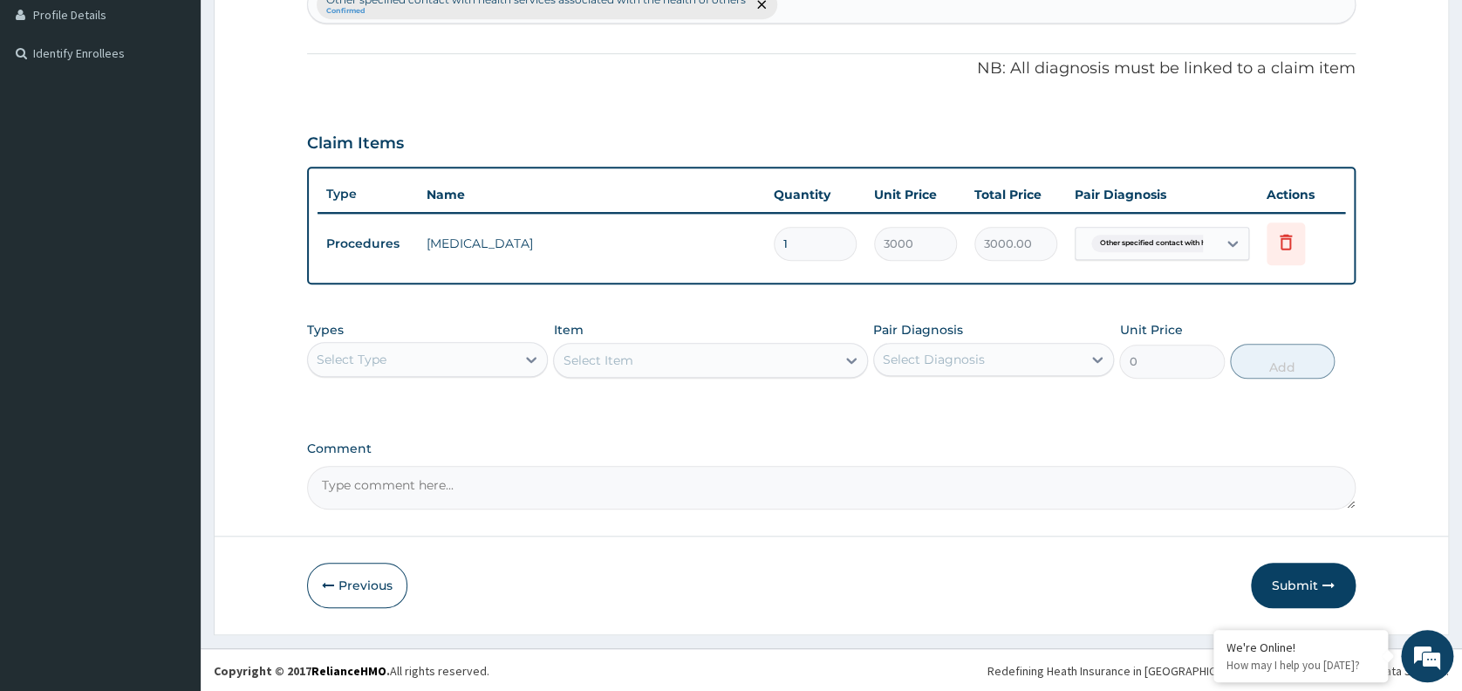
click at [623, 356] on div "Select Item" at bounding box center [710, 360] width 315 height 35
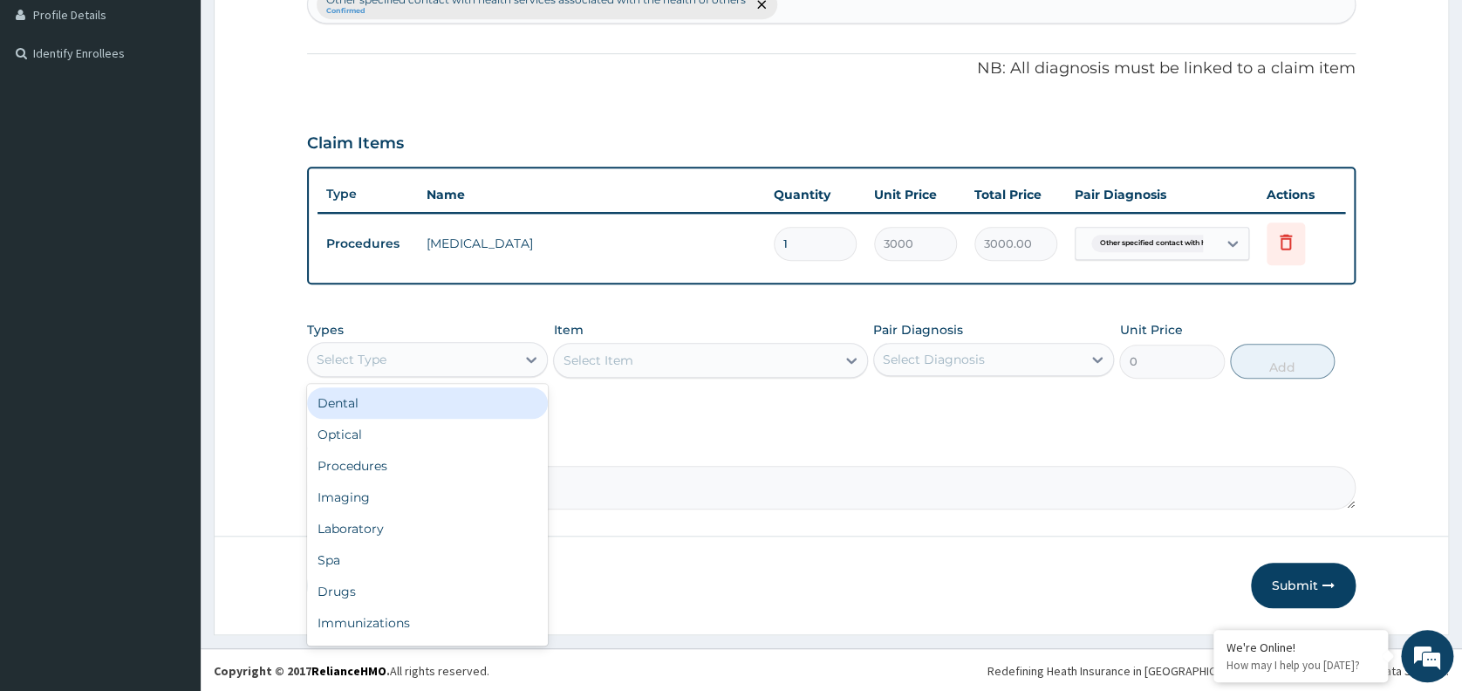
click at [505, 373] on div "Select Type" at bounding box center [427, 359] width 241 height 35
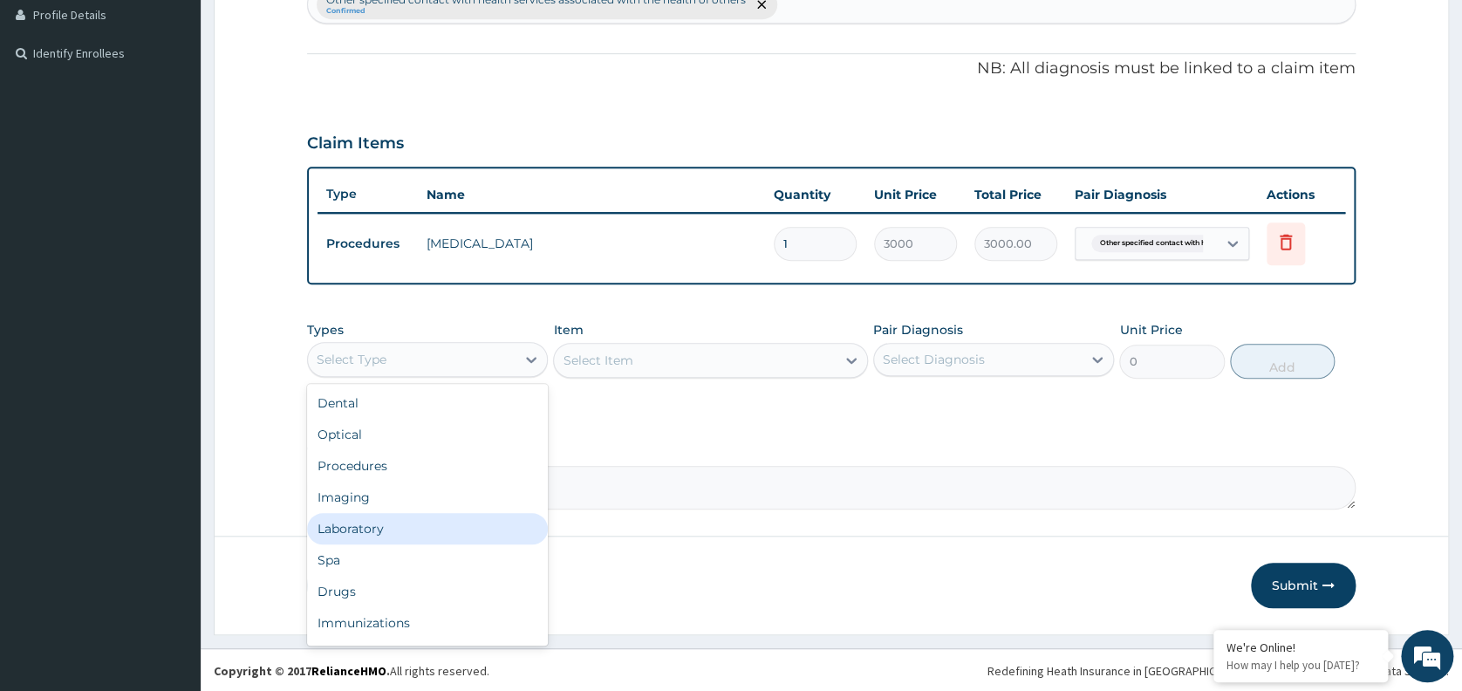
click at [427, 528] on div "Laboratory" at bounding box center [427, 528] width 241 height 31
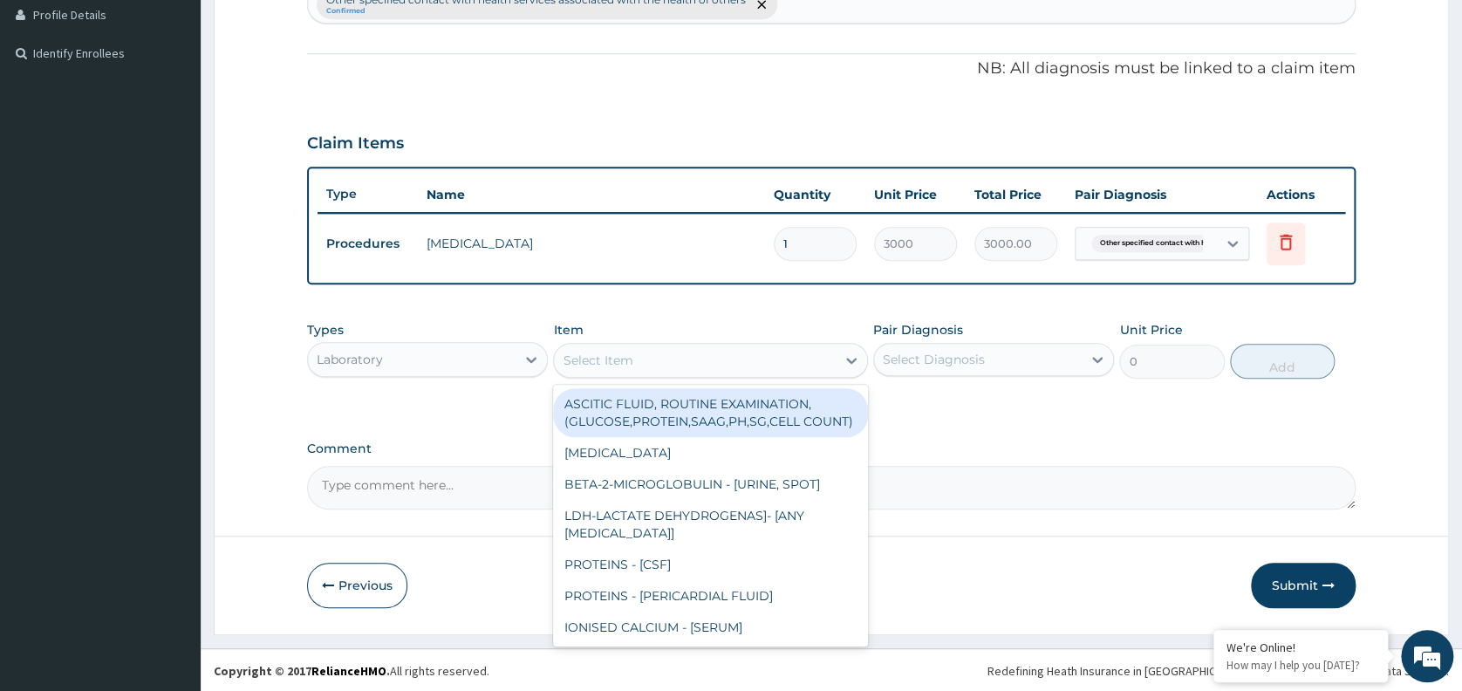
click at [684, 364] on div "Select Item" at bounding box center [695, 360] width 282 height 28
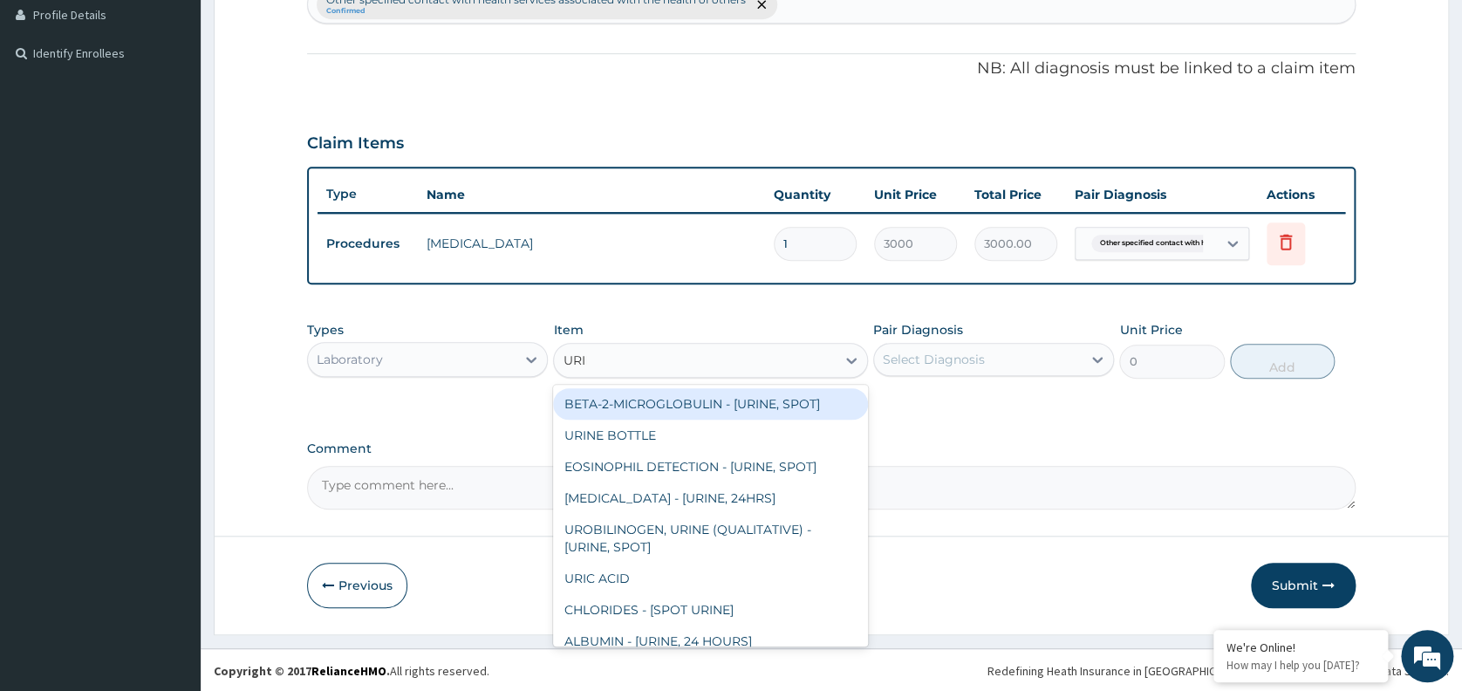
type input "URINA"
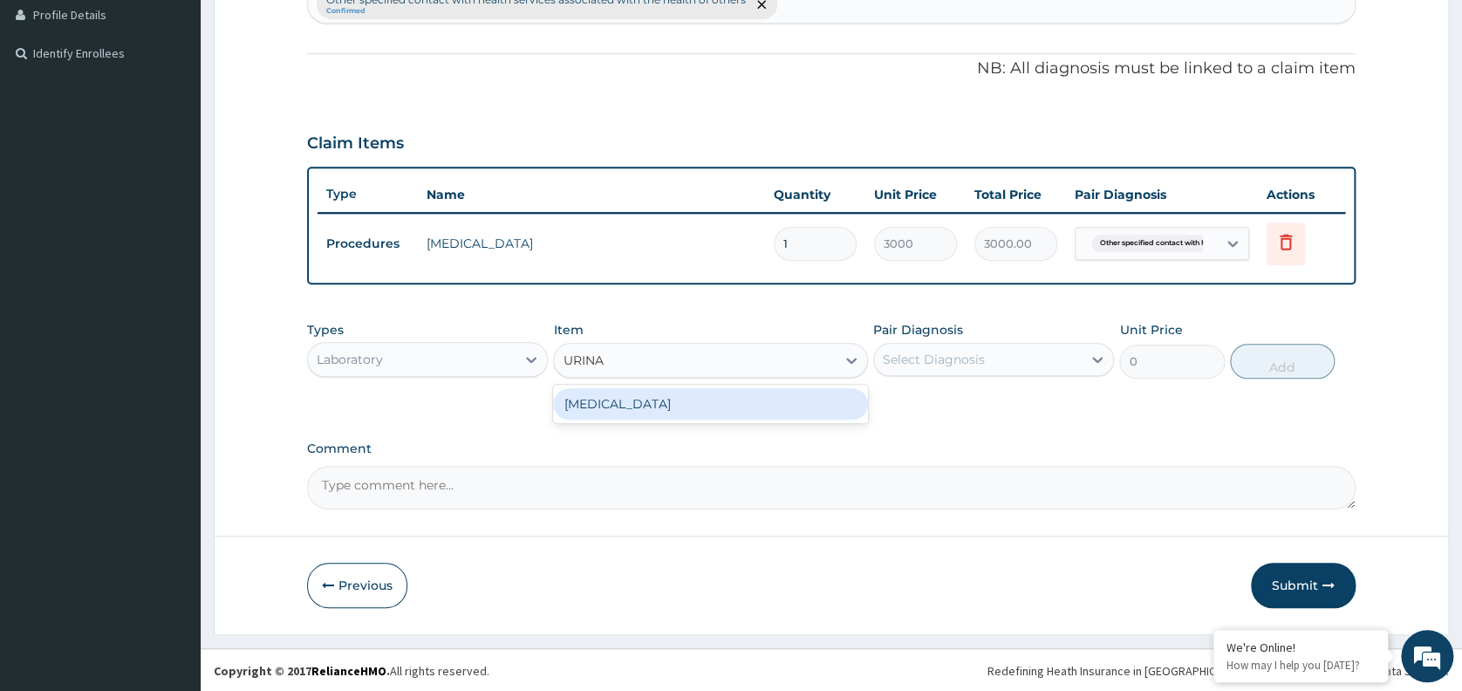
type input "1531.875"
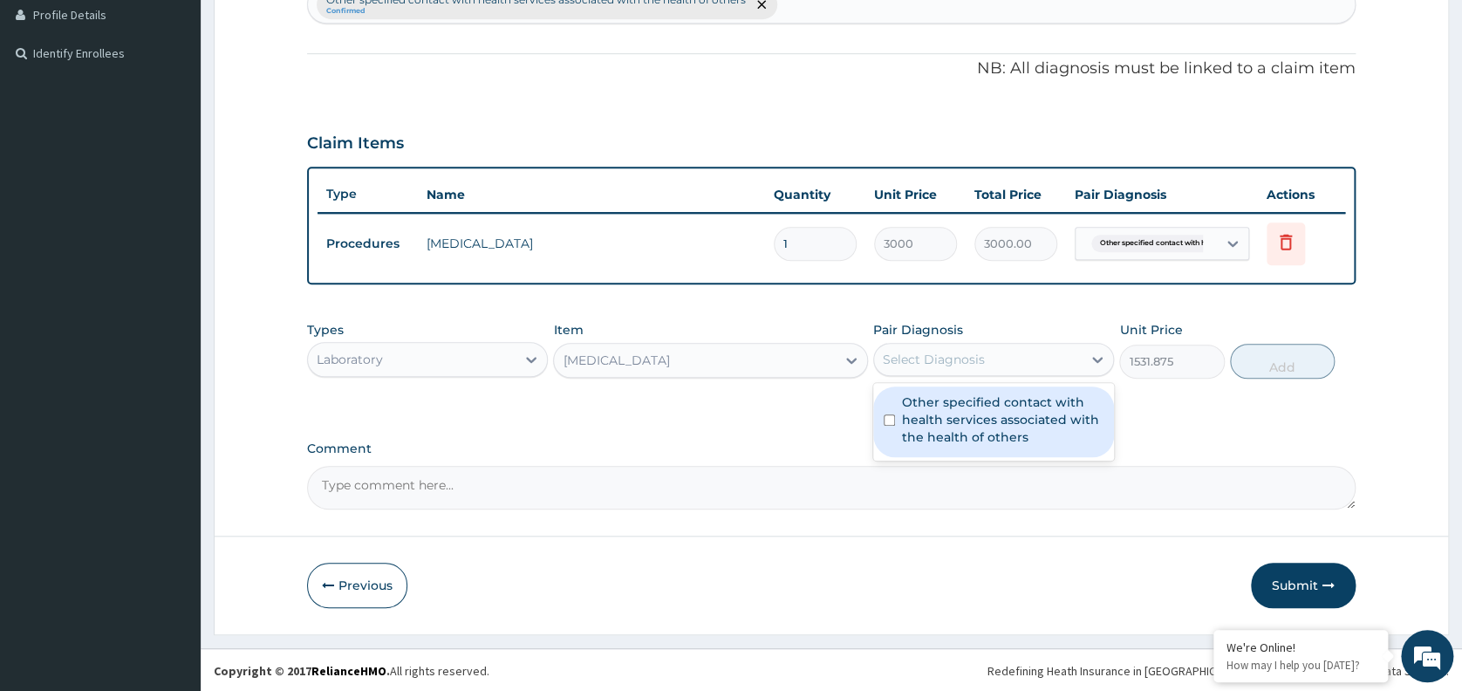
drag, startPoint x: 1035, startPoint y: 361, endPoint x: 1018, endPoint y: 421, distance: 62.7
click at [1018, 376] on div "option Other specified contact with health services associated with the health …" at bounding box center [993, 359] width 241 height 33
click at [1018, 421] on label "Other specified contact with health services associated with the health of othe…" at bounding box center [1002, 419] width 201 height 52
checkbox input "true"
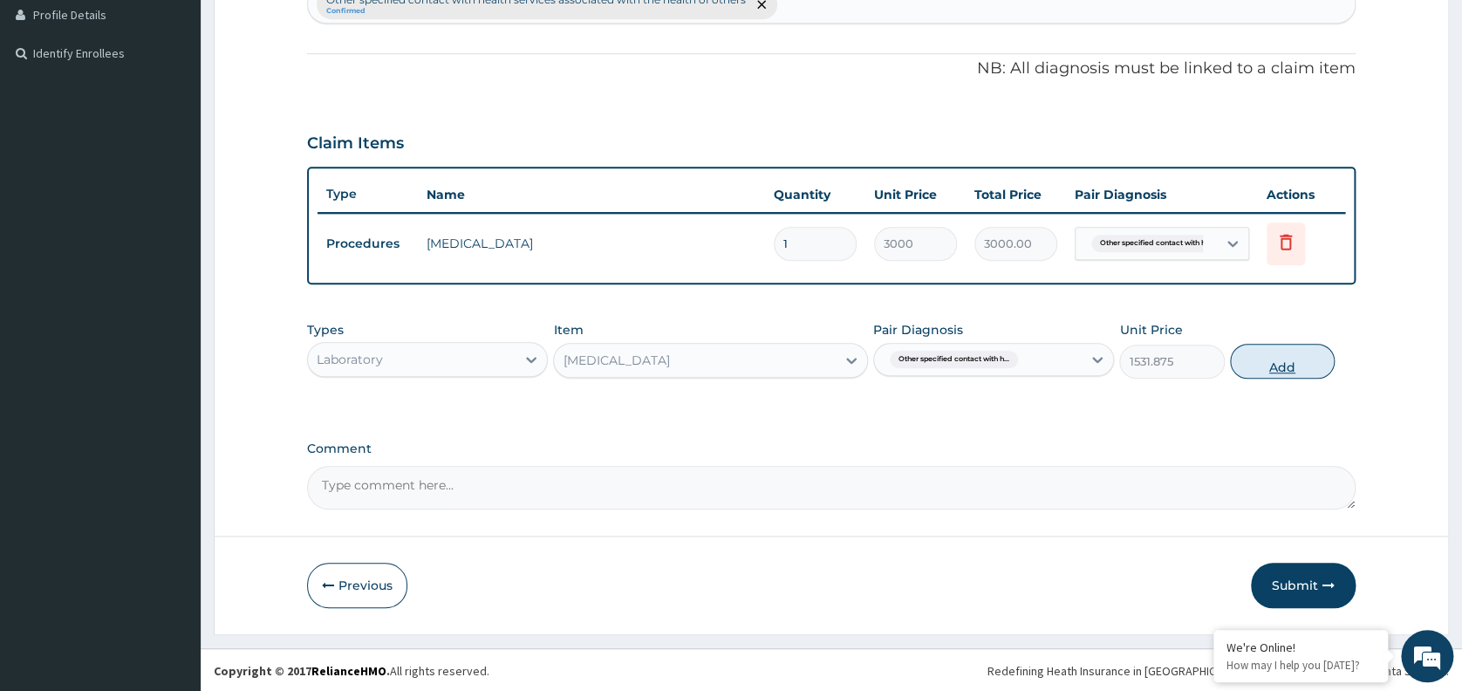
click at [1246, 355] on button "Add" at bounding box center [1282, 361] width 105 height 35
type input "0"
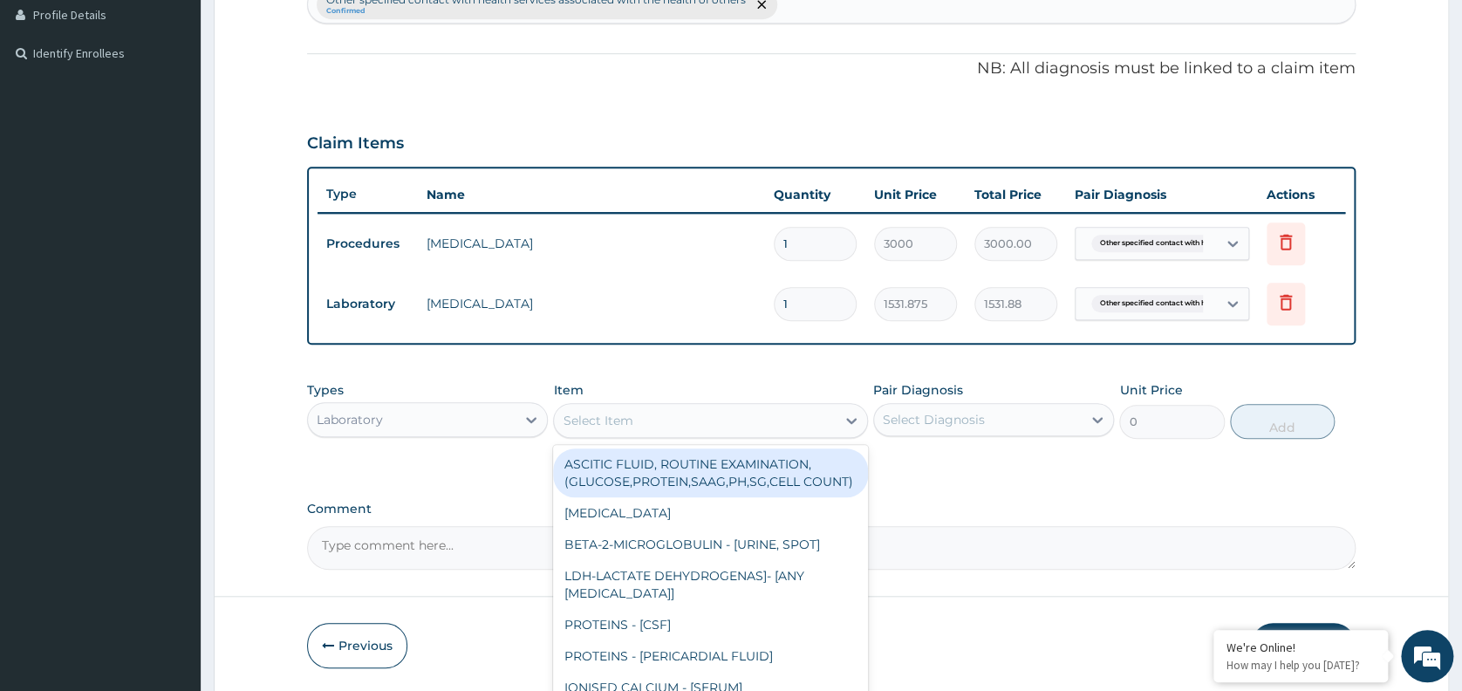
click at [649, 419] on div "Select Item" at bounding box center [695, 420] width 282 height 28
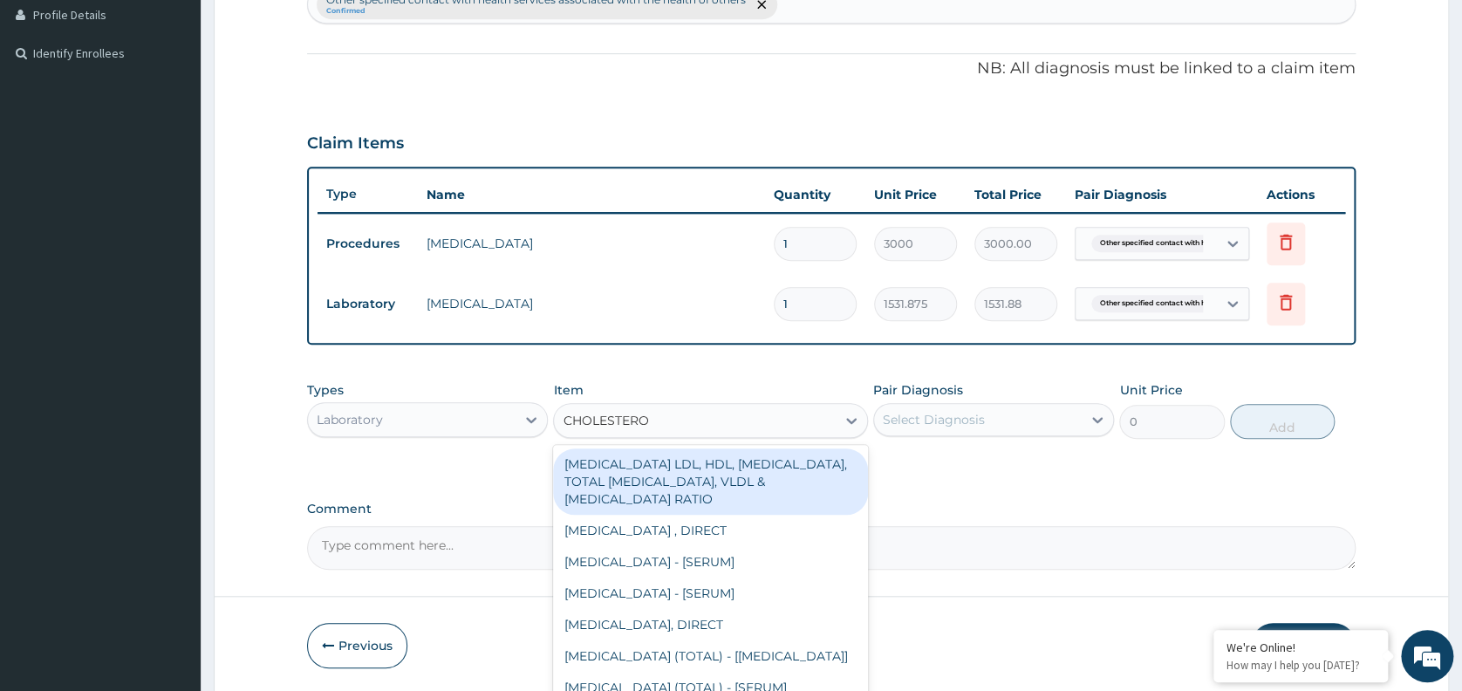
type input "CHOLESTEROL"
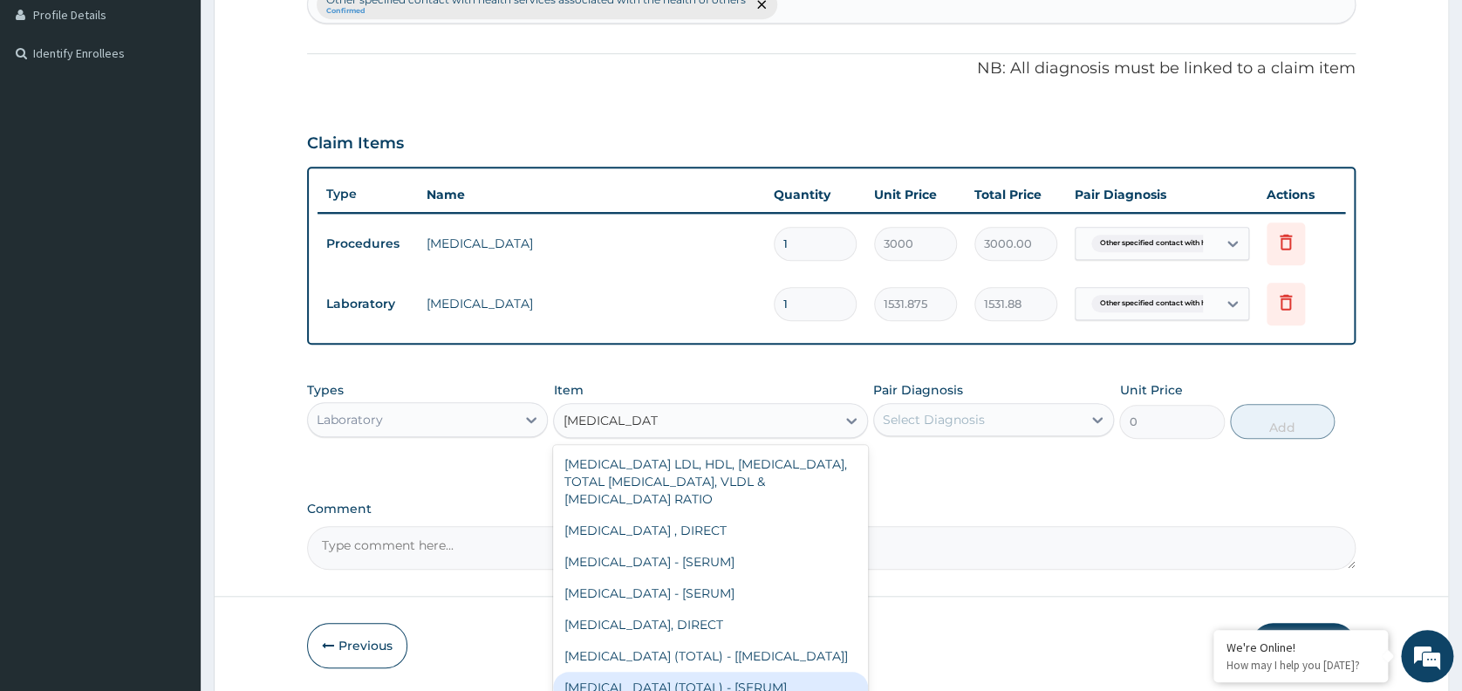
click at [759, 685] on div "CHOLESTEROL (TOTAL) - [SERUM]" at bounding box center [710, 687] width 315 height 31
type input "2880"
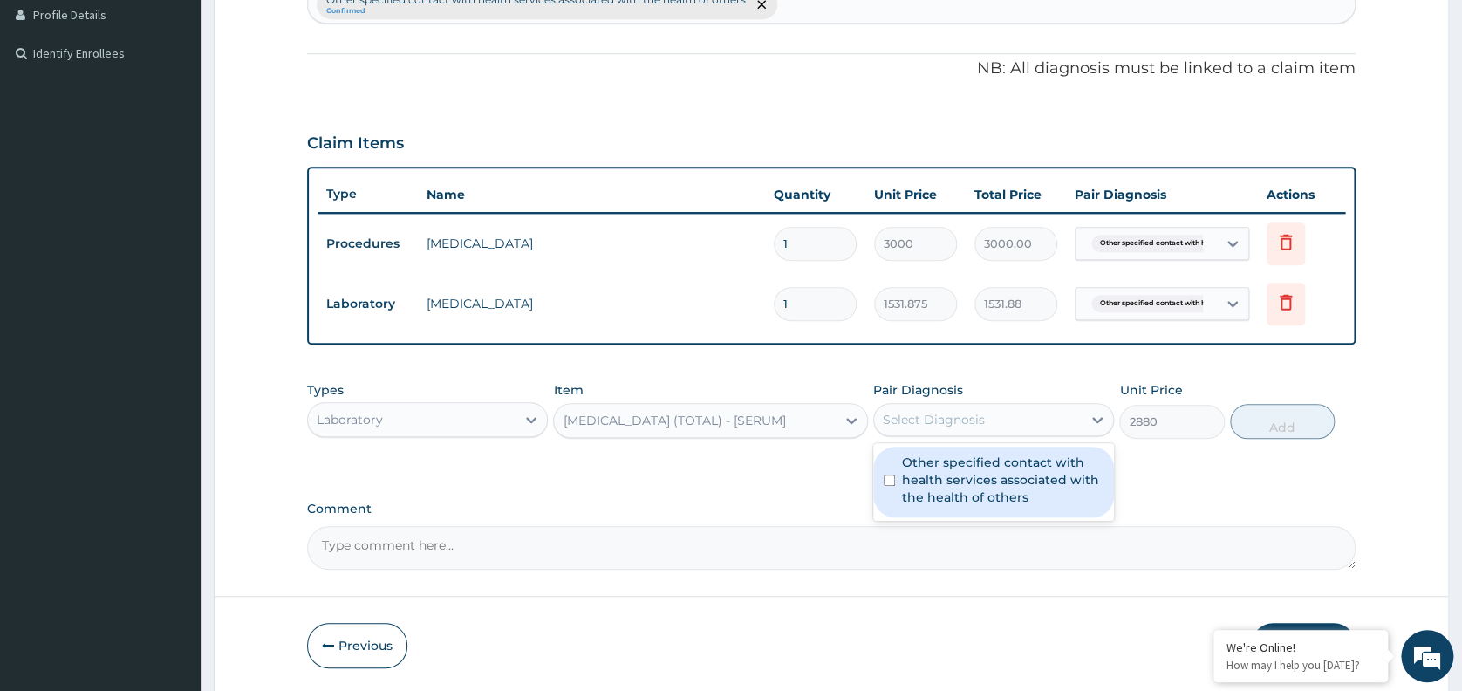
drag, startPoint x: 1017, startPoint y: 419, endPoint x: 992, endPoint y: 462, distance: 50.0
click at [992, 436] on div "option Other specified contact with health services associated with the health …" at bounding box center [993, 419] width 241 height 33
click at [992, 462] on label "Other specified contact with health services associated with the health of othe…" at bounding box center [1002, 479] width 201 height 52
checkbox input "true"
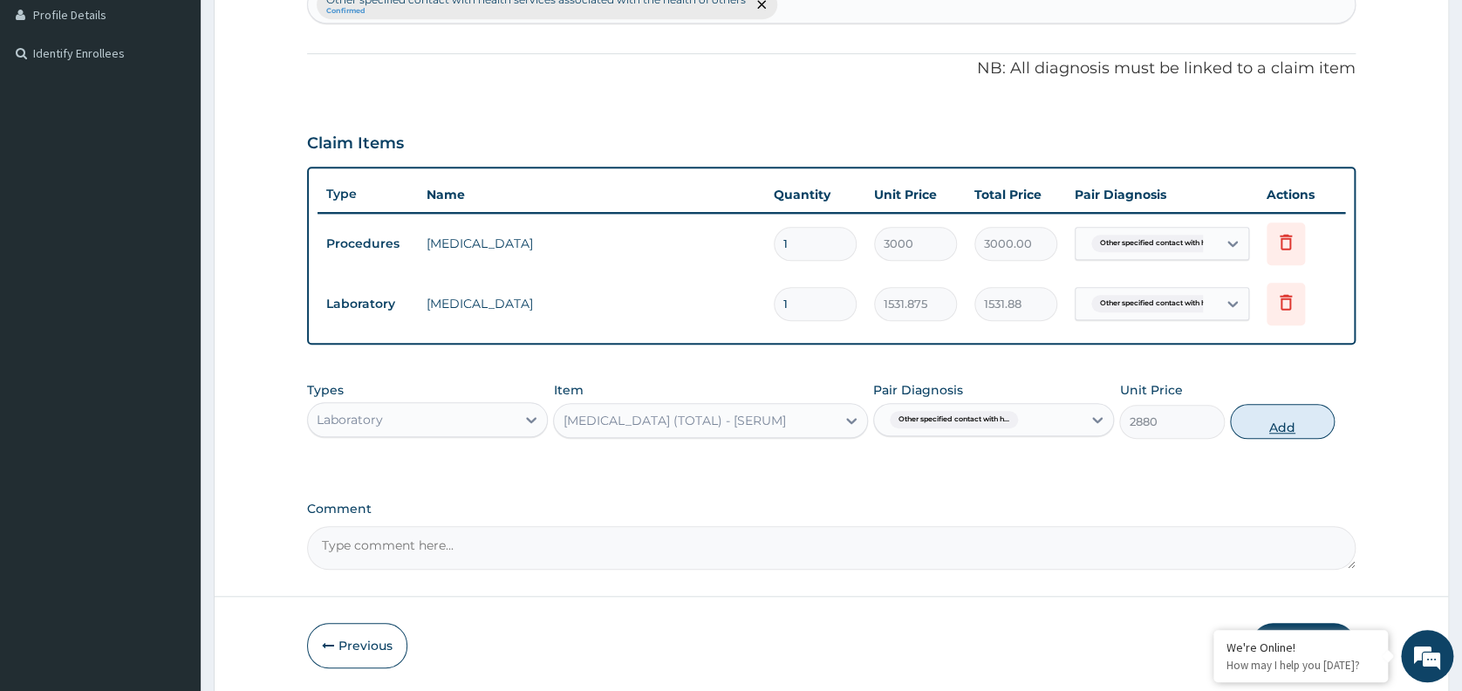
click at [1277, 420] on button "Add" at bounding box center [1282, 421] width 105 height 35
type input "0"
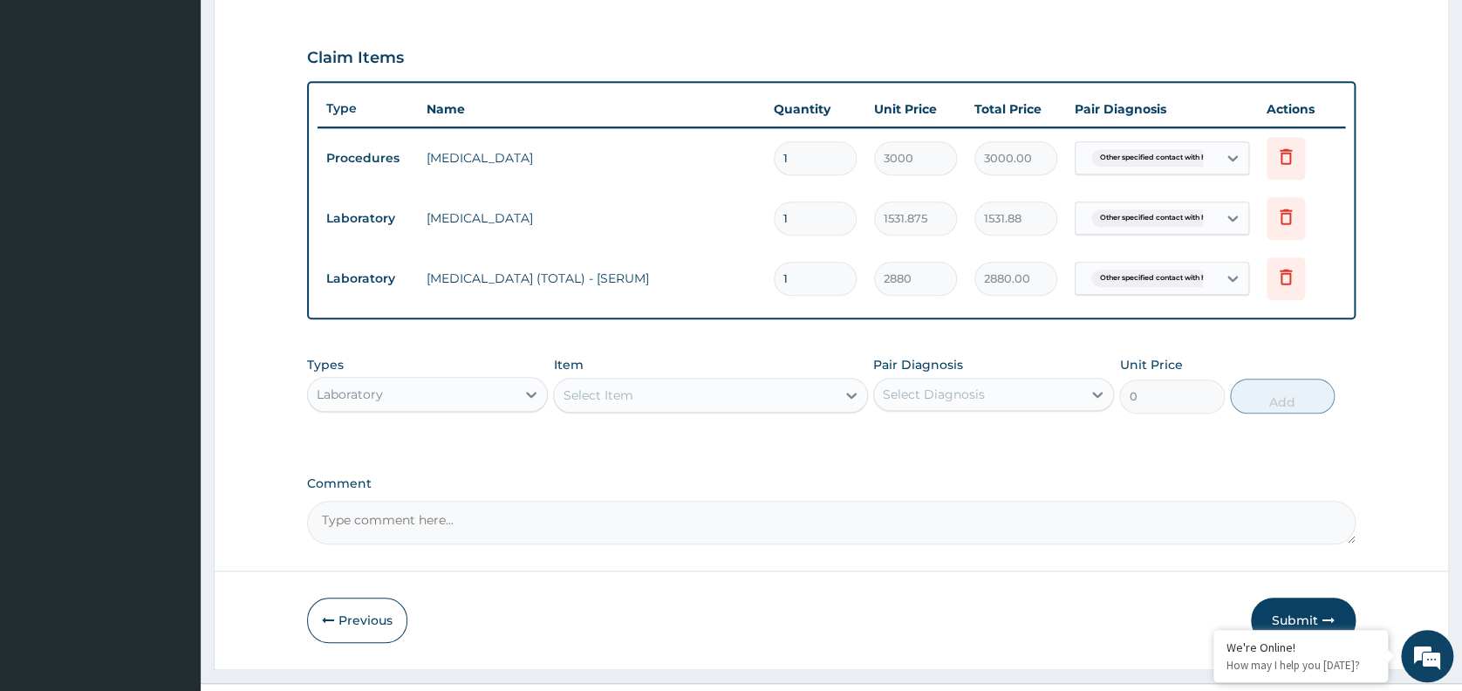
scroll to position [604, 0]
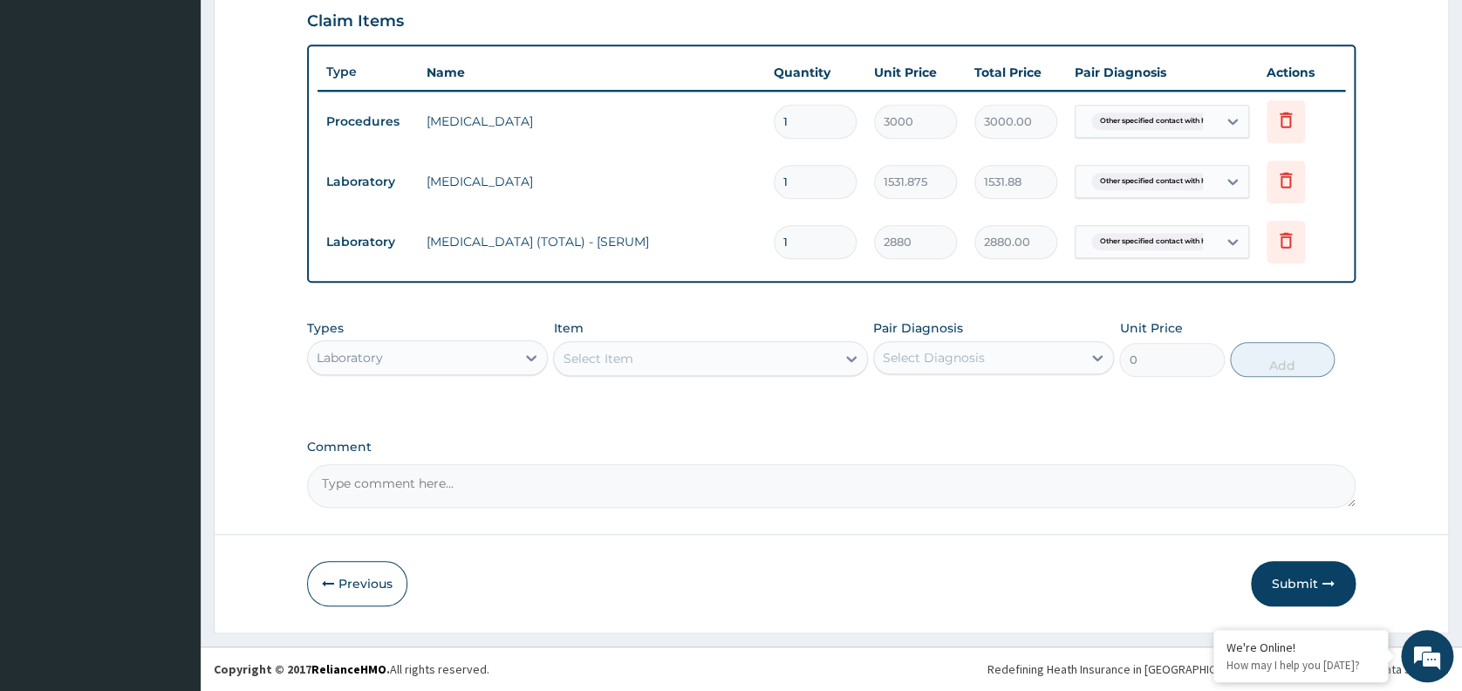
click at [626, 370] on div "Select Item" at bounding box center [695, 358] width 282 height 28
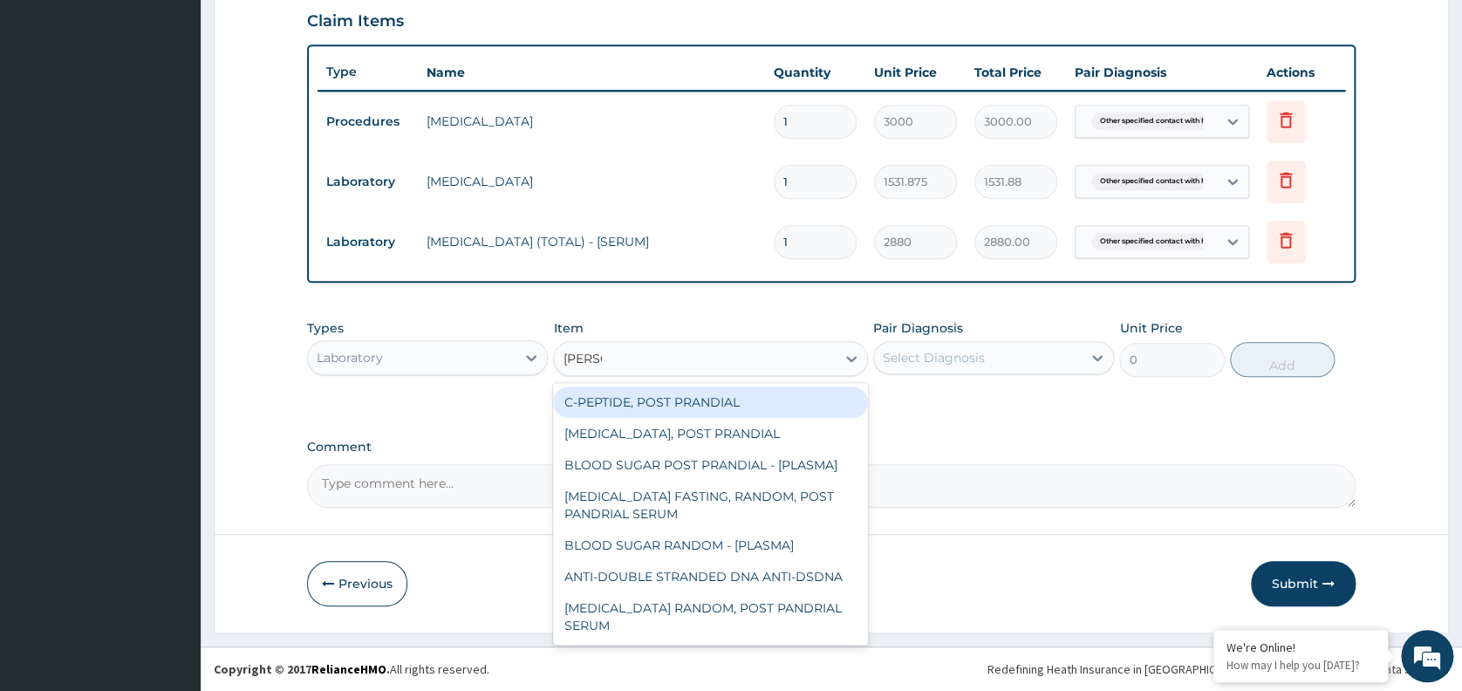
type input "RANDOM"
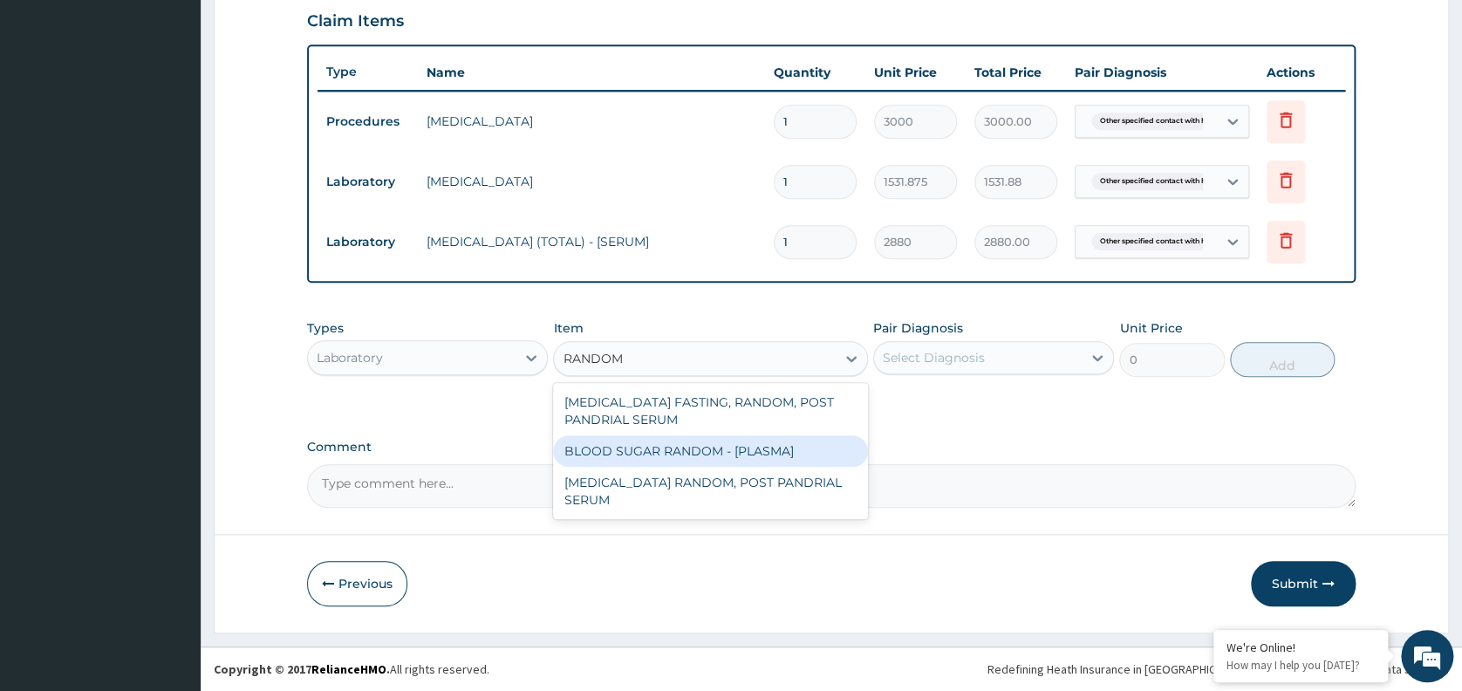
click at [670, 447] on div "BLOOD SUGAR RANDOM - [PLASMA]" at bounding box center [710, 450] width 315 height 31
type input "1800"
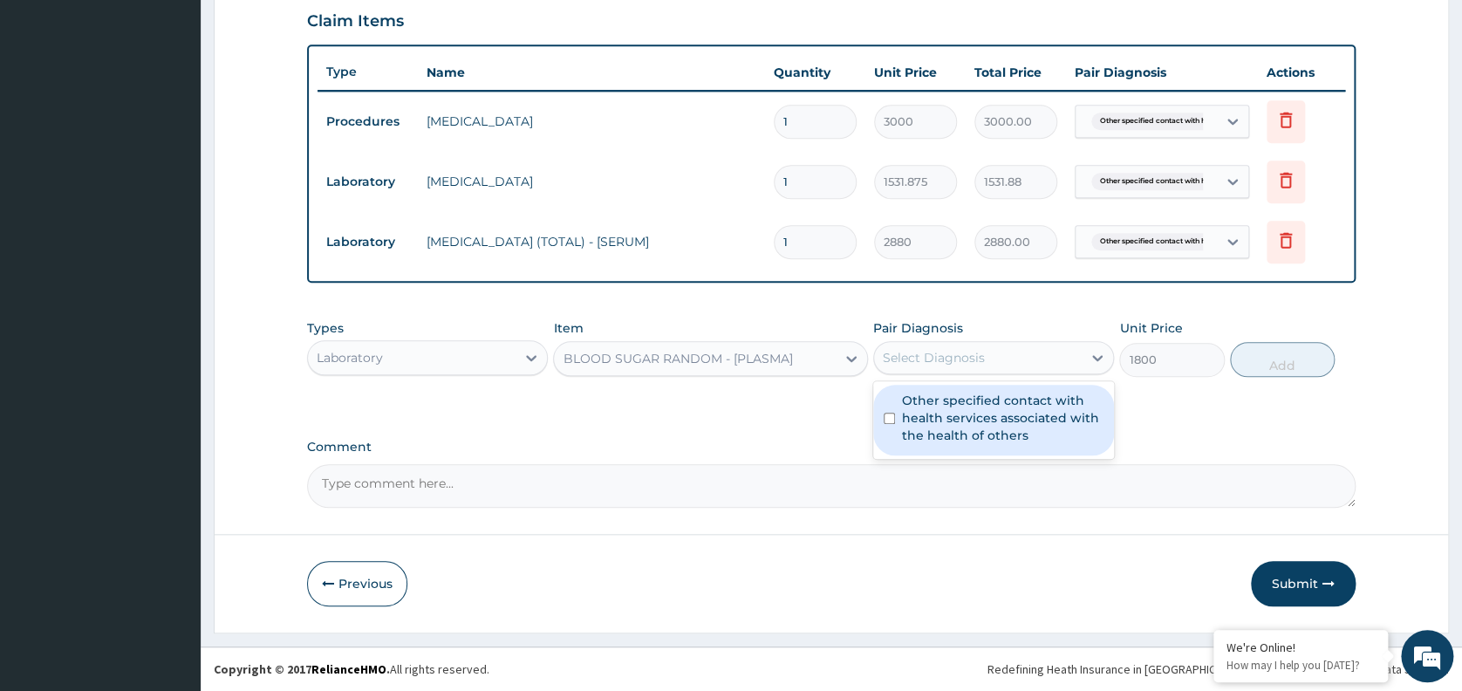
click at [969, 370] on div "Select Diagnosis" at bounding box center [978, 358] width 208 height 28
click at [979, 420] on label "Other specified contact with health services associated with the health of othe…" at bounding box center [1002, 418] width 201 height 52
checkbox input "true"
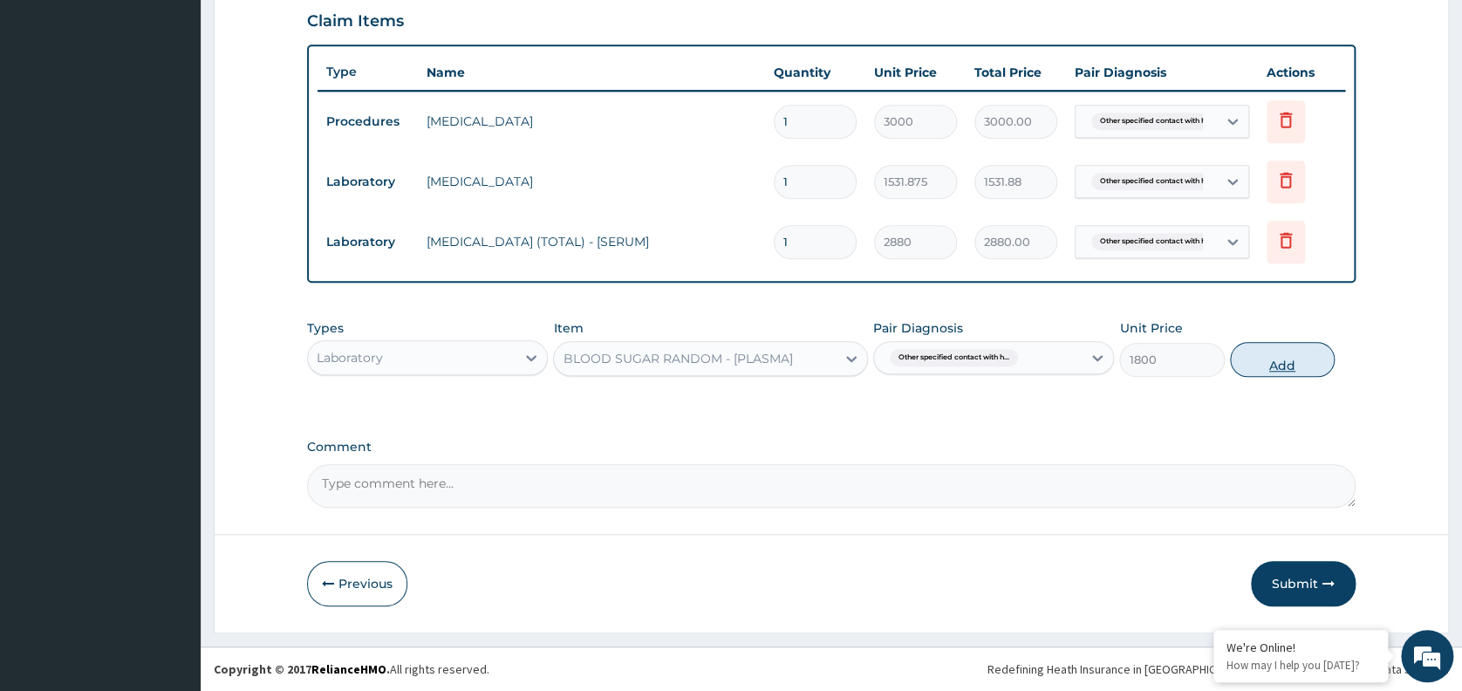
click at [1269, 358] on button "Add" at bounding box center [1282, 359] width 105 height 35
type input "0"
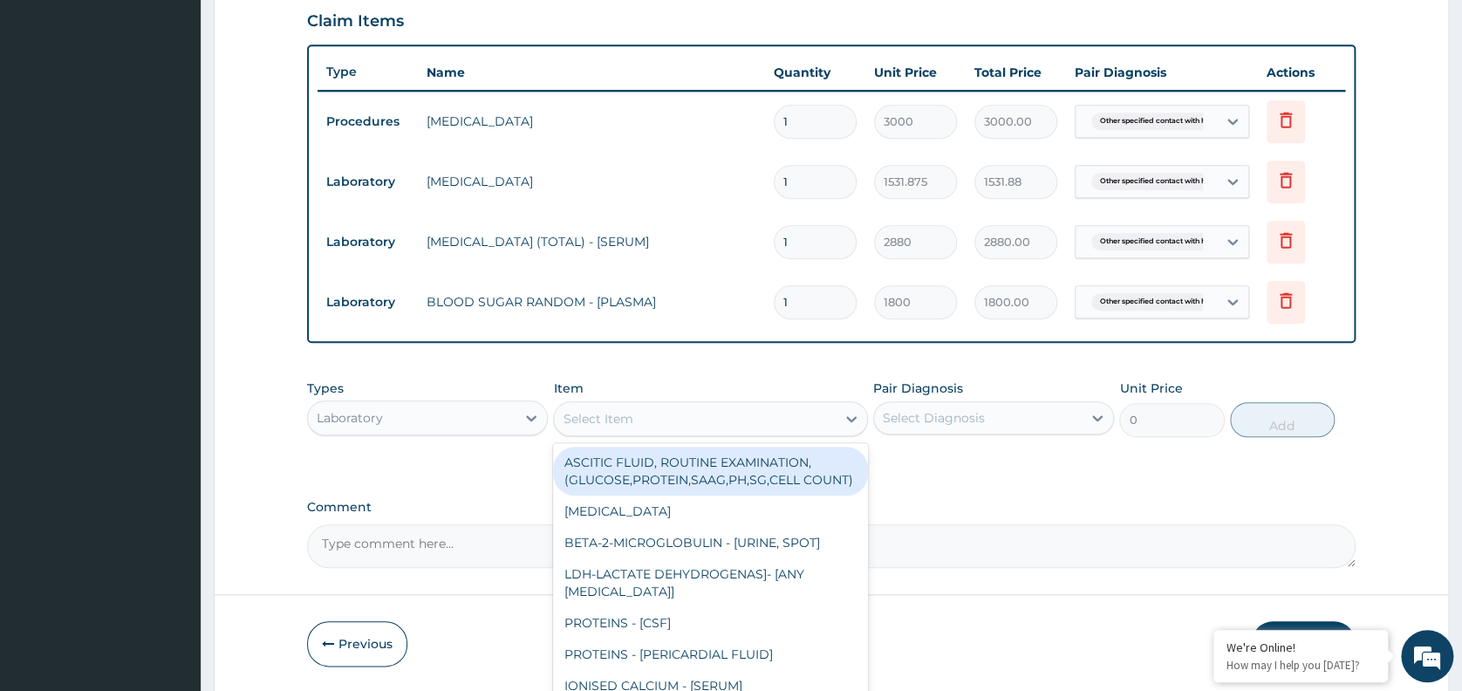
click at [677, 429] on div "Select Item" at bounding box center [695, 419] width 282 height 28
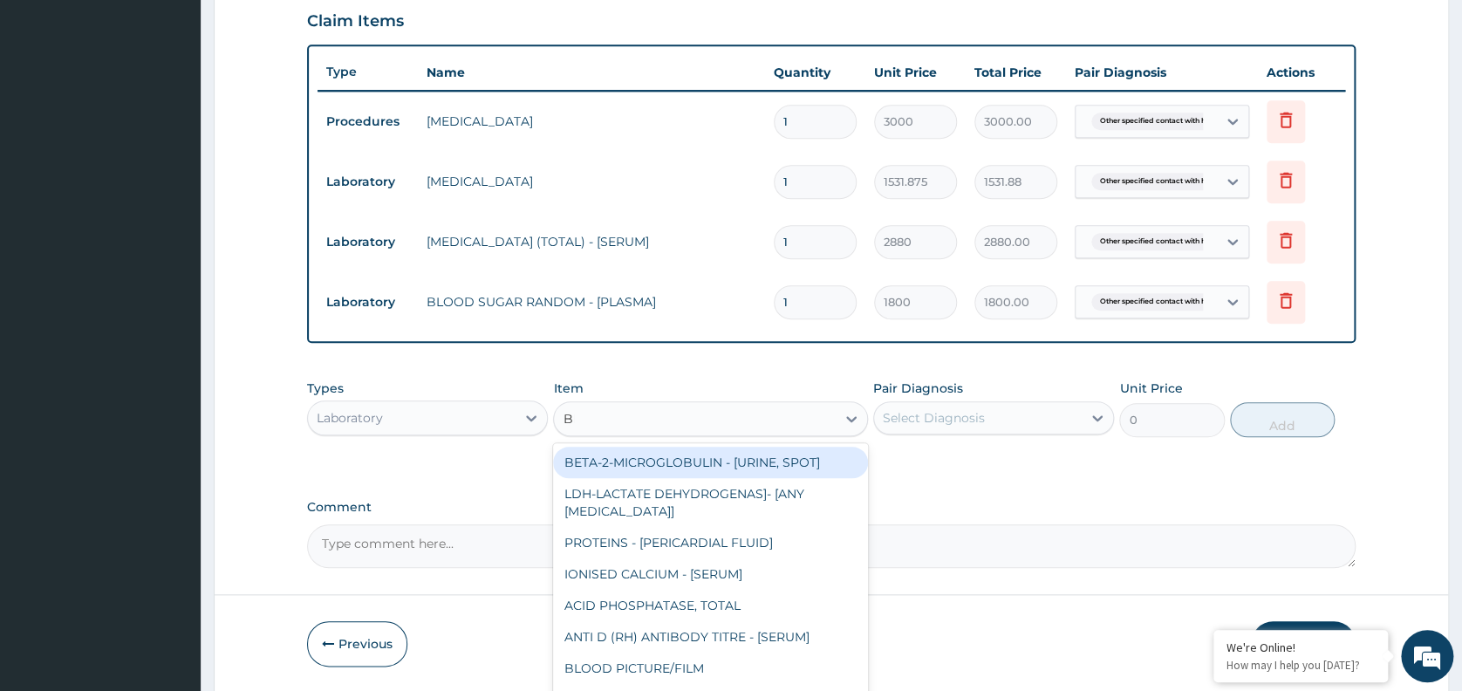
type input "BMI"
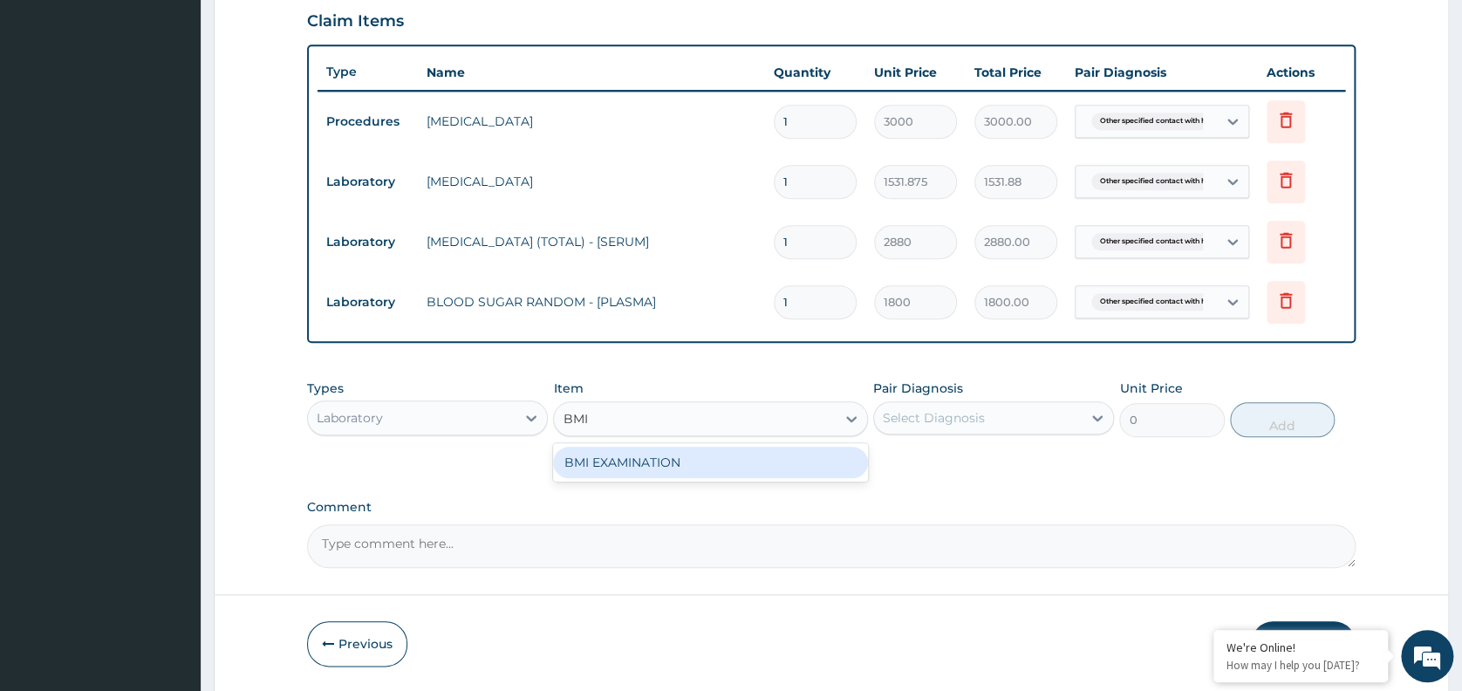
type input "1225.5"
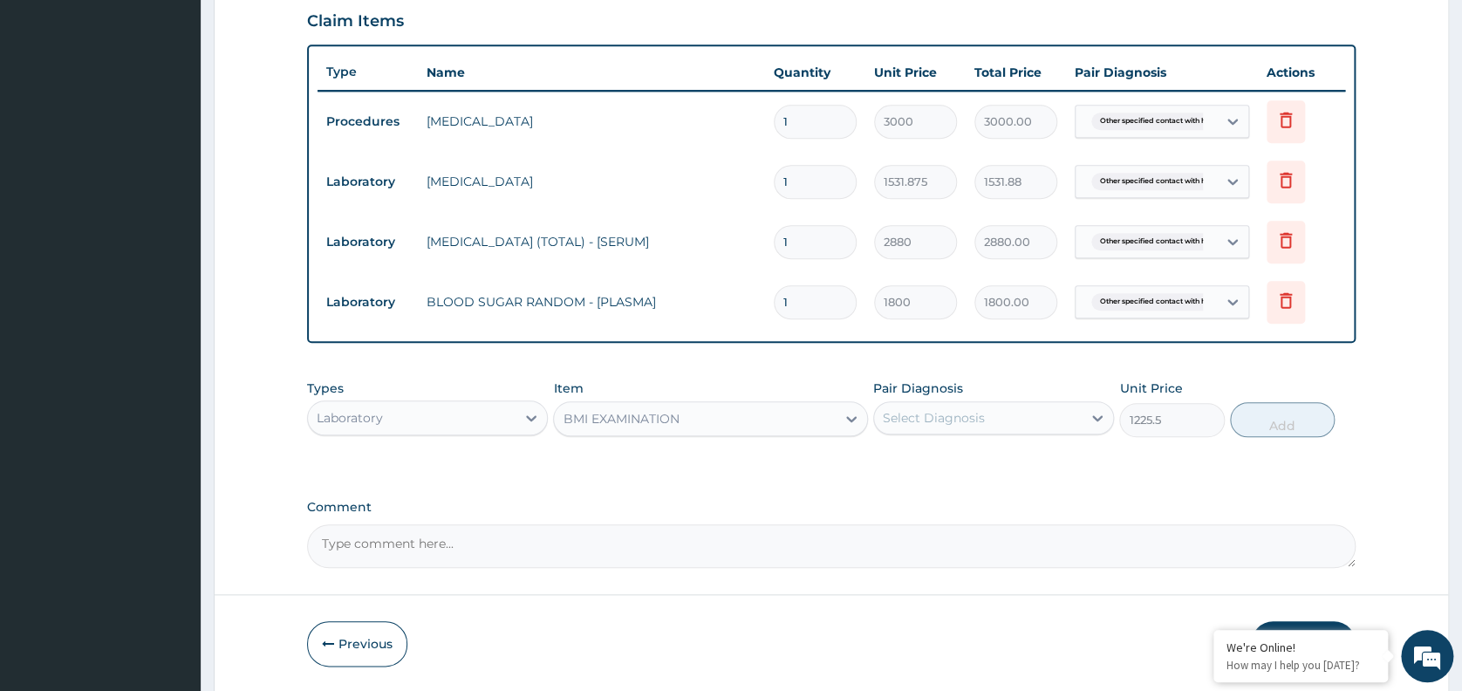
click at [912, 415] on div "Select Diagnosis" at bounding box center [934, 417] width 102 height 17
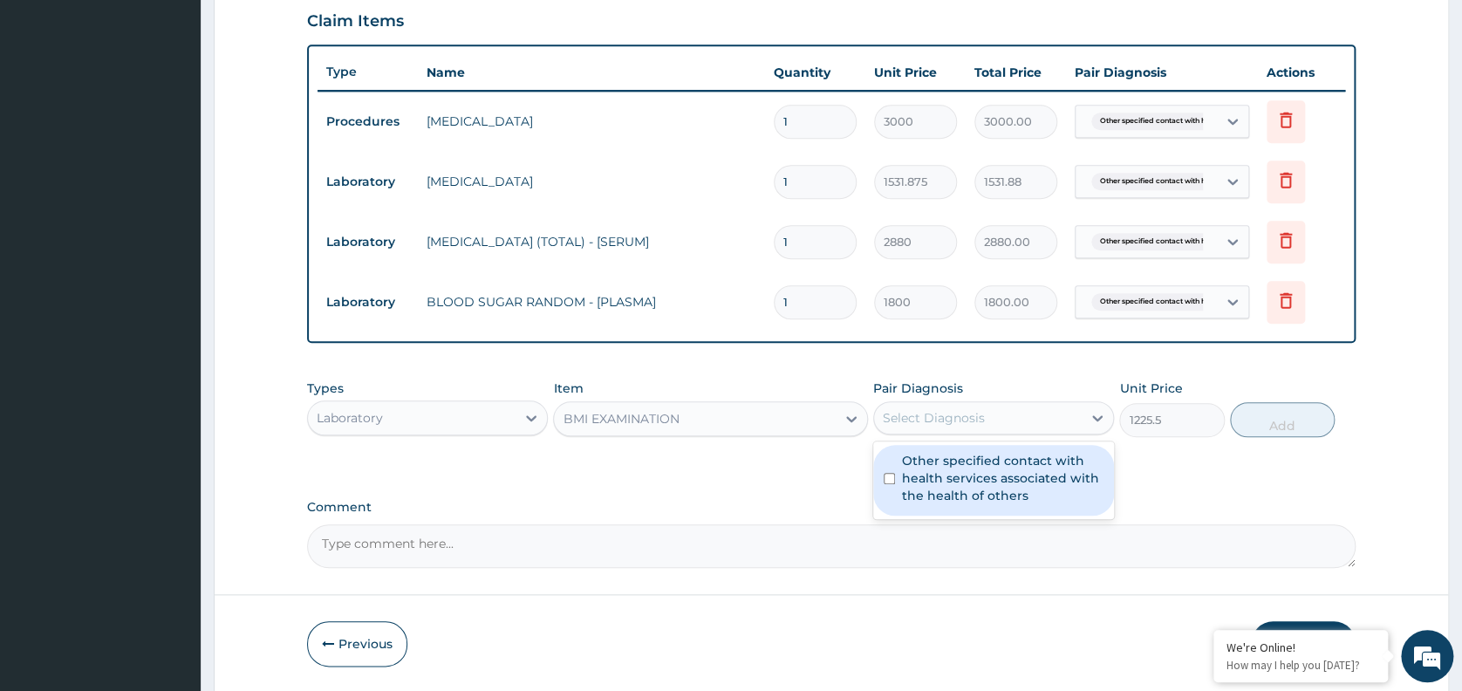
click at [967, 474] on label "Other specified contact with health services associated with the health of othe…" at bounding box center [1002, 478] width 201 height 52
checkbox input "true"
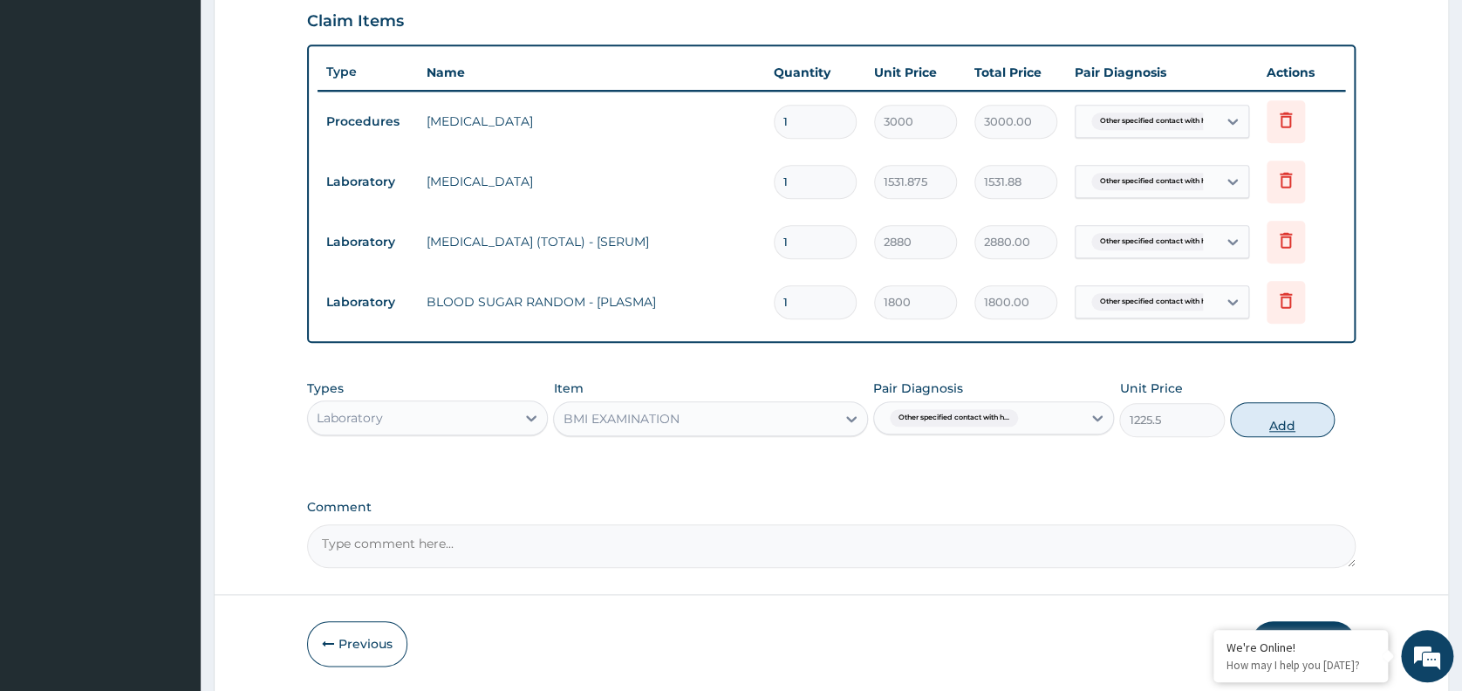
click at [1289, 420] on button "Add" at bounding box center [1282, 419] width 105 height 35
type input "0"
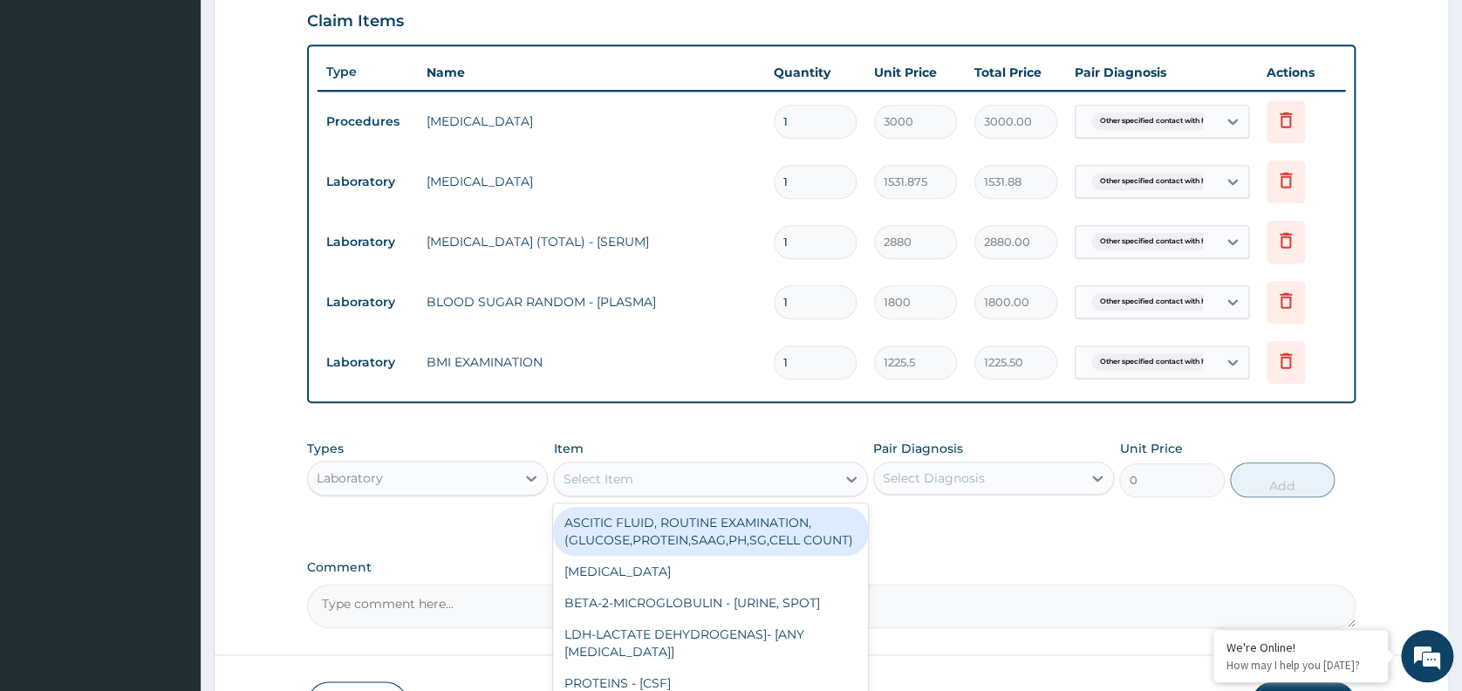
click at [587, 467] on div "Select Item" at bounding box center [695, 479] width 282 height 28
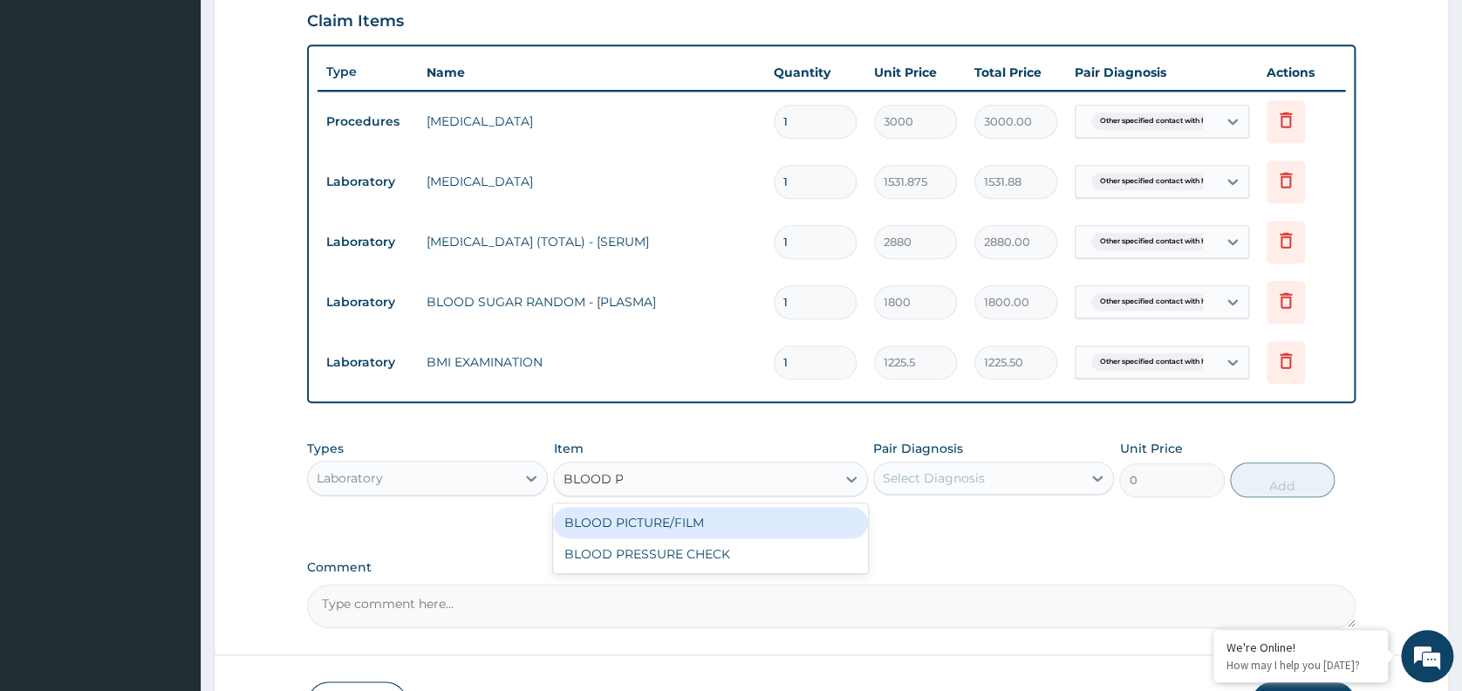
type input "BLOOD PRE"
type input "1225.5"
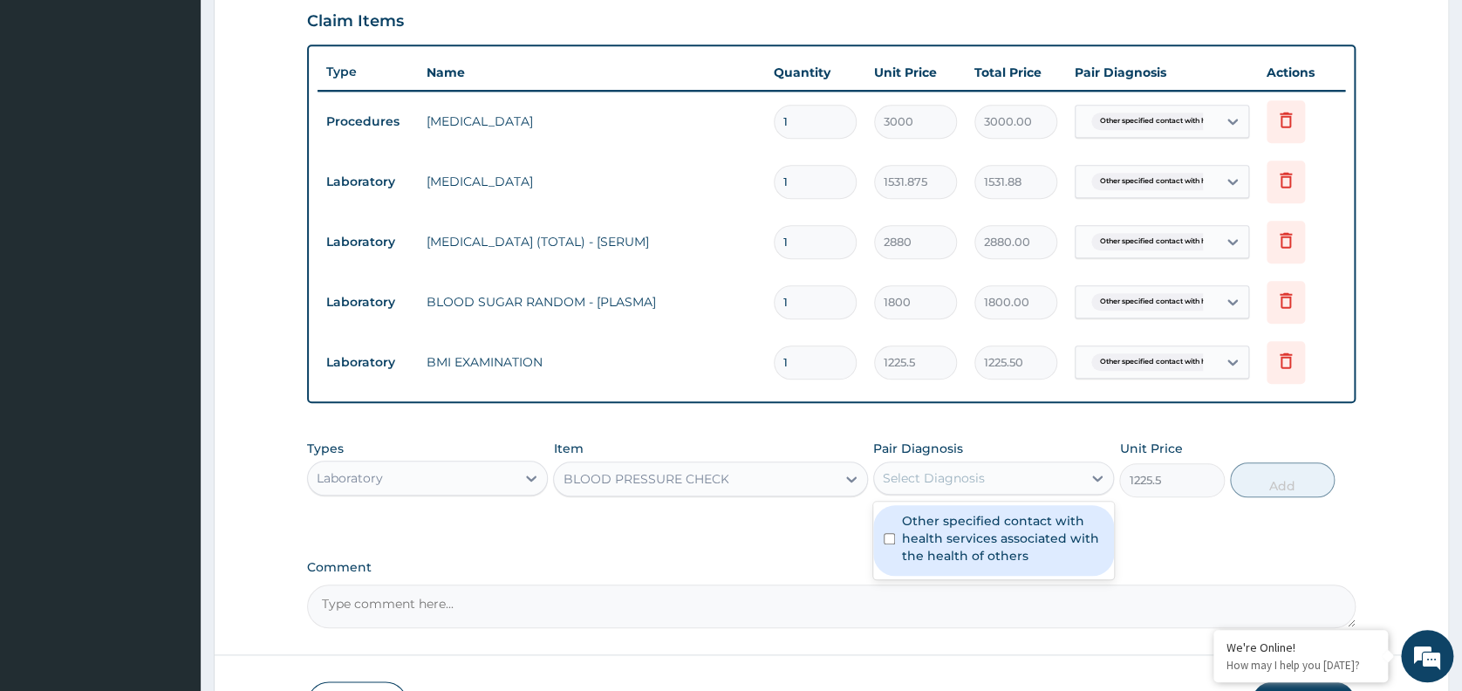
click at [1006, 474] on div "Select Diagnosis" at bounding box center [978, 478] width 208 height 28
click at [1033, 546] on label "Other specified contact with health services associated with the health of othe…" at bounding box center [1002, 538] width 201 height 52
checkbox input "true"
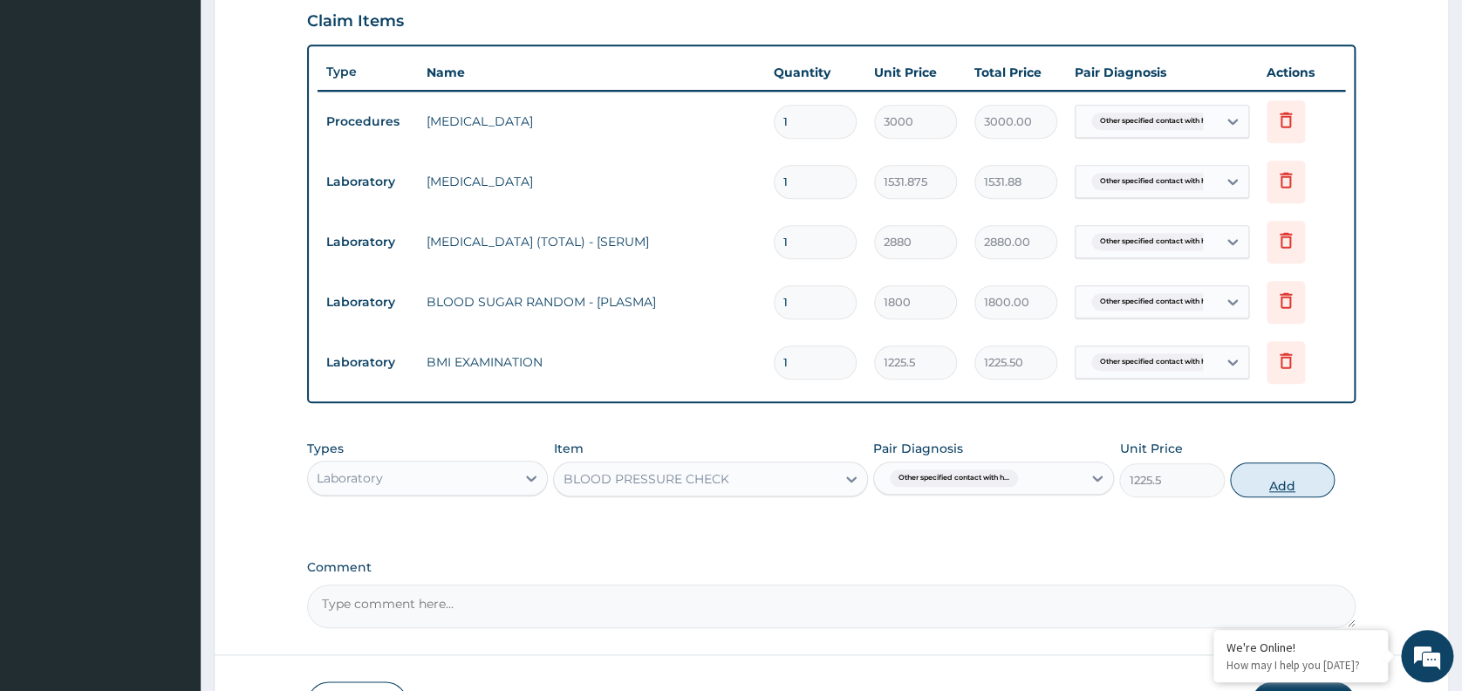
click at [1290, 467] on button "Add" at bounding box center [1282, 479] width 105 height 35
type input "0"
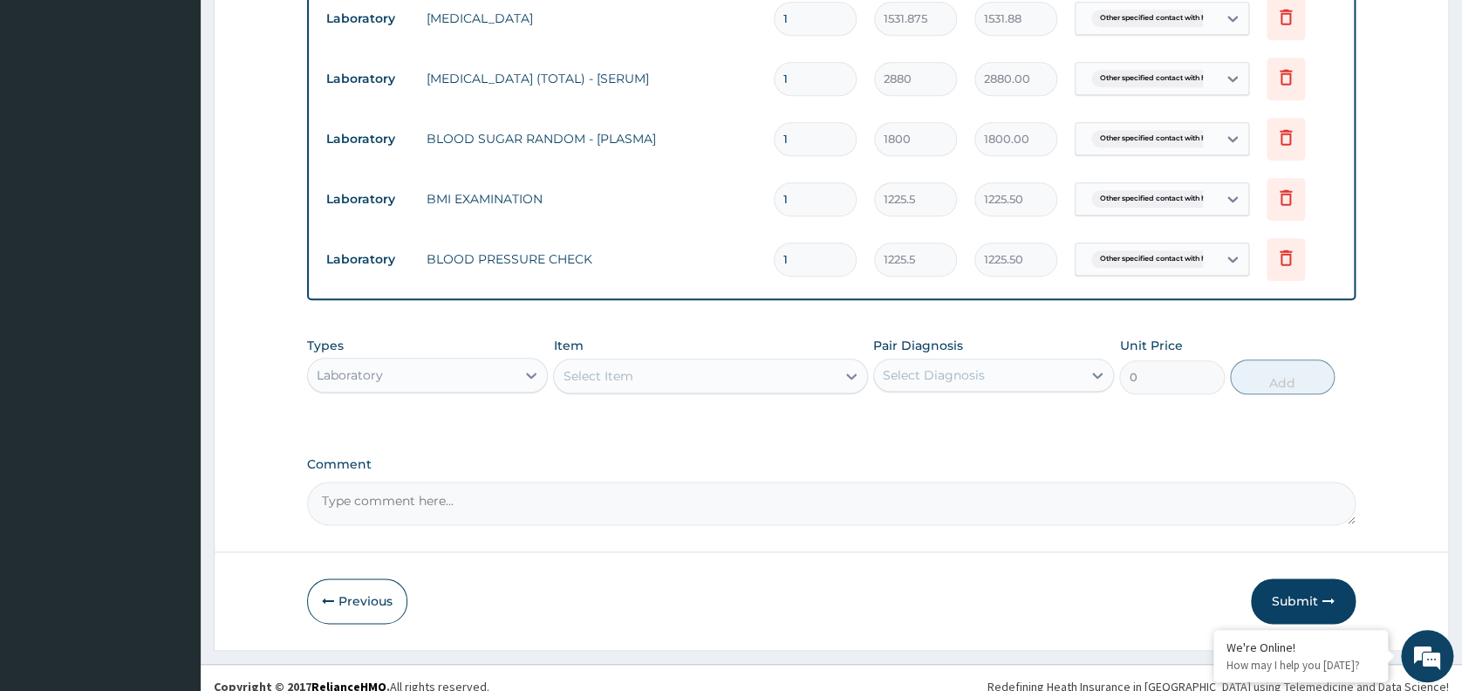
scroll to position [788, 0]
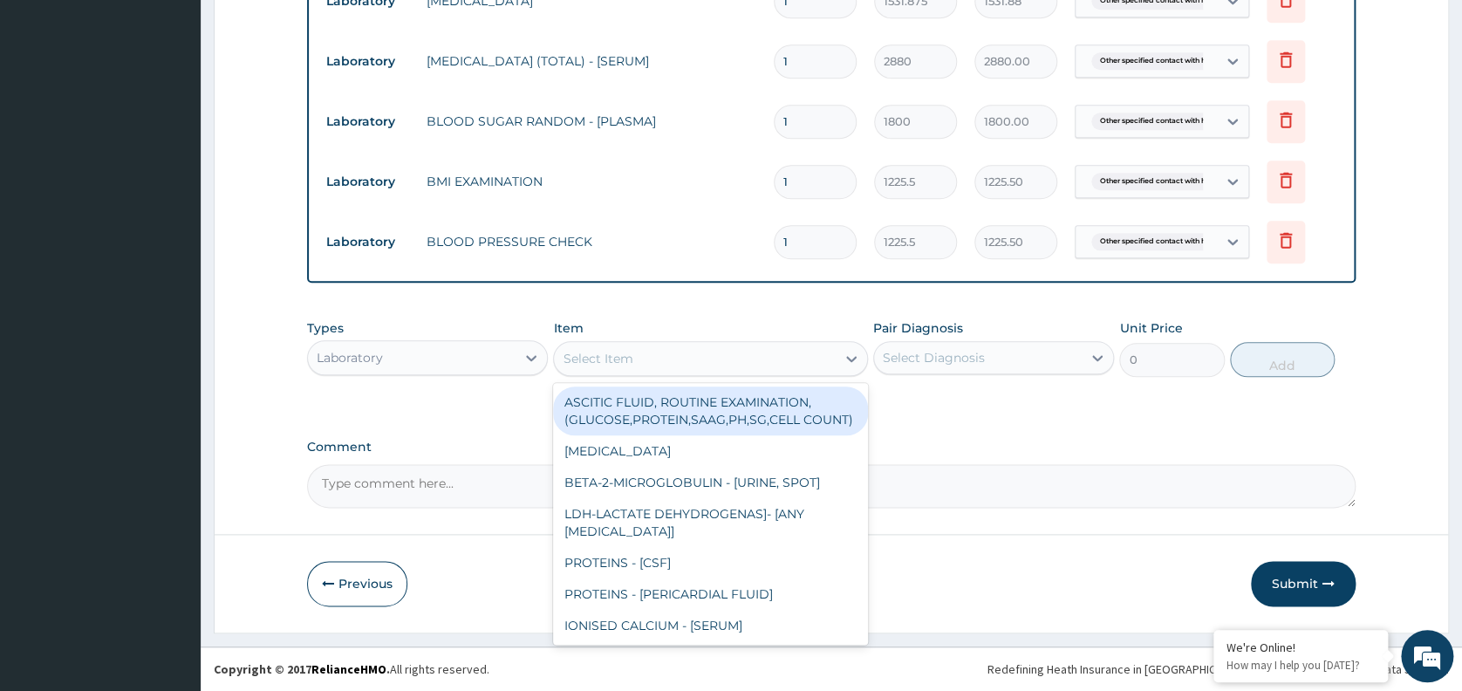
click at [659, 361] on div "Select Item" at bounding box center [695, 358] width 282 height 28
type input "PAP"
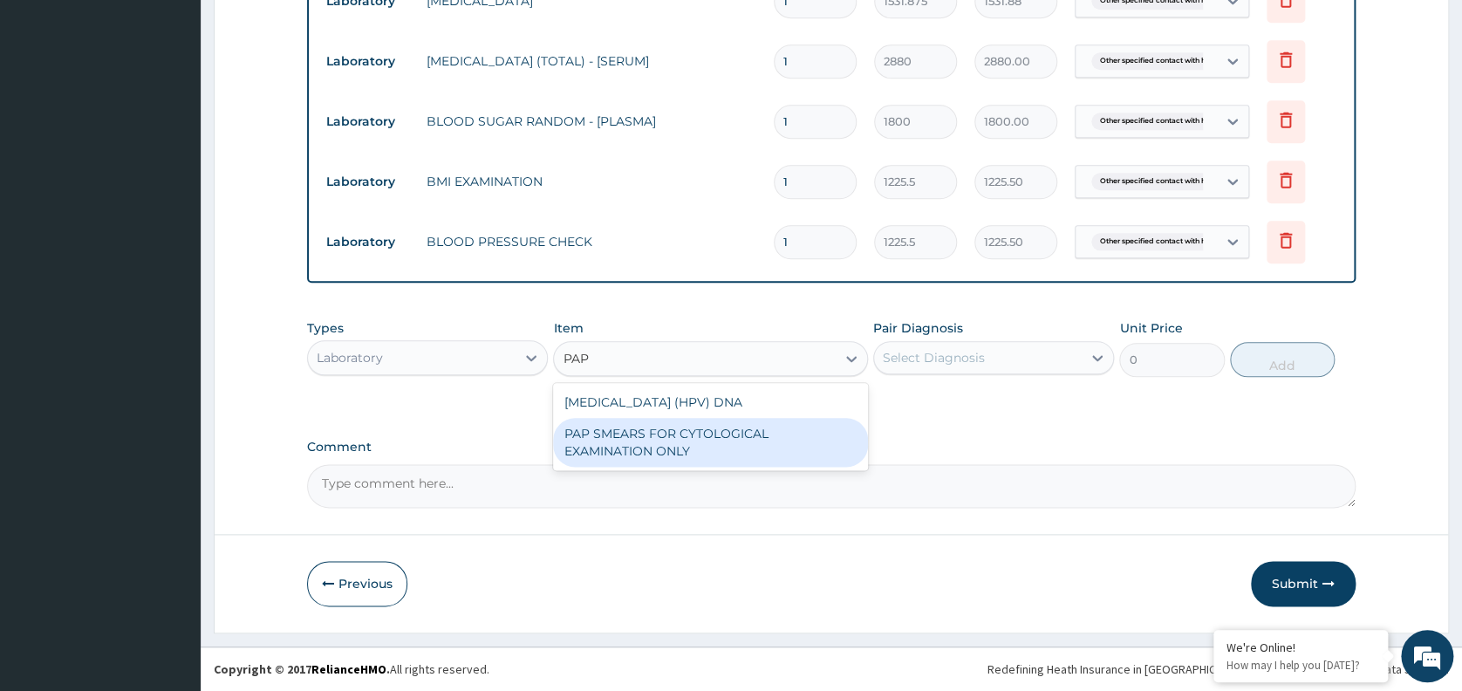
click at [701, 453] on div "PAP SMEARS FOR CYTOLOGICAL EXAMINATION ONLY" at bounding box center [710, 442] width 315 height 49
type input "18080"
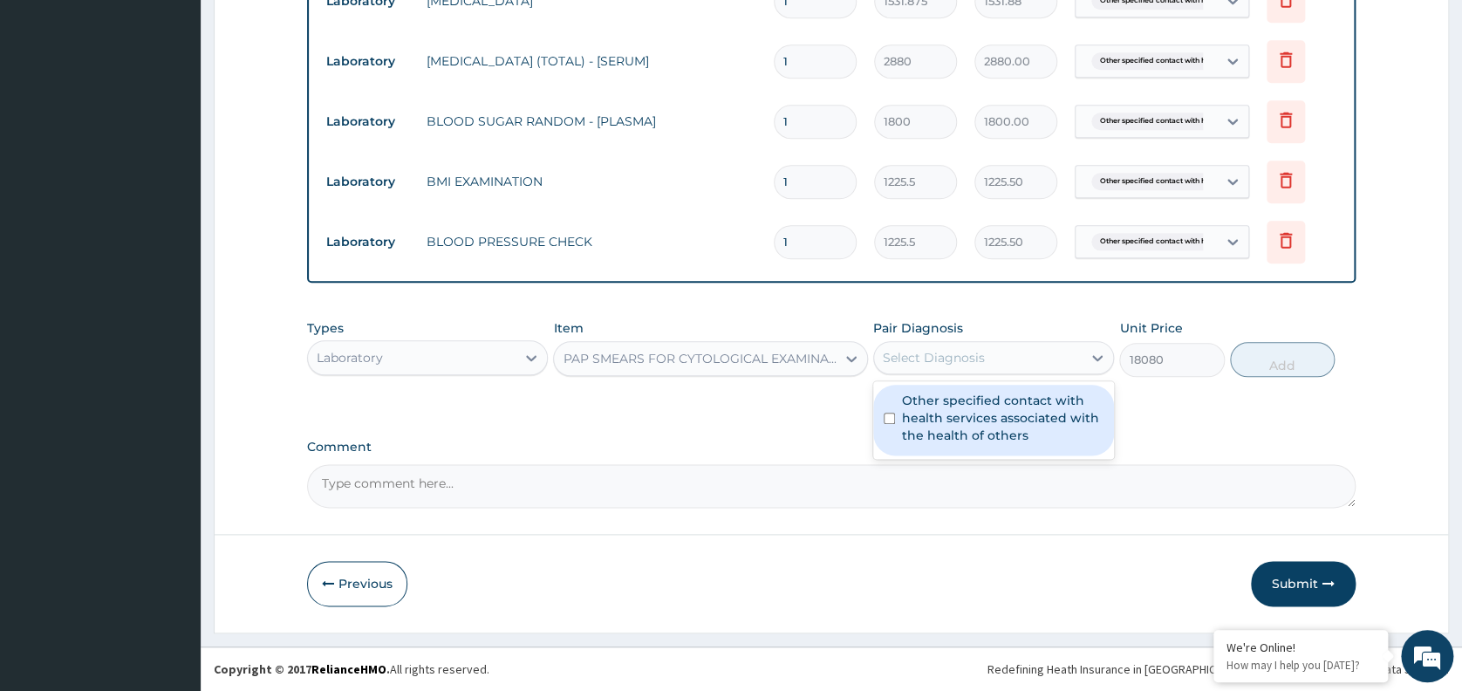
drag, startPoint x: 974, startPoint y: 353, endPoint x: 960, endPoint y: 464, distance: 111.6
click at [955, 422] on label "Other specified contact with health services associated with the health of othe…" at bounding box center [1002, 418] width 201 height 52
checkbox input "true"
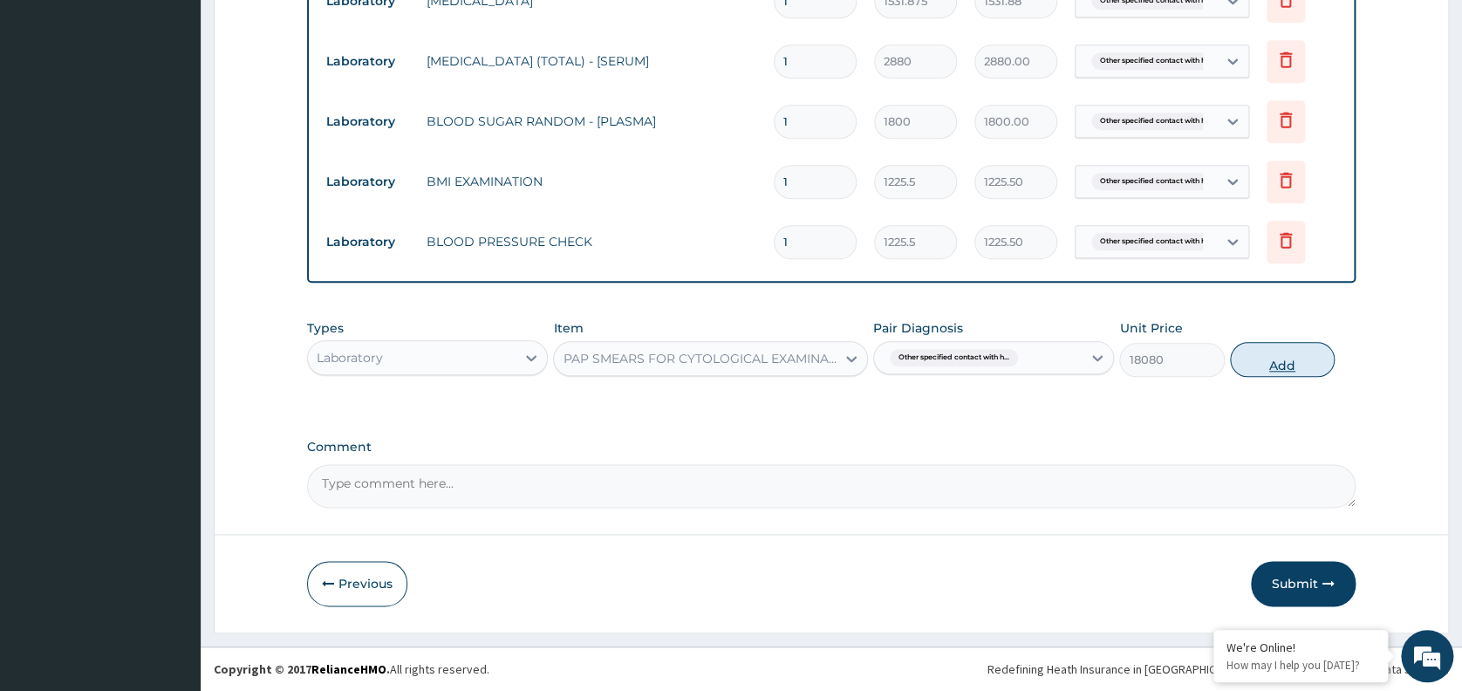
click at [1272, 362] on button "Add" at bounding box center [1282, 359] width 105 height 35
type input "0"
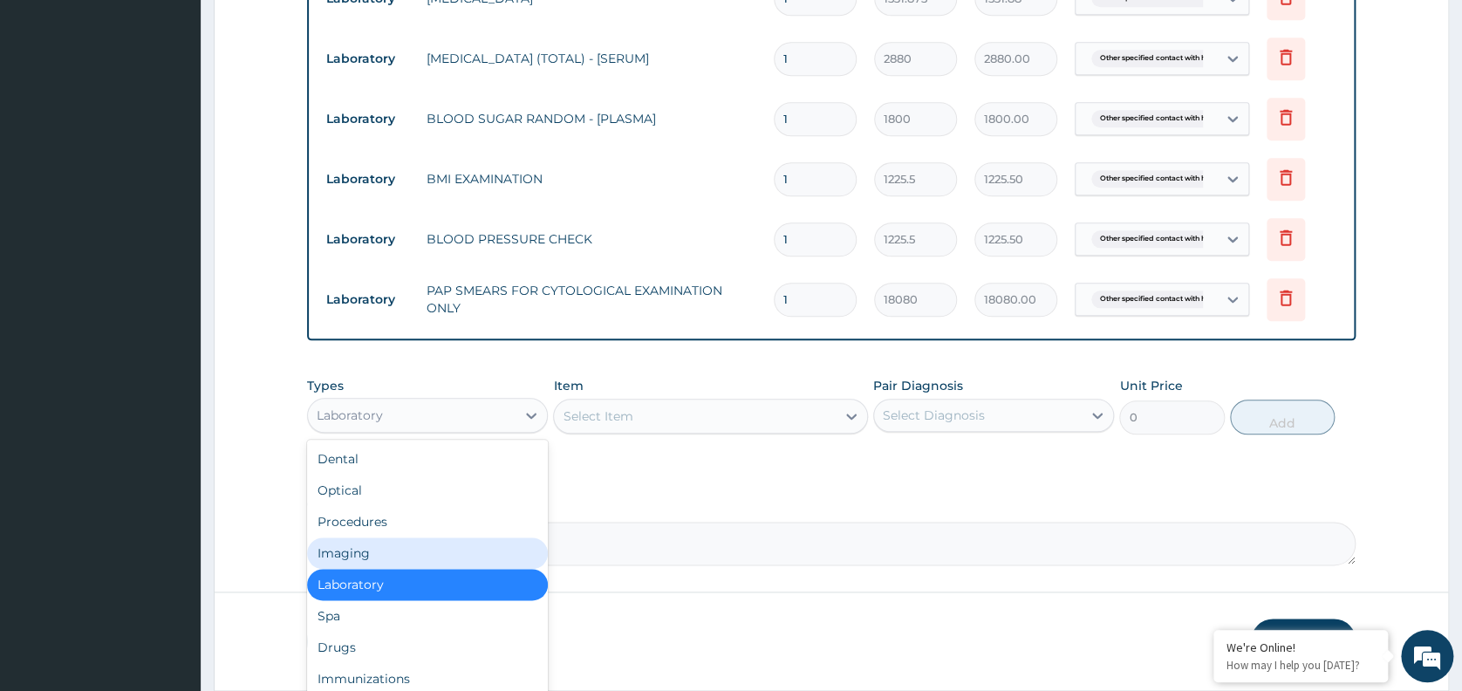
drag, startPoint x: 454, startPoint y: 417, endPoint x: 349, endPoint y: 550, distance: 170.1
click at [349, 433] on div "option Laboratory, selected. option Imaging focused, 4 of 10. 10 results availa…" at bounding box center [427, 415] width 241 height 35
click at [349, 550] on div "Imaging" at bounding box center [427, 552] width 241 height 31
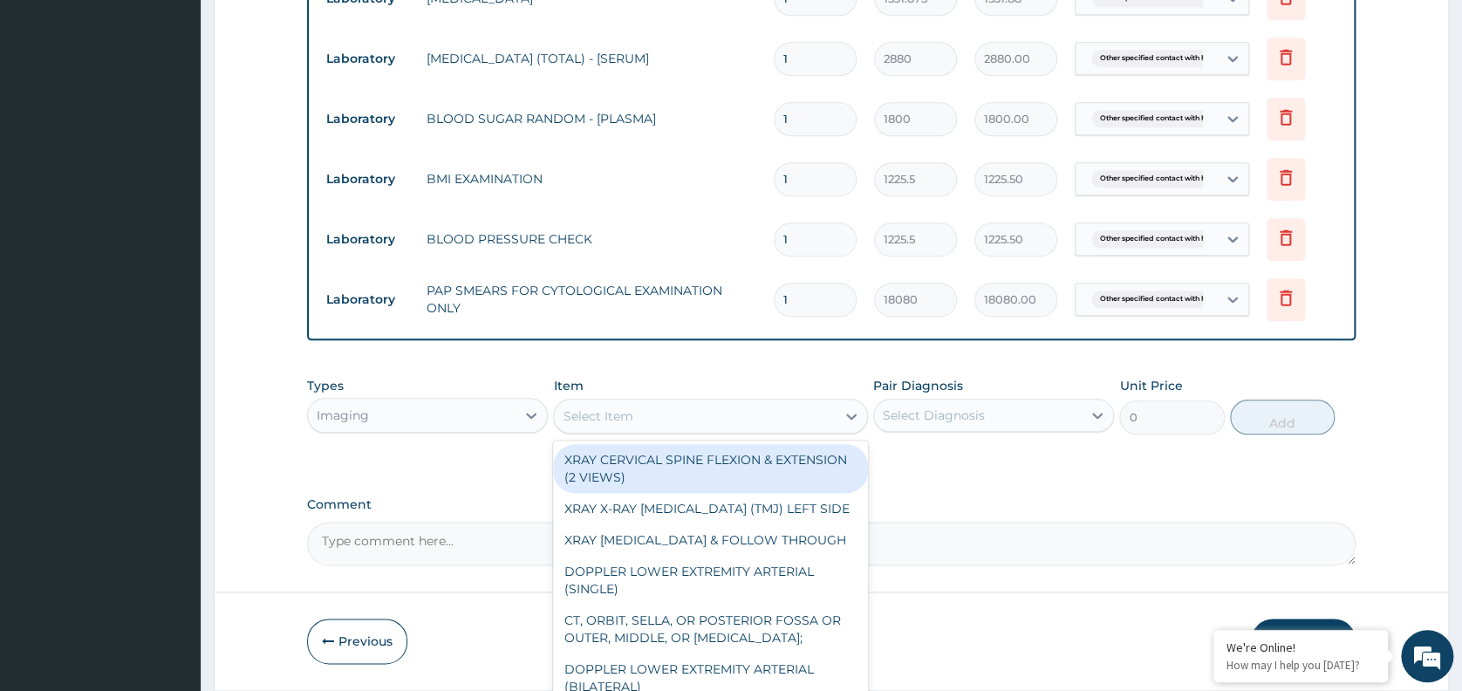
click at [784, 417] on div "Select Item" at bounding box center [695, 416] width 282 height 28
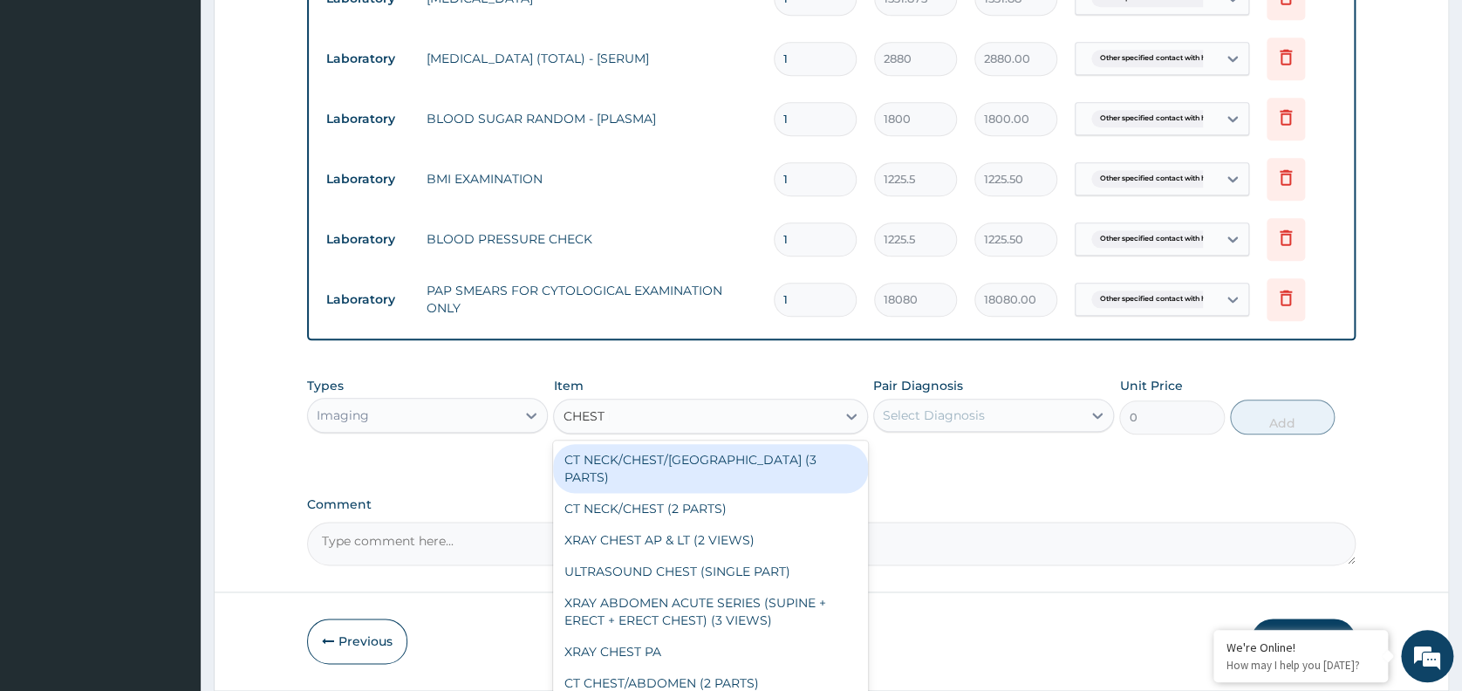
type input "CHEST PA"
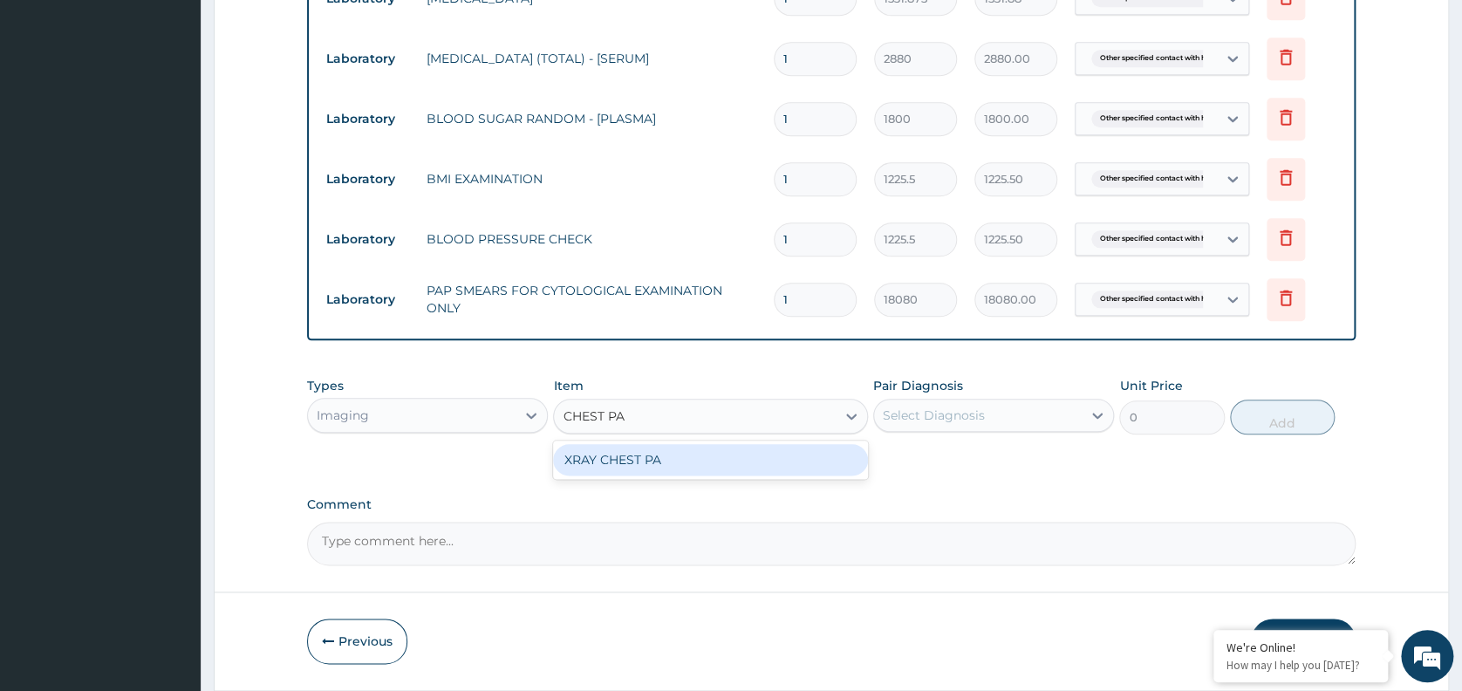
type input "7148.75"
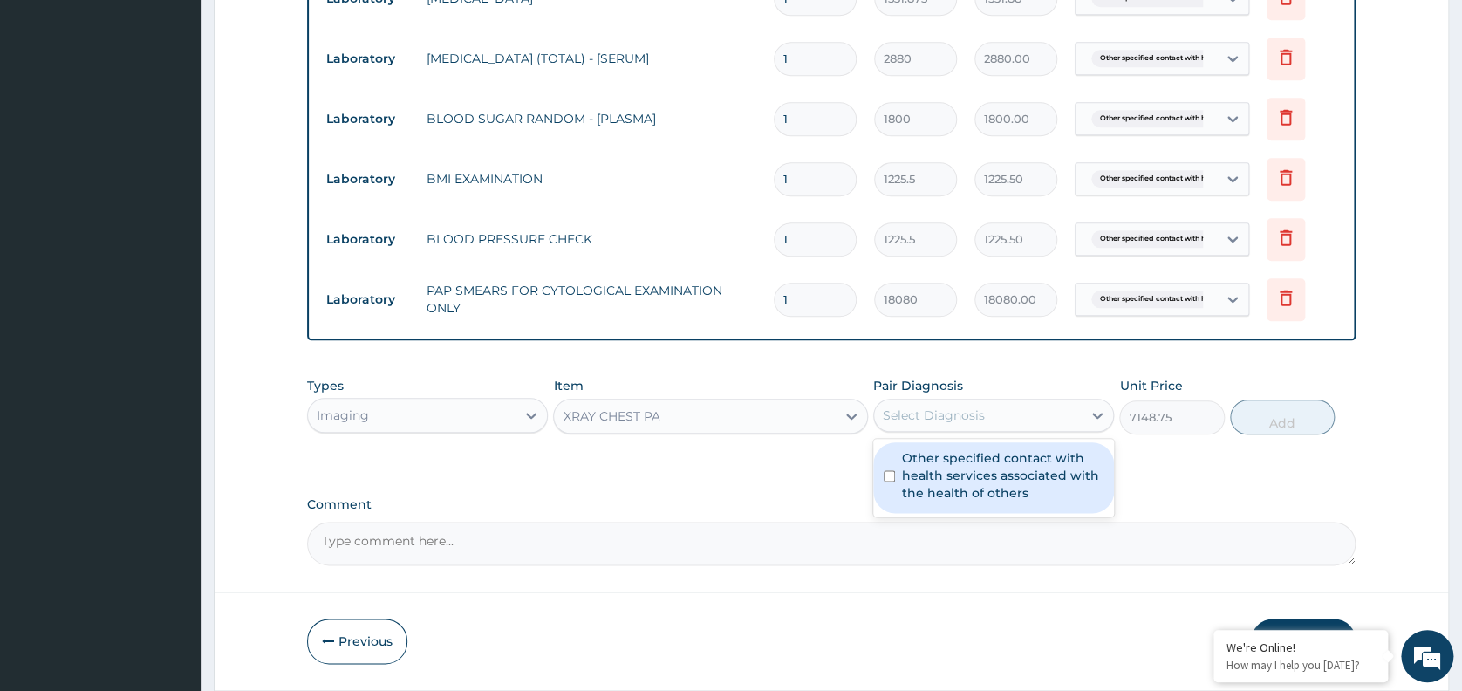
click at [1036, 418] on div "Select Diagnosis" at bounding box center [978, 415] width 208 height 28
click at [996, 495] on label "Other specified contact with health services associated with the health of othe…" at bounding box center [1002, 475] width 201 height 52
checkbox input "true"
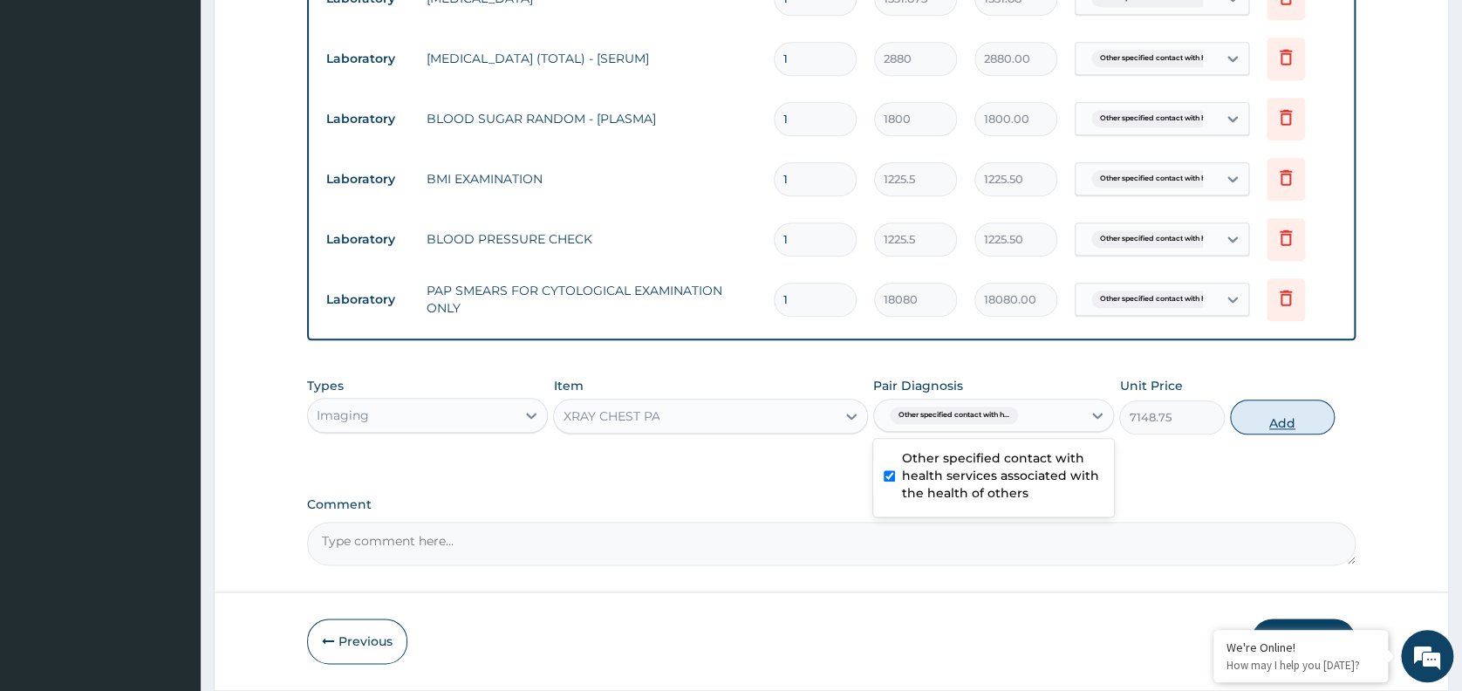
click at [1266, 419] on button "Add" at bounding box center [1282, 416] width 105 height 35
type input "0"
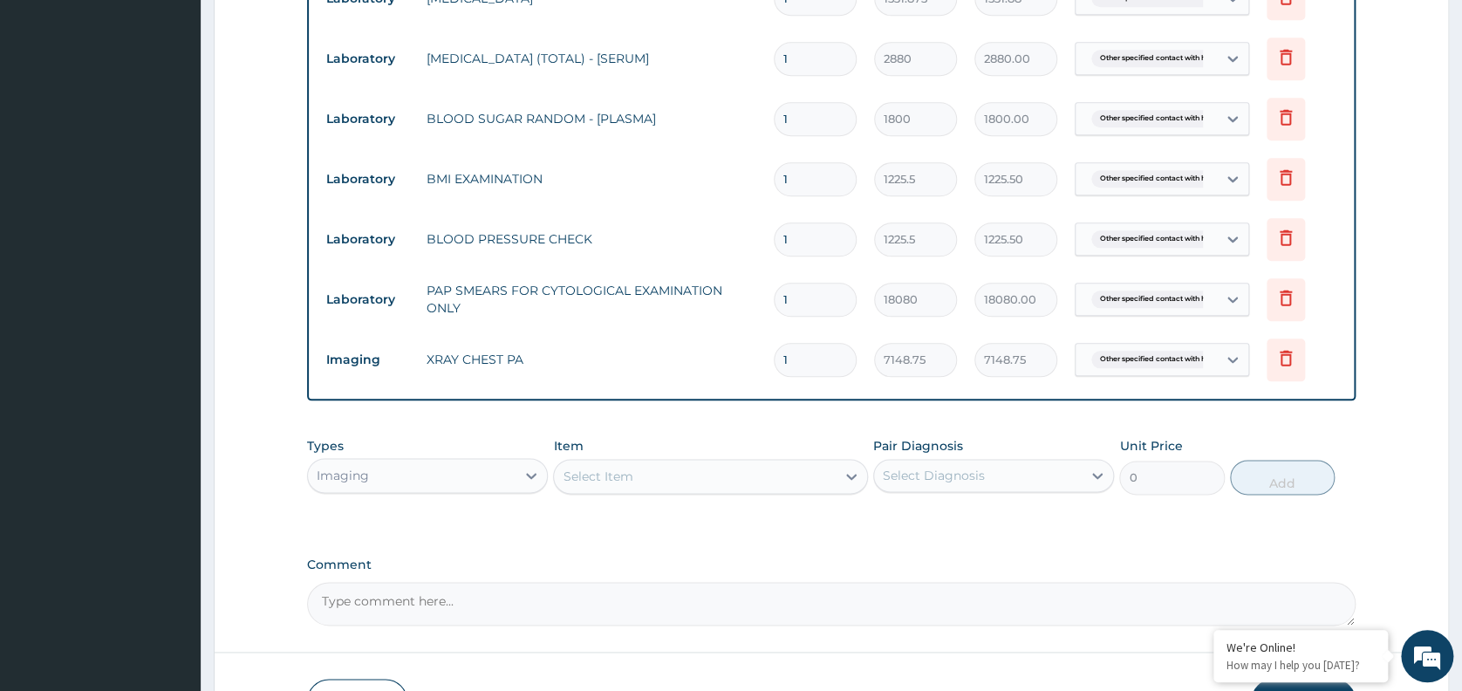
scroll to position [909, 0]
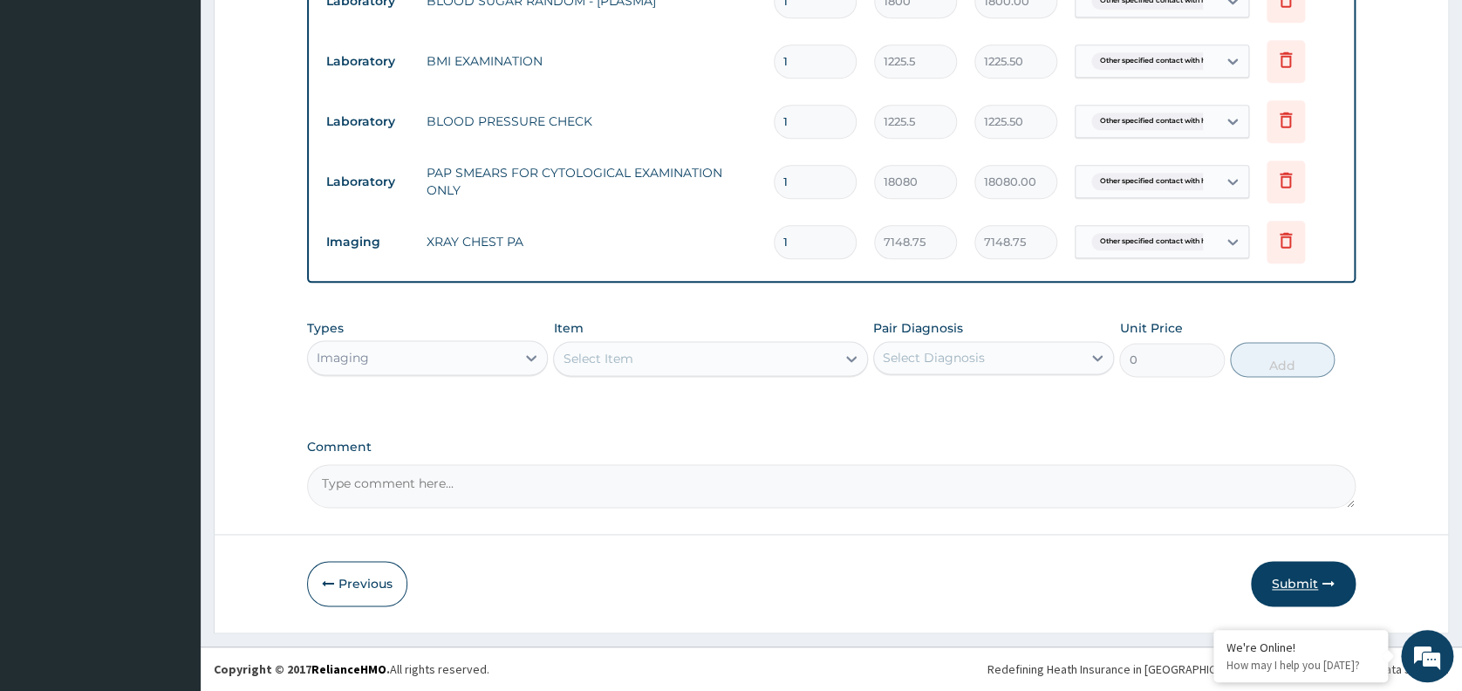
click at [1291, 572] on button "Submit" at bounding box center [1303, 583] width 105 height 45
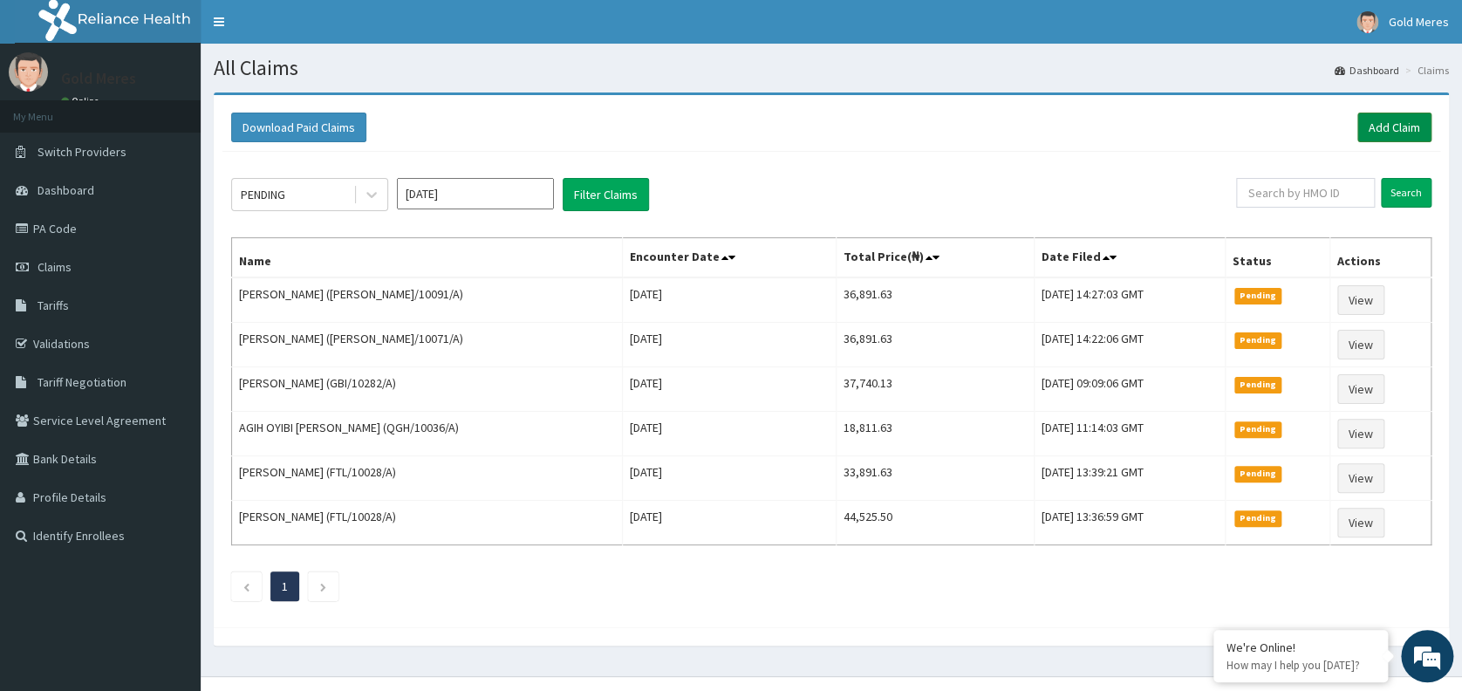
click at [1377, 120] on link "Add Claim" at bounding box center [1394, 128] width 74 height 30
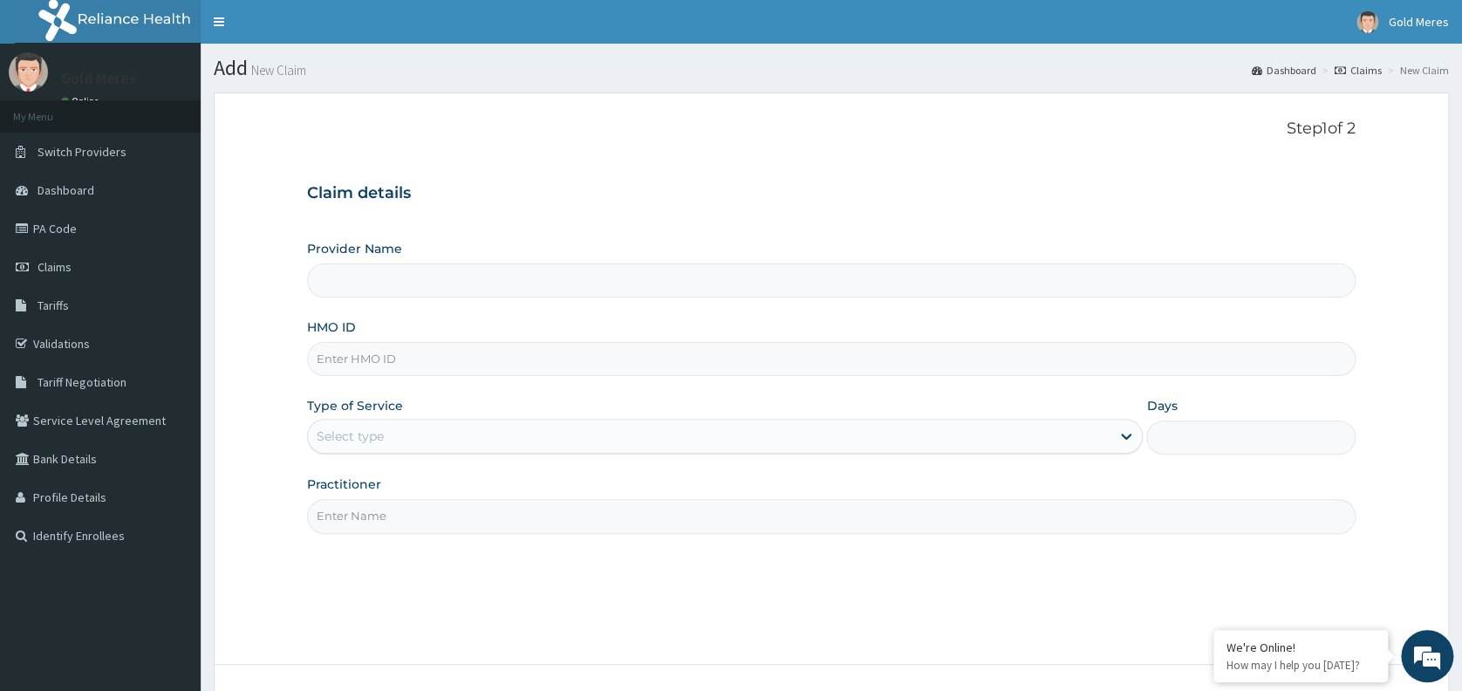
type input "Reliance Family Clinics (RFC) - [GEOGRAPHIC_DATA]"
click at [797, 365] on input "HMO ID" at bounding box center [831, 359] width 1048 height 34
type input "ANH/10092/A"
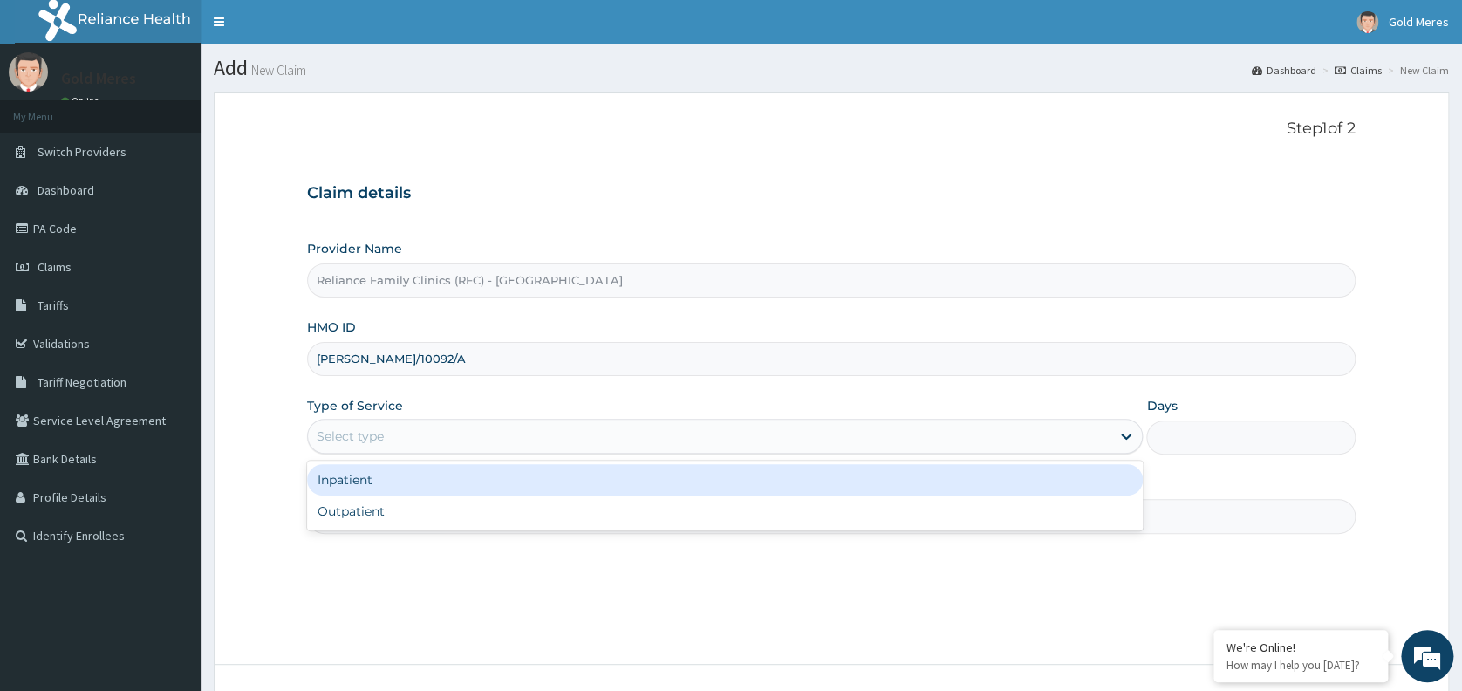
click at [695, 443] on div "Select type" at bounding box center [709, 436] width 802 height 28
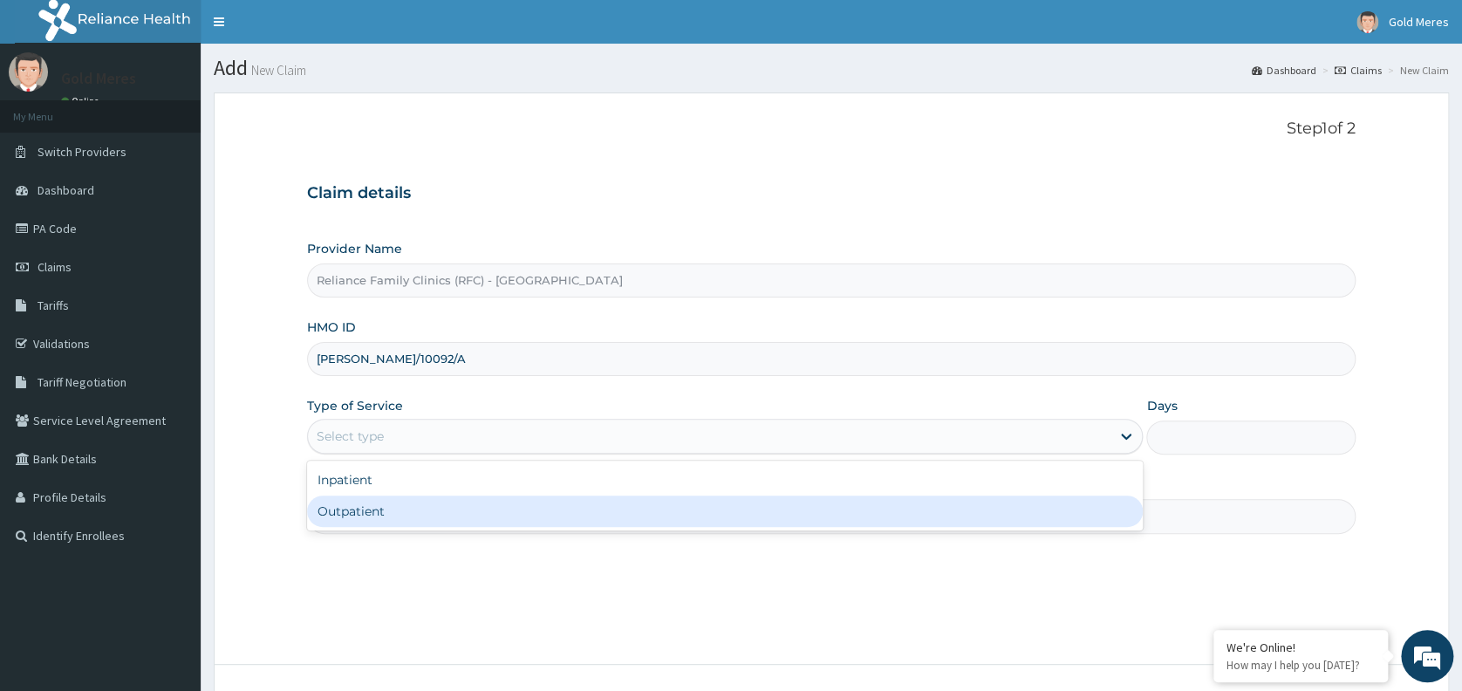
click at [554, 516] on div "Outpatient" at bounding box center [724, 510] width 835 height 31
type input "1"
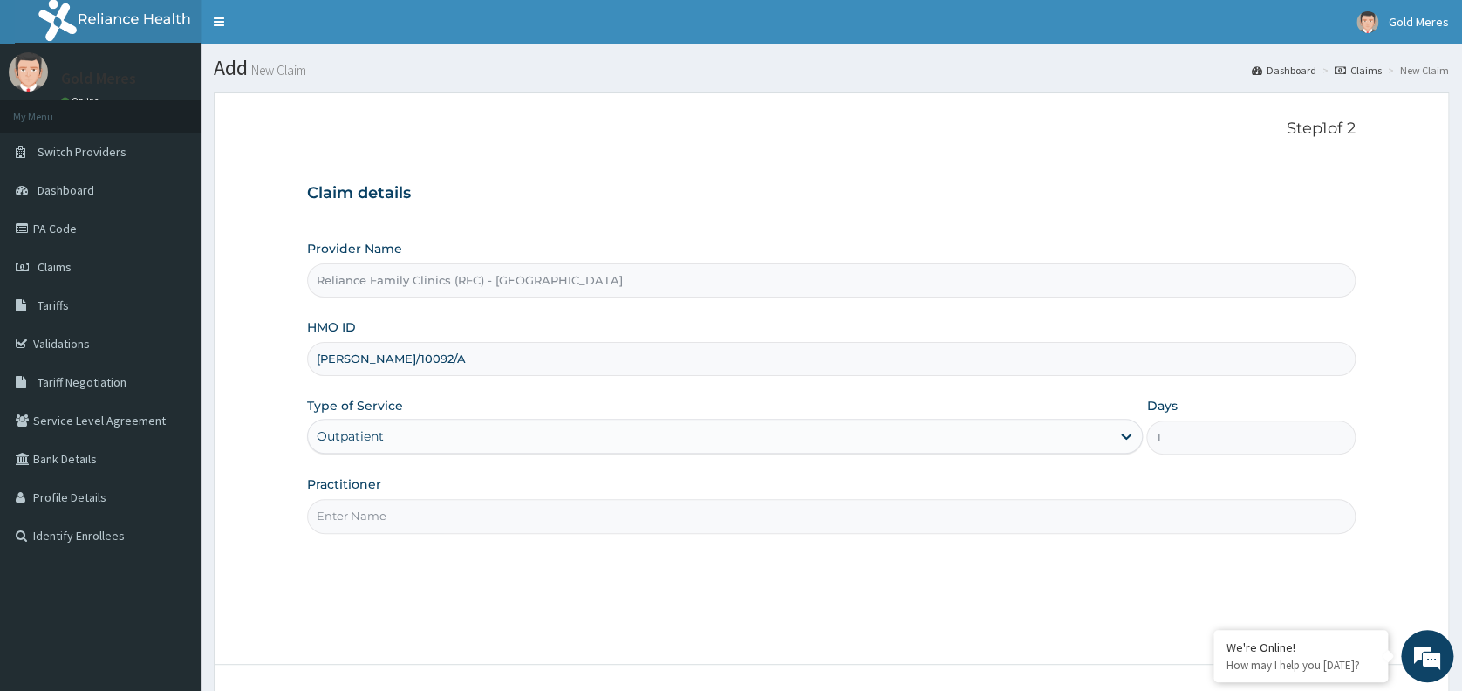
click at [554, 516] on input "Practitioner" at bounding box center [831, 516] width 1048 height 34
type input "dr wini"
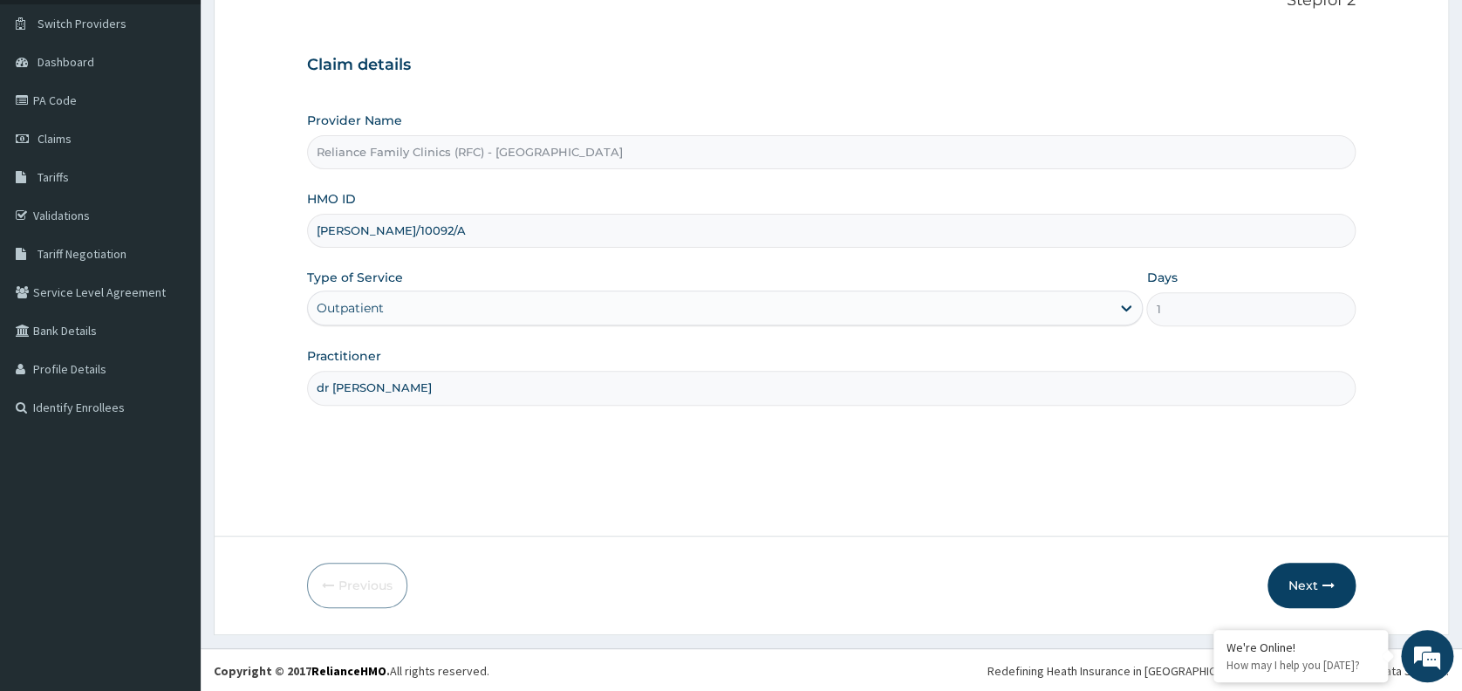
scroll to position [130, 0]
click at [1315, 586] on button "Next" at bounding box center [1311, 583] width 88 height 45
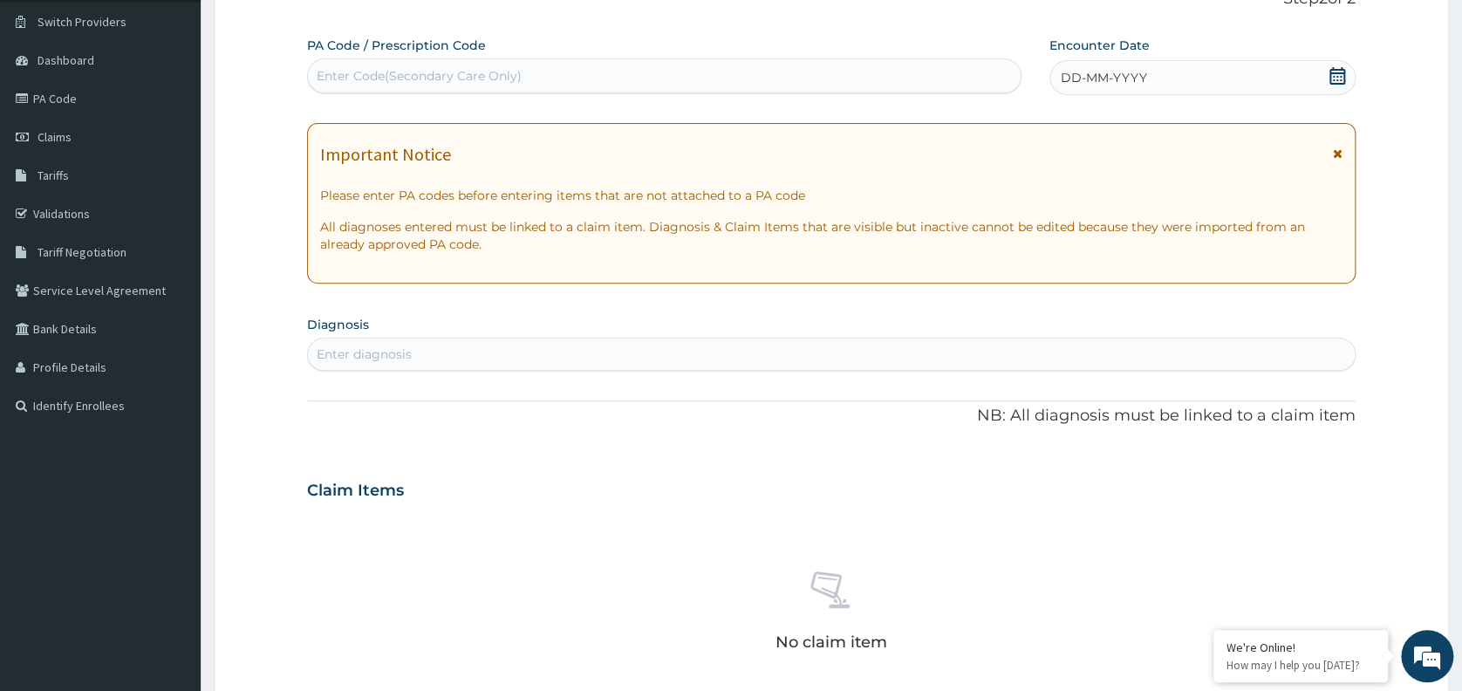
click at [1183, 70] on div "DD-MM-YYYY" at bounding box center [1202, 77] width 306 height 35
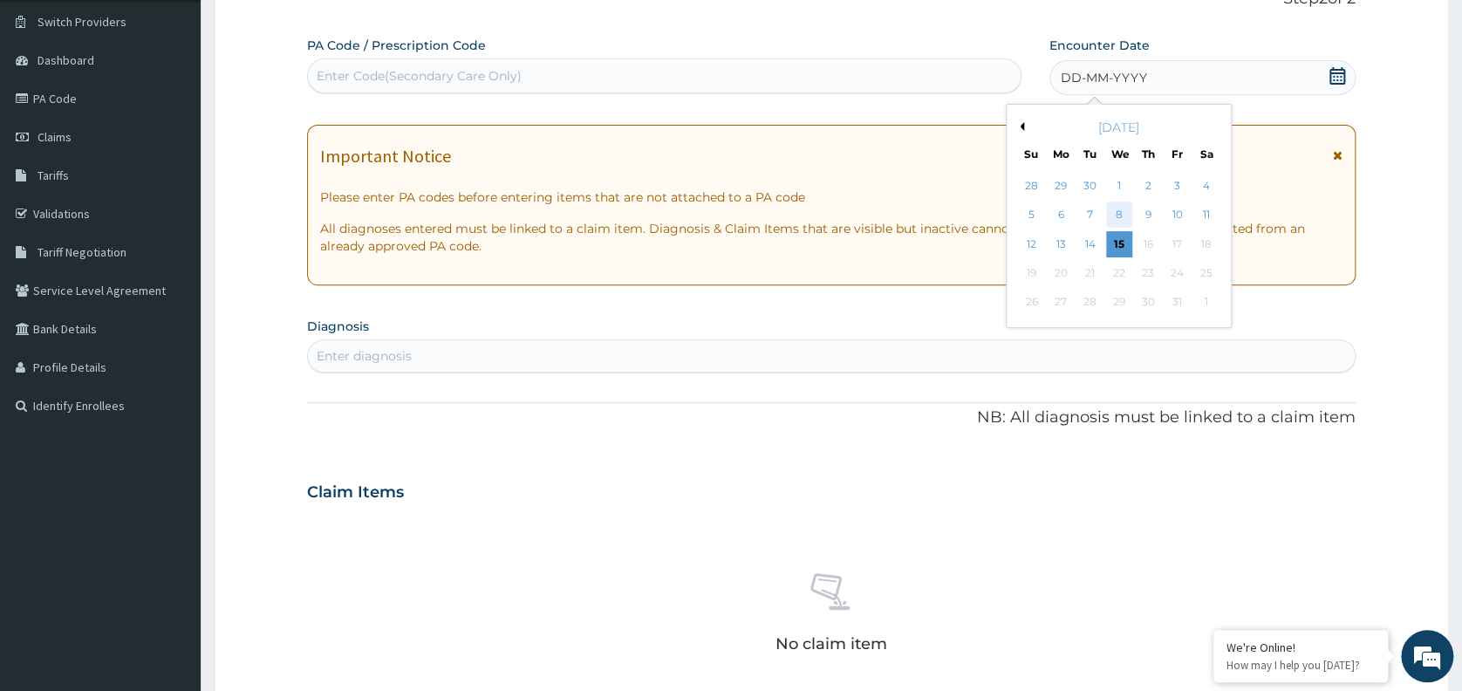
click at [1115, 215] on div "8" at bounding box center [1119, 215] width 26 height 26
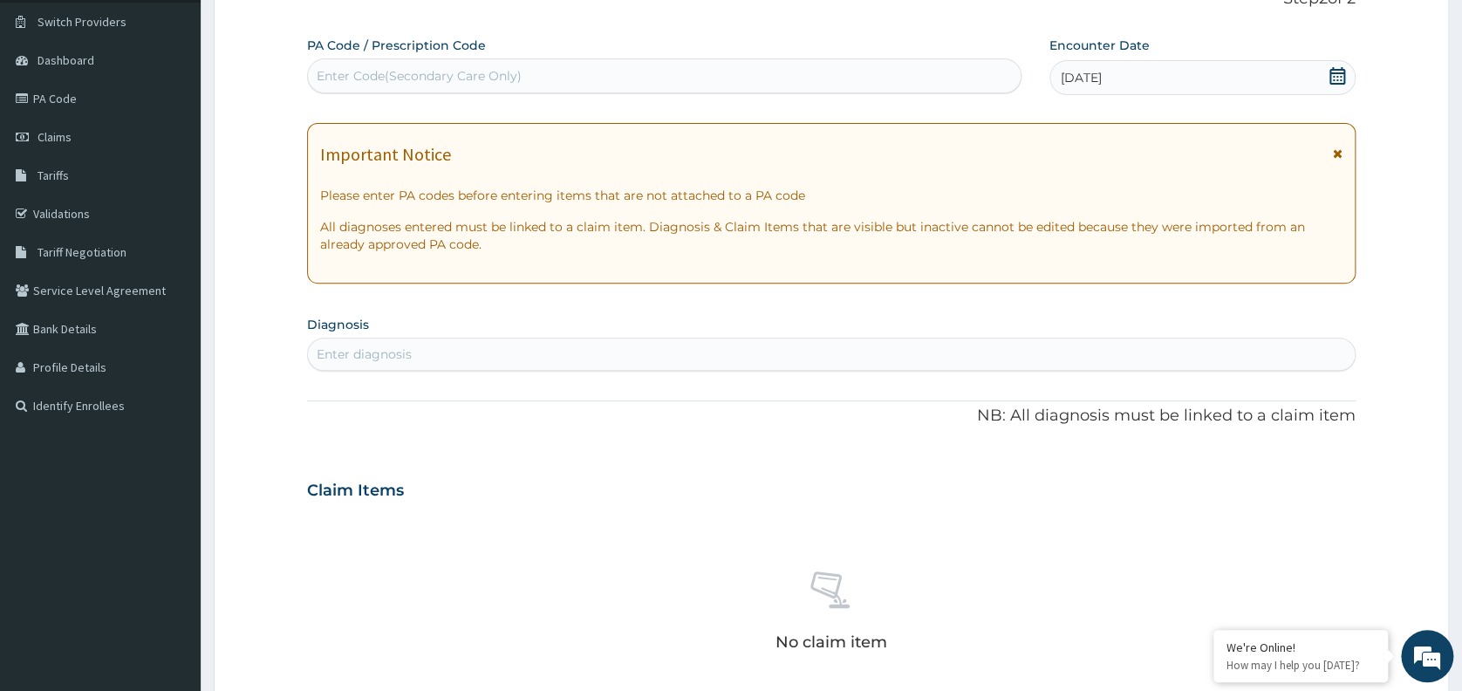
click at [695, 354] on div "Enter diagnosis" at bounding box center [831, 354] width 1047 height 28
type input "WELL"
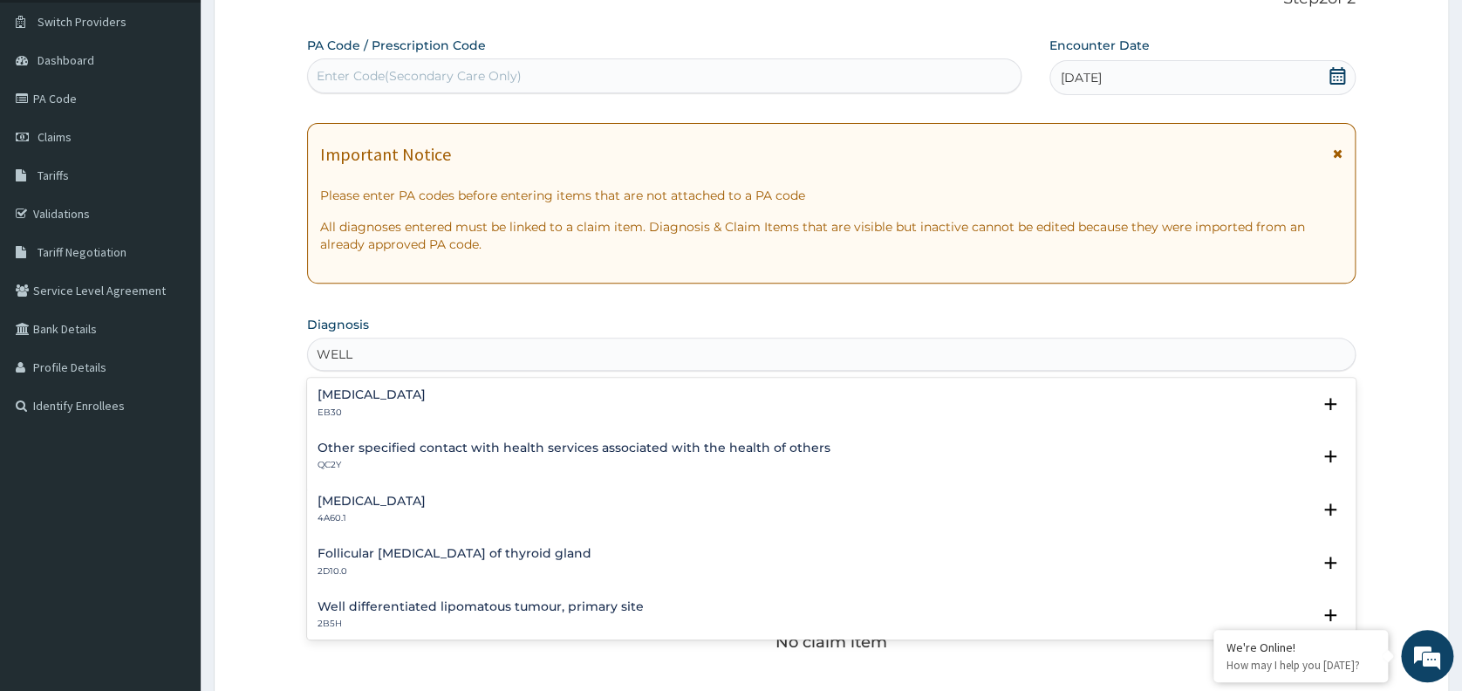
click at [467, 443] on h4 "Other specified contact with health services associated with the health of othe…" at bounding box center [573, 447] width 513 height 13
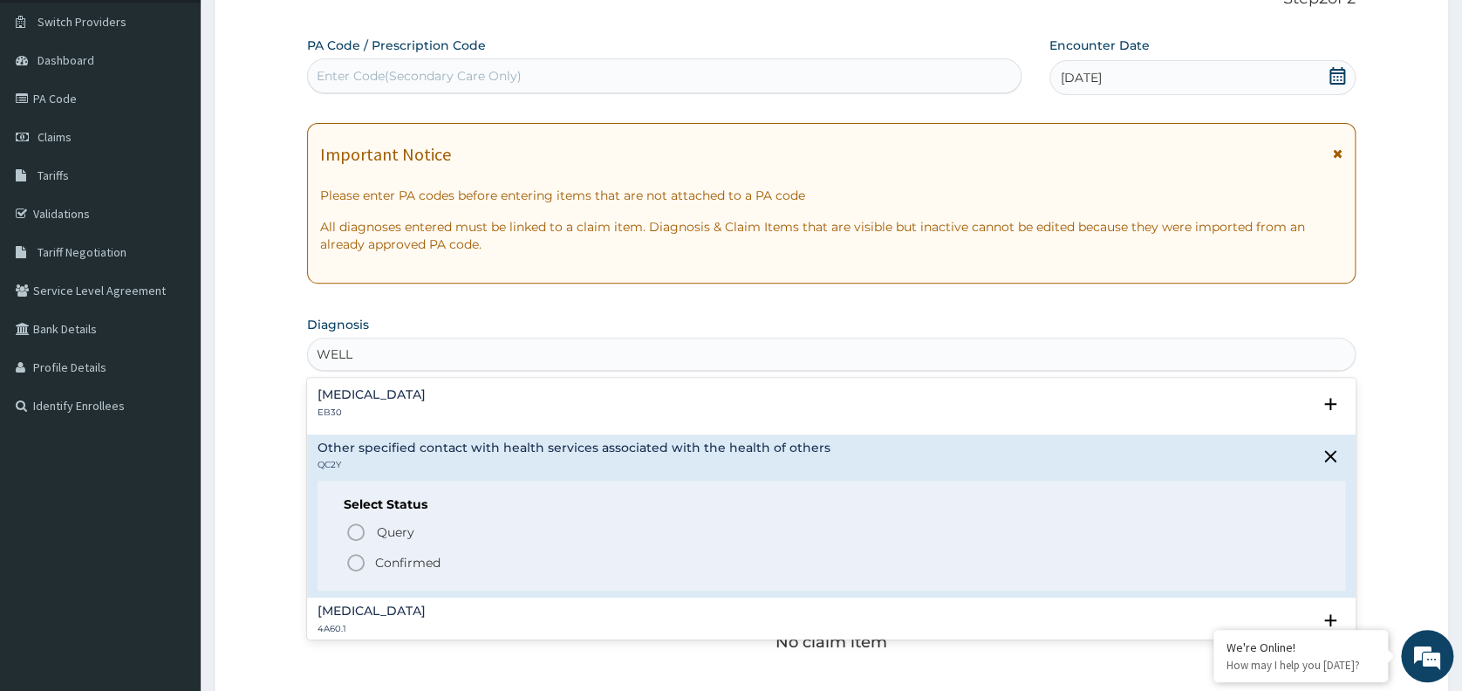
click at [428, 564] on p "Confirmed" at bounding box center [407, 562] width 65 height 17
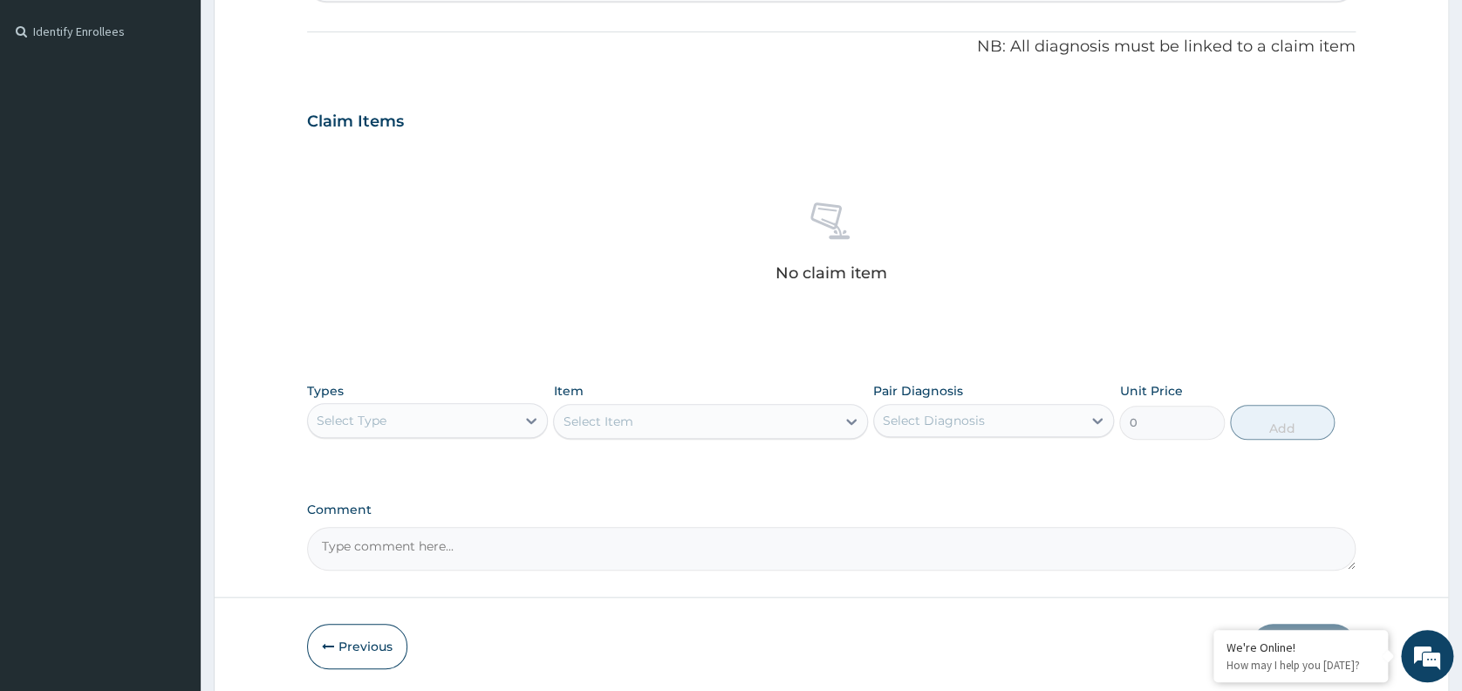
scroll to position [506, 0]
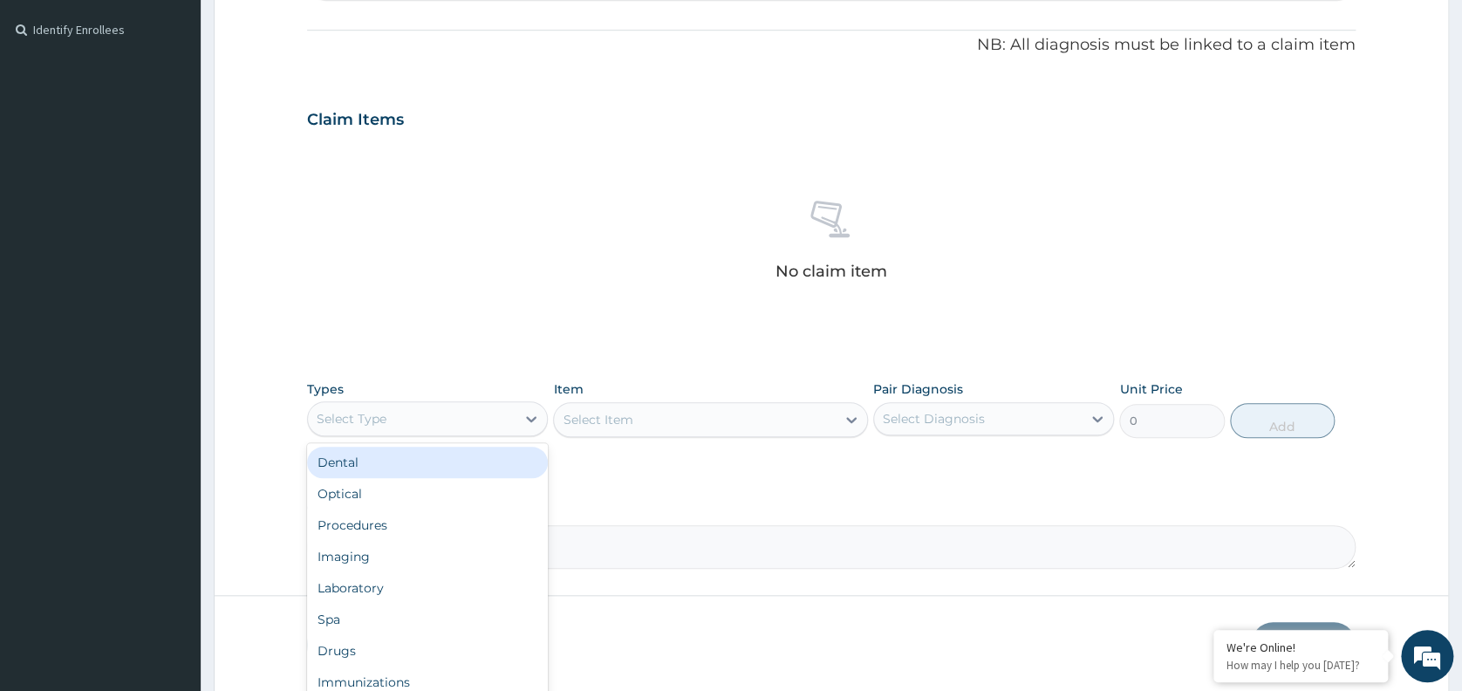
click at [443, 524] on div "Procedures" at bounding box center [427, 524] width 241 height 31
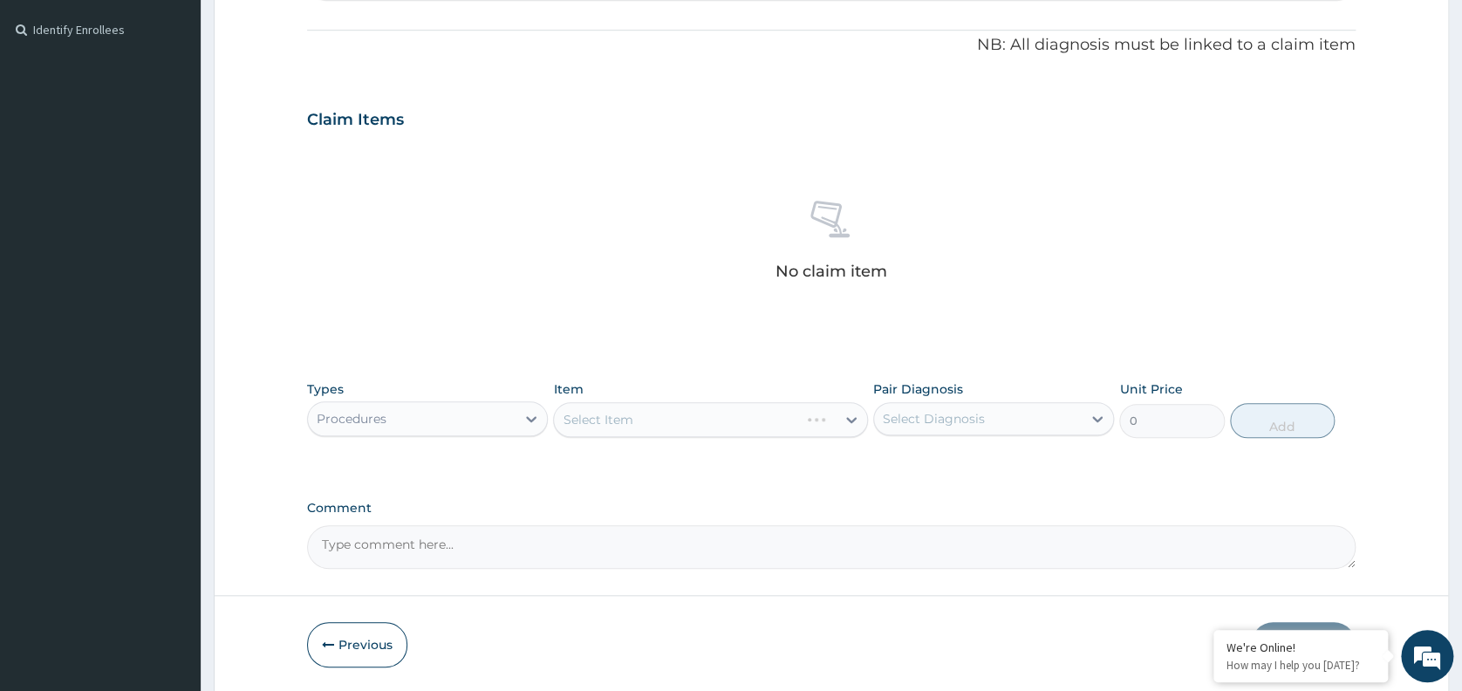
scroll to position [565, 0]
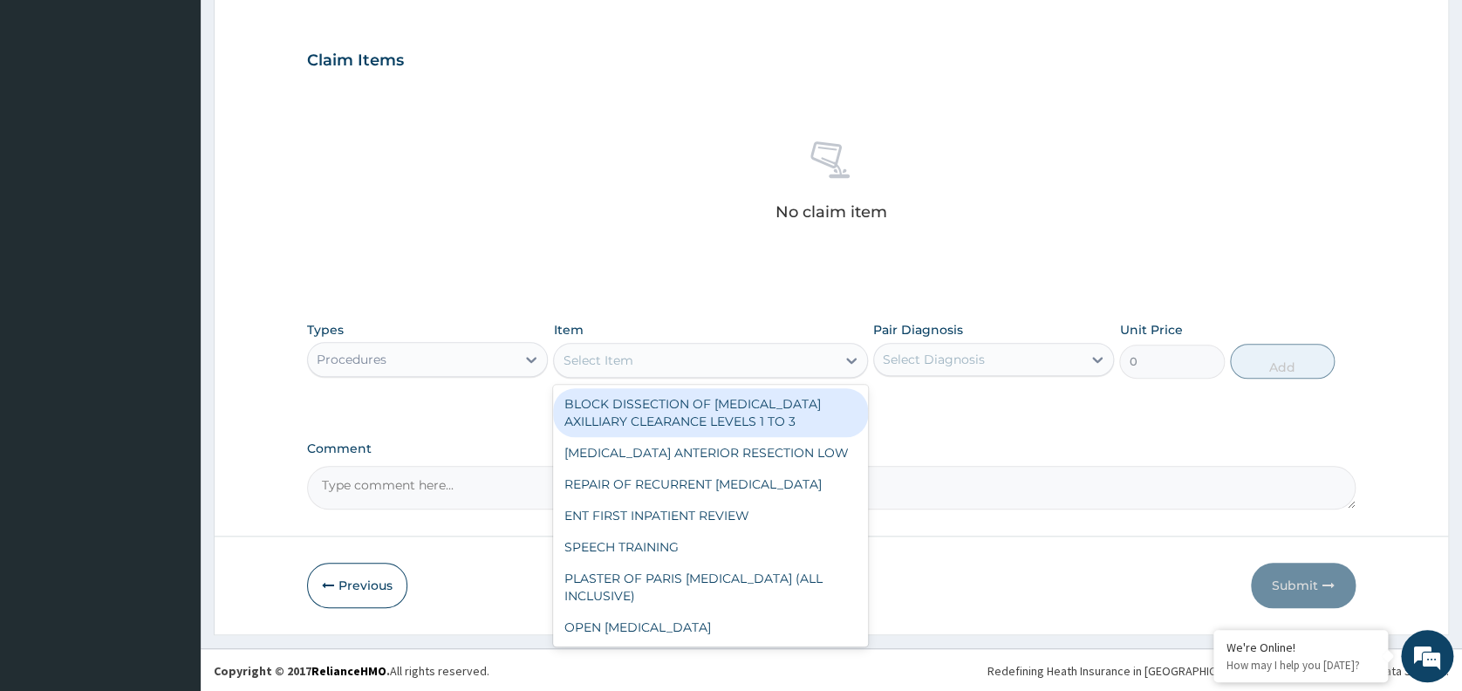
click at [667, 358] on div "Select Item" at bounding box center [695, 360] width 282 height 28
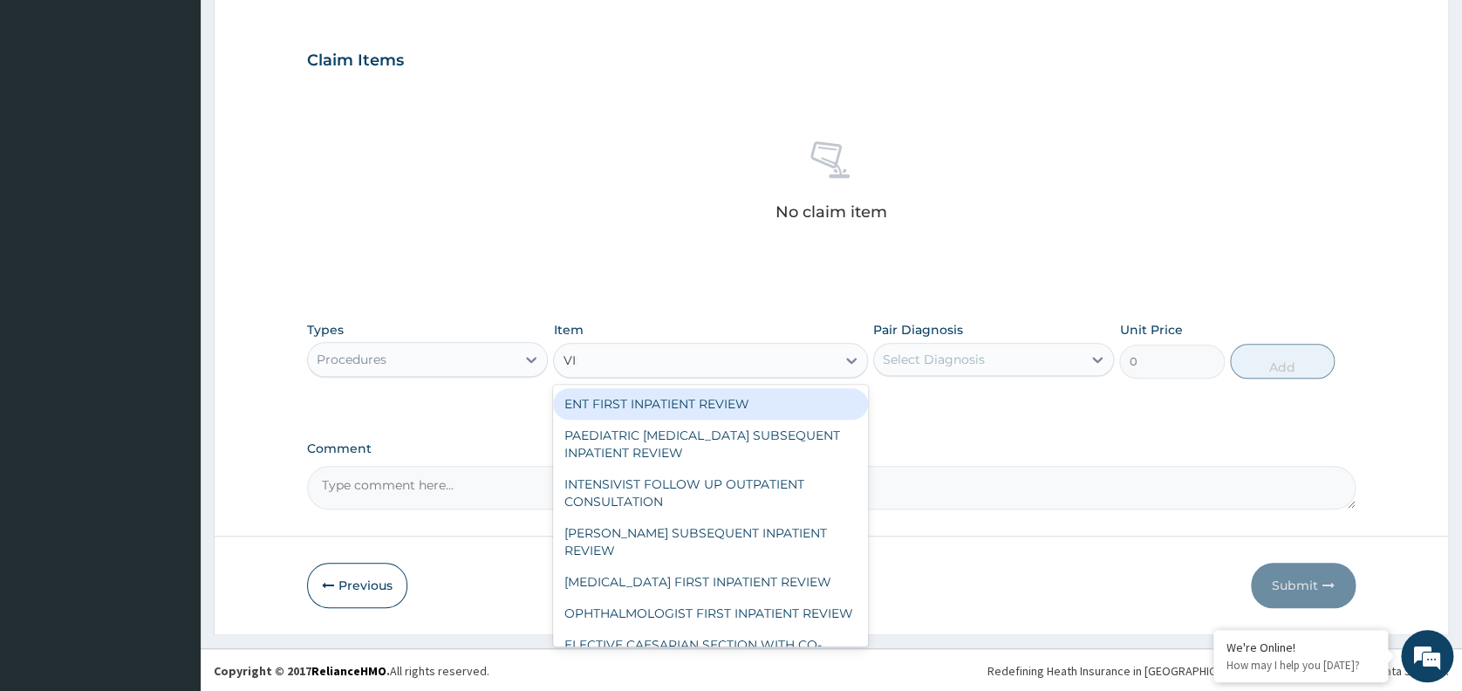
type input "VISU"
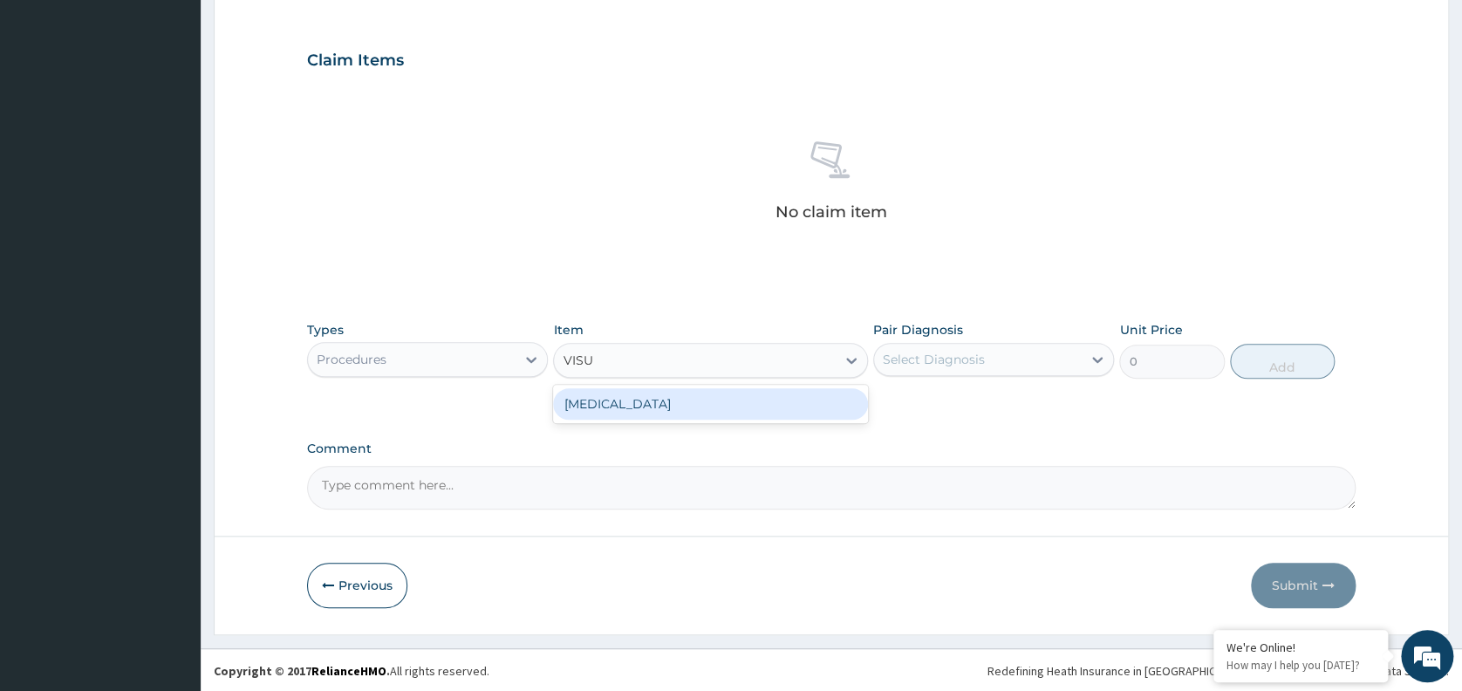
type input "3000"
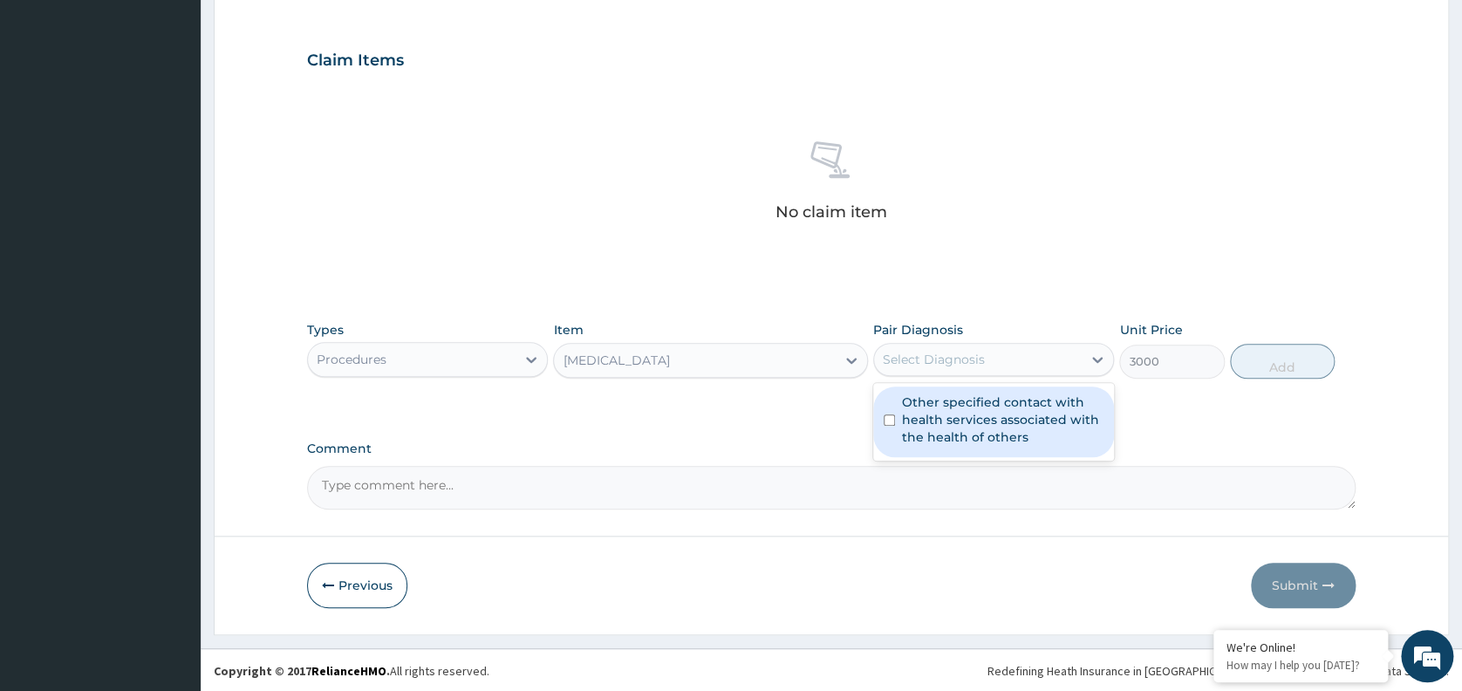
click at [942, 351] on div "Select Diagnosis" at bounding box center [934, 359] width 102 height 17
click at [946, 395] on label "Other specified contact with health services associated with the health of othe…" at bounding box center [1002, 419] width 201 height 52
checkbox input "true"
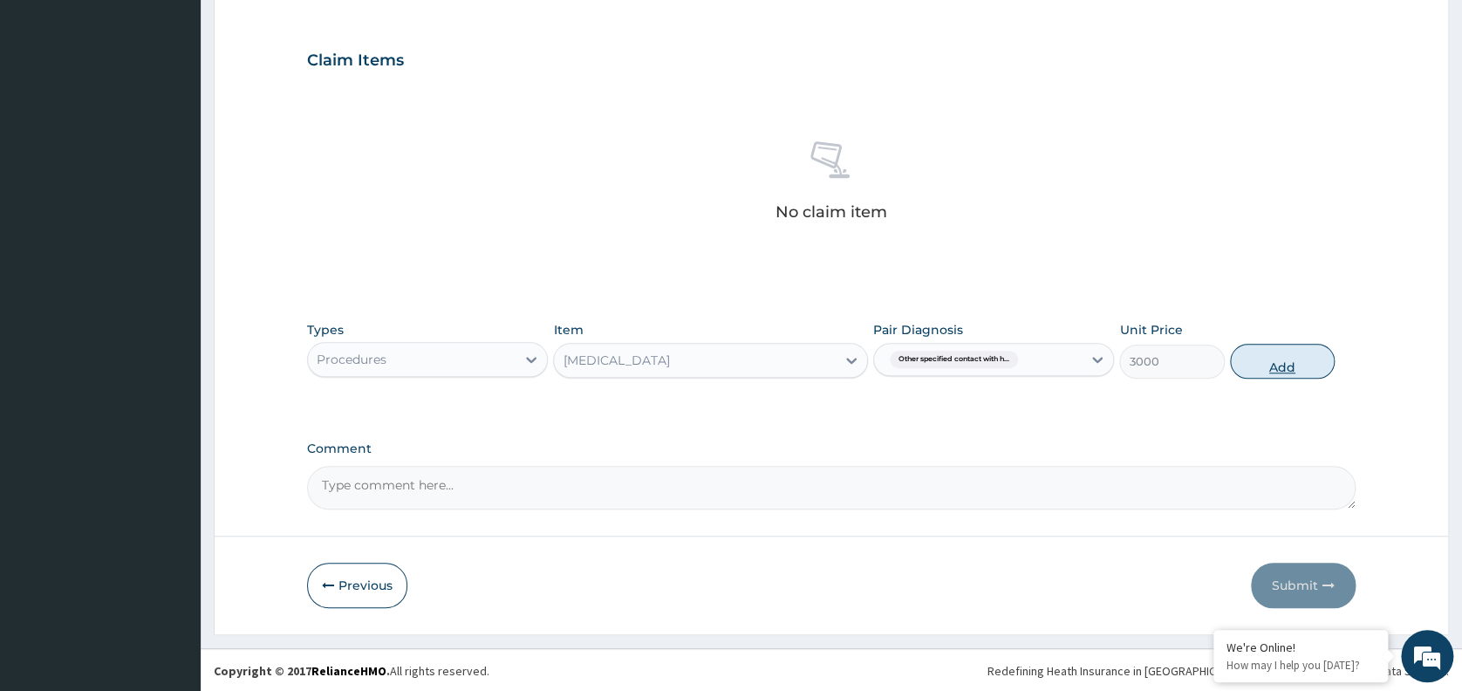
click at [1269, 352] on button "Add" at bounding box center [1282, 361] width 105 height 35
type input "0"
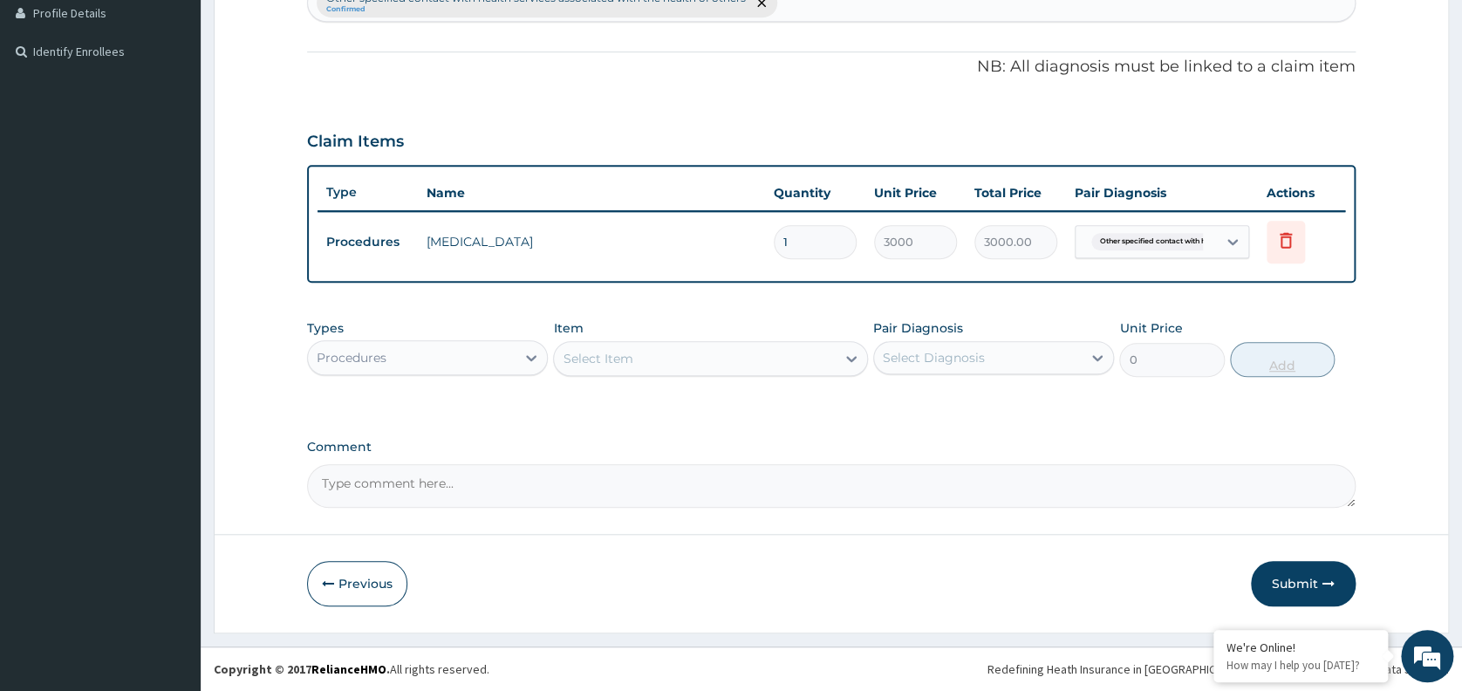
scroll to position [482, 0]
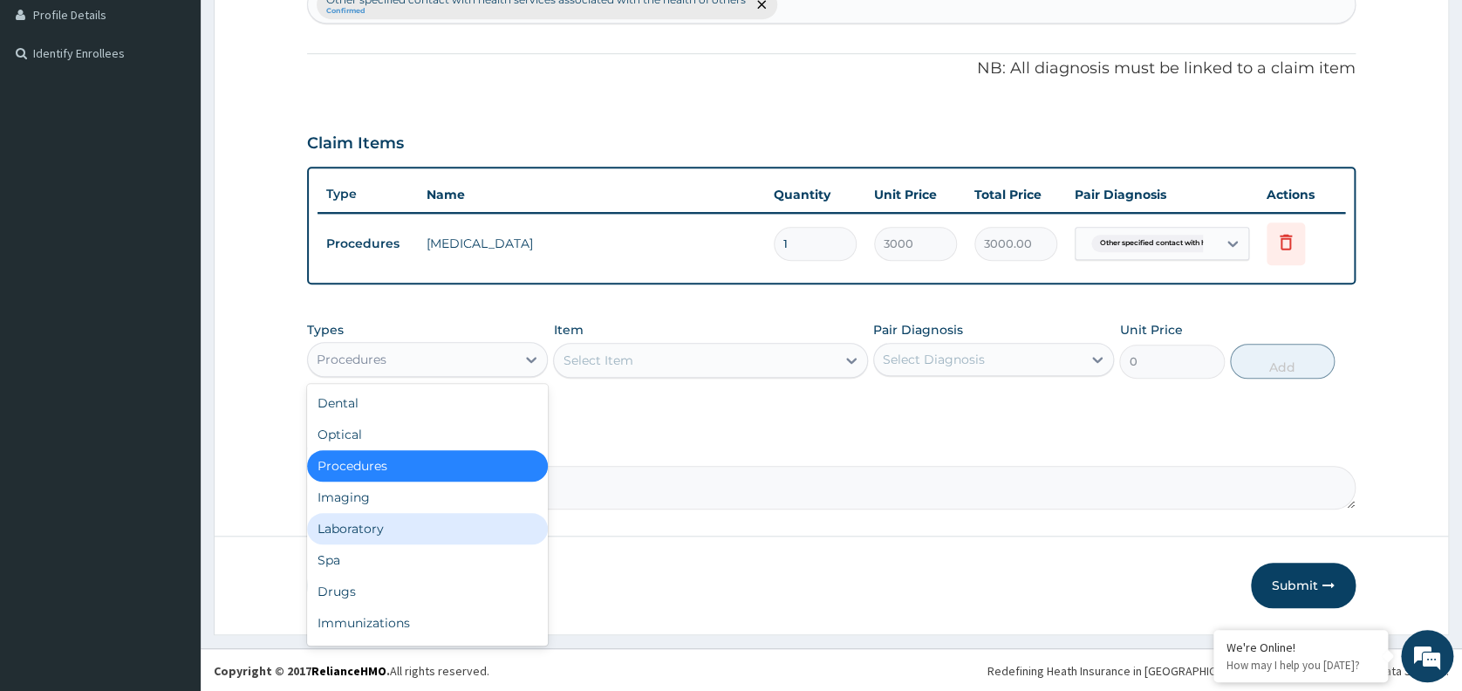
drag, startPoint x: 453, startPoint y: 356, endPoint x: 383, endPoint y: 529, distance: 187.0
click at [383, 377] on div "option Procedures, selected. option Laboratory focused, 5 of 10. 10 results ava…" at bounding box center [427, 359] width 241 height 35
click at [383, 529] on div "Laboratory" at bounding box center [427, 528] width 241 height 31
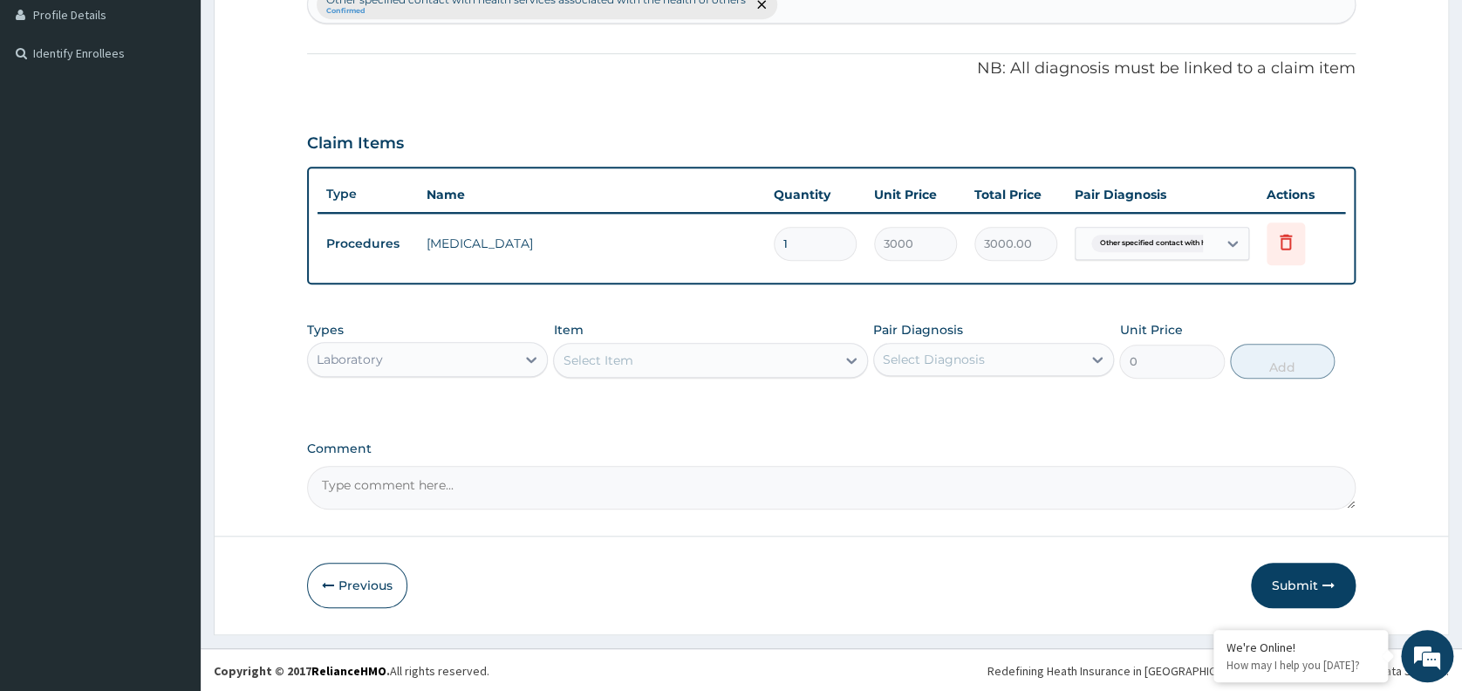
click at [726, 356] on div "Select Item" at bounding box center [695, 360] width 282 height 28
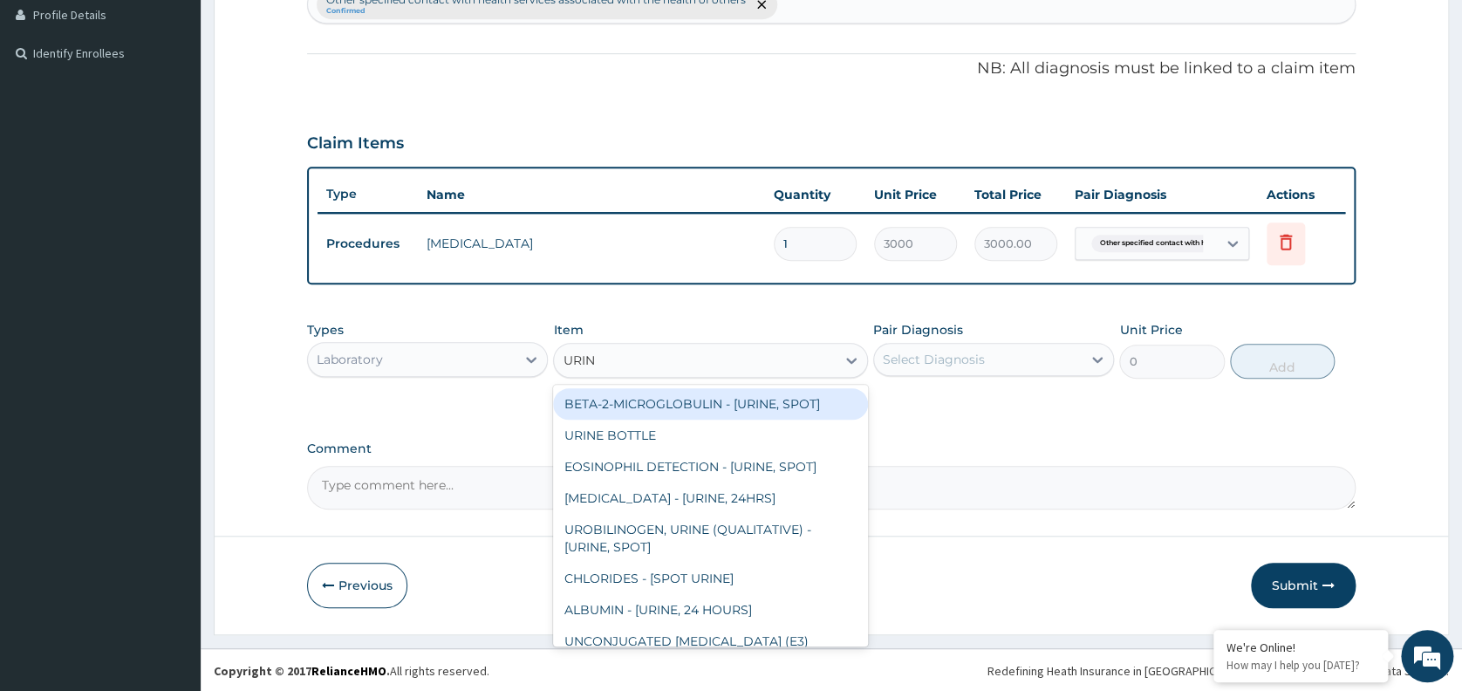
type input "URINA"
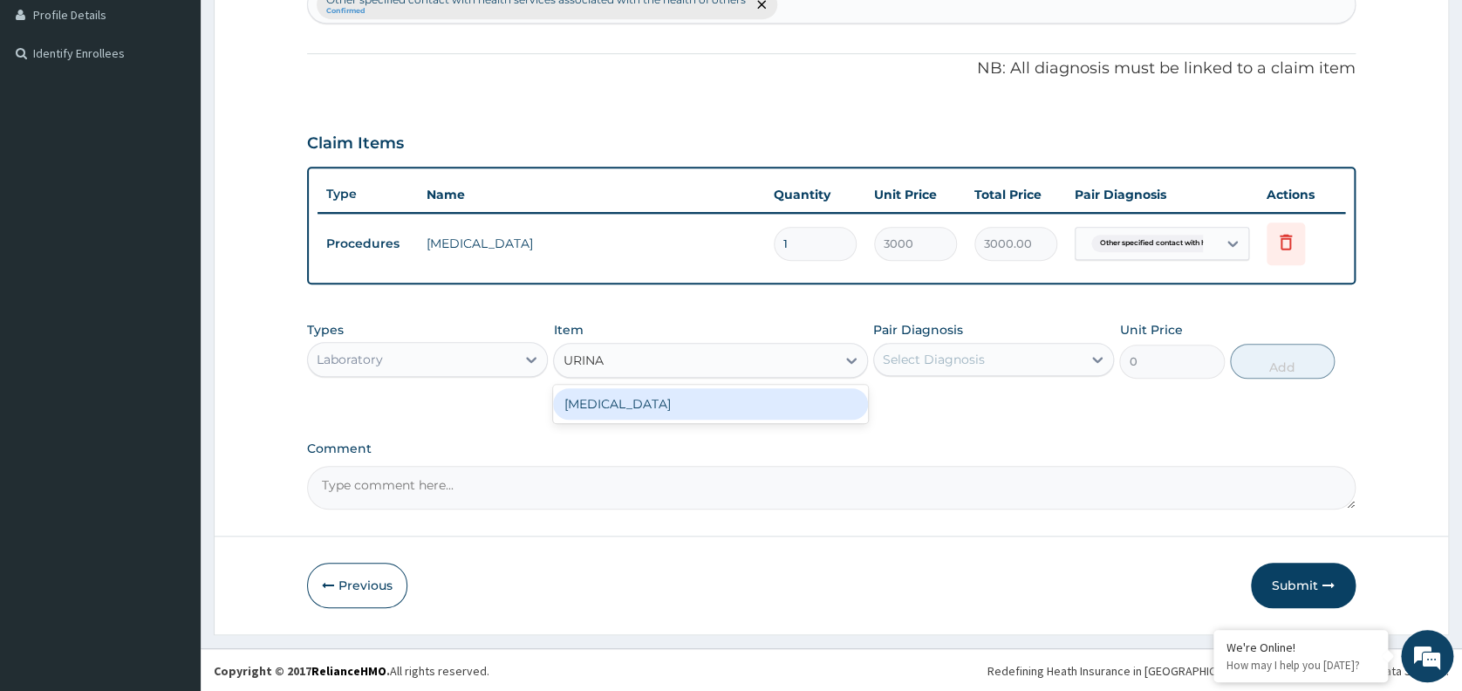
type input "1531.875"
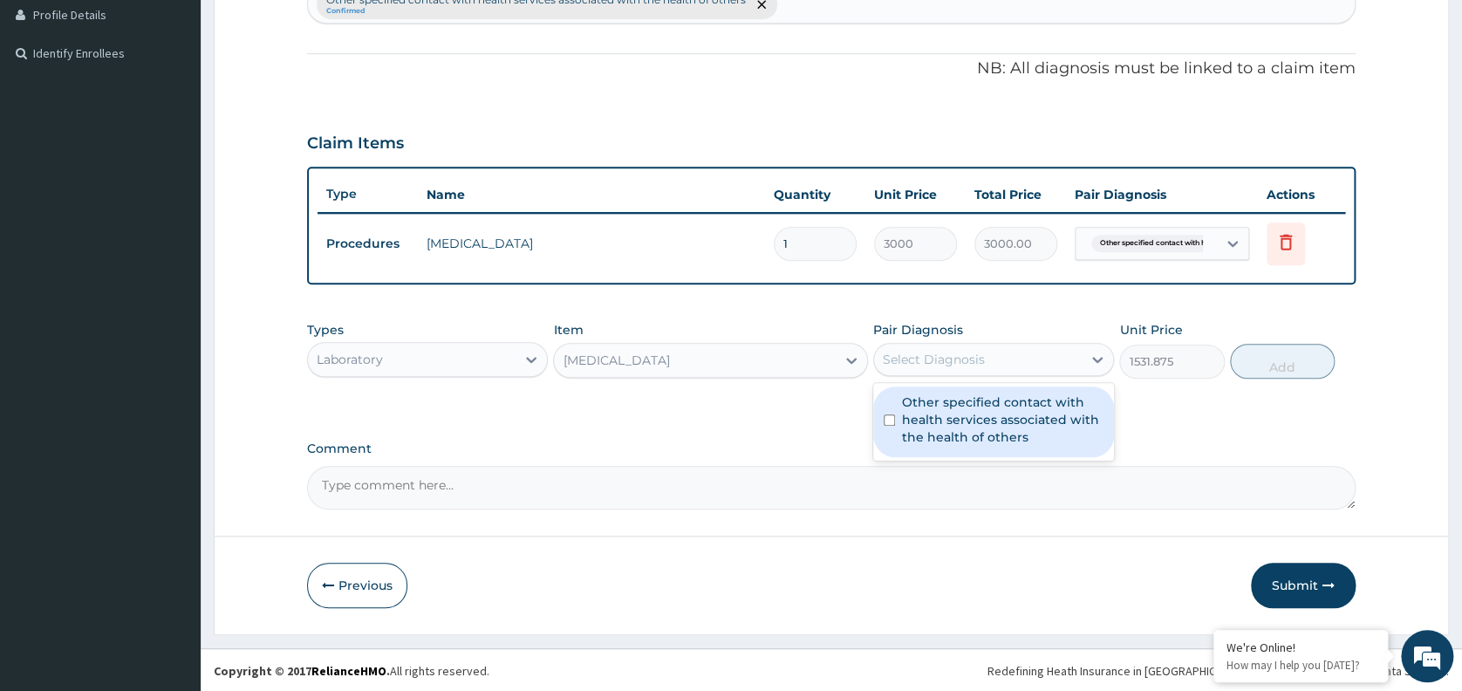
click at [949, 352] on div "Select Diagnosis" at bounding box center [934, 359] width 102 height 17
click at [984, 419] on label "Other specified contact with health services associated with the health of othe…" at bounding box center [1002, 419] width 201 height 52
checkbox input "true"
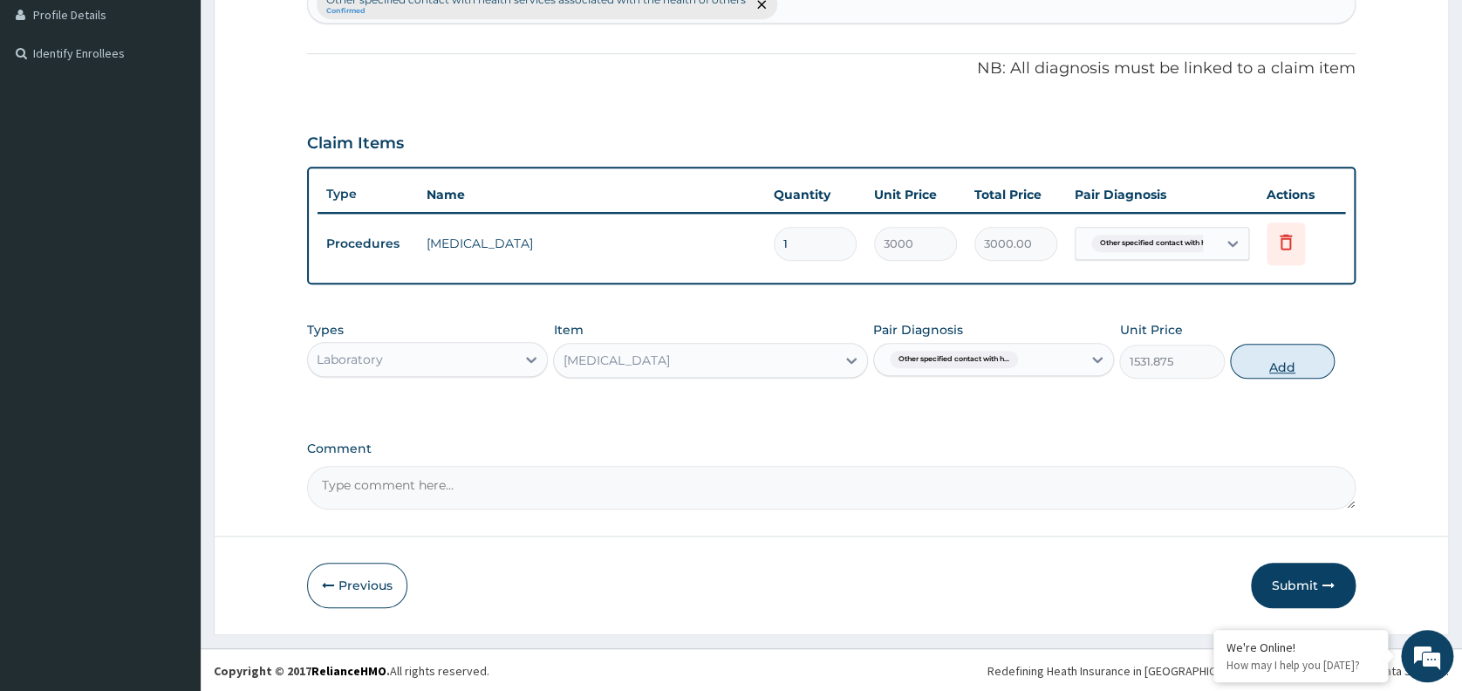
click at [1273, 359] on button "Add" at bounding box center [1282, 361] width 105 height 35
type input "0"
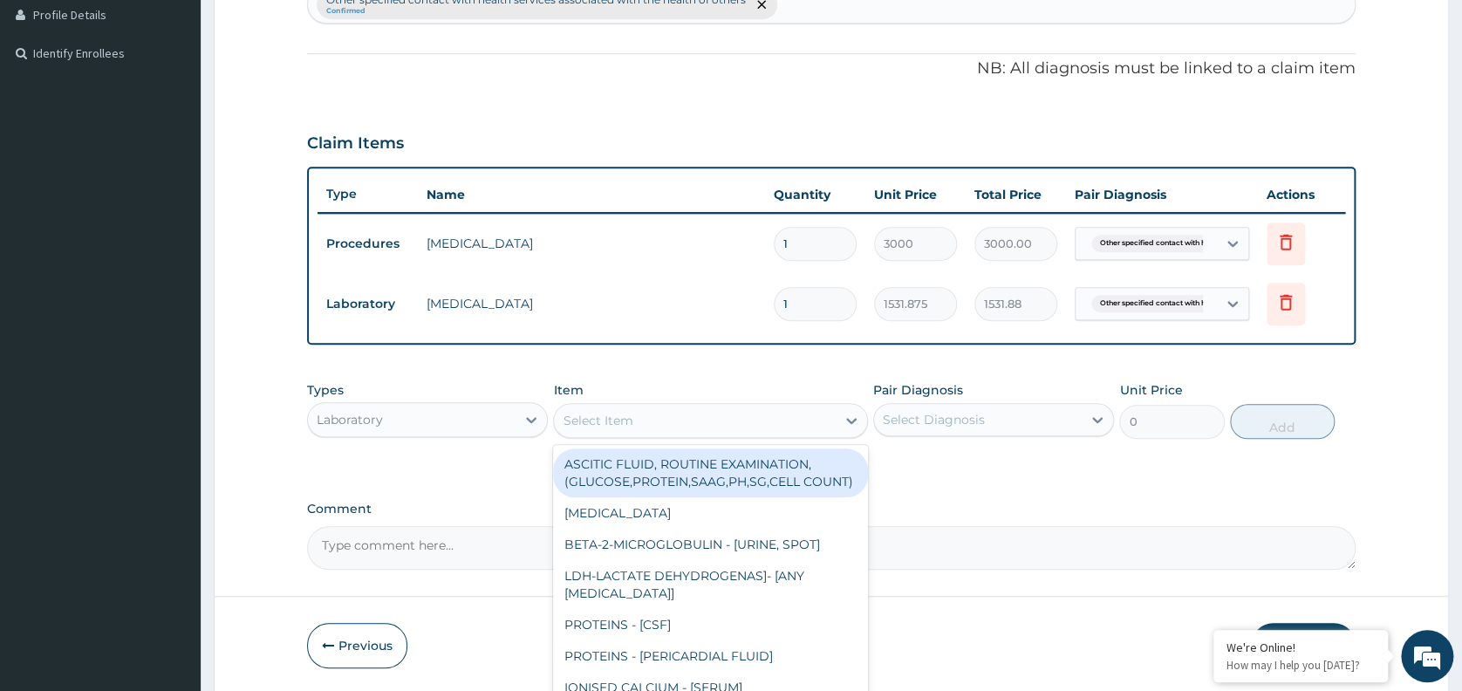
click at [740, 419] on div "Select Item" at bounding box center [695, 420] width 282 height 28
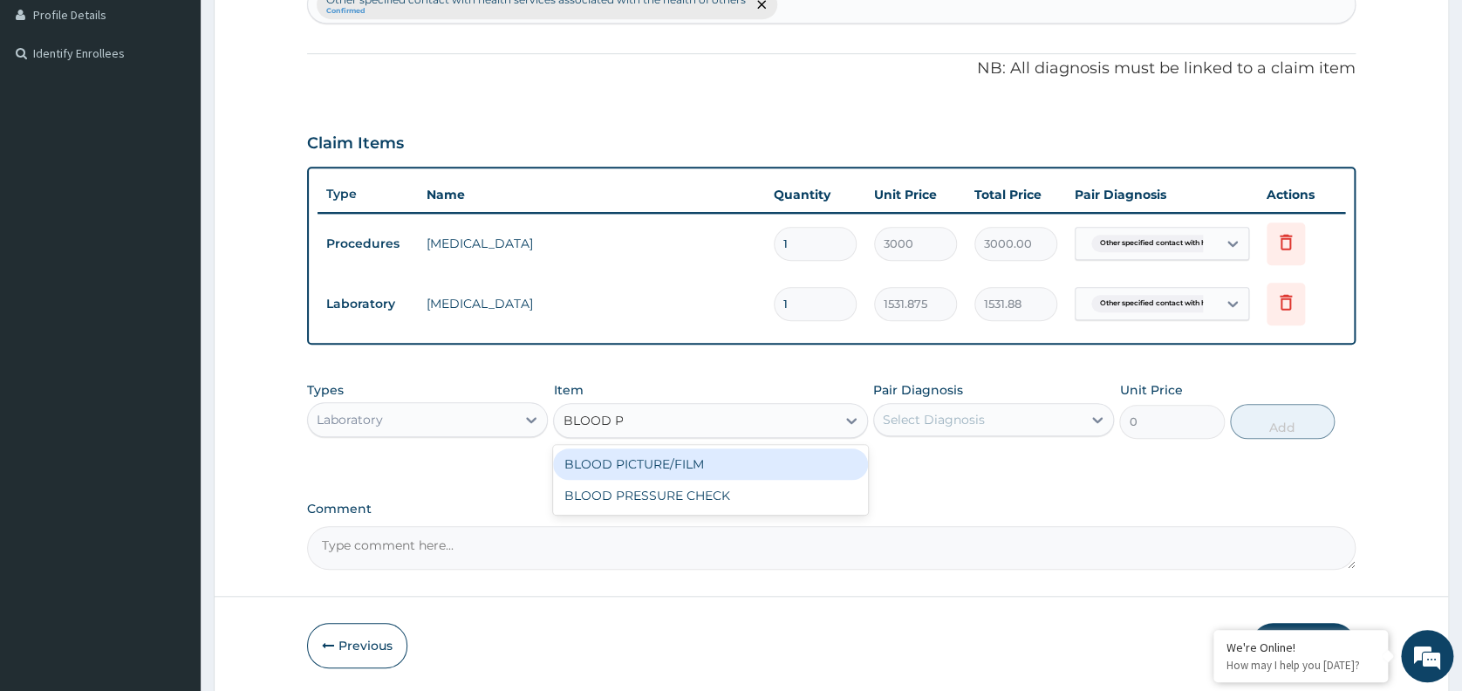
type input "BLOOD PRE"
type input "1225.5"
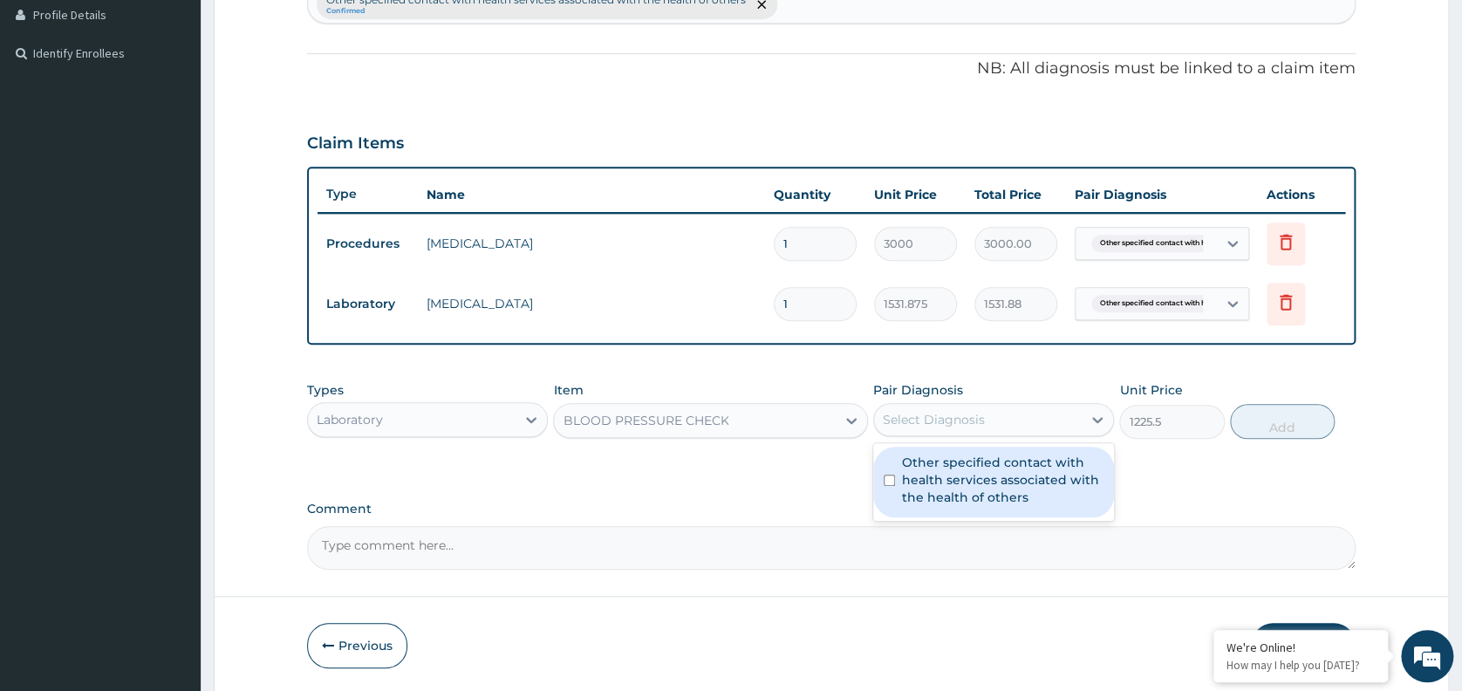
click at [961, 418] on div "Select Diagnosis" at bounding box center [934, 419] width 102 height 17
click at [980, 503] on label "Other specified contact with health services associated with the health of othe…" at bounding box center [1002, 479] width 201 height 52
checkbox input "true"
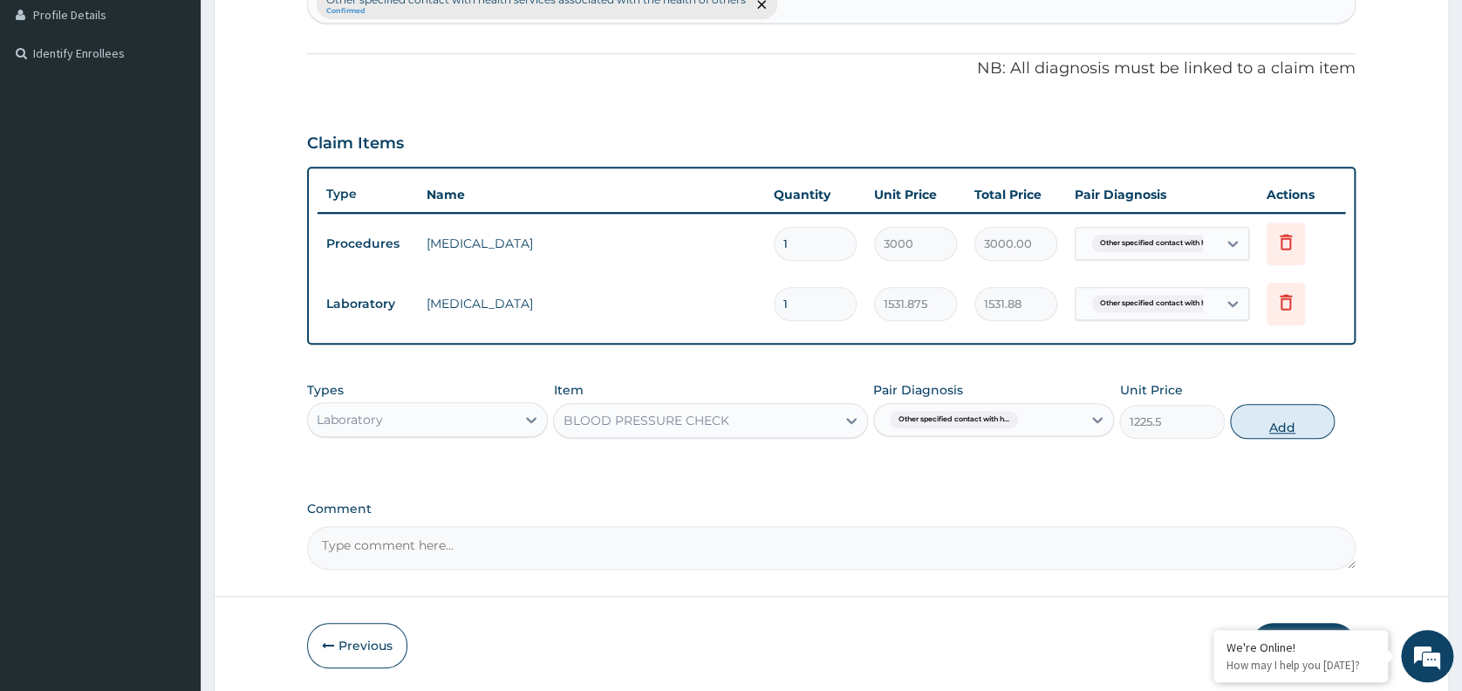
click at [1297, 412] on button "Add" at bounding box center [1282, 421] width 105 height 35
type input "0"
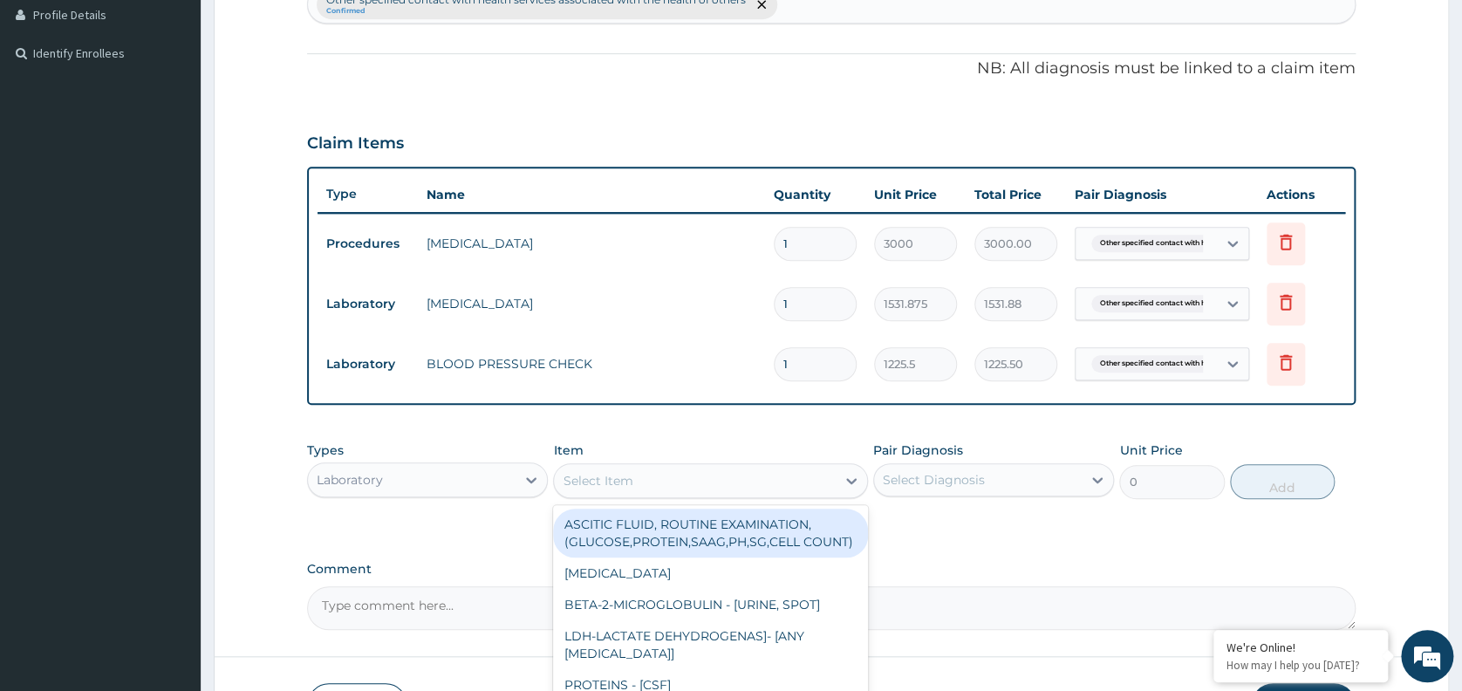
click at [609, 479] on div "Select Item" at bounding box center [598, 480] width 70 height 17
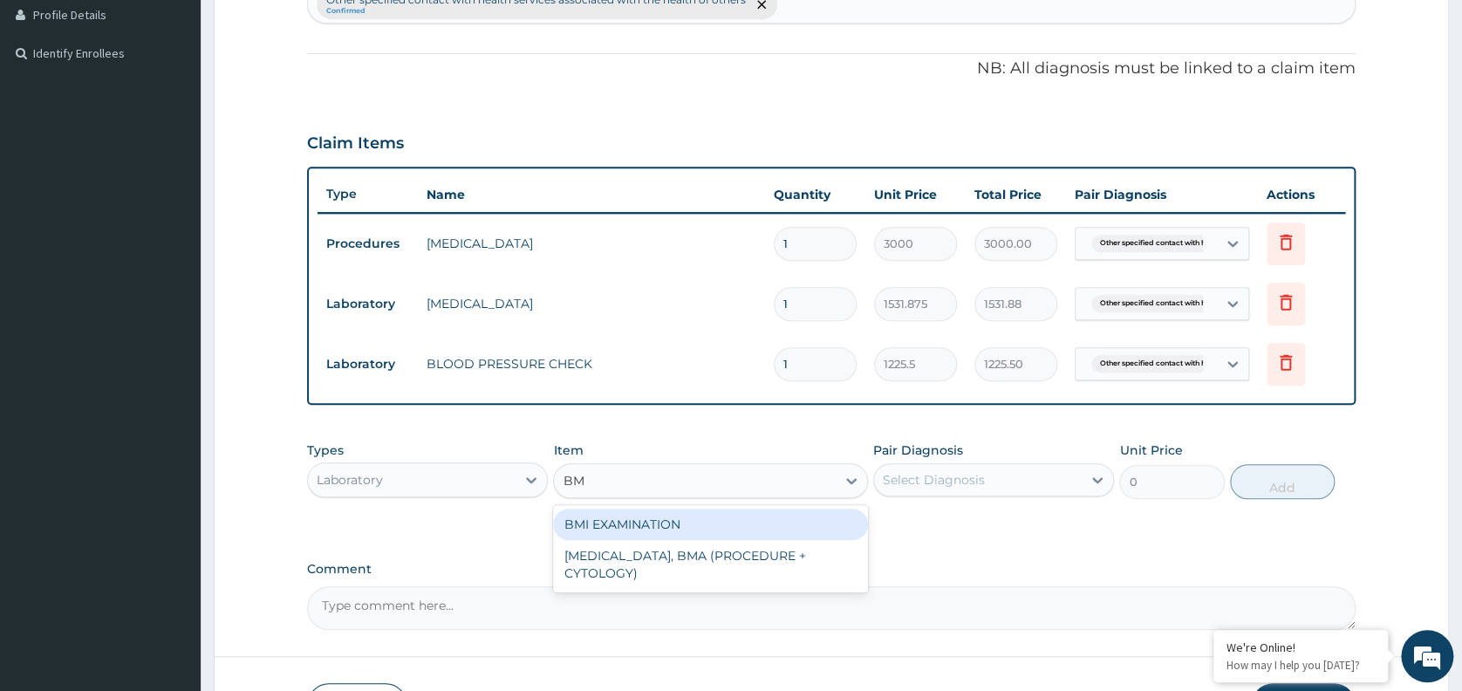
type input "BMI"
type input "1225.5"
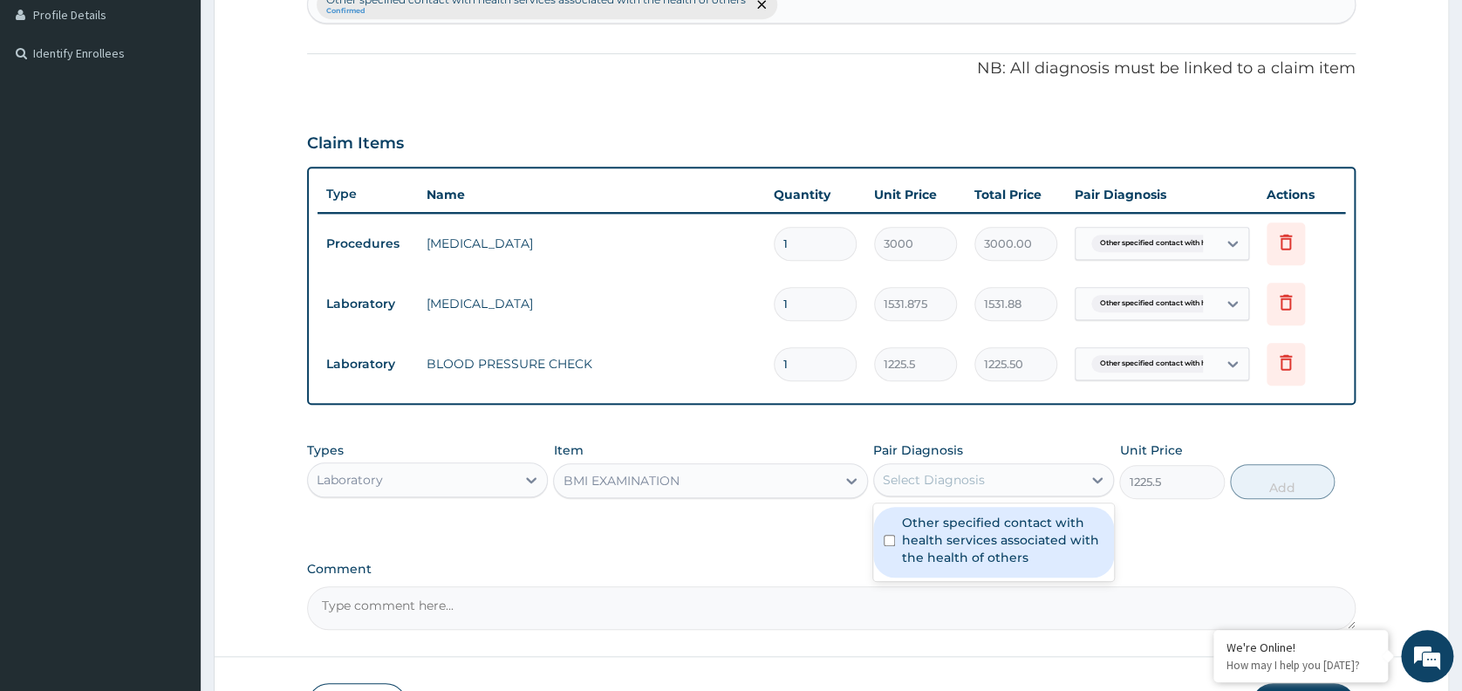
click at [907, 471] on div "Select Diagnosis" at bounding box center [934, 479] width 102 height 17
click at [936, 541] on label "Other specified contact with health services associated with the health of othe…" at bounding box center [1002, 540] width 201 height 52
checkbox input "true"
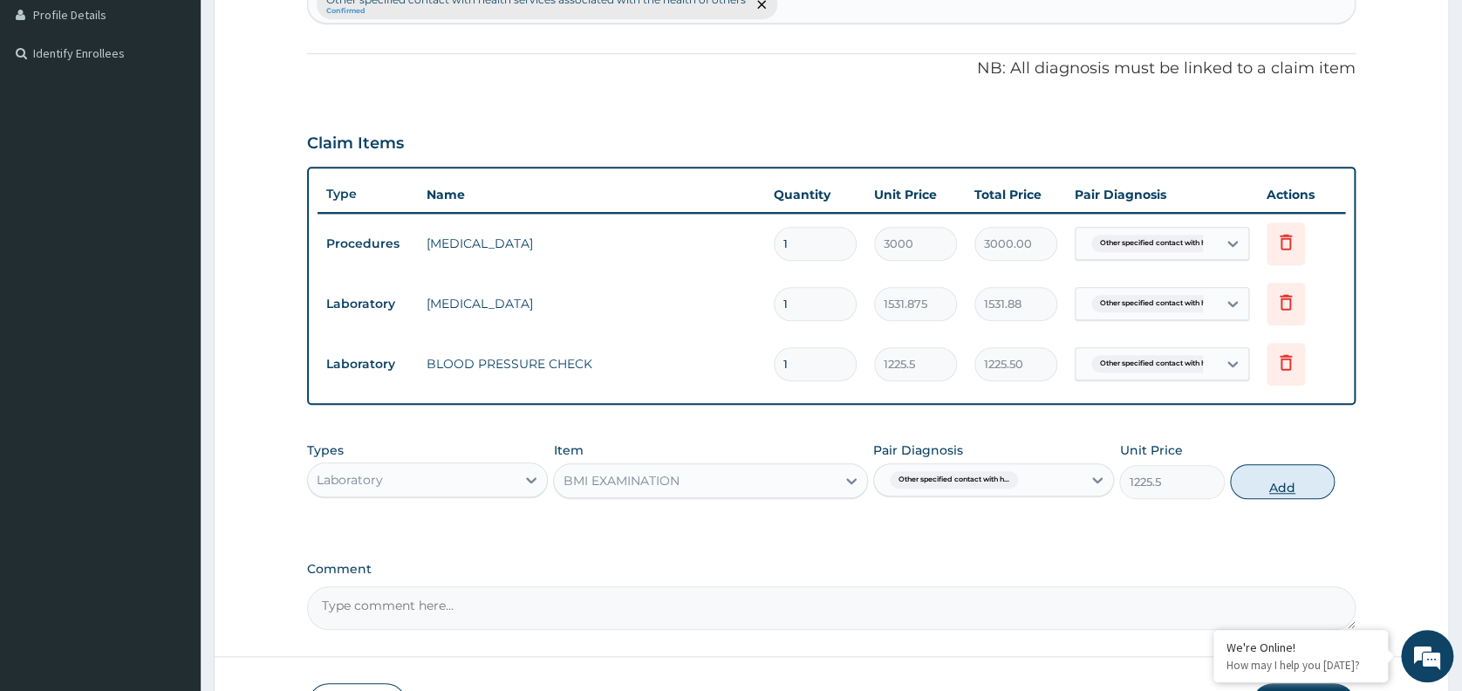
click at [1259, 483] on button "Add" at bounding box center [1282, 481] width 105 height 35
type input "0"
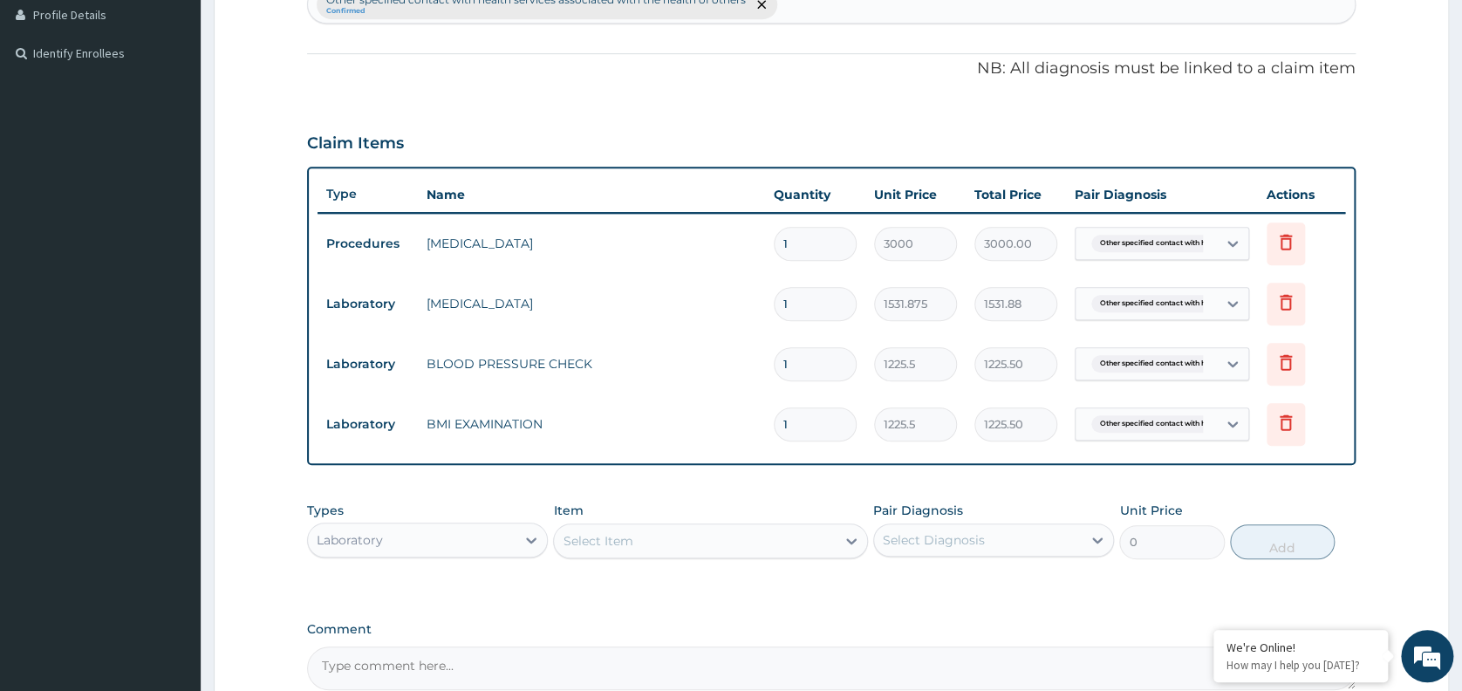
click at [726, 537] on div "Select Item" at bounding box center [695, 541] width 282 height 28
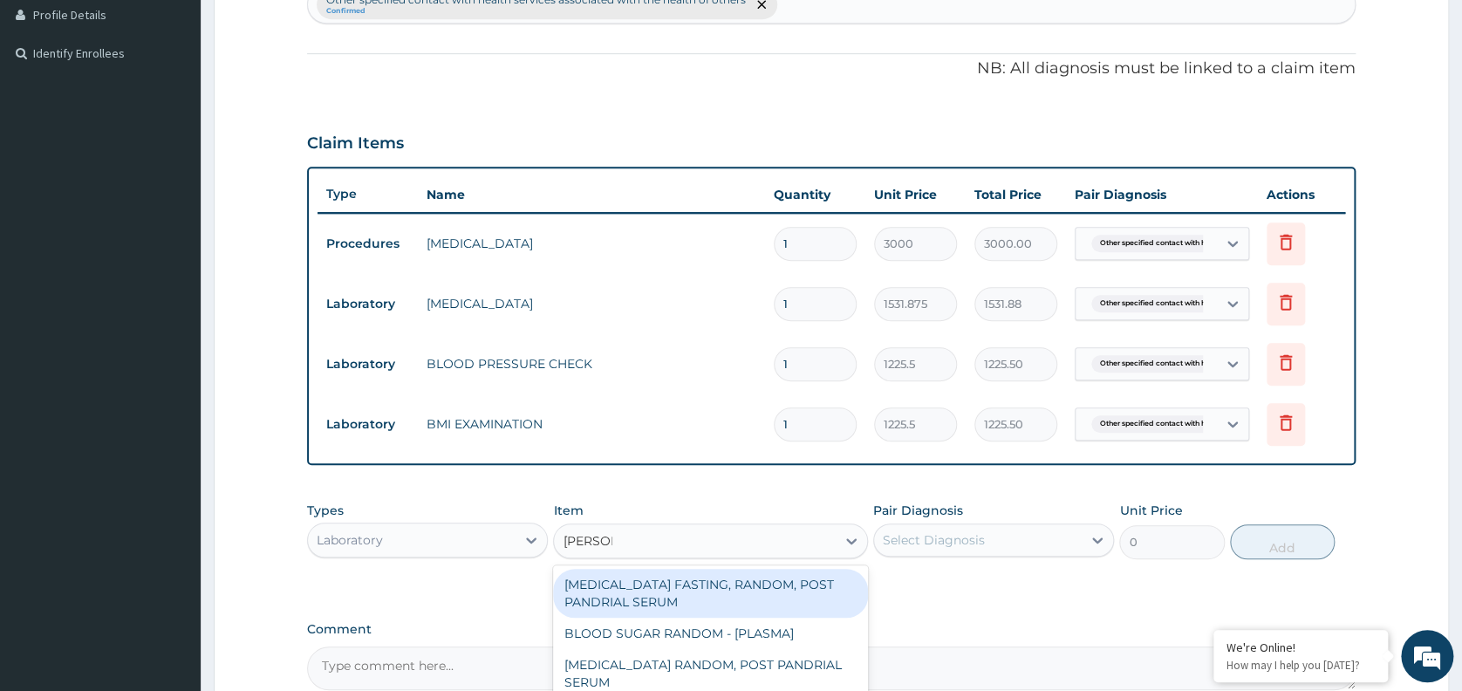
type input "RANDOM"
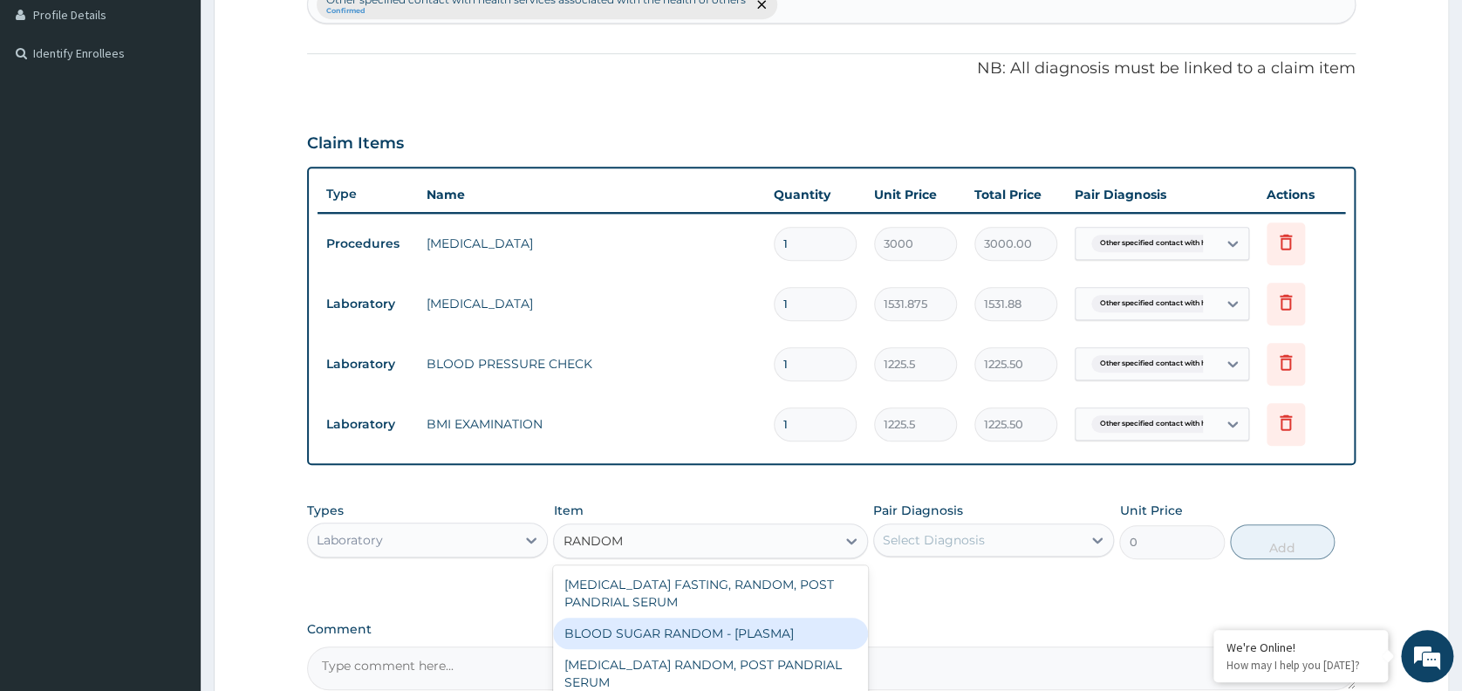
click at [713, 628] on div "BLOOD SUGAR RANDOM - [PLASMA]" at bounding box center [710, 632] width 315 height 31
type input "1800"
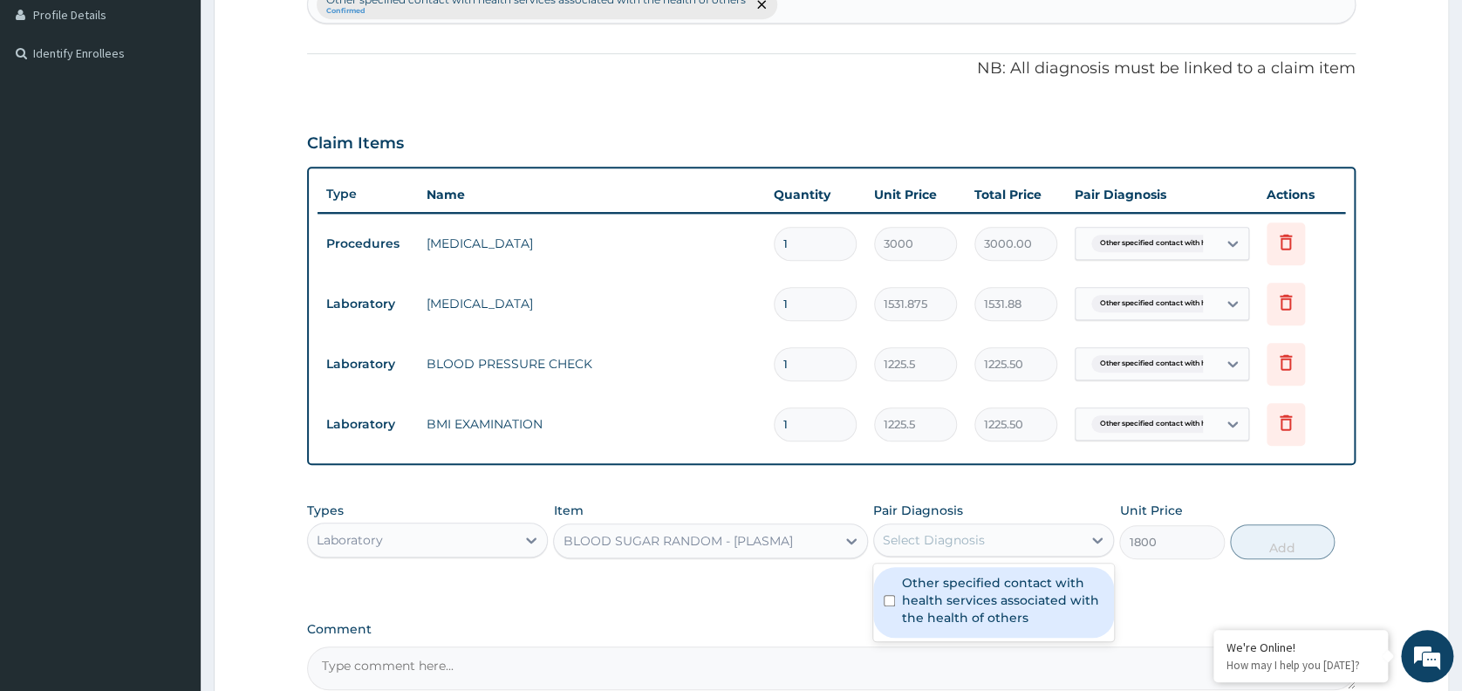
click at [1019, 542] on div "Select Diagnosis" at bounding box center [978, 540] width 208 height 28
click at [988, 630] on div "Other specified contact with health services associated with the health of othe…" at bounding box center [993, 602] width 241 height 71
checkbox input "true"
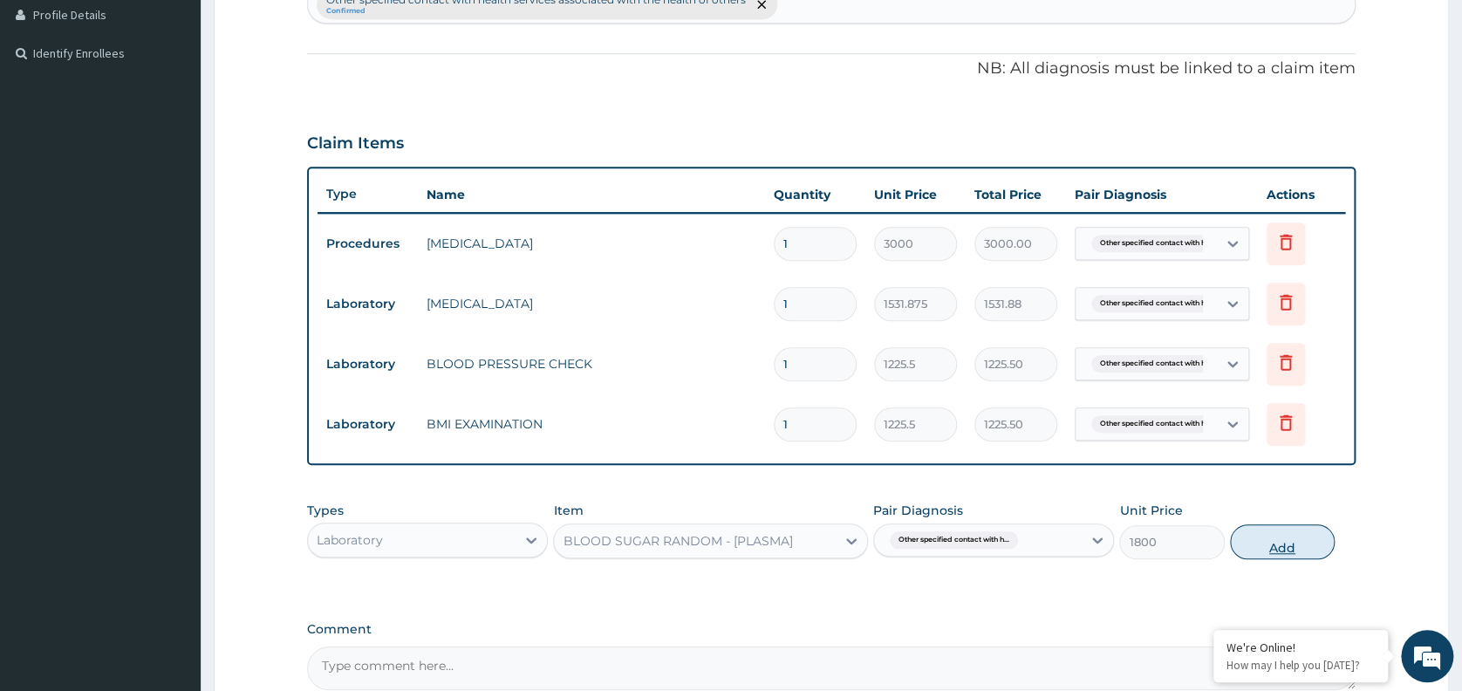
click at [1268, 550] on button "Add" at bounding box center [1282, 541] width 105 height 35
type input "0"
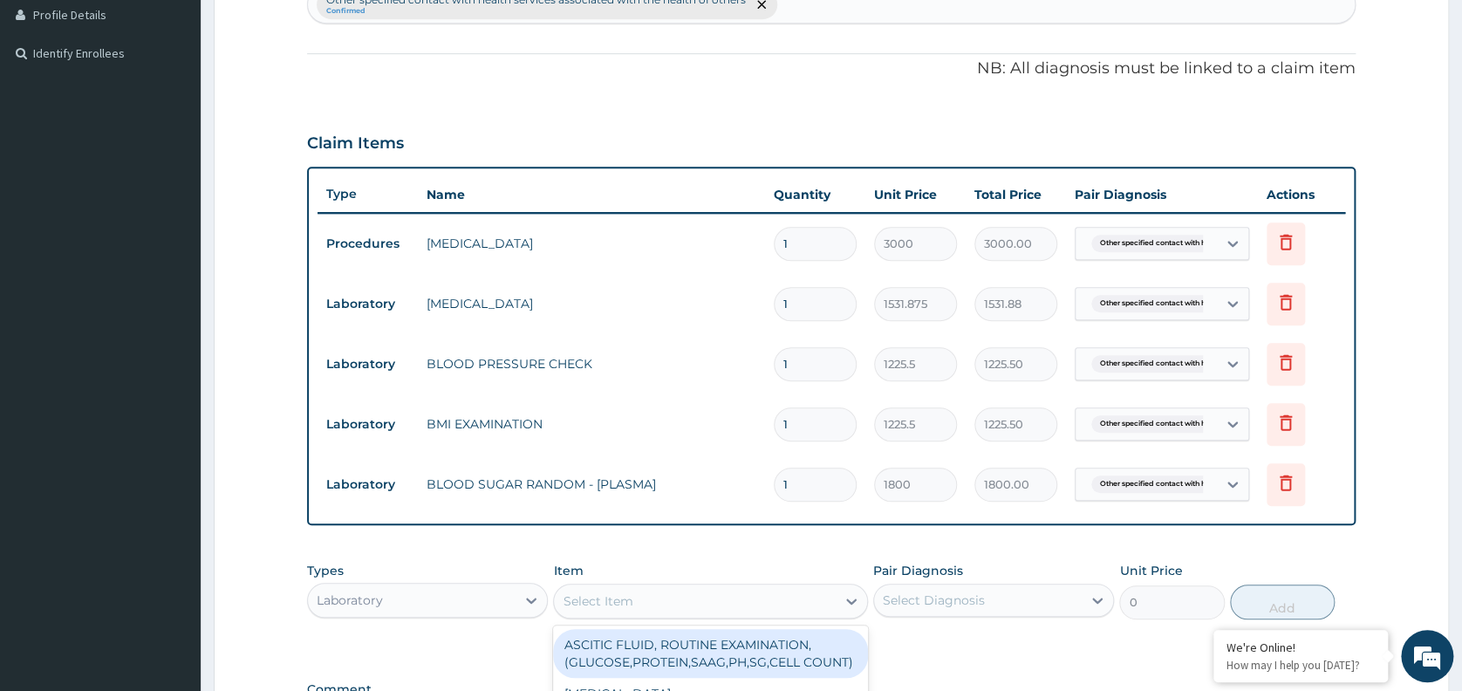
click at [626, 593] on div "Select Item" at bounding box center [598, 600] width 70 height 17
type input "CHOLESTER"
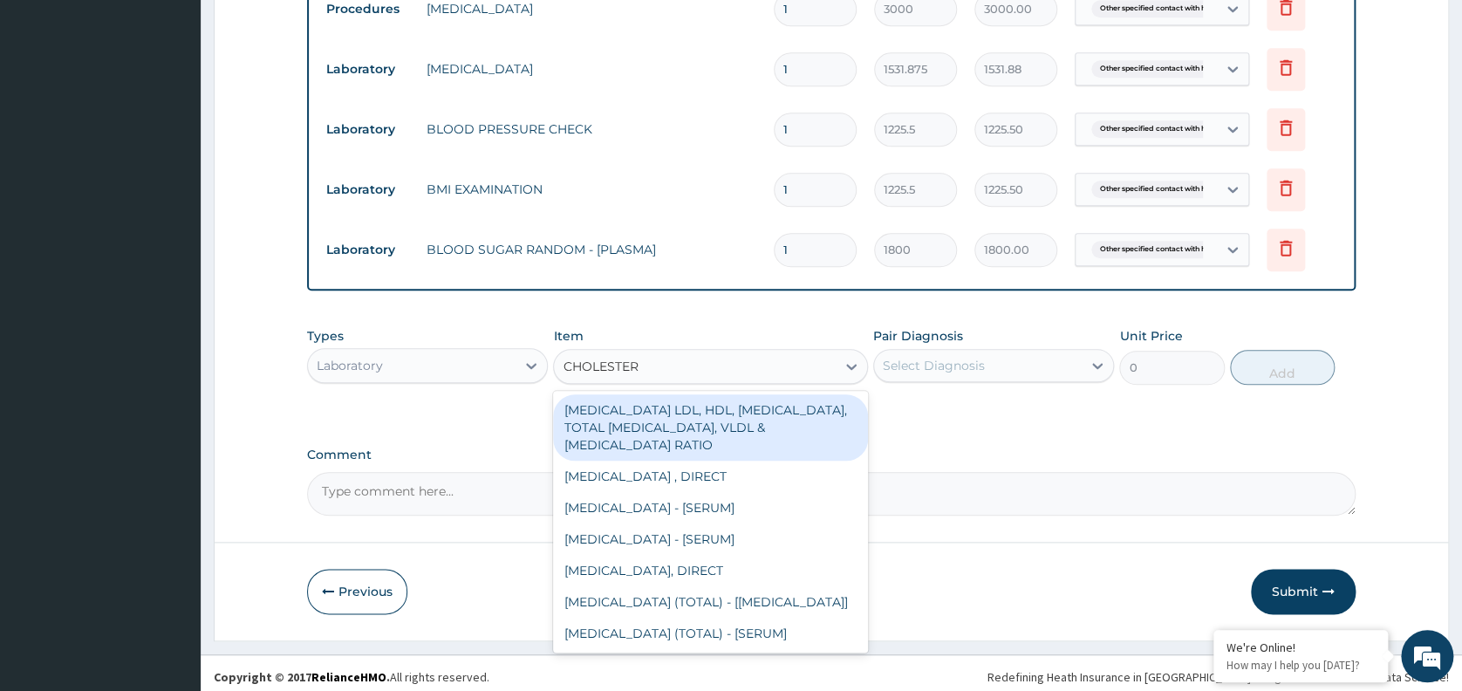
scroll to position [726, 0]
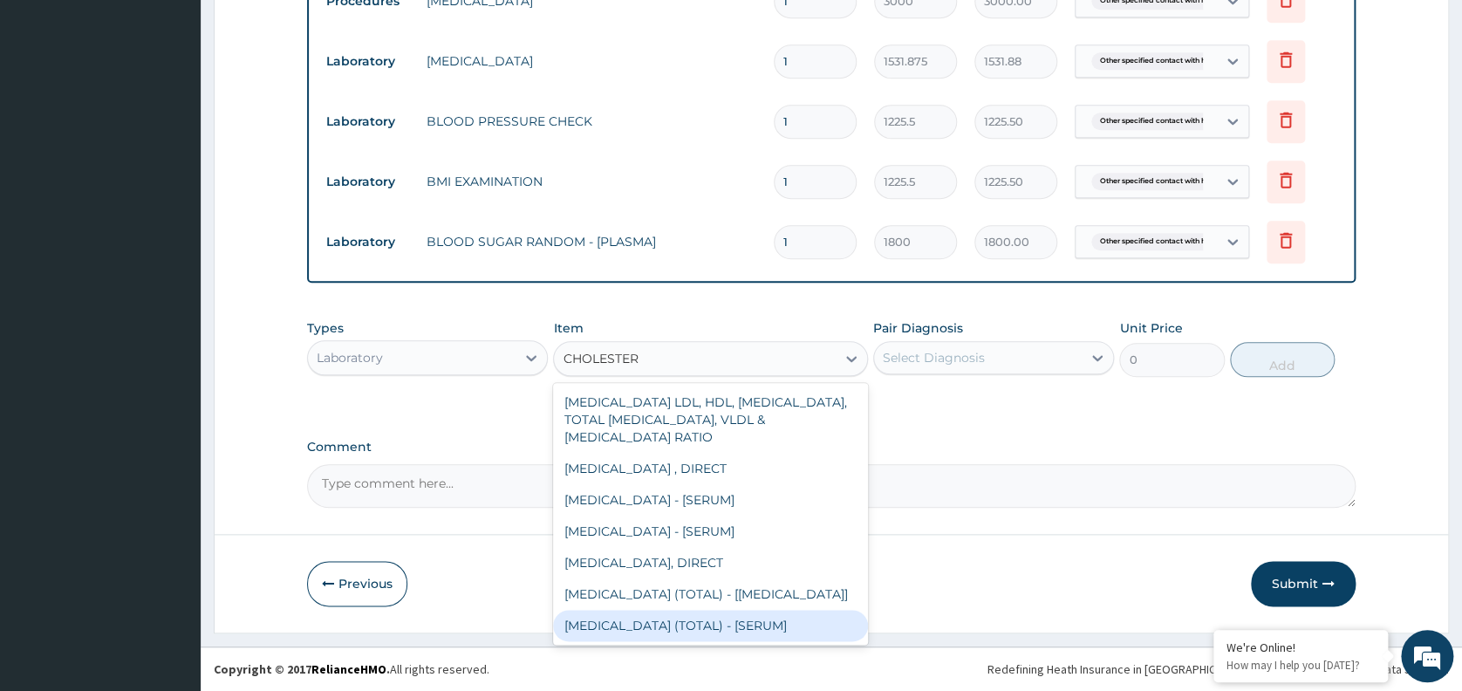
click at [685, 634] on div "CHOLESTEROL (TOTAL) - [SERUM]" at bounding box center [710, 625] width 315 height 31
type input "2880"
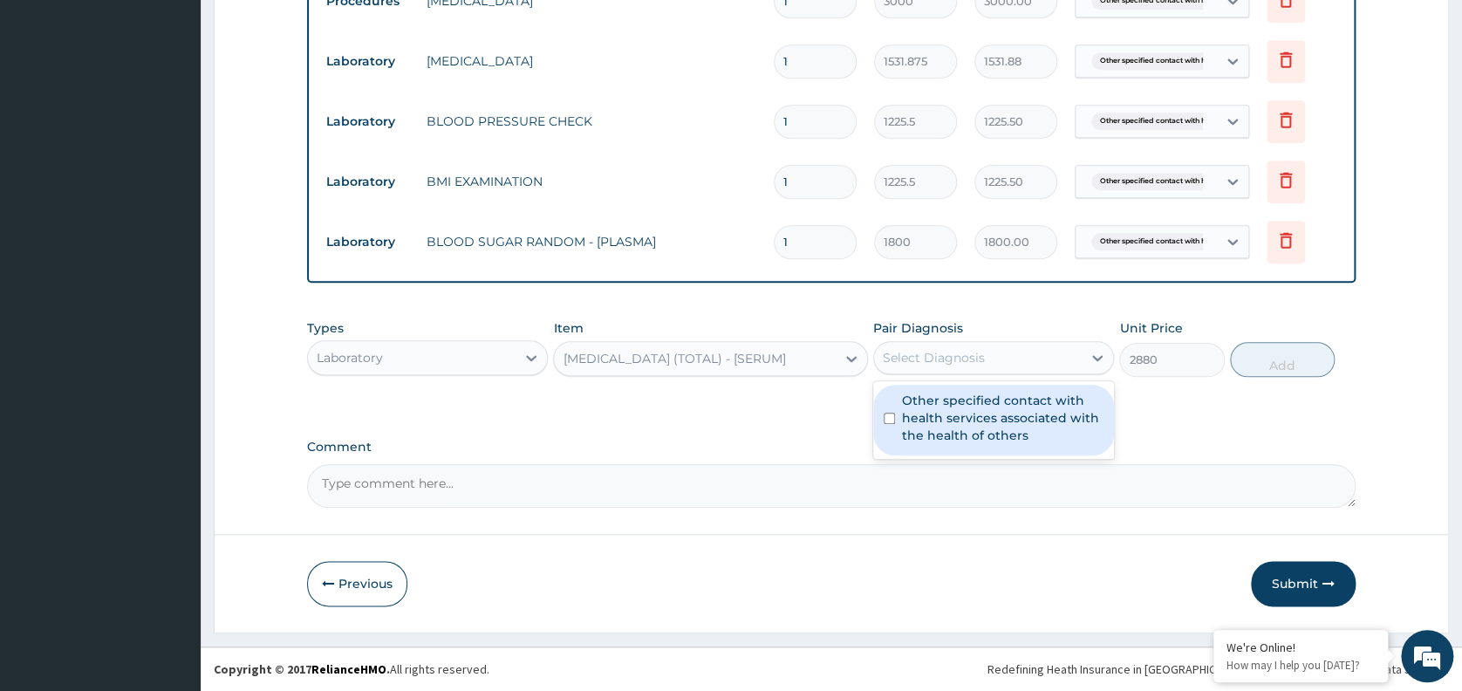
click at [1021, 355] on div "Select Diagnosis" at bounding box center [978, 358] width 208 height 28
click at [1003, 421] on label "Other specified contact with health services associated with the health of othe…" at bounding box center [1002, 418] width 201 height 52
checkbox input "true"
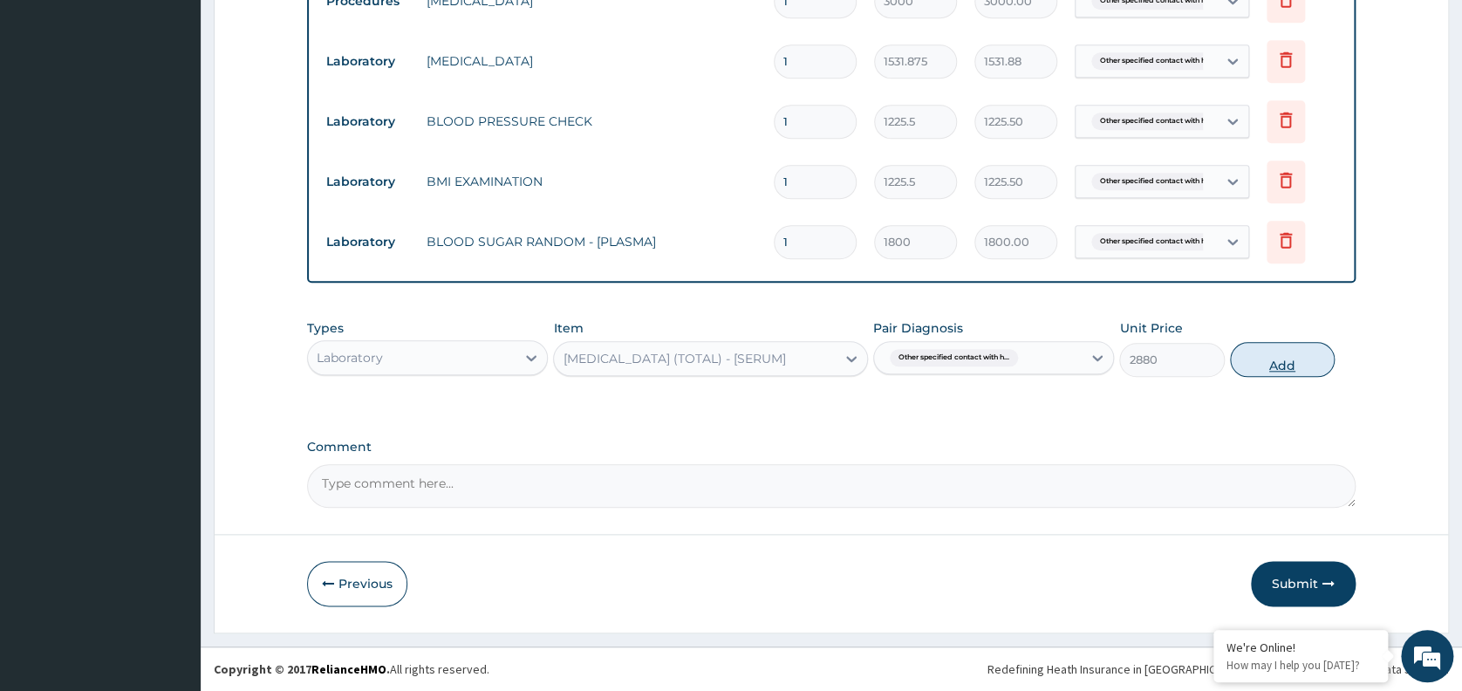
click at [1288, 356] on button "Add" at bounding box center [1282, 359] width 105 height 35
type input "0"
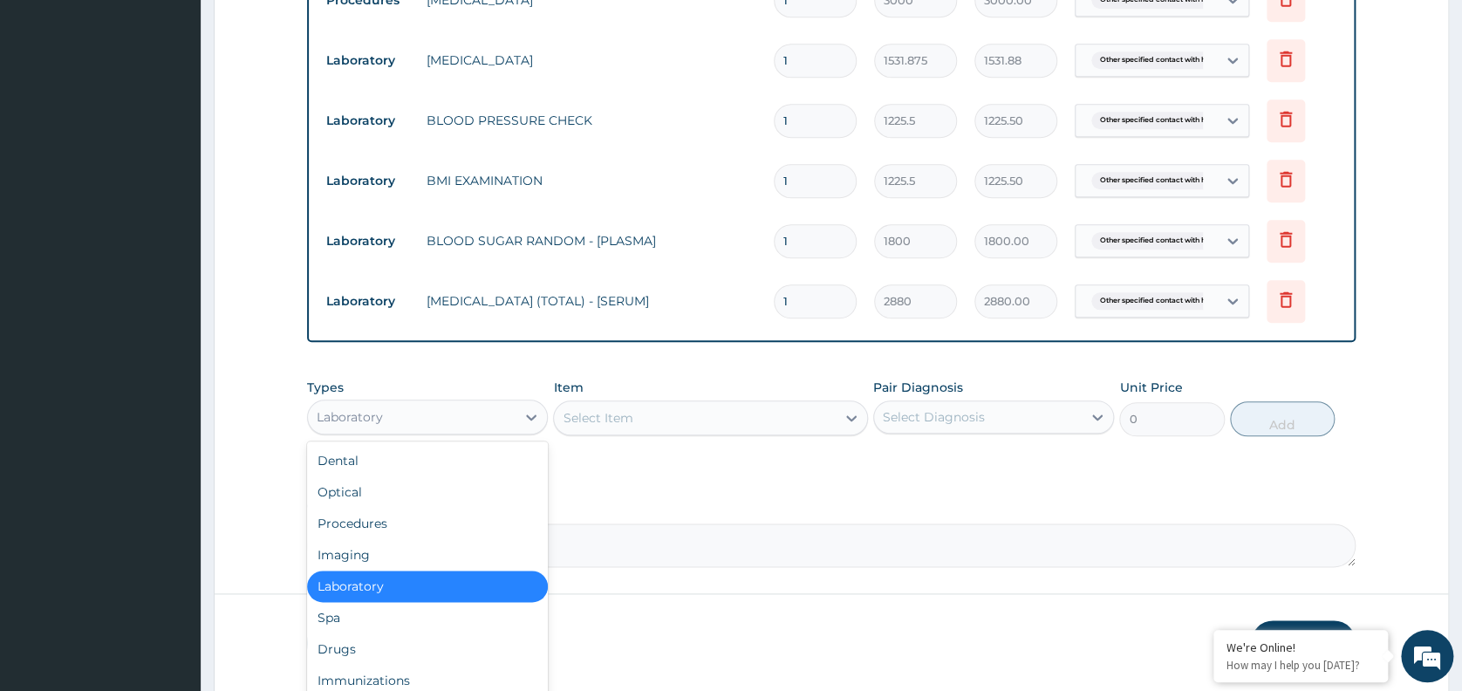
click at [475, 426] on div "Laboratory" at bounding box center [412, 417] width 208 height 28
click at [371, 557] on div "Imaging" at bounding box center [427, 554] width 241 height 31
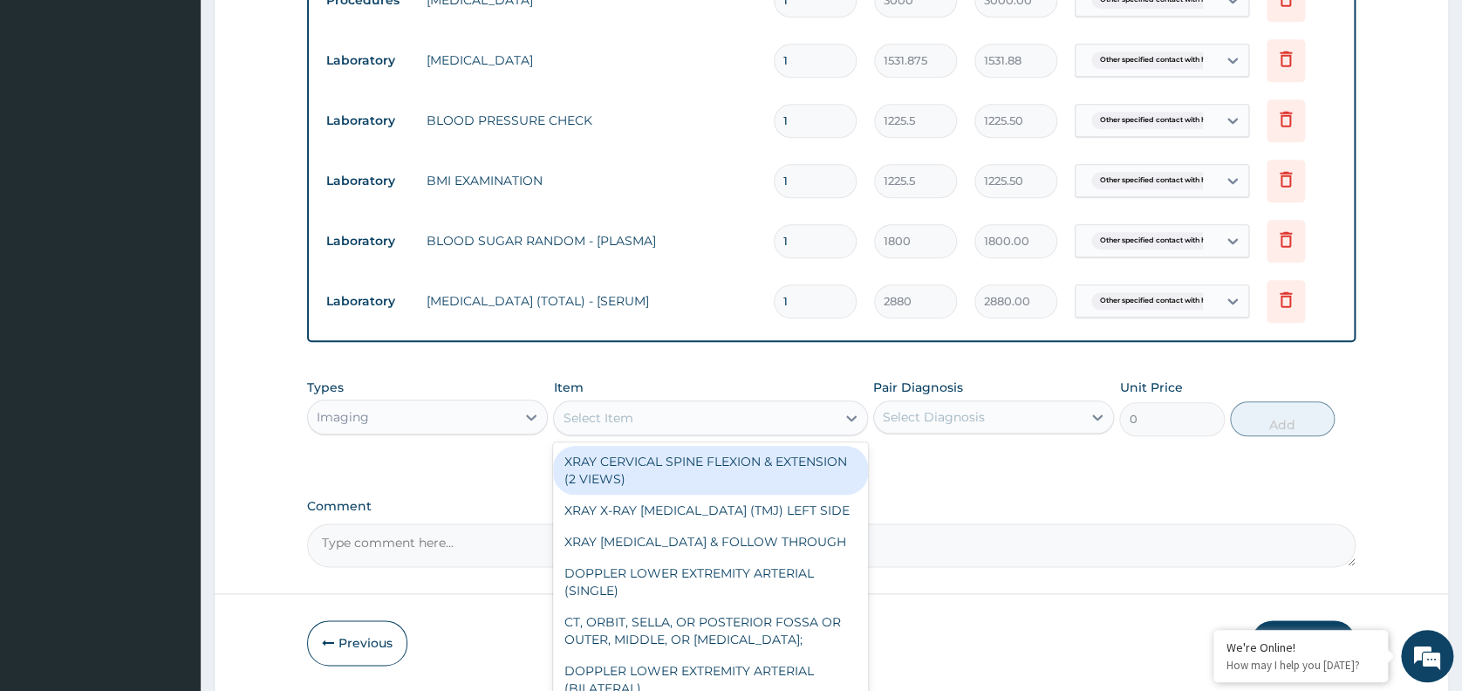
click at [723, 411] on div "Select Item" at bounding box center [695, 418] width 282 height 28
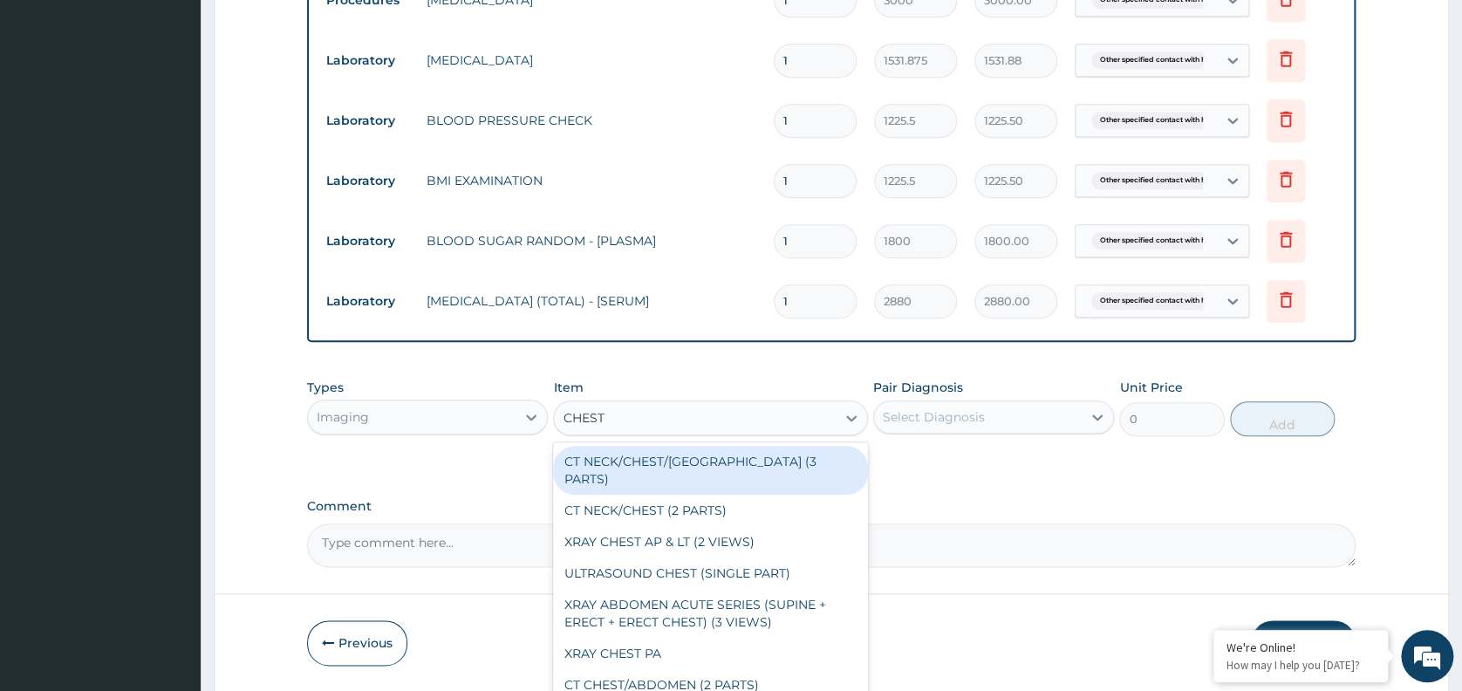
type input "CHEST PA"
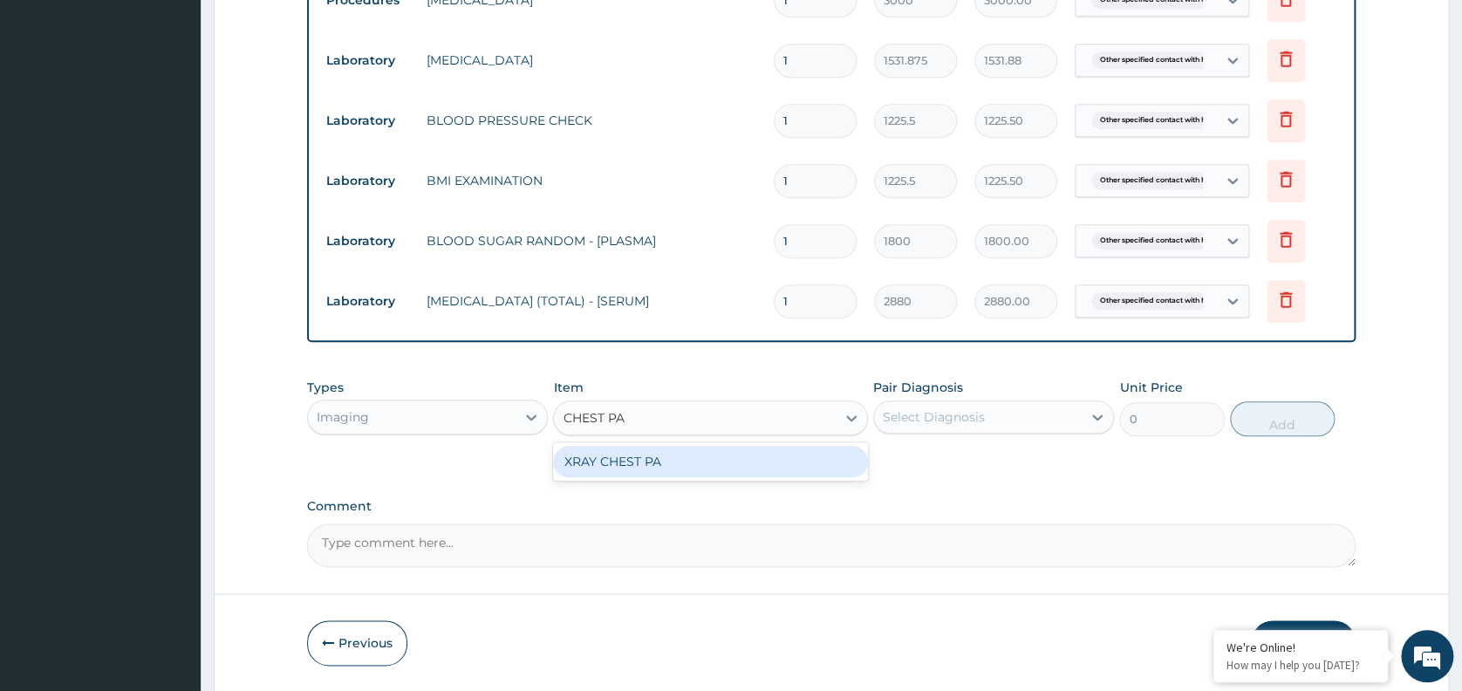
click at [716, 459] on div "XRAY CHEST PA" at bounding box center [710, 461] width 315 height 31
type input "7148.75"
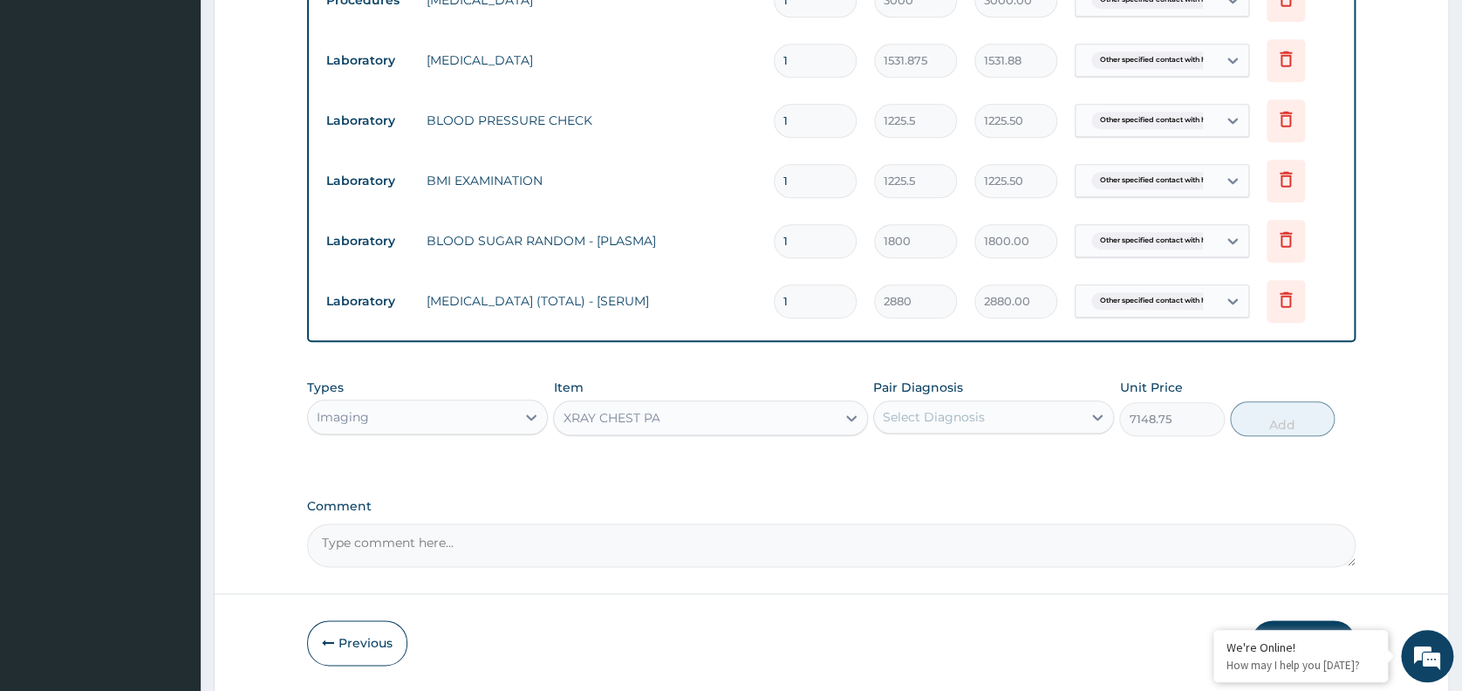
click at [933, 413] on div "Select Diagnosis" at bounding box center [934, 416] width 102 height 17
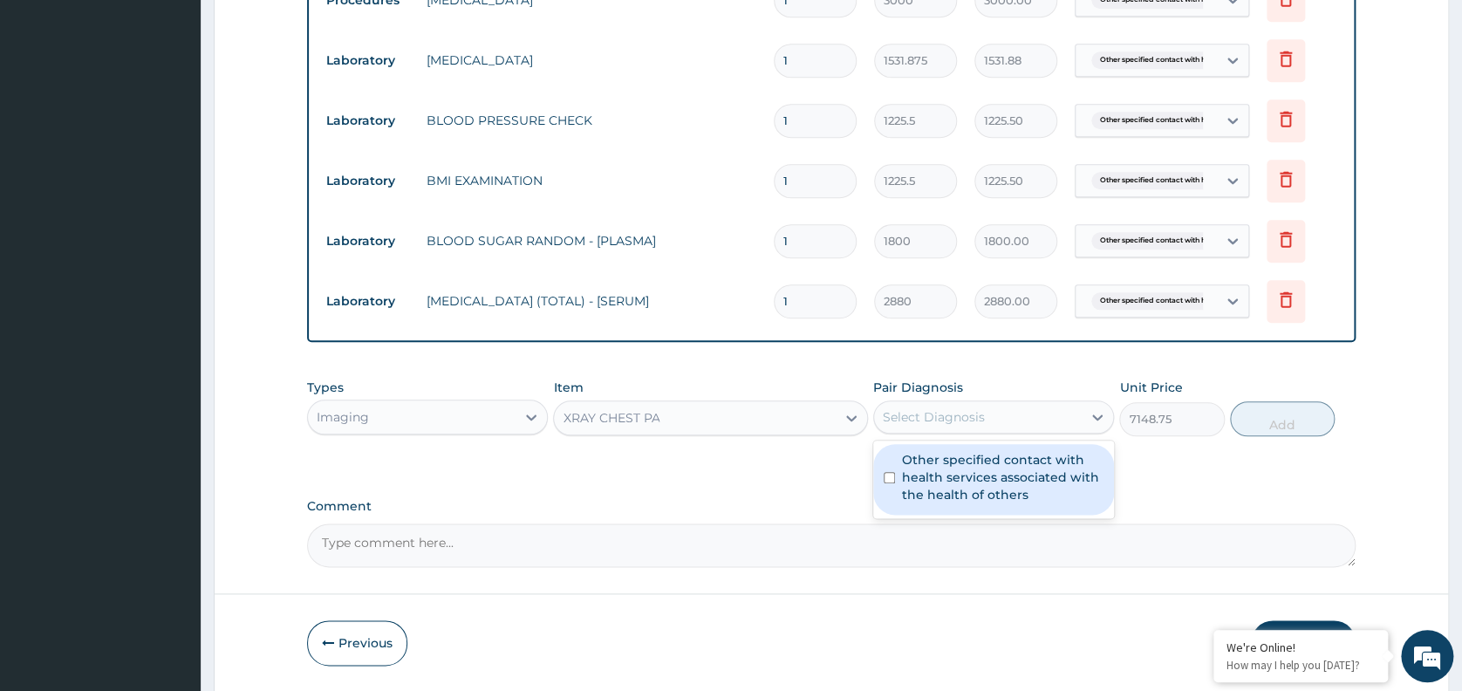
click at [965, 467] on label "Other specified contact with health services associated with the health of othe…" at bounding box center [1002, 477] width 201 height 52
checkbox input "true"
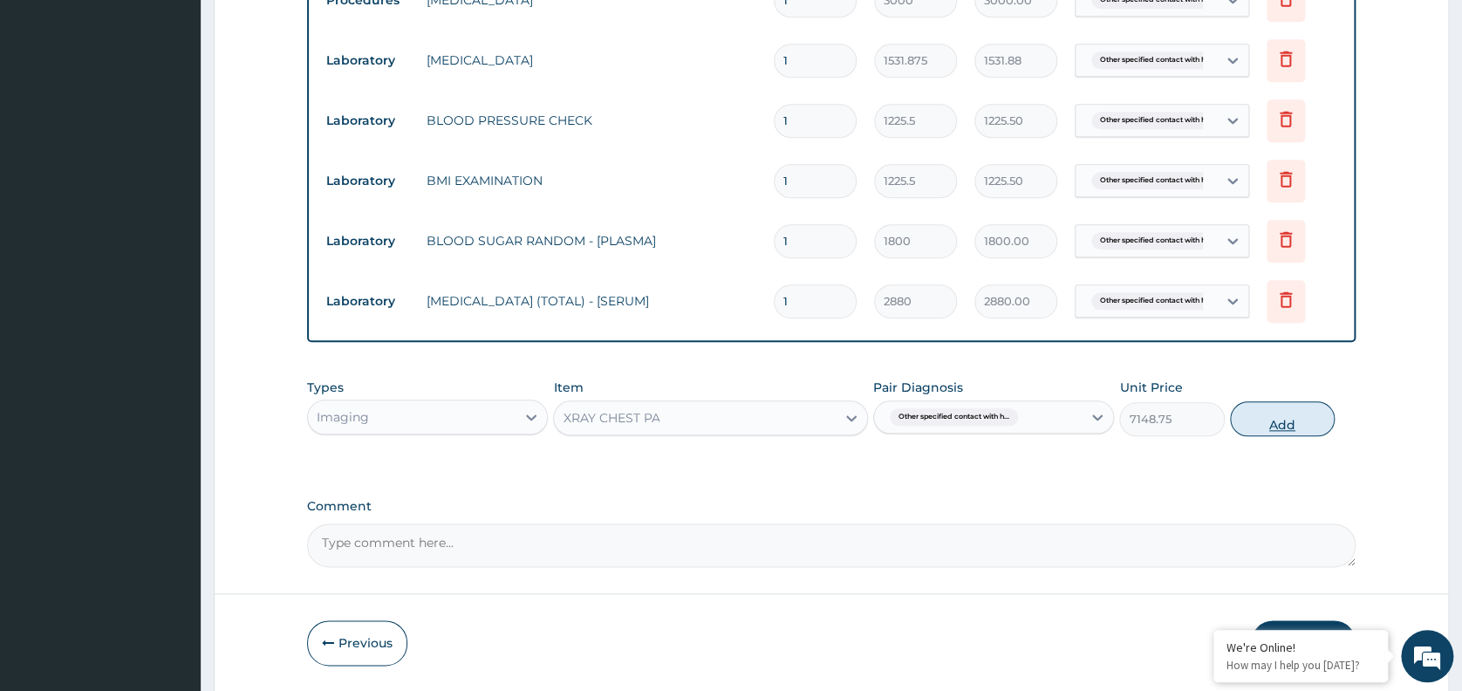
click at [1279, 412] on button "Add" at bounding box center [1282, 418] width 105 height 35
type input "0"
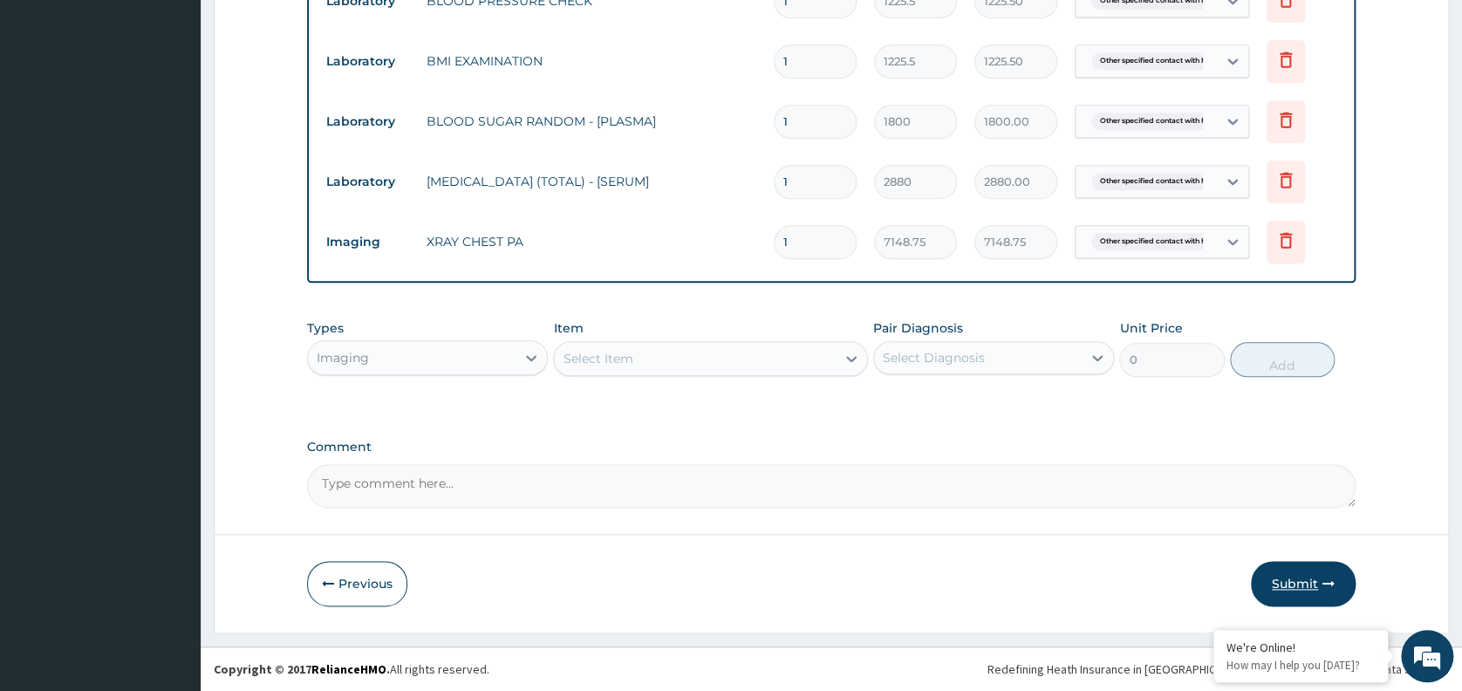
click at [1308, 577] on button "Submit" at bounding box center [1303, 583] width 105 height 45
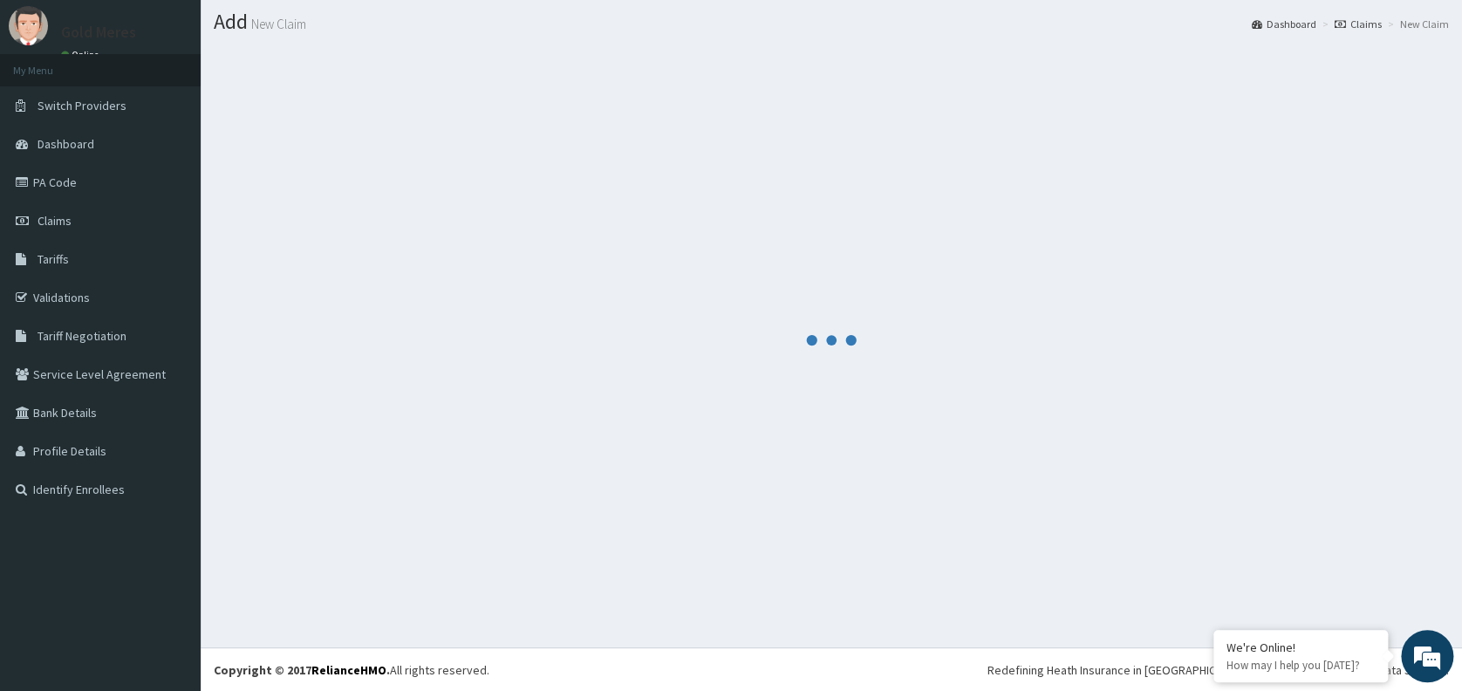
scroll to position [848, 0]
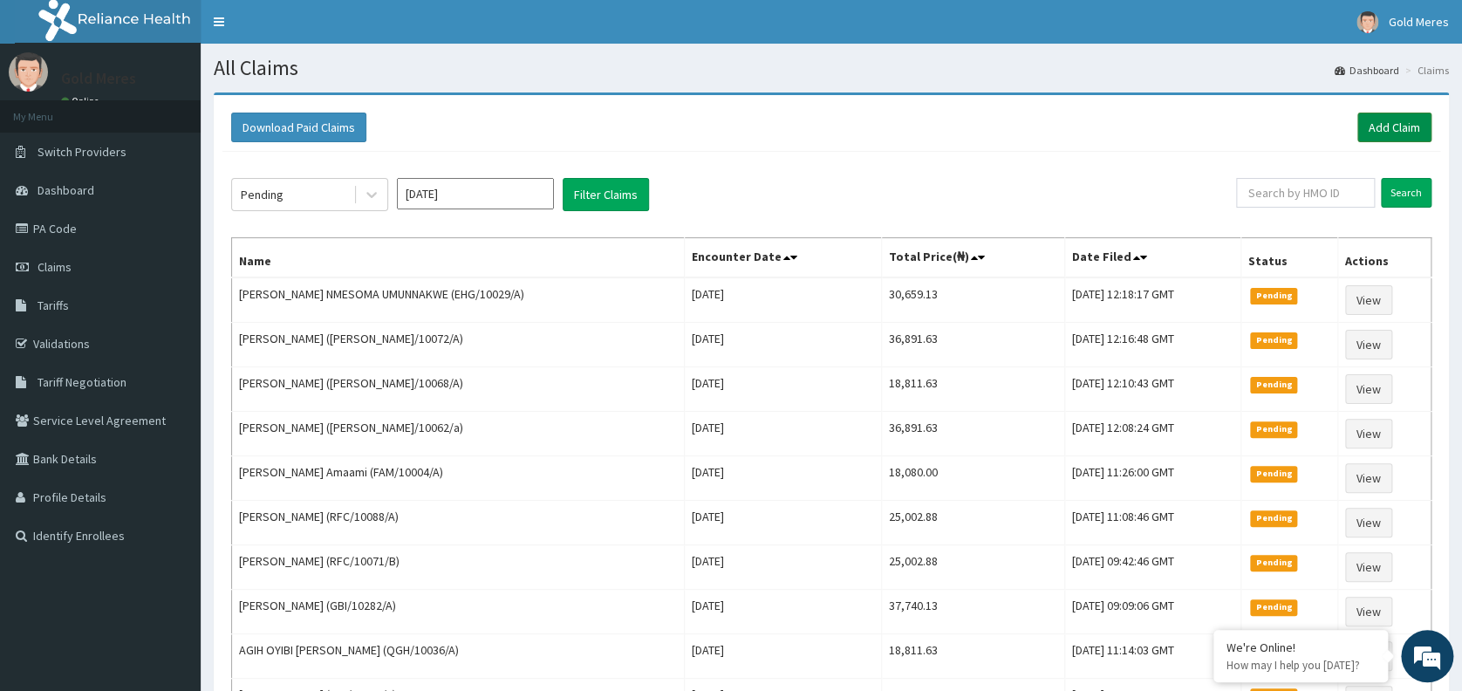
click at [1391, 118] on link "Add Claim" at bounding box center [1394, 128] width 74 height 30
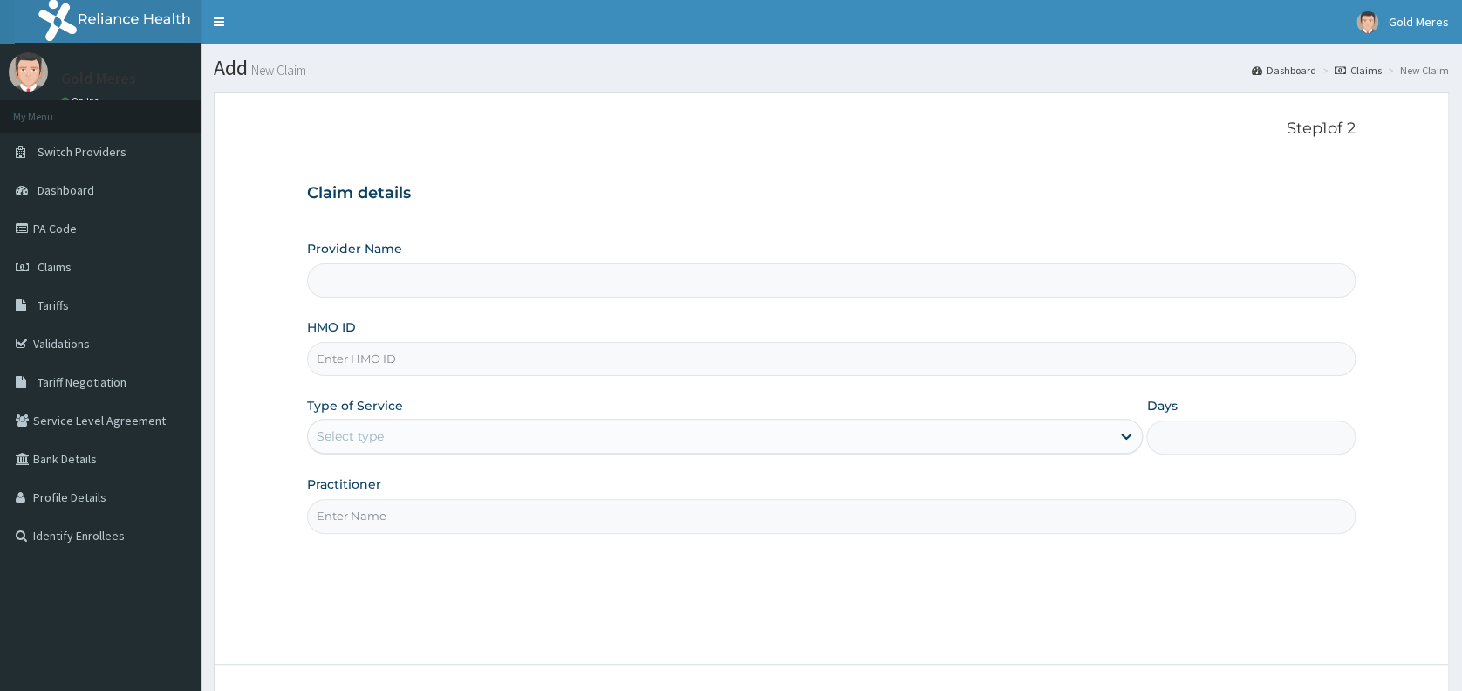
type input "Reliance Family Clinics (RFC) - [GEOGRAPHIC_DATA]"
click at [378, 358] on input "HMO ID" at bounding box center [831, 359] width 1048 height 34
paste input "ANS/10129/A"
type input "ANS/10129/A"
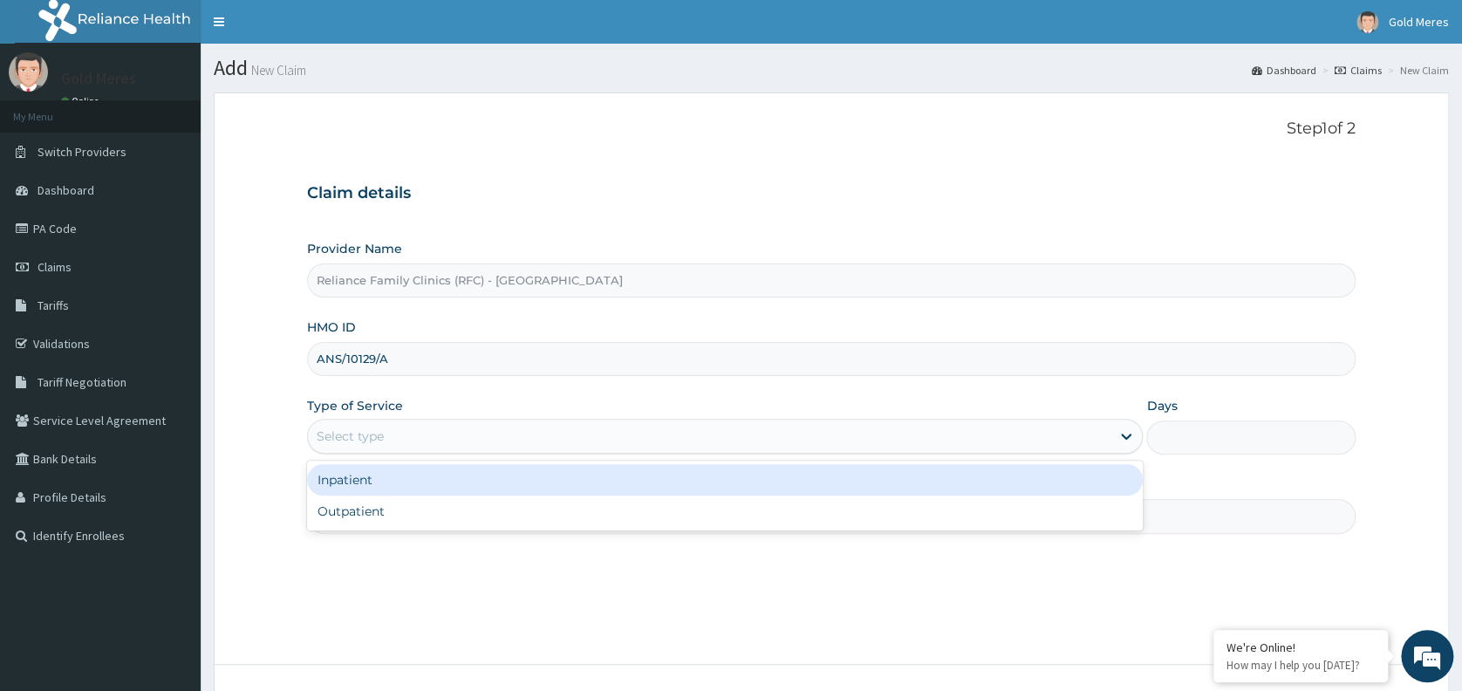
click at [385, 435] on div "Select type" at bounding box center [709, 436] width 802 height 28
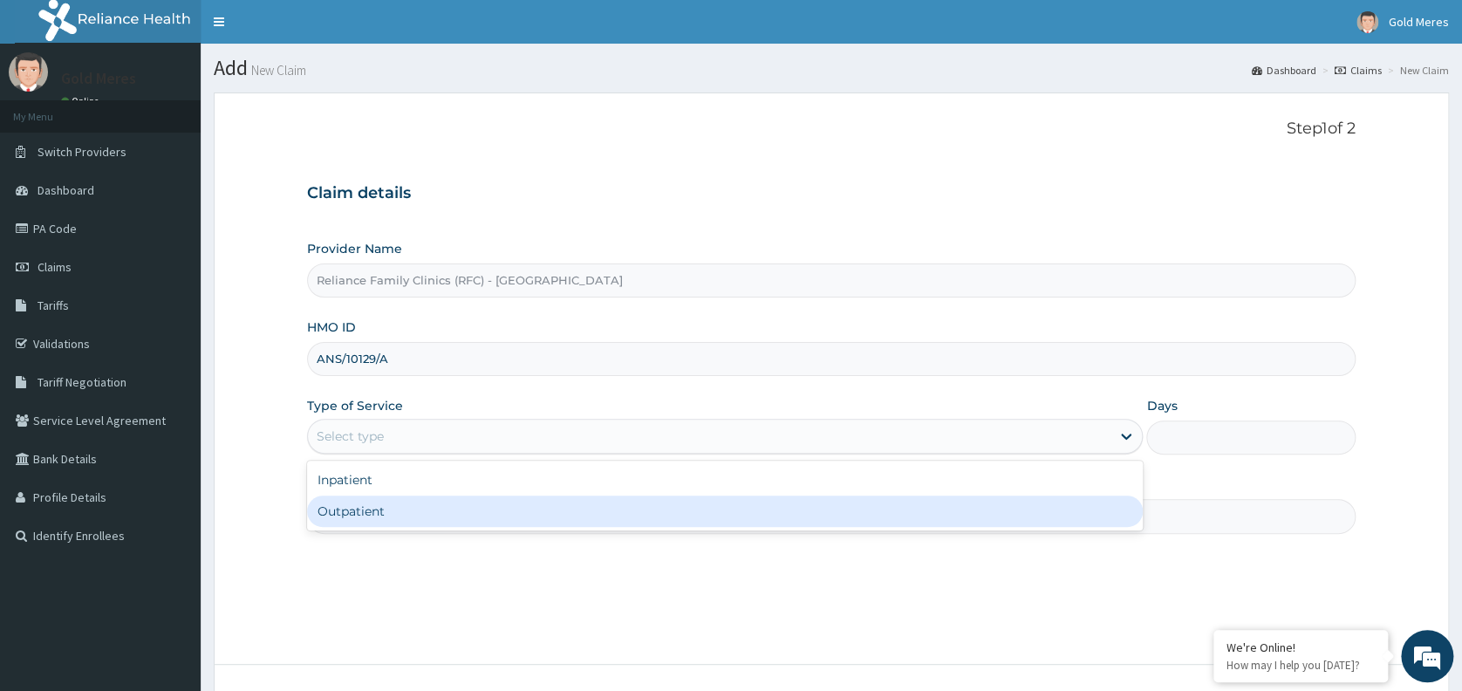
click at [383, 512] on div "Outpatient" at bounding box center [724, 510] width 835 height 31
type input "1"
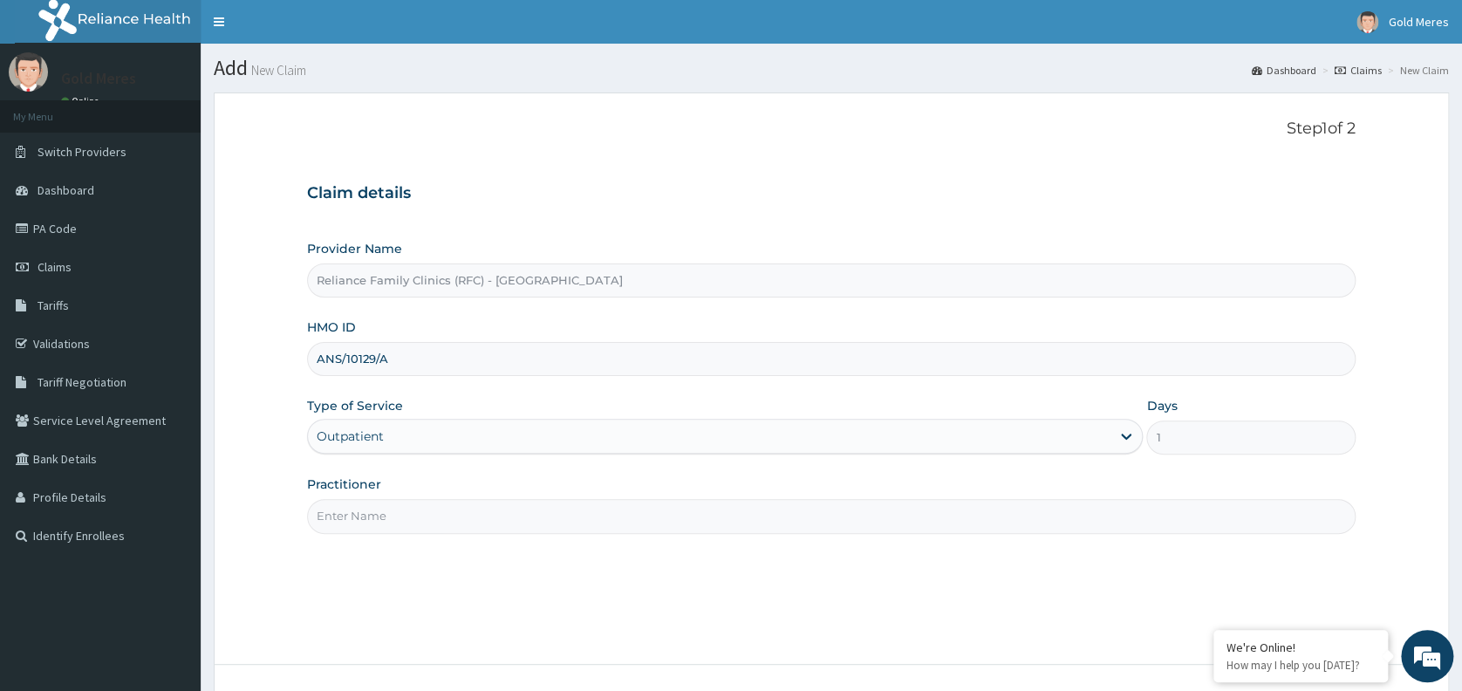
click at [383, 512] on input "Practitioner" at bounding box center [831, 516] width 1048 height 34
type input "dr wini"
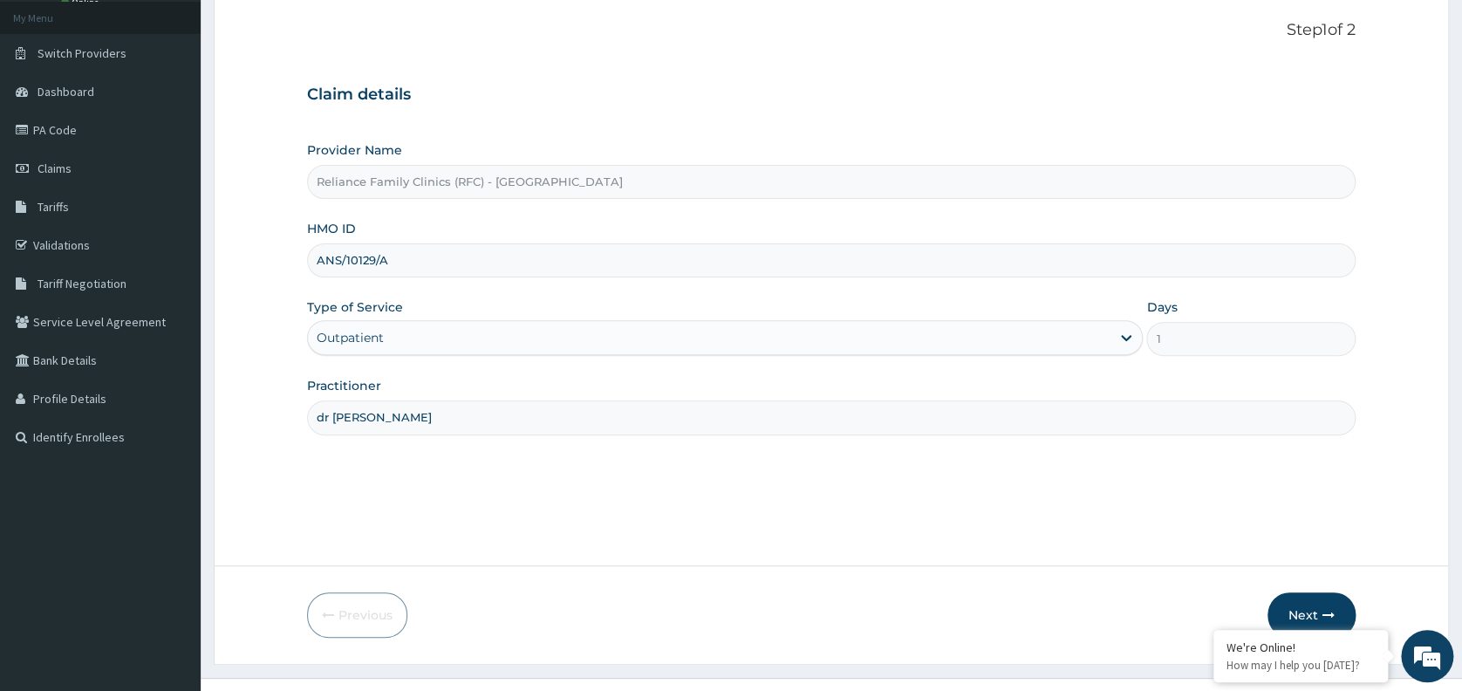
scroll to position [130, 0]
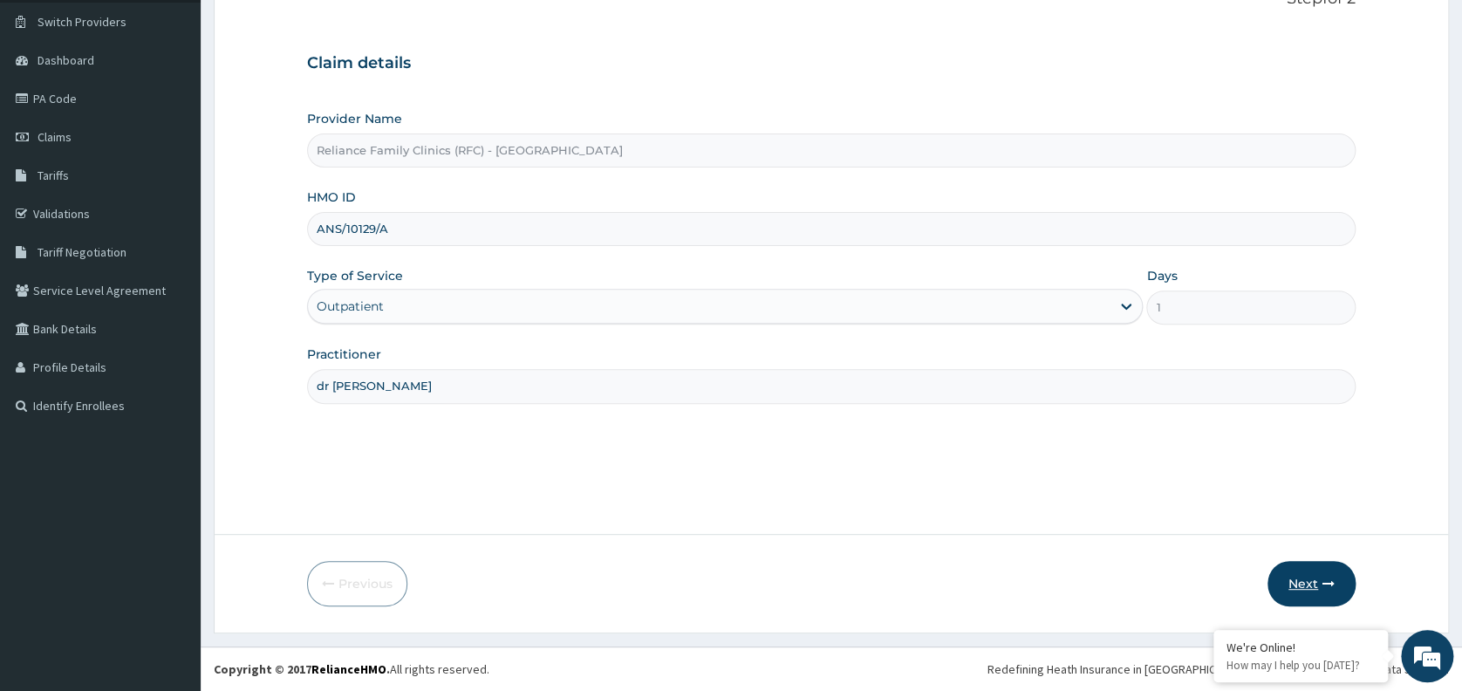
click at [1314, 576] on button "Next" at bounding box center [1311, 583] width 88 height 45
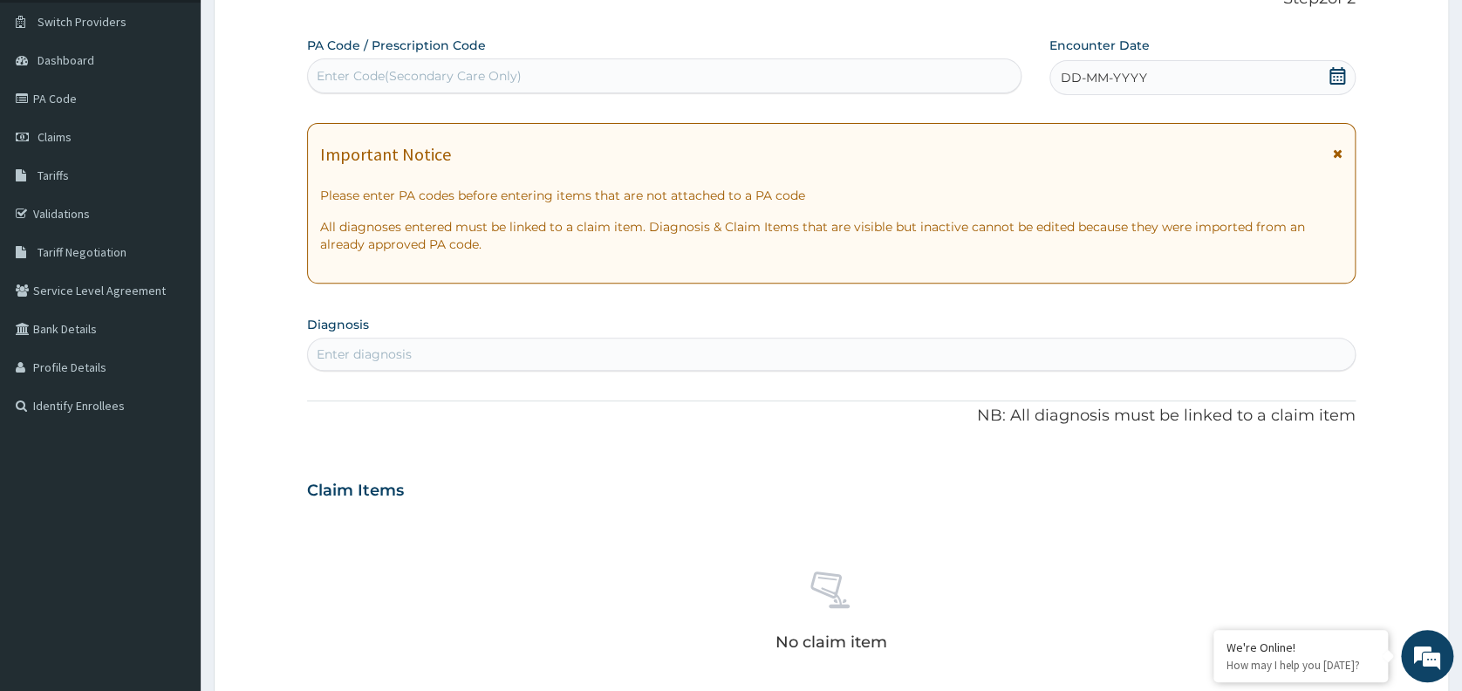
click at [1145, 70] on div "DD-MM-YYYY" at bounding box center [1202, 77] width 306 height 35
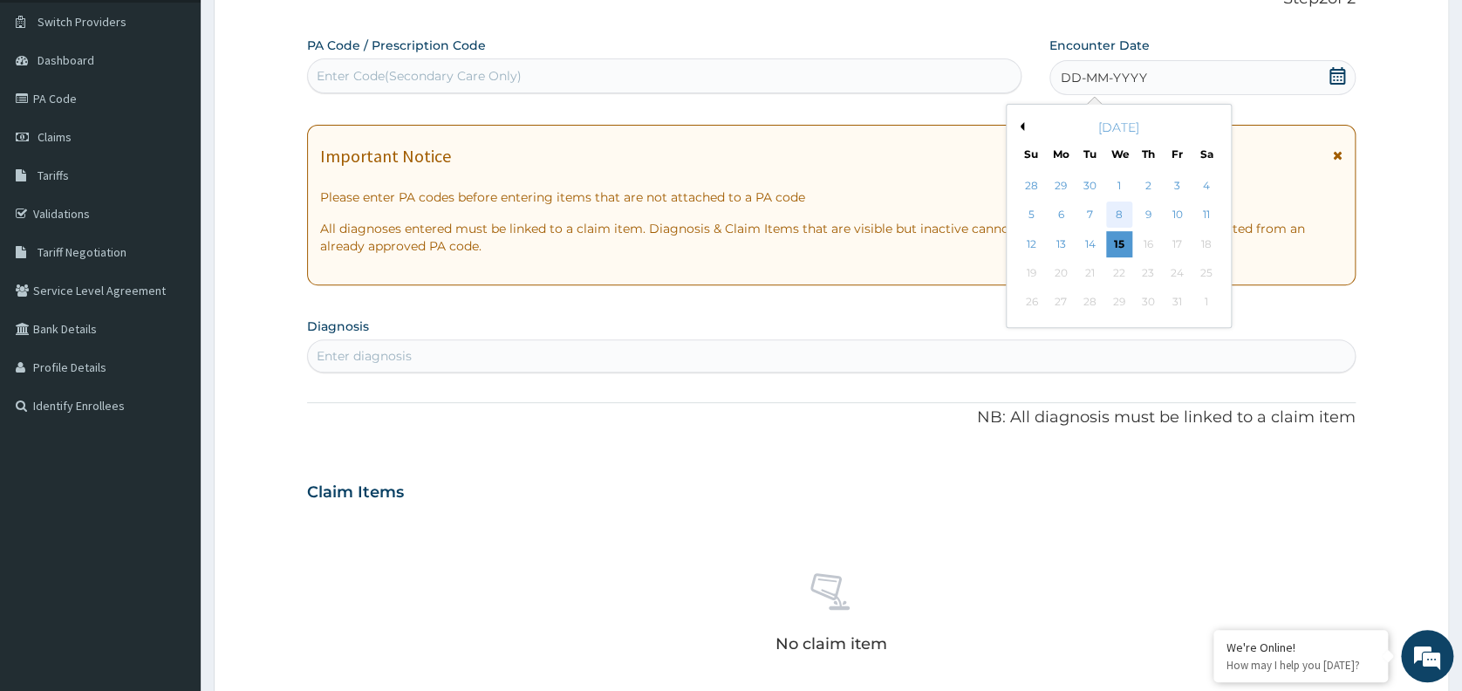
click at [1106, 208] on div "8" at bounding box center [1119, 215] width 26 height 26
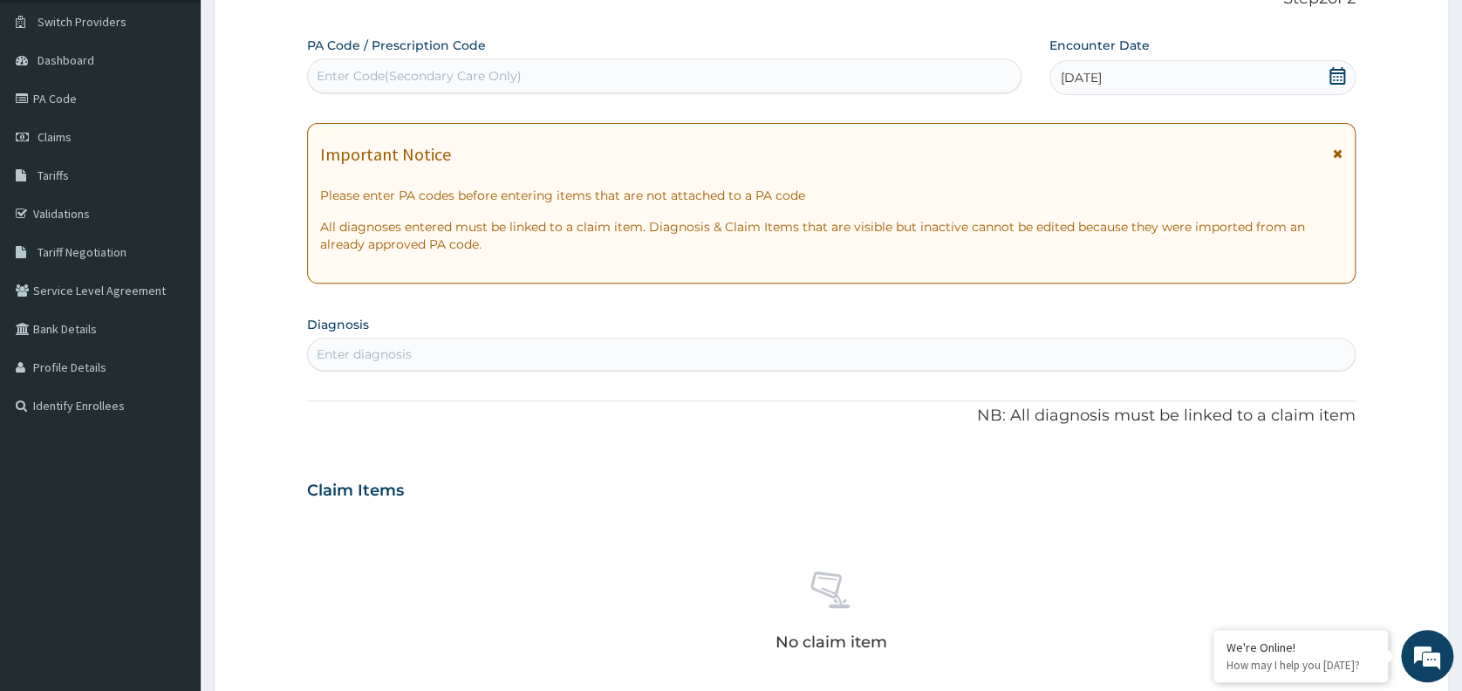
click at [654, 350] on div "Enter diagnosis" at bounding box center [831, 354] width 1047 height 28
type input "WELL"
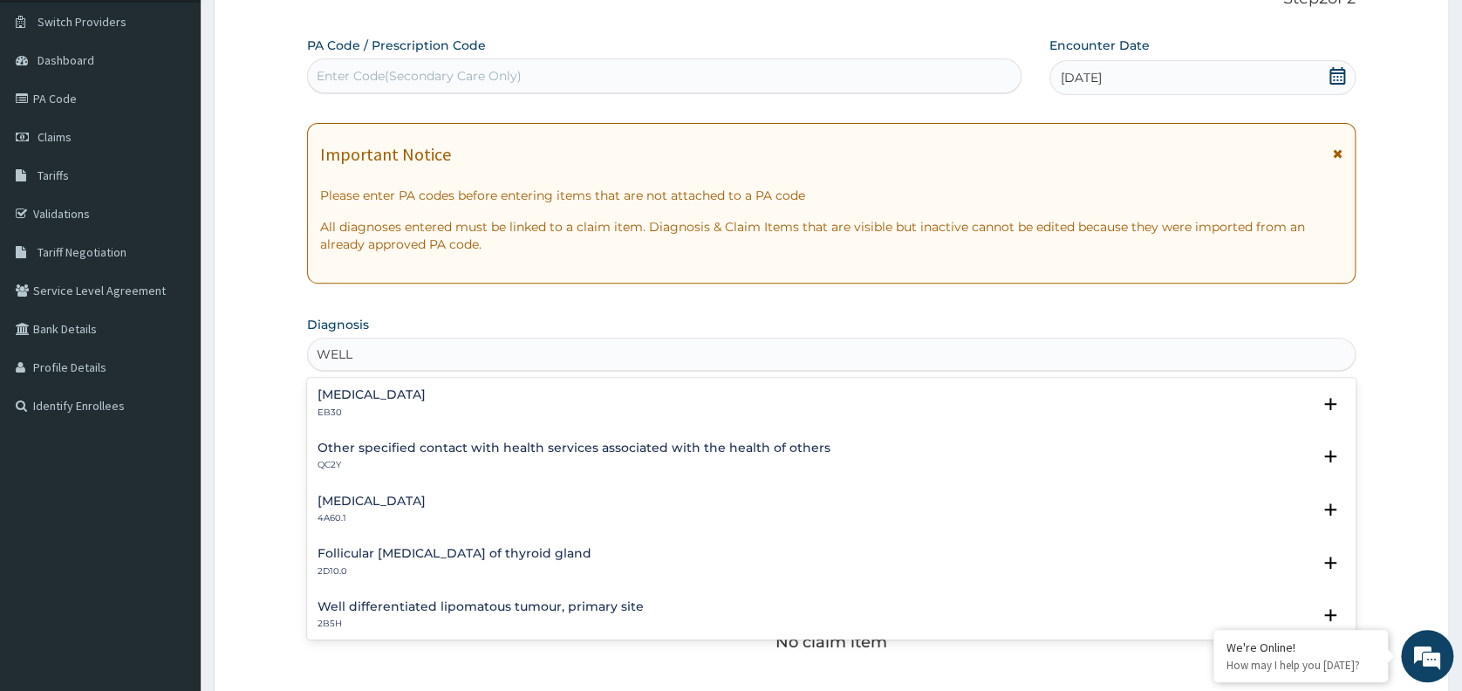
click at [434, 452] on h4 "Other specified contact with health services associated with the health of othe…" at bounding box center [573, 447] width 513 height 13
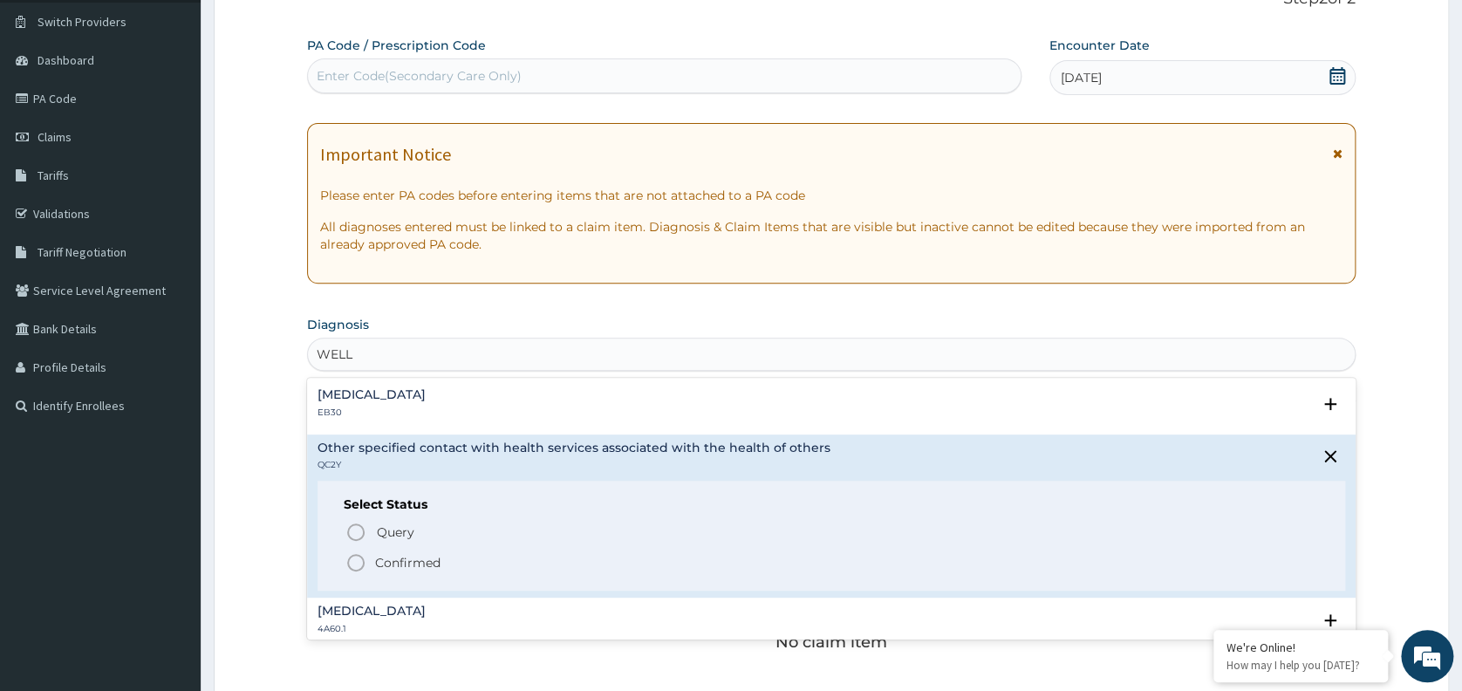
click at [418, 560] on p "Confirmed" at bounding box center [407, 562] width 65 height 17
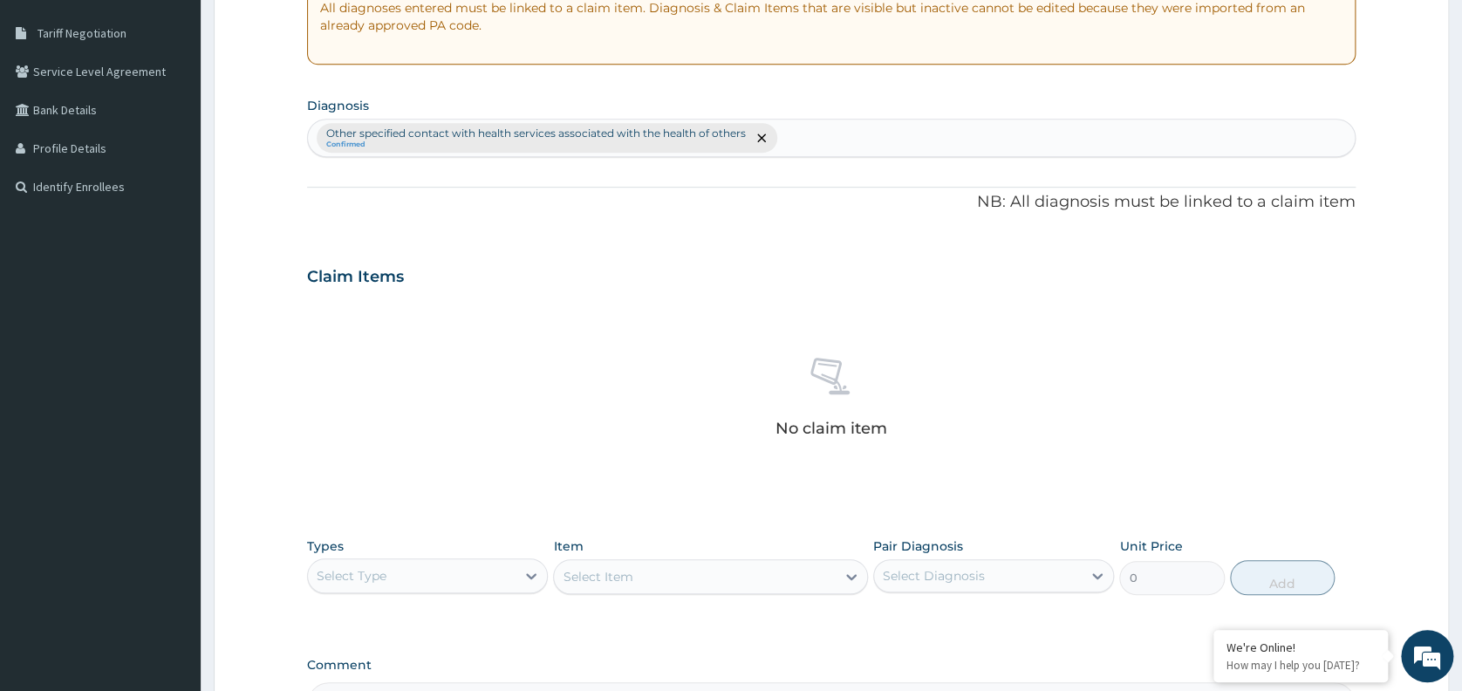
scroll to position [565, 0]
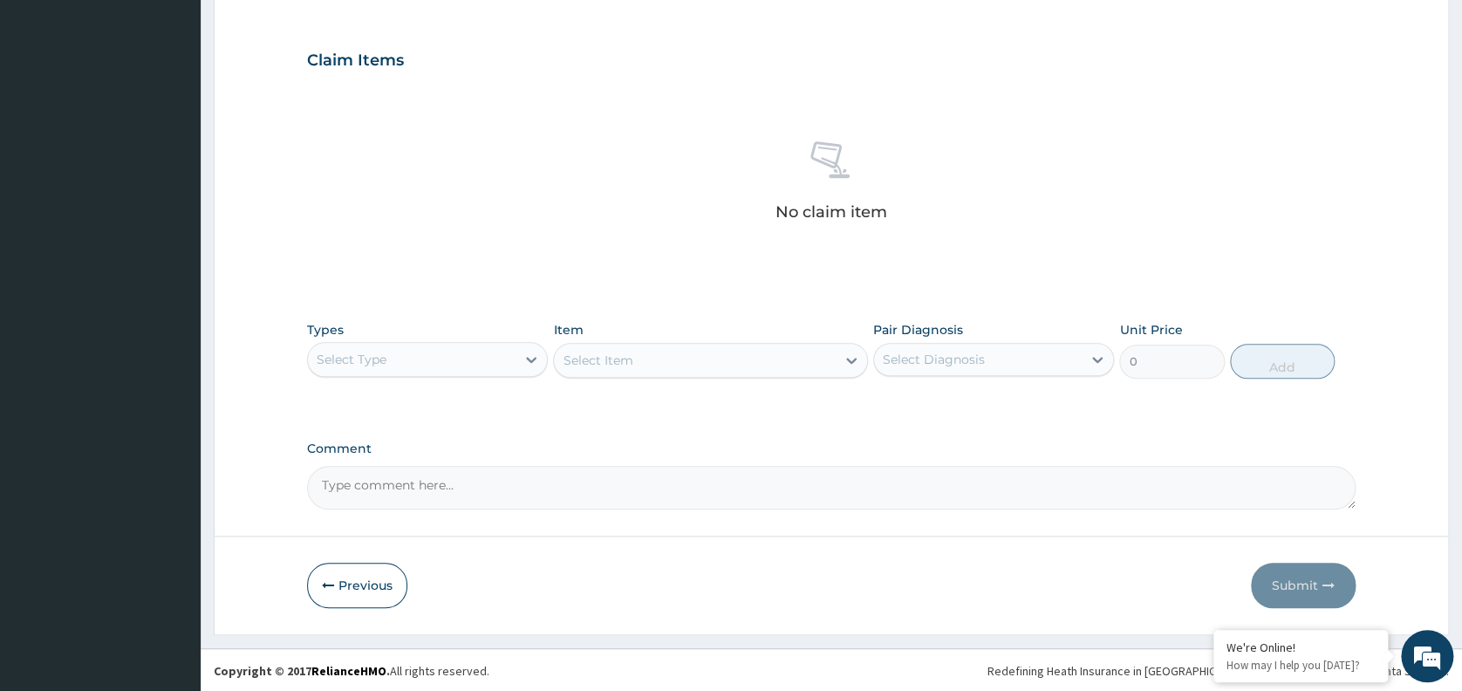
click at [493, 362] on div "Select Type" at bounding box center [412, 359] width 208 height 28
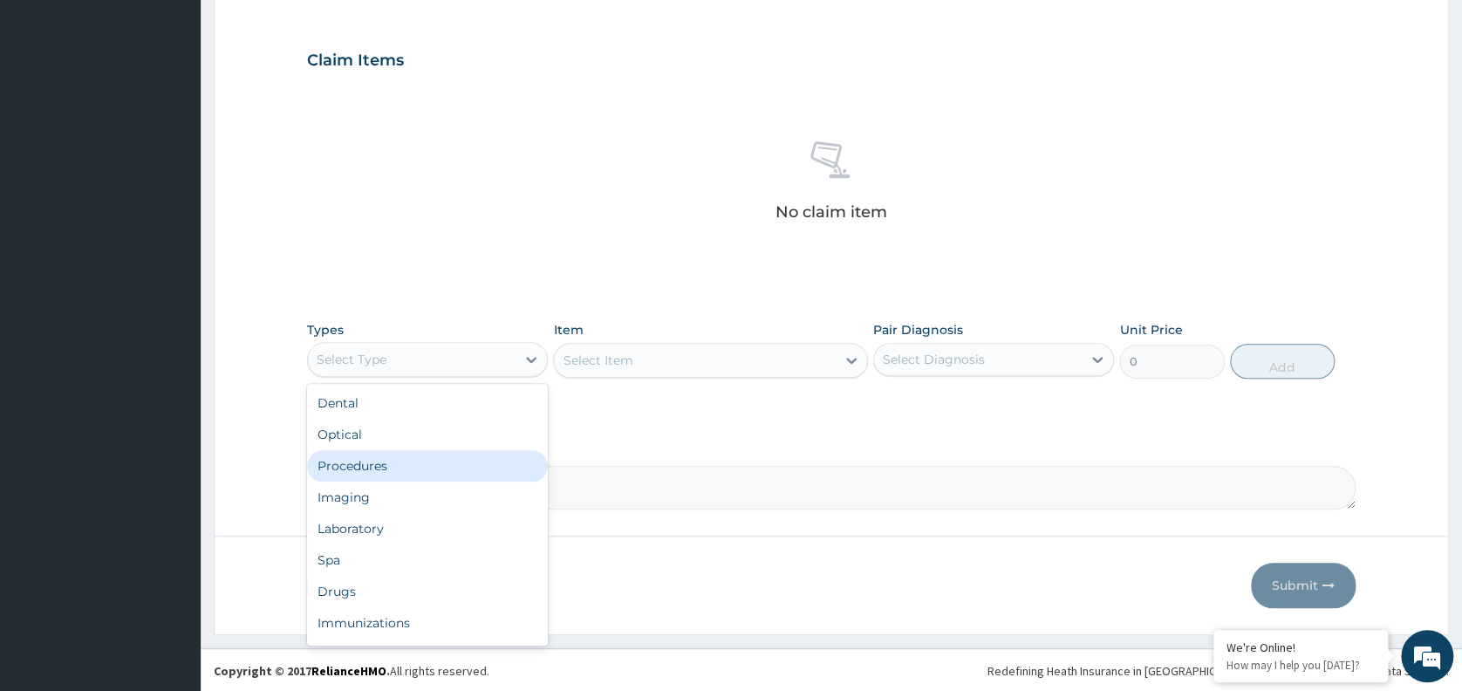
click at [441, 462] on div "Procedures" at bounding box center [427, 465] width 241 height 31
click at [490, 350] on div "Procedures" at bounding box center [412, 359] width 208 height 28
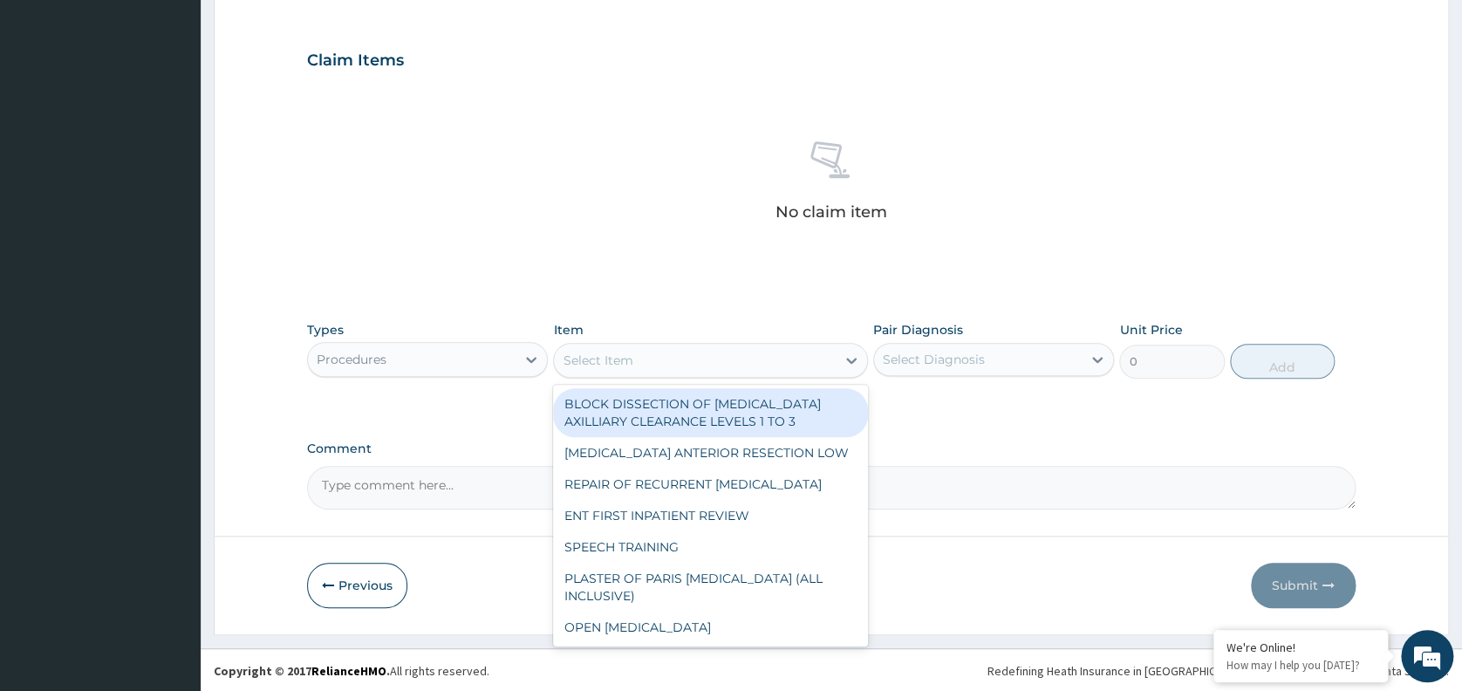
click at [650, 359] on div "Select Item" at bounding box center [695, 360] width 282 height 28
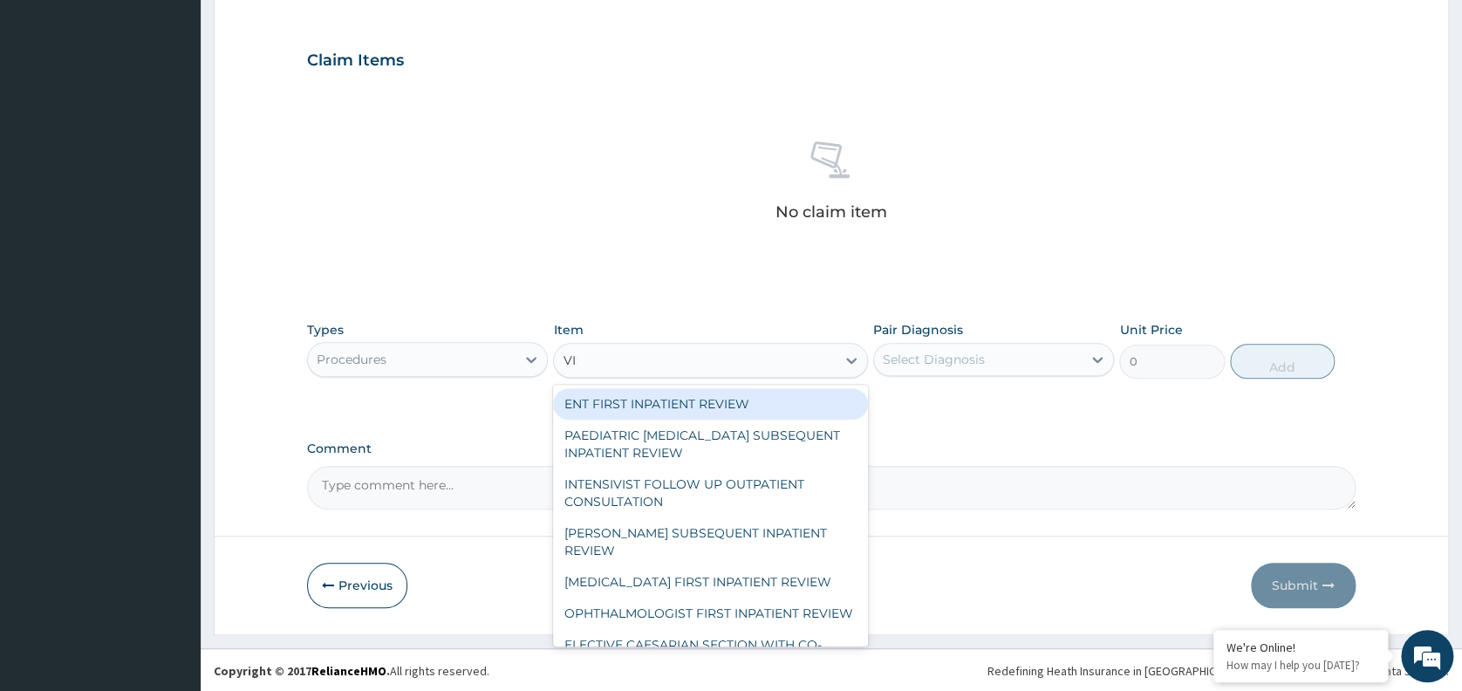
type input "VISU"
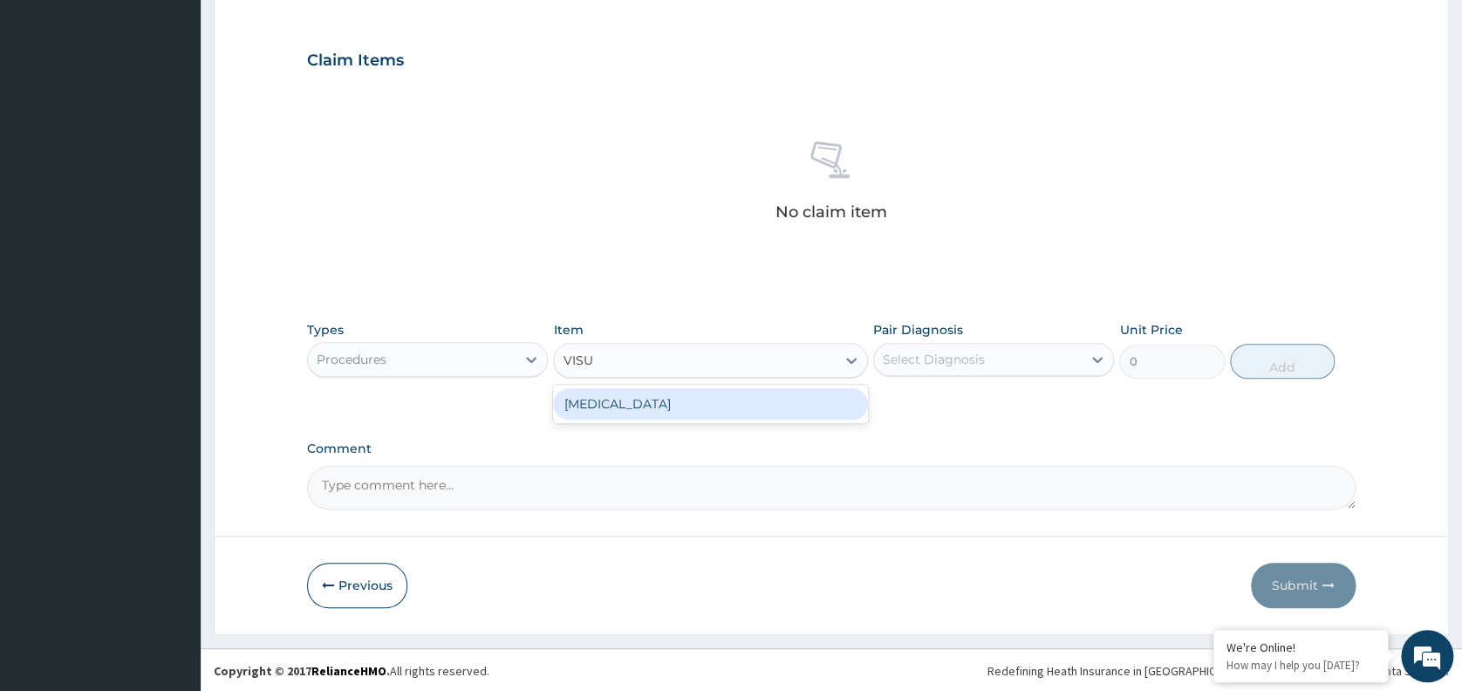
type input "3000"
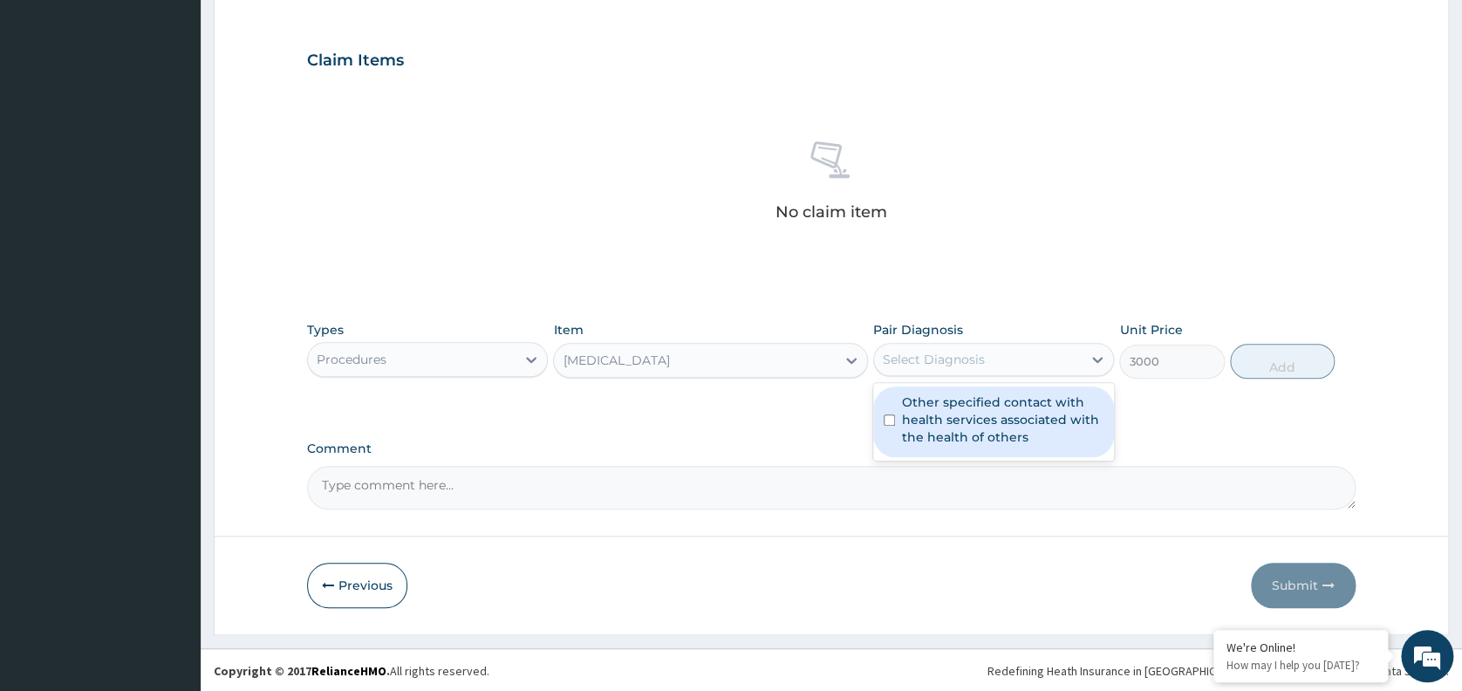
click at [1019, 358] on div "Select Diagnosis" at bounding box center [978, 359] width 208 height 28
click at [994, 431] on label "Other specified contact with health services associated with the health of othe…" at bounding box center [1002, 419] width 201 height 52
checkbox input "true"
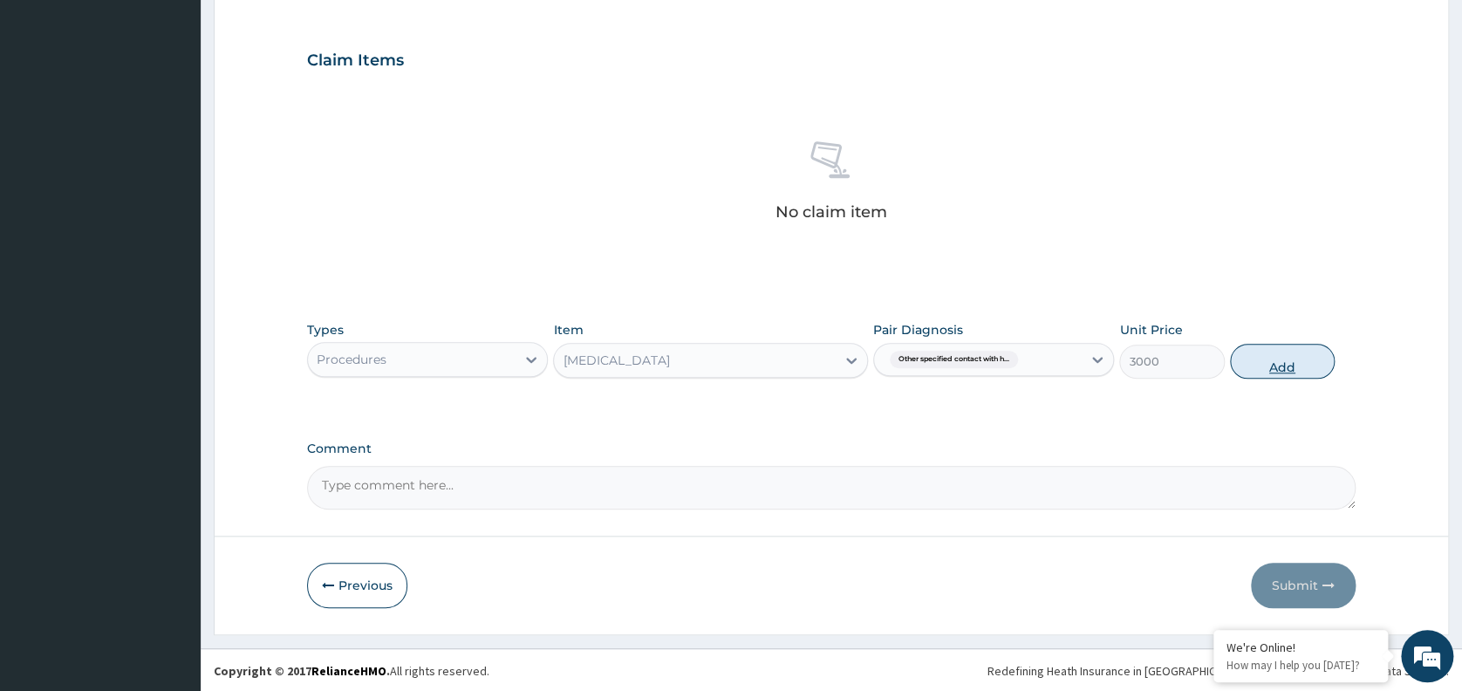
click at [1278, 355] on button "Add" at bounding box center [1282, 361] width 105 height 35
type input "0"
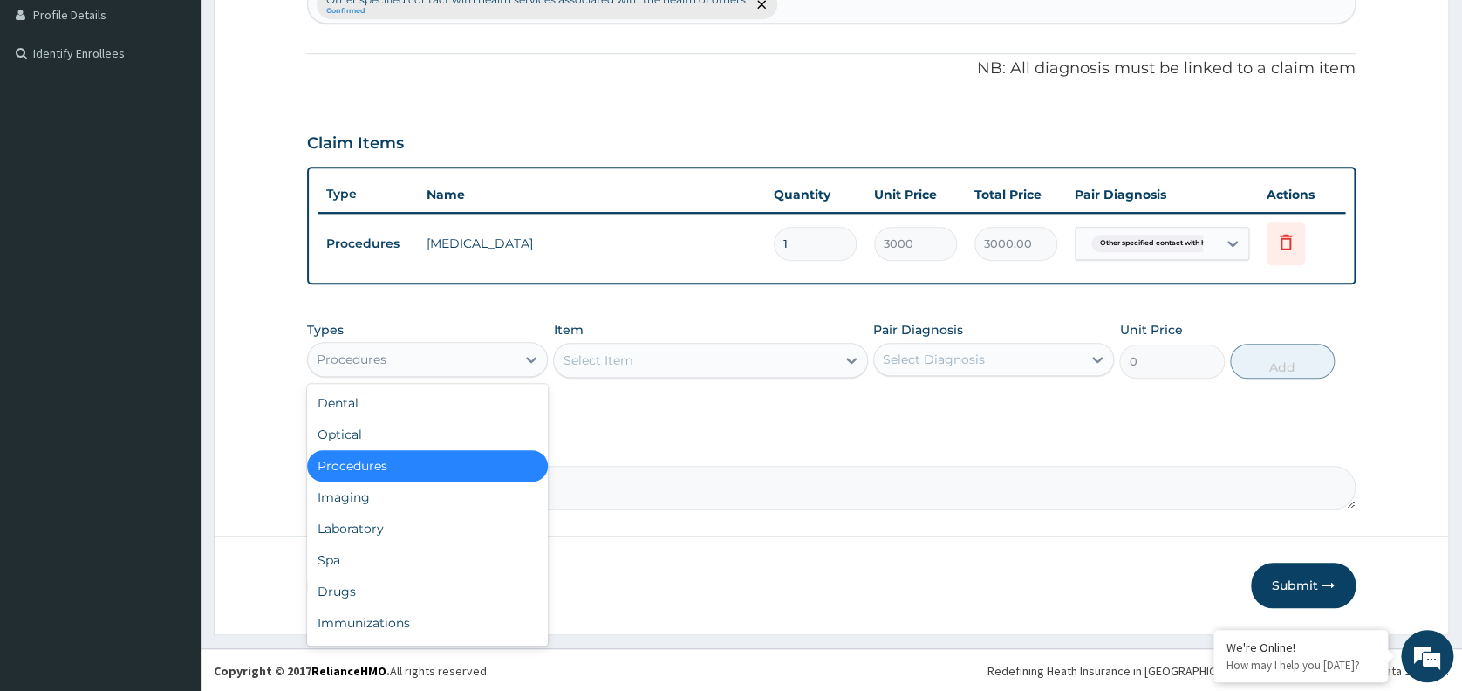
click at [460, 362] on div "Procedures" at bounding box center [412, 359] width 208 height 28
click at [339, 499] on div "Imaging" at bounding box center [427, 496] width 241 height 31
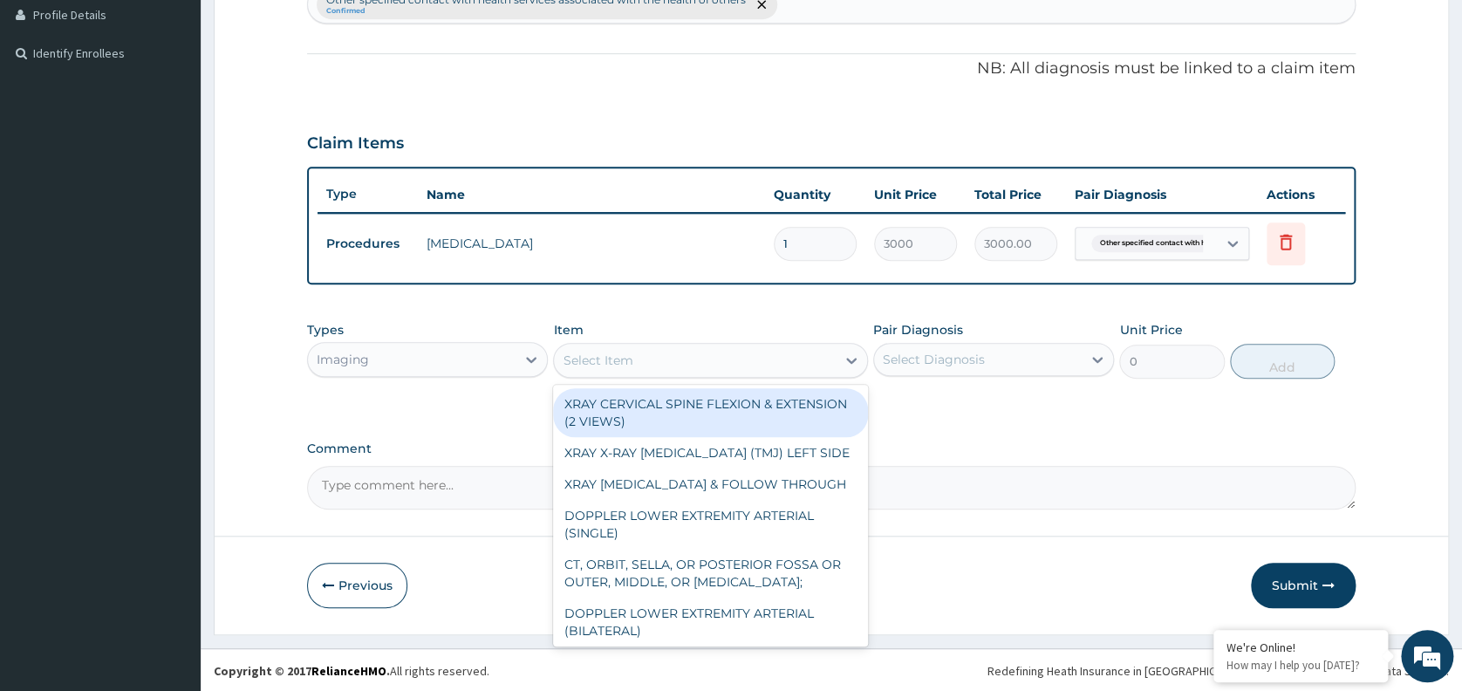
click at [628, 360] on div "Select Item" at bounding box center [598, 359] width 70 height 17
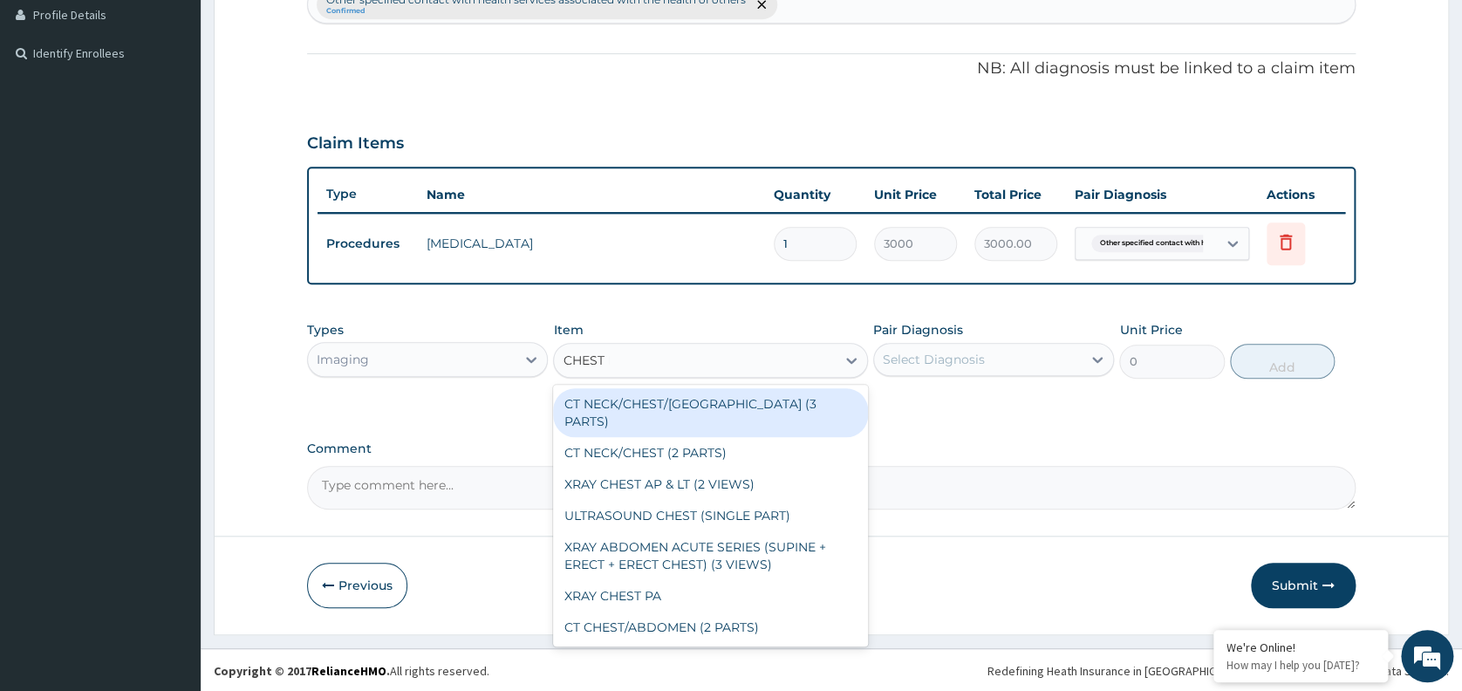
type input "CHEST PA"
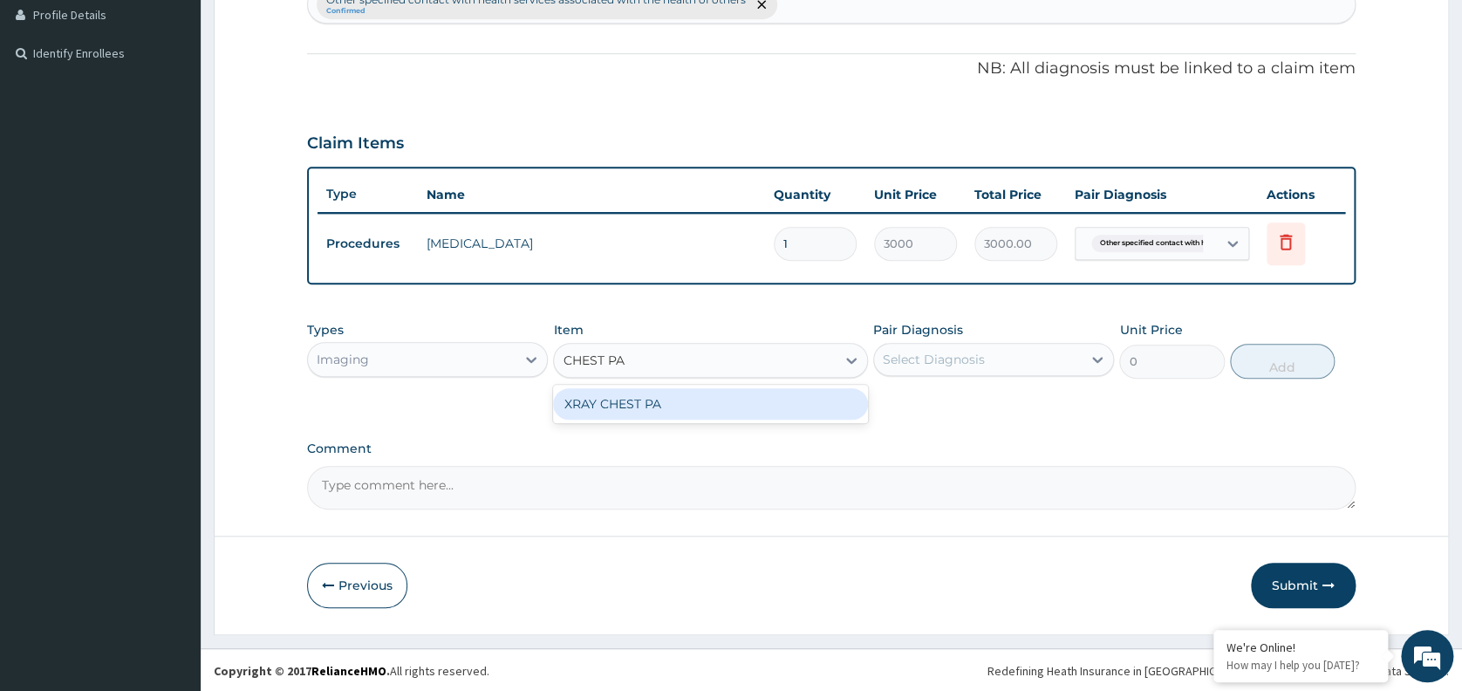
type input "7148.75"
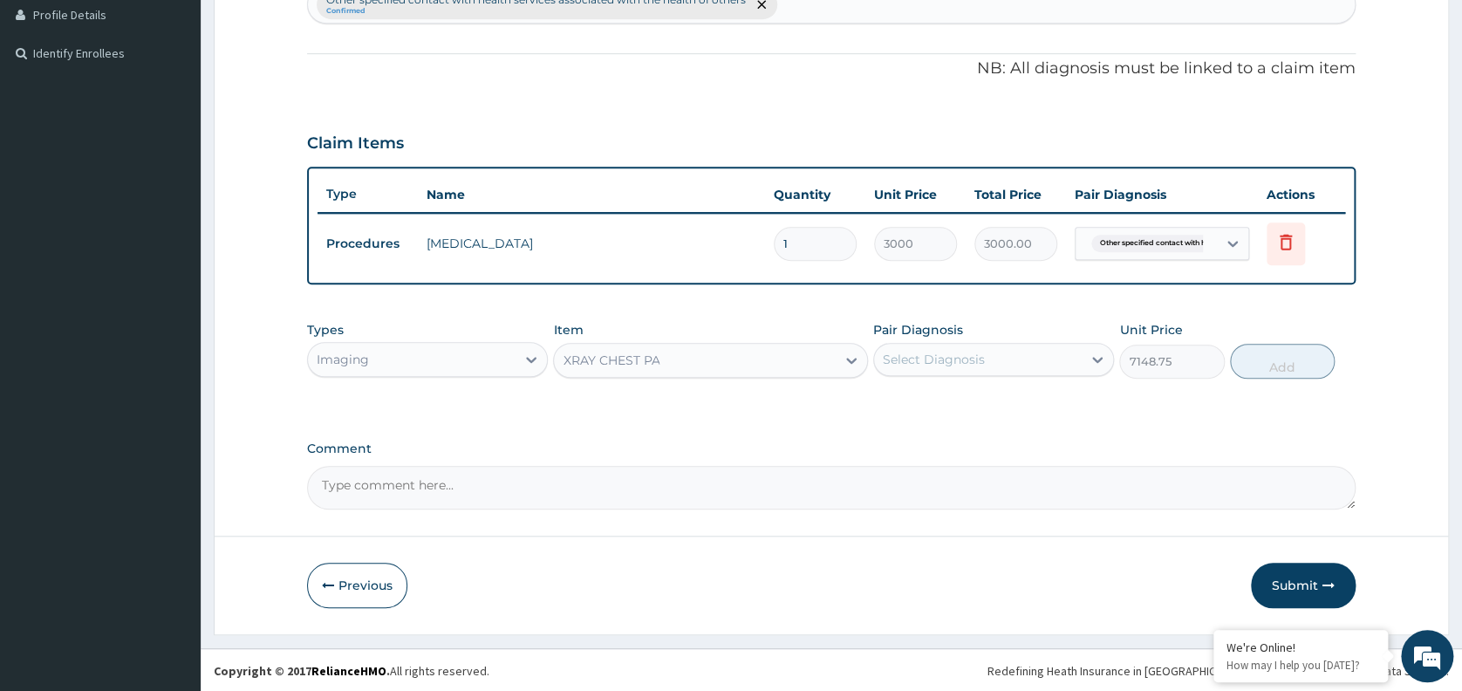
click at [962, 383] on div "Types Imaging Item XRAY CHEST PA Pair Diagnosis Select Diagnosis Unit Price 714…" at bounding box center [831, 349] width 1048 height 75
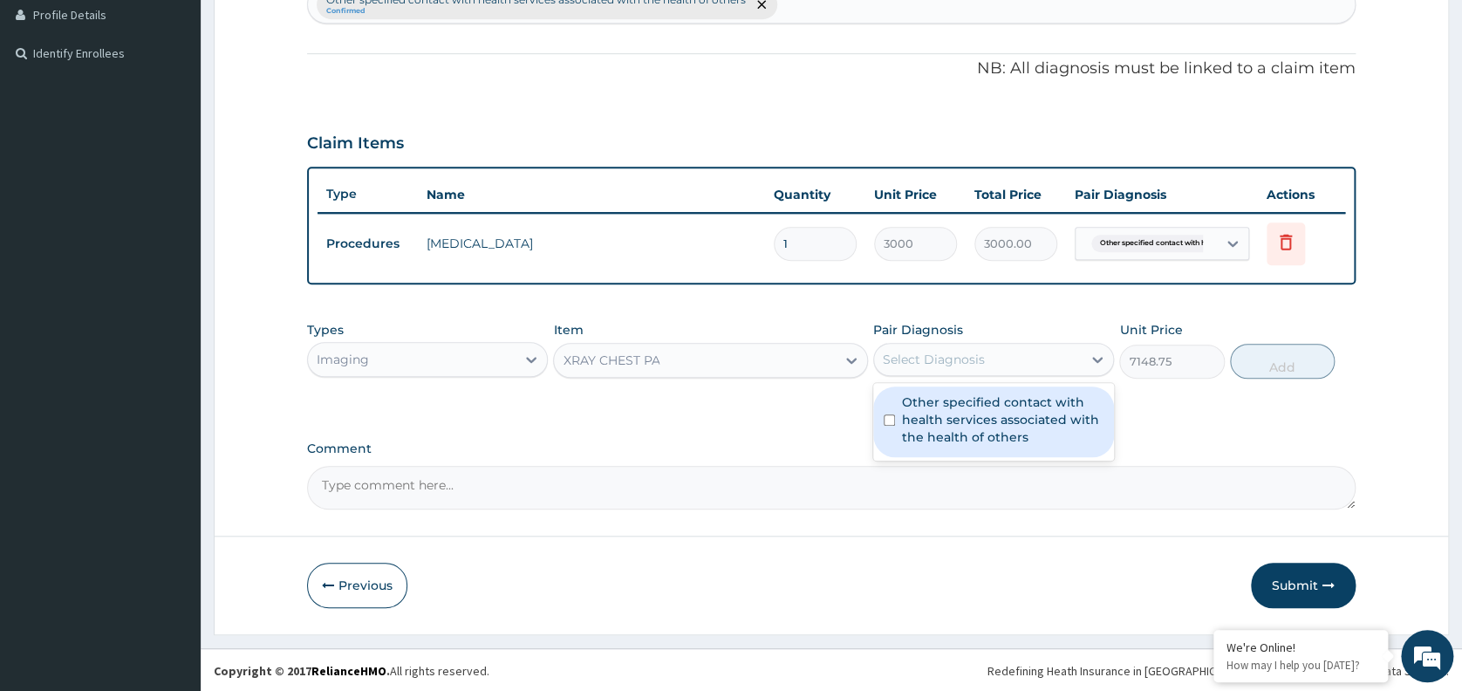
click at [938, 351] on div "Select Diagnosis" at bounding box center [934, 359] width 102 height 17
click at [948, 412] on label "Other specified contact with health services associated with the health of othe…" at bounding box center [1002, 419] width 201 height 52
checkbox input "true"
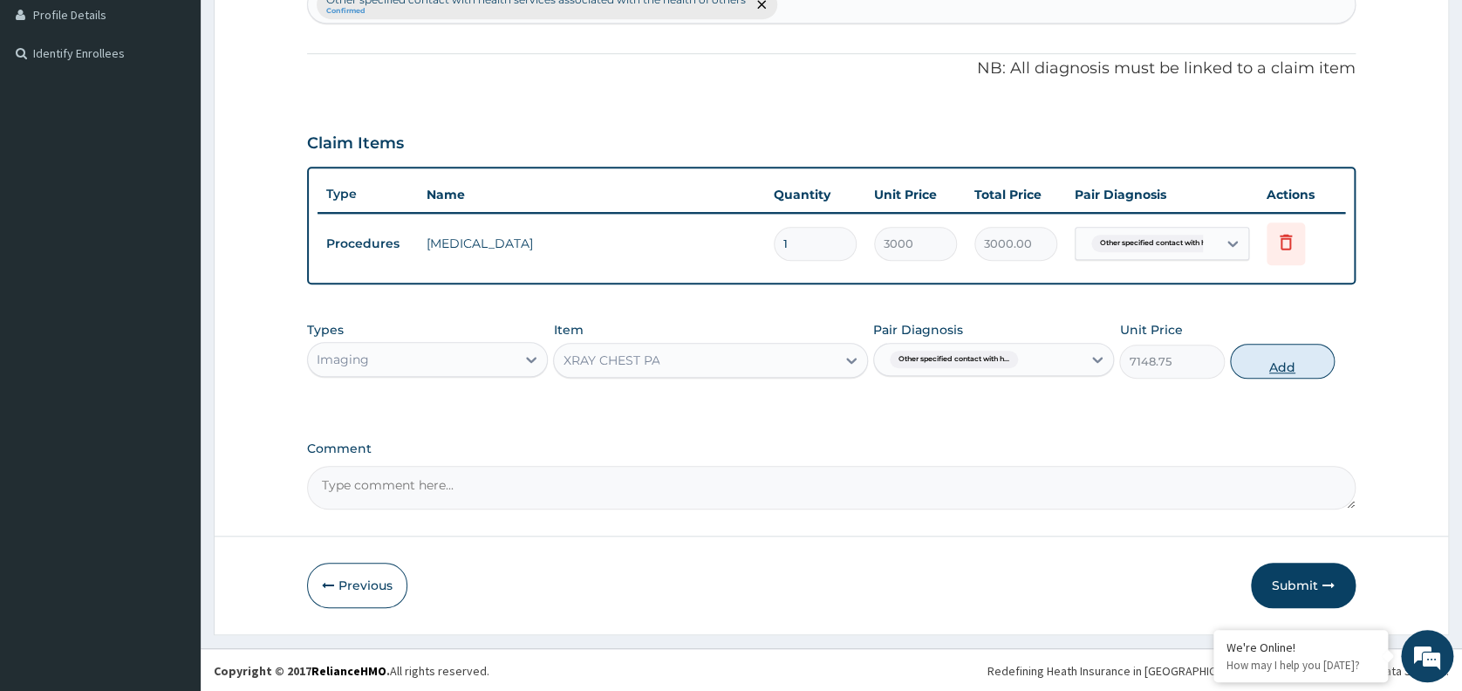
click at [1286, 360] on button "Add" at bounding box center [1282, 361] width 105 height 35
type input "0"
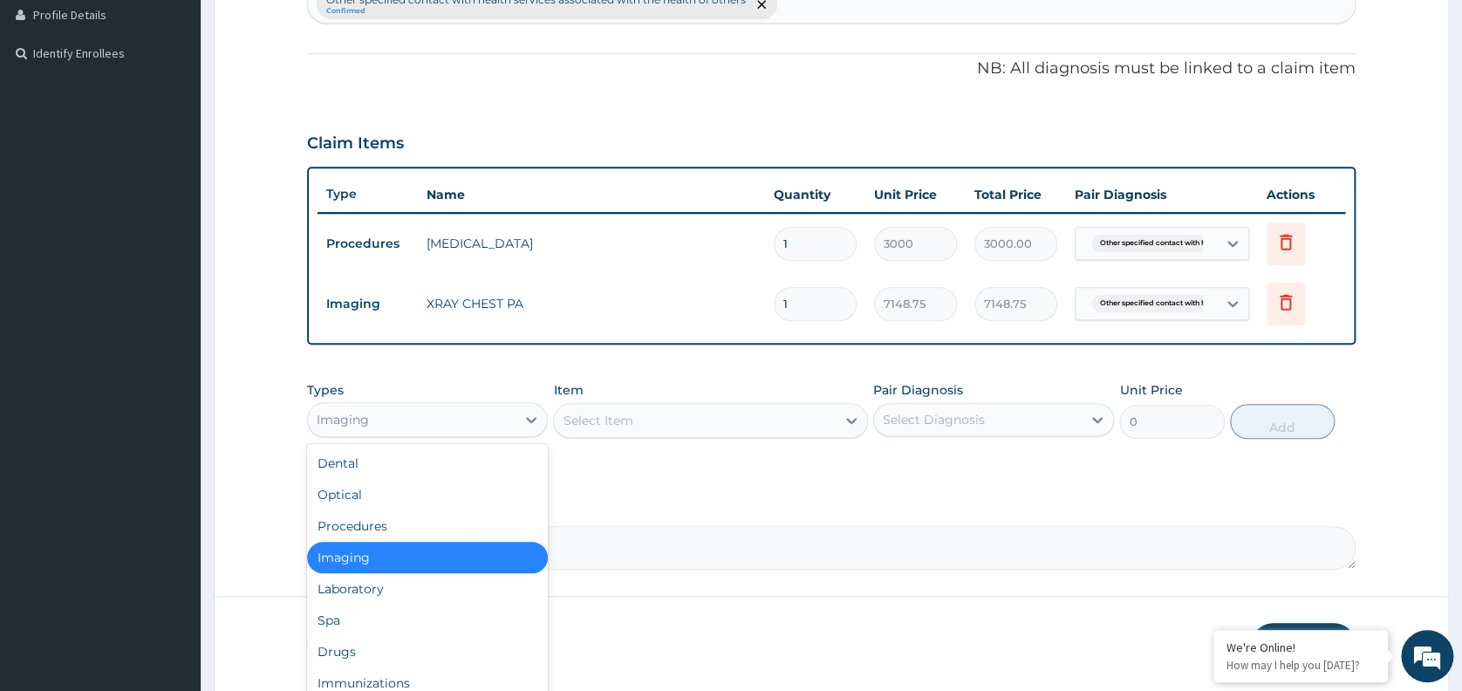
click at [499, 407] on div "Imaging" at bounding box center [412, 420] width 208 height 28
click at [372, 583] on div "Laboratory" at bounding box center [427, 588] width 241 height 31
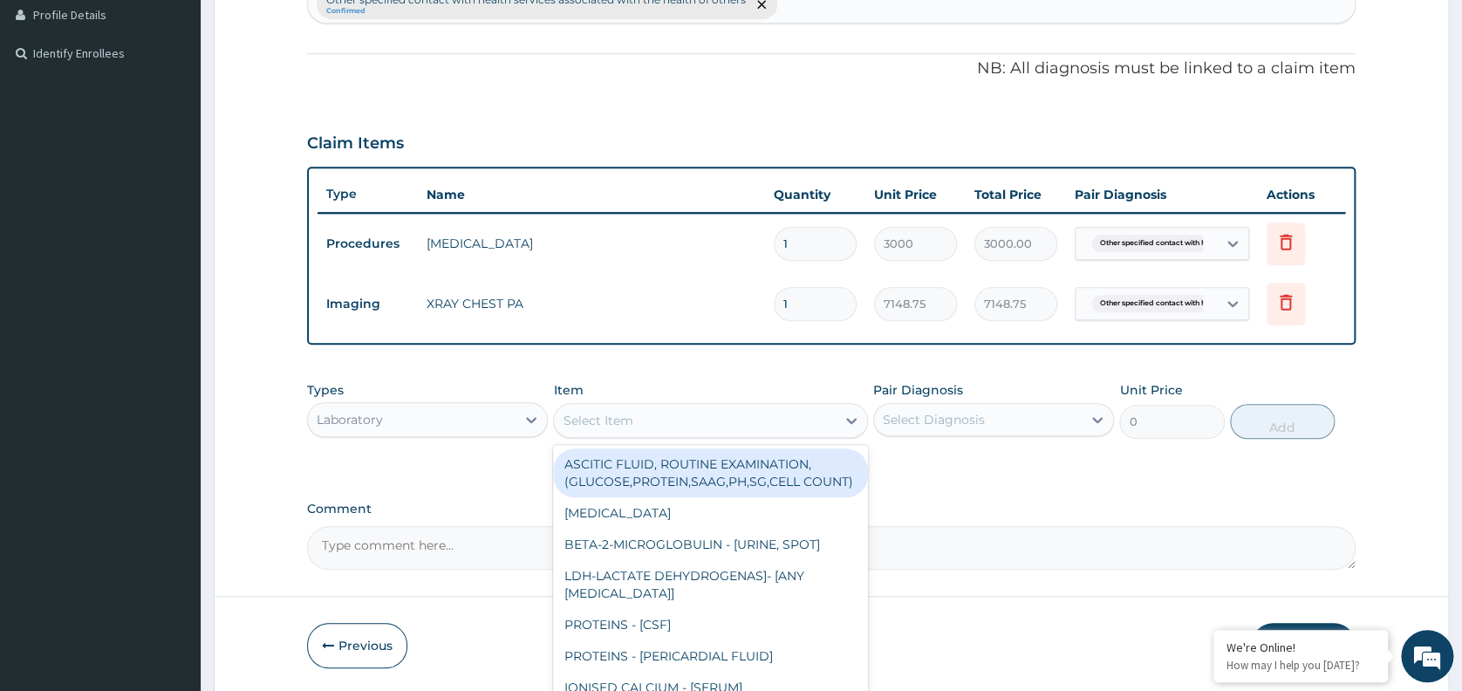
click at [629, 414] on div "Select Item" at bounding box center [598, 420] width 70 height 17
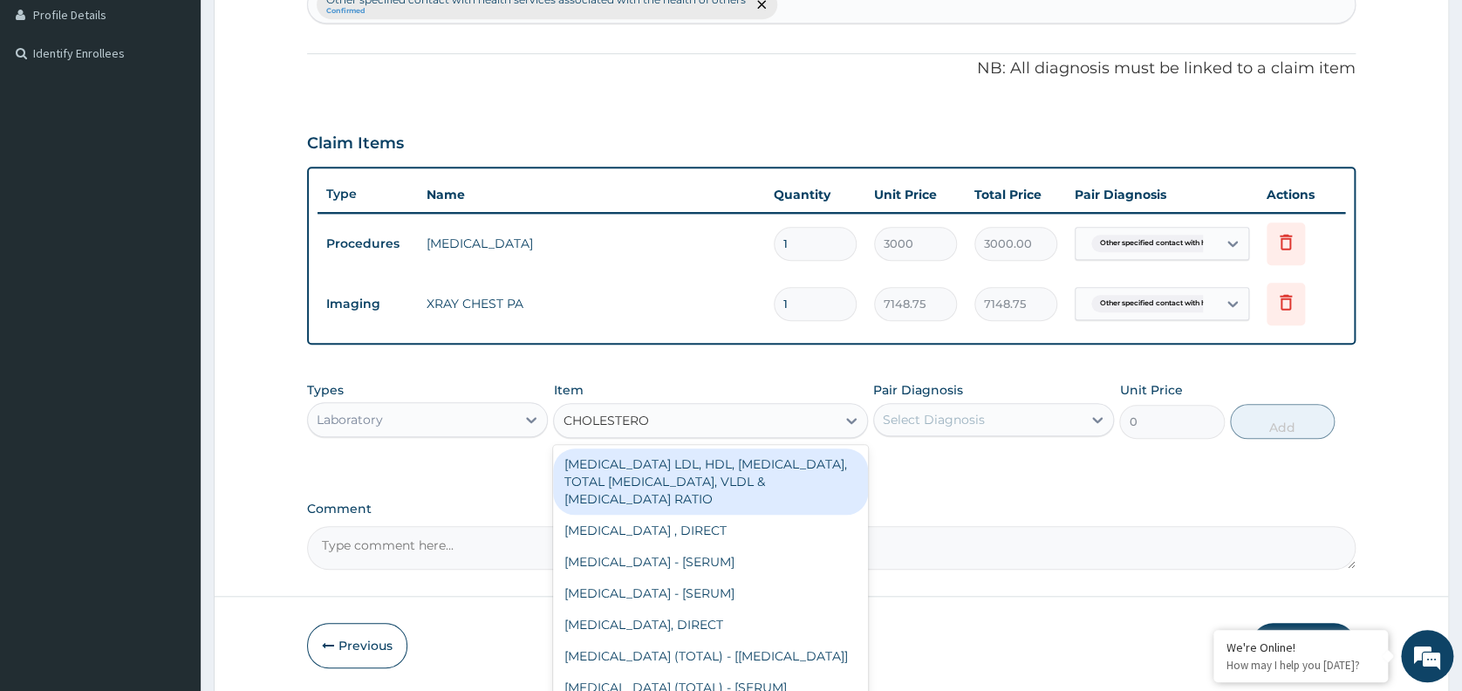
type input "CHOLESTEROL"
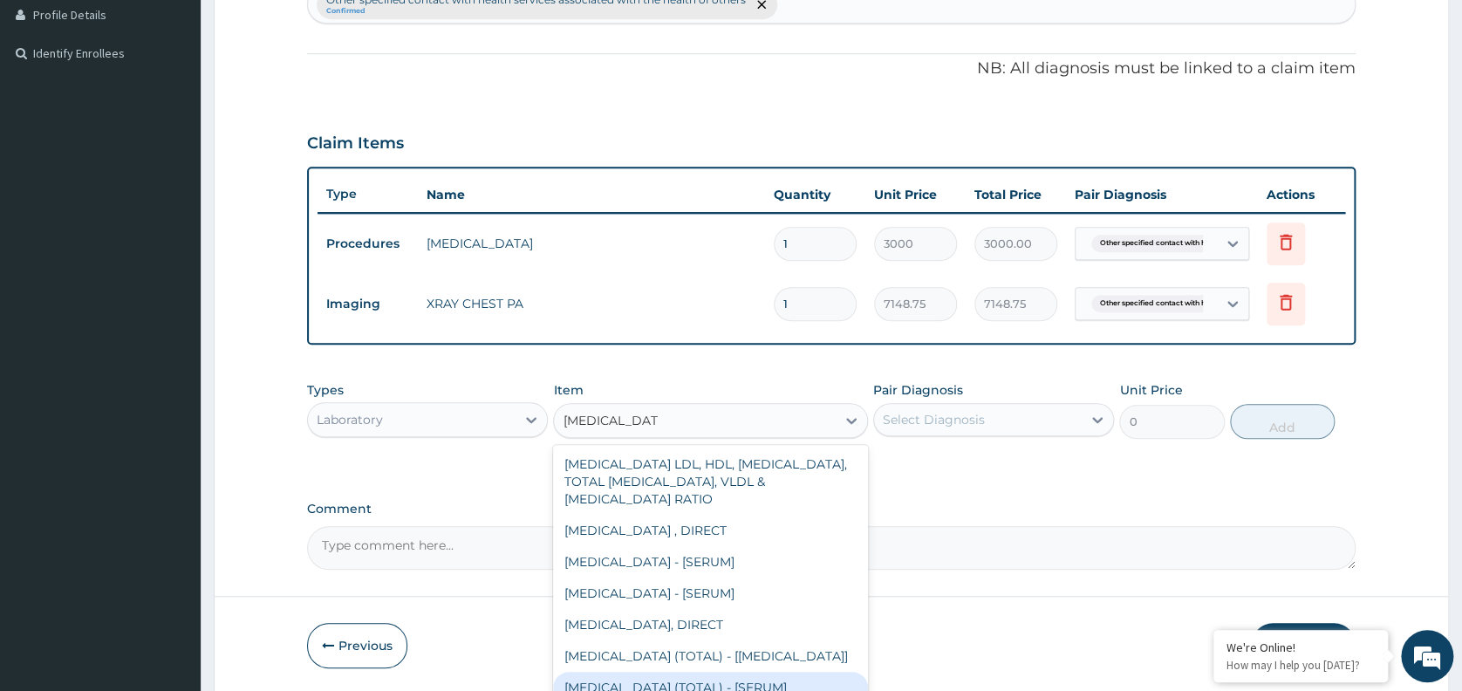
click at [733, 680] on div "CHOLESTEROL (TOTAL) - [SERUM]" at bounding box center [710, 687] width 315 height 31
type input "2880"
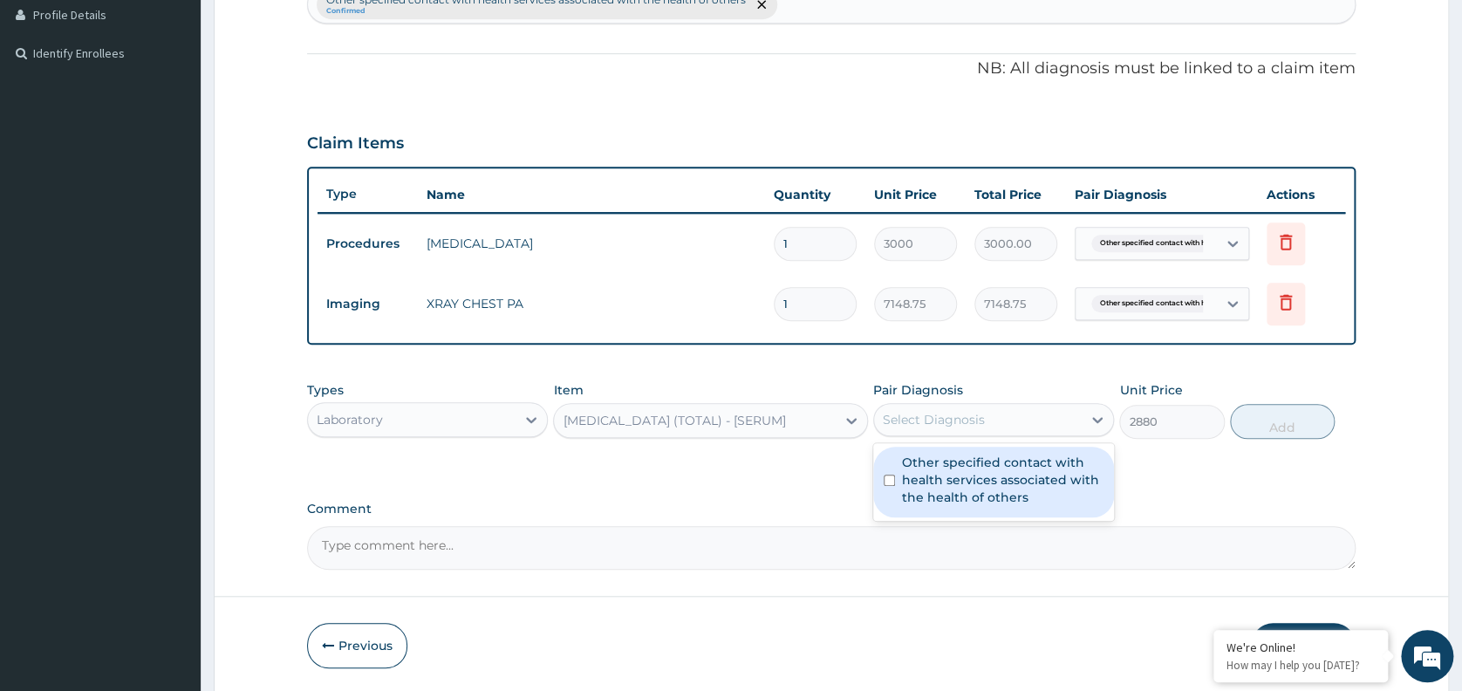
click at [1037, 427] on div "Select Diagnosis" at bounding box center [978, 420] width 208 height 28
click at [1026, 467] on label "Other specified contact with health services associated with the health of othe…" at bounding box center [1002, 479] width 201 height 52
checkbox input "true"
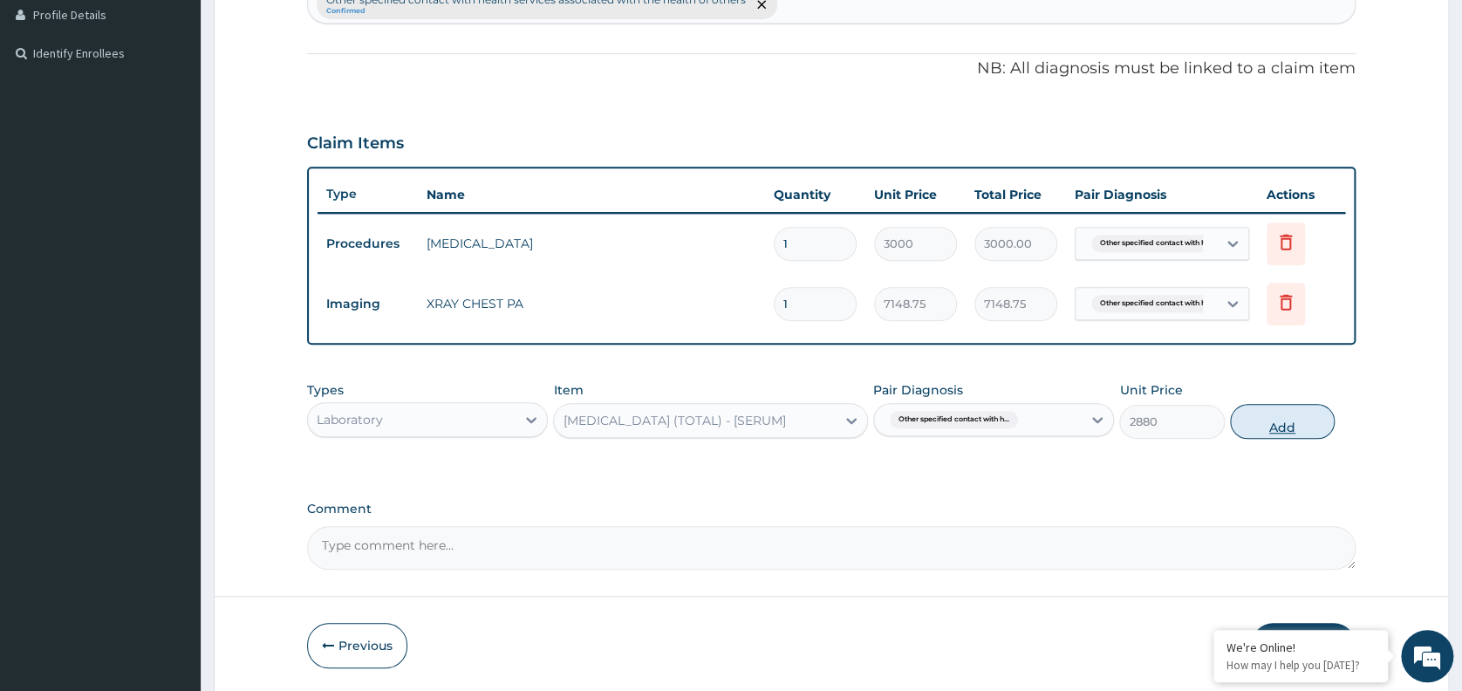
click at [1268, 419] on button "Add" at bounding box center [1282, 421] width 105 height 35
type input "0"
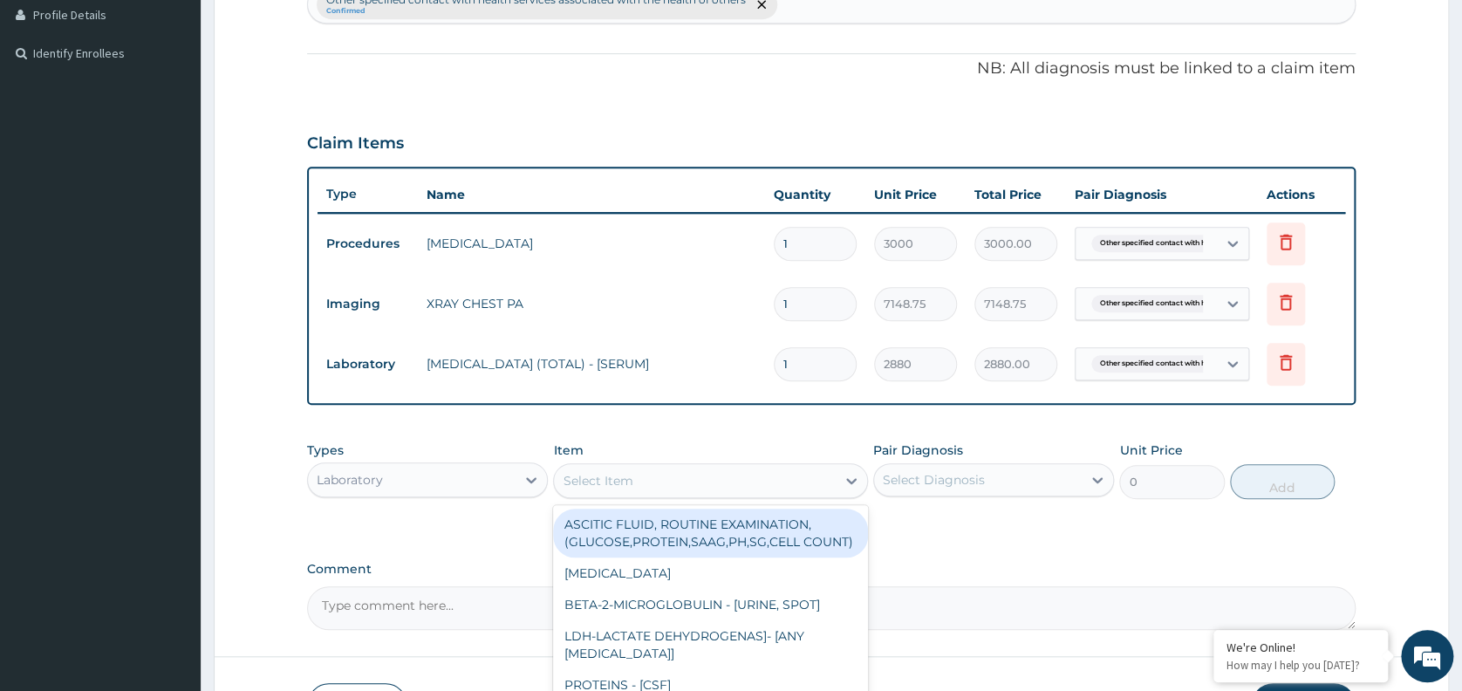
click at [607, 479] on div "Select Item" at bounding box center [598, 480] width 70 height 17
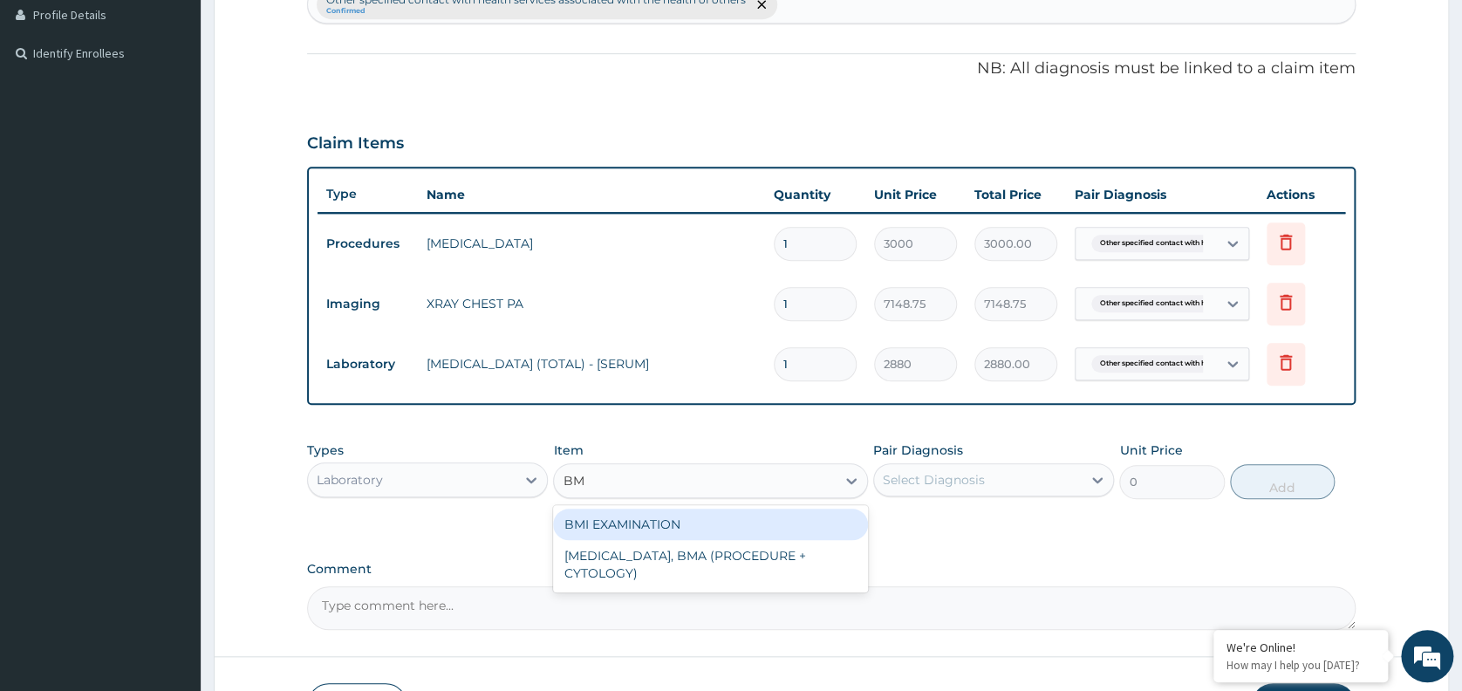
type input "BMI"
type input "1225.5"
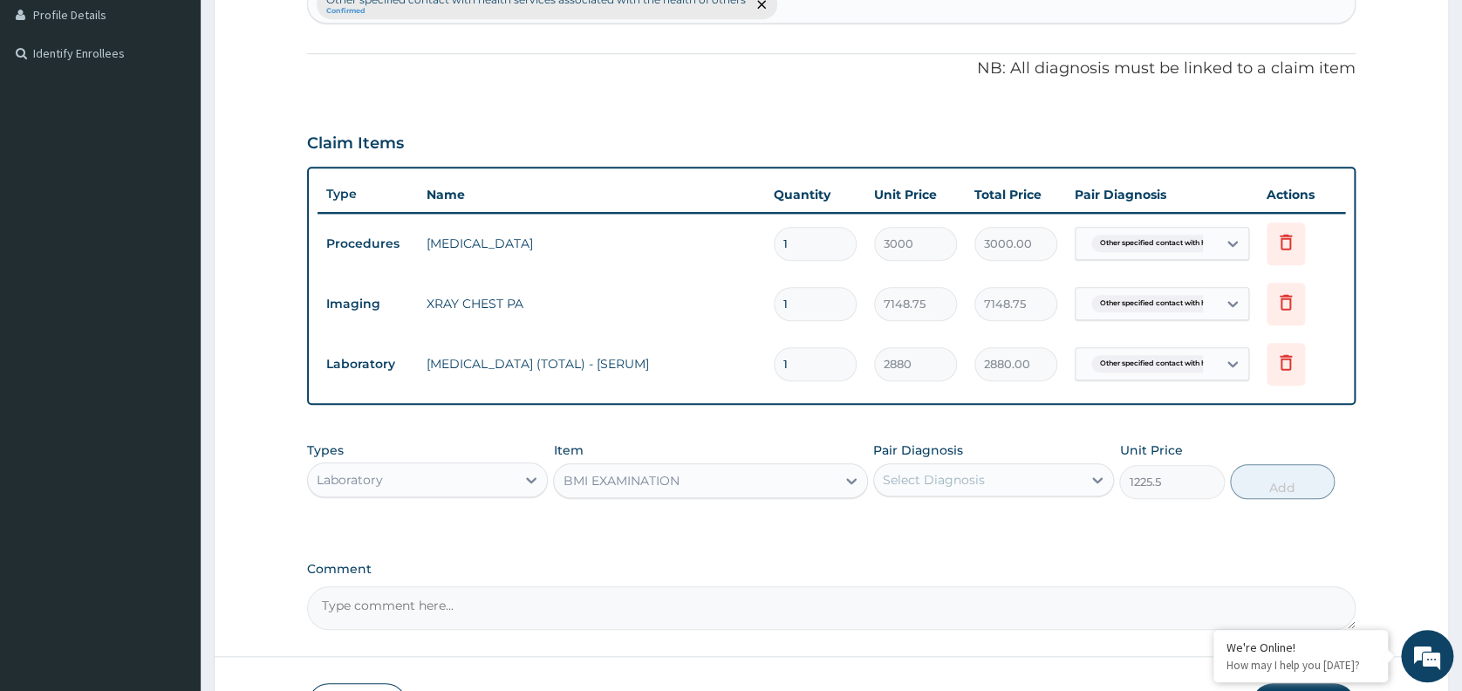
click at [942, 460] on div "Pair Diagnosis Select Diagnosis" at bounding box center [993, 470] width 241 height 58
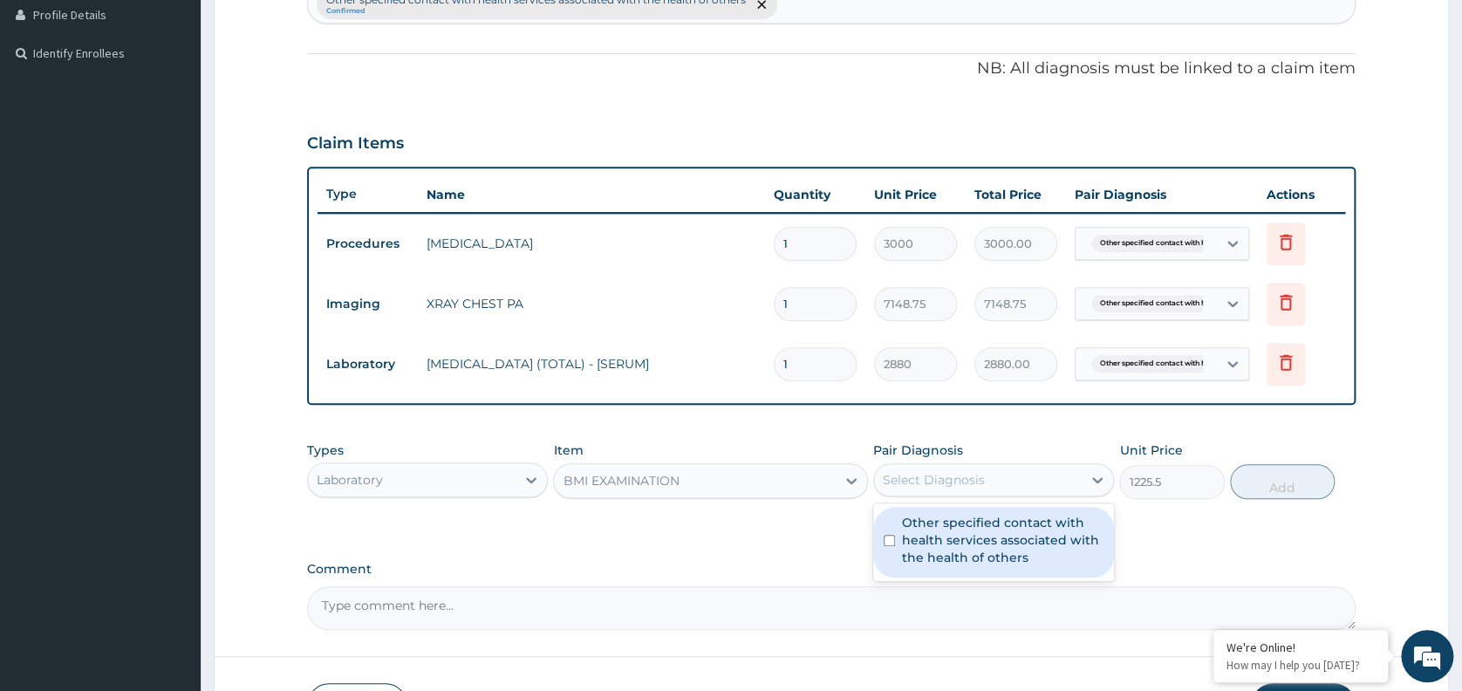
click at [956, 482] on div "Select Diagnosis" at bounding box center [934, 479] width 102 height 17
click at [960, 549] on label "Other specified contact with health services associated with the health of othe…" at bounding box center [1002, 540] width 201 height 52
checkbox input "true"
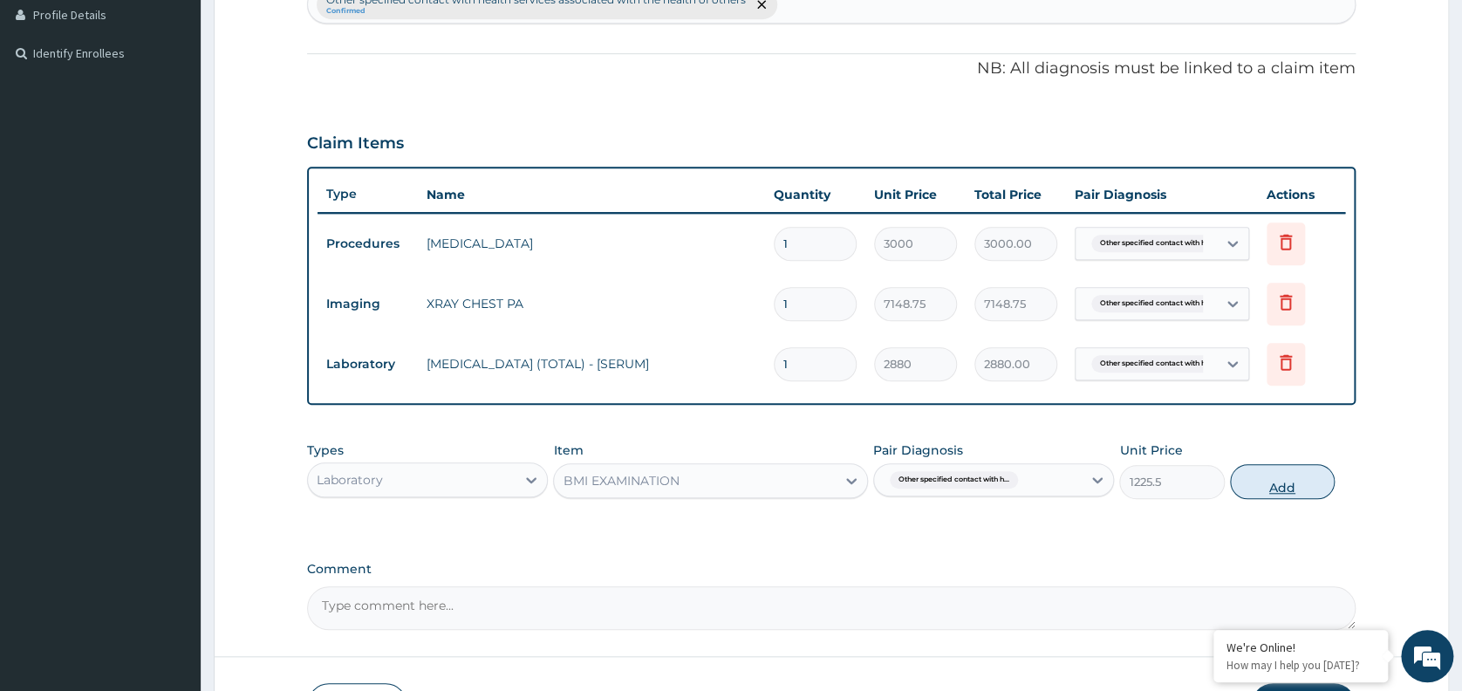
click at [1281, 470] on button "Add" at bounding box center [1282, 481] width 105 height 35
type input "0"
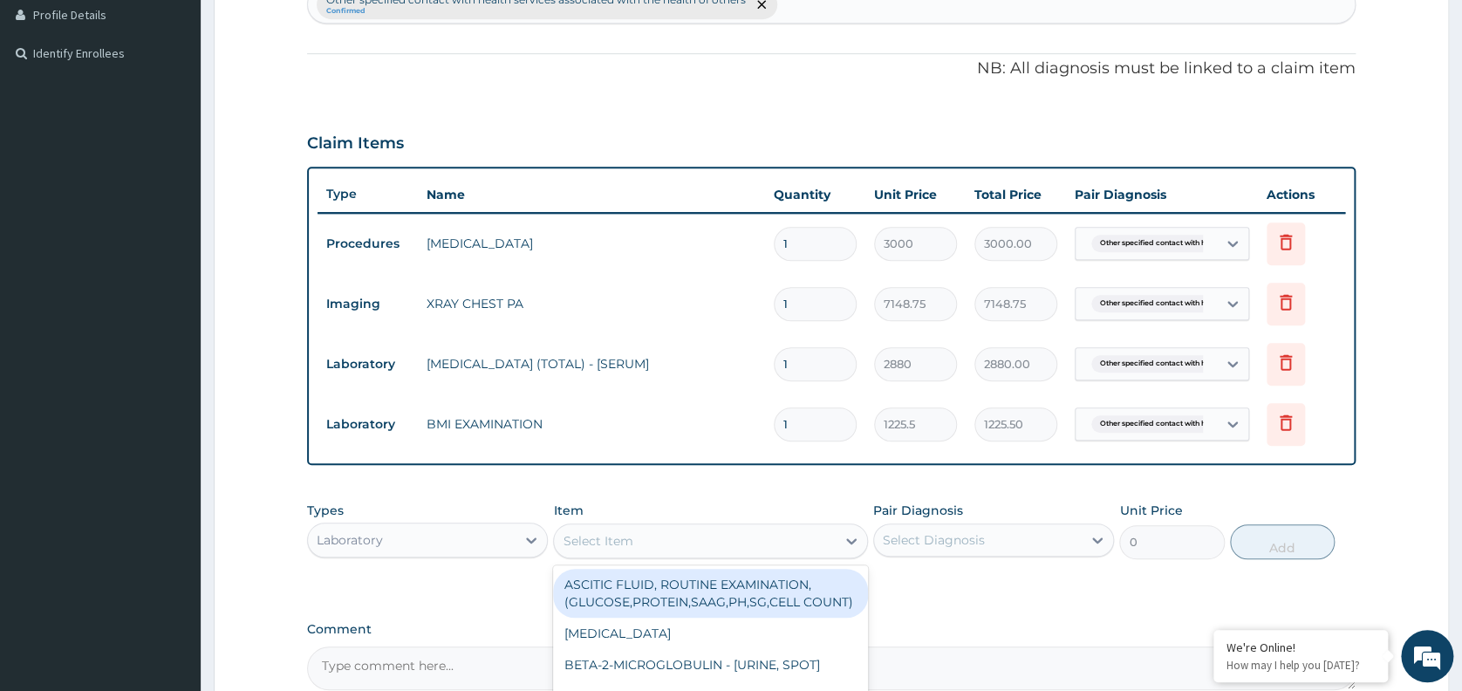
click at [597, 537] on div "Select Item" at bounding box center [598, 540] width 70 height 17
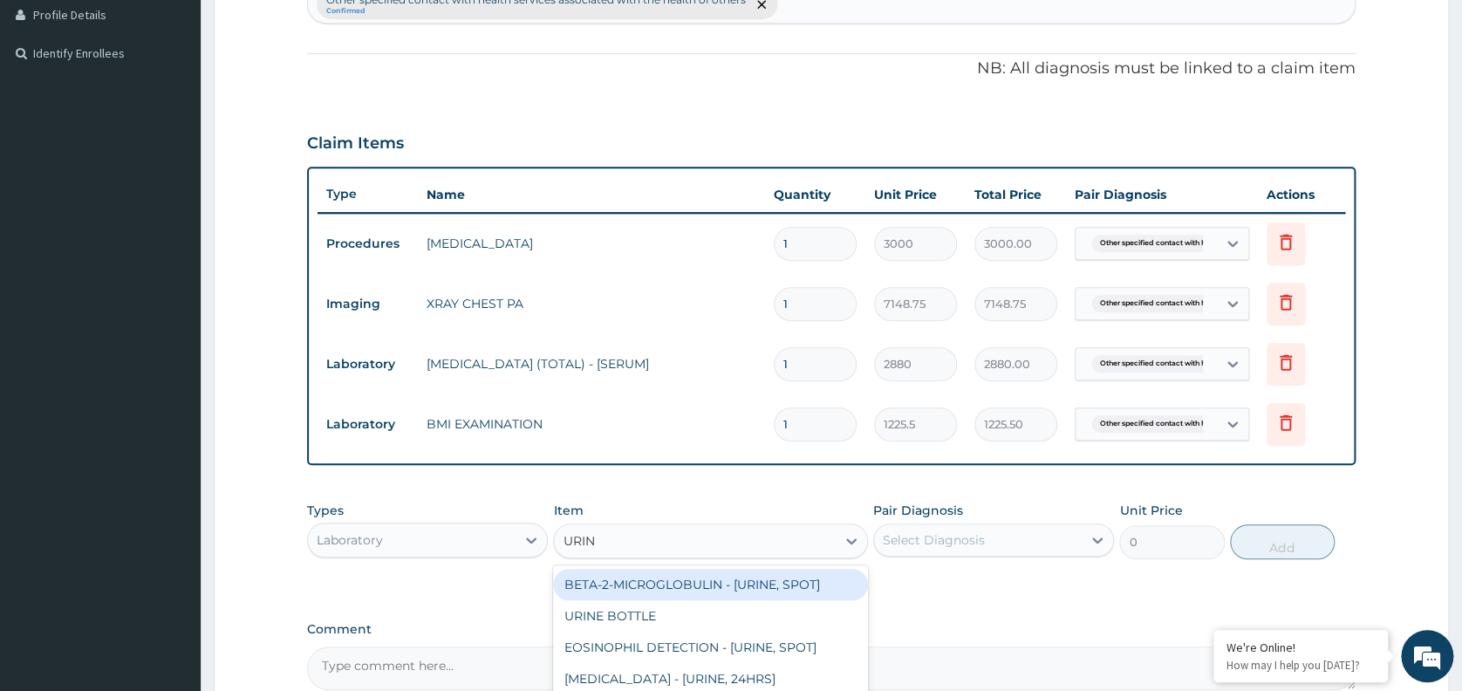
type input "URINA"
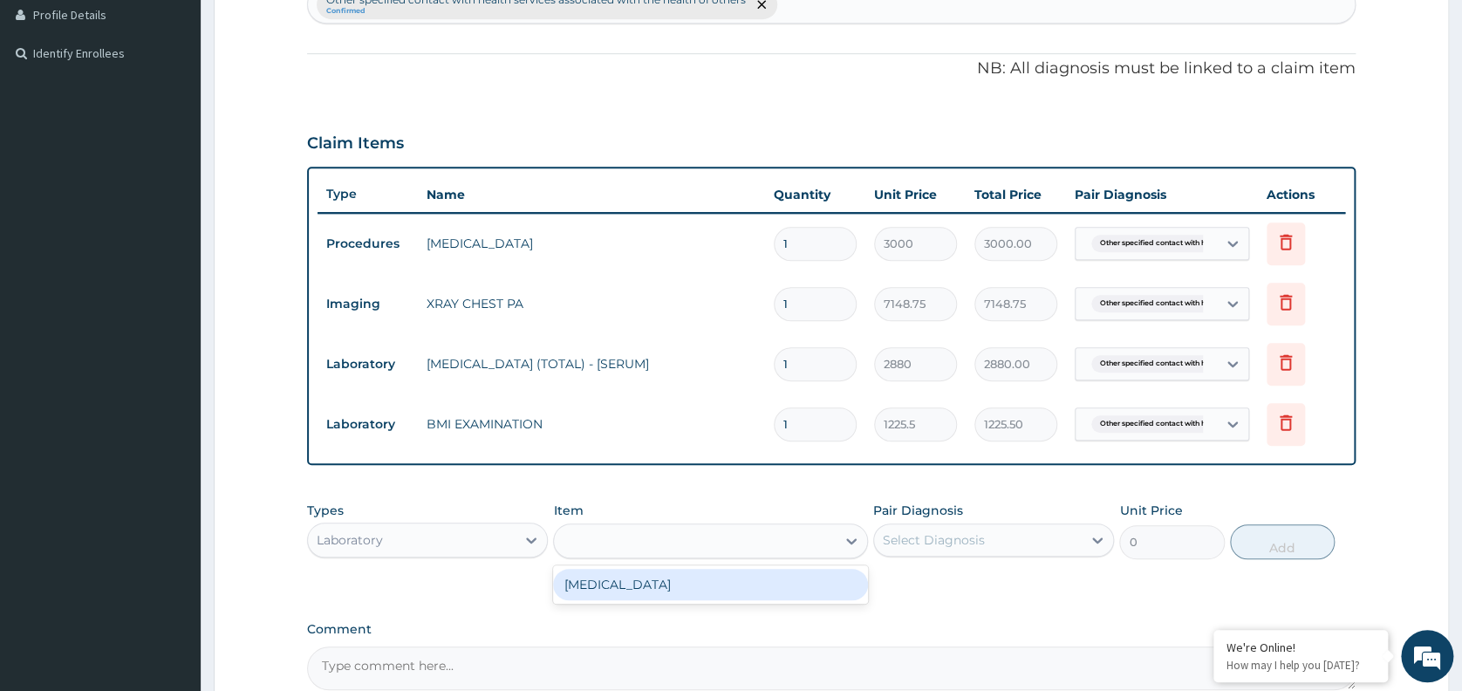
type input "1531.875"
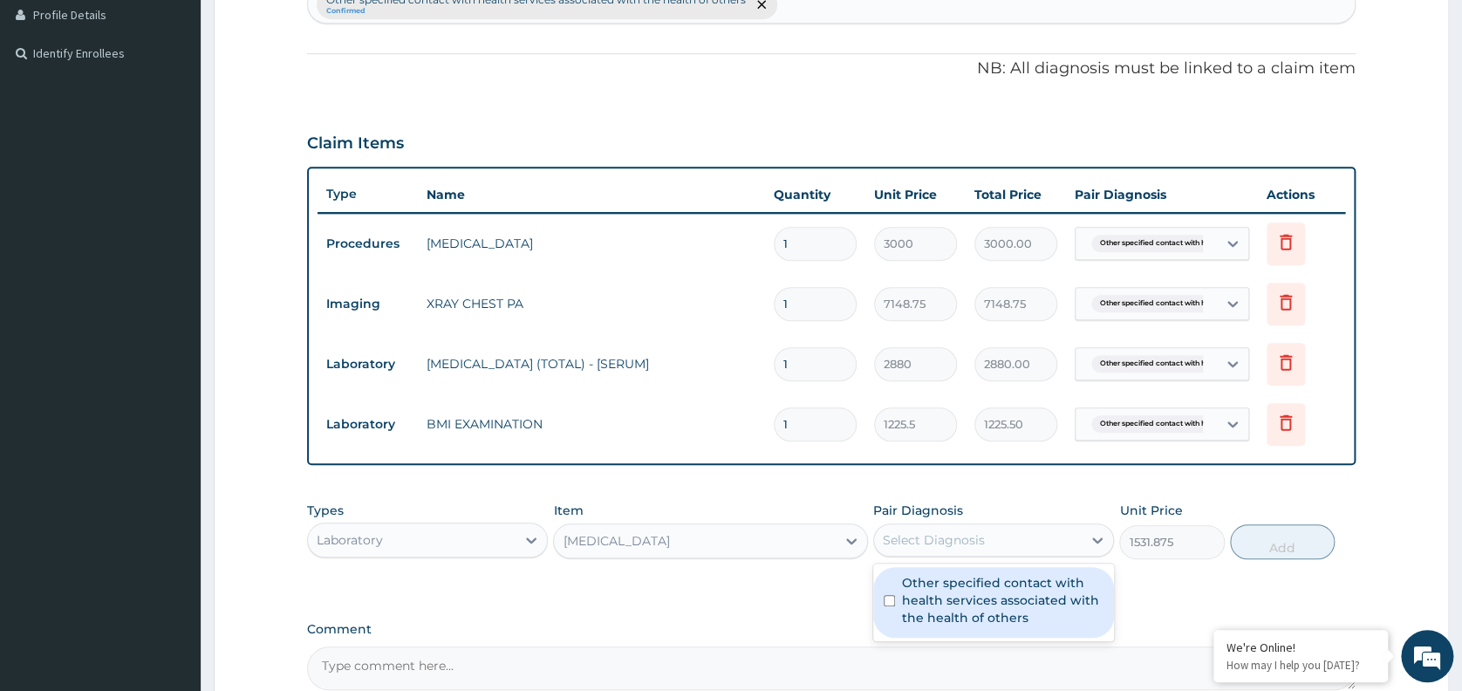
click at [967, 523] on div "Select Diagnosis" at bounding box center [993, 539] width 241 height 33
click at [958, 617] on label "Other specified contact with health services associated with the health of othe…" at bounding box center [1002, 600] width 201 height 52
checkbox input "true"
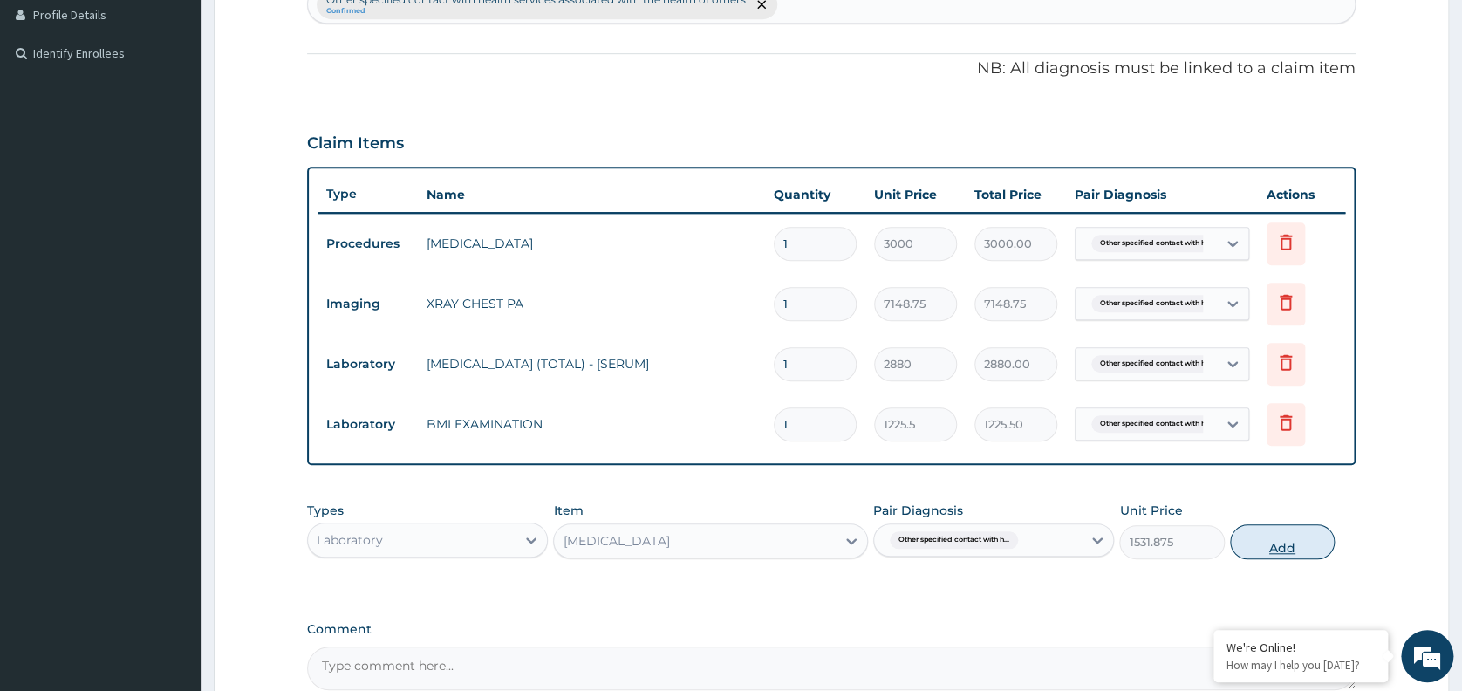
click at [1277, 551] on button "Add" at bounding box center [1282, 541] width 105 height 35
type input "0"
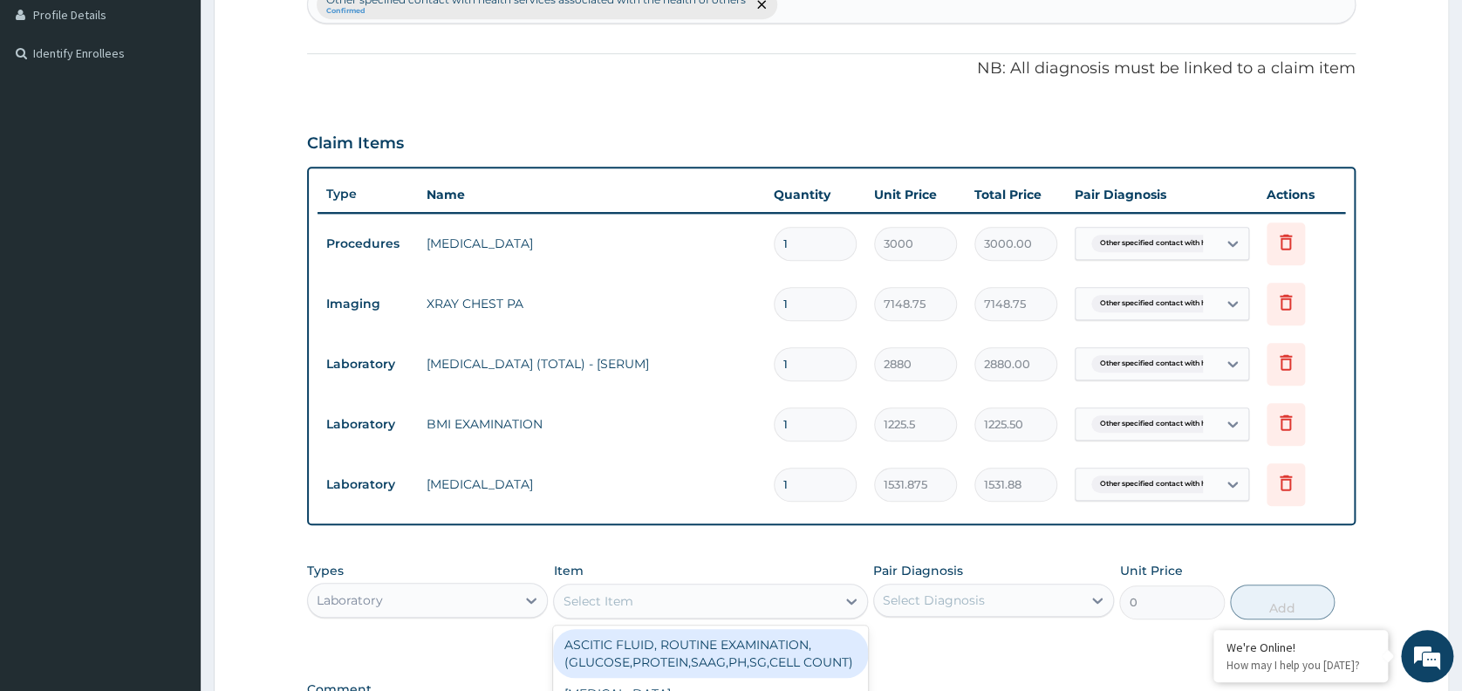
click at [719, 600] on div "Select Item" at bounding box center [695, 601] width 282 height 28
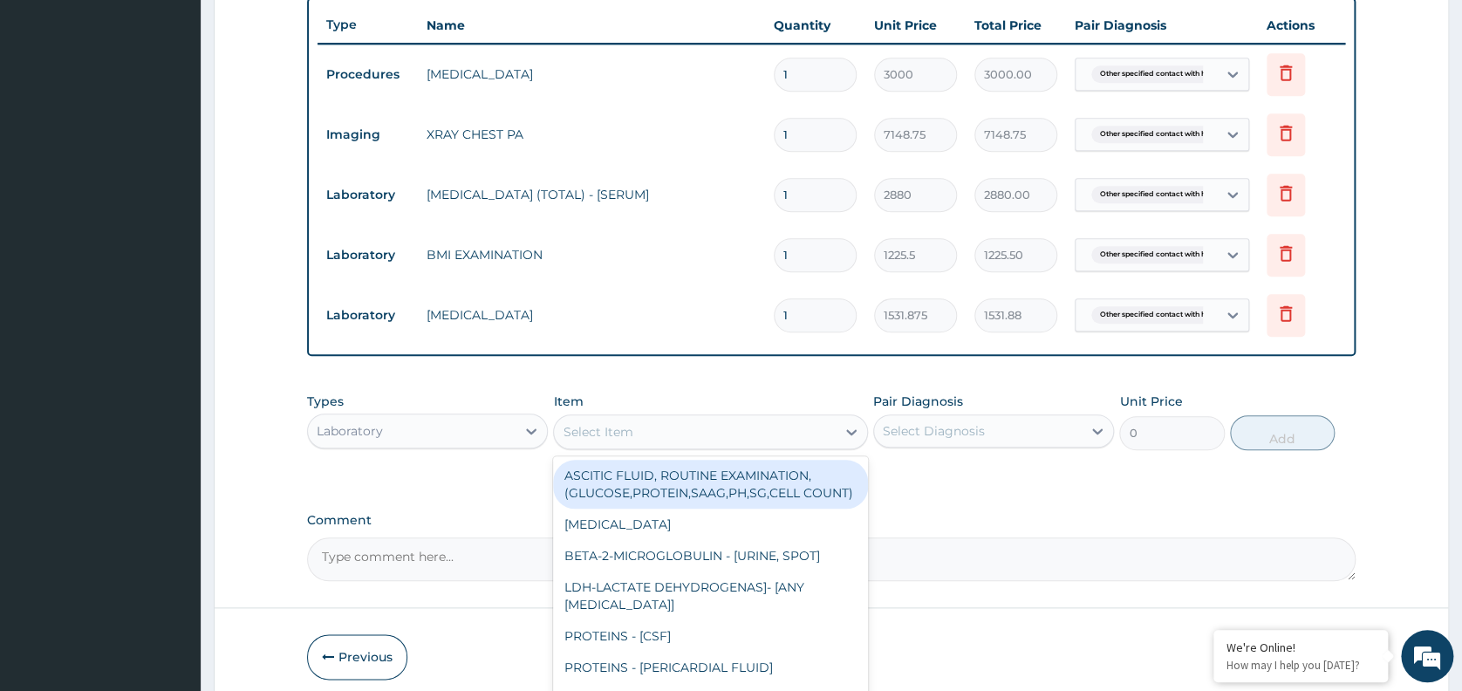
scroll to position [652, 0]
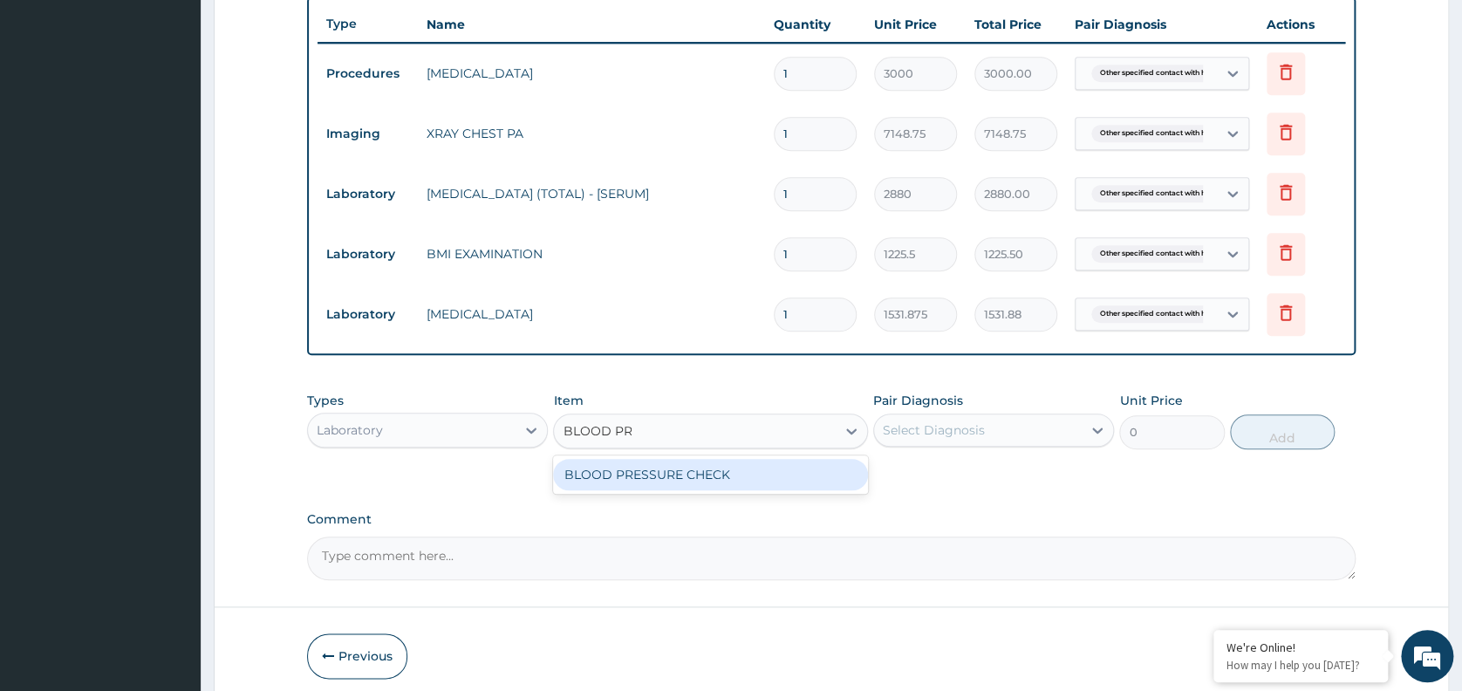
type input "BLOOD PRE"
type input "1225.5"
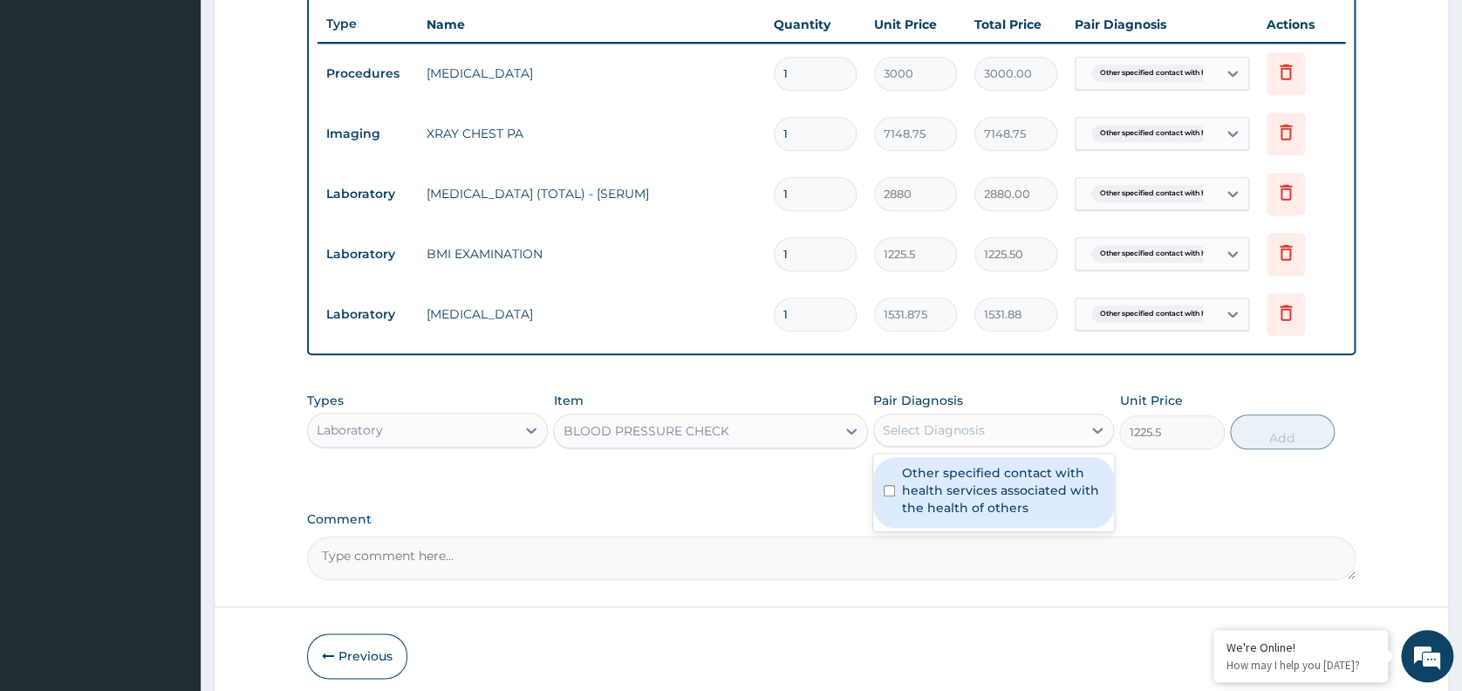
drag, startPoint x: 998, startPoint y: 426, endPoint x: 979, endPoint y: 477, distance: 54.1
click at [979, 447] on div "option Other specified contact with health services associated with the health …" at bounding box center [993, 429] width 241 height 33
click at [979, 477] on label "Other specified contact with health services associated with the health of othe…" at bounding box center [1002, 490] width 201 height 52
checkbox input "true"
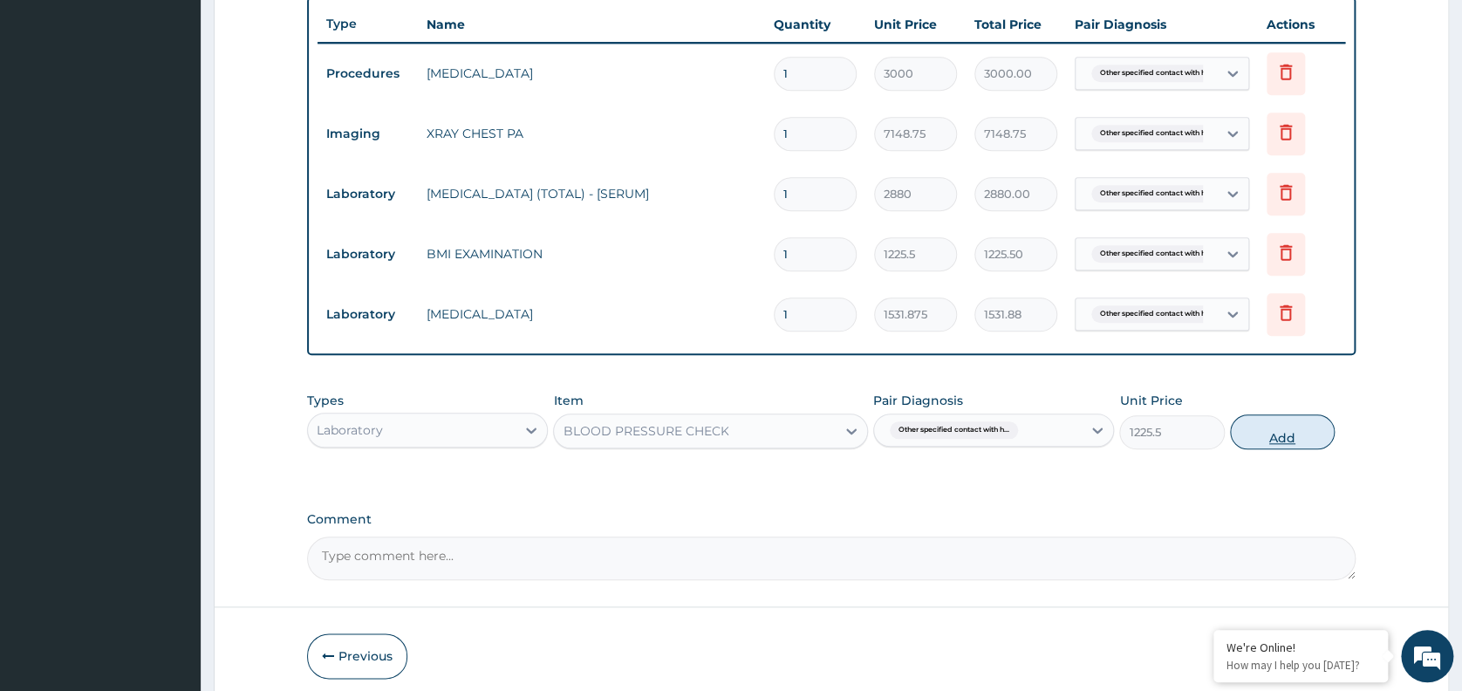
click at [1277, 431] on button "Add" at bounding box center [1282, 431] width 105 height 35
type input "0"
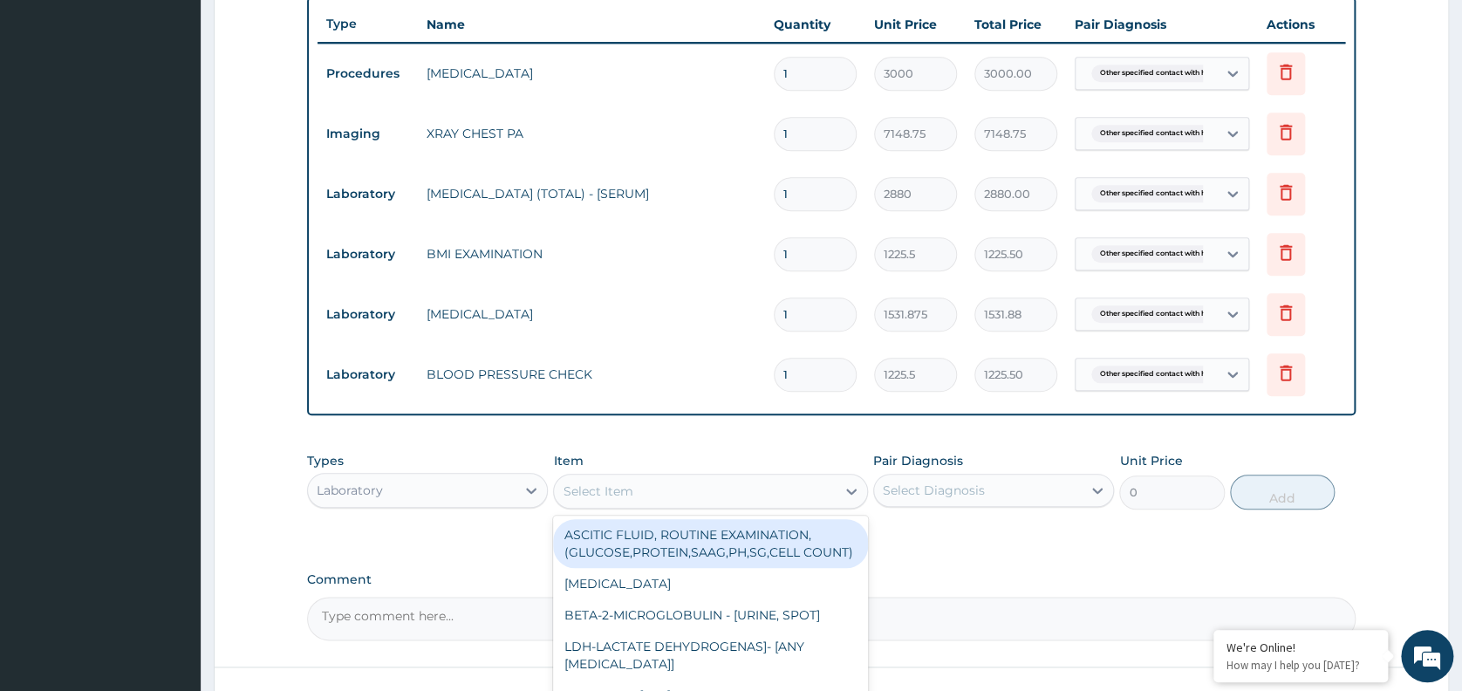
click at [706, 493] on div "Select Item" at bounding box center [695, 491] width 282 height 28
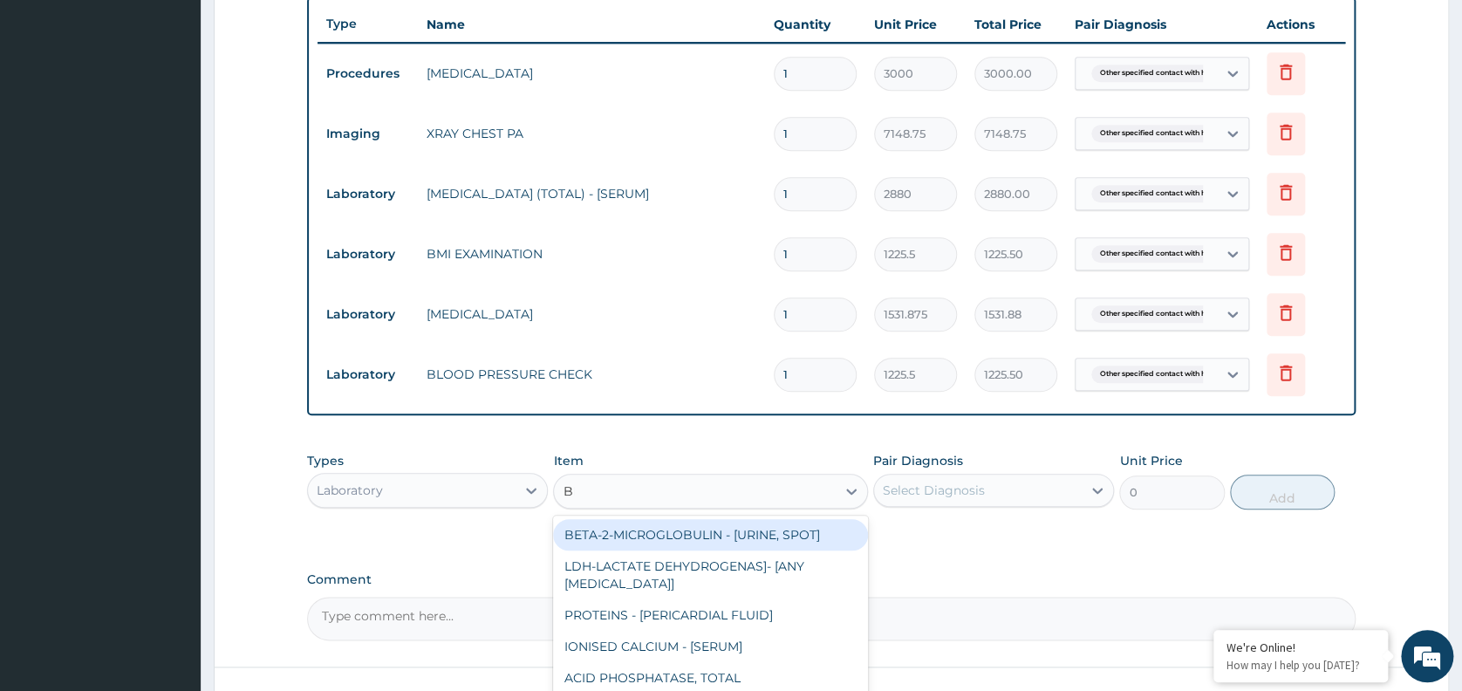
type input "BMI"
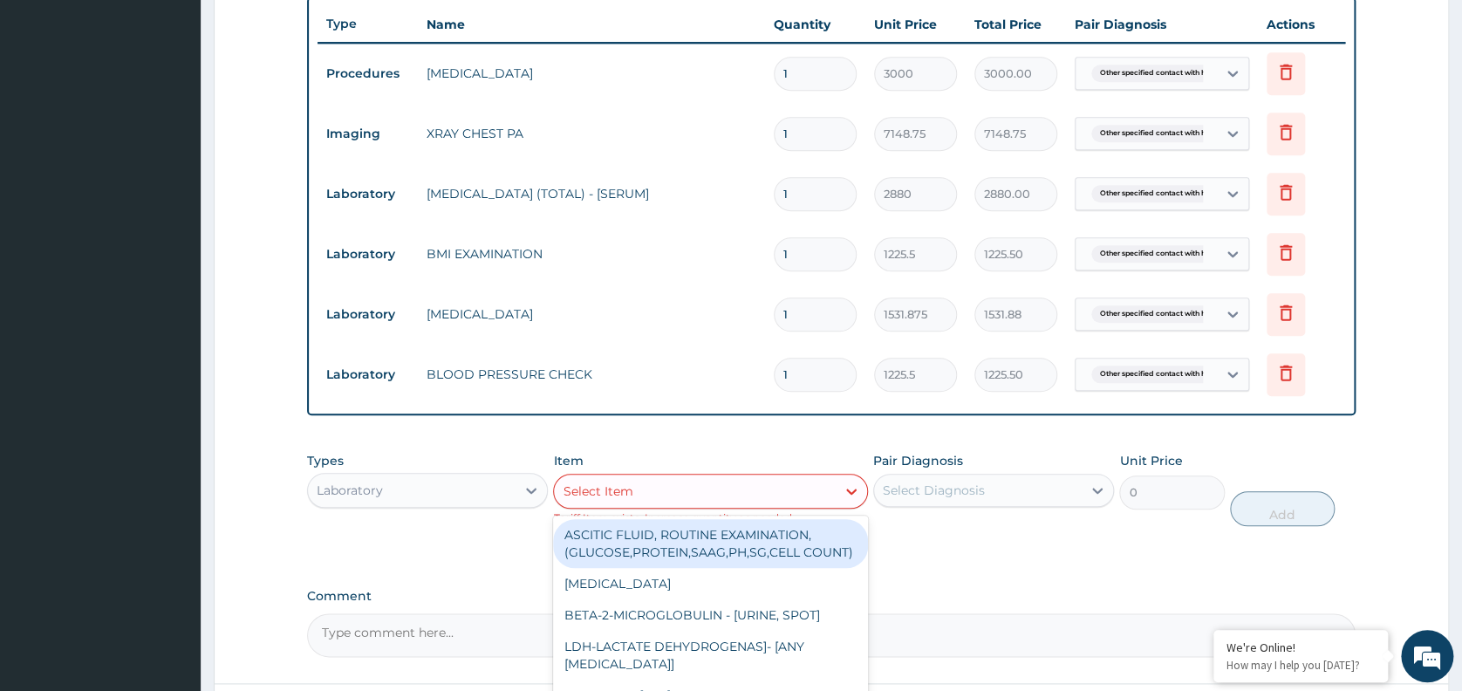
click at [724, 487] on div "Select Item" at bounding box center [695, 491] width 282 height 28
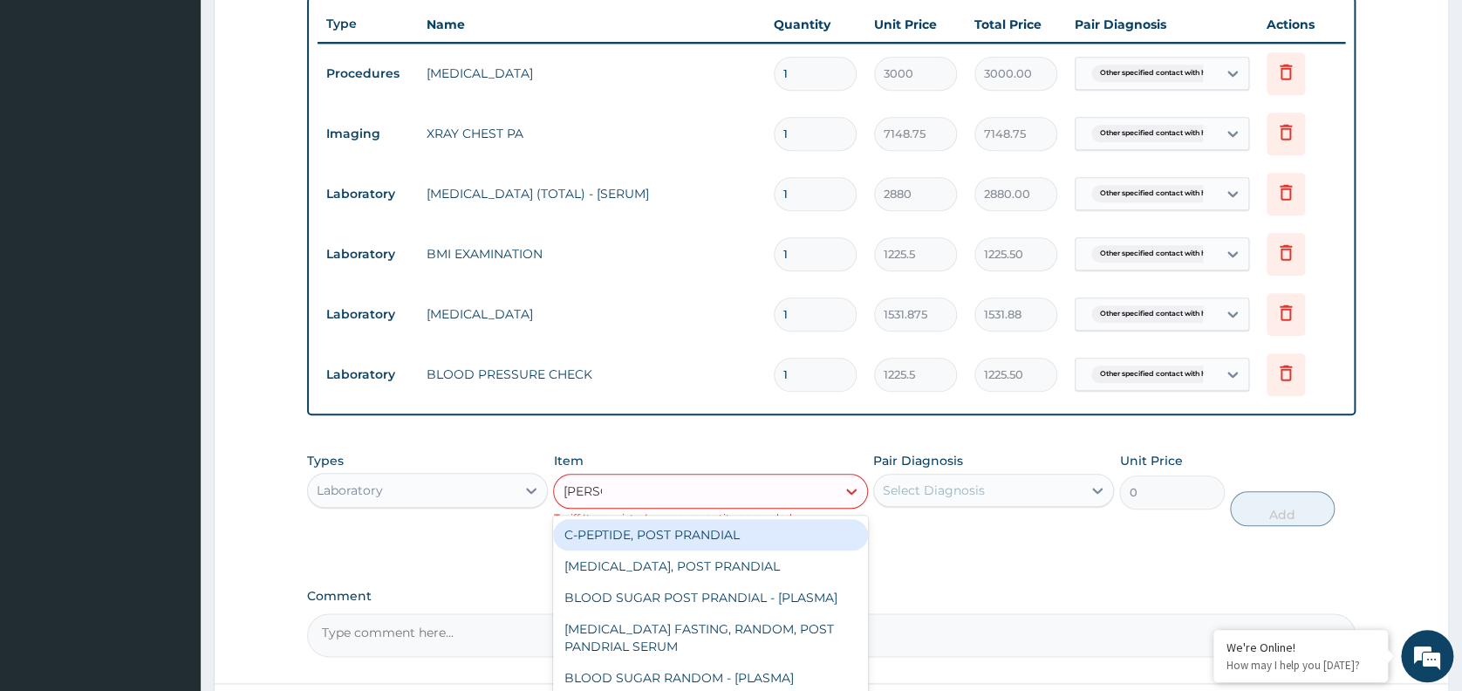
type input "RANDOM"
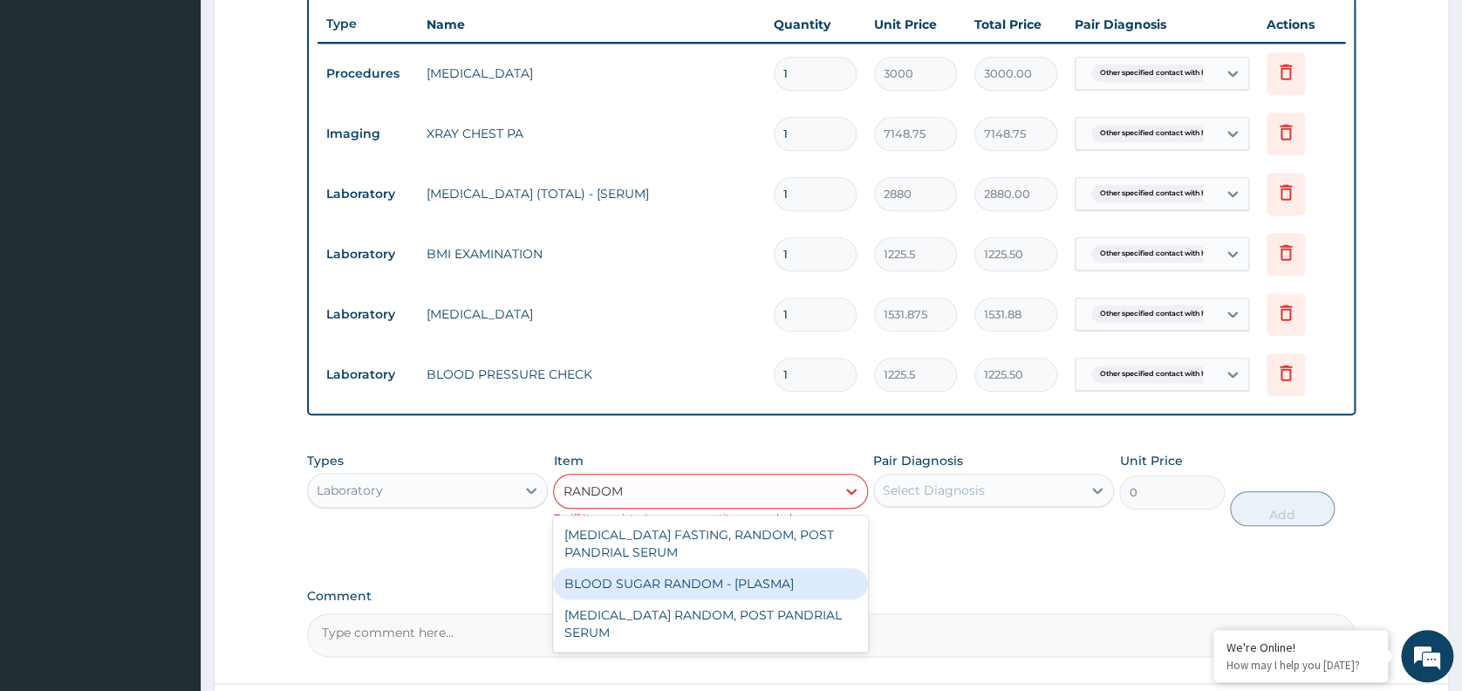
click at [671, 583] on div "BLOOD SUGAR RANDOM - [PLASMA]" at bounding box center [710, 583] width 315 height 31
type input "1800"
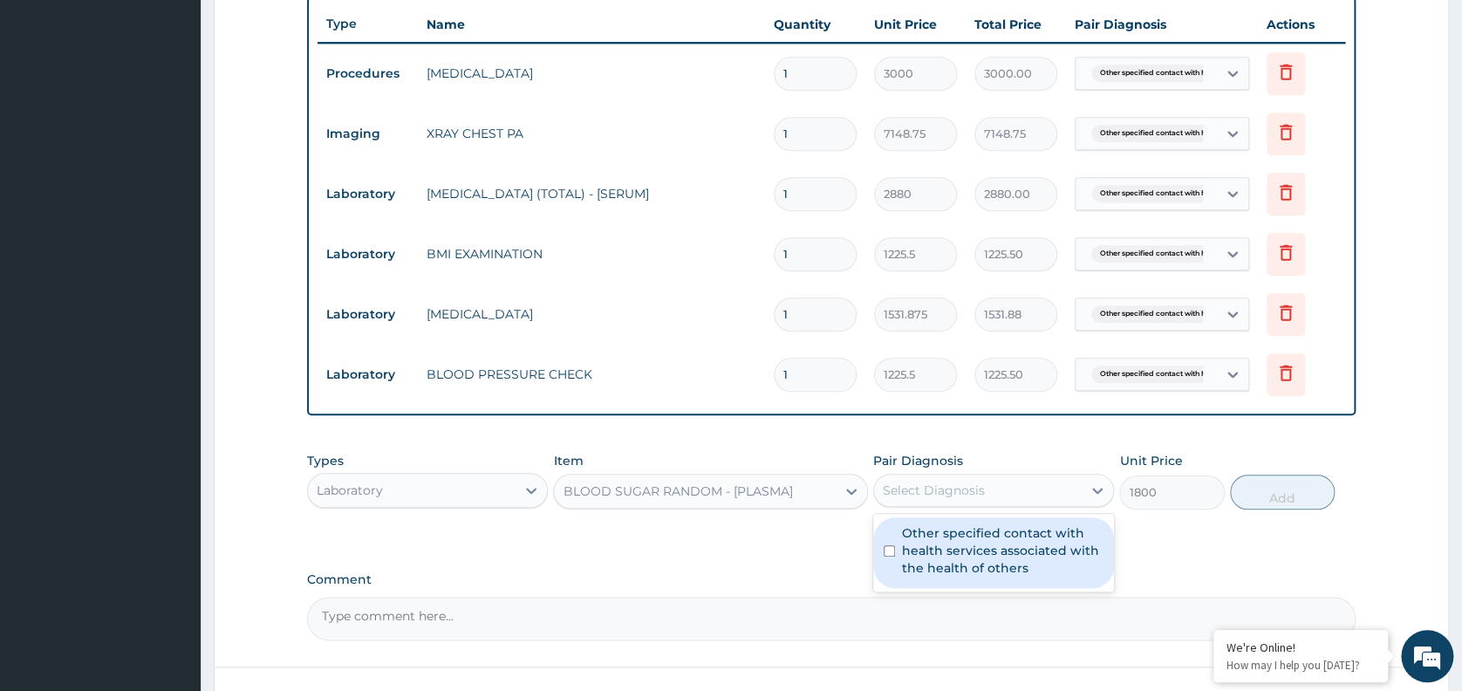
click at [930, 495] on div "Select Diagnosis" at bounding box center [934, 489] width 102 height 17
click at [945, 544] on label "Other specified contact with health services associated with the health of othe…" at bounding box center [1002, 550] width 201 height 52
checkbox input "true"
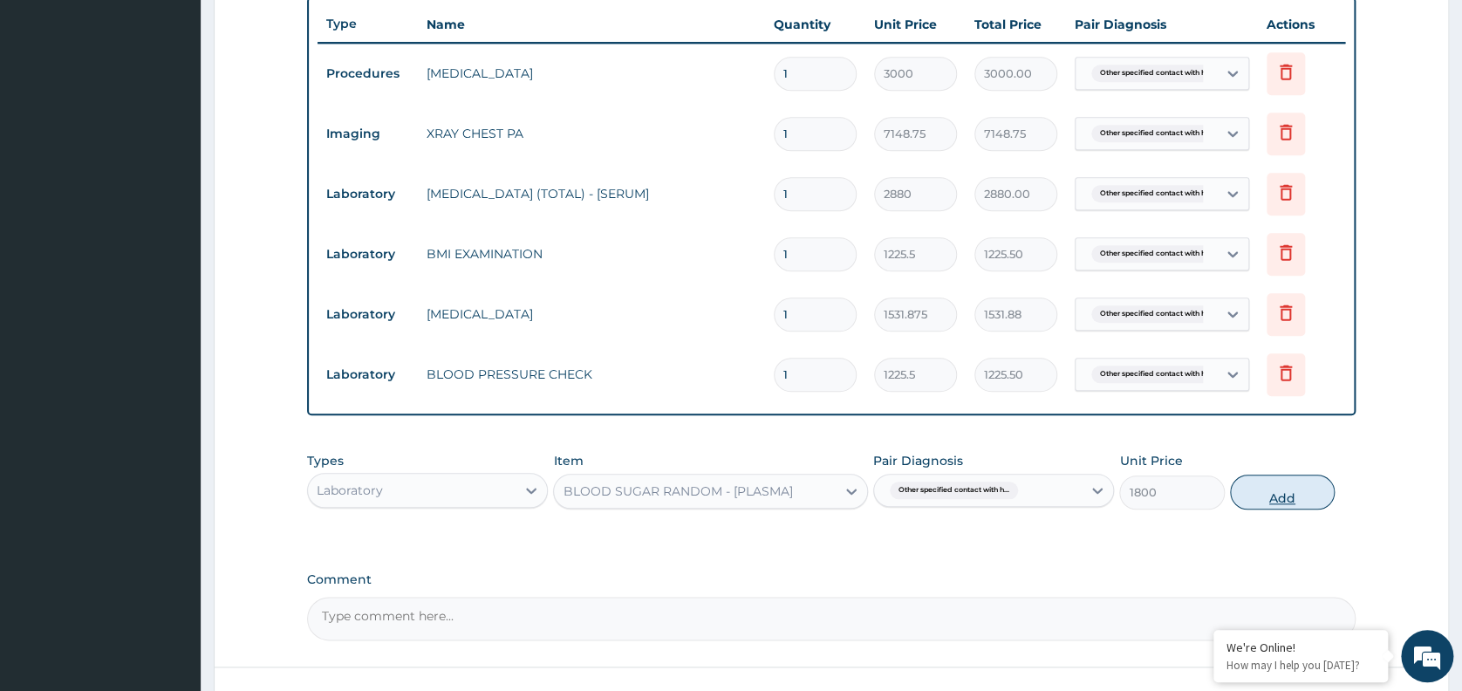
click at [1257, 490] on button "Add" at bounding box center [1282, 491] width 105 height 35
type input "0"
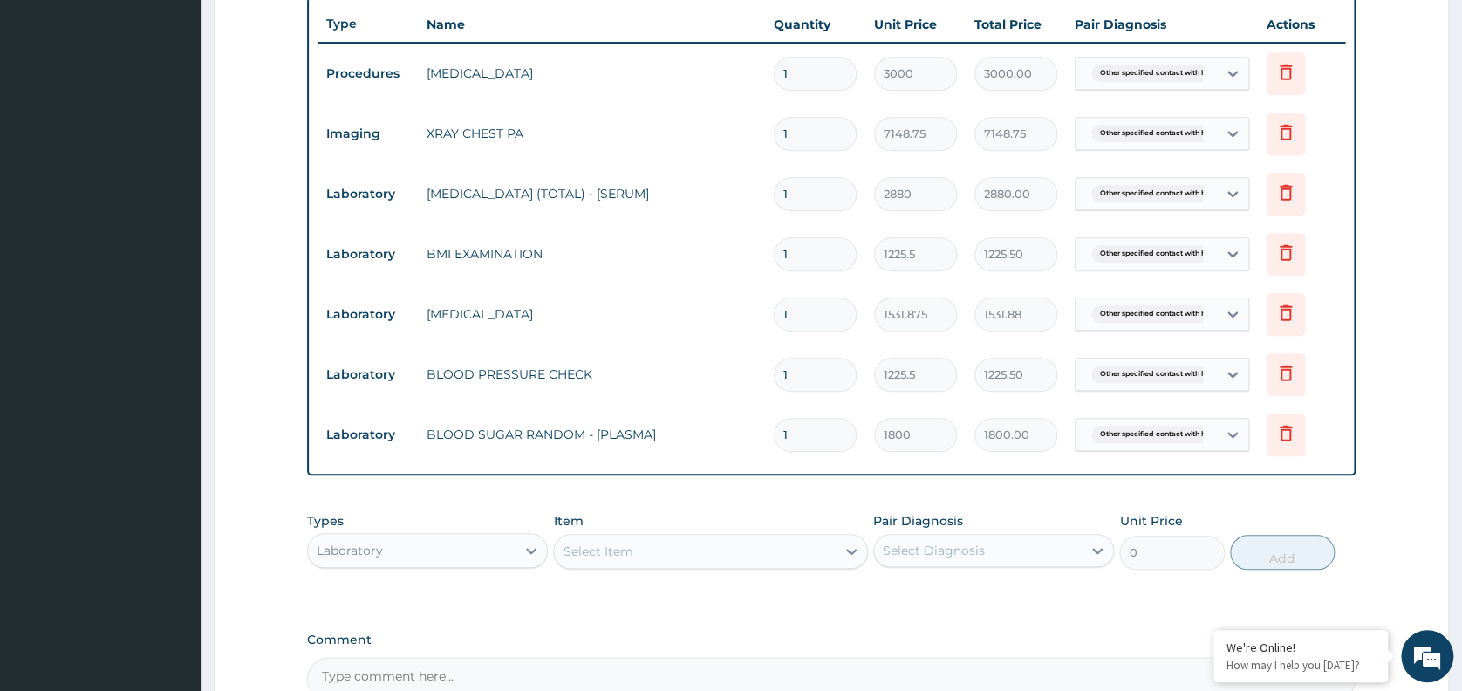
scroll to position [848, 0]
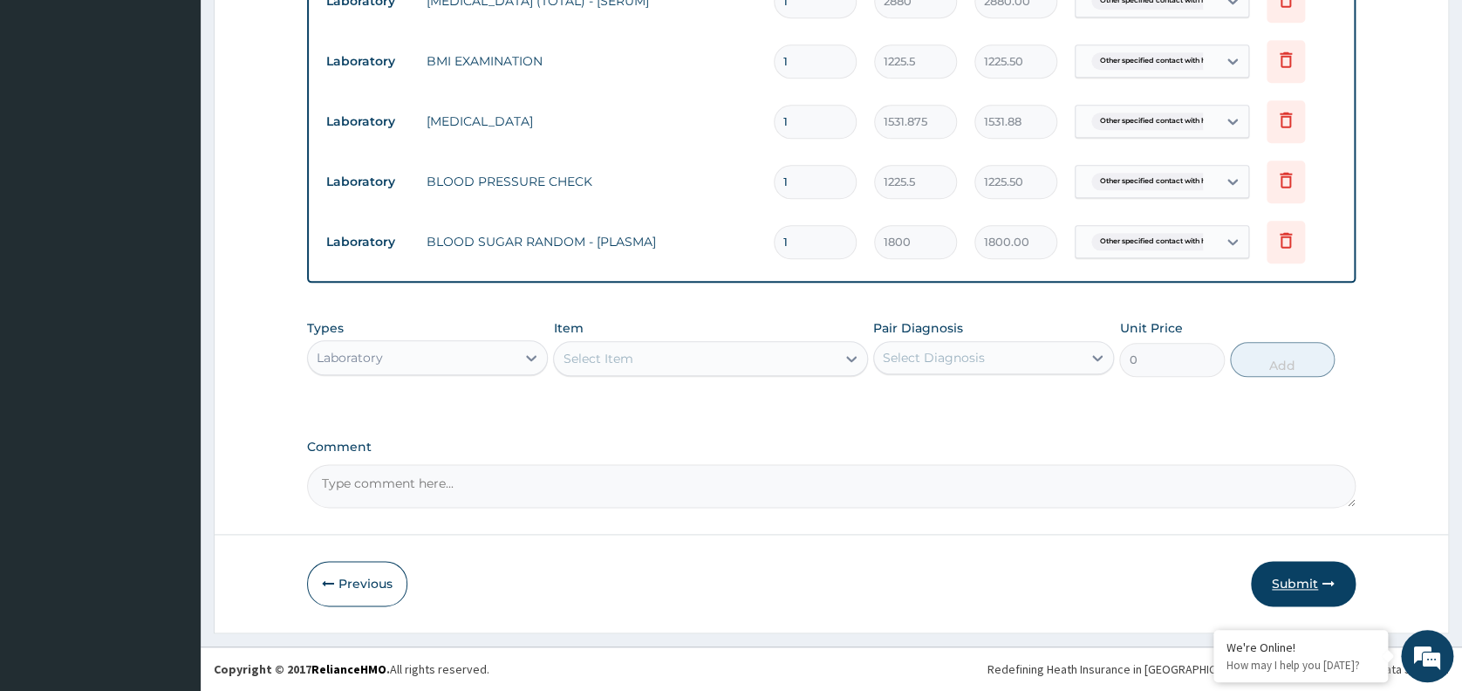
click at [1300, 570] on button "Submit" at bounding box center [1303, 583] width 105 height 45
